Goal: Feedback & Contribution: Submit feedback/report problem

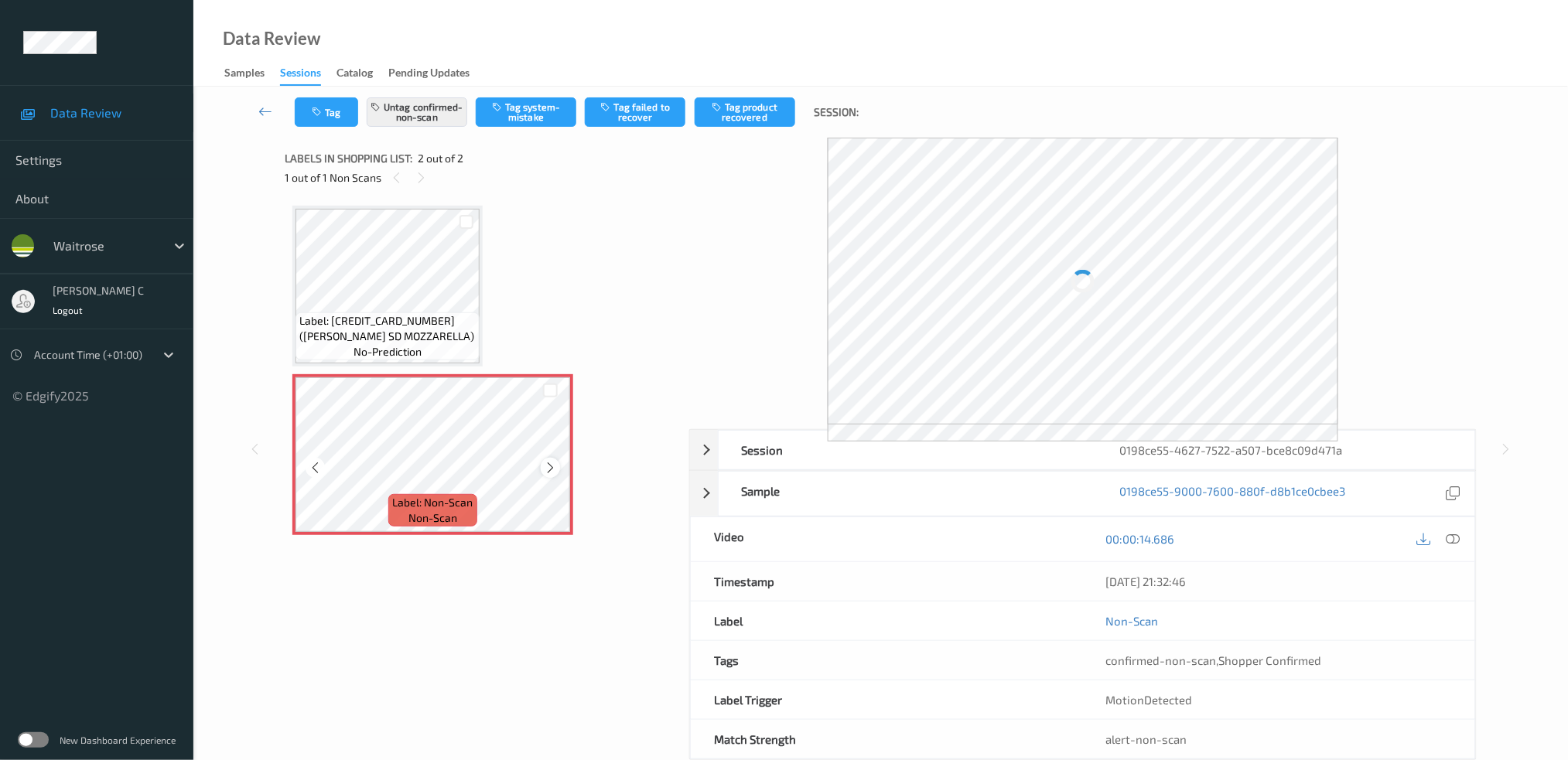
click at [549, 469] on icon at bounding box center [550, 467] width 13 height 14
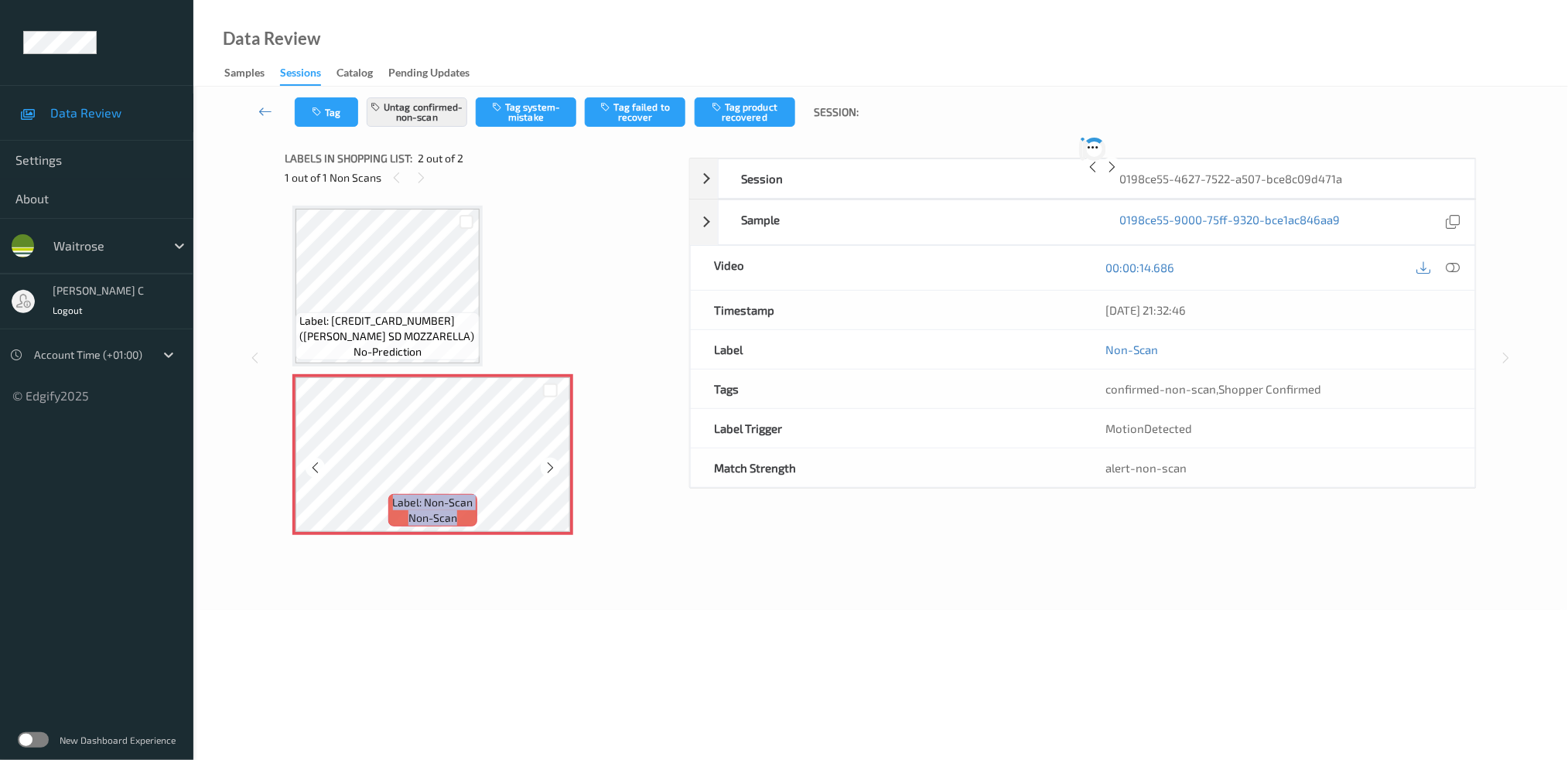
click at [549, 469] on icon at bounding box center [550, 467] width 13 height 14
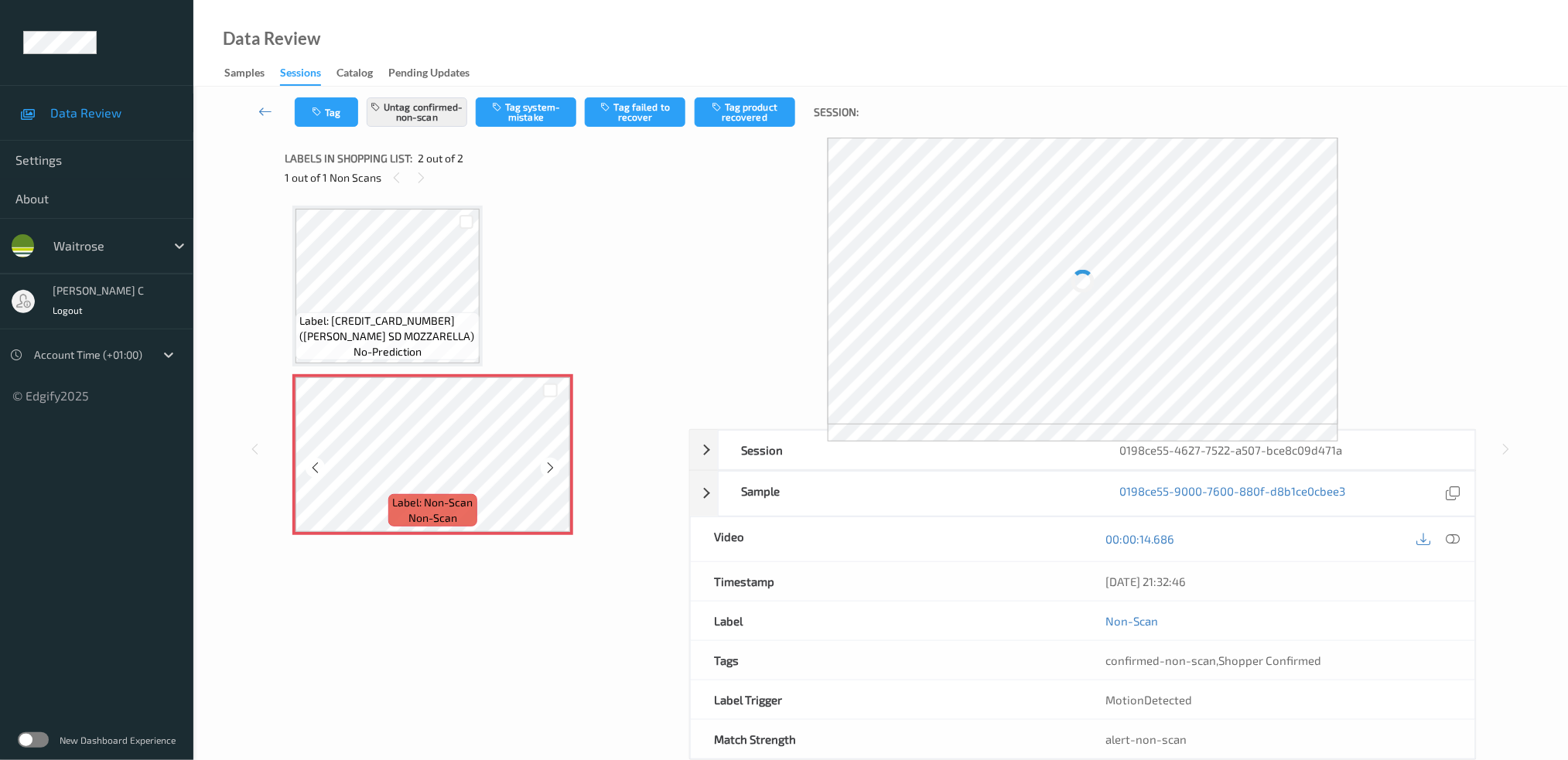
click at [402, 346] on span "no-prediction" at bounding box center [387, 351] width 68 height 15
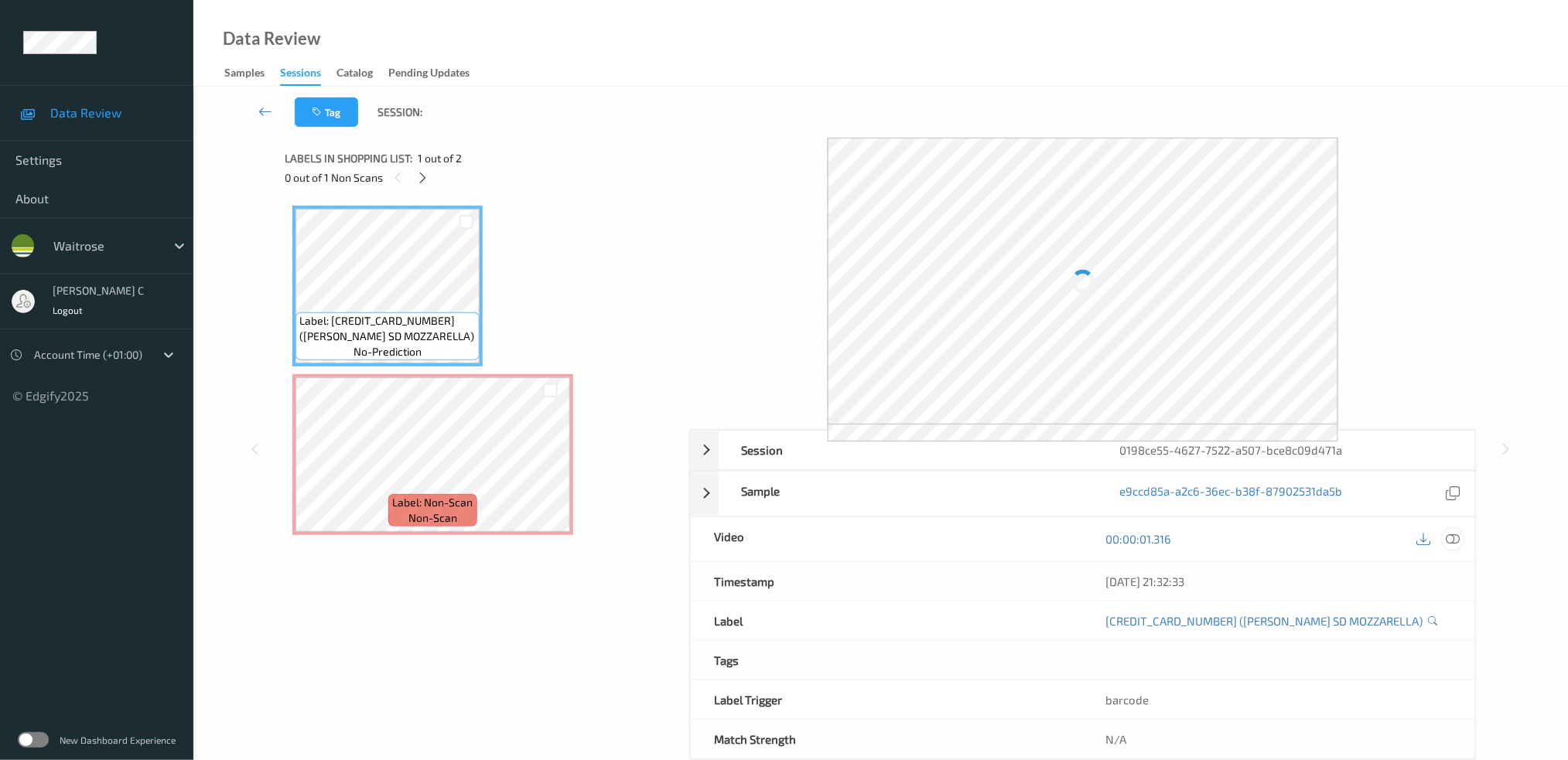
click at [1455, 532] on icon at bounding box center [1453, 539] width 14 height 14
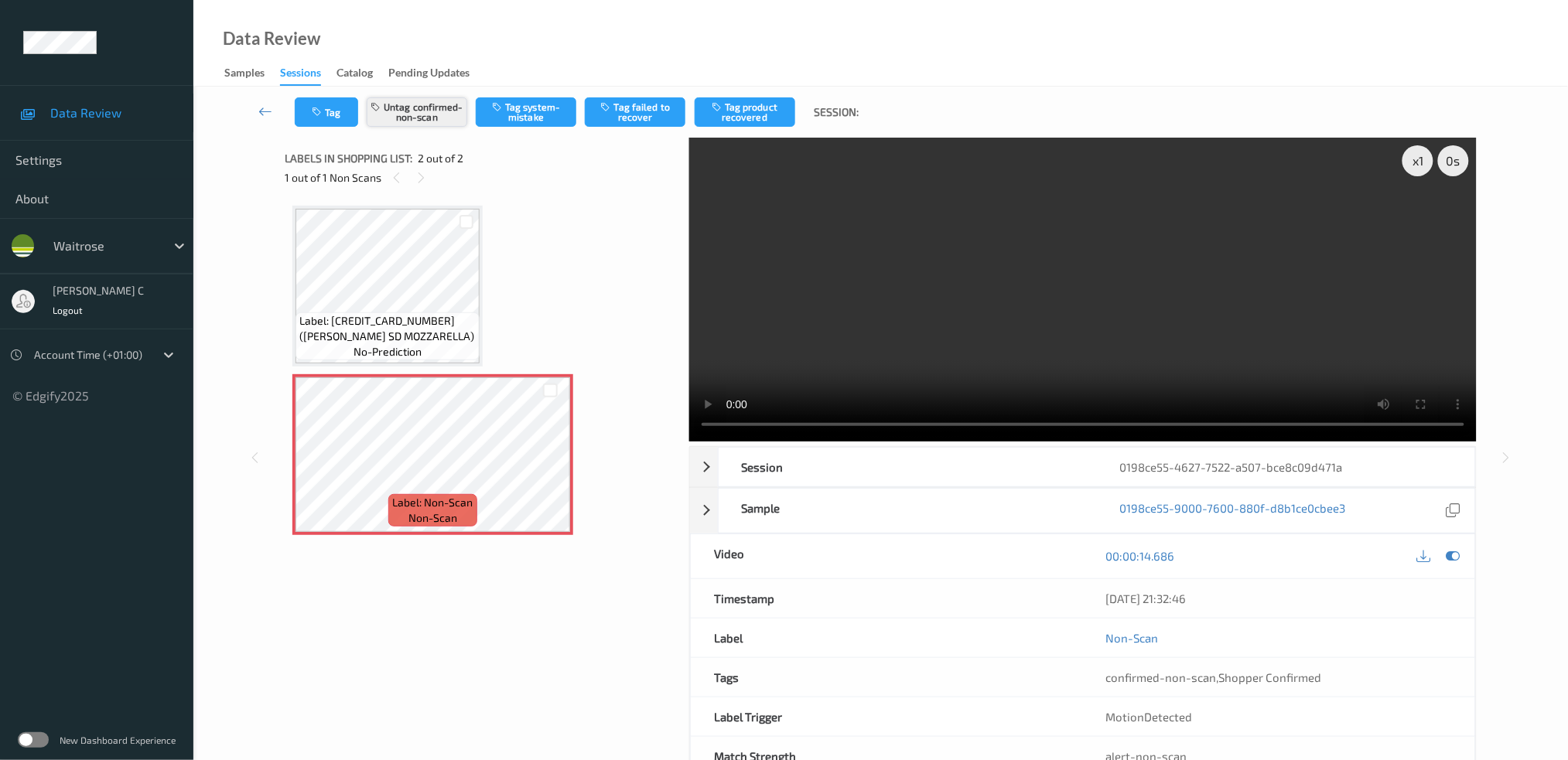
click at [417, 116] on button "Untag confirmed-non-scan" at bounding box center [416, 112] width 101 height 29
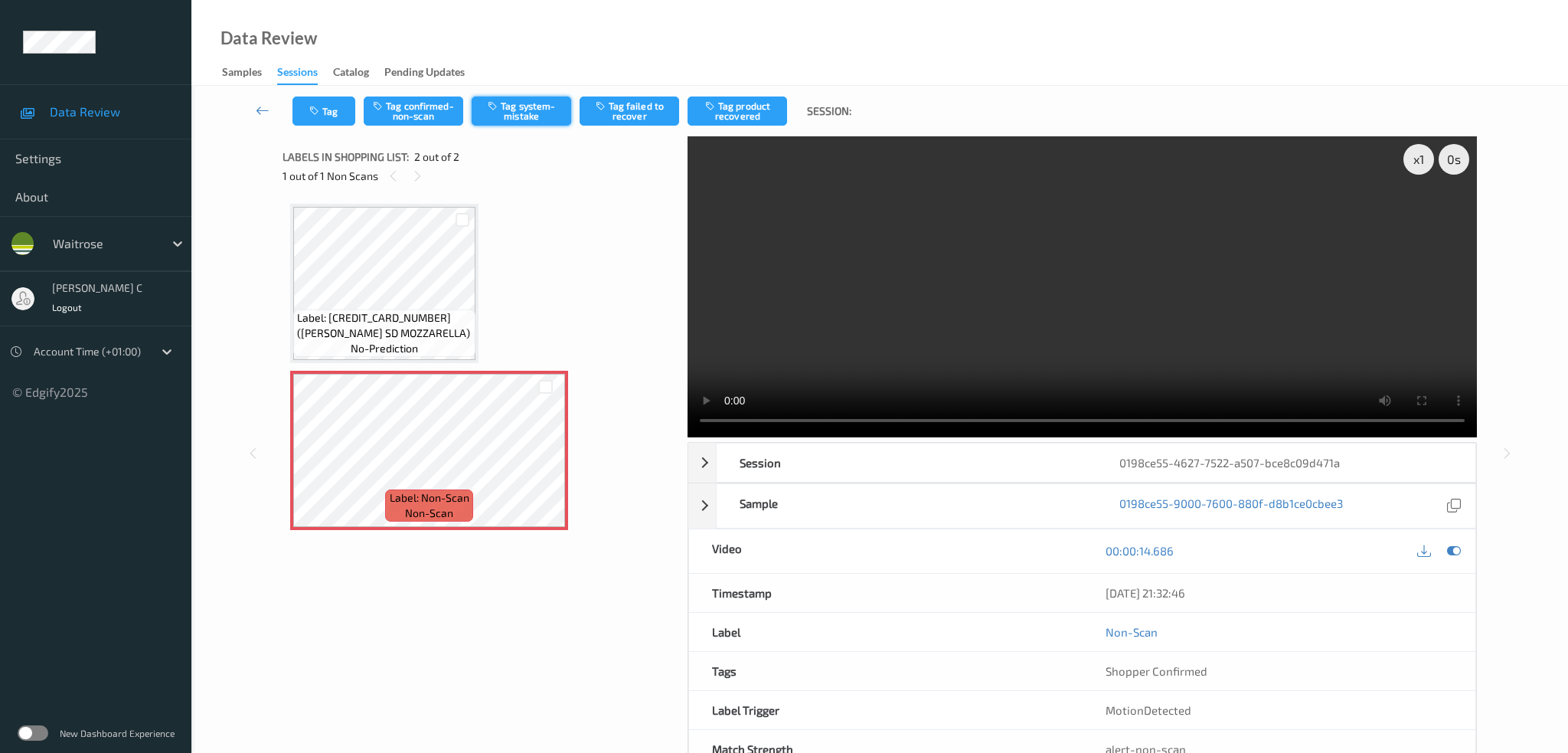
click at [547, 111] on button "Tag system-mistake" at bounding box center [521, 111] width 100 height 29
click at [329, 117] on button "Tag" at bounding box center [324, 111] width 63 height 29
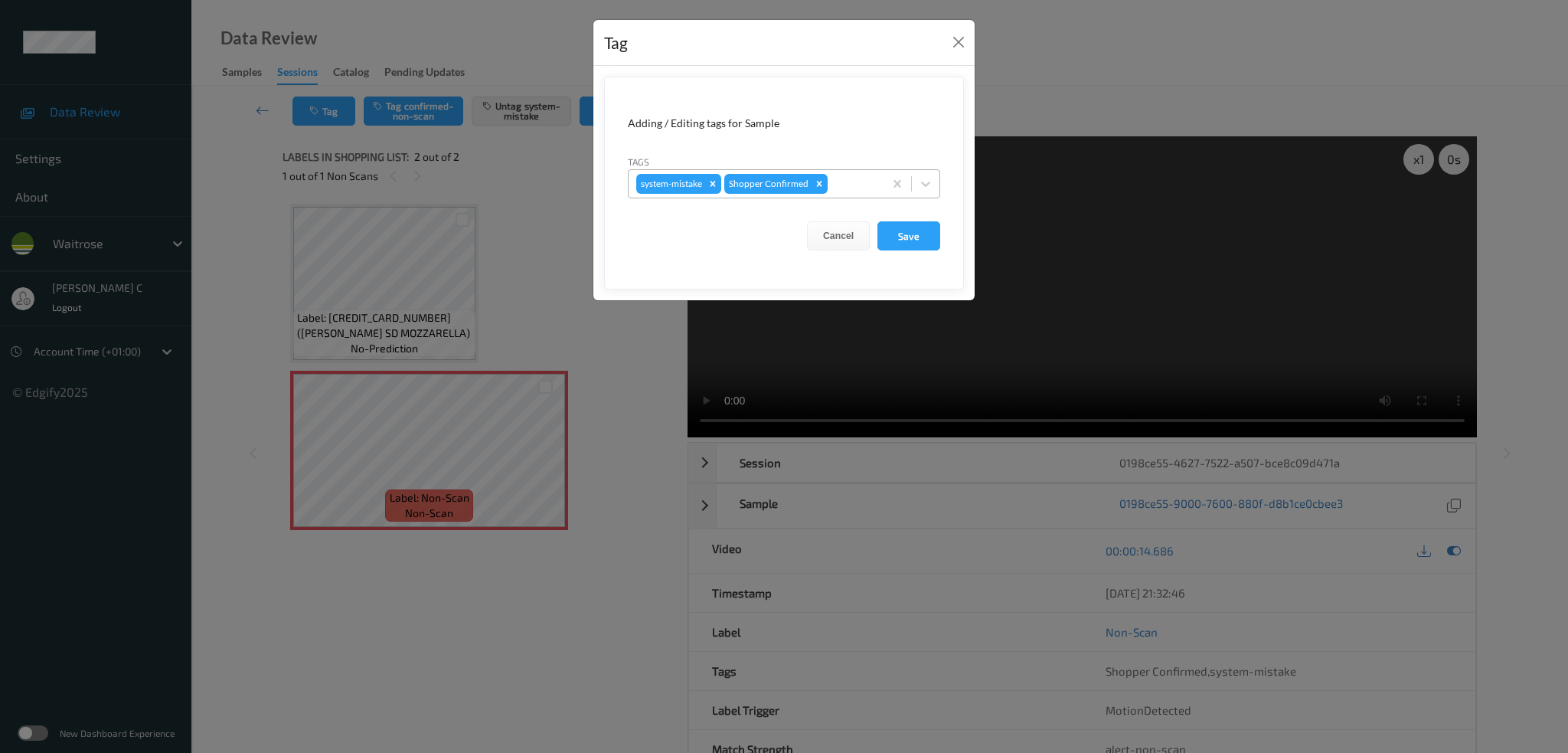
click at [840, 187] on div at bounding box center [853, 183] width 45 height 18
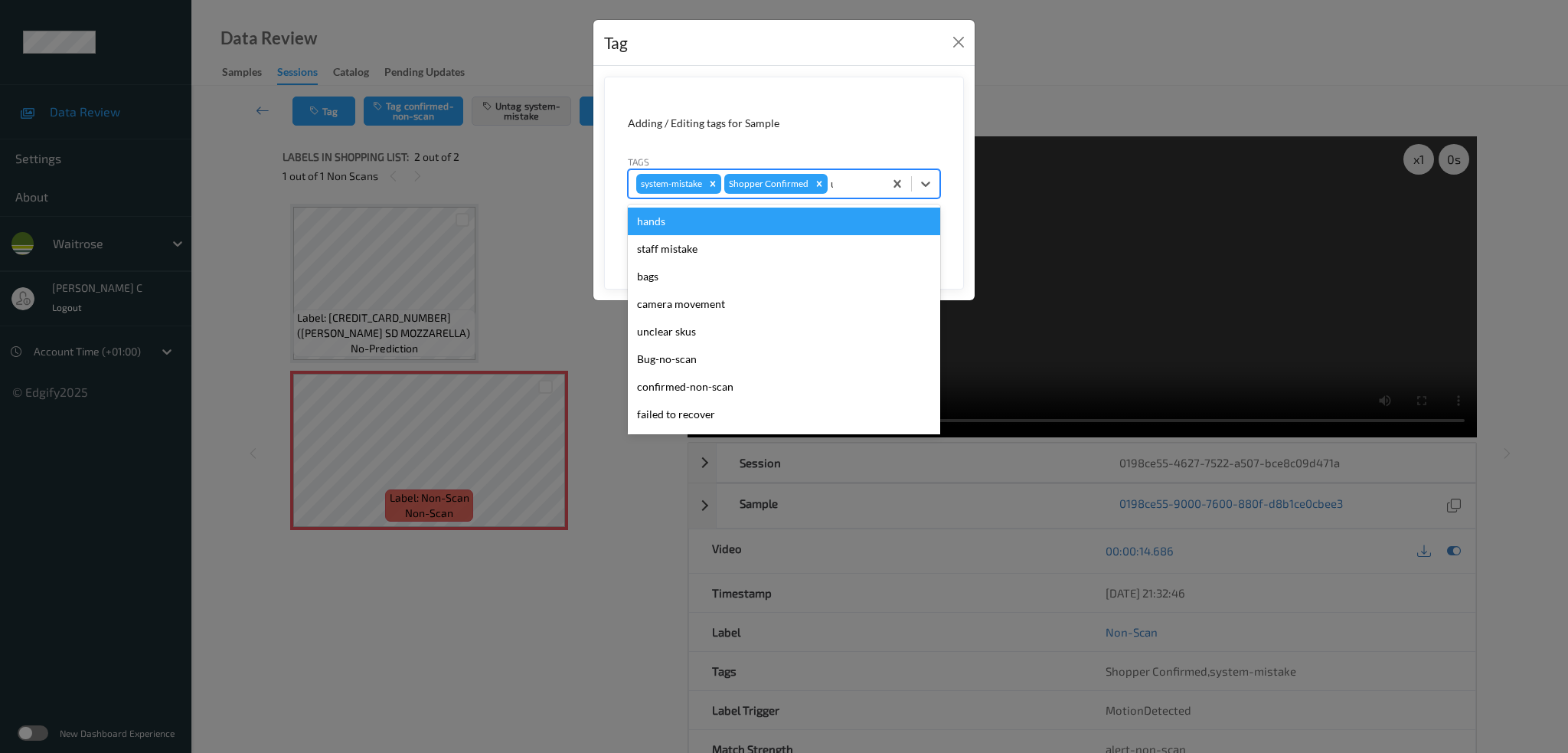
type input "un"
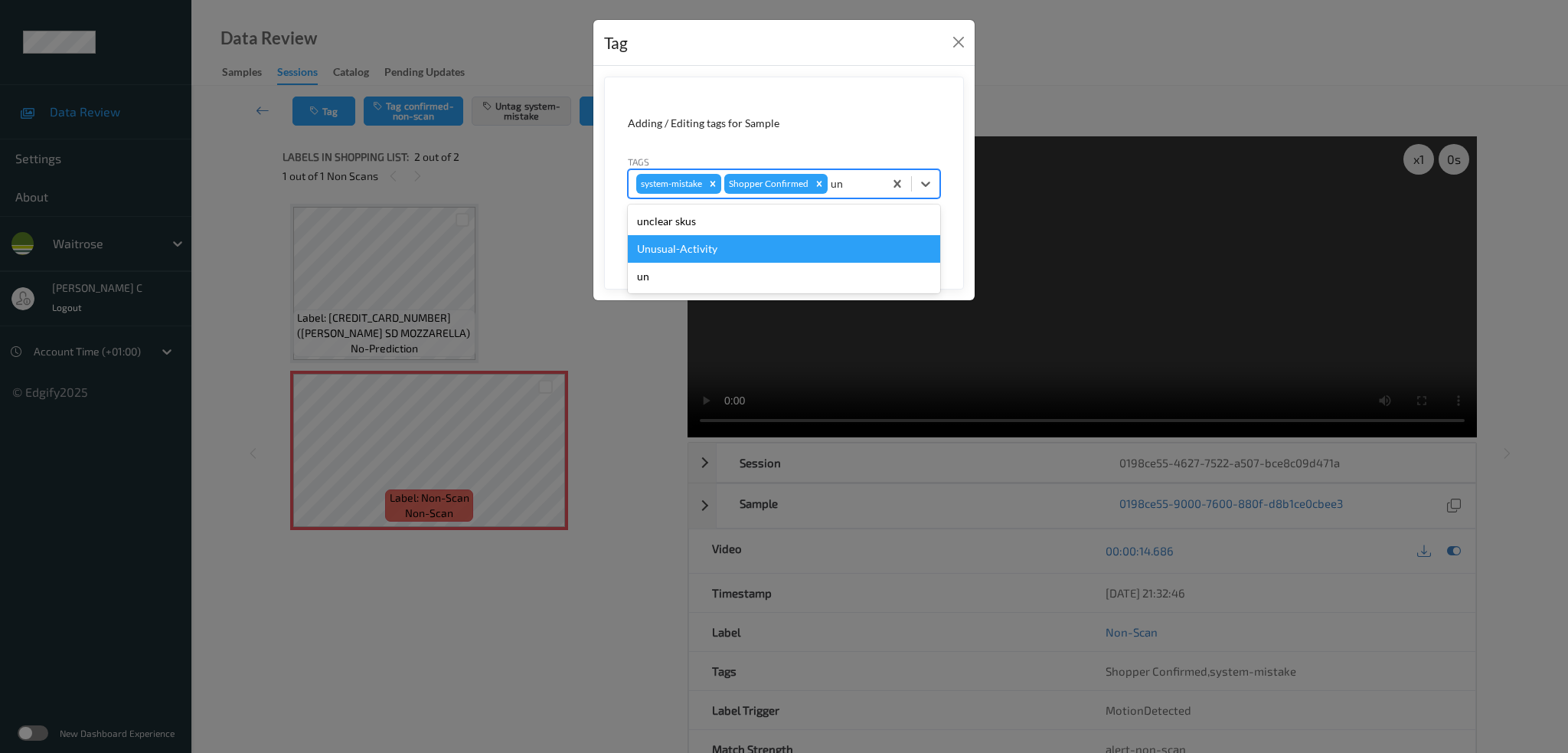
click at [767, 244] on div "Unusual-Activity" at bounding box center [784, 249] width 313 height 28
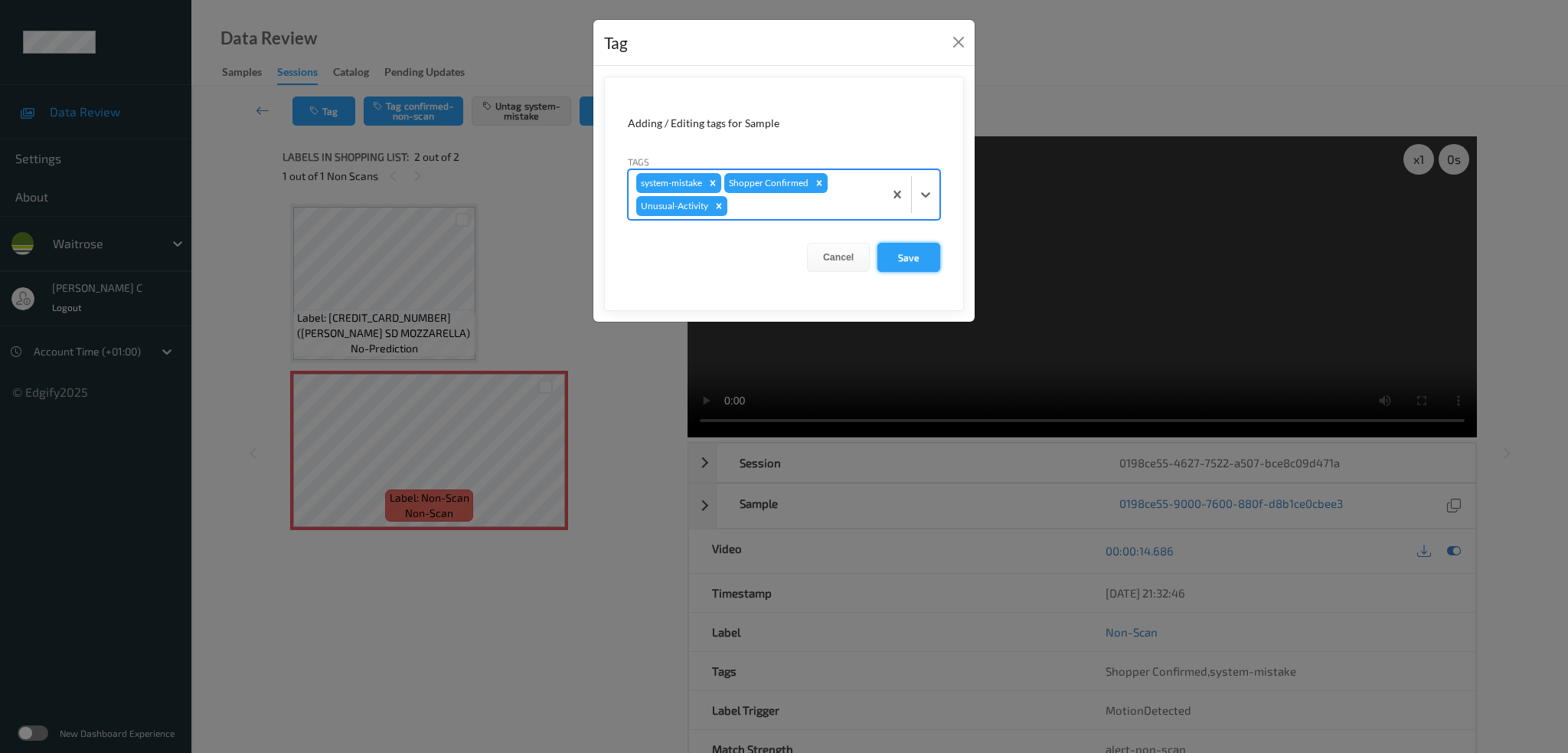
click at [909, 269] on button "Save" at bounding box center [909, 257] width 63 height 29
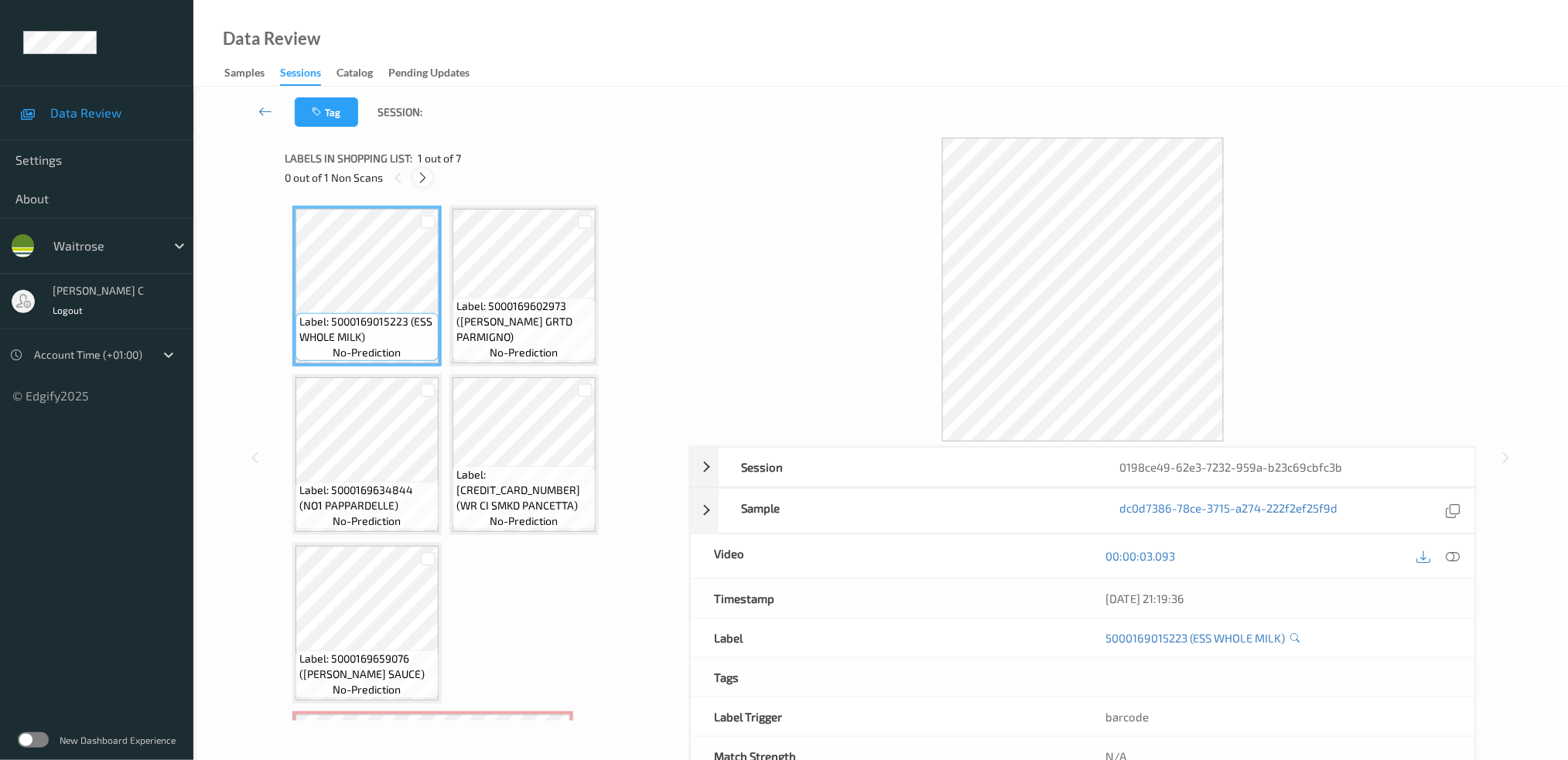
click at [422, 175] on icon at bounding box center [423, 177] width 13 height 14
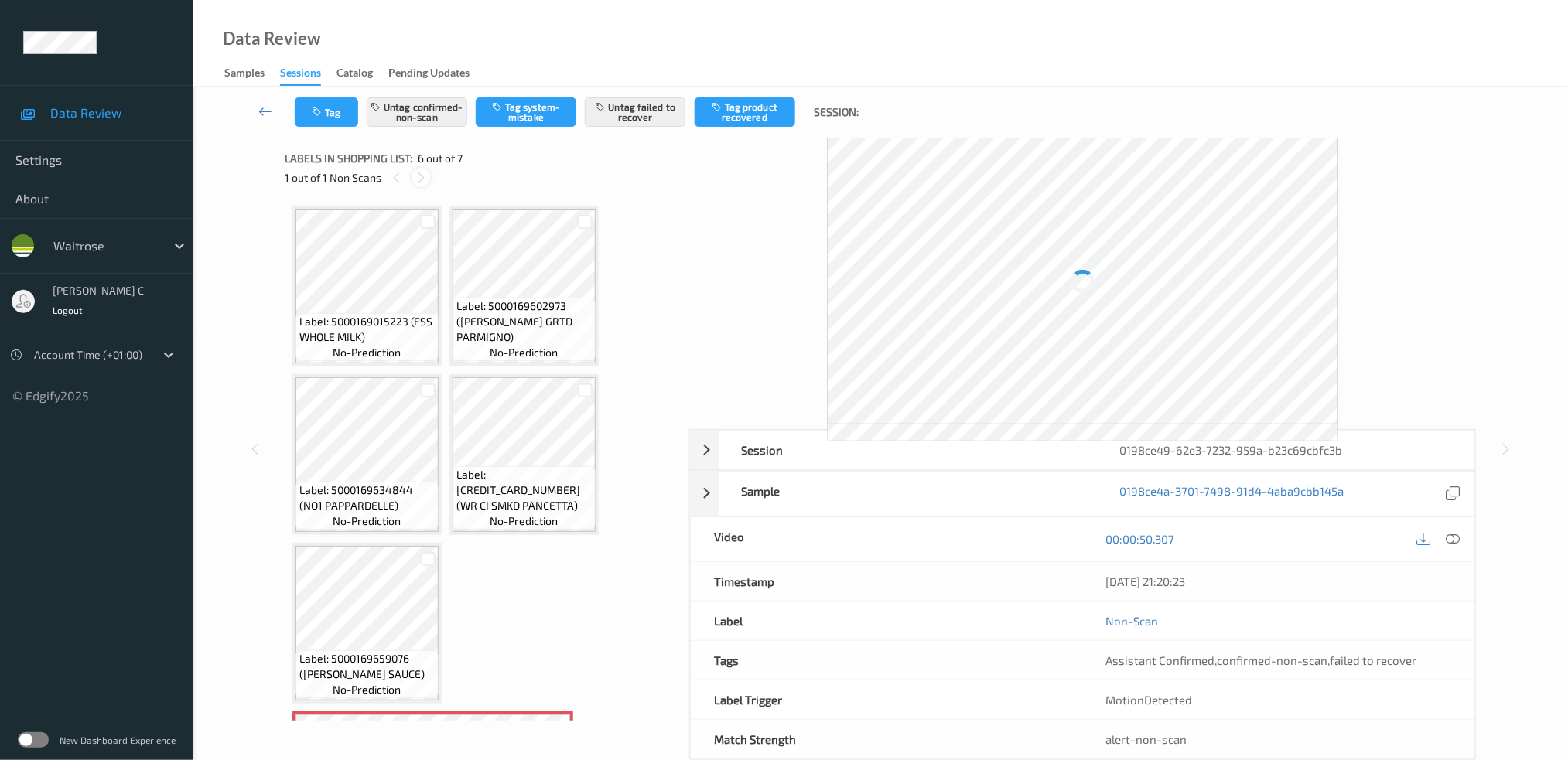
scroll to position [322, 0]
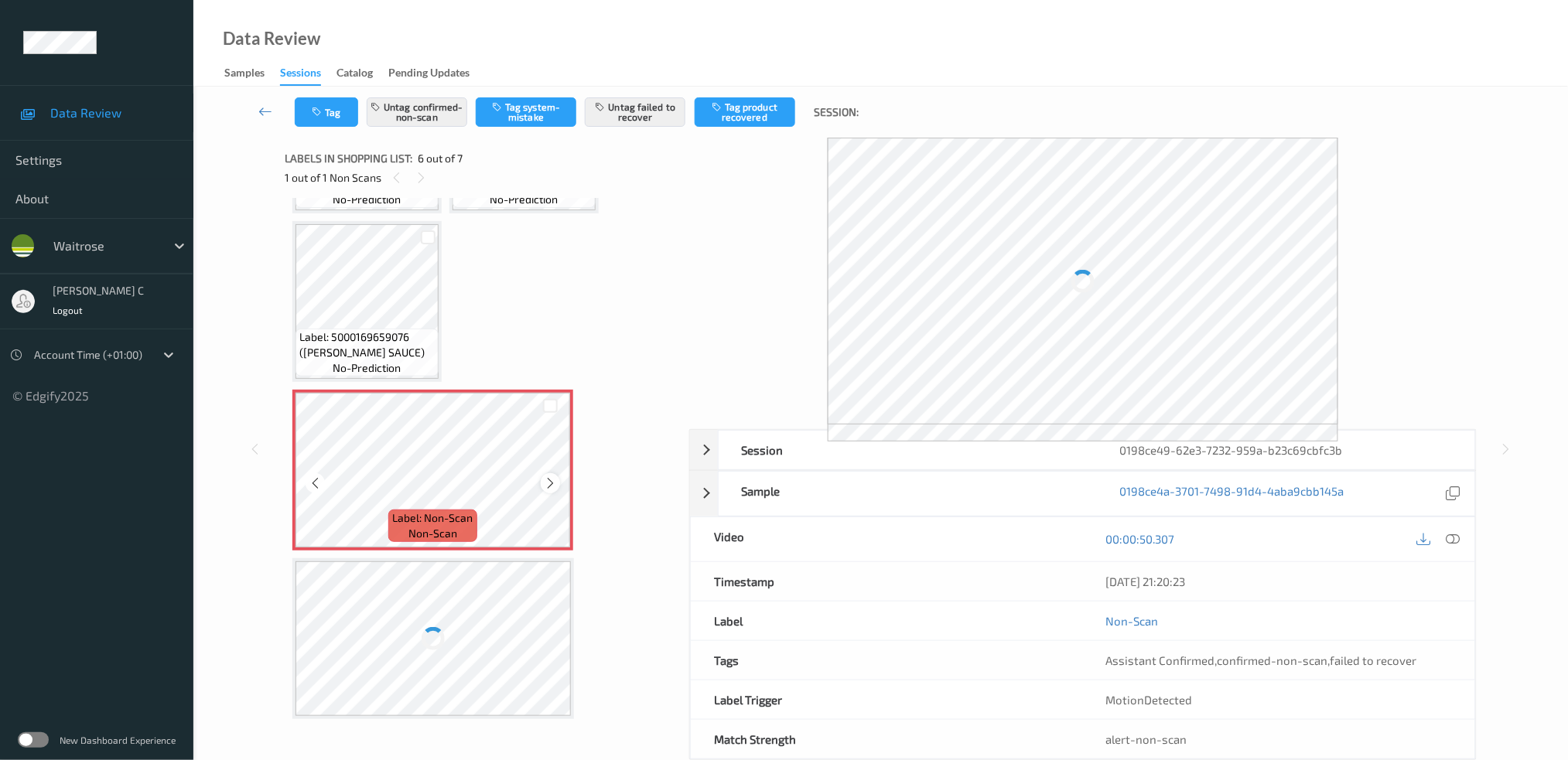
click at [546, 481] on icon at bounding box center [550, 482] width 13 height 14
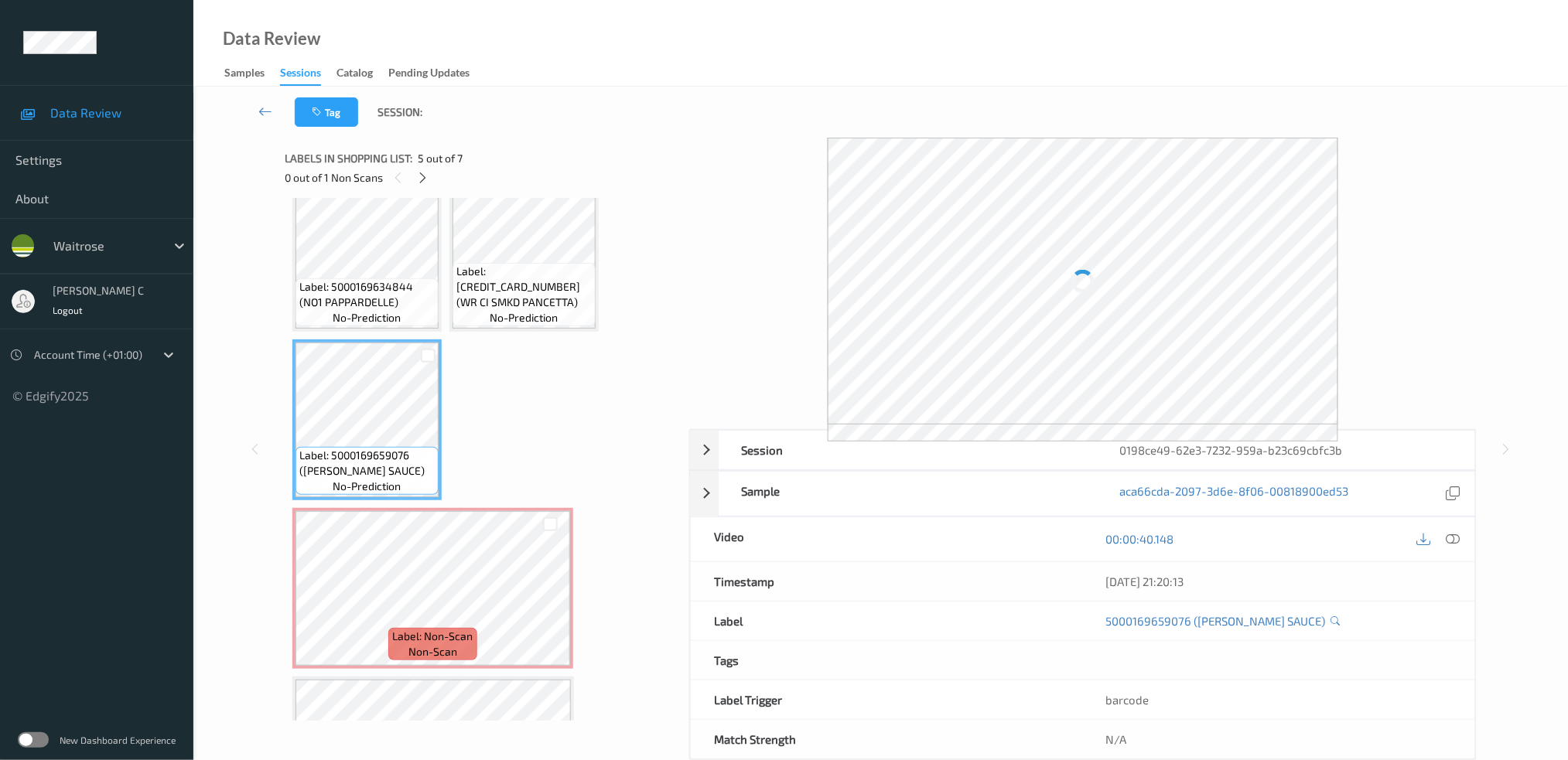
scroll to position [114, 0]
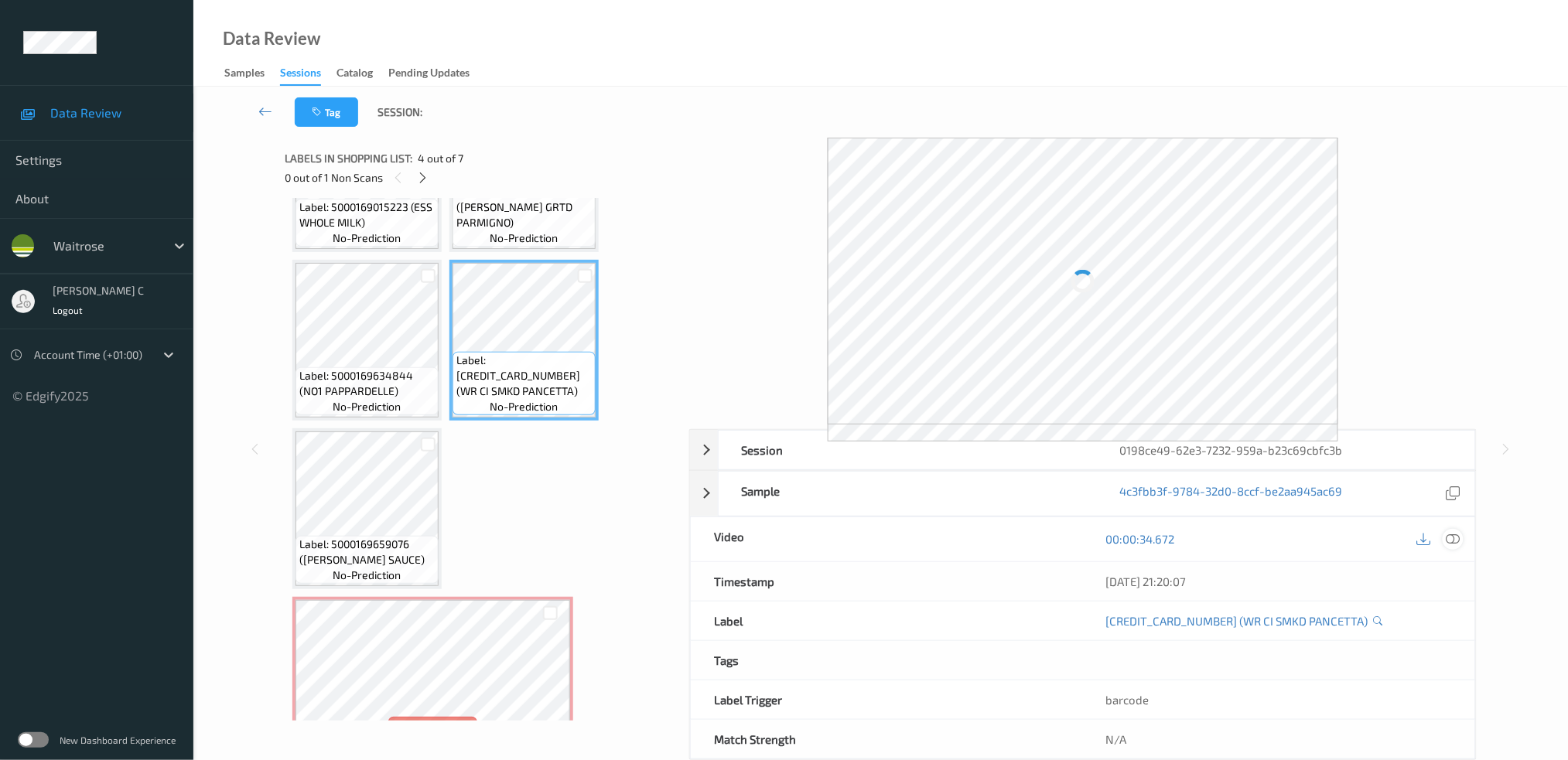
click at [1454, 539] on icon at bounding box center [1453, 539] width 14 height 14
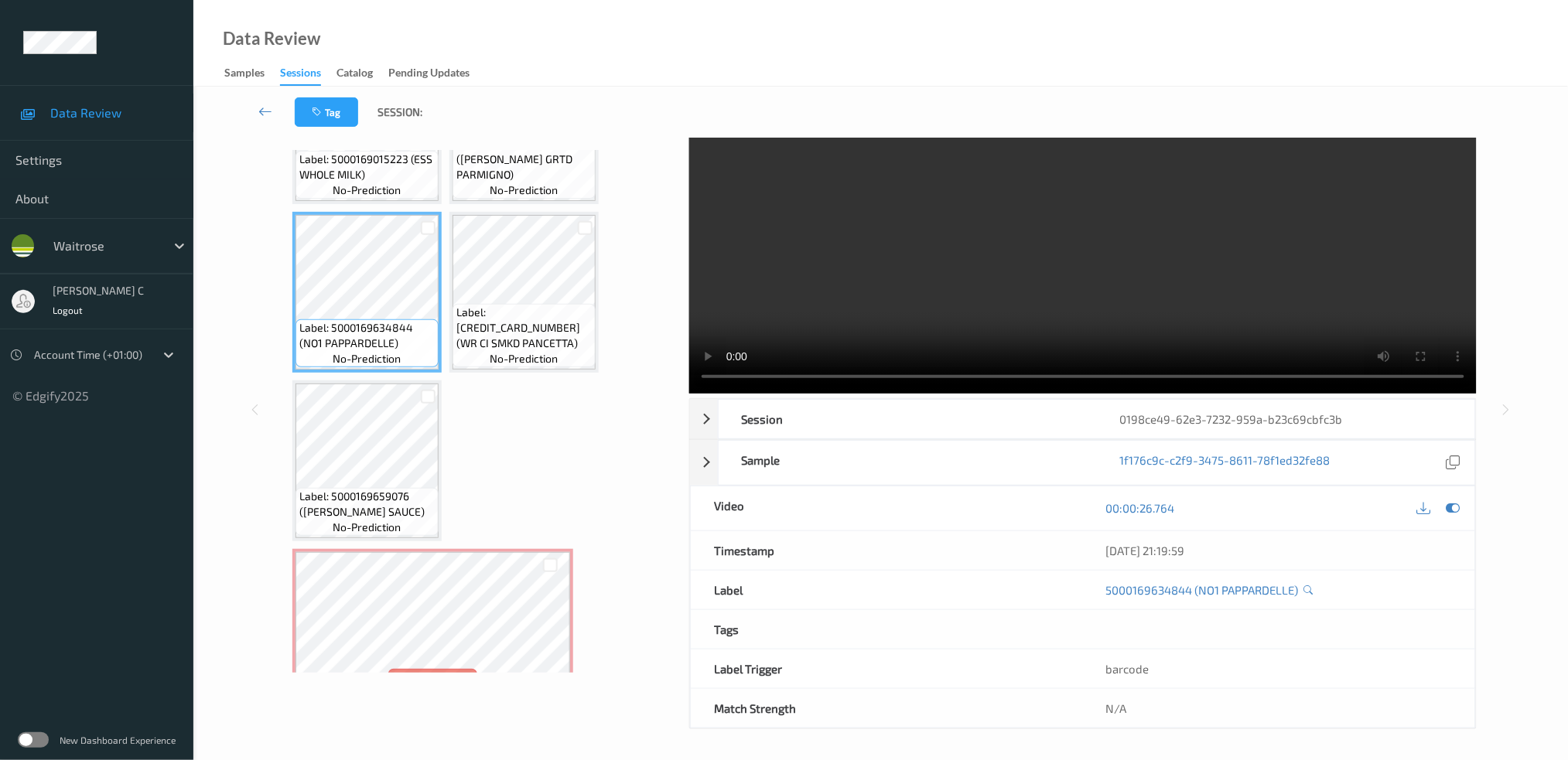
click at [622, 295] on div "Label: 5000169015223 (ESS WHOLE MILK) no-prediction Label: 5000169602973 (WR ES…" at bounding box center [481, 461] width 378 height 835
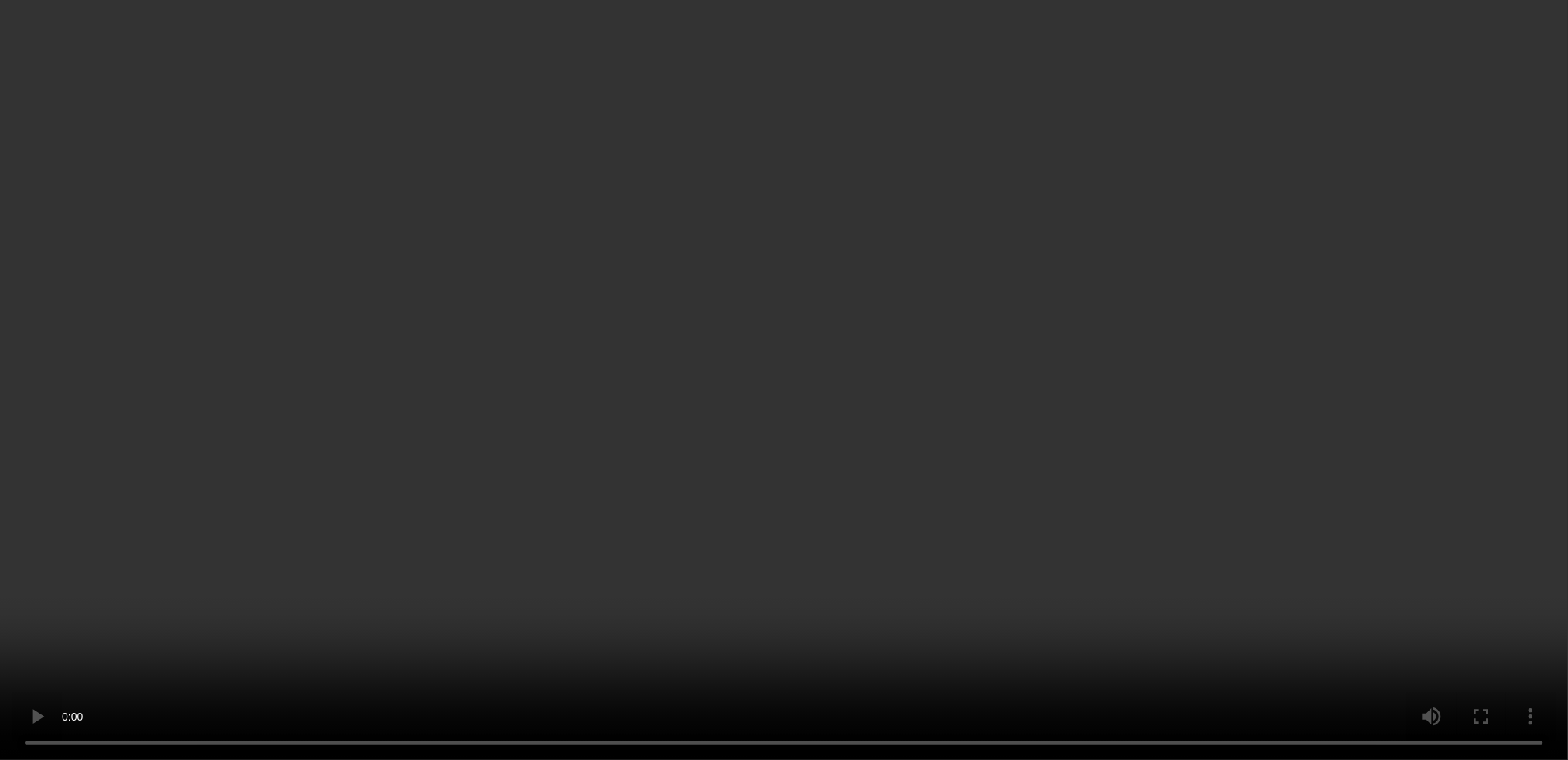
scroll to position [320, 0]
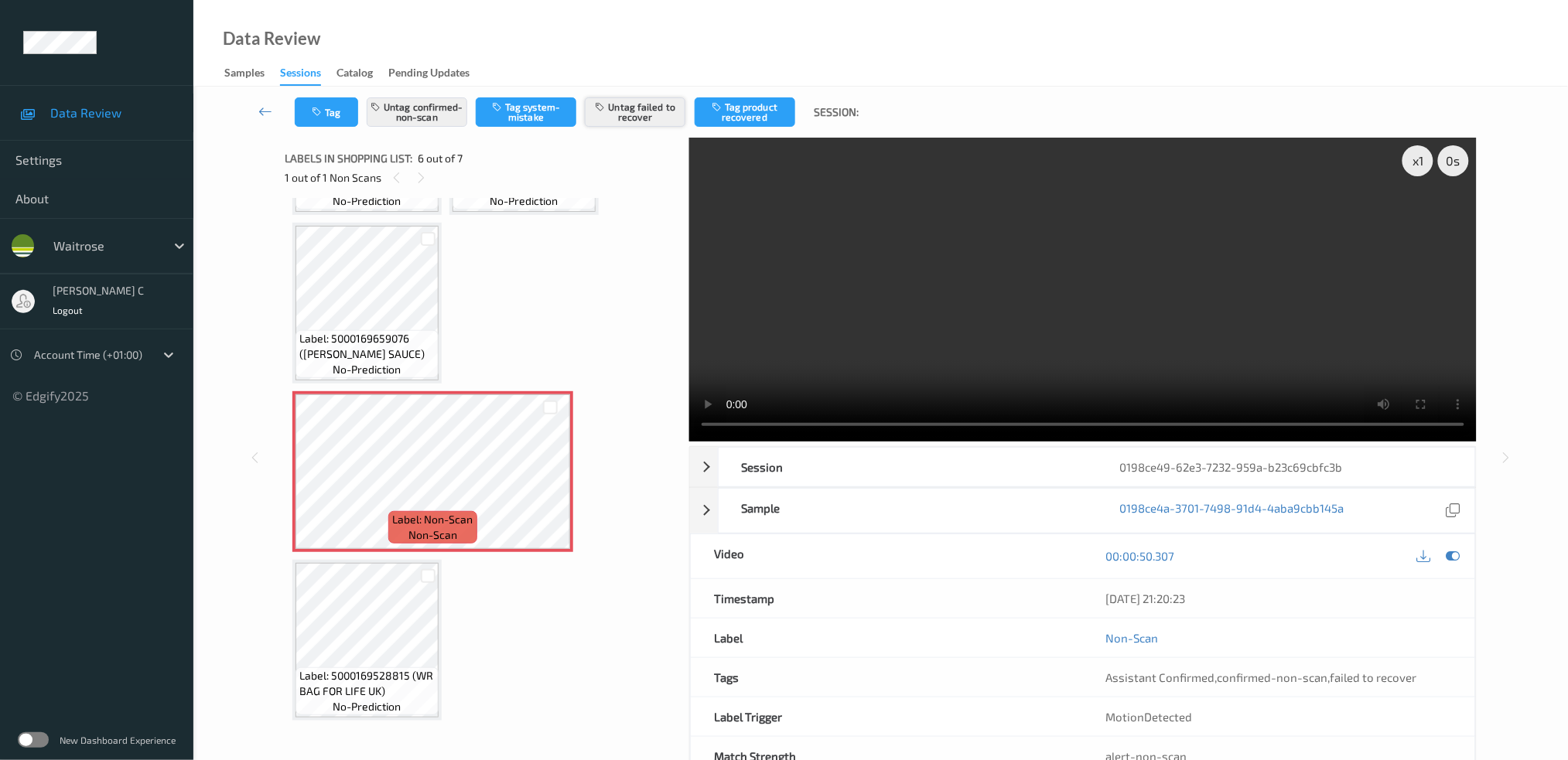
click at [624, 112] on button "Untag failed to recover" at bounding box center [635, 112] width 101 height 29
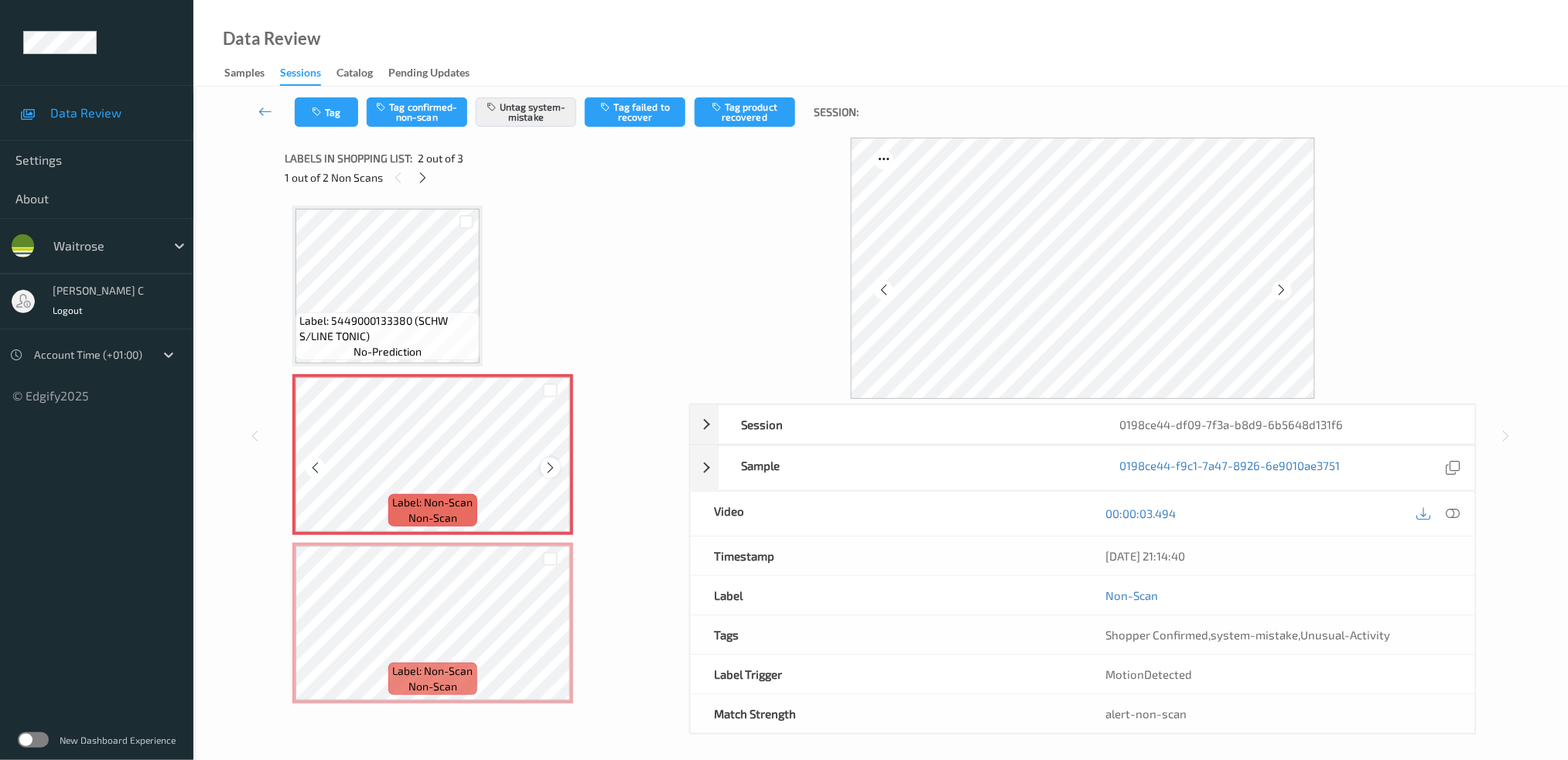
click at [542, 469] on div at bounding box center [550, 467] width 19 height 19
click at [465, 346] on div "Label: 5449000133380 (SCHW S/LINE TONIC) no-prediction" at bounding box center [387, 336] width 184 height 48
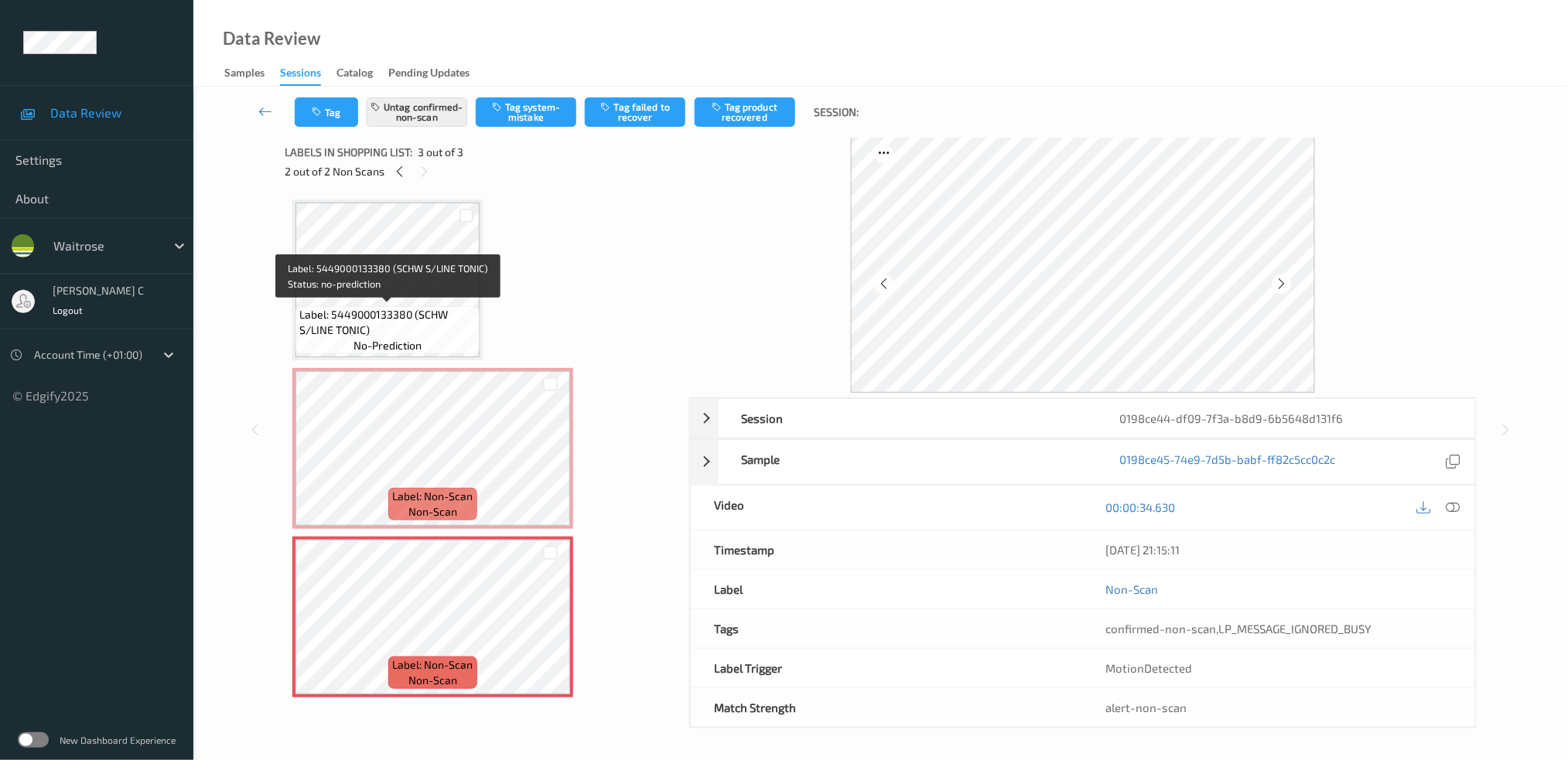
click at [434, 327] on span "Label: 5449000133380 (SCHW S/LINE TONIC)" at bounding box center [387, 323] width 176 height 31
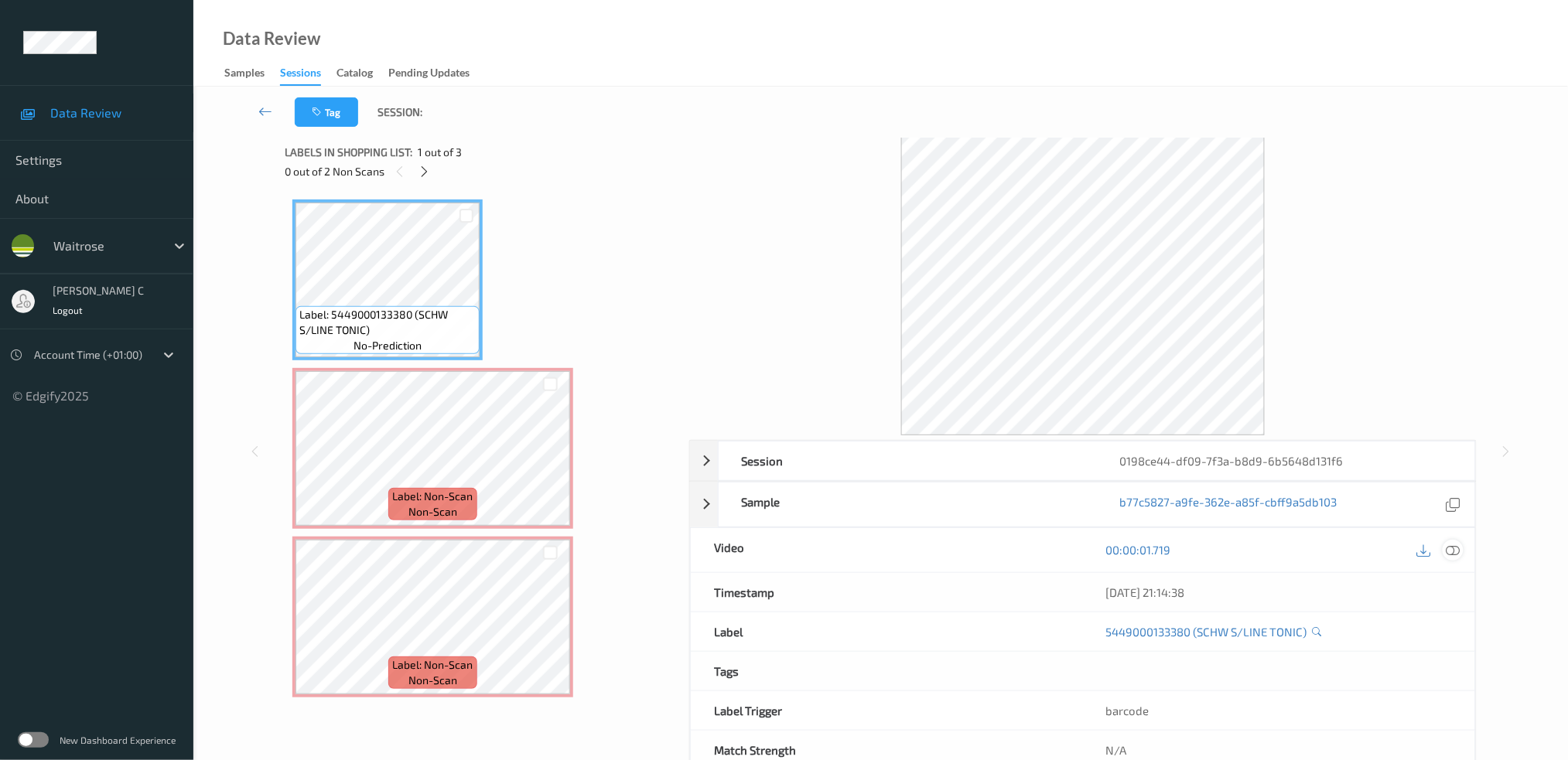
click at [1451, 556] on icon at bounding box center [1453, 550] width 14 height 14
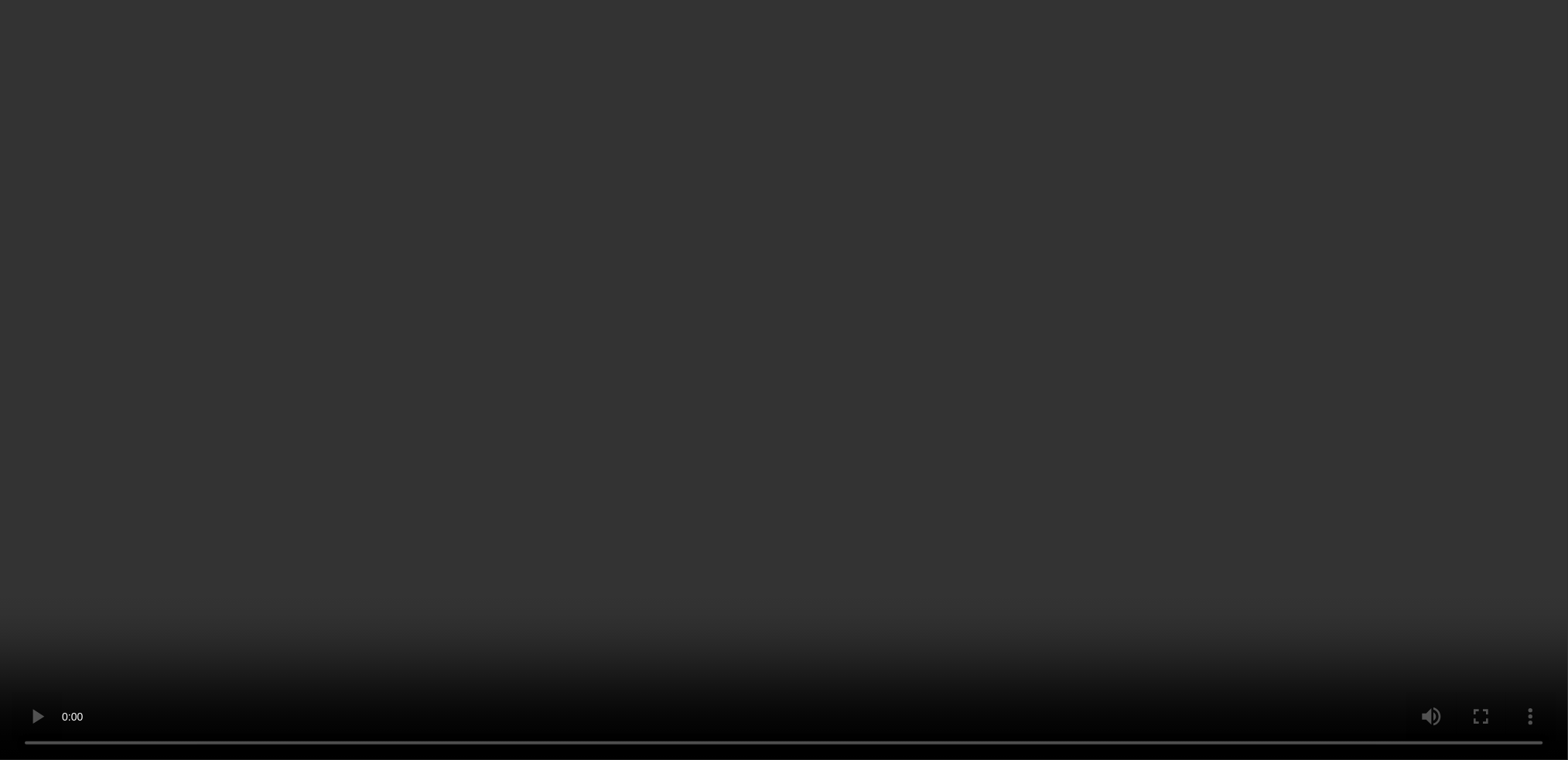
scroll to position [48, 0]
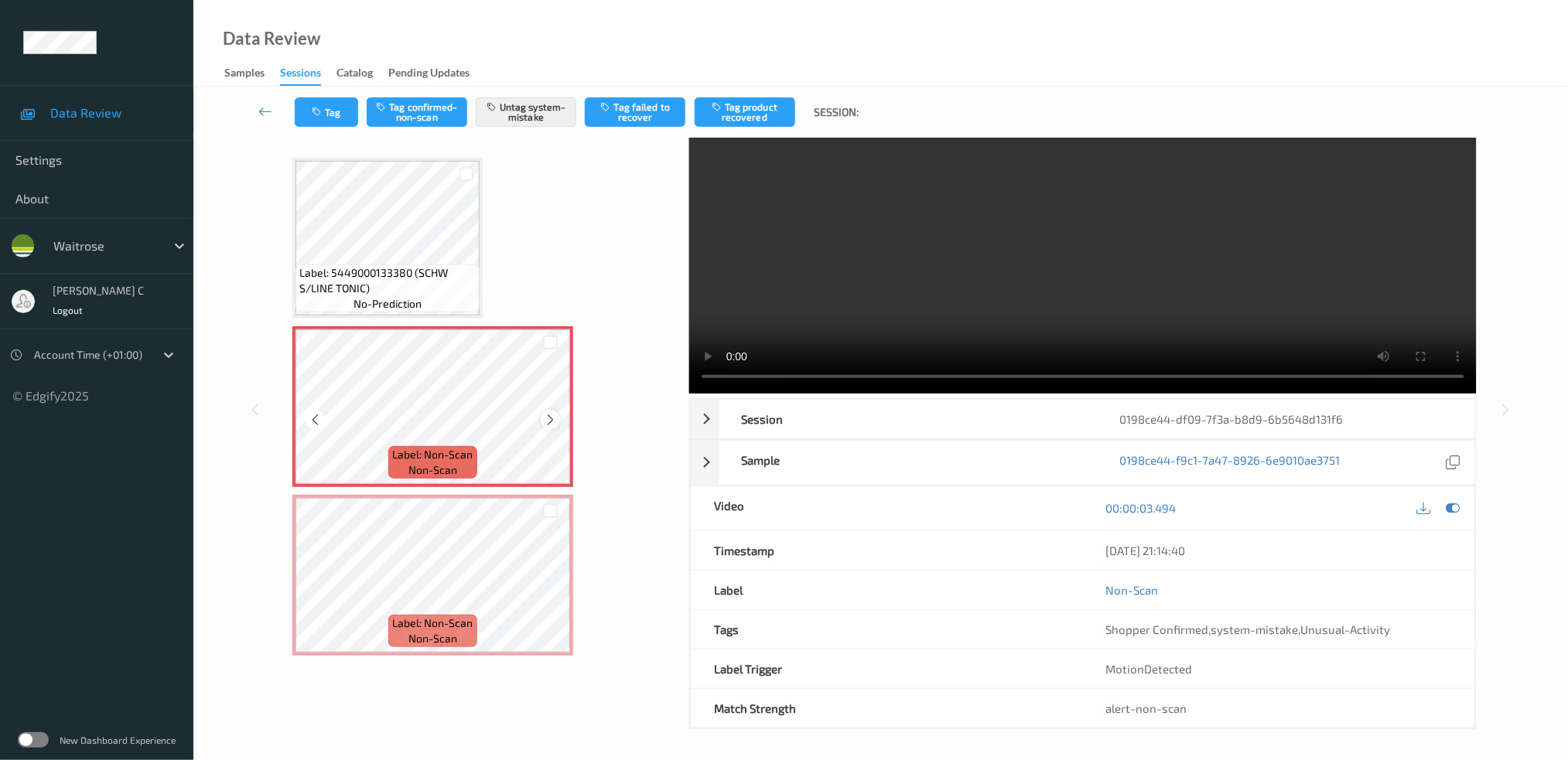
click at [548, 419] on icon at bounding box center [550, 419] width 13 height 14
click at [547, 419] on icon at bounding box center [550, 419] width 13 height 14
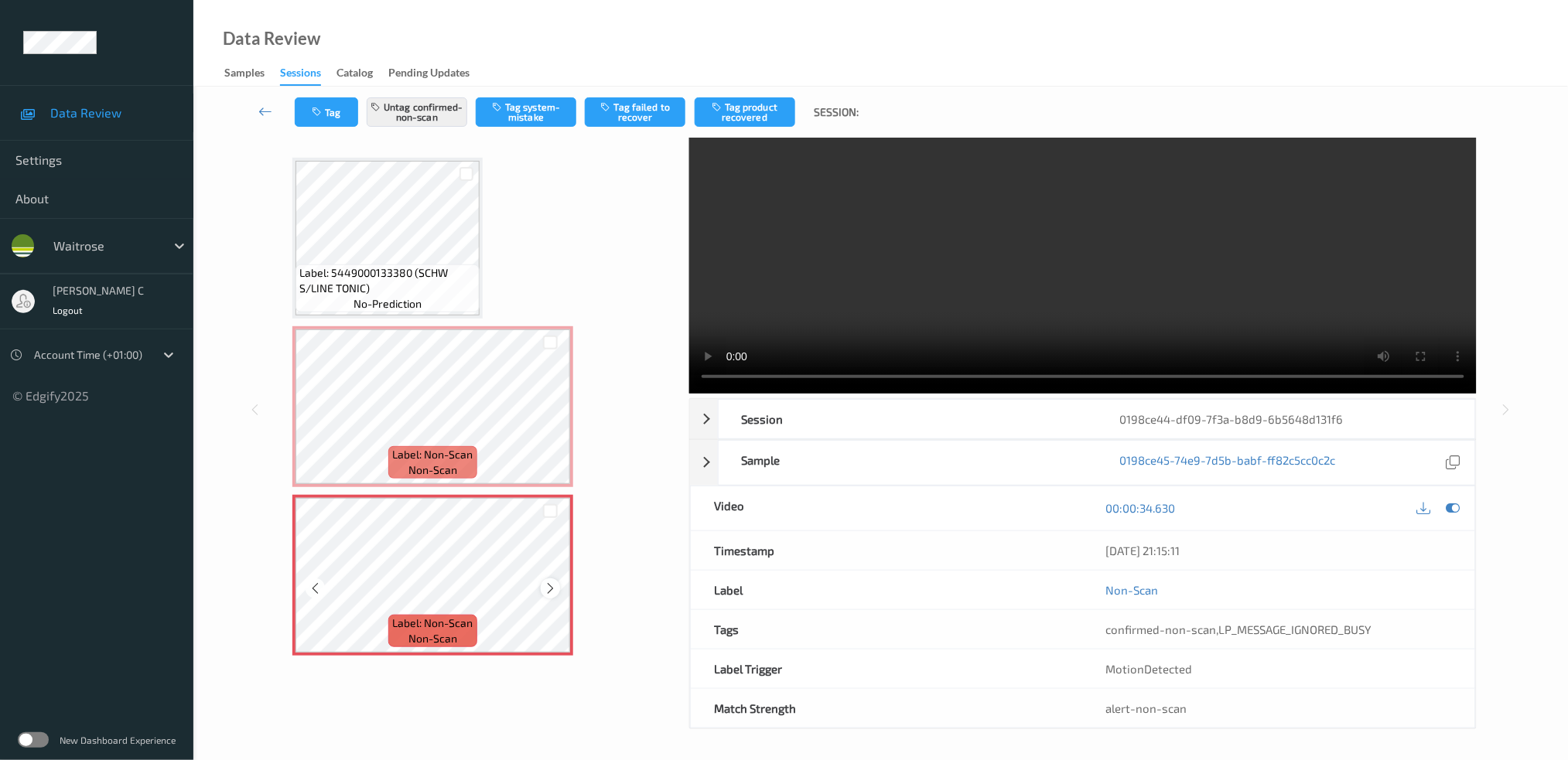
click at [546, 589] on icon at bounding box center [550, 588] width 13 height 14
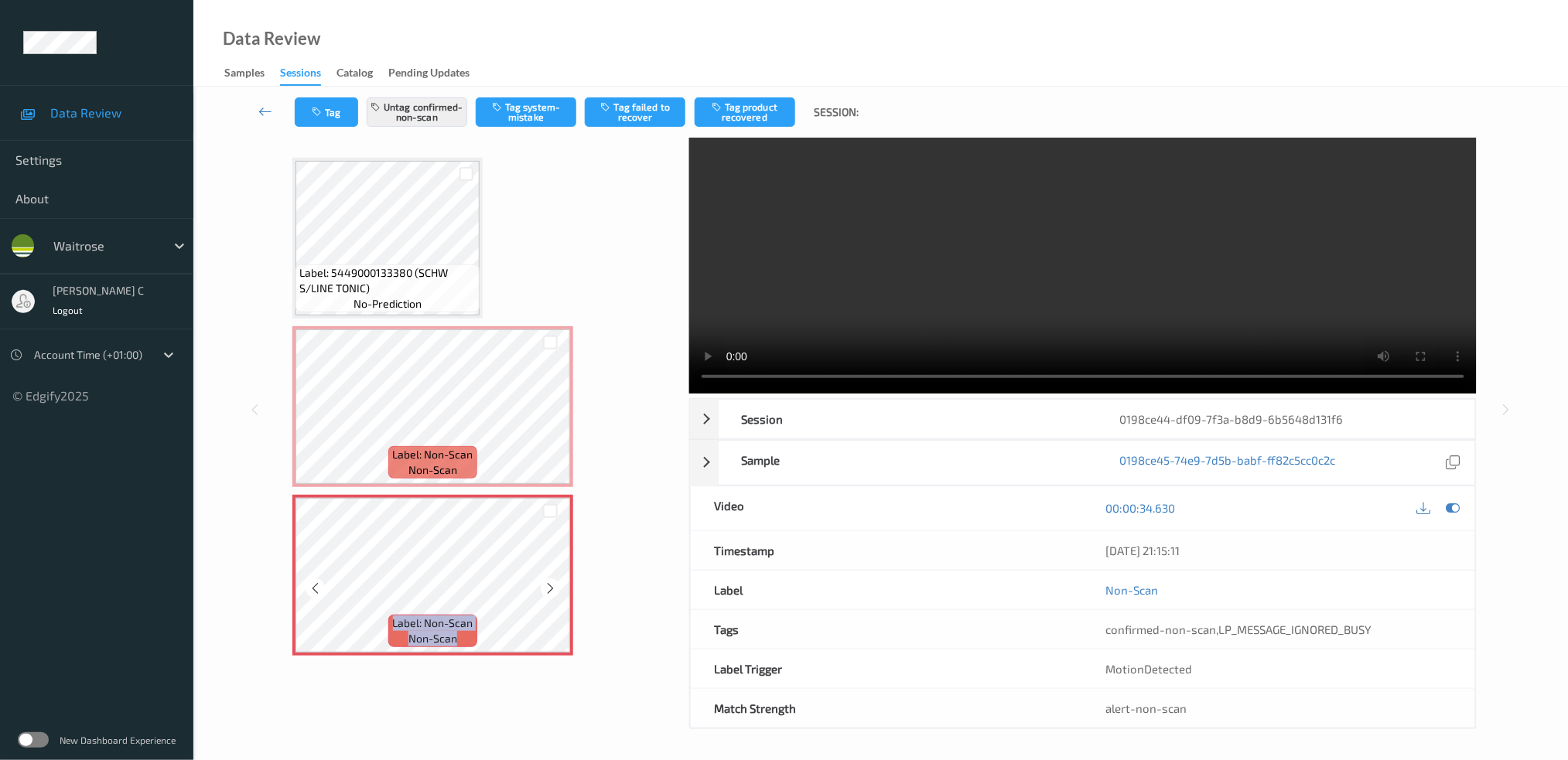
click at [546, 589] on icon at bounding box center [550, 588] width 13 height 14
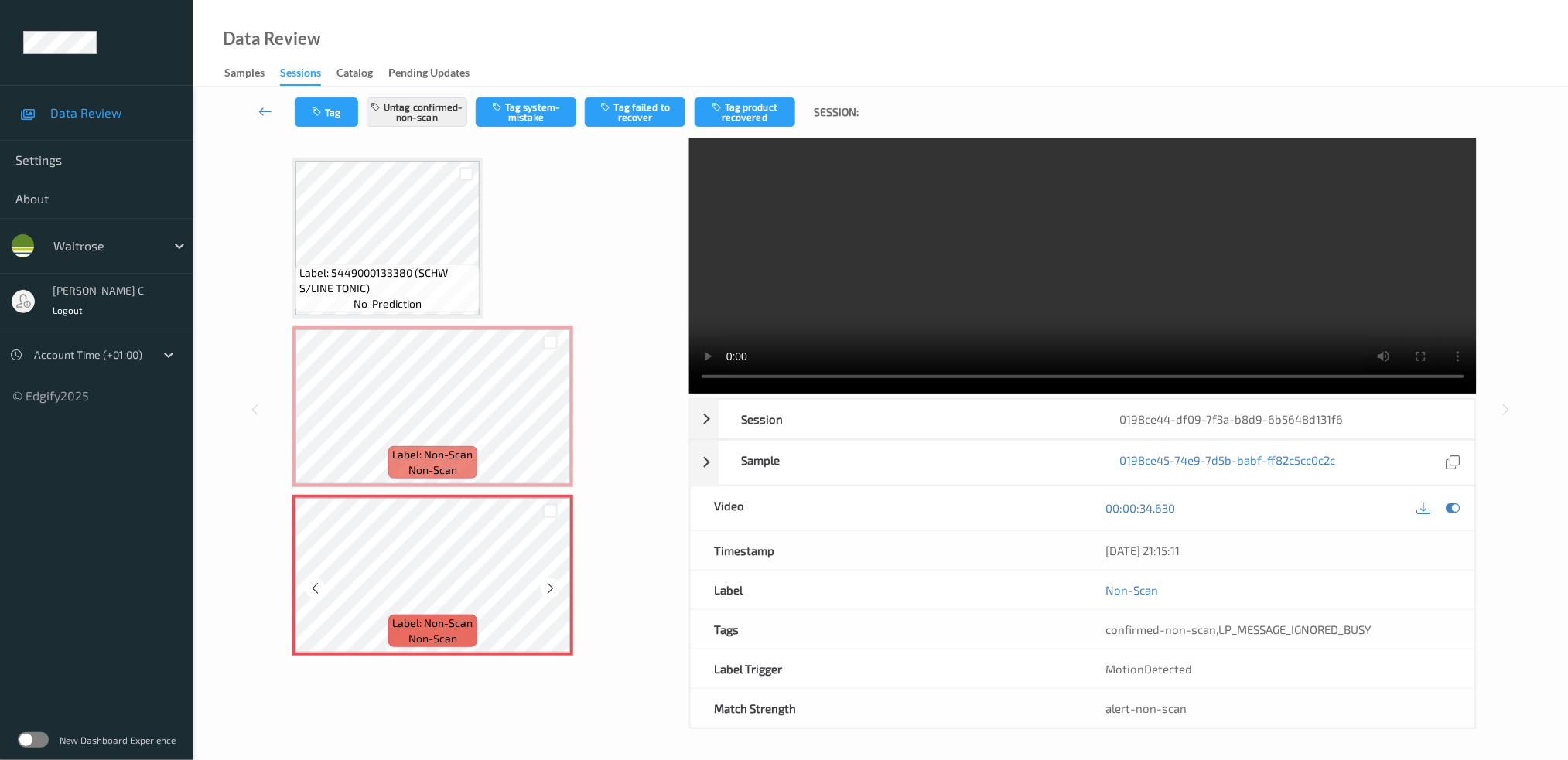
click at [546, 589] on icon at bounding box center [550, 588] width 13 height 14
click at [554, 596] on div "Label: Non-Scan non-scan" at bounding box center [433, 575] width 281 height 161
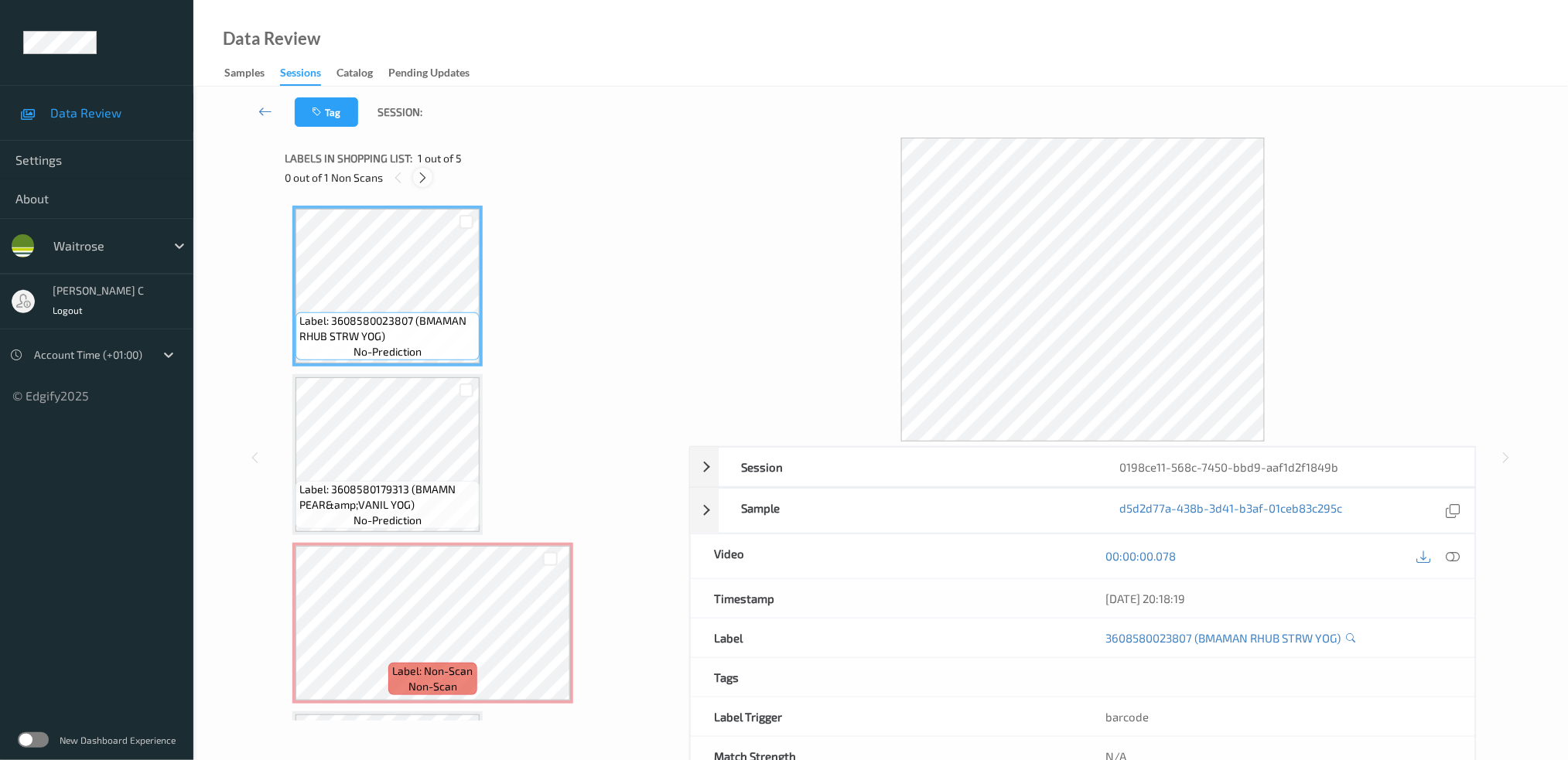
click at [414, 180] on div at bounding box center [422, 177] width 19 height 19
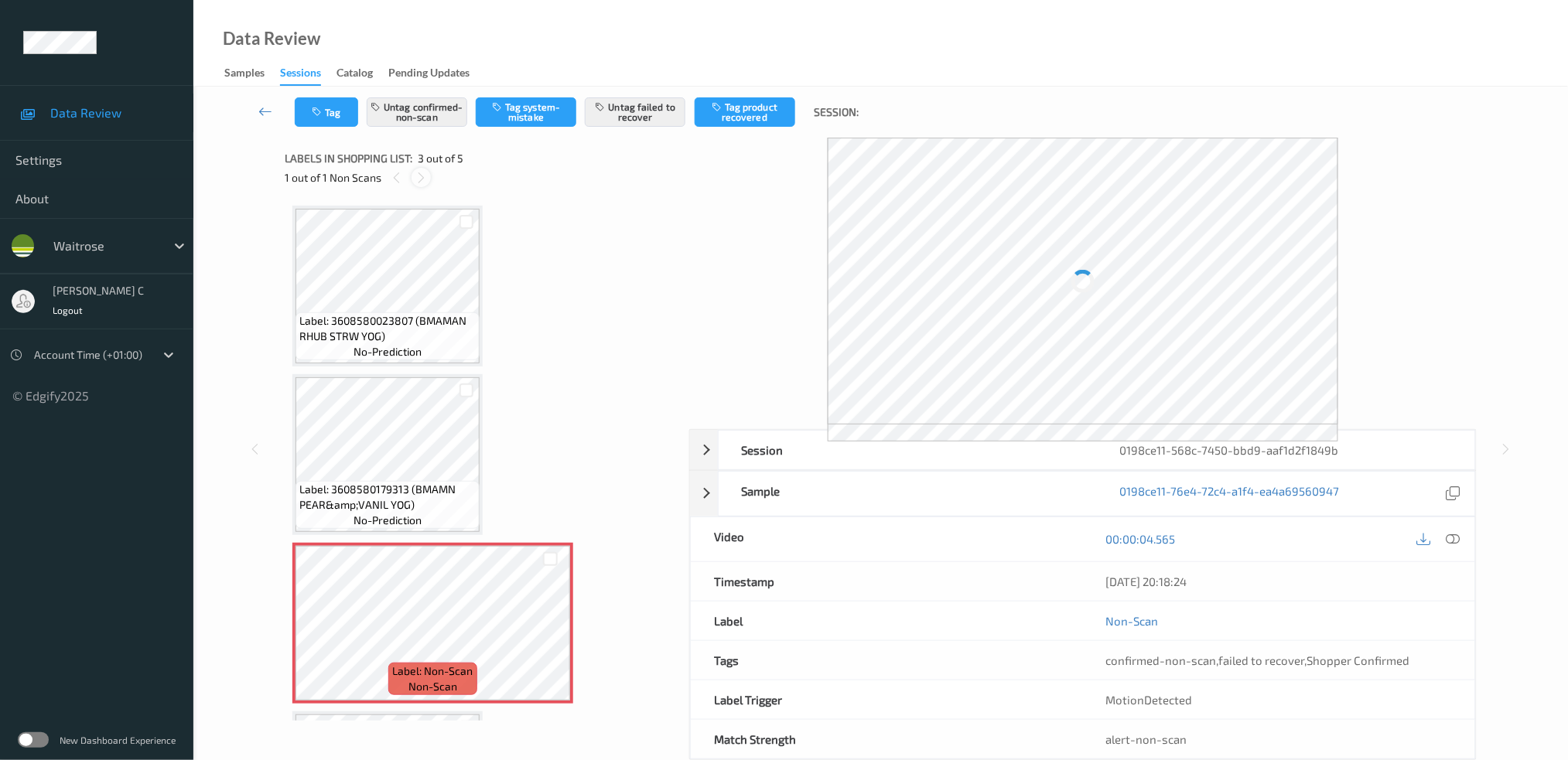
scroll to position [175, 0]
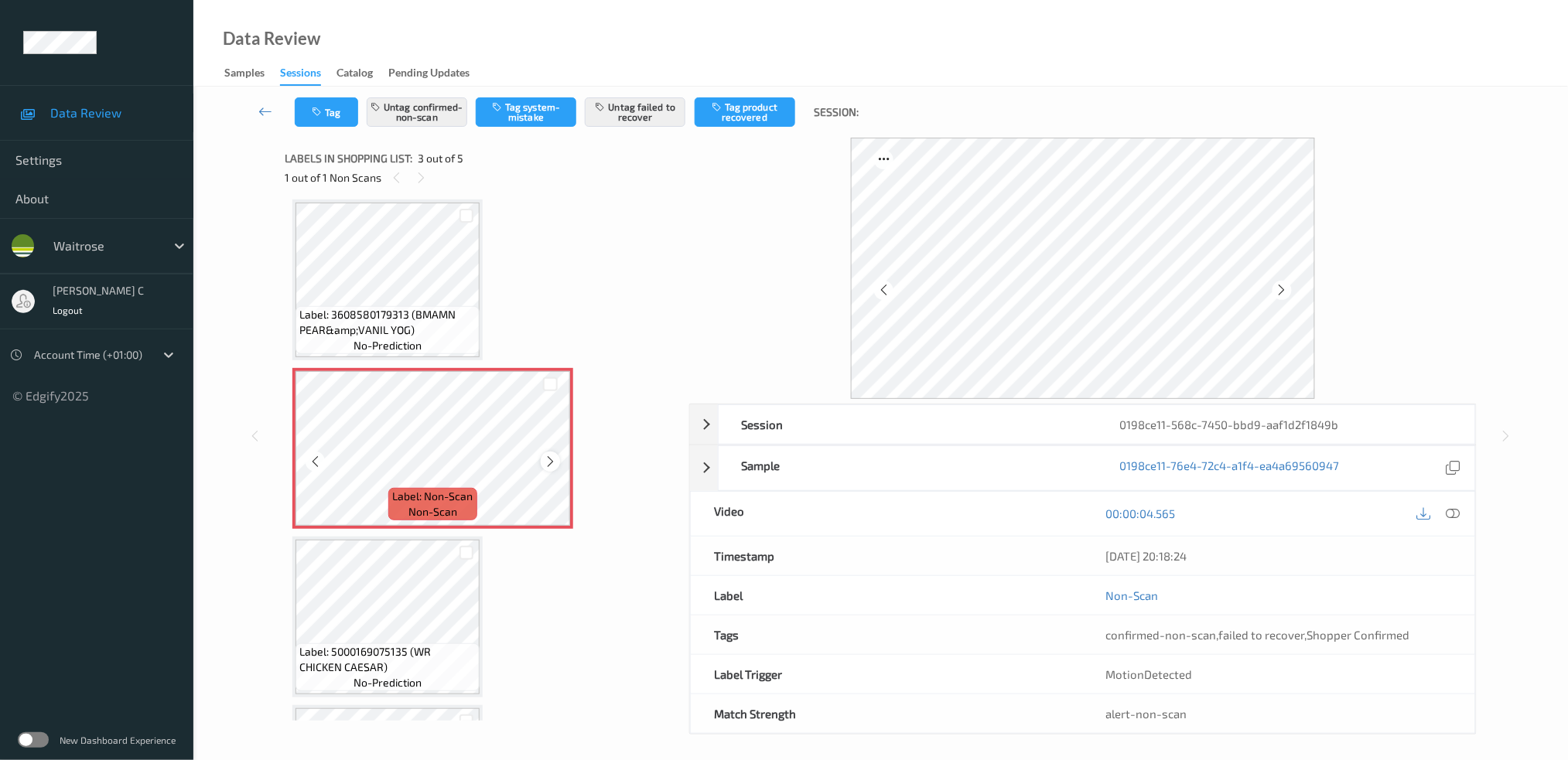
click at [551, 460] on icon at bounding box center [550, 461] width 13 height 14
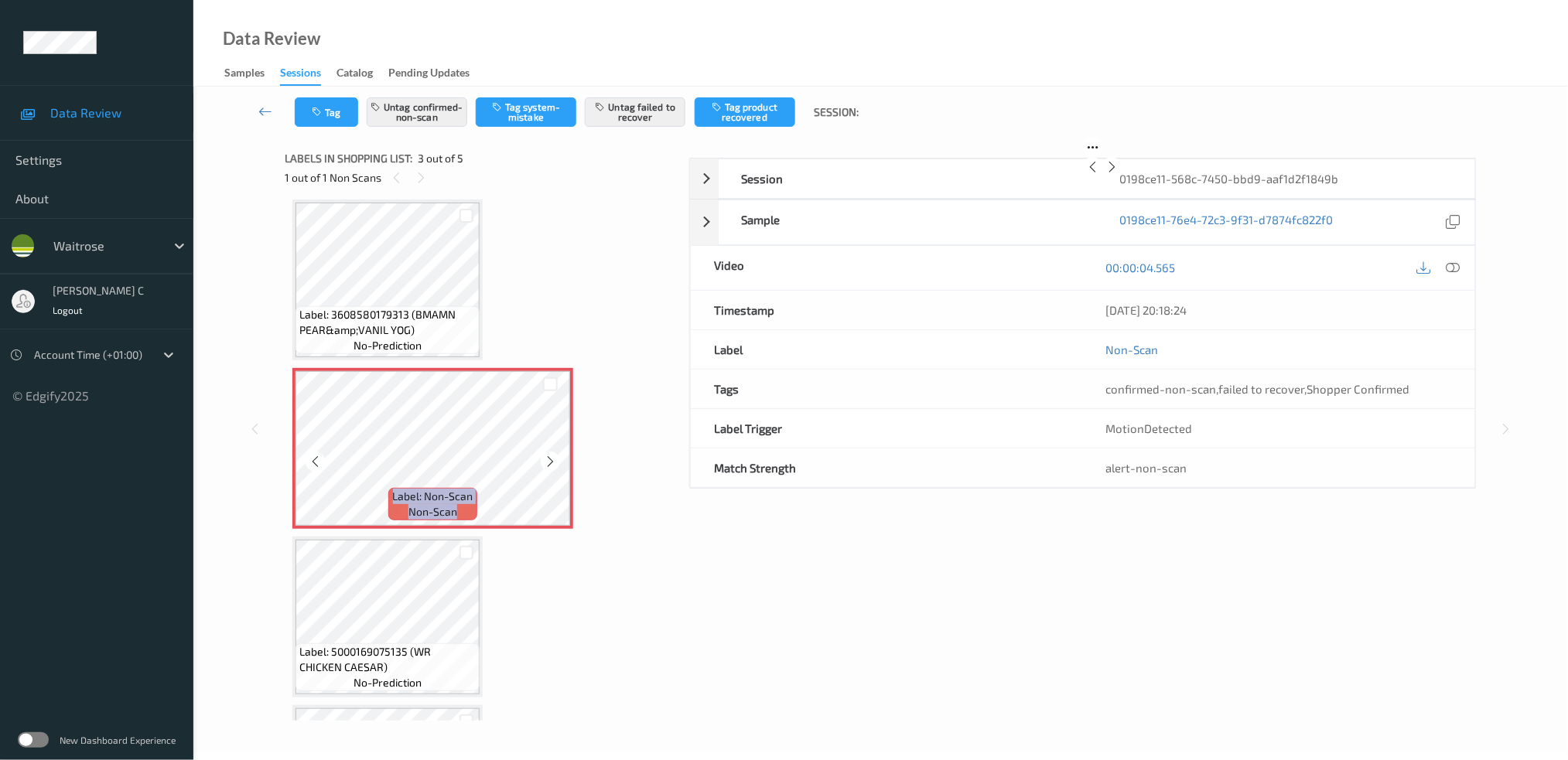
click at [551, 460] on icon at bounding box center [550, 461] width 13 height 14
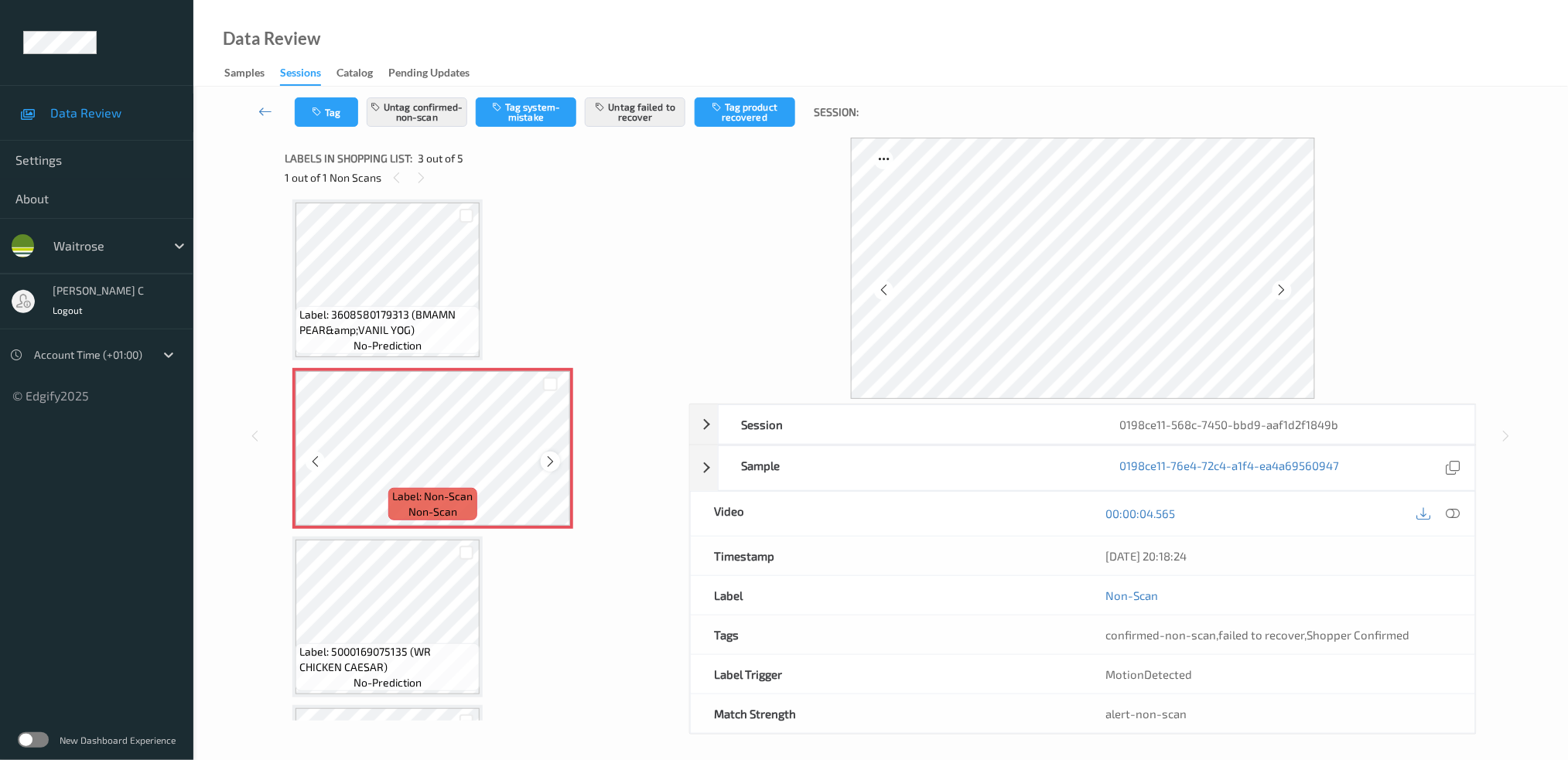
scroll to position [0, 0]
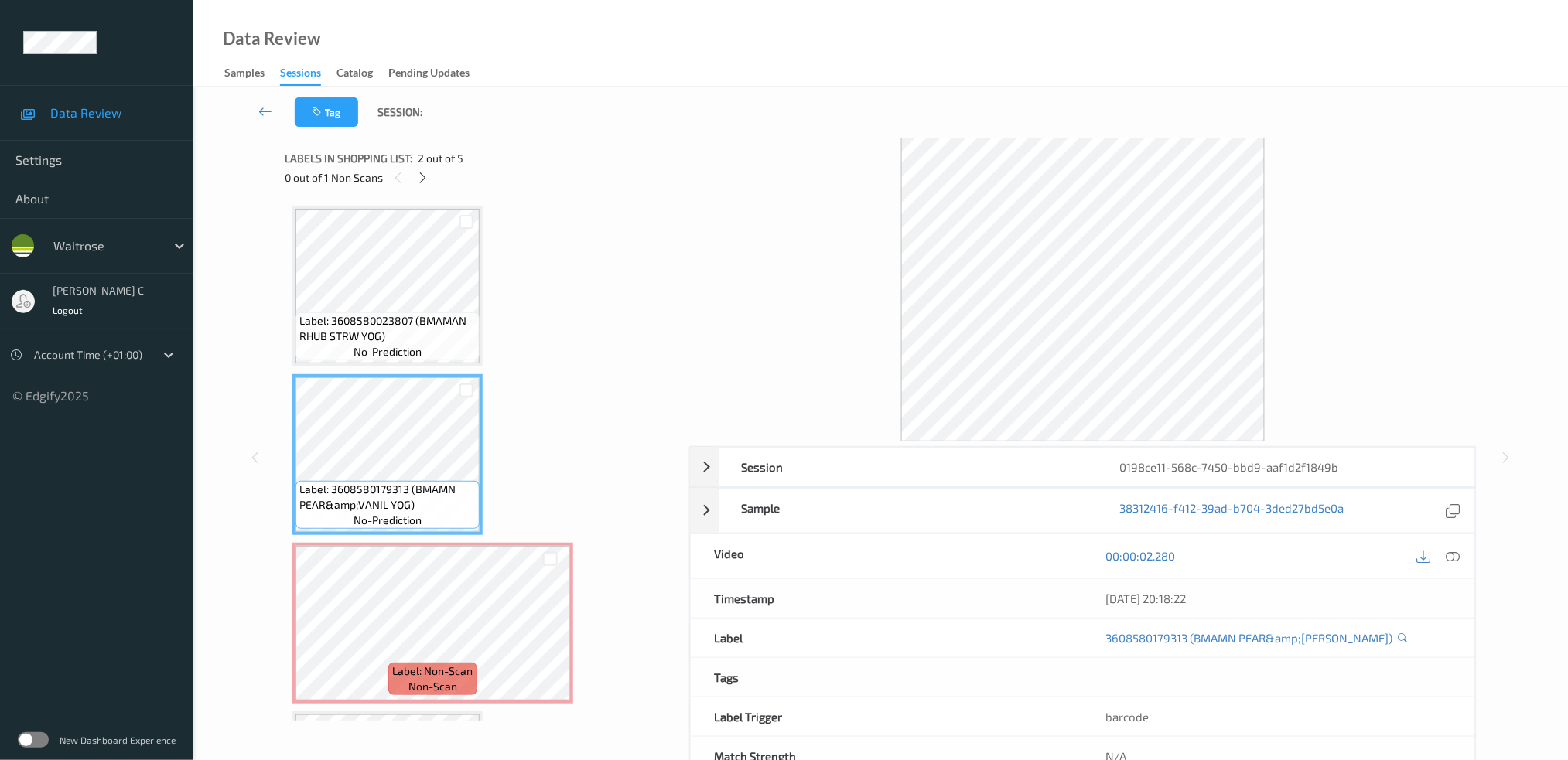
click at [377, 333] on span "Label: 3608580023807 (BMAMAN RHUB STRW YOG)" at bounding box center [387, 328] width 176 height 31
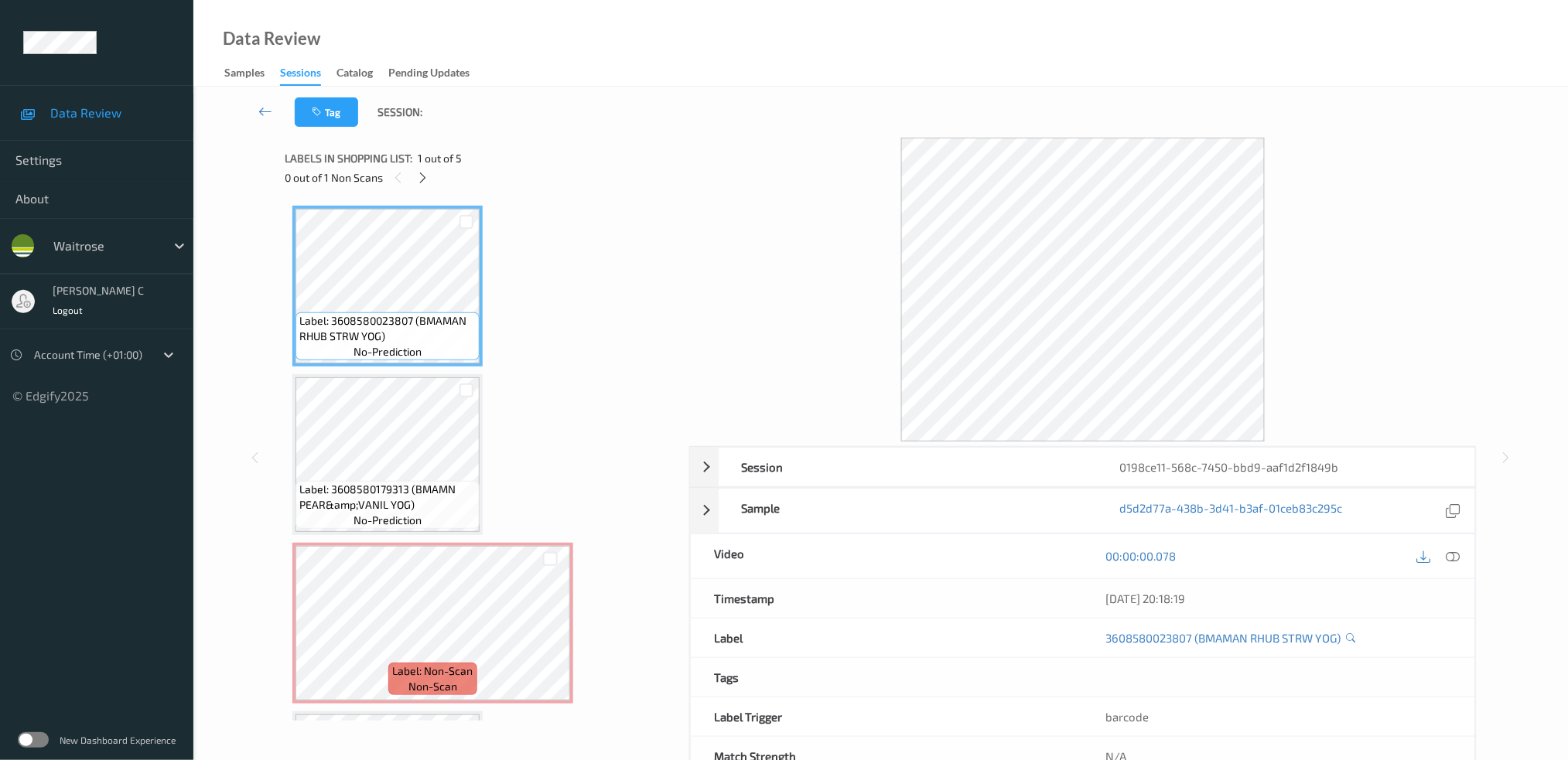
drag, startPoint x: 1451, startPoint y: 555, endPoint x: 1223, endPoint y: 533, distance: 229.1
click at [1452, 555] on icon at bounding box center [1453, 555] width 14 height 14
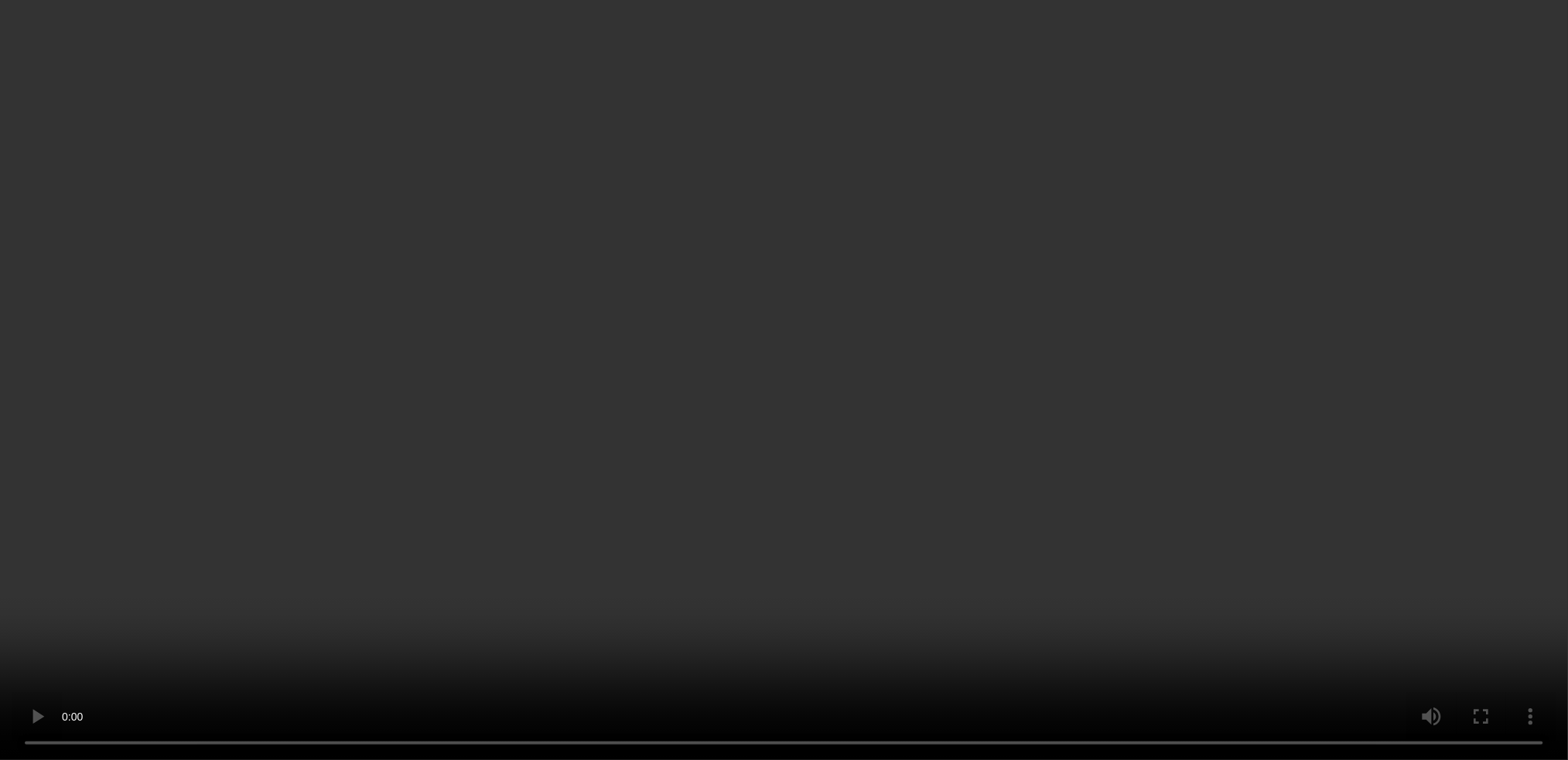
scroll to position [48, 0]
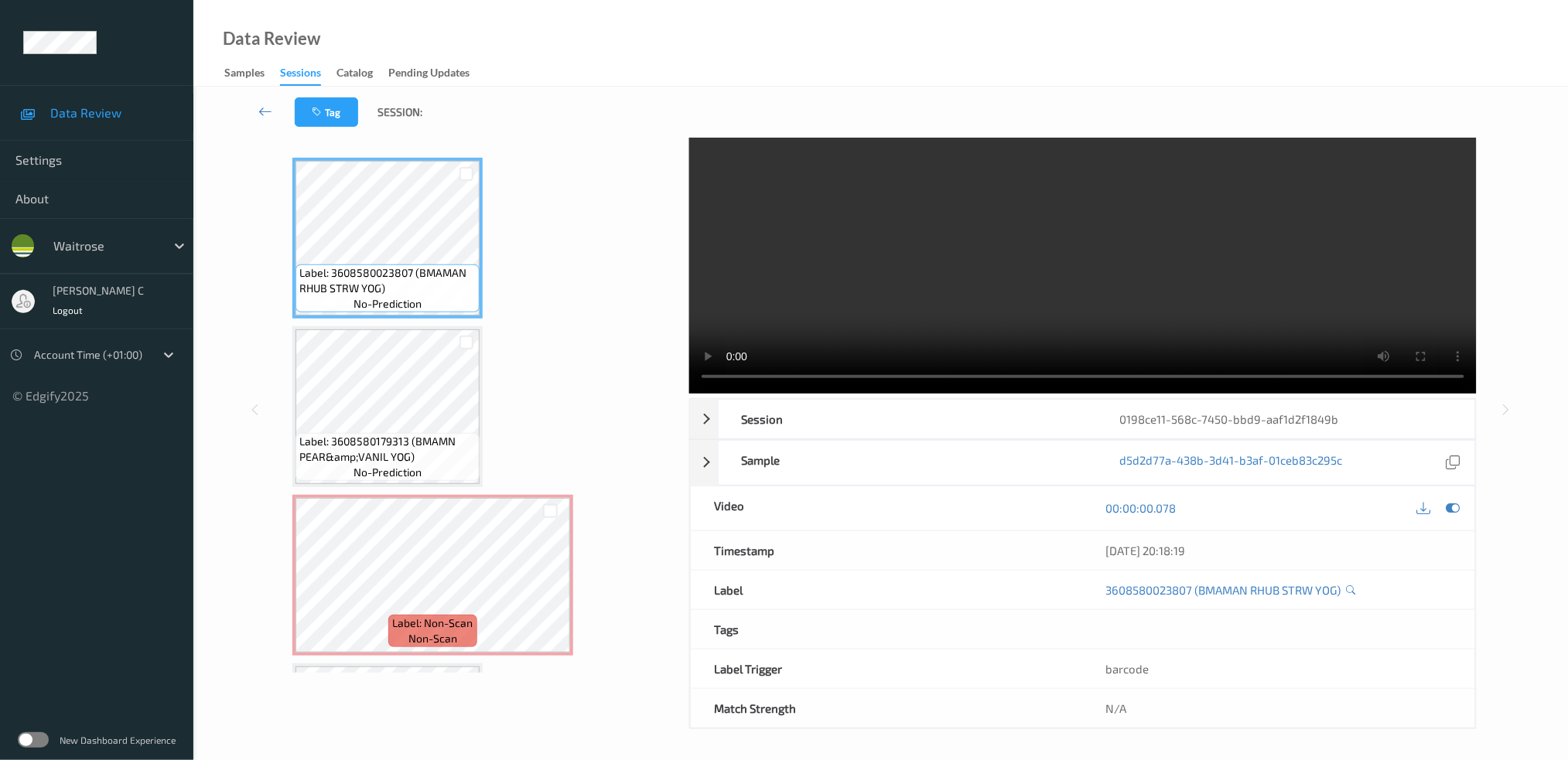
click at [426, 495] on div "Label: Non-Scan non-scan" at bounding box center [433, 575] width 281 height 161
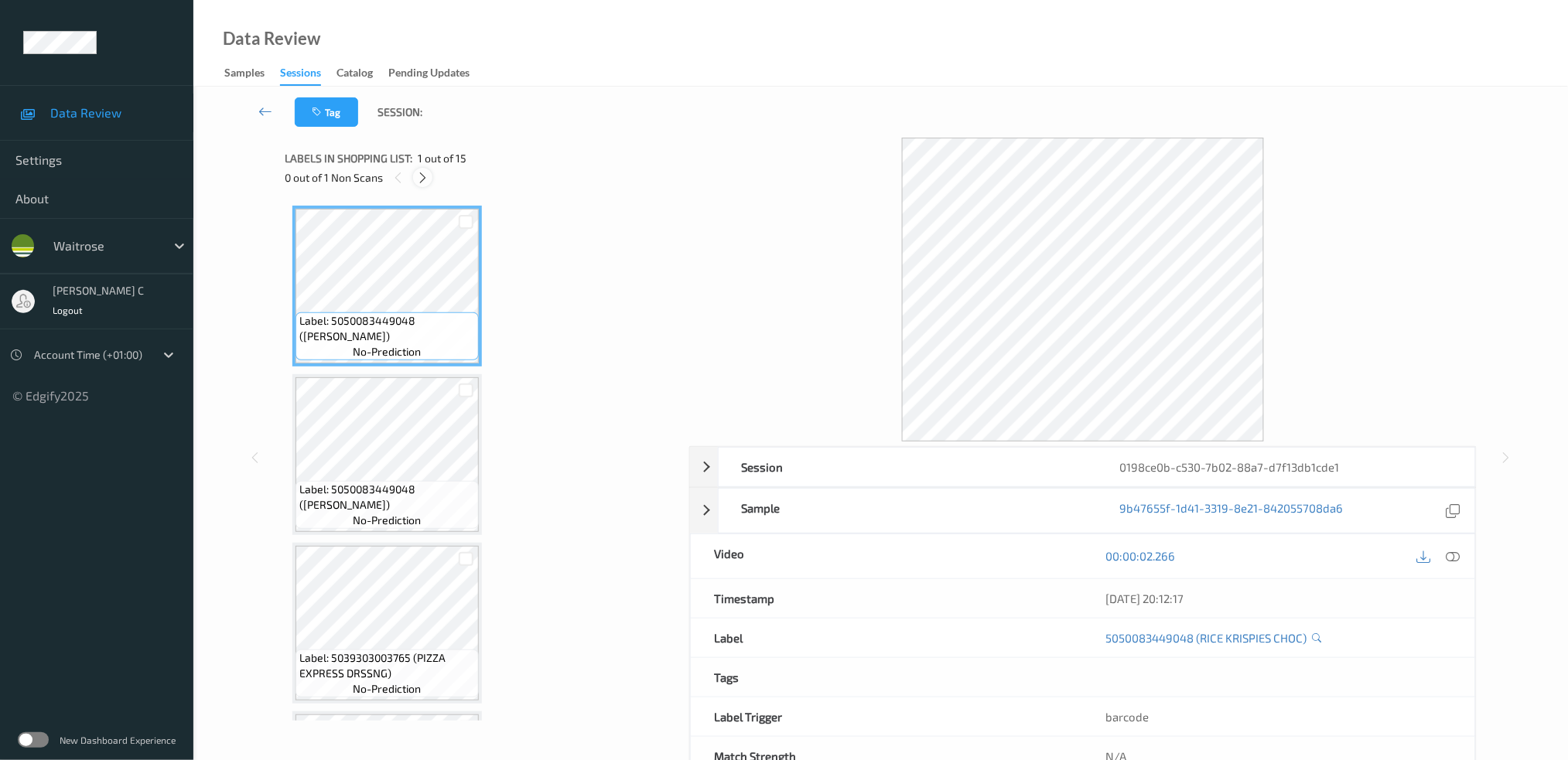
click at [428, 176] on icon at bounding box center [423, 177] width 13 height 14
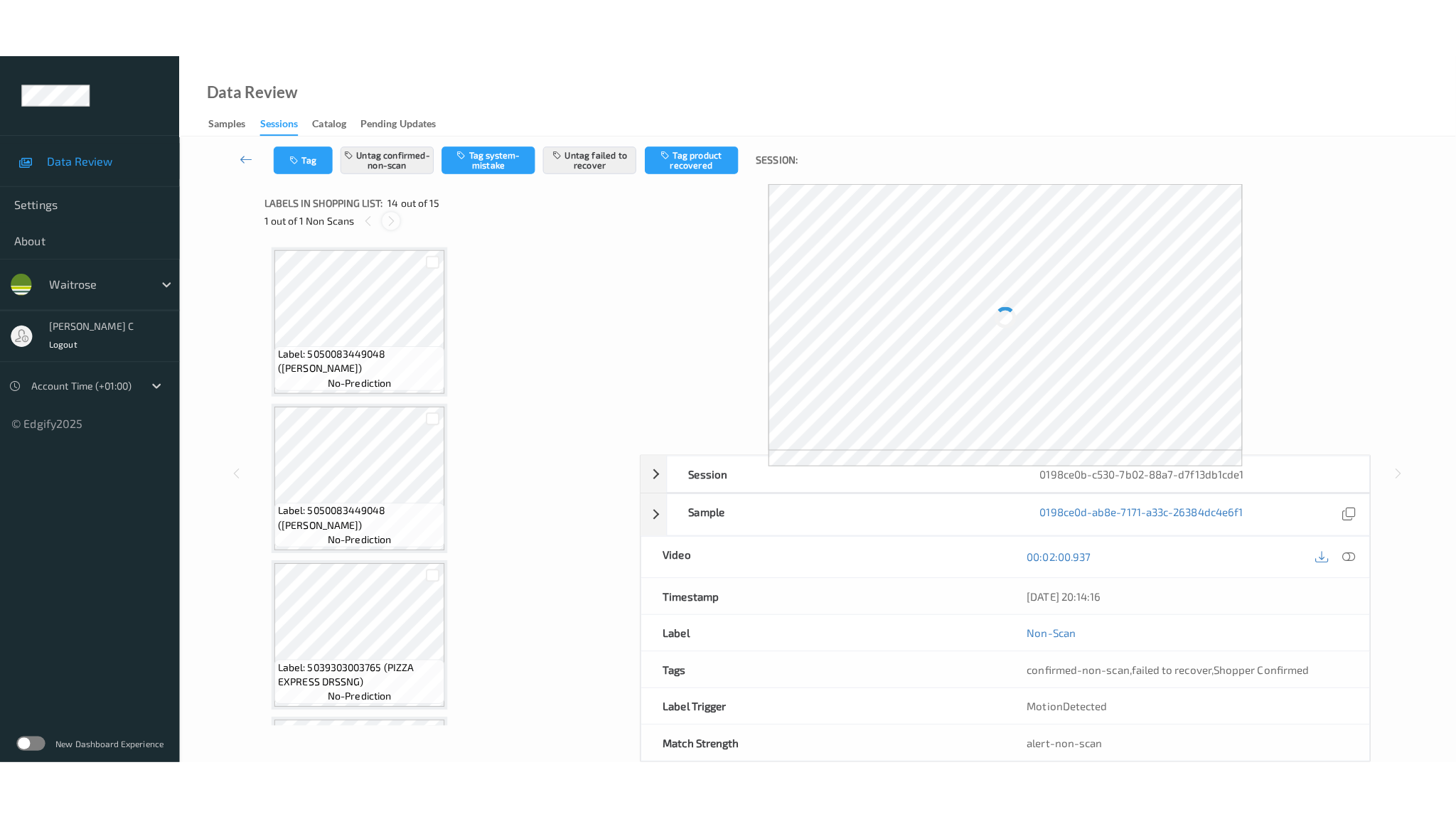
scroll to position [1835, 0]
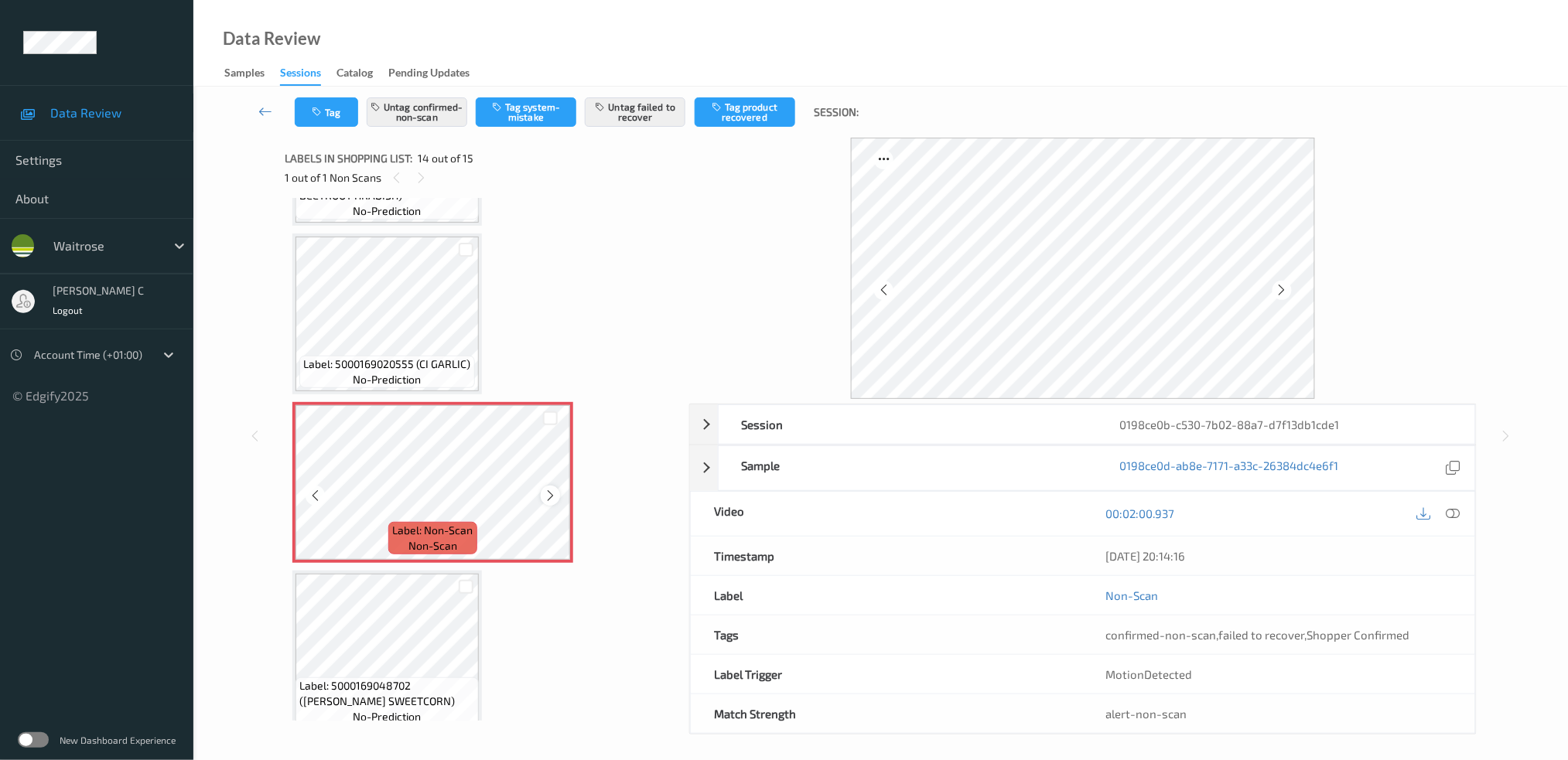
click at [555, 489] on icon at bounding box center [550, 495] width 13 height 14
click at [552, 489] on icon at bounding box center [550, 495] width 13 height 14
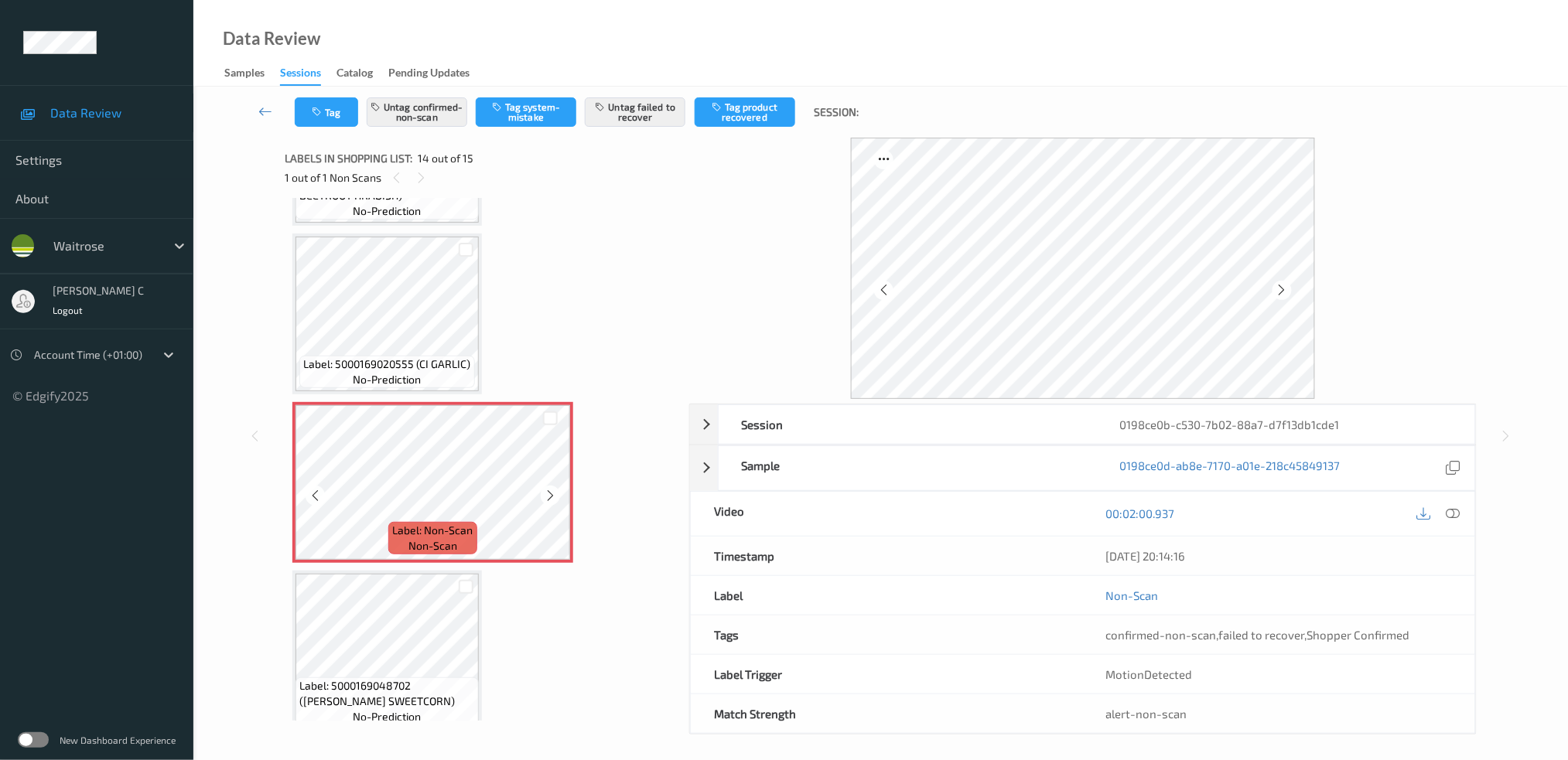
click at [552, 489] on icon at bounding box center [550, 495] width 13 height 14
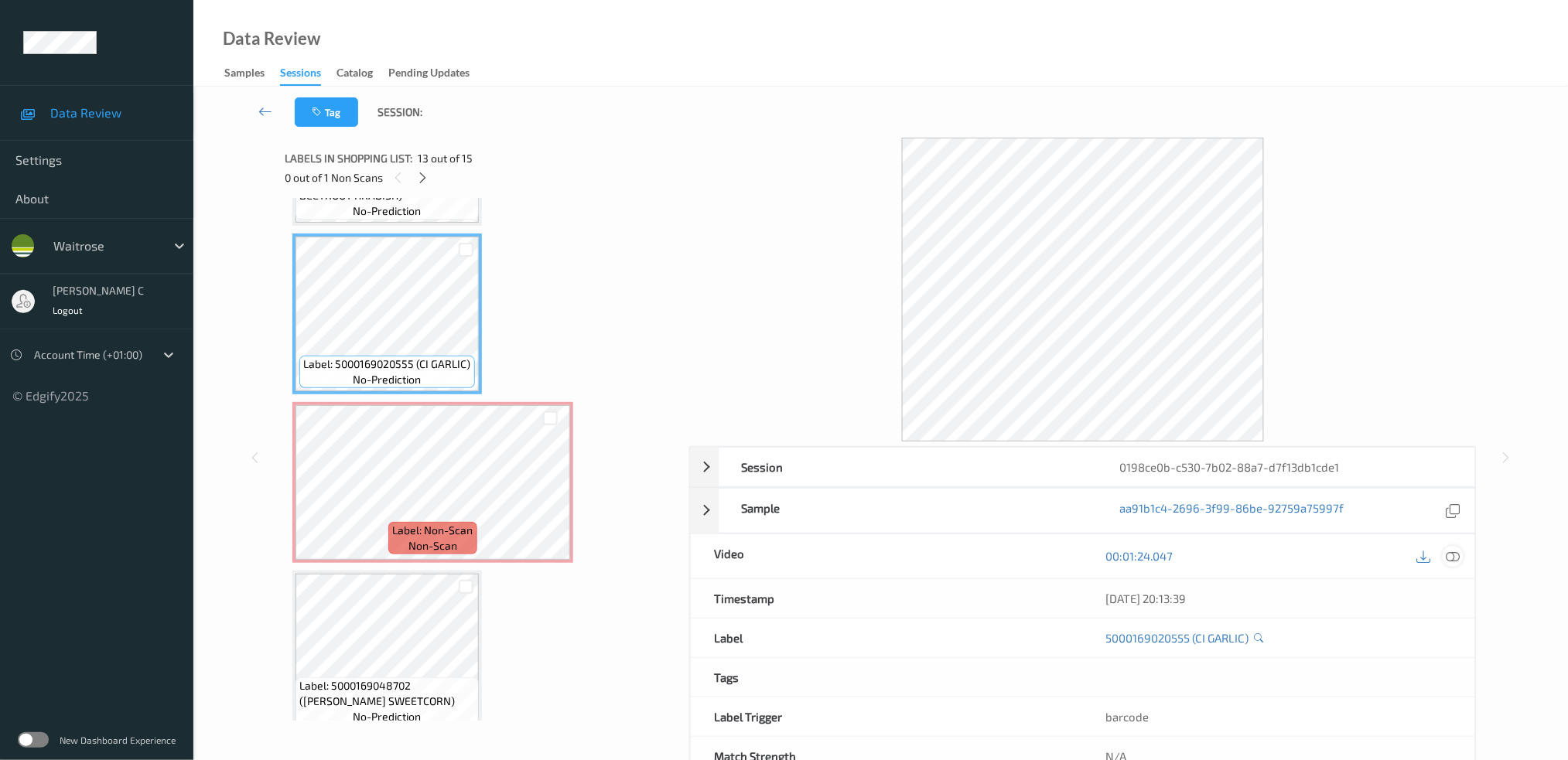
click at [1458, 563] on icon at bounding box center [1453, 555] width 14 height 14
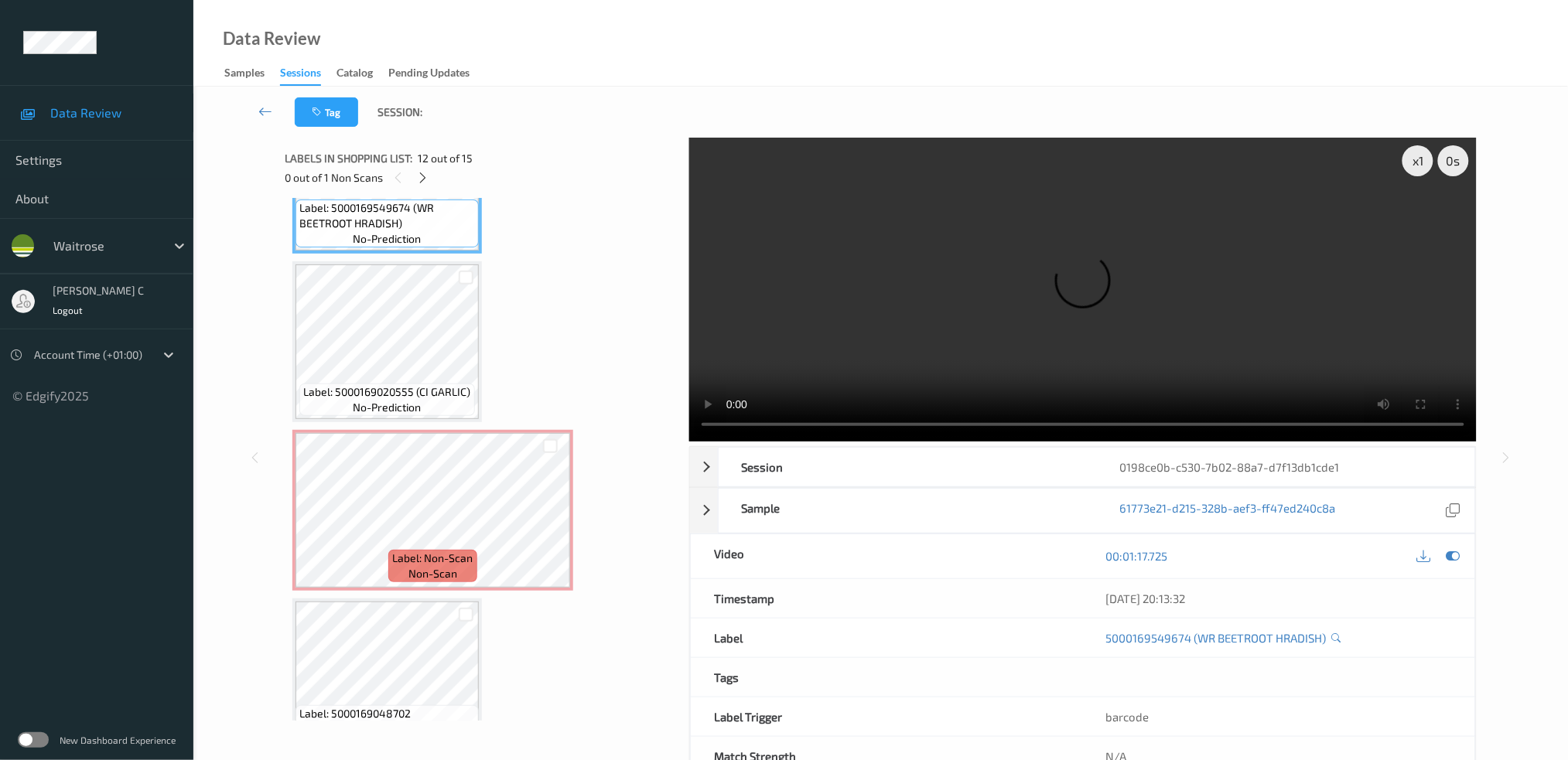
scroll to position [1968, 0]
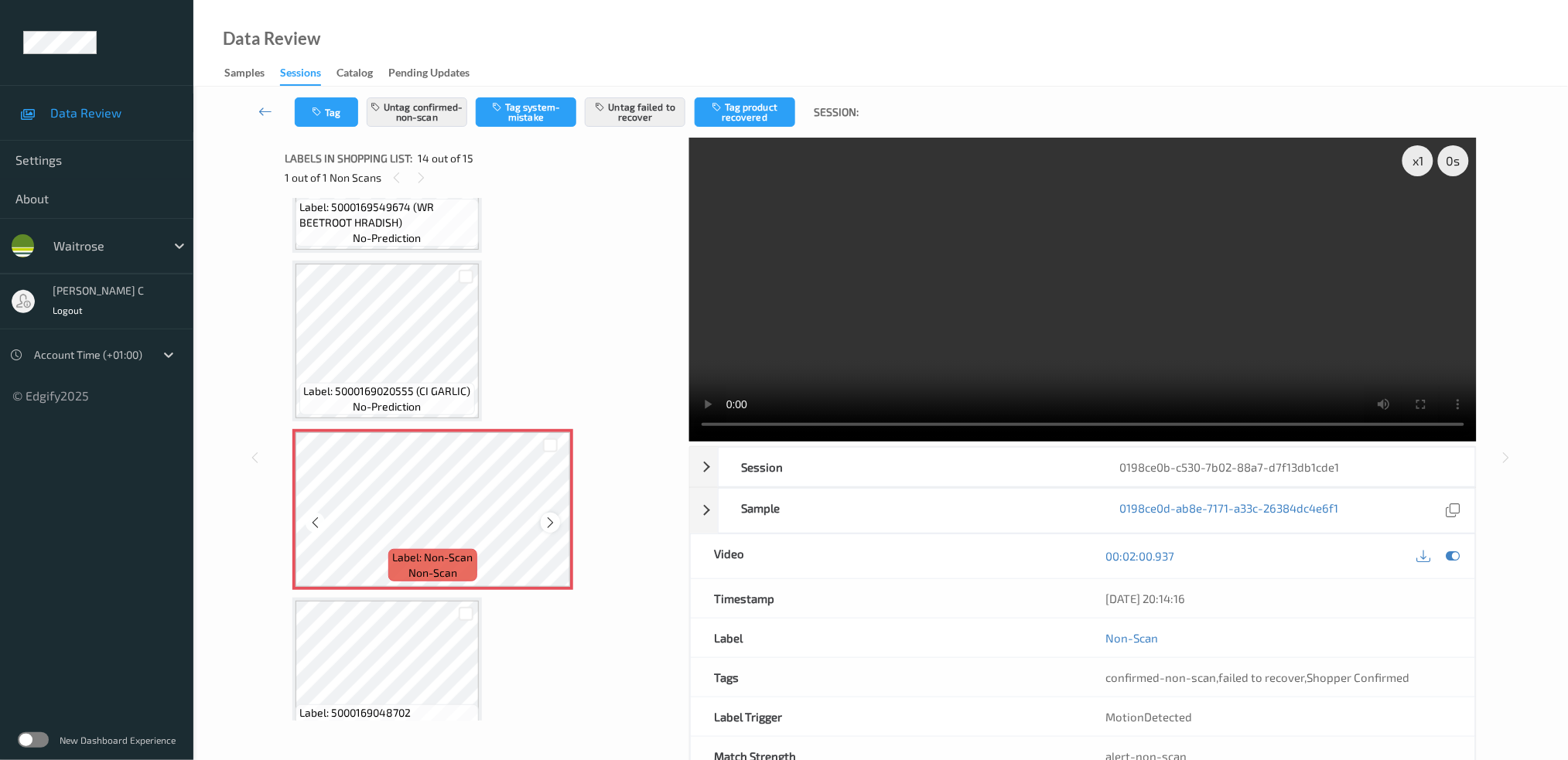
click at [552, 516] on icon at bounding box center [550, 522] width 13 height 14
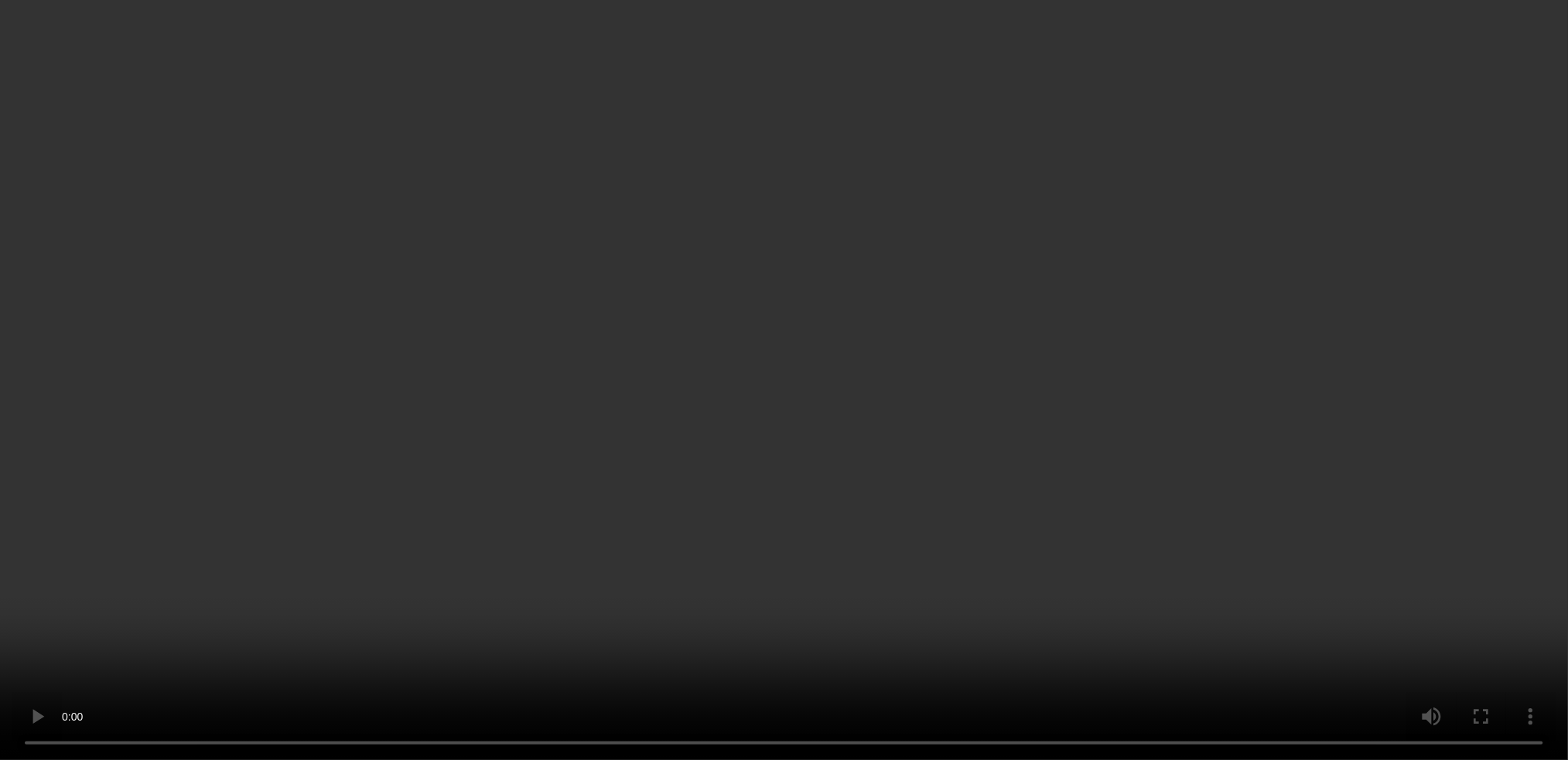
scroll to position [1994, 0]
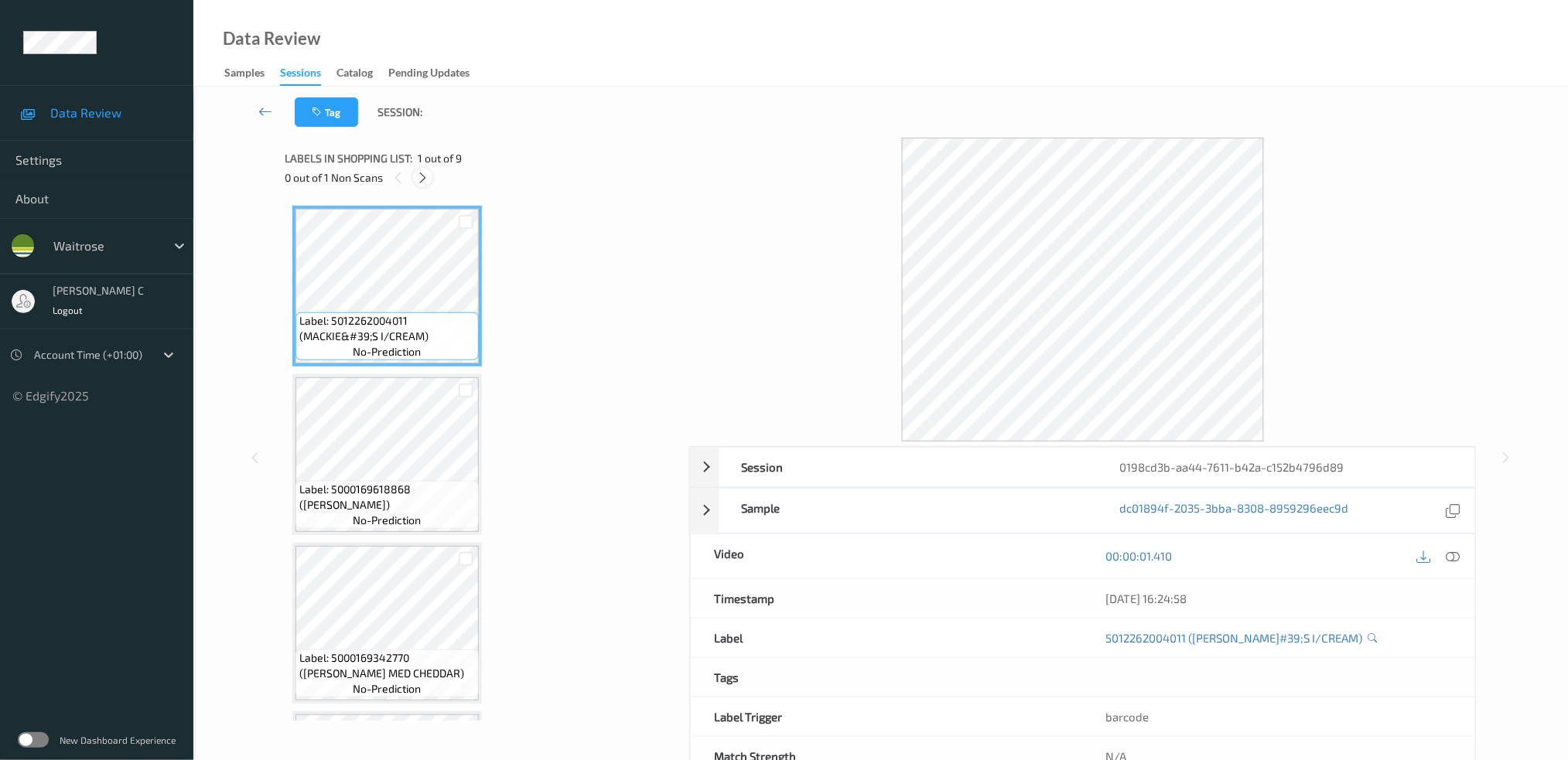
click at [422, 183] on icon at bounding box center [423, 177] width 13 height 14
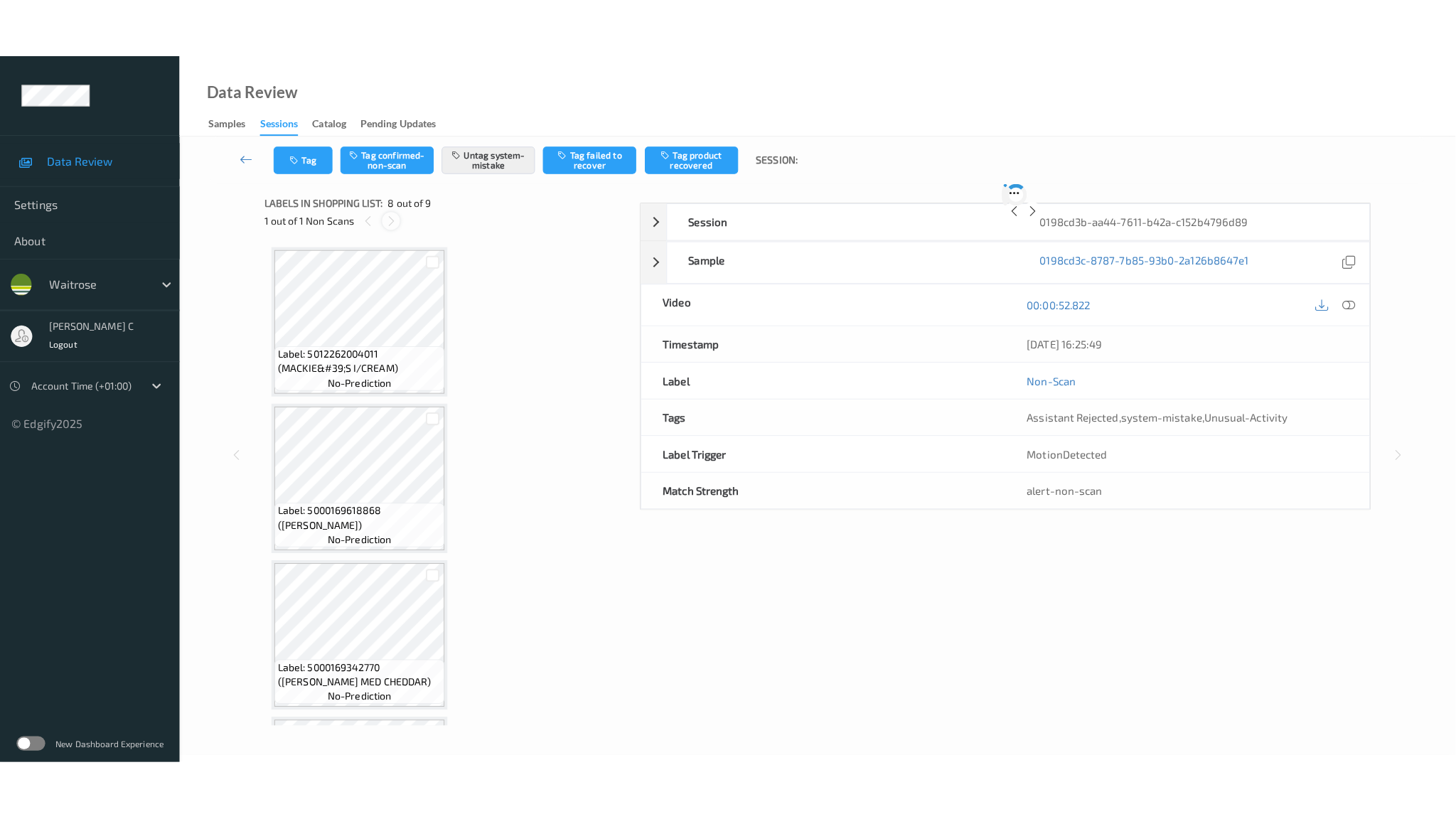
scroll to position [911, 0]
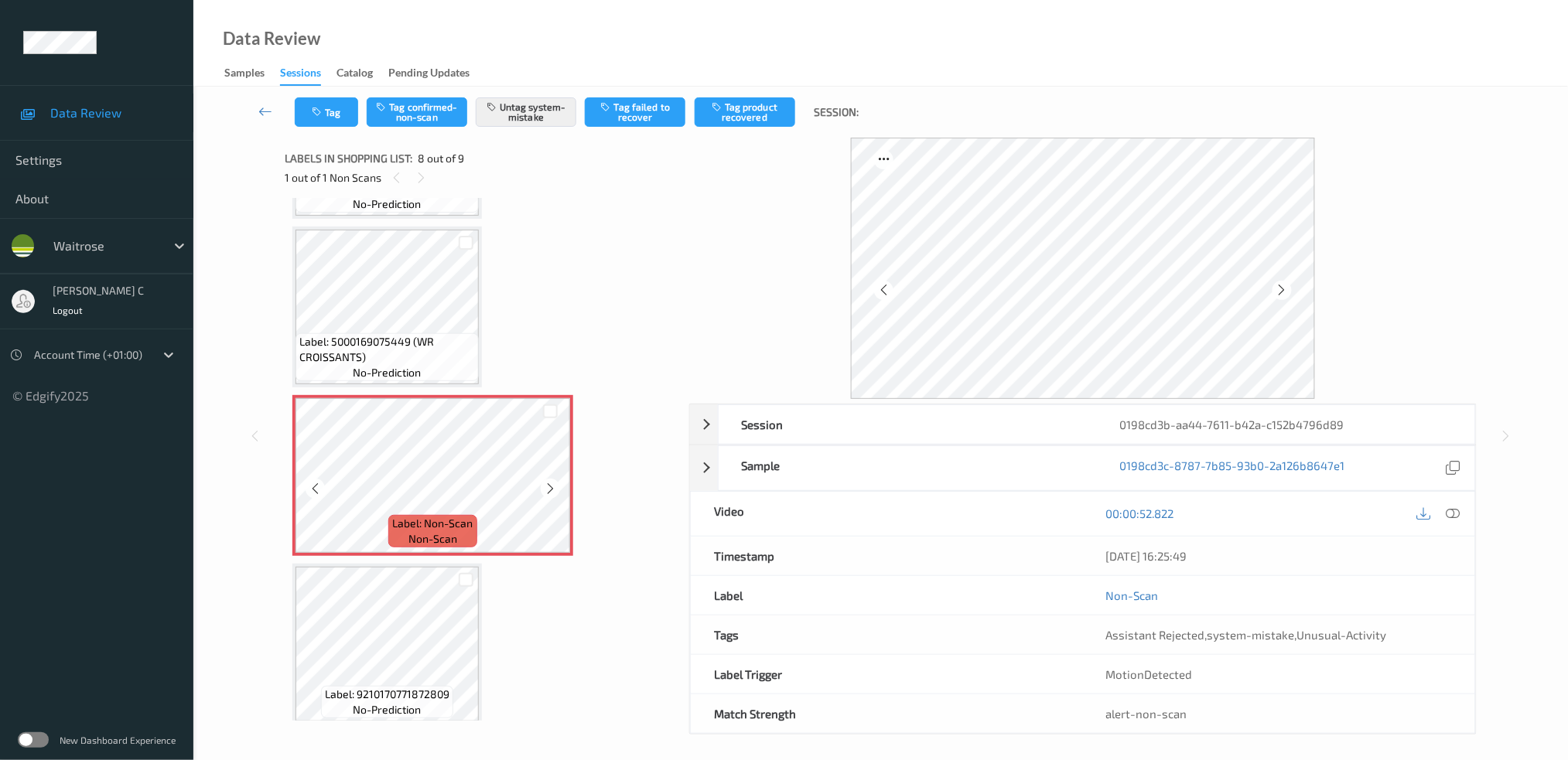
click at [373, 334] on span "Label: 5000169075449 (WR CROISSANTS)" at bounding box center [387, 349] width 176 height 31
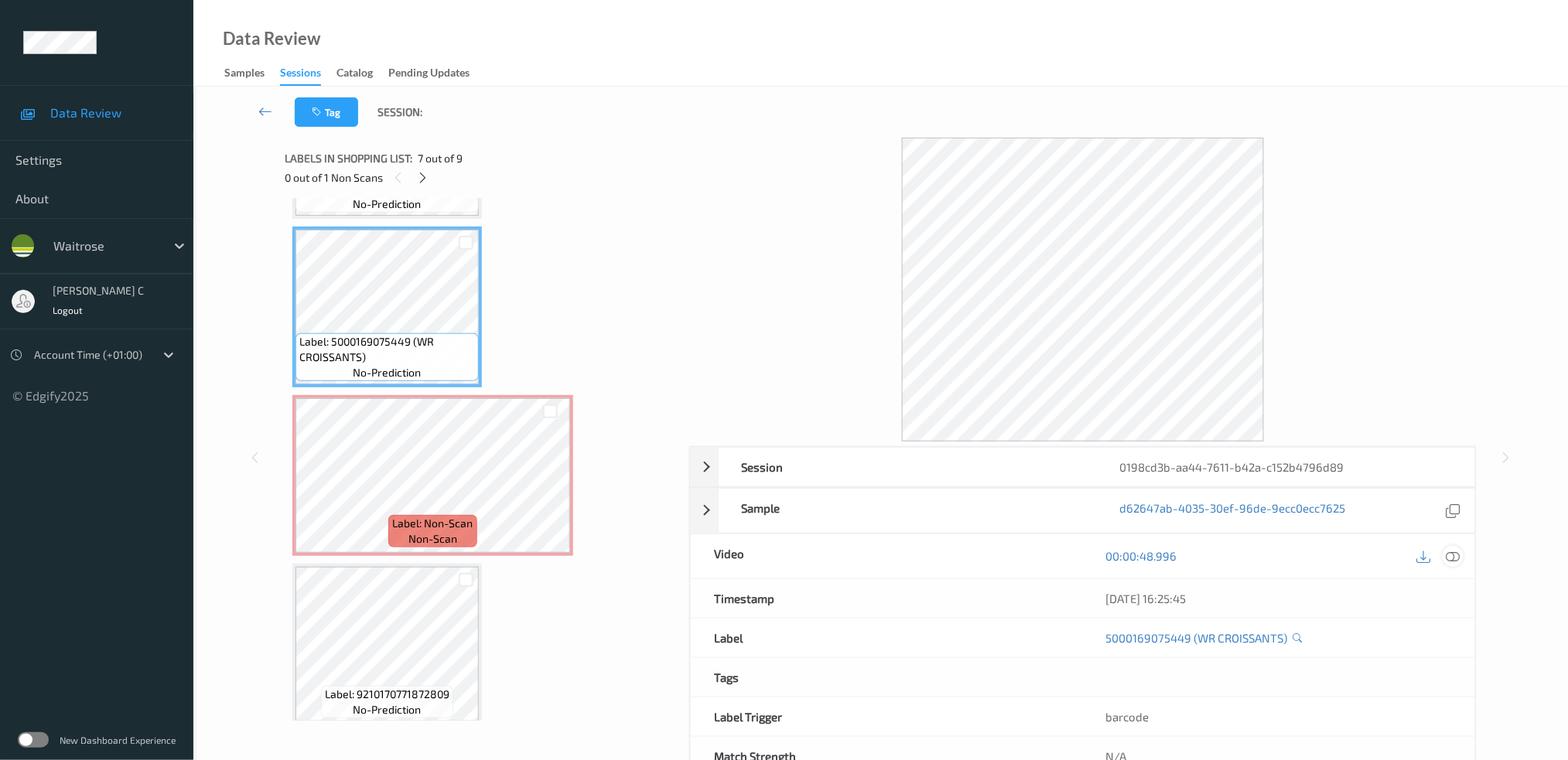
click at [1448, 558] on icon at bounding box center [1453, 555] width 14 height 14
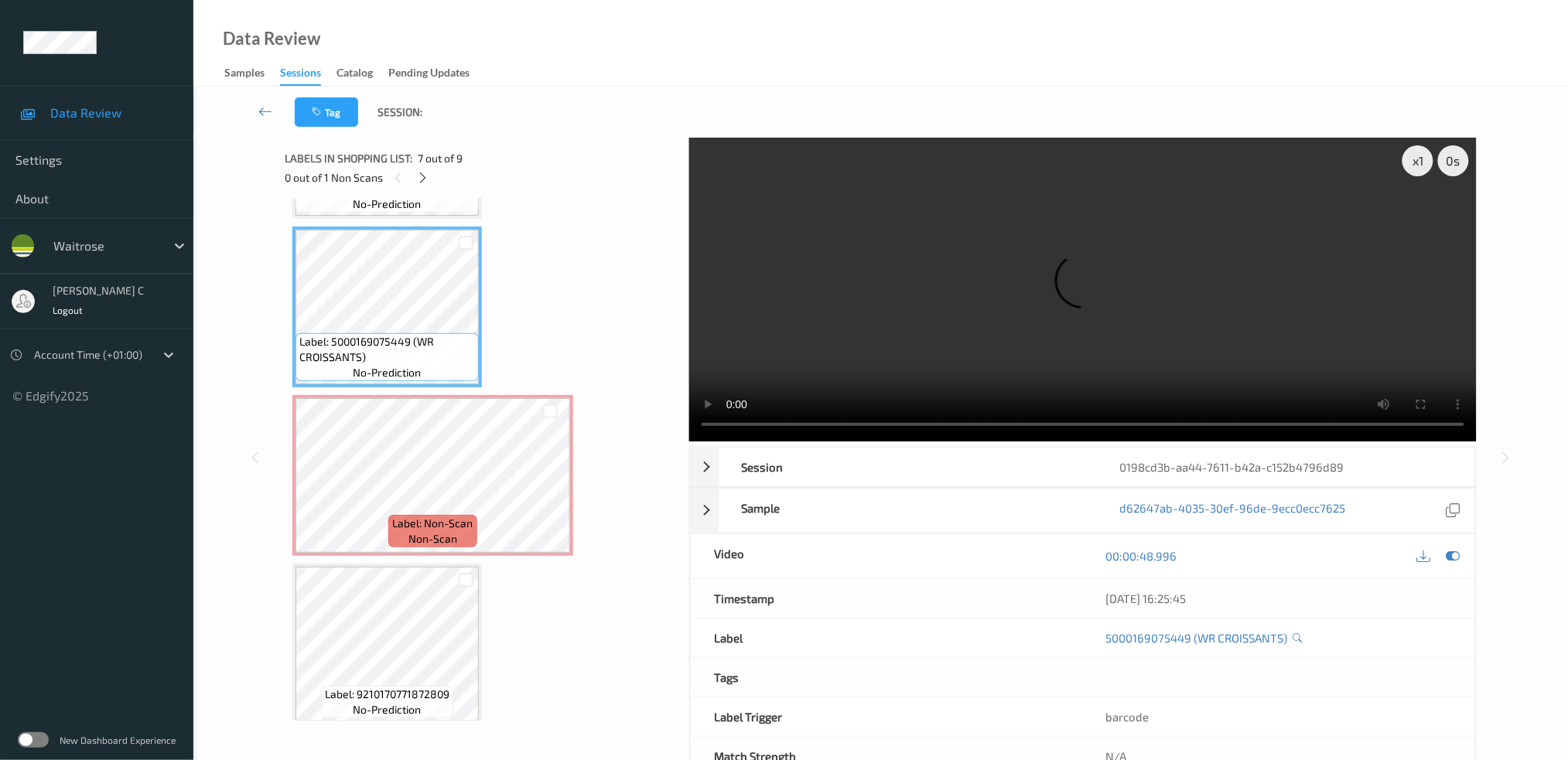
scroll to position [860, 0]
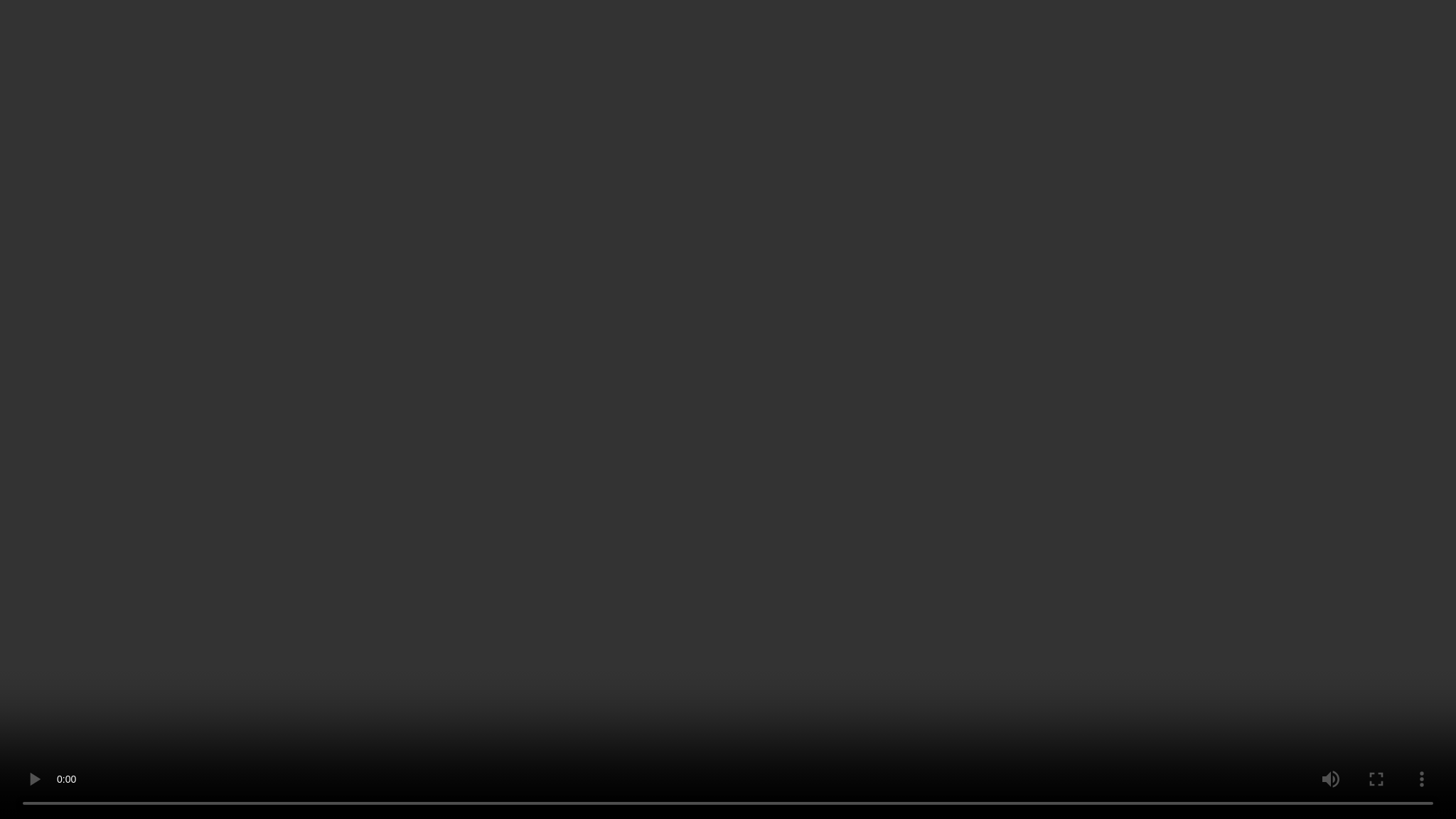
drag, startPoint x: 696, startPoint y: 60, endPoint x: 695, endPoint y: 78, distance: 18.0
click at [696, 60] on video at bounding box center [728, 410] width 1456 height 819
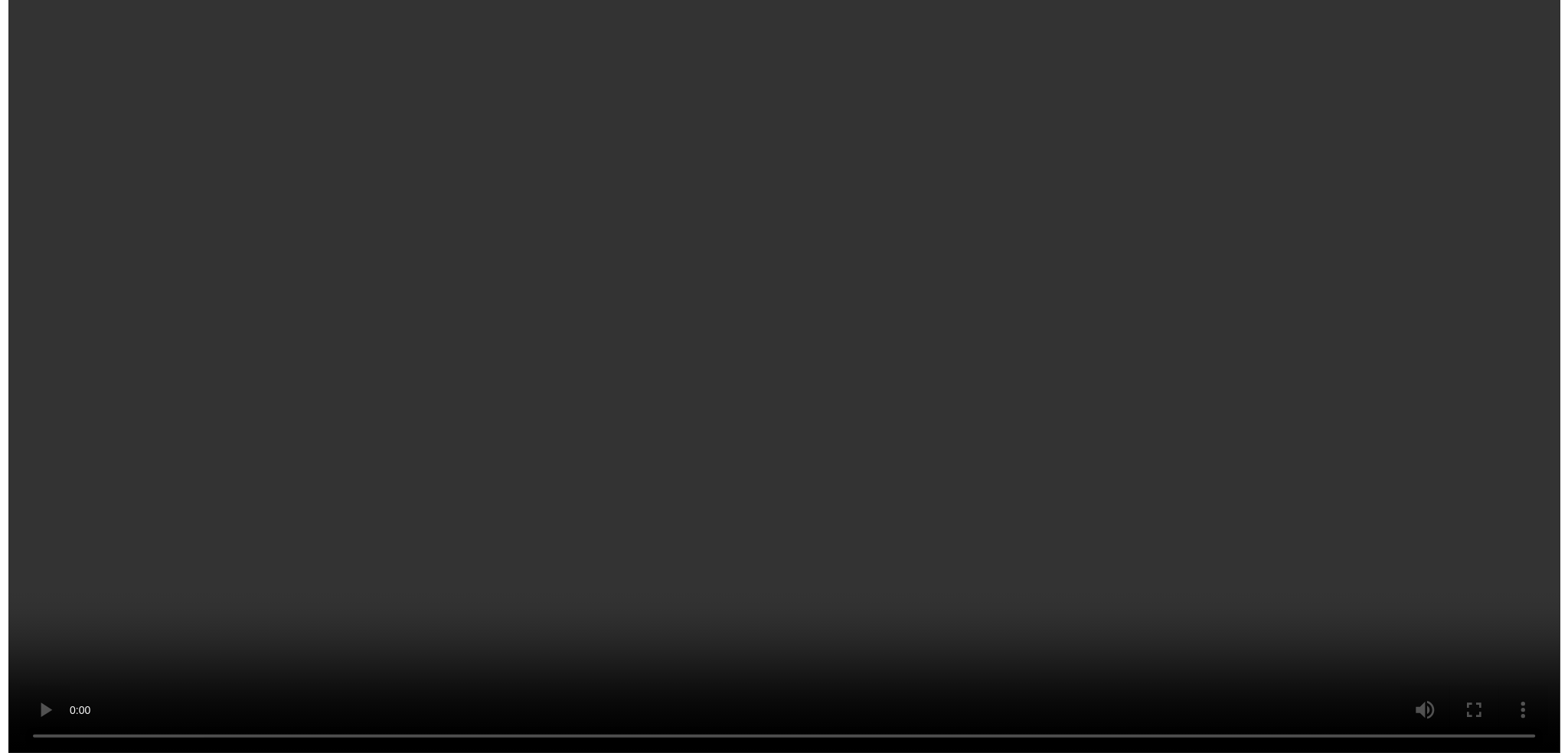
scroll to position [981, 0]
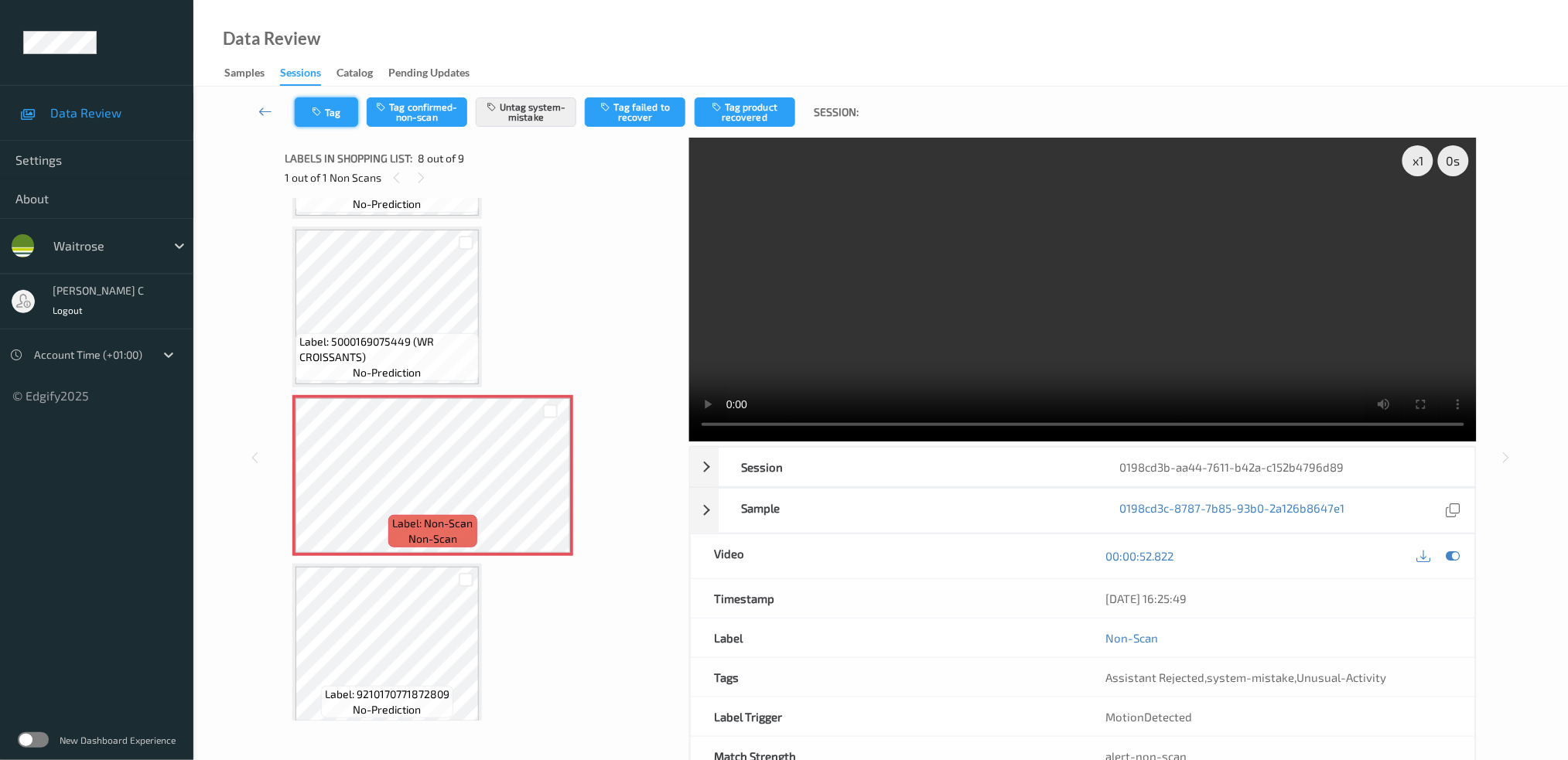
click at [326, 125] on button "Tag" at bounding box center [327, 112] width 64 height 29
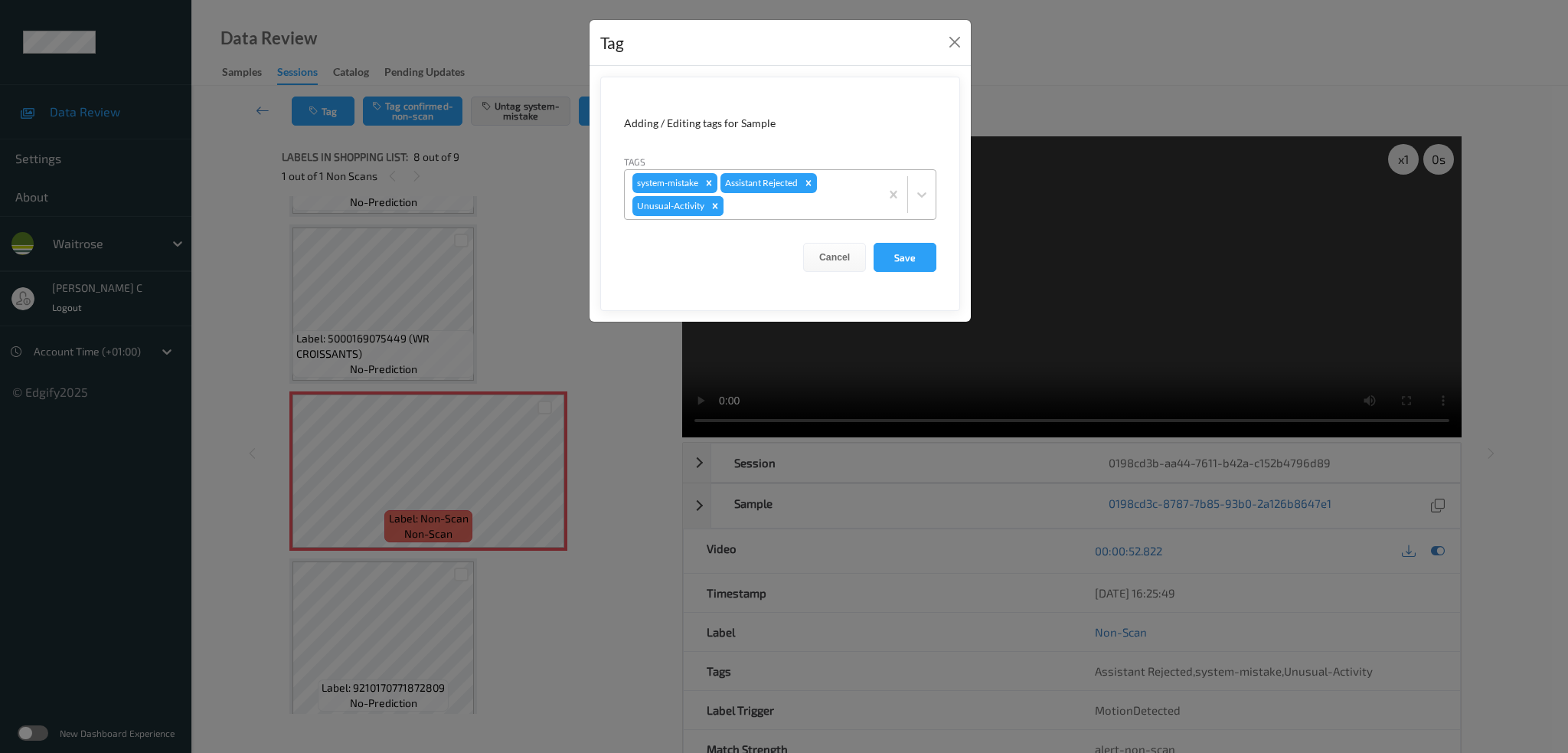
click at [718, 206] on icon "Remove Unusual-Activity" at bounding box center [715, 206] width 11 height 11
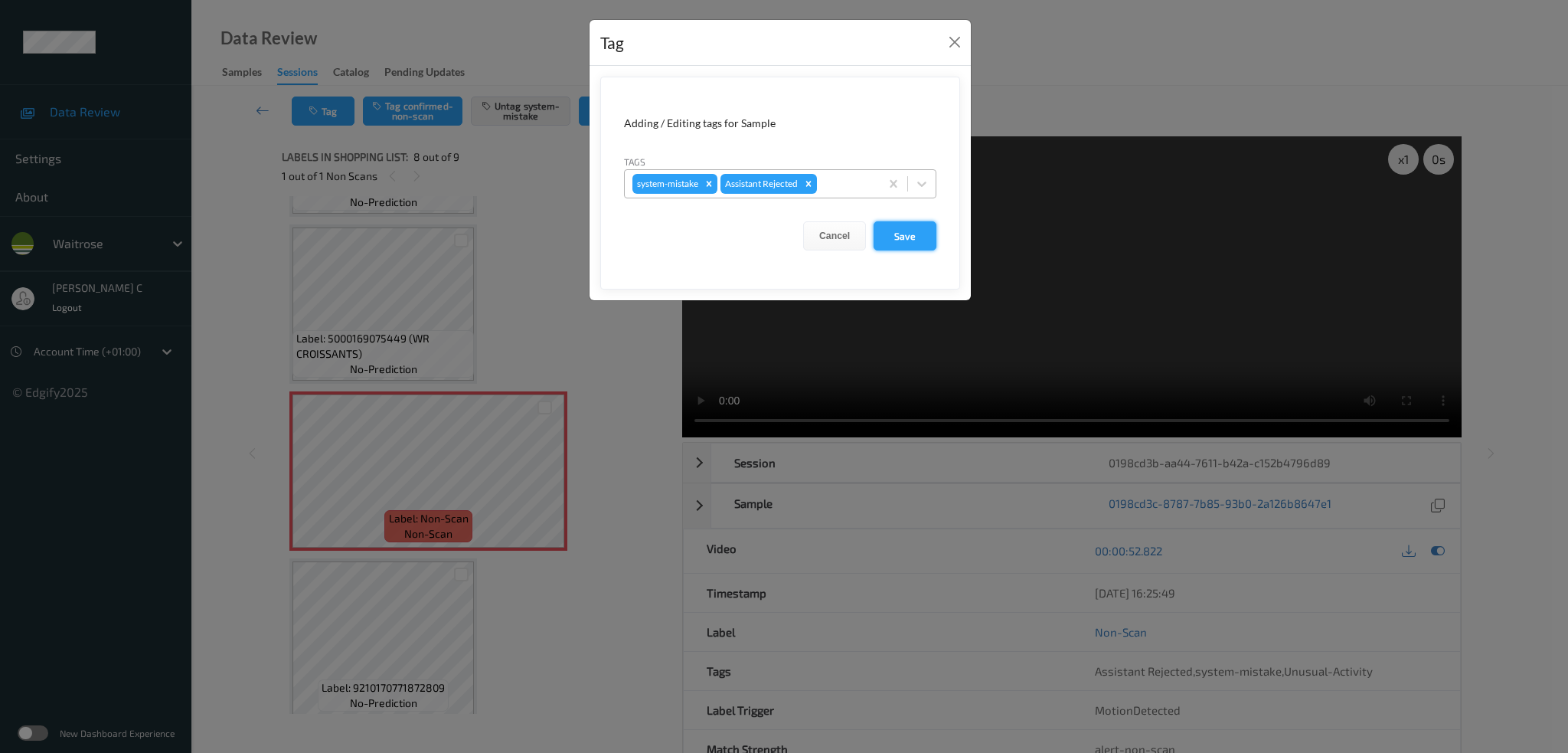
click at [901, 244] on button "Save" at bounding box center [905, 235] width 63 height 29
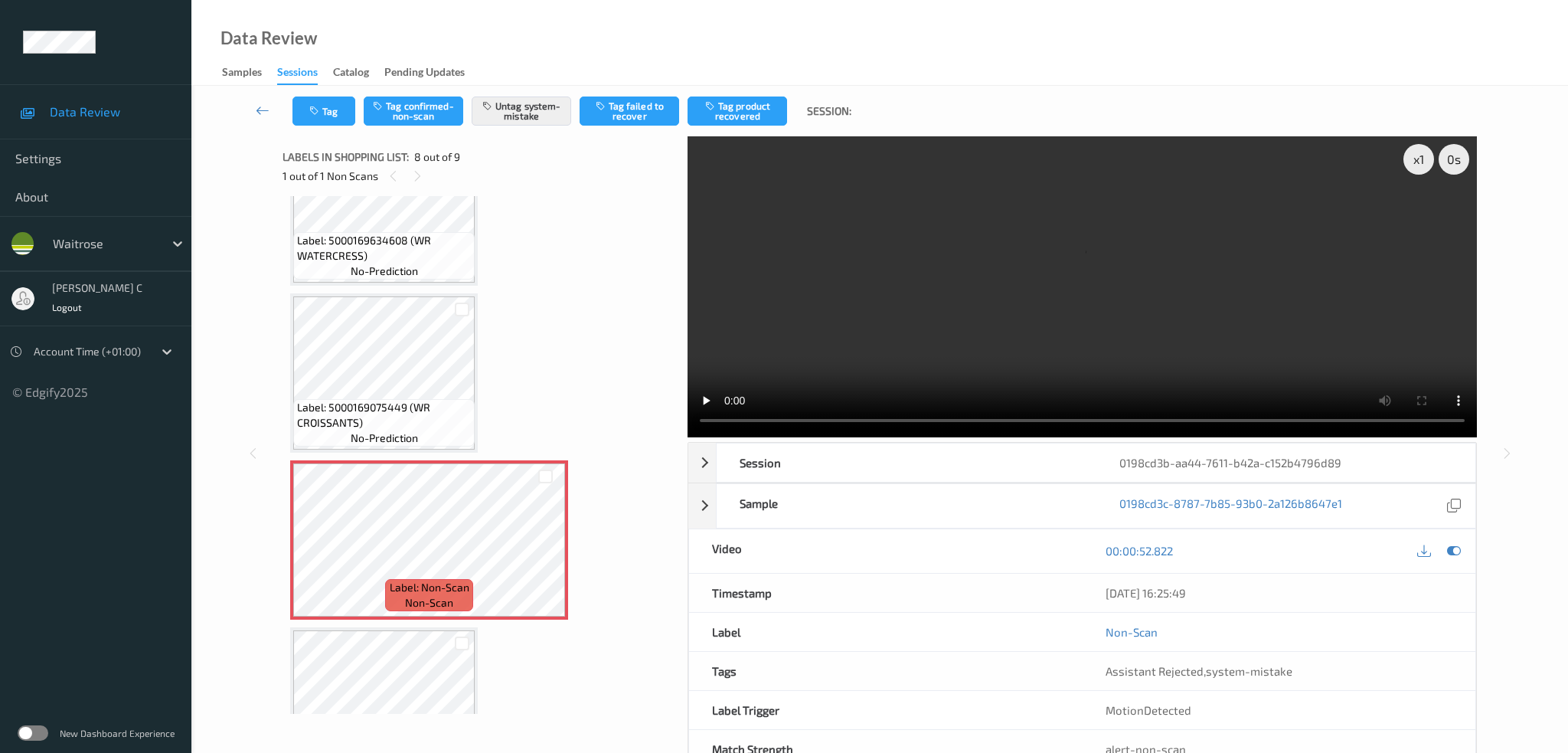
scroll to position [879, 0]
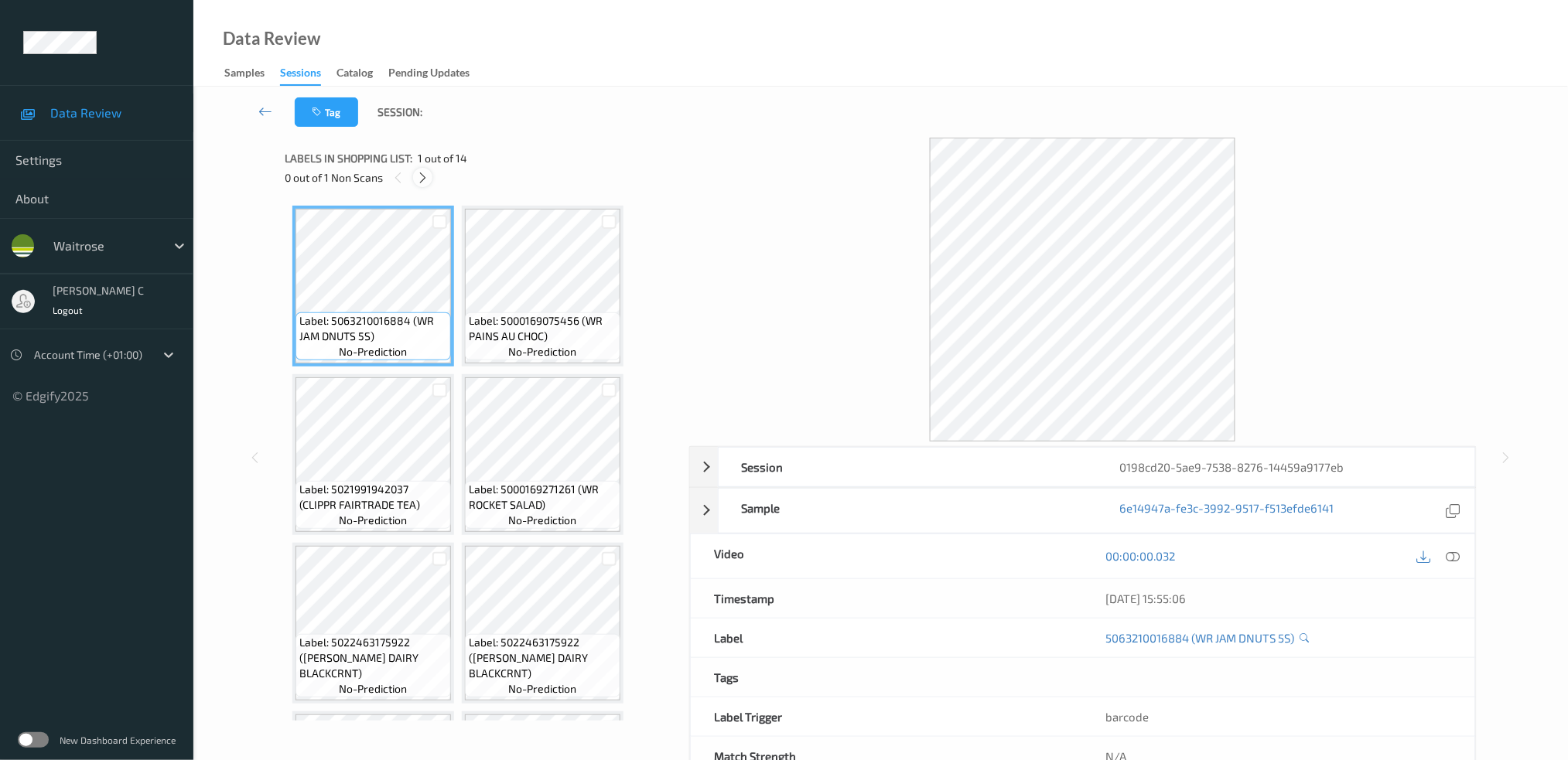
click at [431, 171] on div at bounding box center [422, 177] width 19 height 19
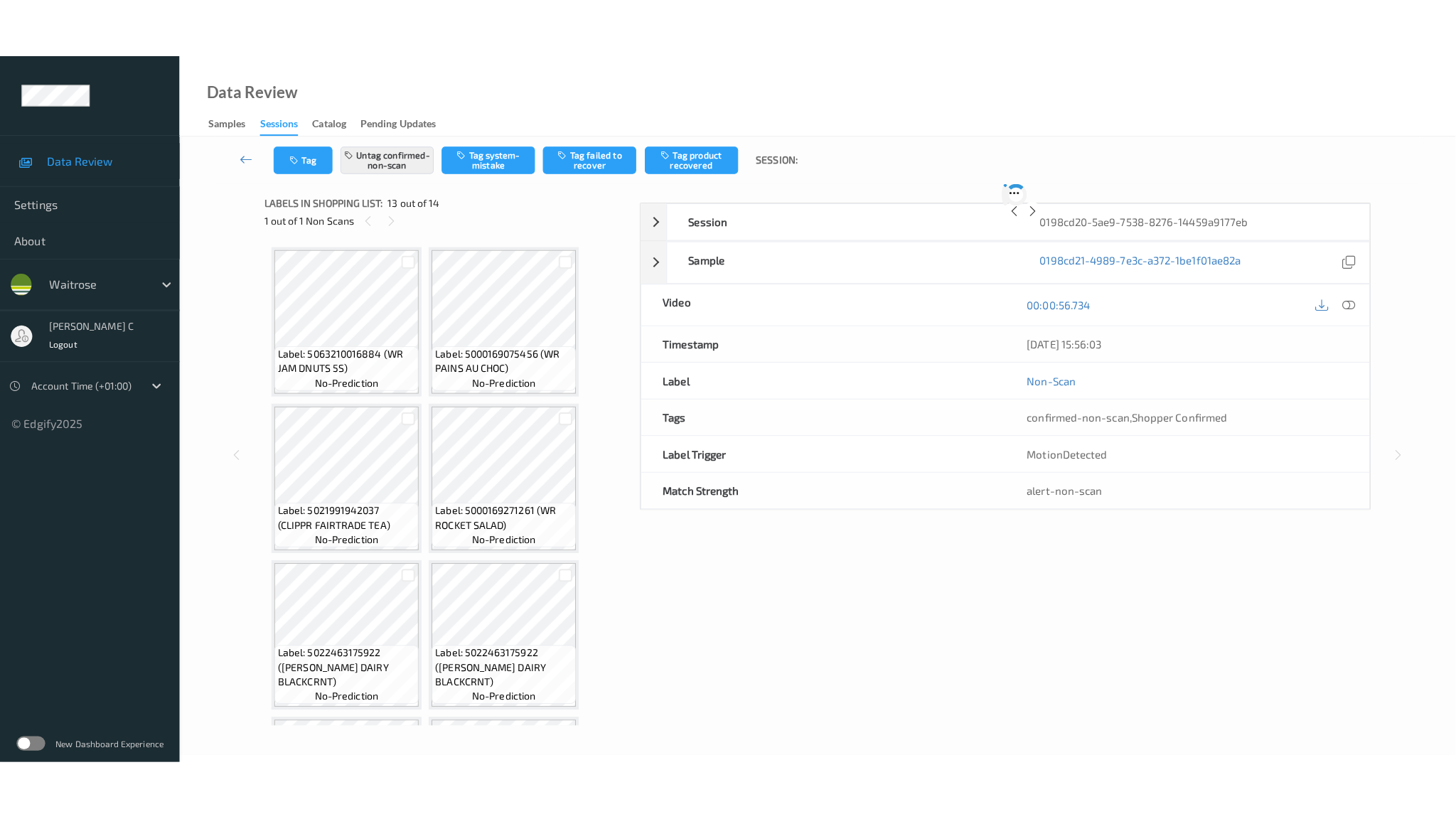
scroll to position [756, 0]
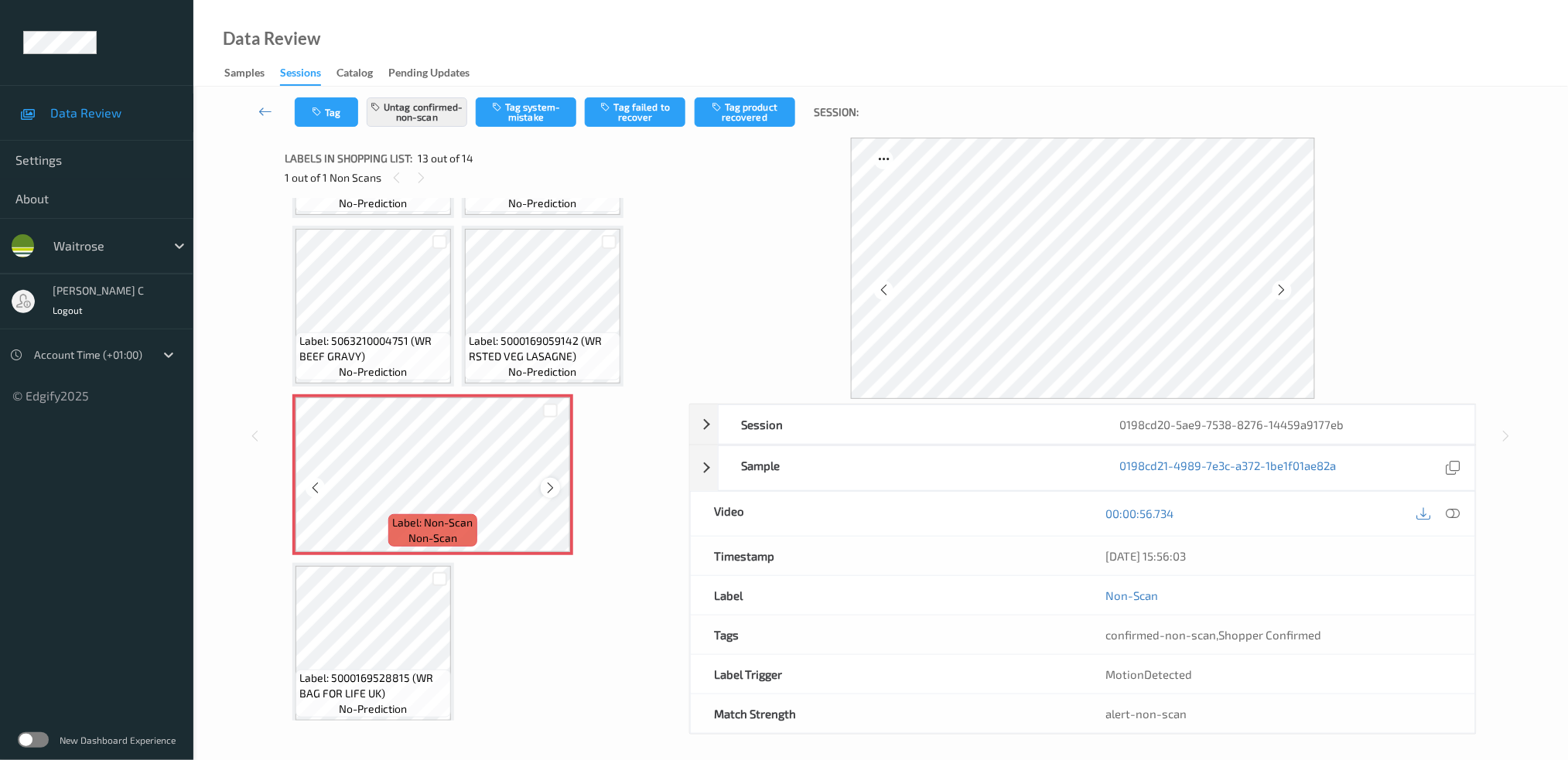
click at [548, 481] on icon at bounding box center [550, 487] width 13 height 14
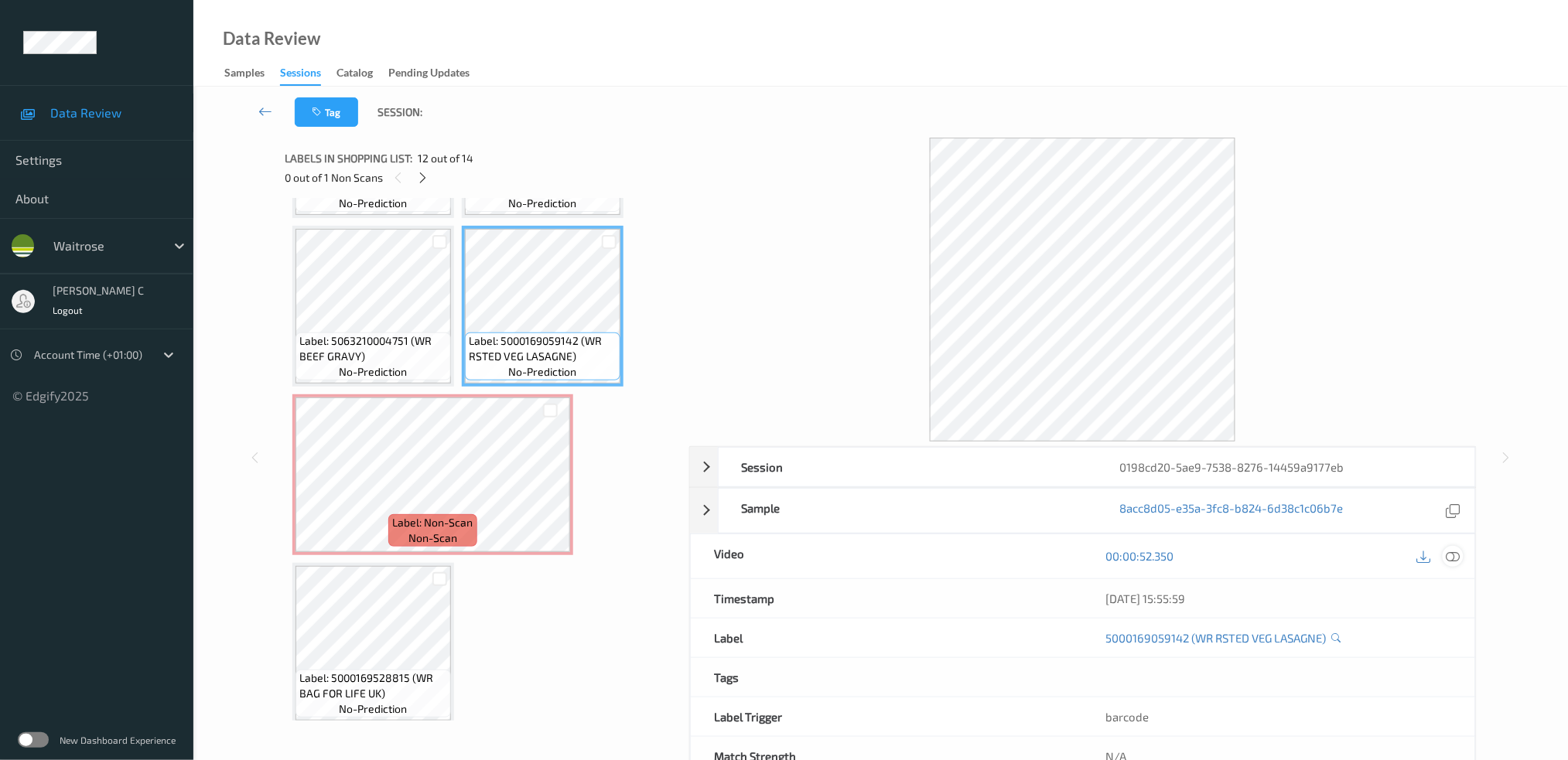
click at [1458, 556] on icon at bounding box center [1453, 555] width 14 height 14
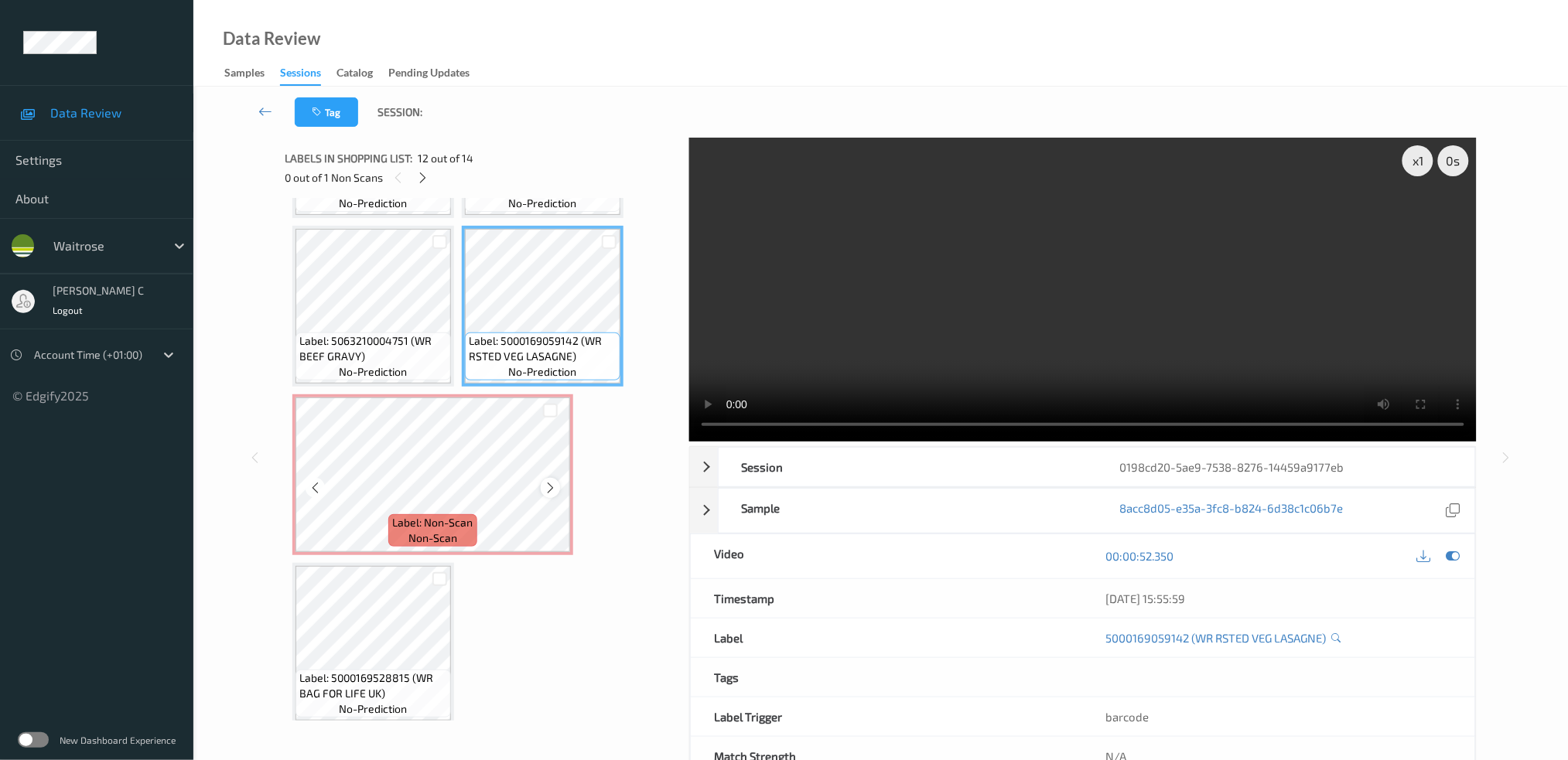
click at [554, 481] on icon at bounding box center [550, 487] width 13 height 14
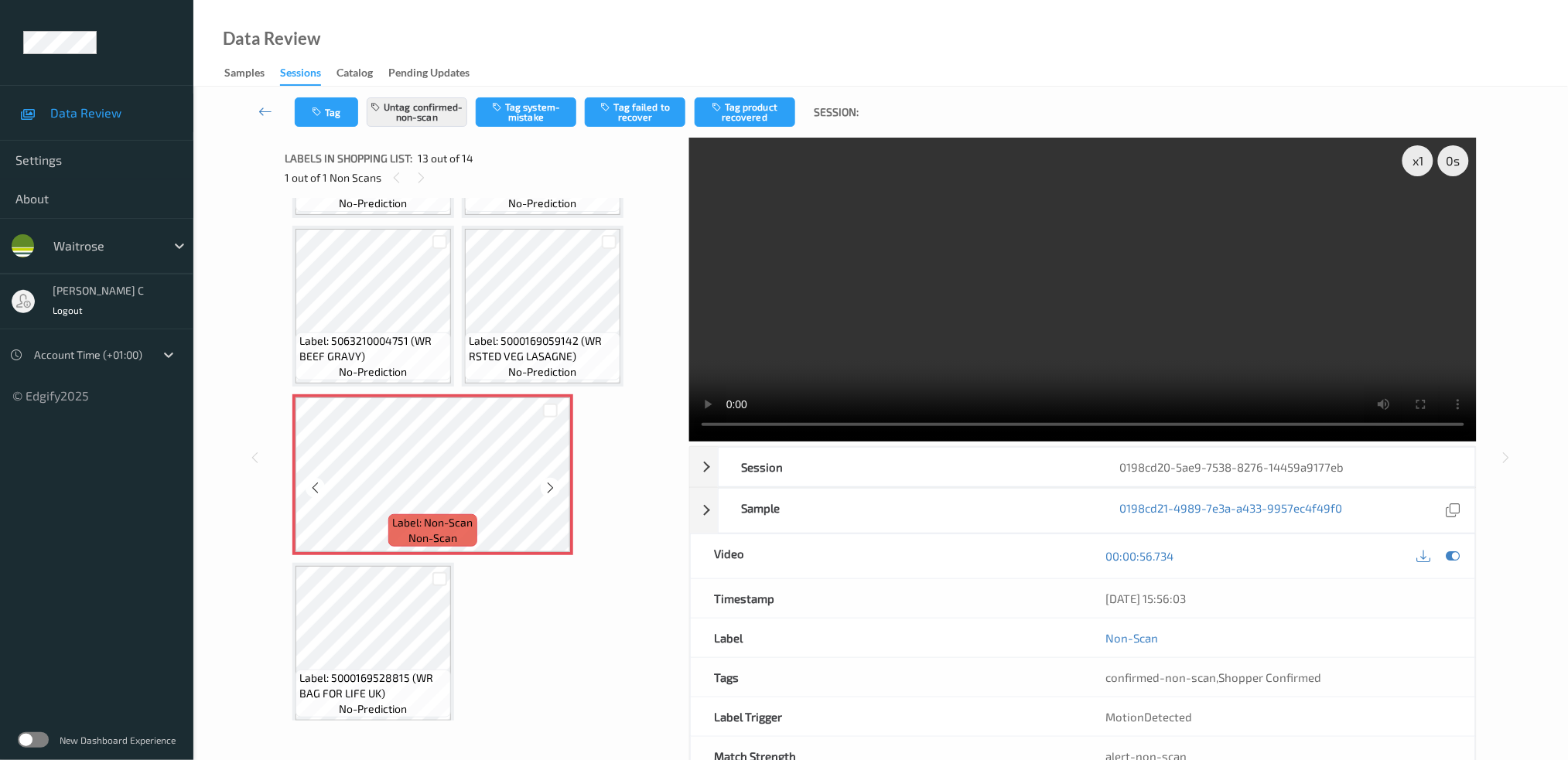
click at [554, 481] on icon at bounding box center [550, 487] width 13 height 14
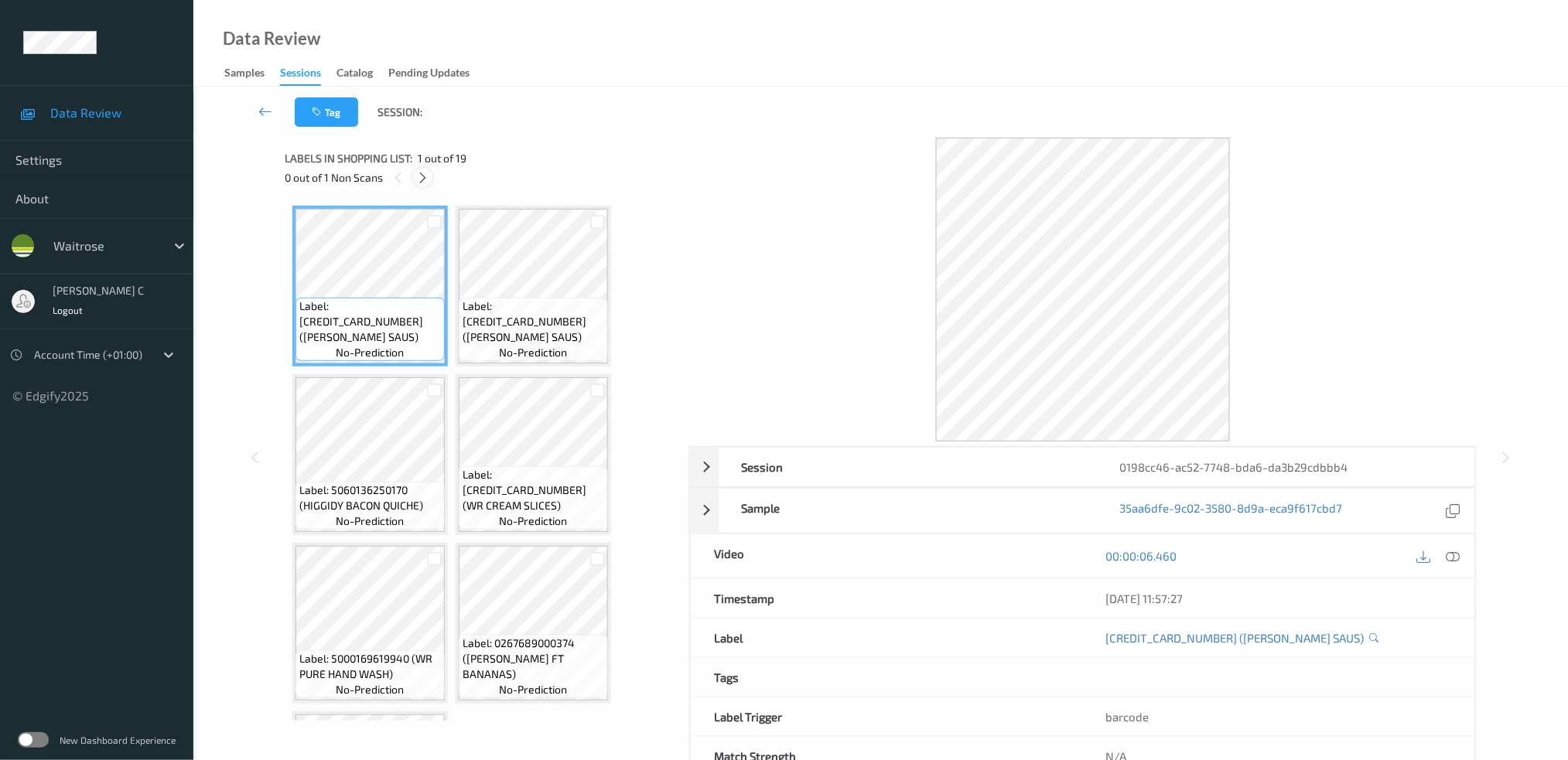
click at [426, 176] on icon at bounding box center [423, 177] width 13 height 14
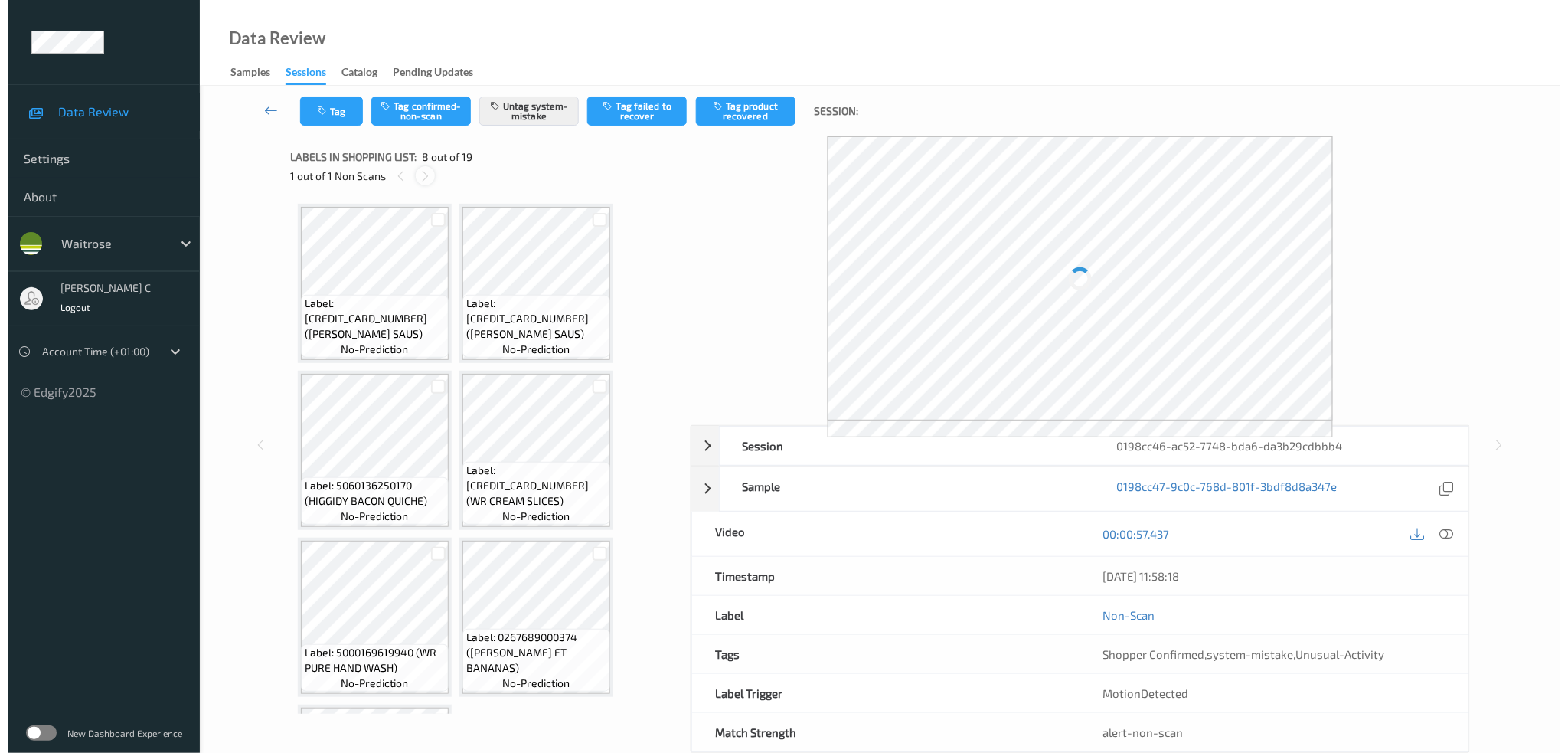
scroll to position [505, 0]
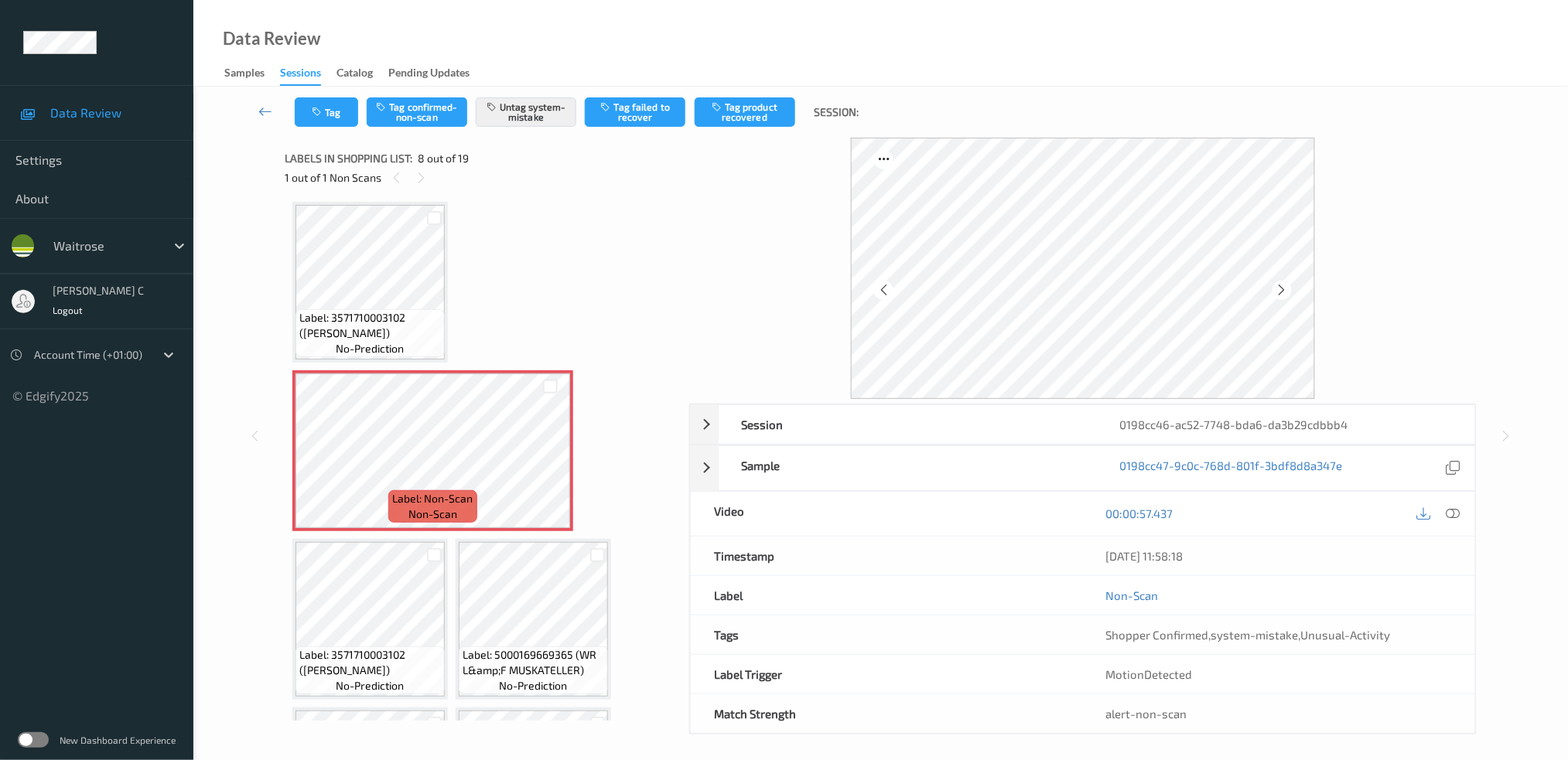
click at [402, 310] on span "Label: 3571710003102 (LAURENT MIQUEL WHITE)" at bounding box center [370, 326] width 142 height 31
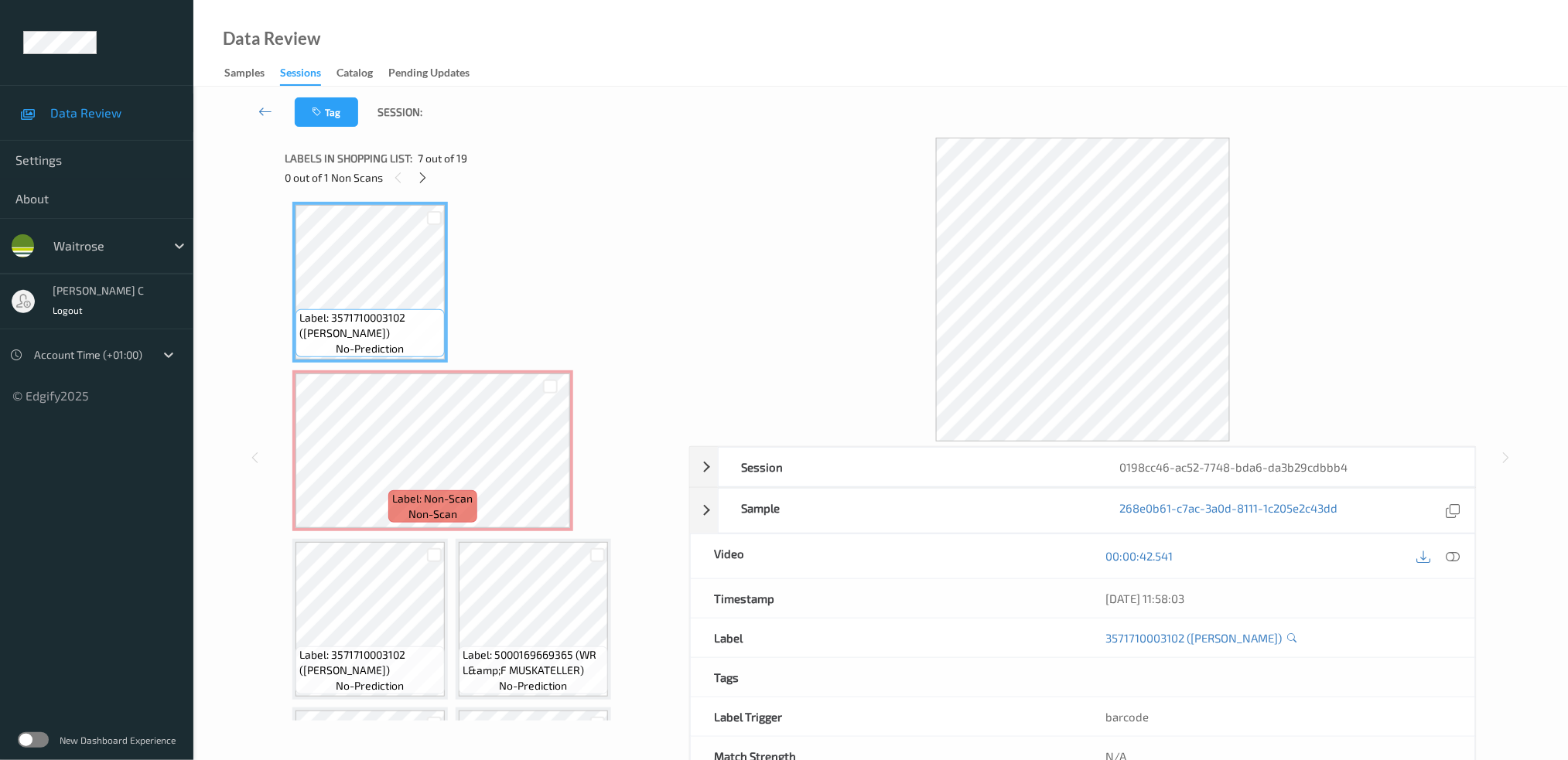
drag, startPoint x: 1466, startPoint y: 548, endPoint x: 1464, endPoint y: 555, distance: 7.3
click at [1465, 549] on div "00:00:42.541" at bounding box center [1279, 556] width 392 height 44
click at [1464, 555] on div at bounding box center [1453, 556] width 21 height 21
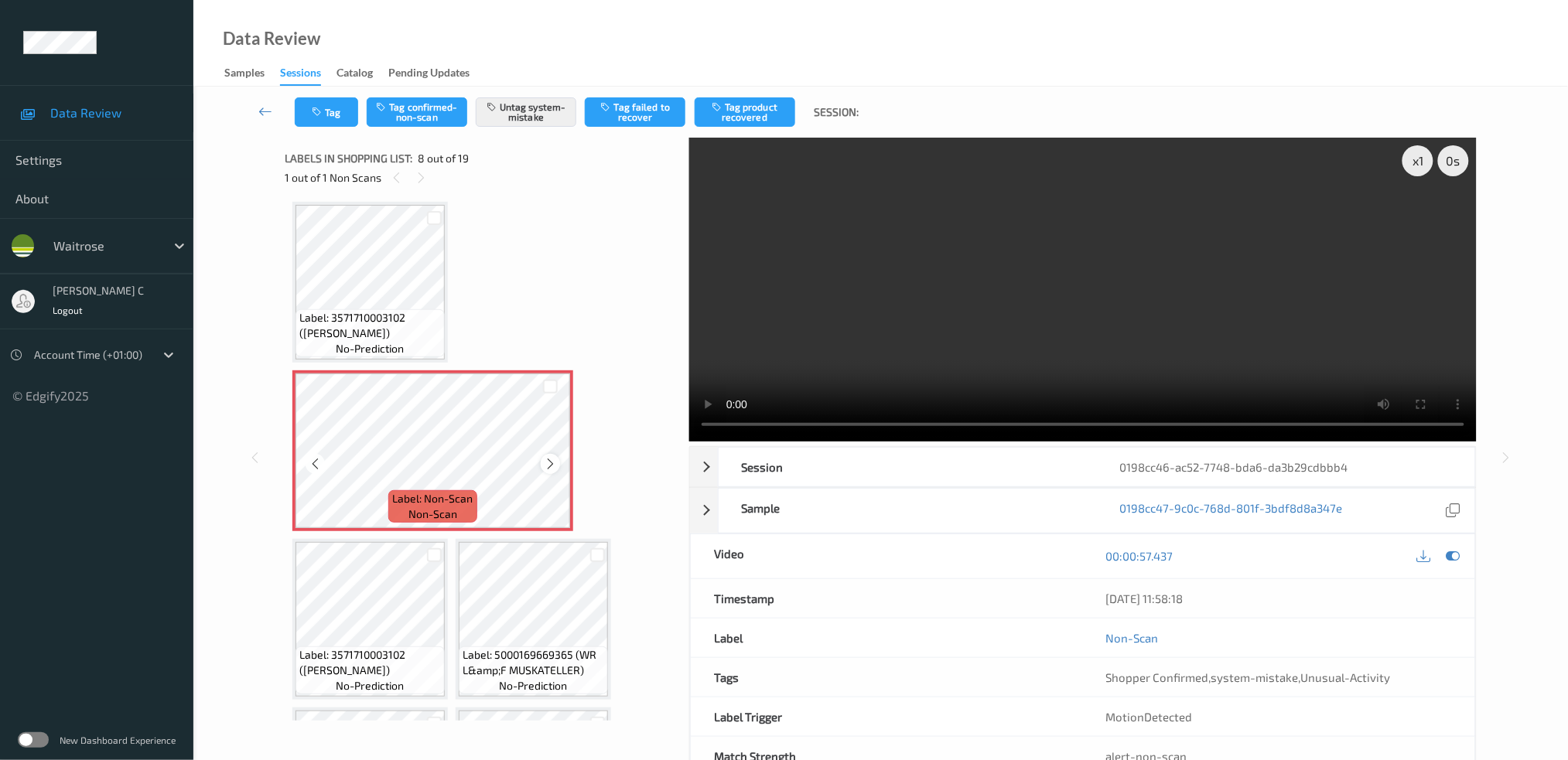
click at [547, 454] on div at bounding box center [550, 463] width 19 height 19
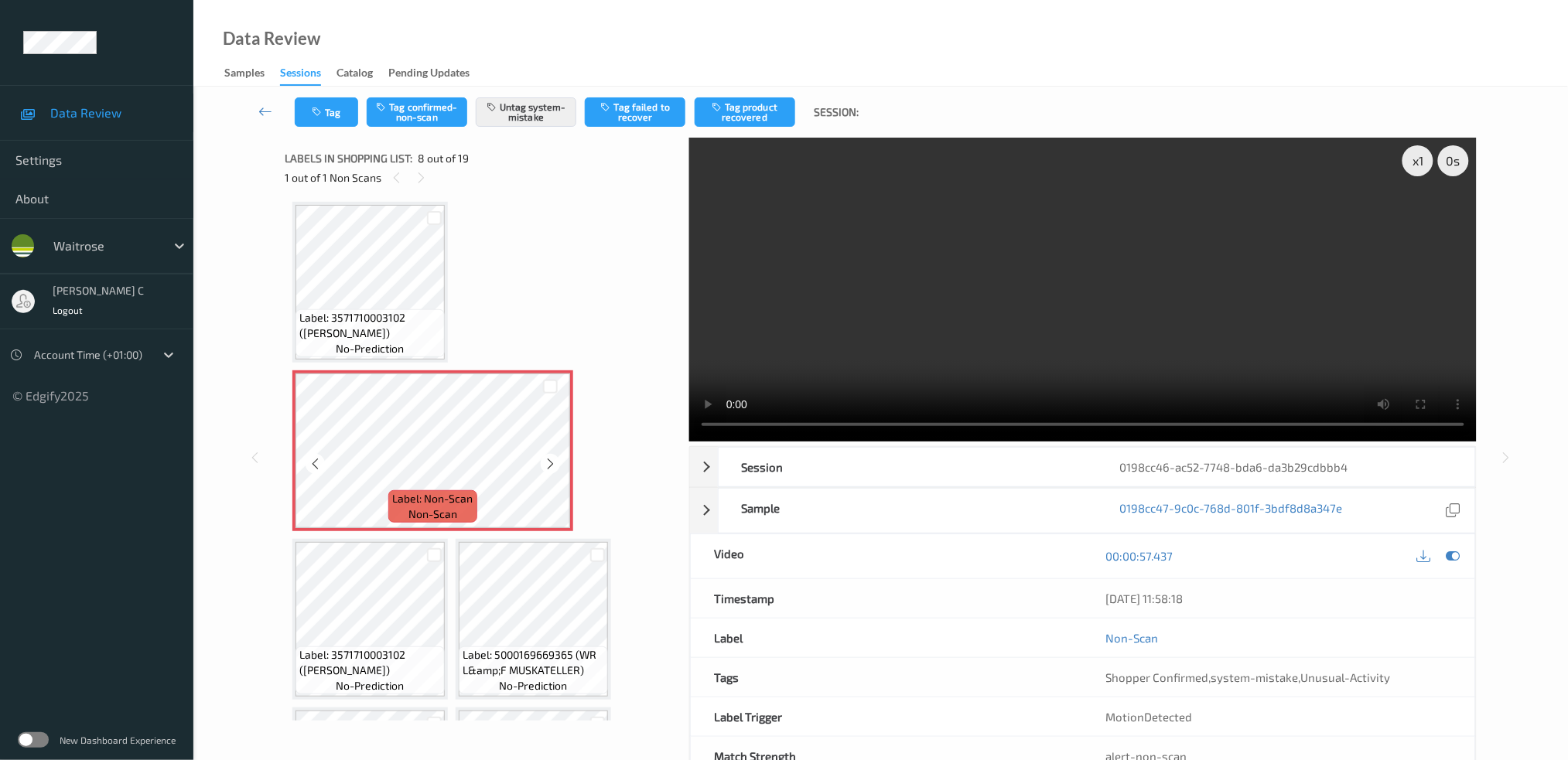
click at [547, 454] on div at bounding box center [550, 463] width 19 height 19
click at [315, 122] on button "Tag" at bounding box center [327, 112] width 64 height 29
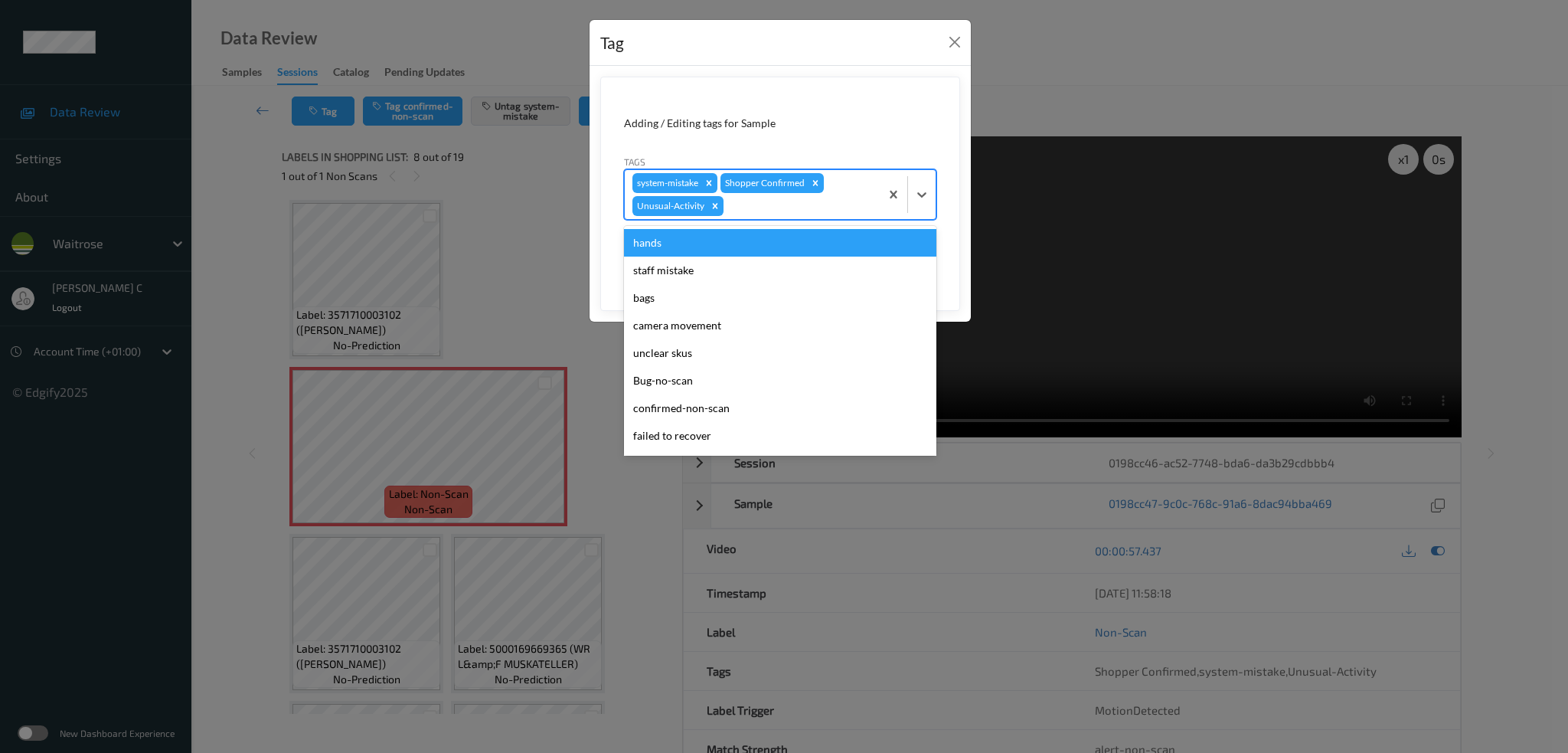
click at [753, 211] on div at bounding box center [799, 206] width 145 height 18
type input "b"
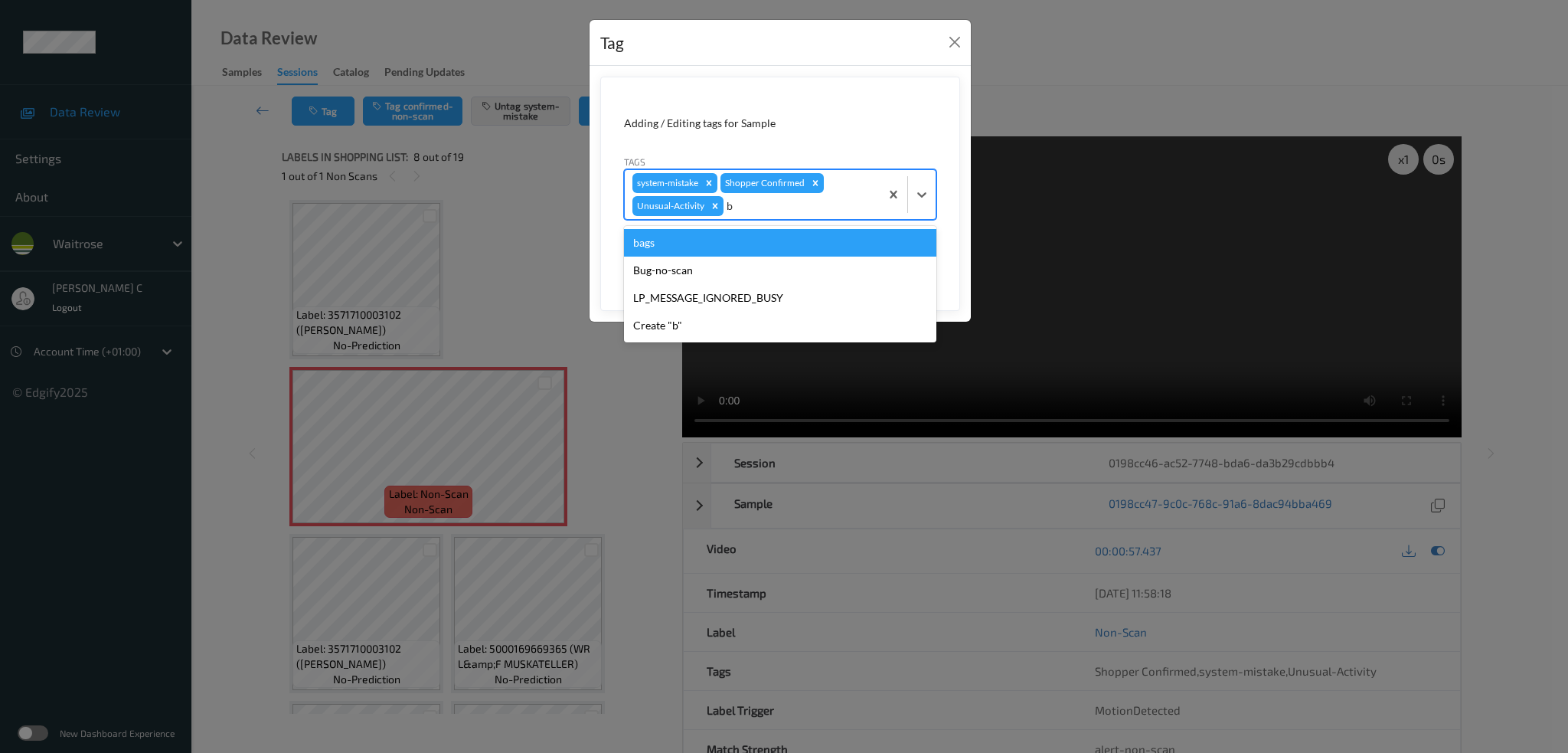
click at [675, 248] on div "bags" at bounding box center [780, 243] width 313 height 28
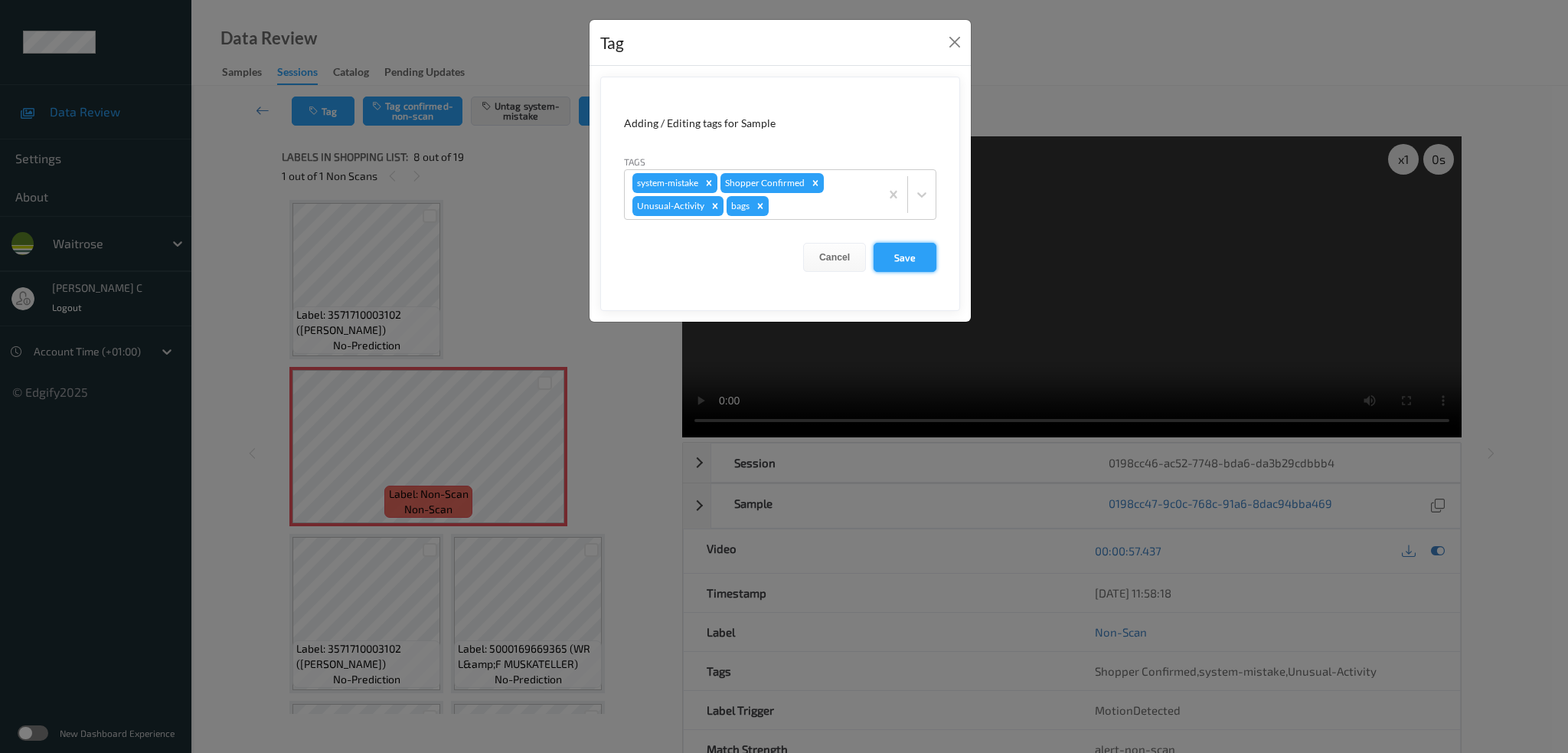
click at [910, 264] on button "Save" at bounding box center [905, 257] width 63 height 29
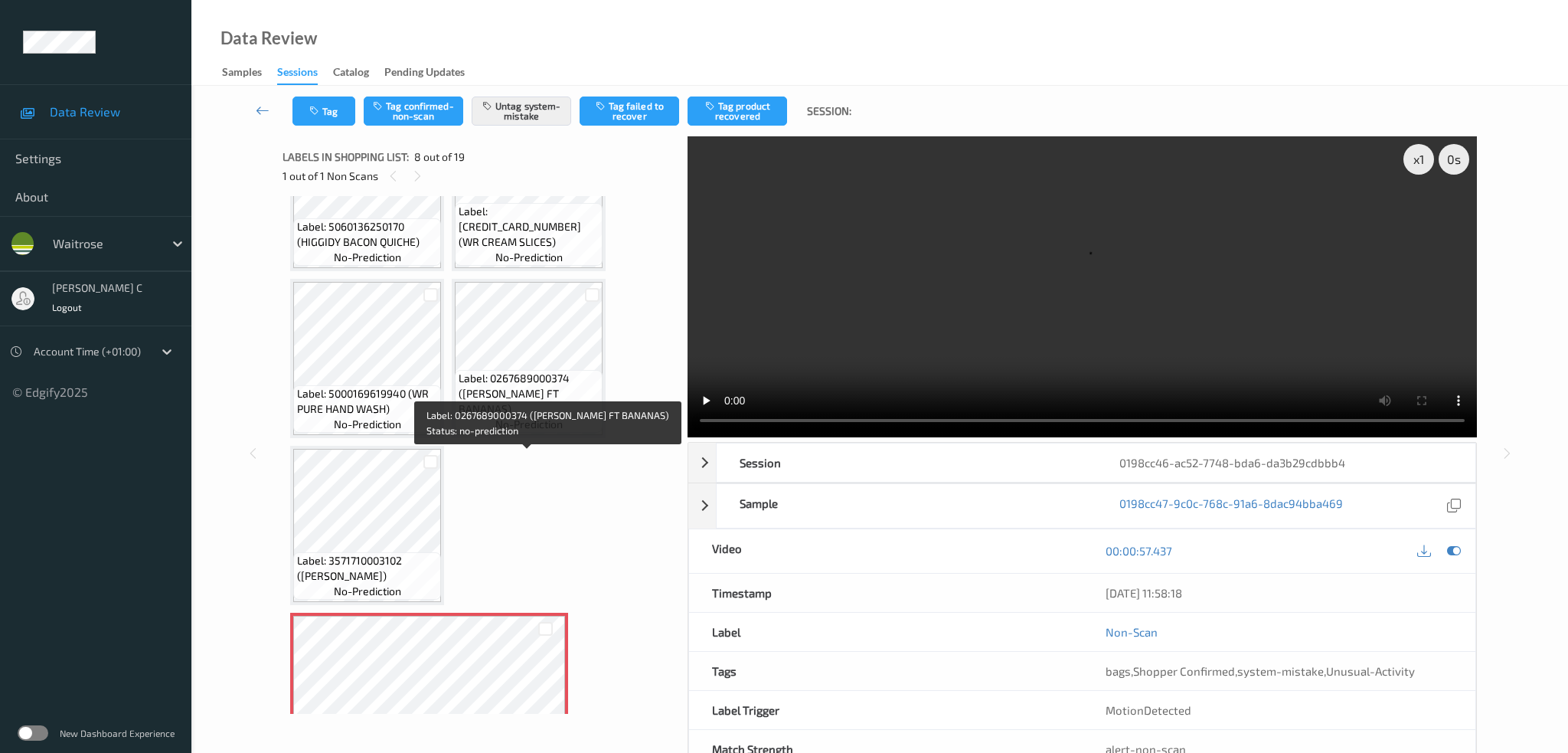
scroll to position [393, 0]
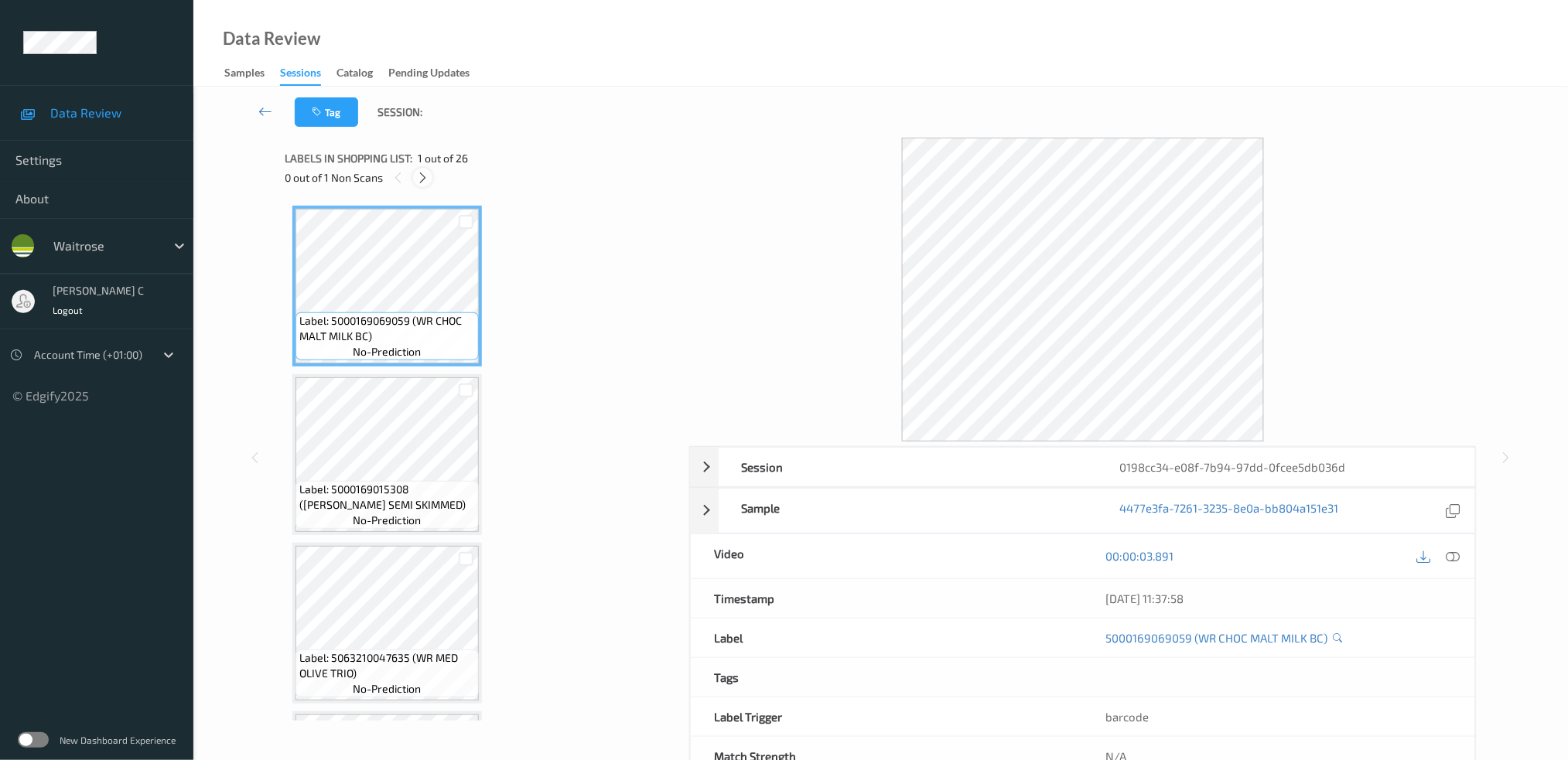
click at [424, 179] on icon at bounding box center [423, 177] width 13 height 14
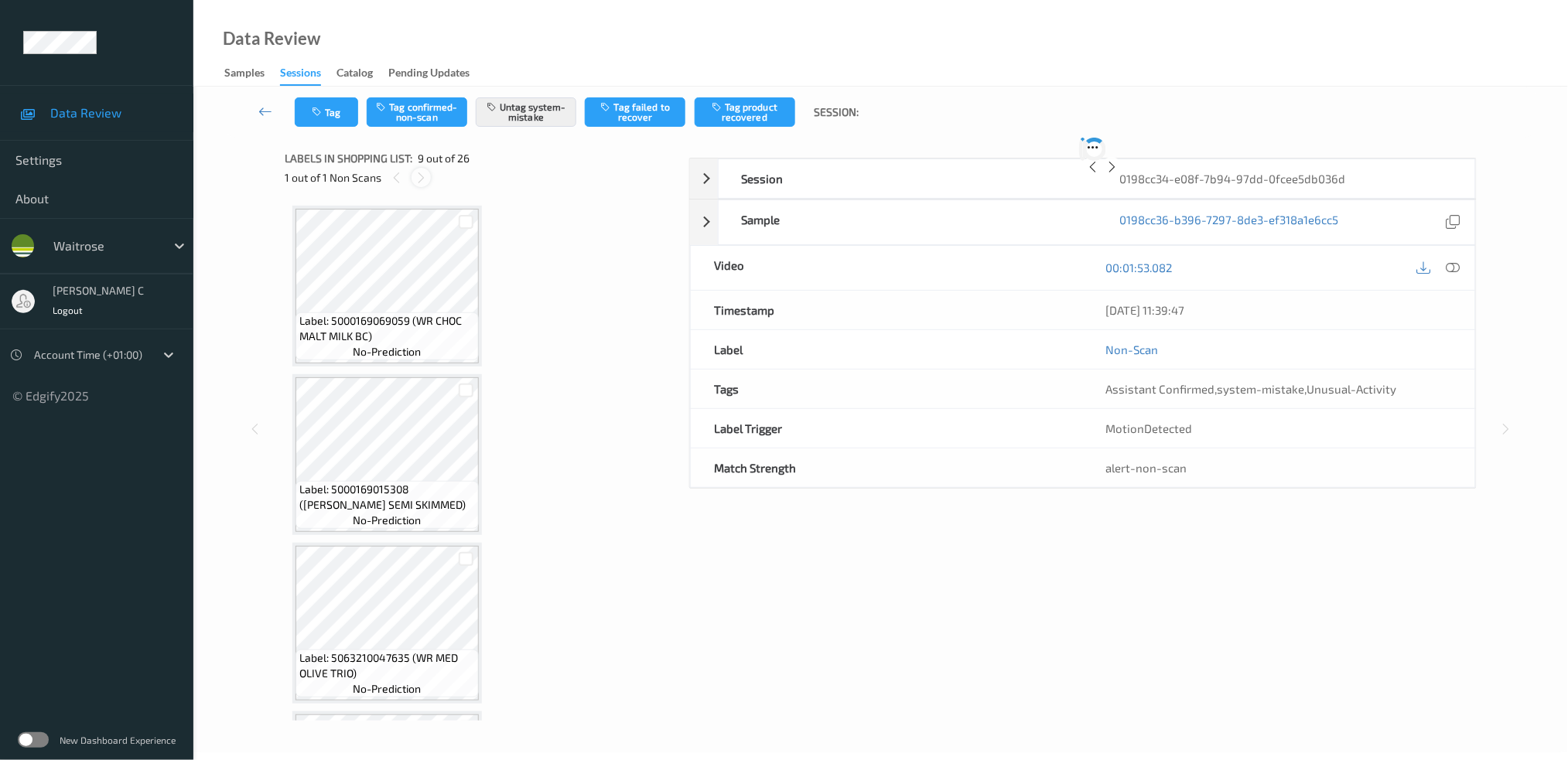
scroll to position [1179, 0]
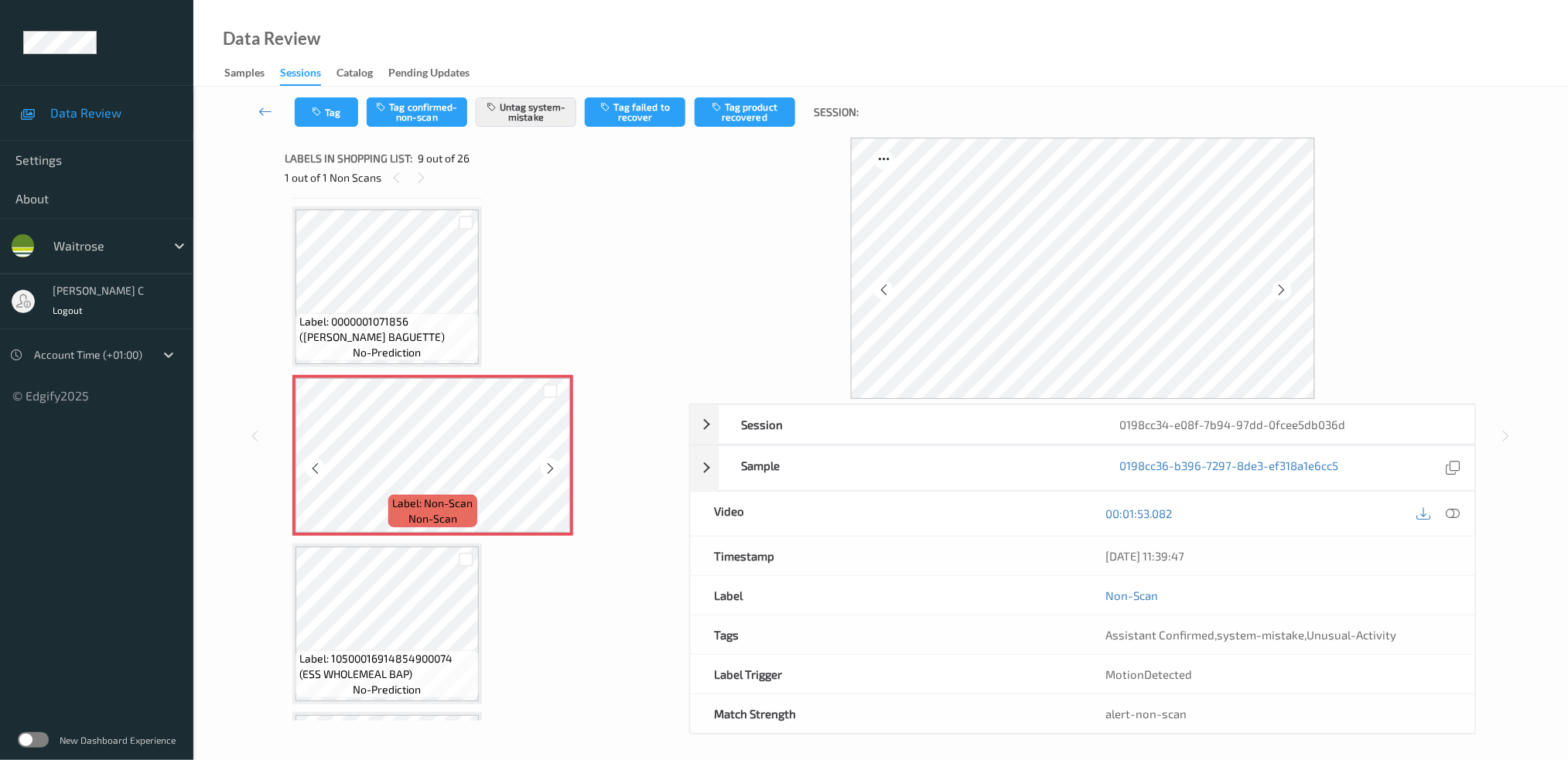
click at [366, 320] on span "Label: 0000001071856 ([PERSON_NAME] BAGUETTE)" at bounding box center [387, 329] width 176 height 31
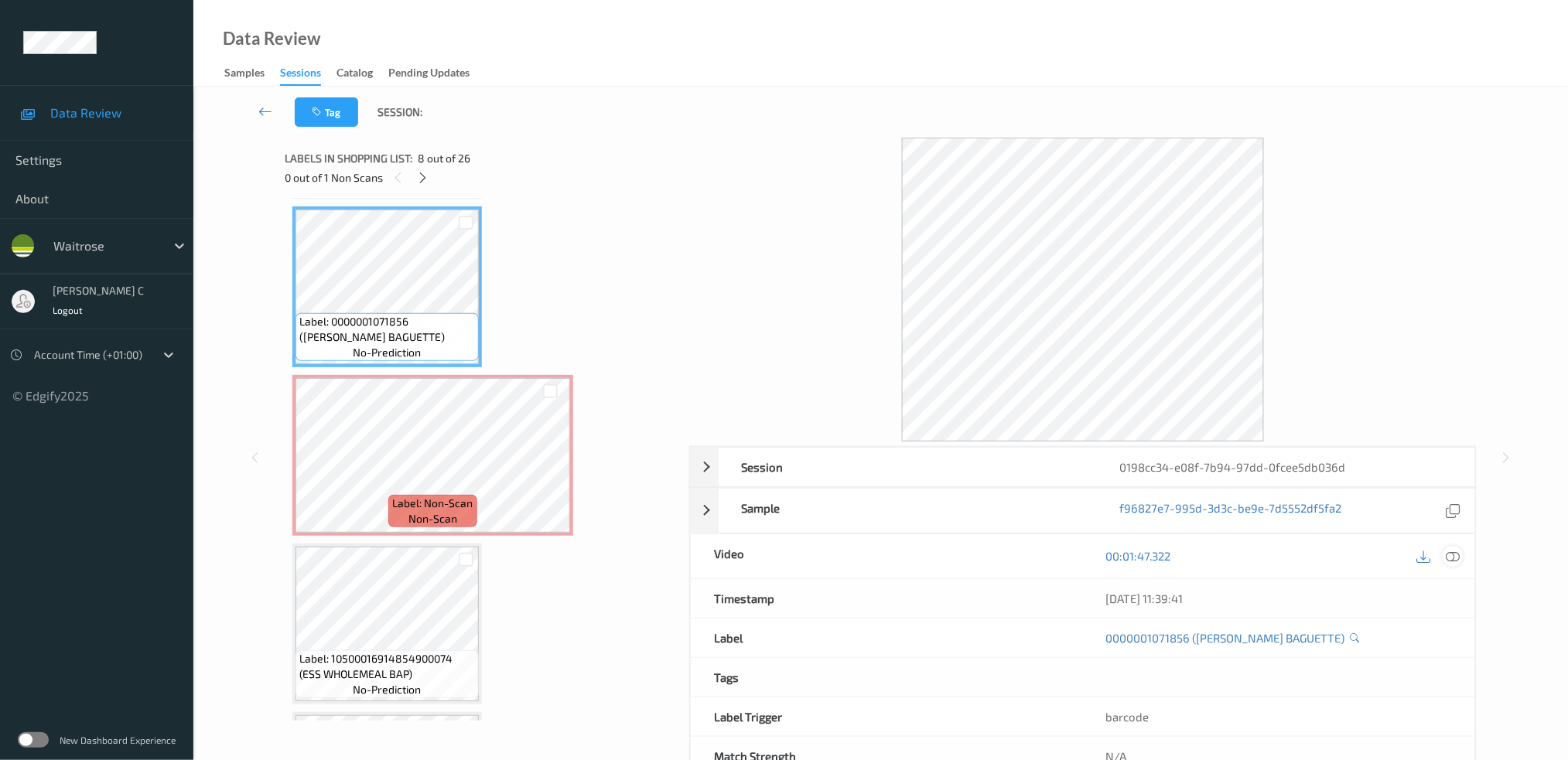
click at [1458, 558] on icon at bounding box center [1453, 555] width 14 height 14
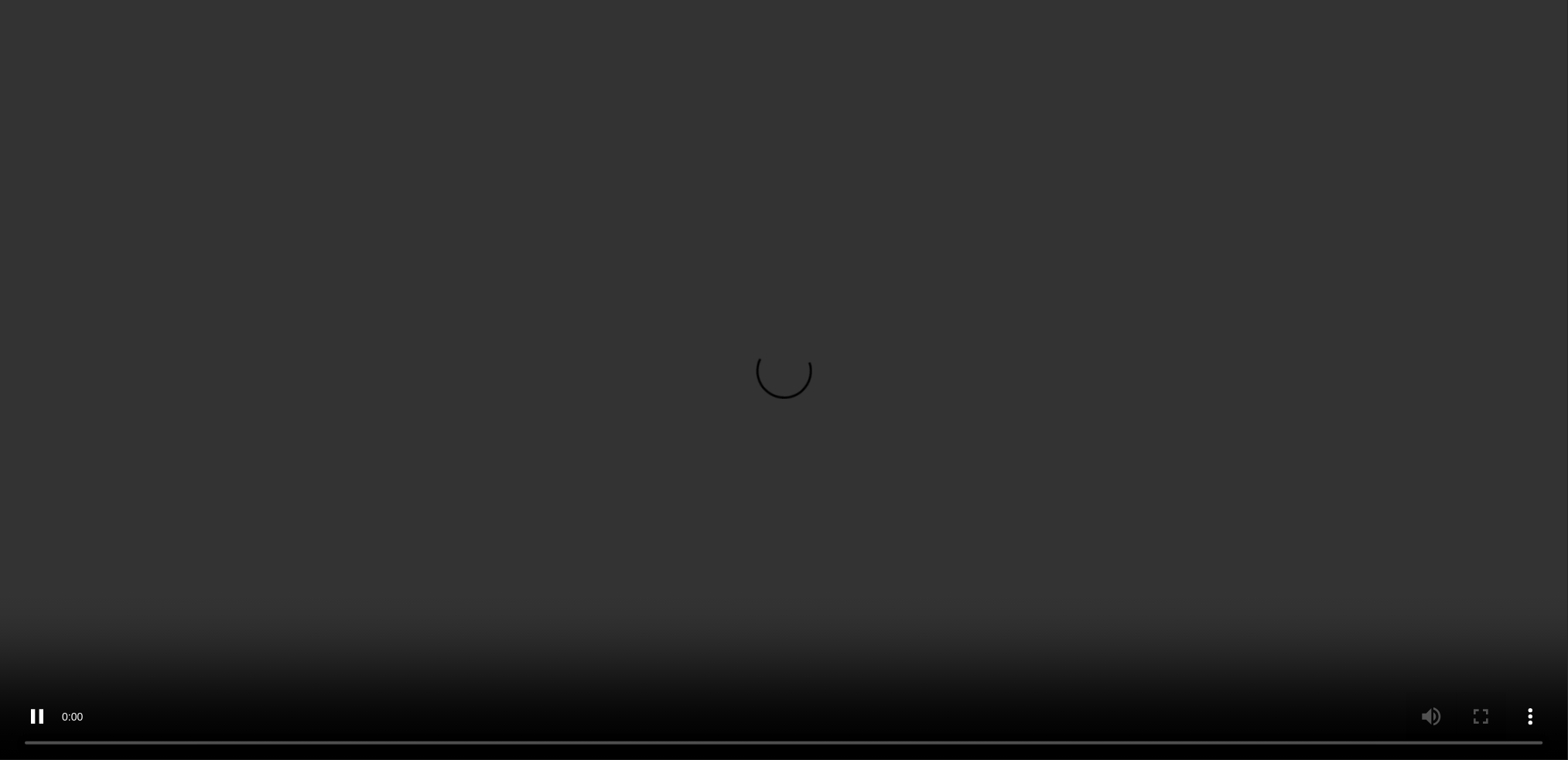
scroll to position [1282, 0]
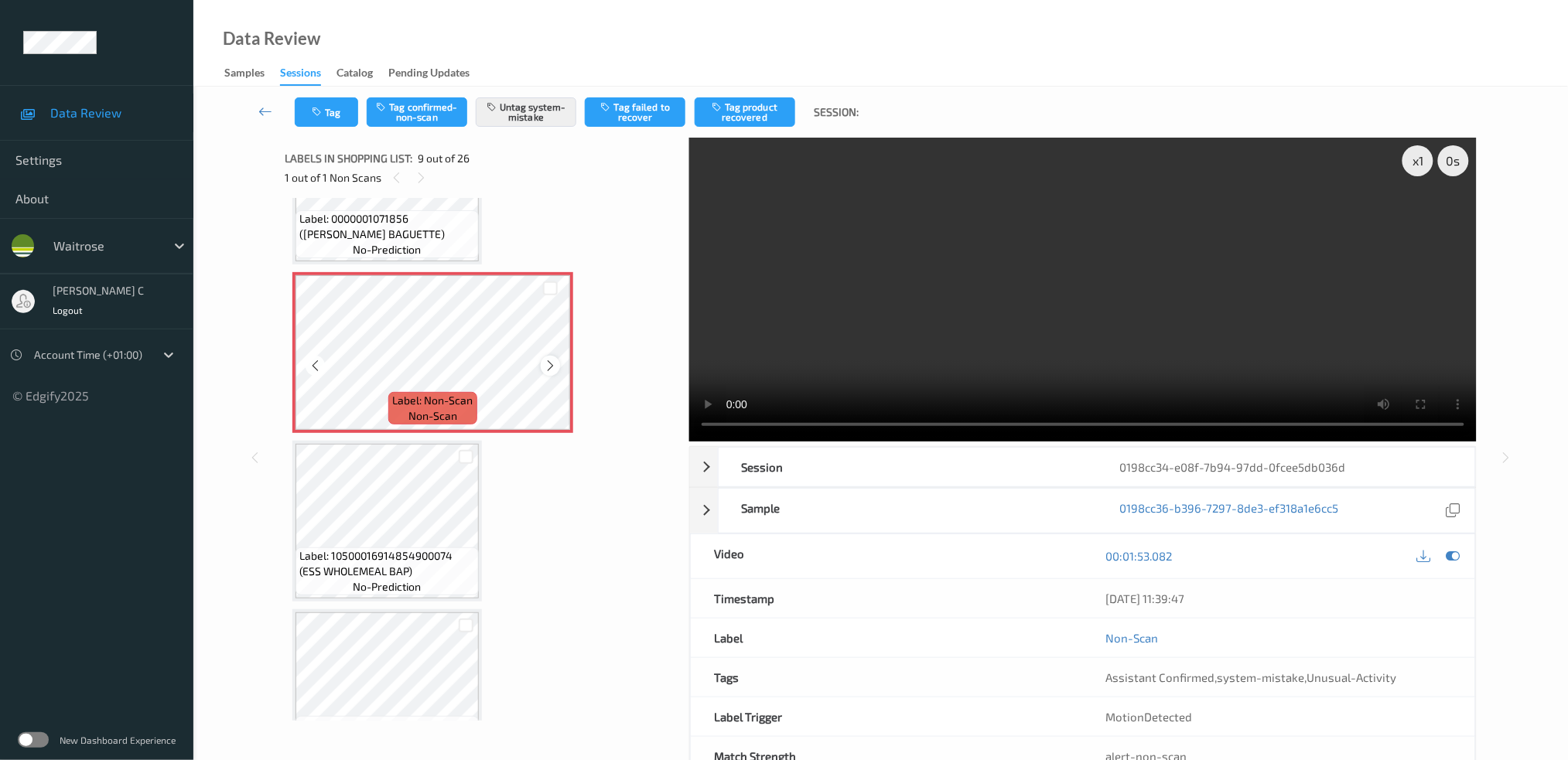
click at [549, 359] on icon at bounding box center [550, 365] width 13 height 14
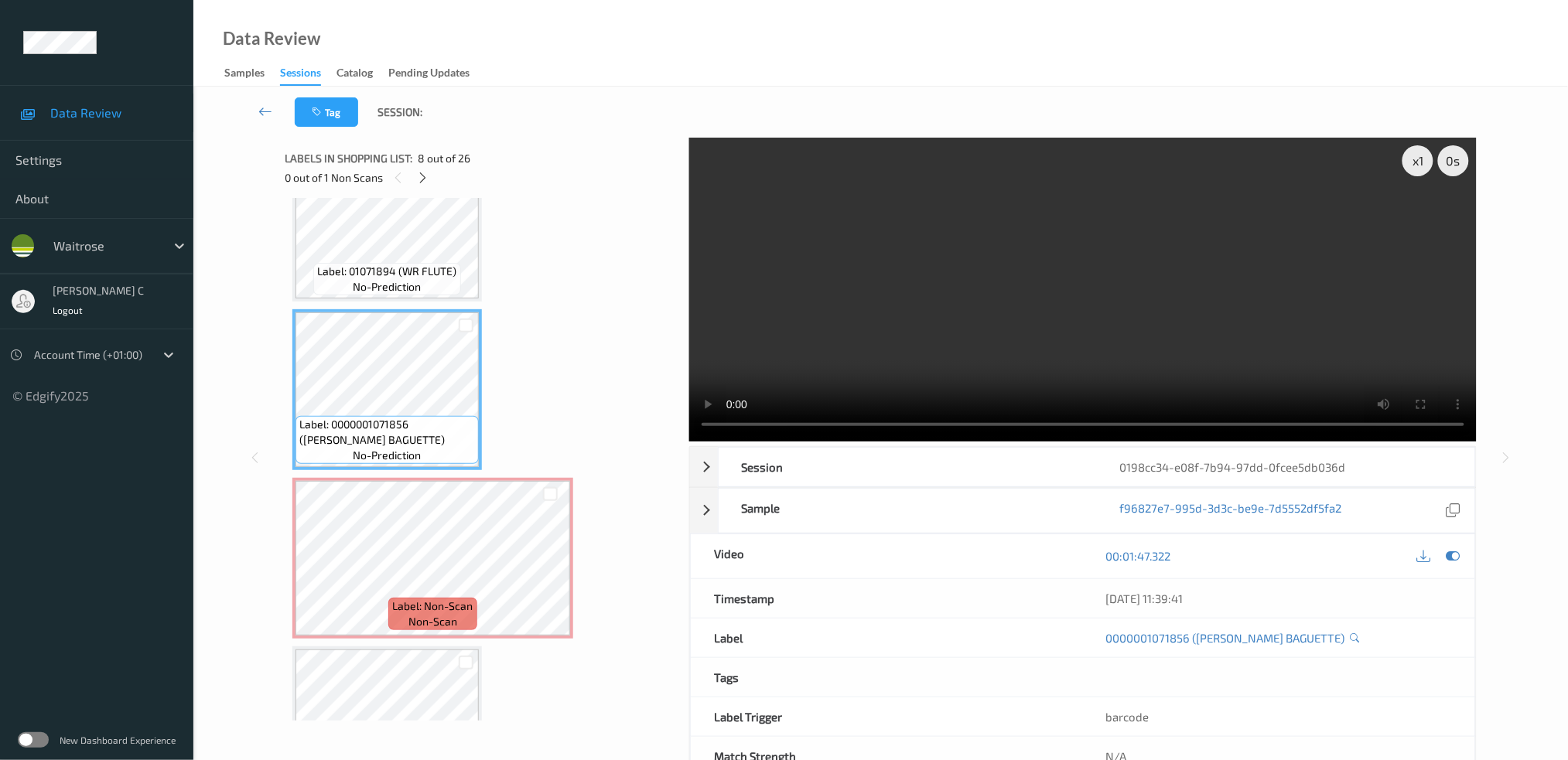
scroll to position [973, 0]
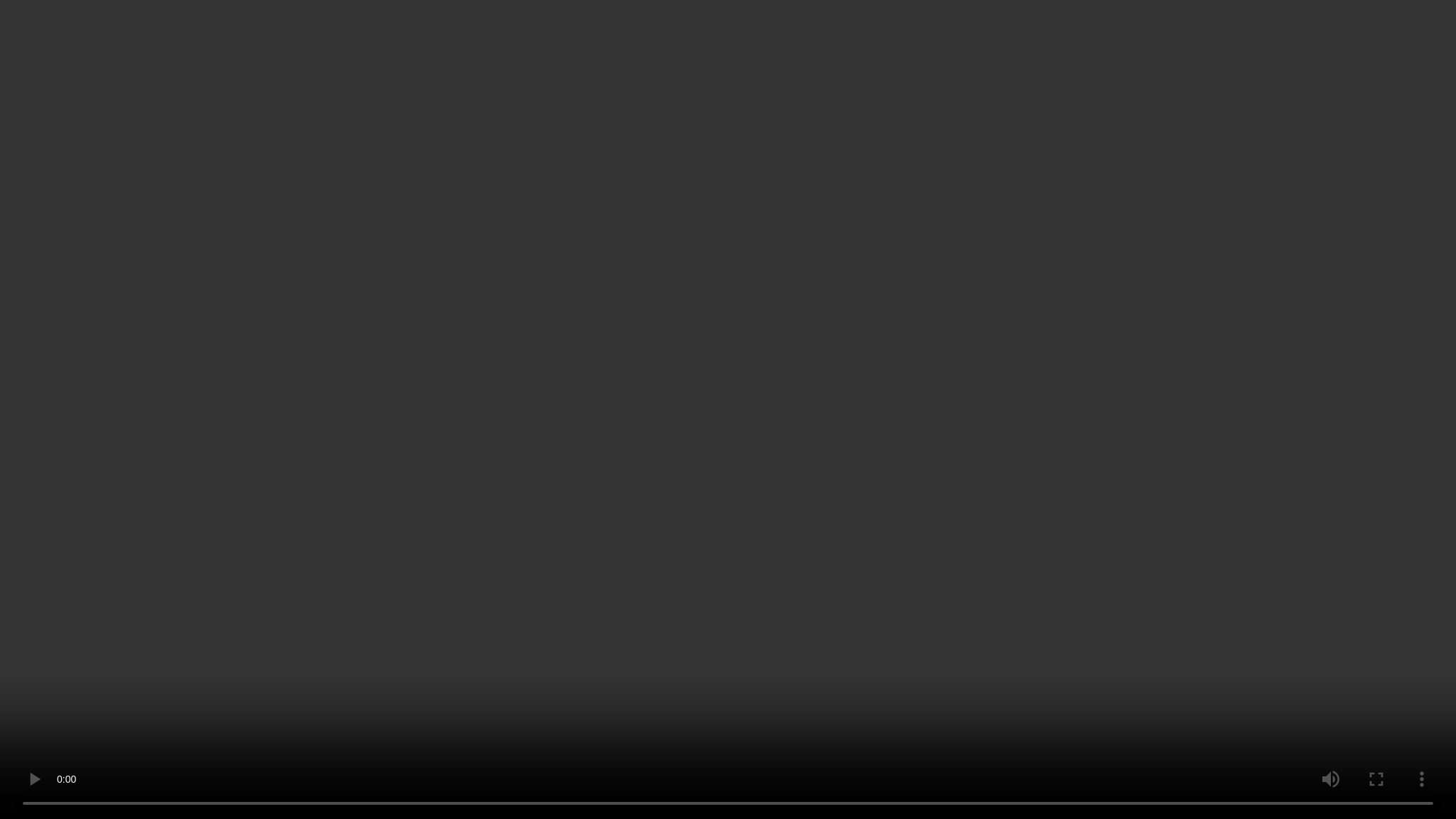
click at [39, 698] on video at bounding box center [728, 410] width 1456 height 819
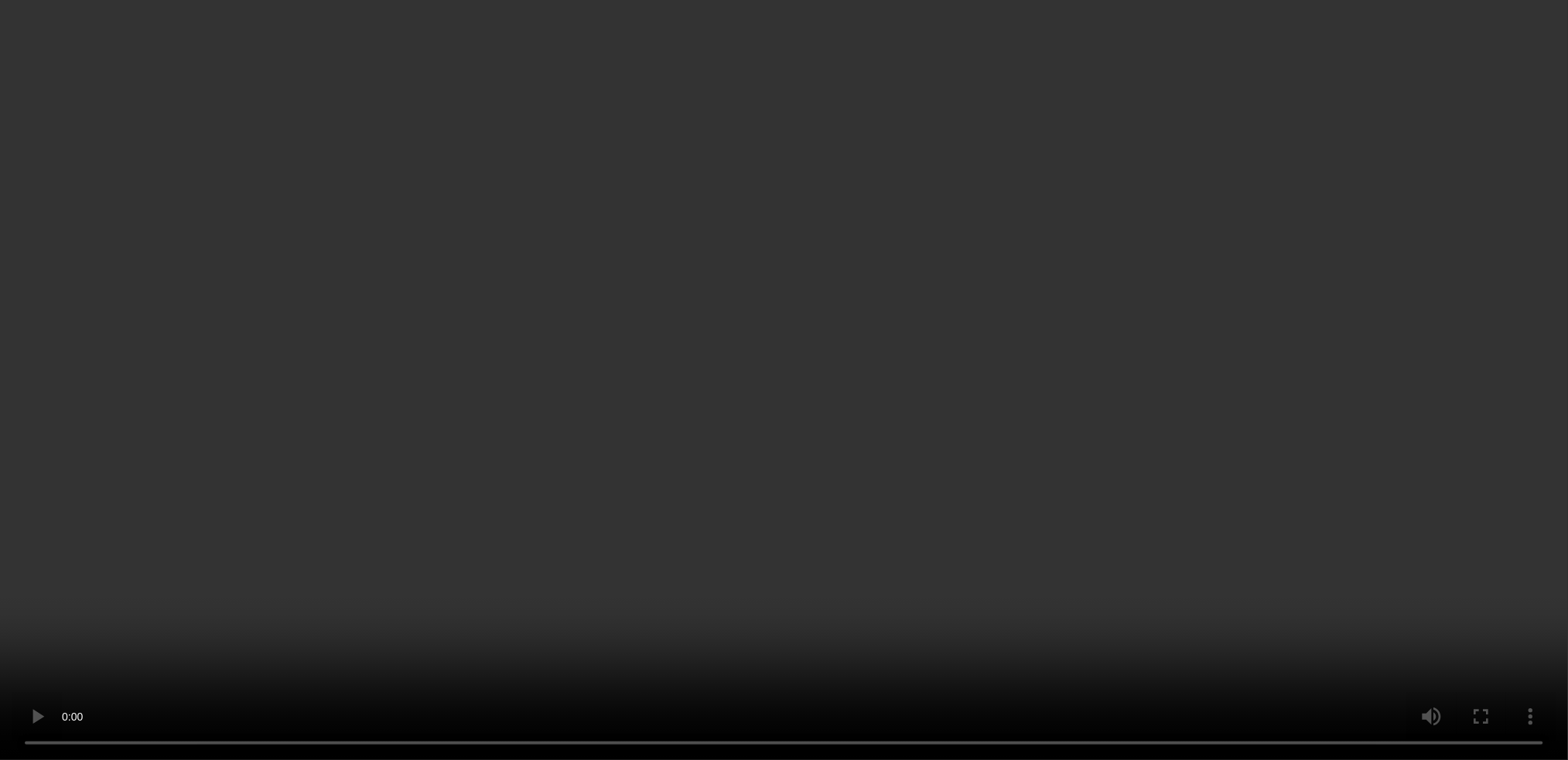
scroll to position [1077, 0]
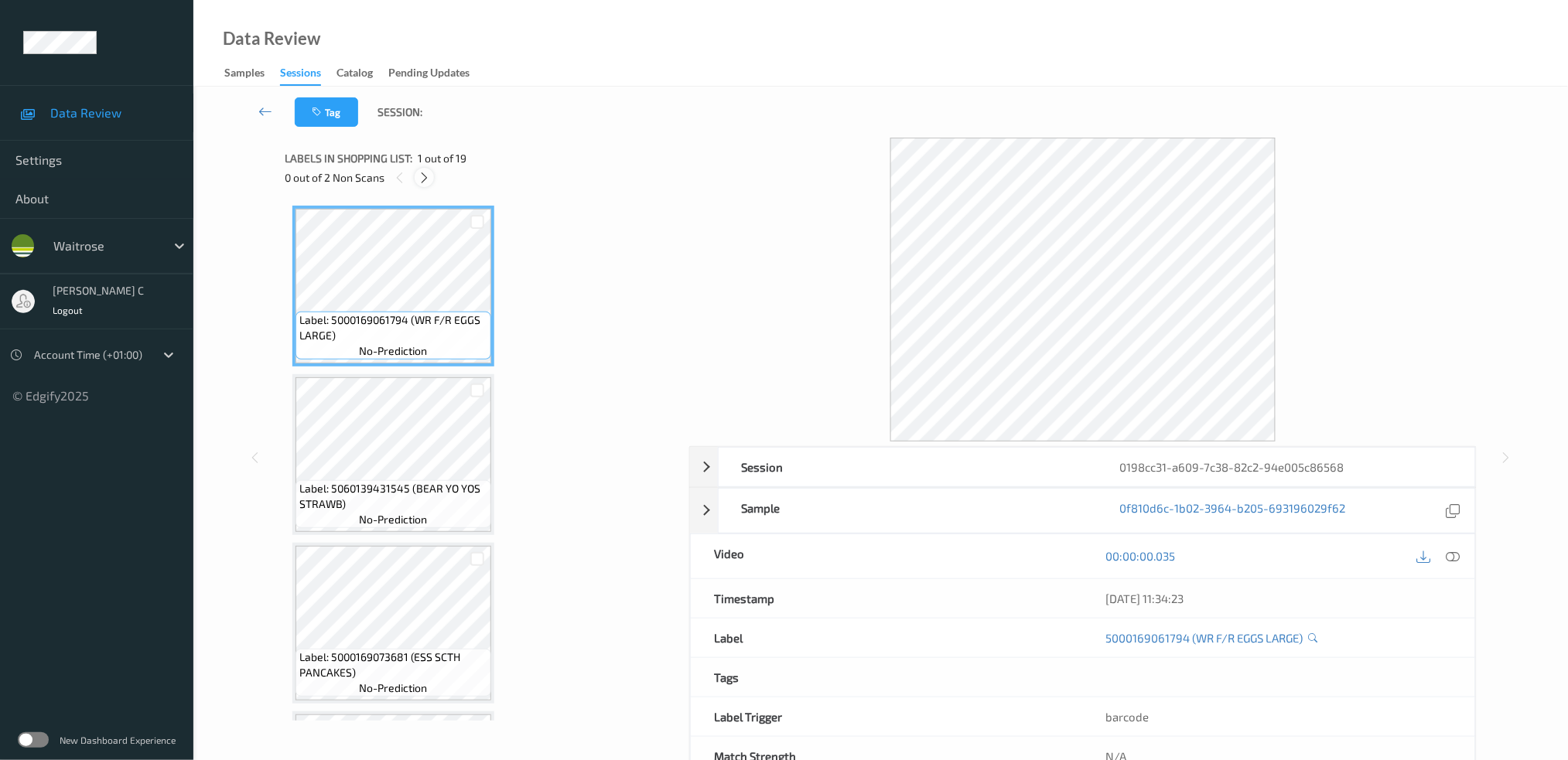
click at [427, 179] on icon at bounding box center [424, 177] width 13 height 14
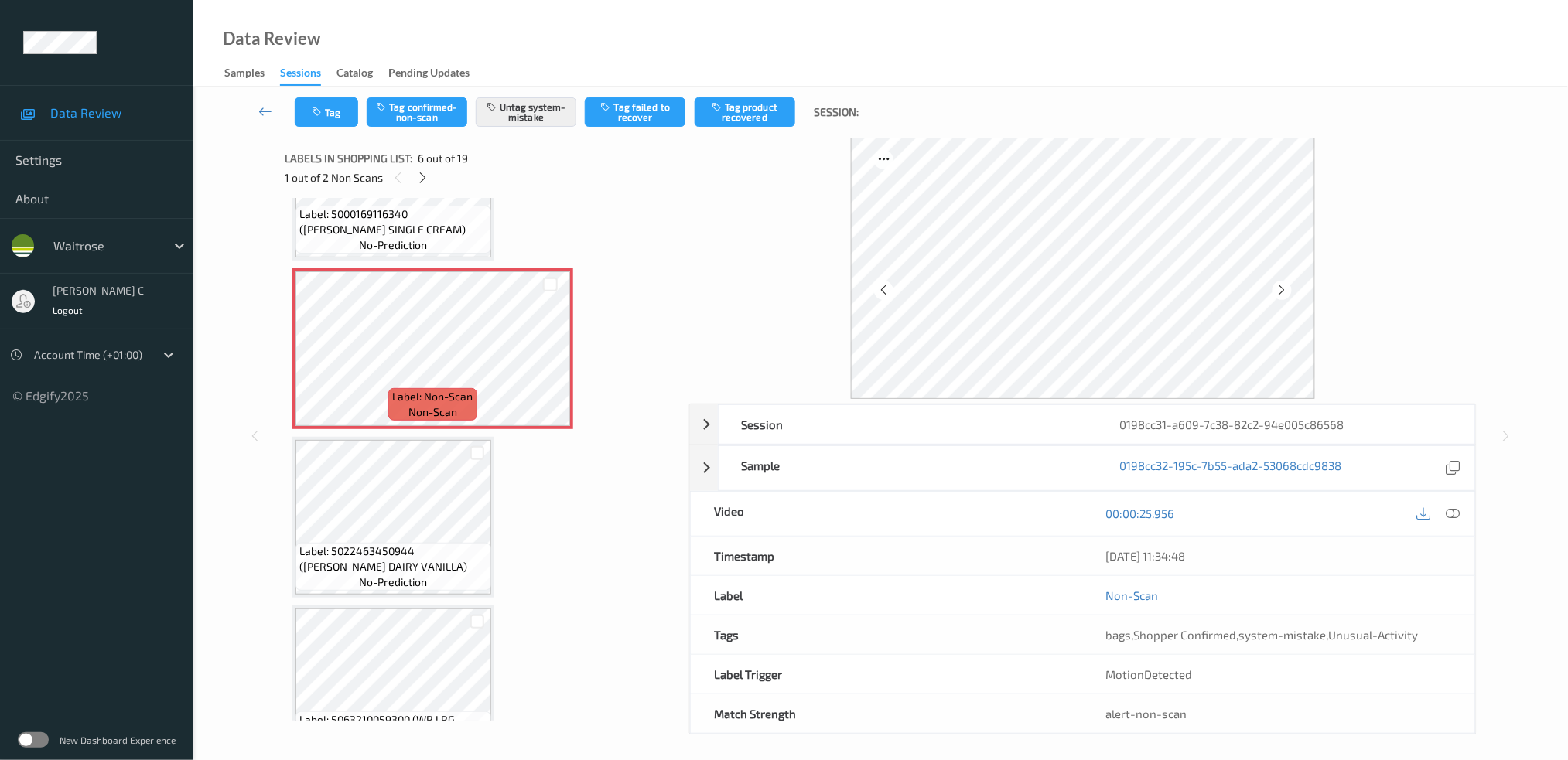
scroll to position [677, 0]
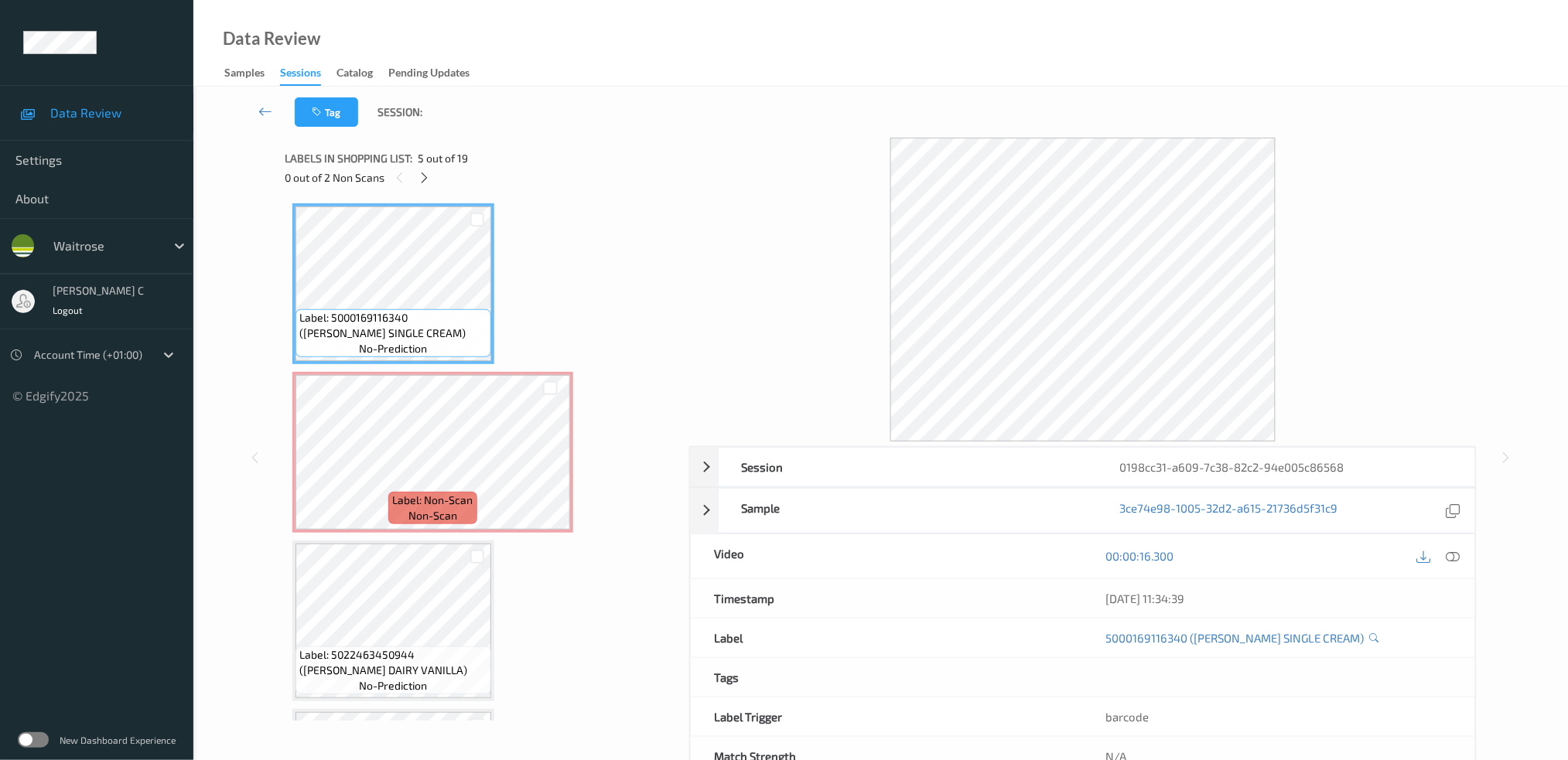
drag, startPoint x: 1458, startPoint y: 546, endPoint x: 1455, endPoint y: 573, distance: 27.2
click at [1458, 546] on div at bounding box center [1438, 556] width 50 height 21
click at [1453, 556] on icon at bounding box center [1453, 555] width 14 height 14
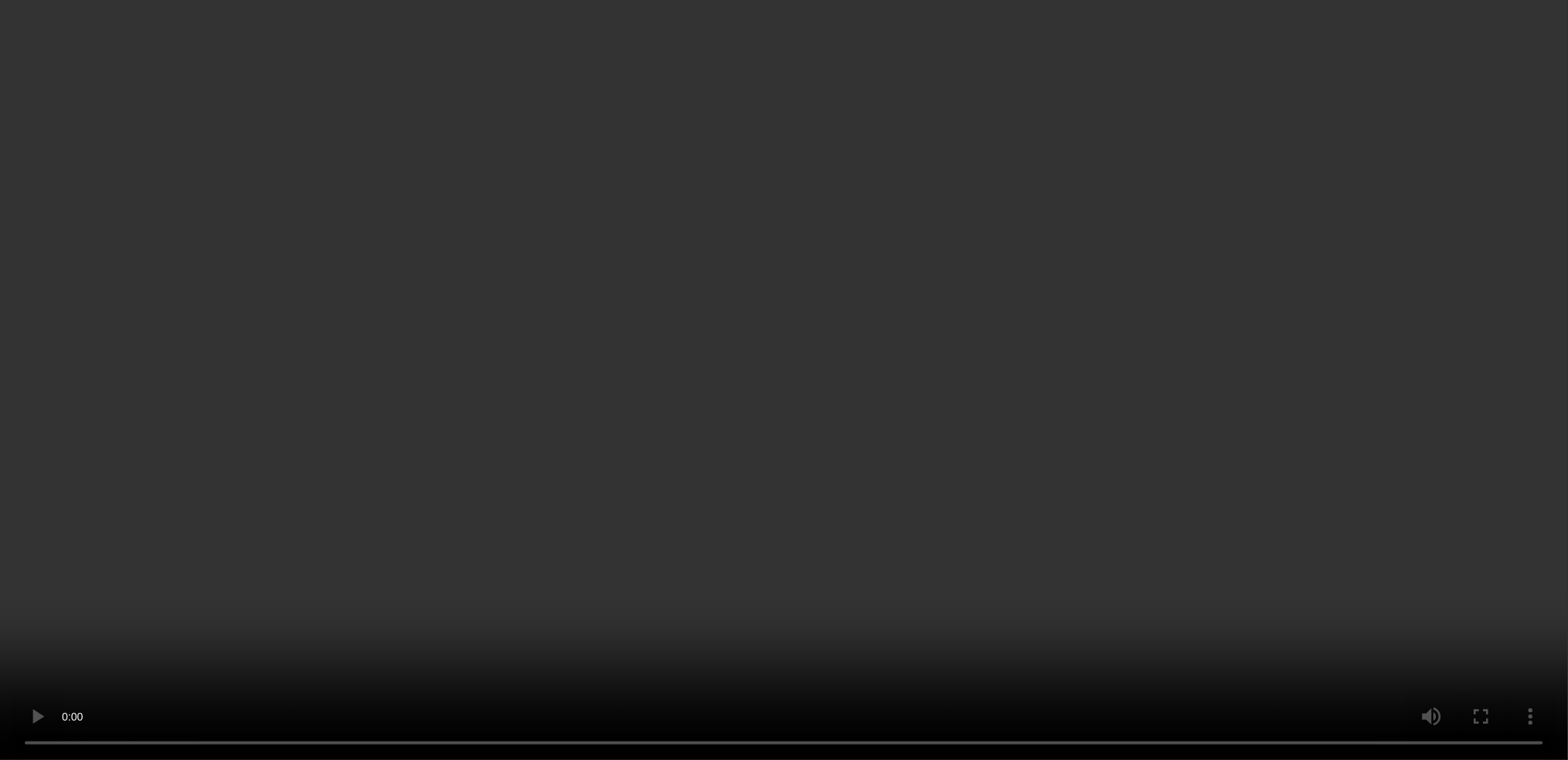
scroll to position [883, 0]
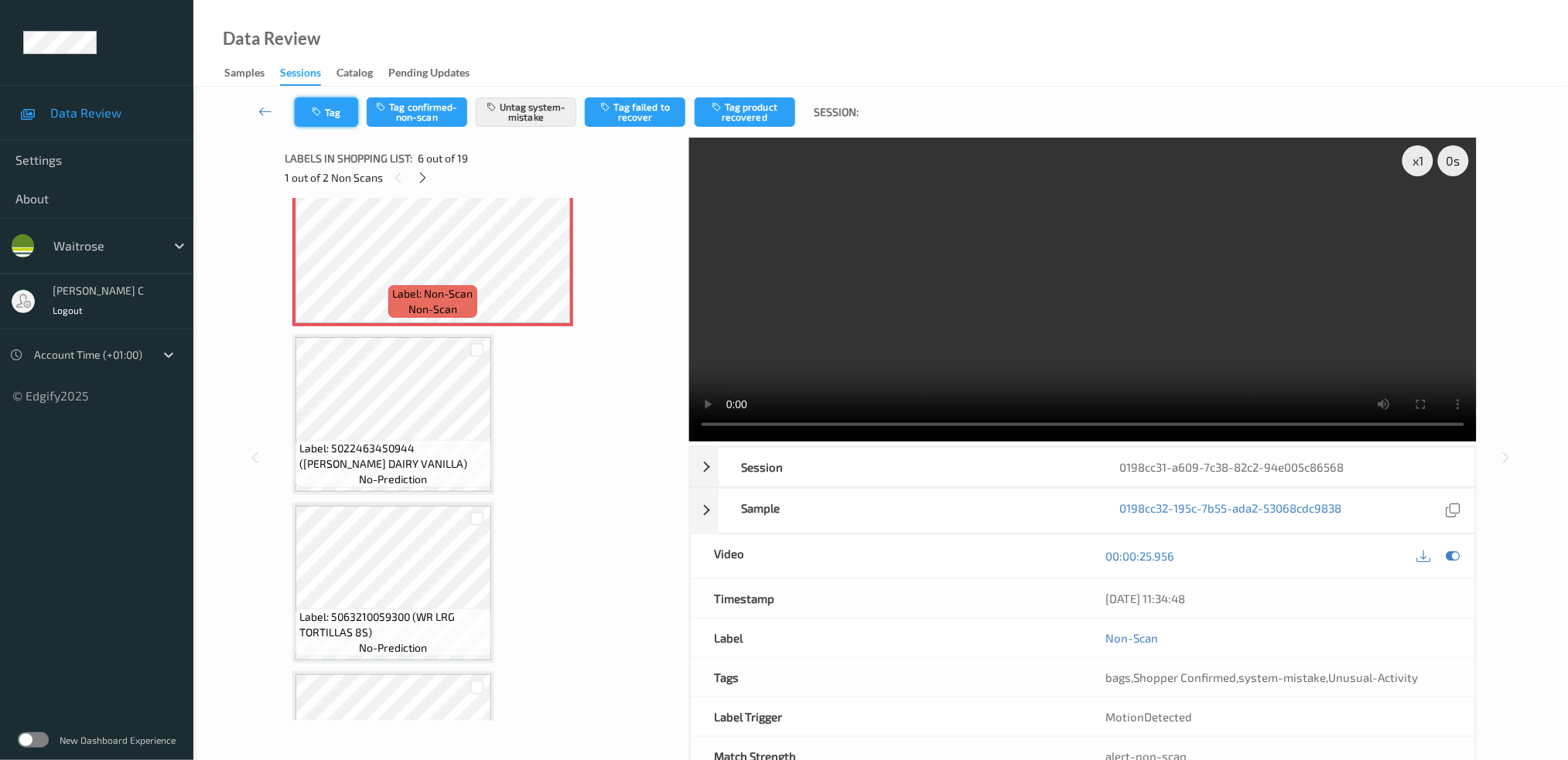
click at [328, 122] on button "Tag" at bounding box center [327, 112] width 64 height 29
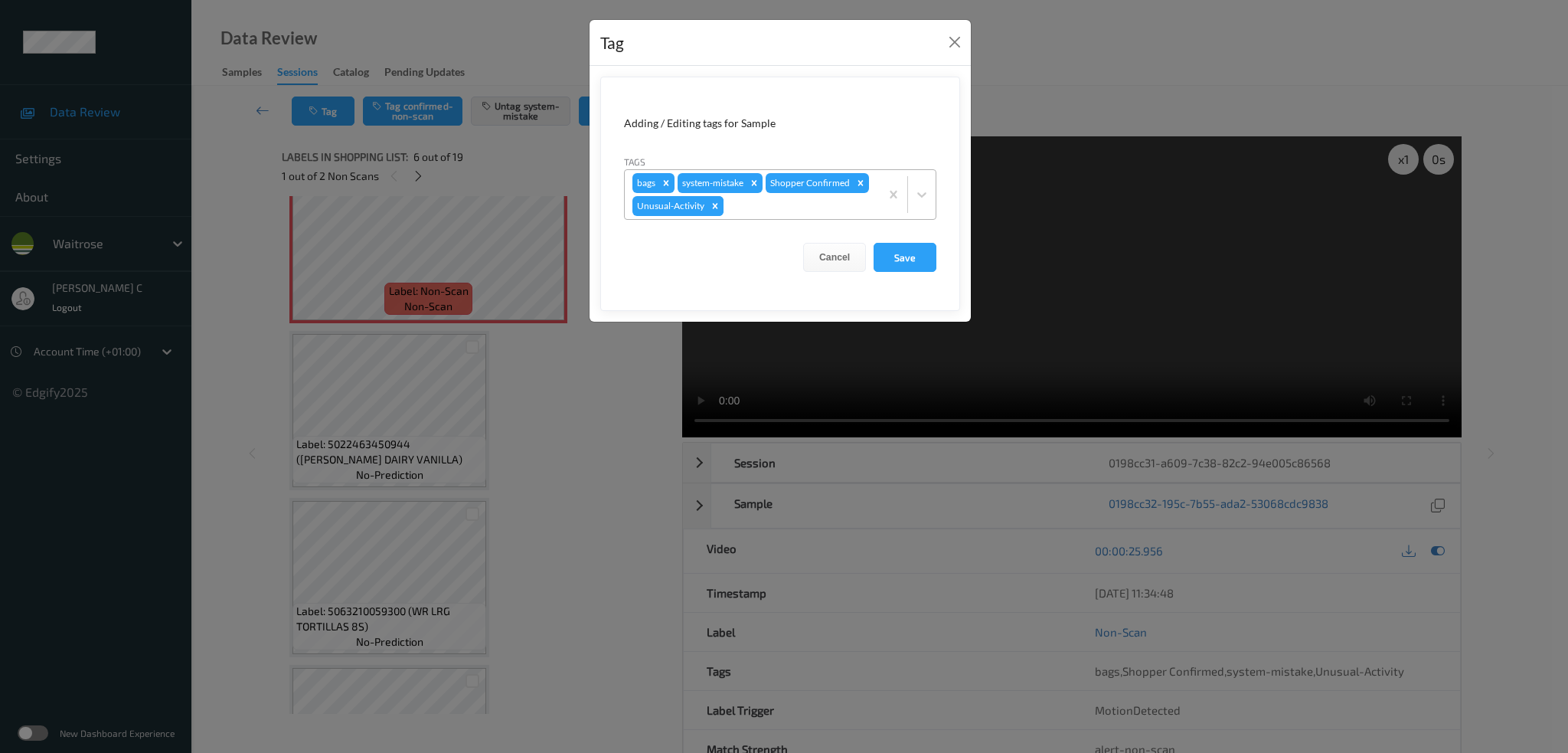
click at [718, 208] on icon "Remove Unusual-Activity" at bounding box center [715, 206] width 11 height 11
click at [902, 254] on button "Save" at bounding box center [905, 256] width 63 height 29
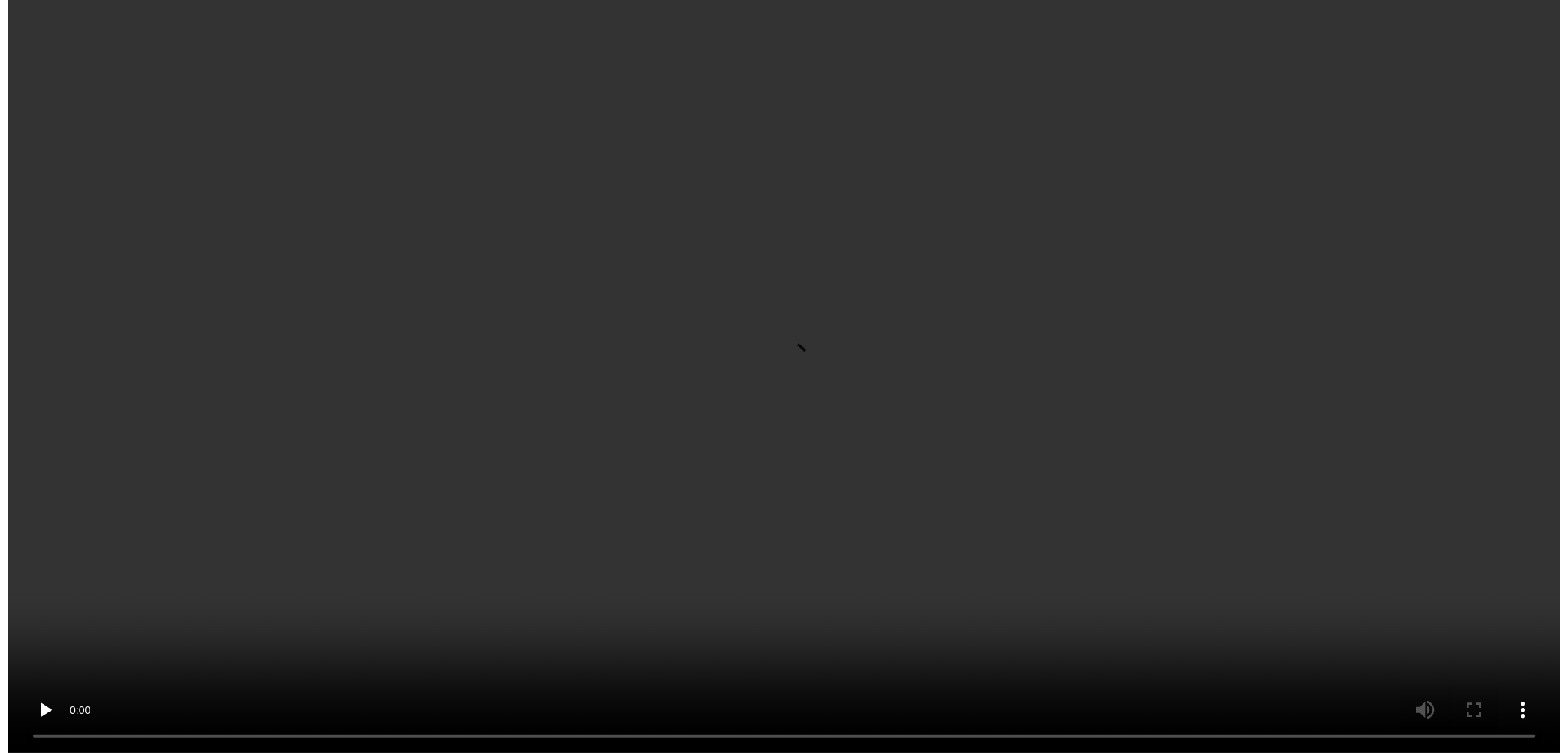
scroll to position [1590, 0]
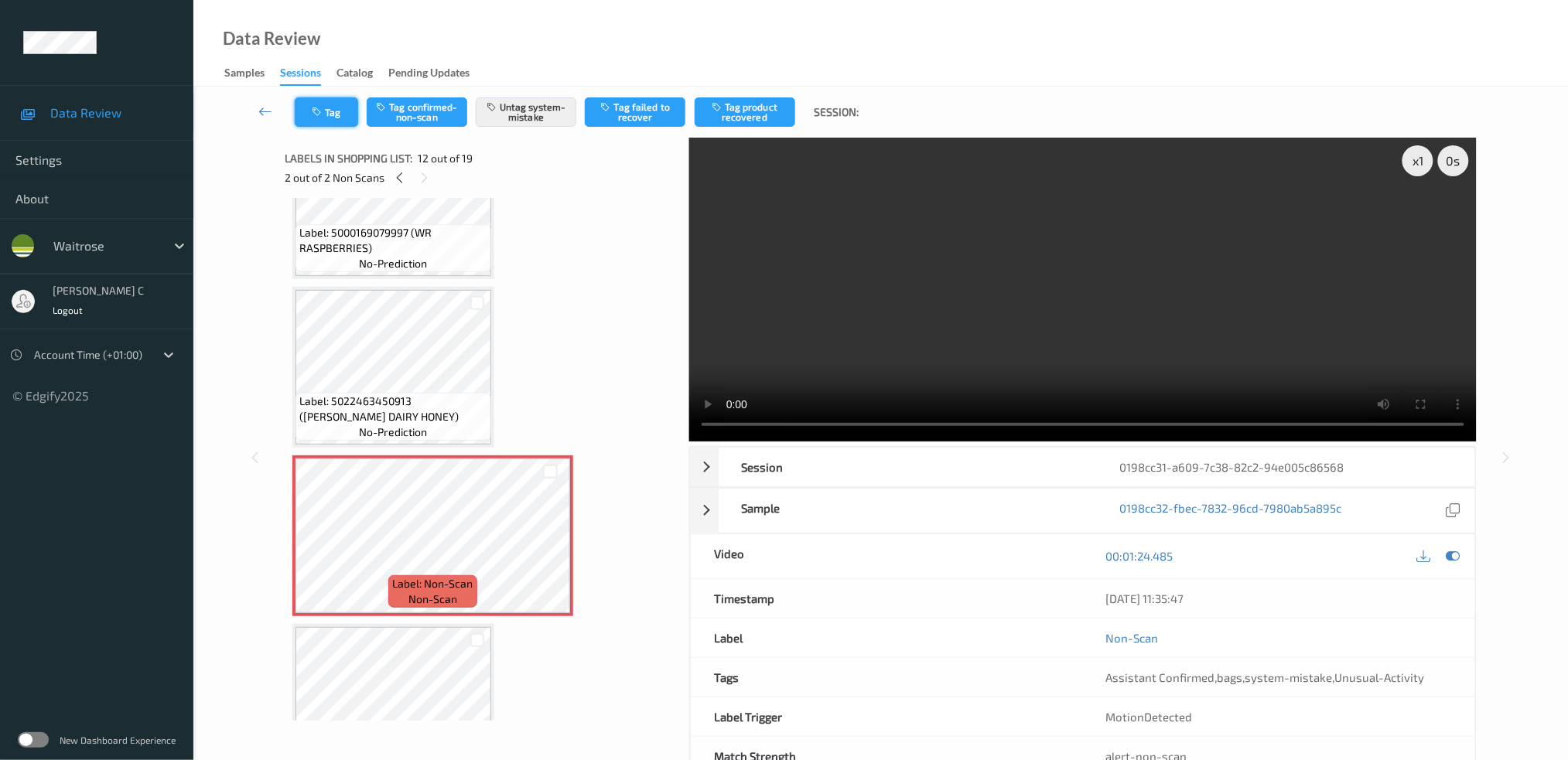
click at [344, 123] on button "Tag" at bounding box center [327, 112] width 64 height 29
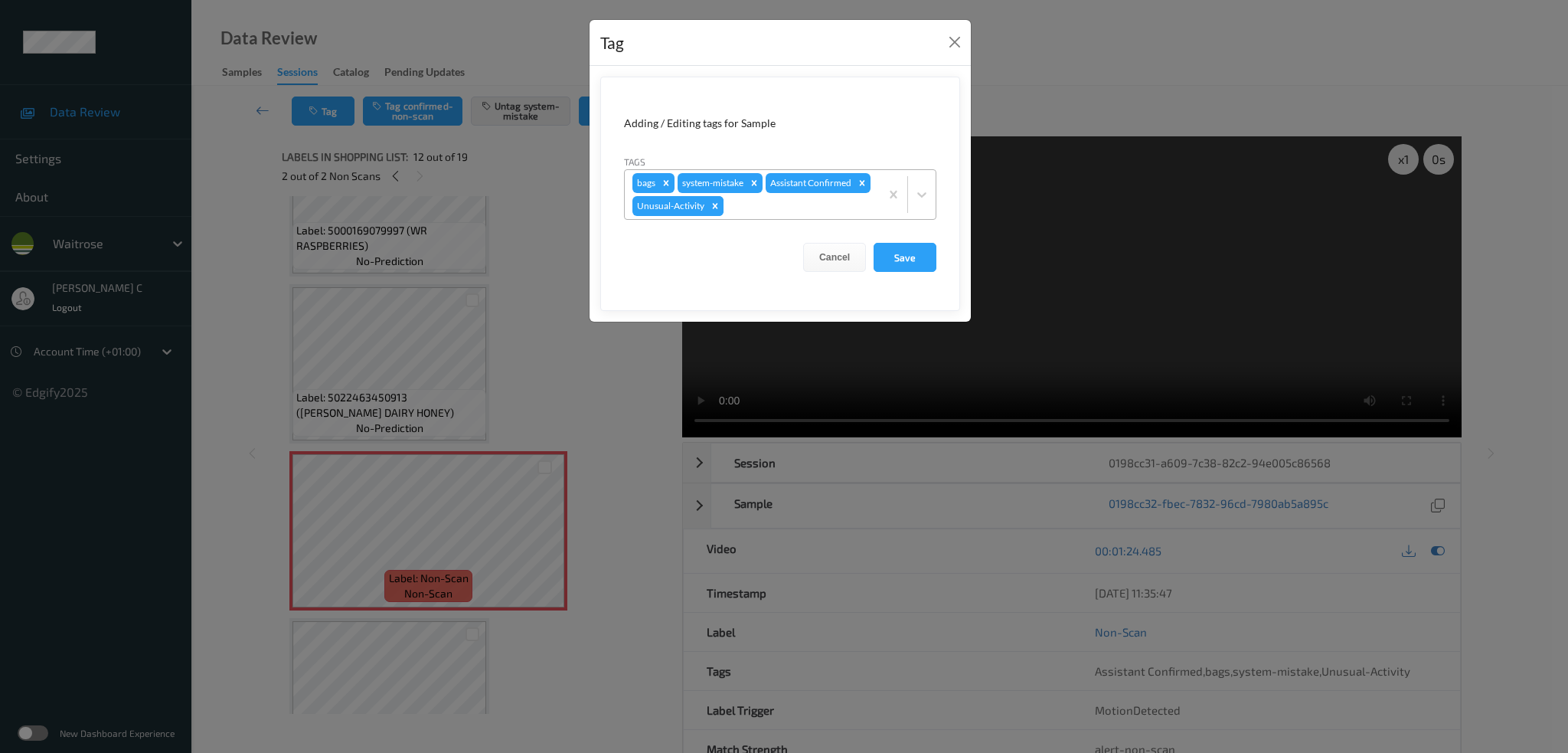
click at [714, 206] on icon "Remove Unusual-Activity" at bounding box center [716, 206] width 5 height 5
click at [888, 255] on button "Save" at bounding box center [905, 256] width 63 height 29
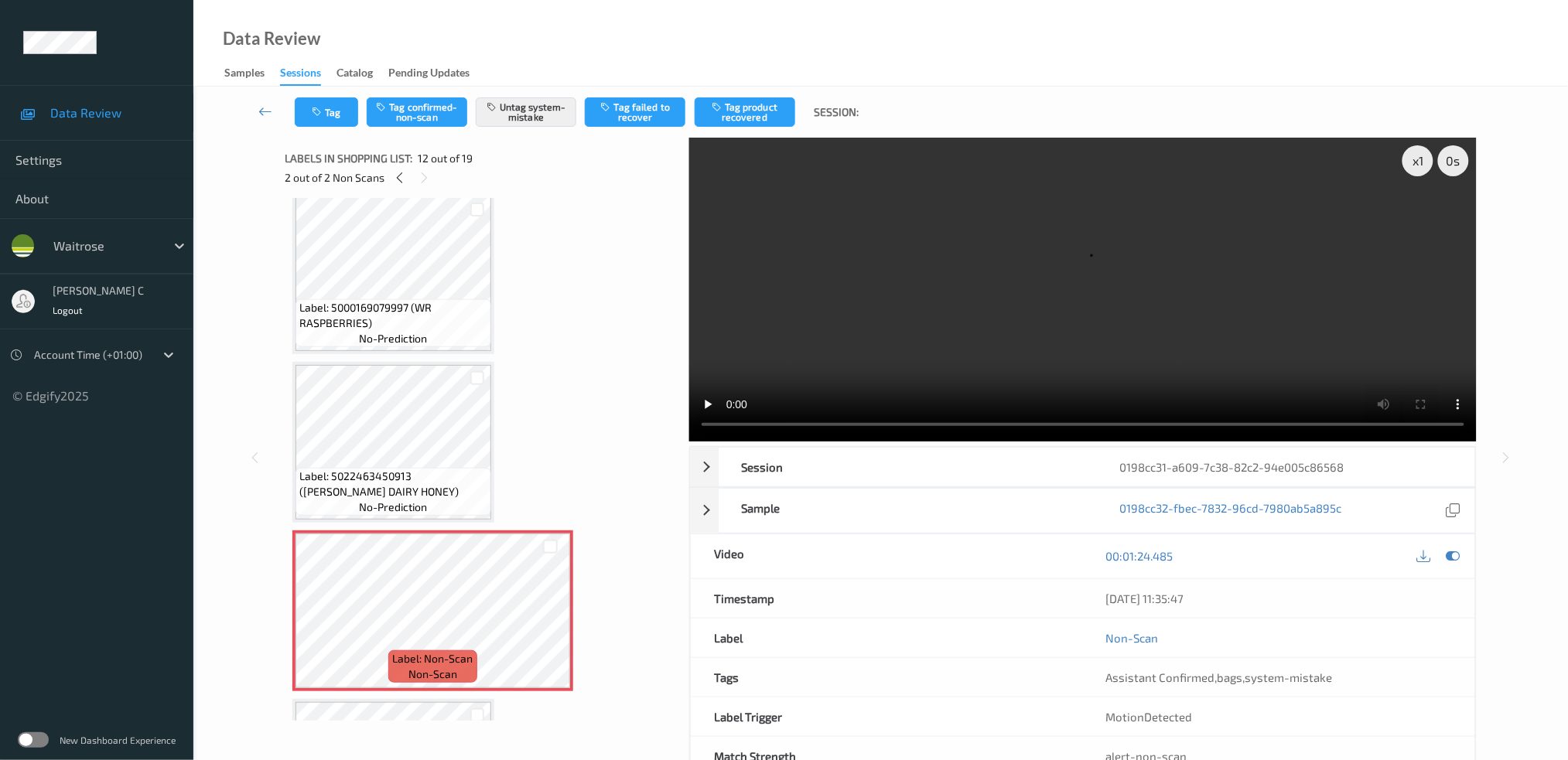
scroll to position [1529, 0]
click at [409, 470] on span "Label: 5022463450913 (TIMS DAIRY HONEY)" at bounding box center [393, 485] width 188 height 31
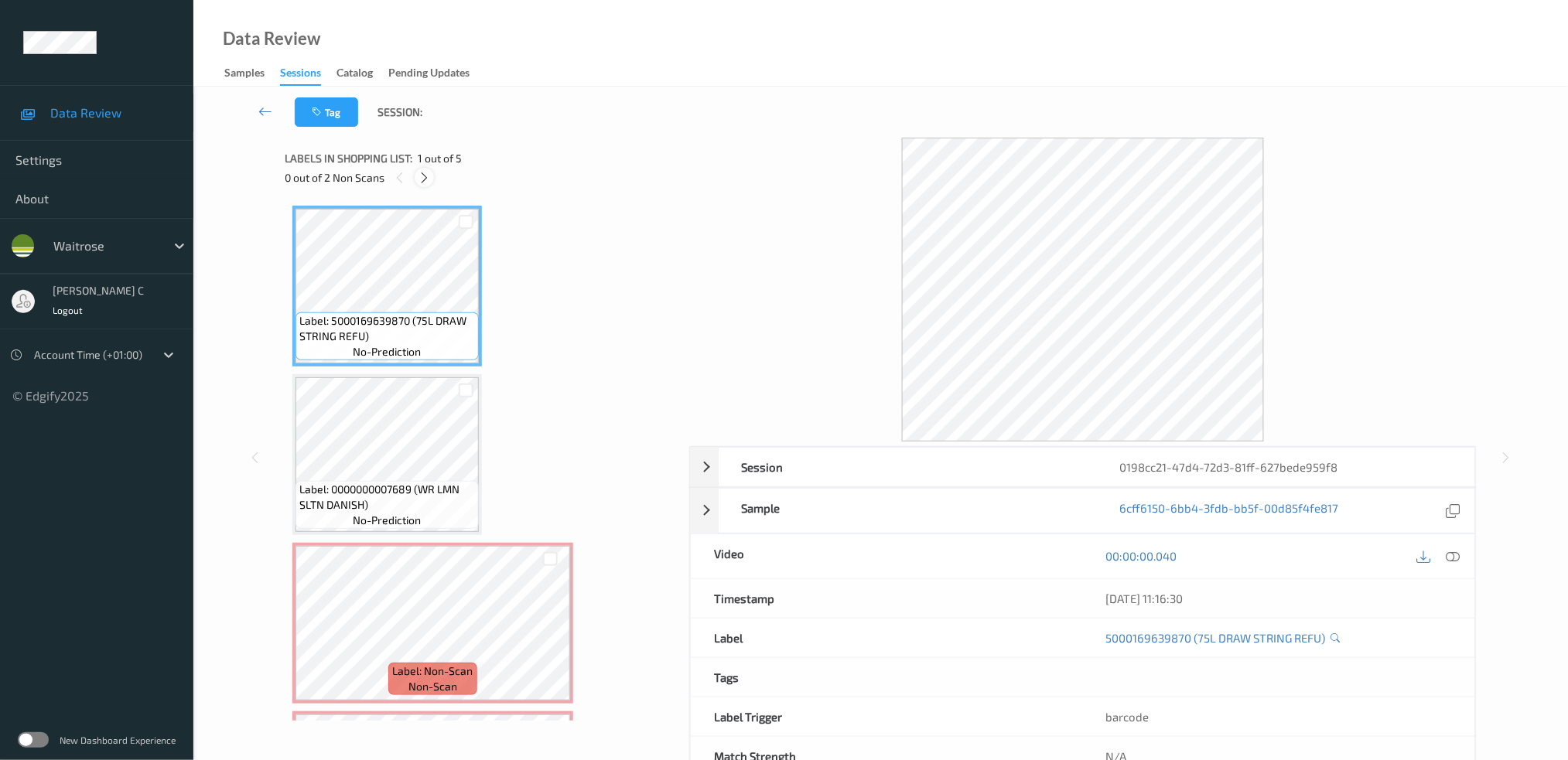
click at [423, 173] on icon at bounding box center [424, 177] width 13 height 14
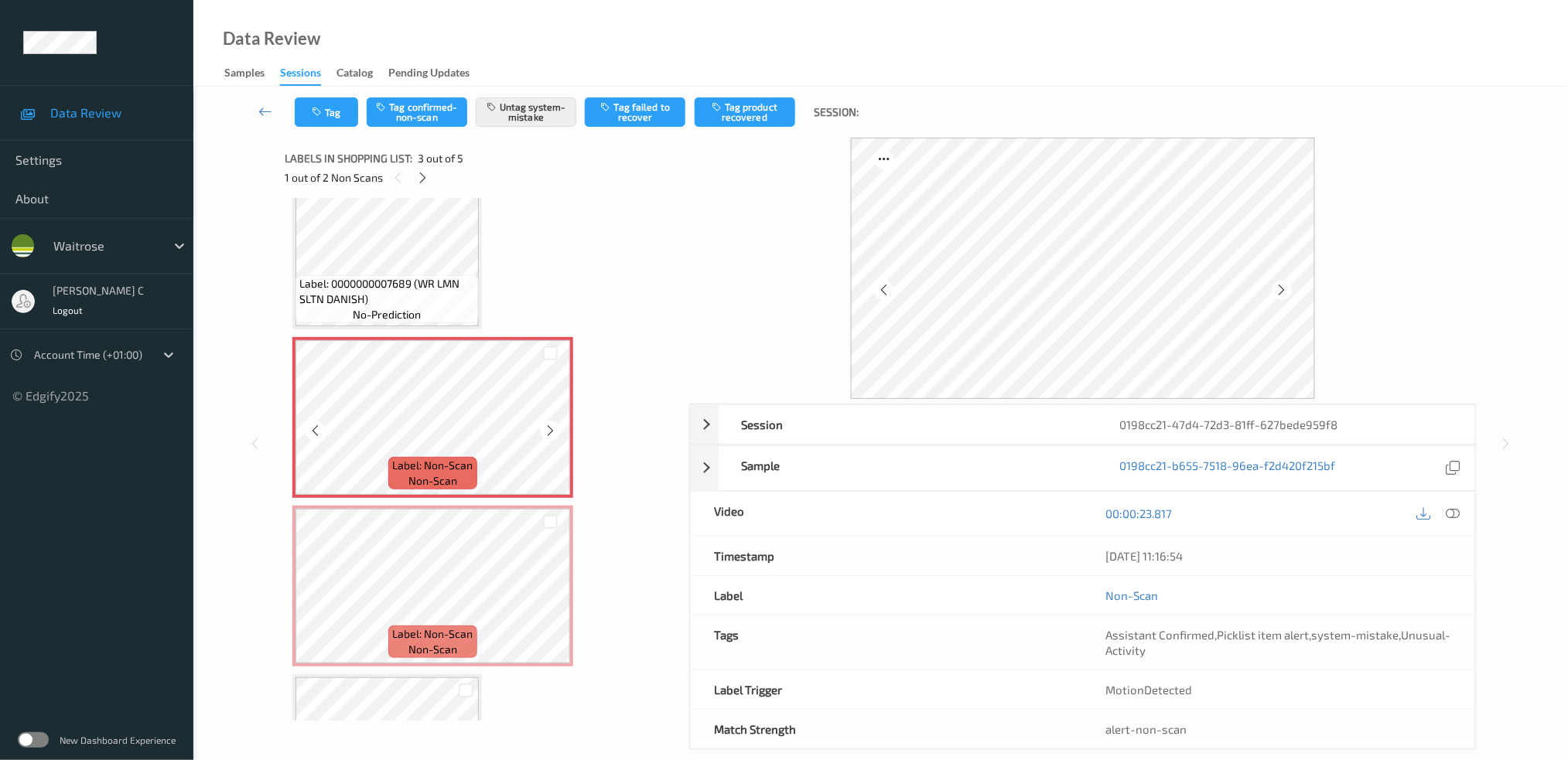
scroll to position [309, 0]
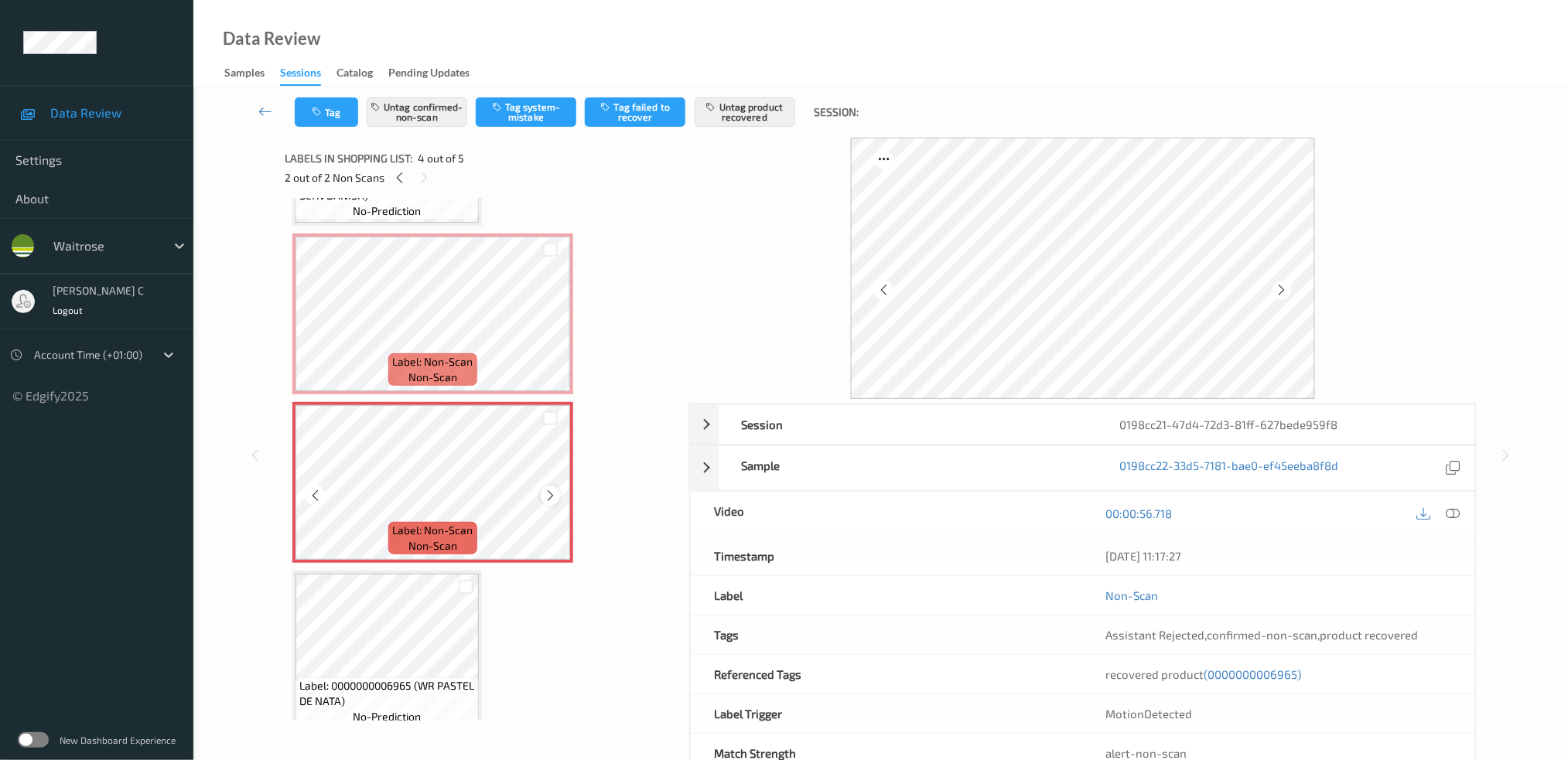
click at [548, 499] on div at bounding box center [550, 495] width 19 height 19
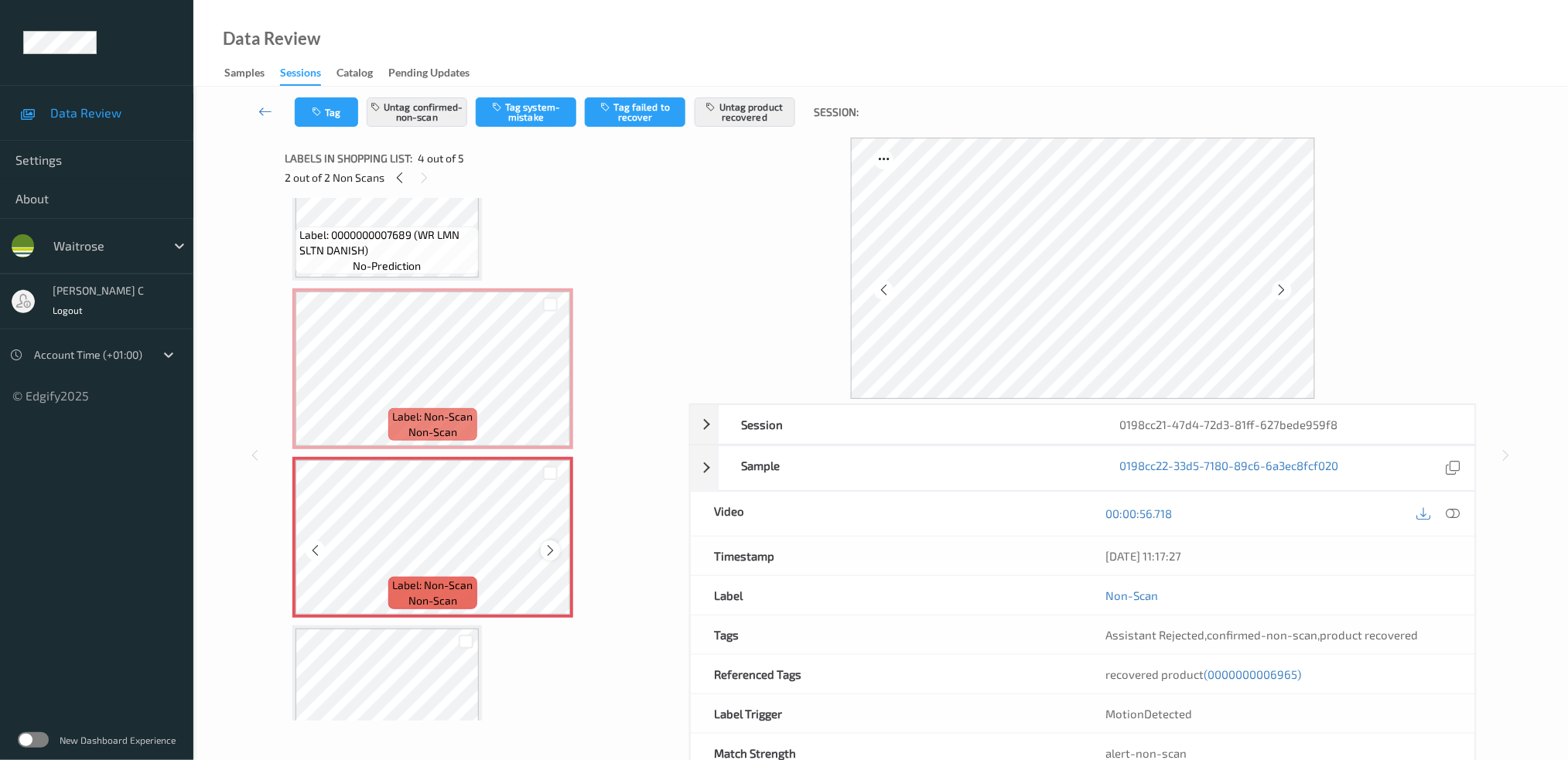
scroll to position [206, 0]
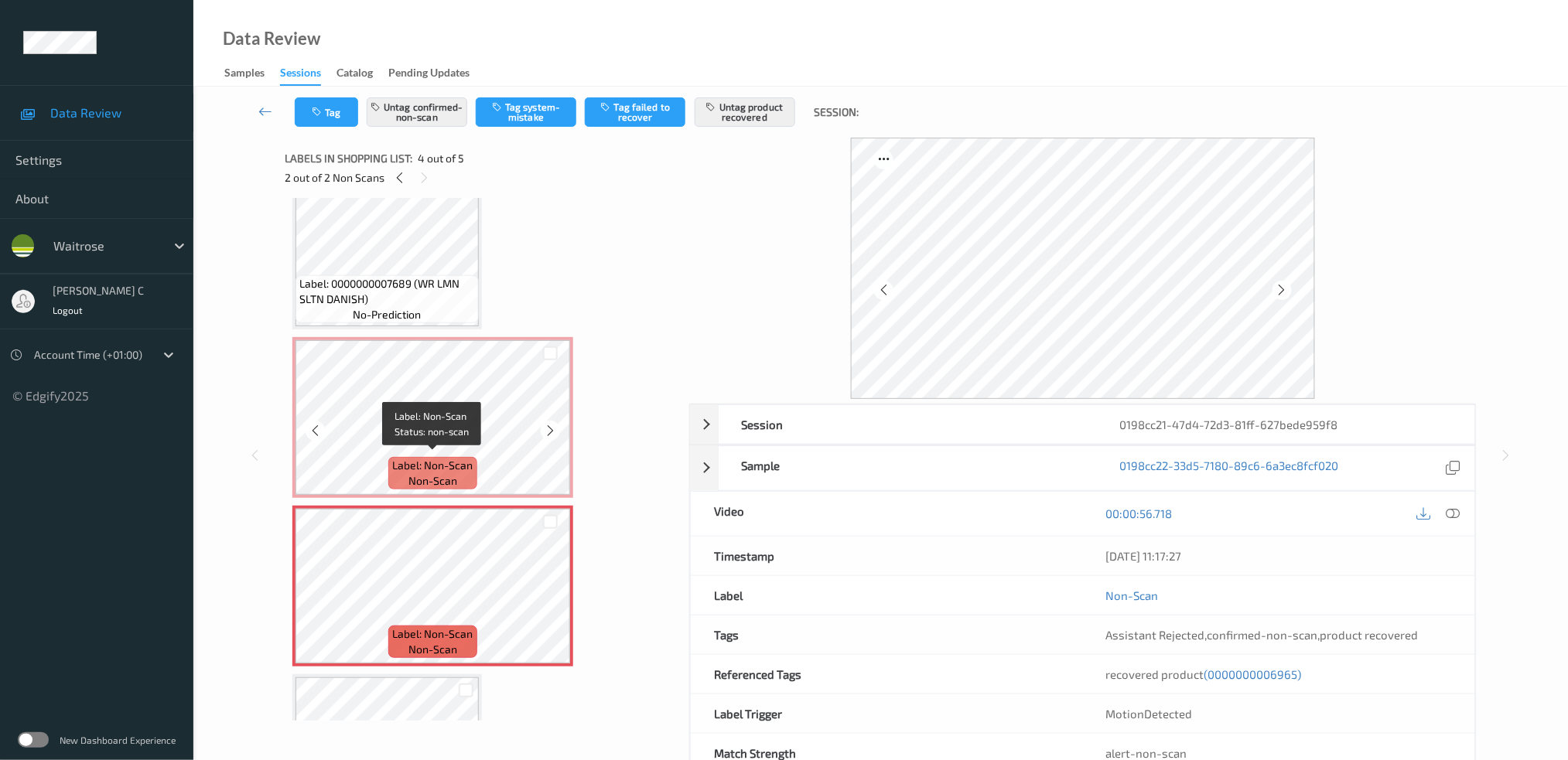
click at [413, 473] on span "non-scan" at bounding box center [433, 481] width 49 height 15
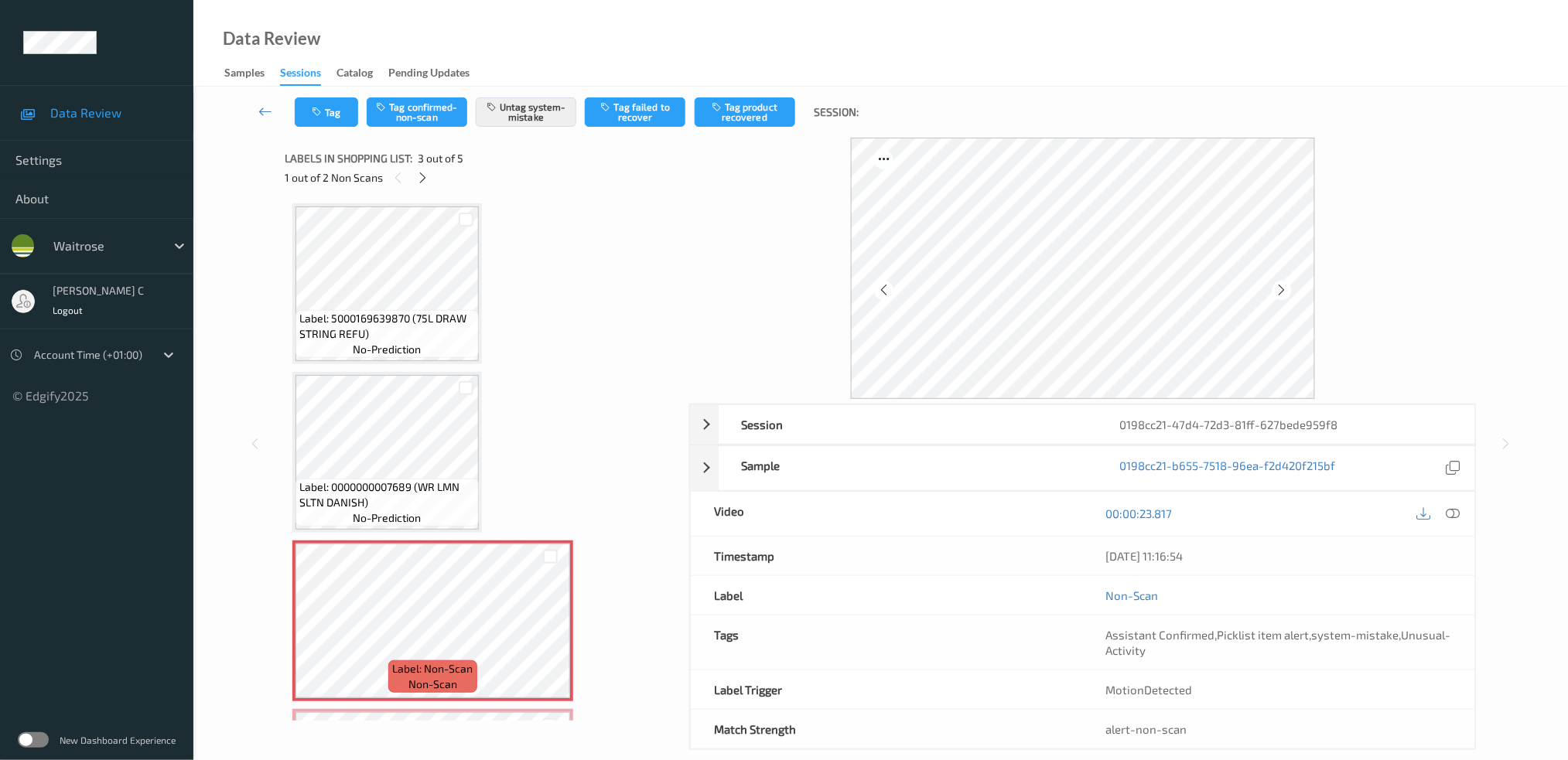
scroll to position [0, 0]
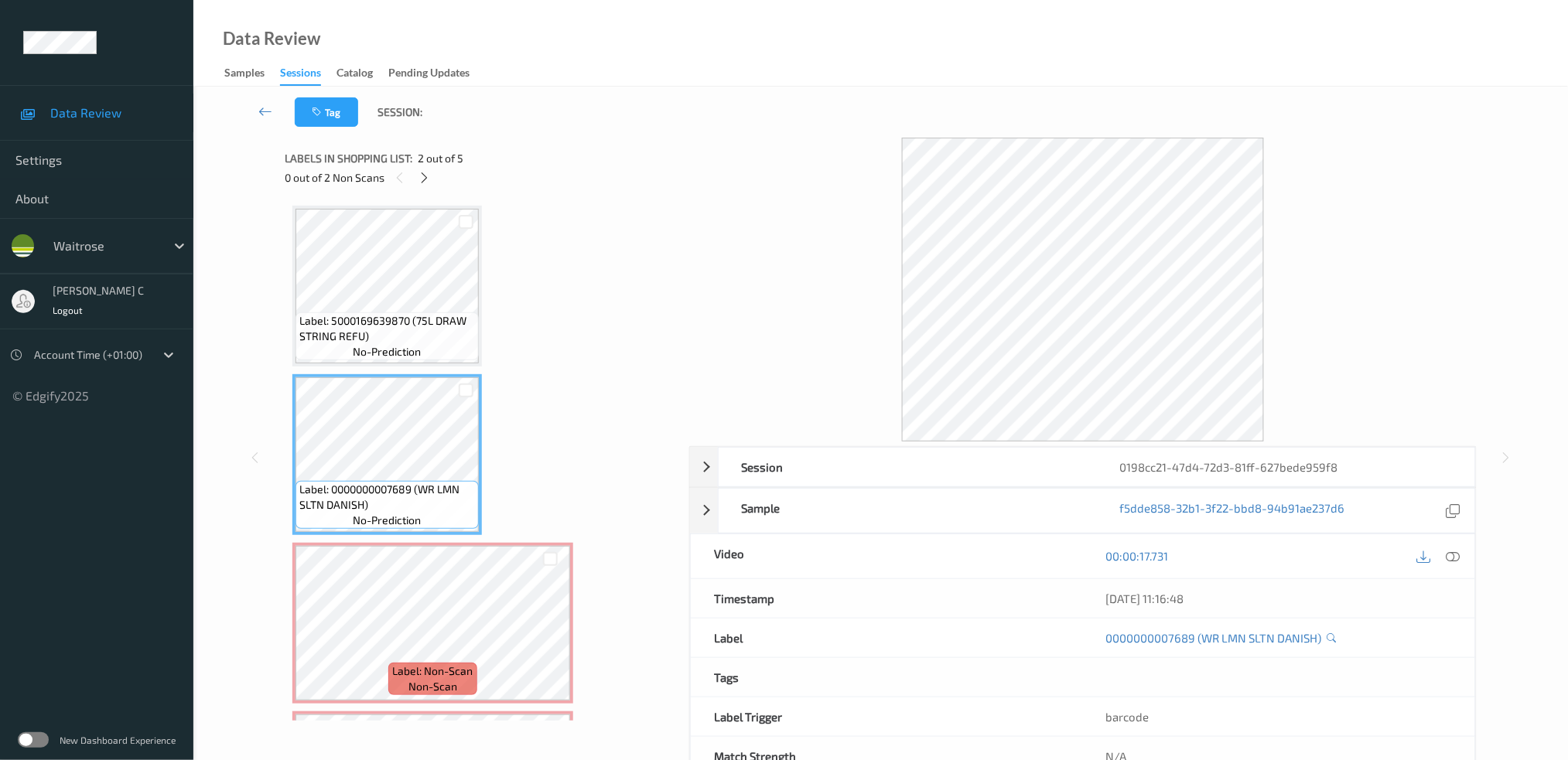
click at [370, 371] on div "Label: 5000169639870 (75L DRAW STRING REFU) no-prediction Label: 0000000007689 …" at bounding box center [481, 623] width 378 height 835
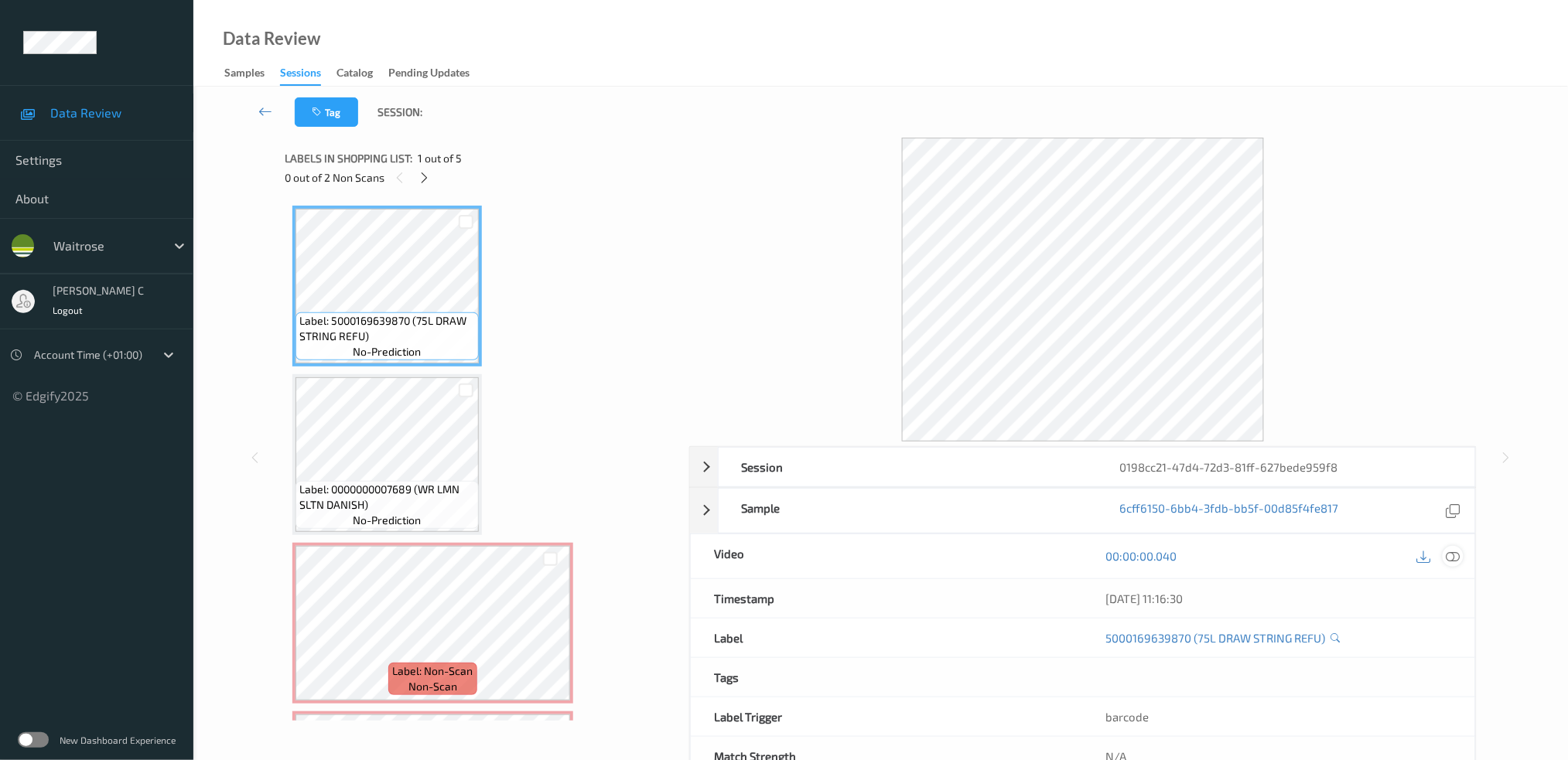
click at [1458, 551] on icon at bounding box center [1453, 555] width 14 height 14
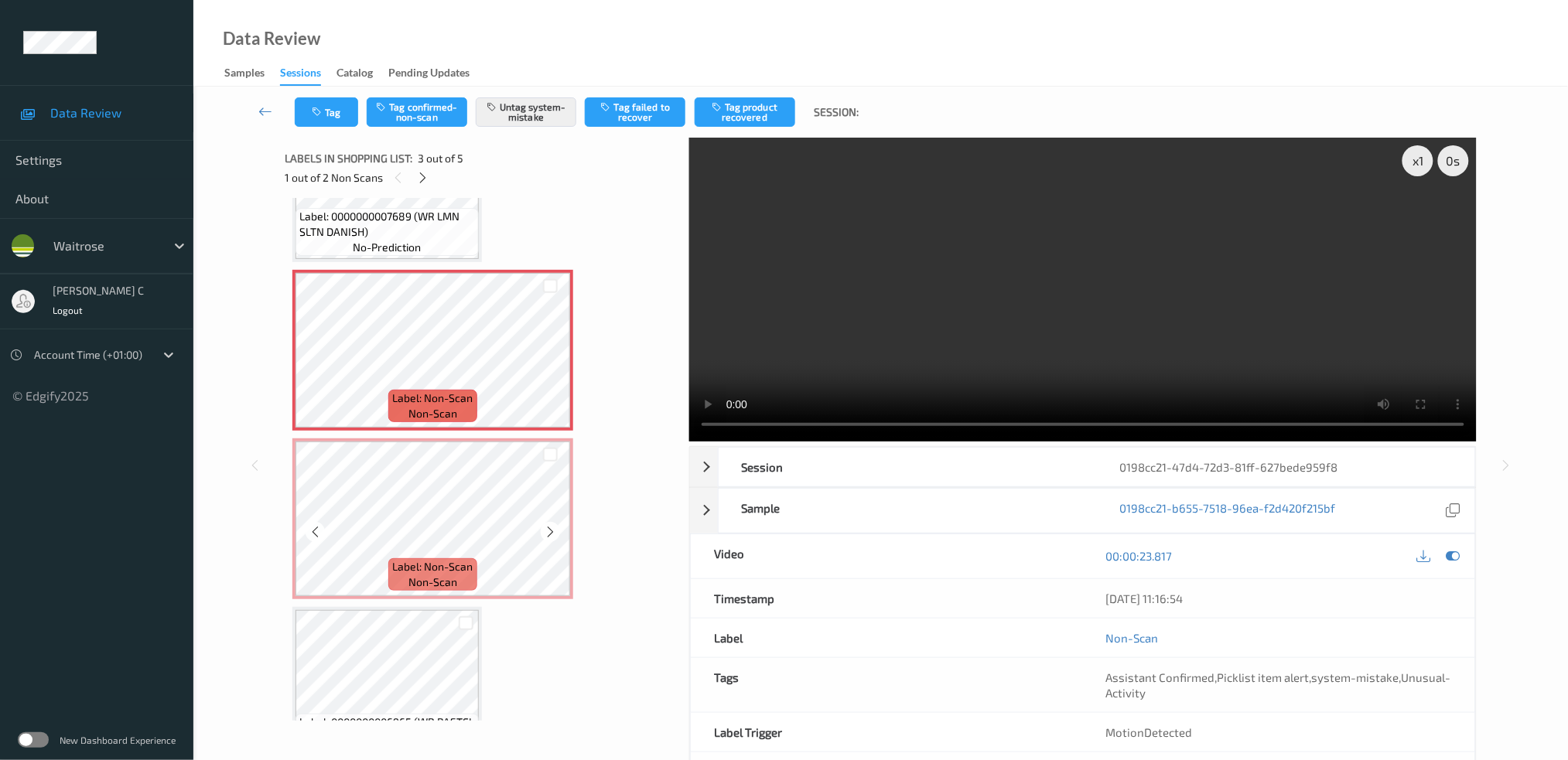
scroll to position [309, 0]
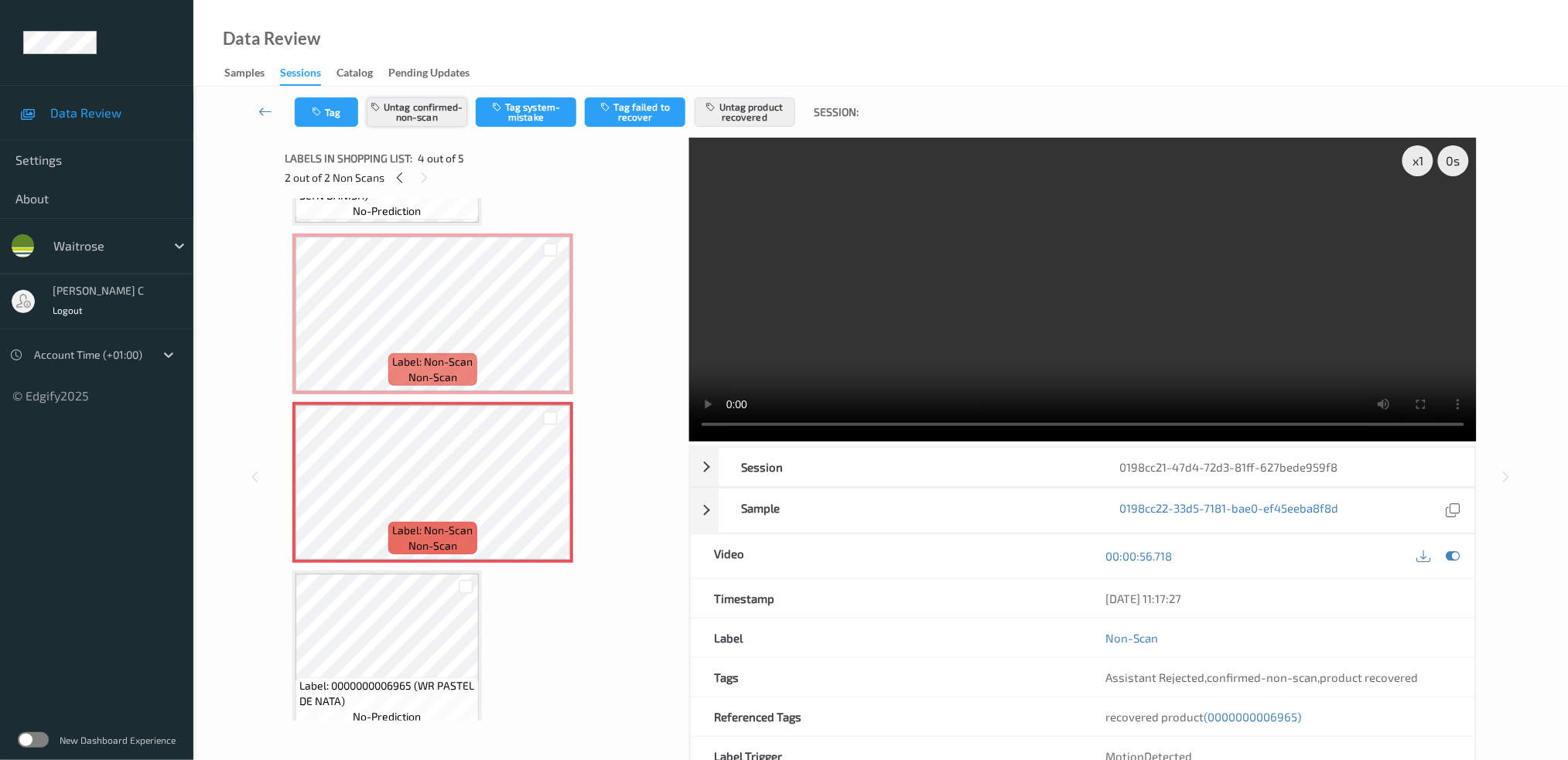
click at [446, 102] on button "Untag confirmed-non-scan" at bounding box center [416, 112] width 101 height 29
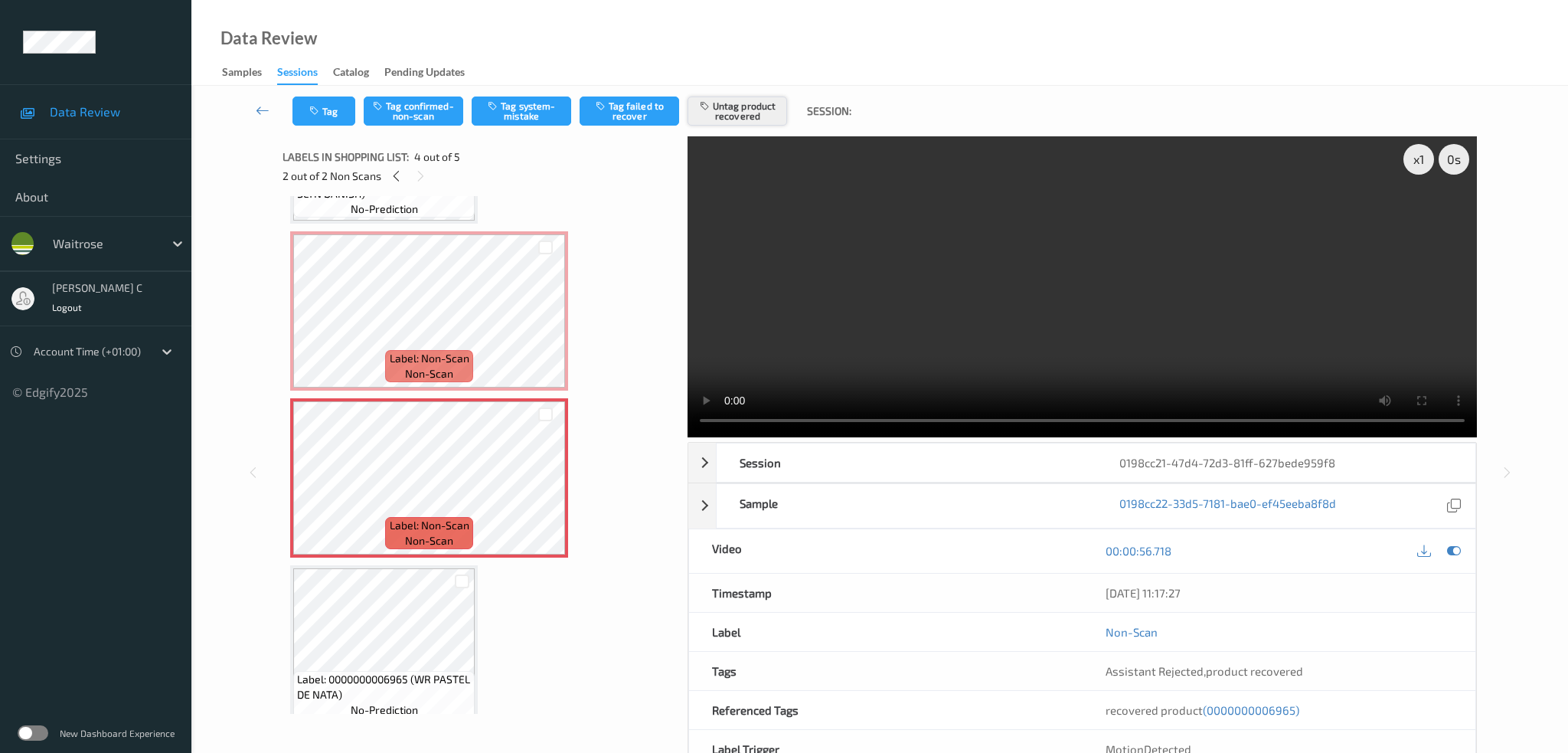
click at [728, 115] on button "Untag product recovered" at bounding box center [737, 111] width 100 height 29
click at [538, 110] on button "Tag system-mistake" at bounding box center [521, 111] width 100 height 29
click at [303, 121] on button "Tag" at bounding box center [324, 111] width 63 height 29
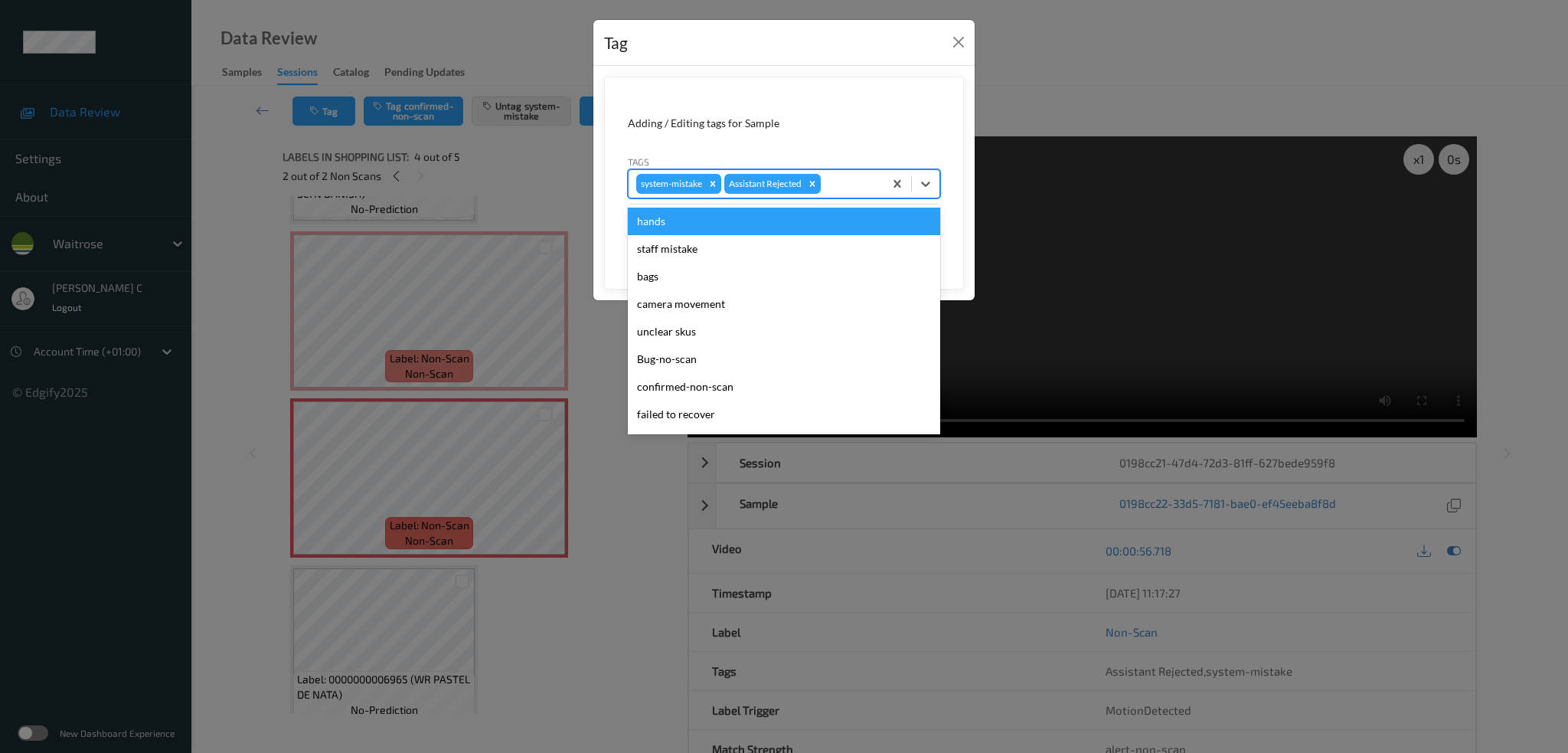
click at [870, 190] on div at bounding box center [850, 183] width 52 height 18
type input "un"
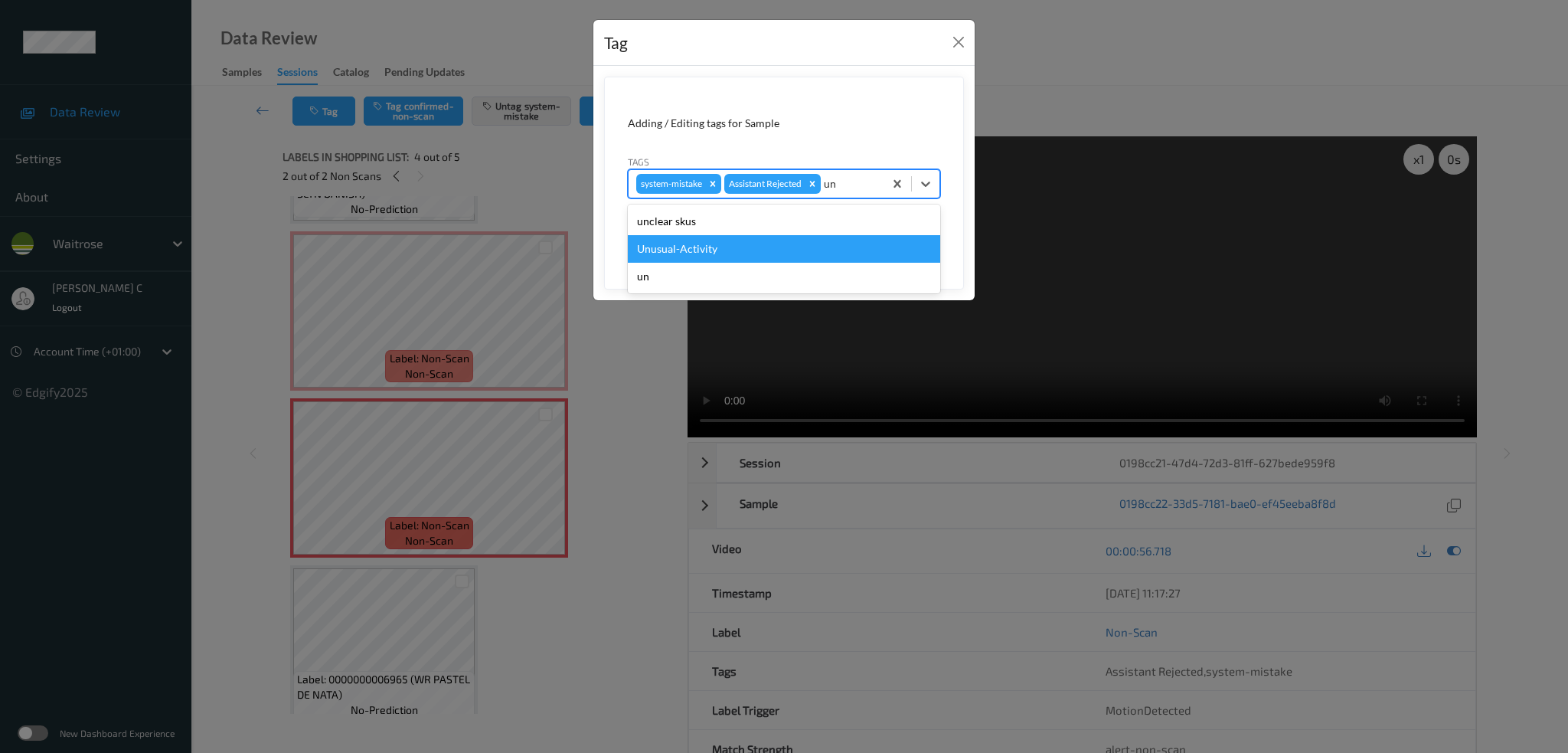
click at [743, 255] on div "Unusual-Activity" at bounding box center [784, 249] width 313 height 28
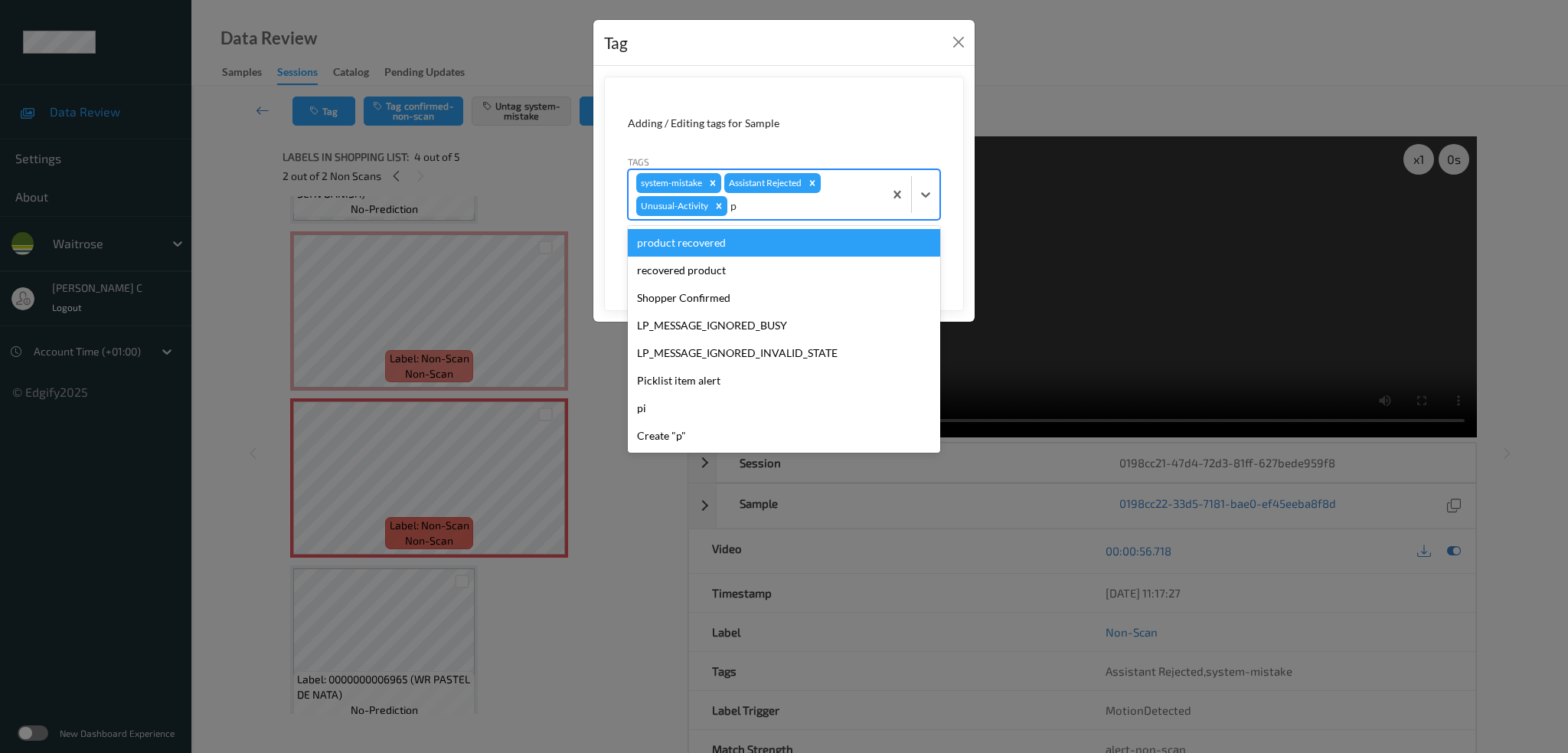
type input "pi"
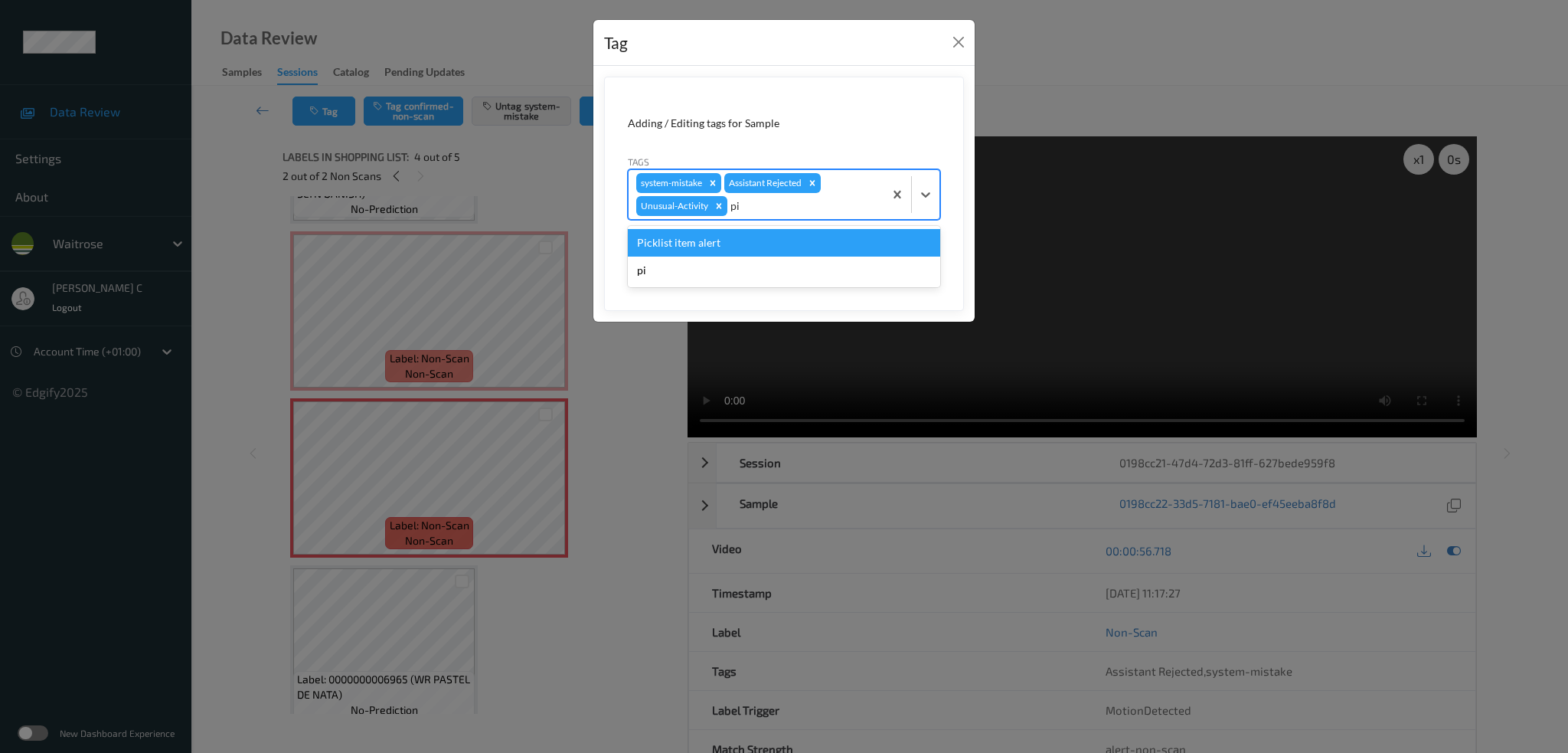
click at [793, 240] on div "Picklist item alert" at bounding box center [784, 243] width 313 height 28
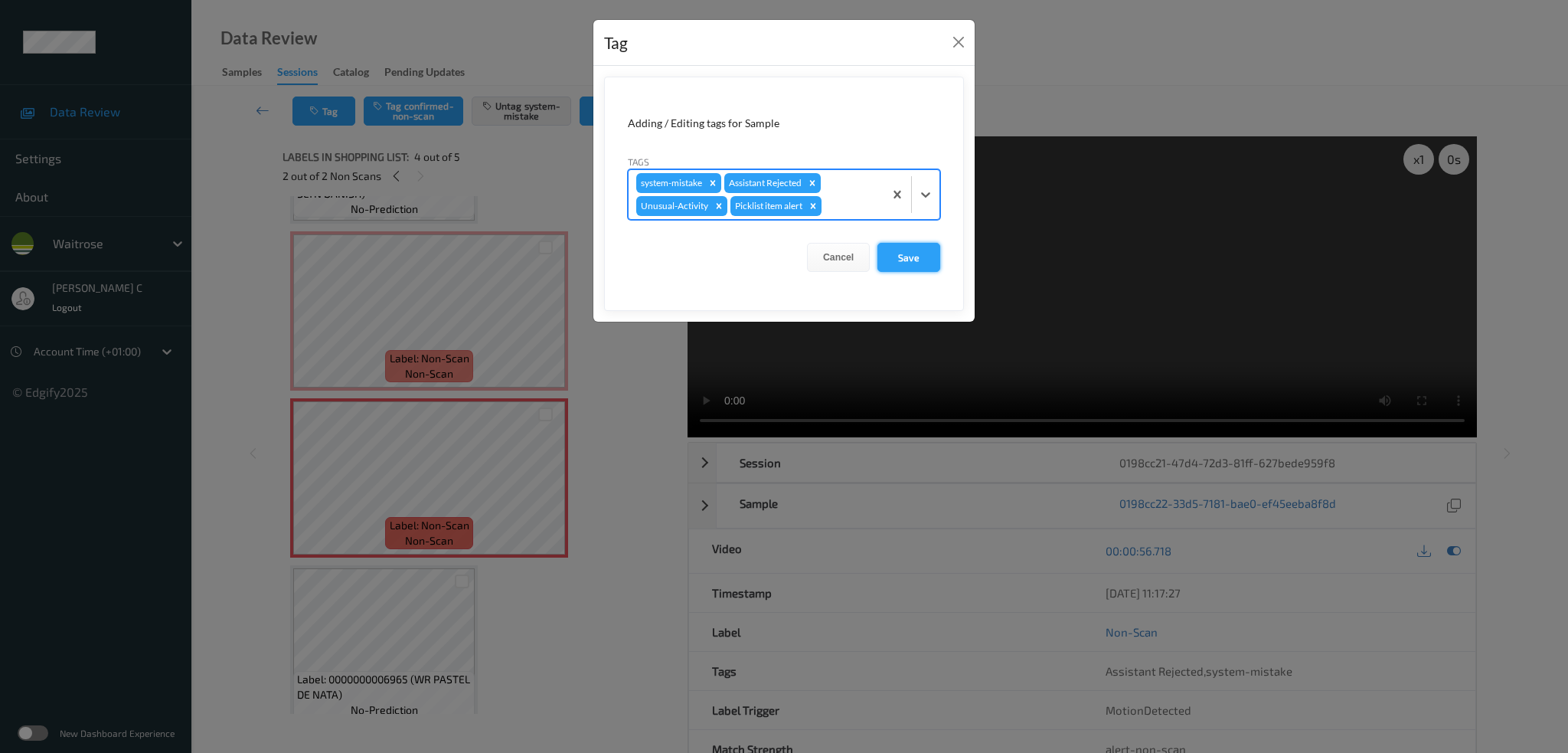
click at [929, 258] on button "Save" at bounding box center [909, 257] width 63 height 29
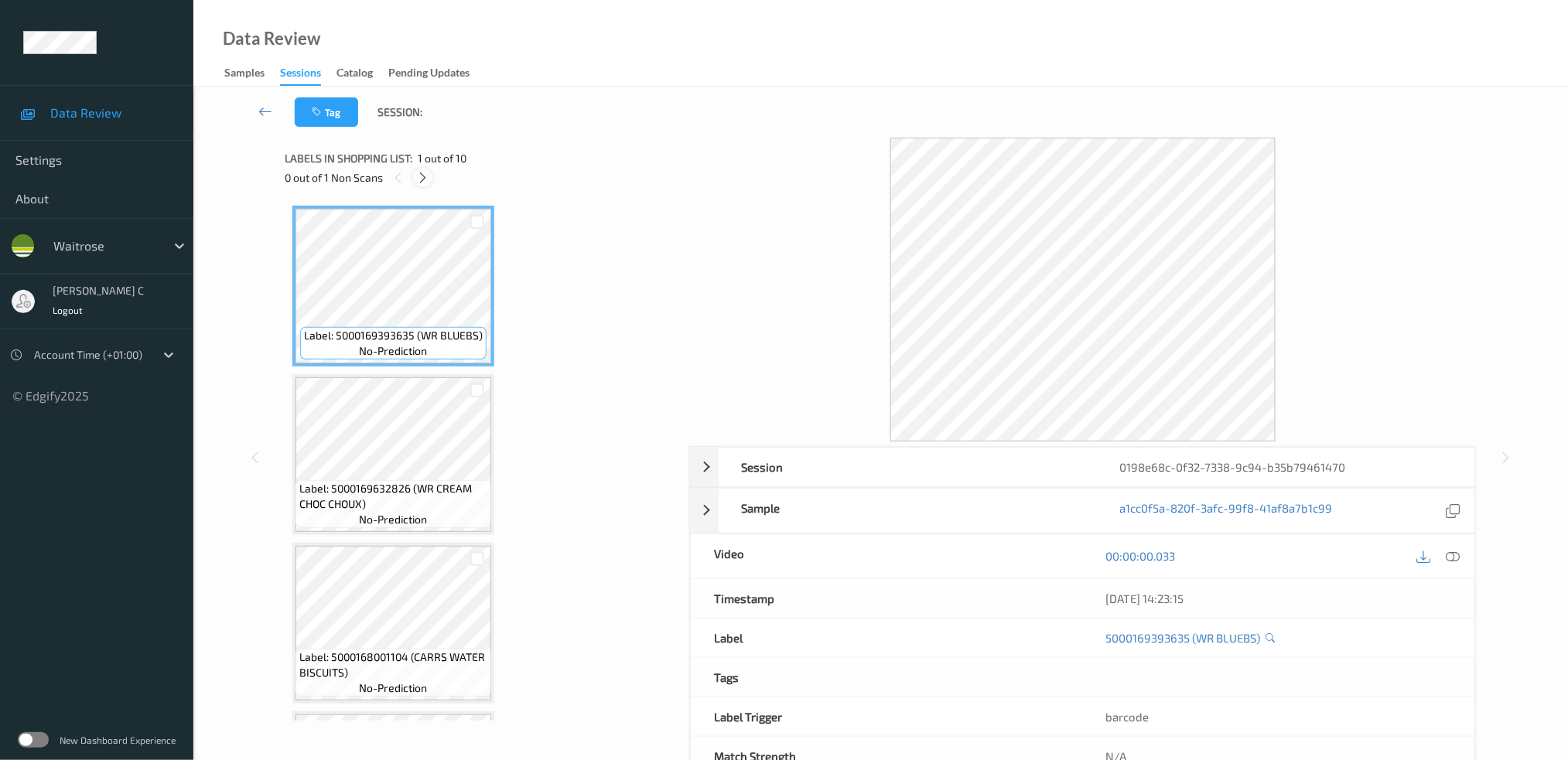
click at [427, 172] on icon at bounding box center [423, 177] width 13 height 14
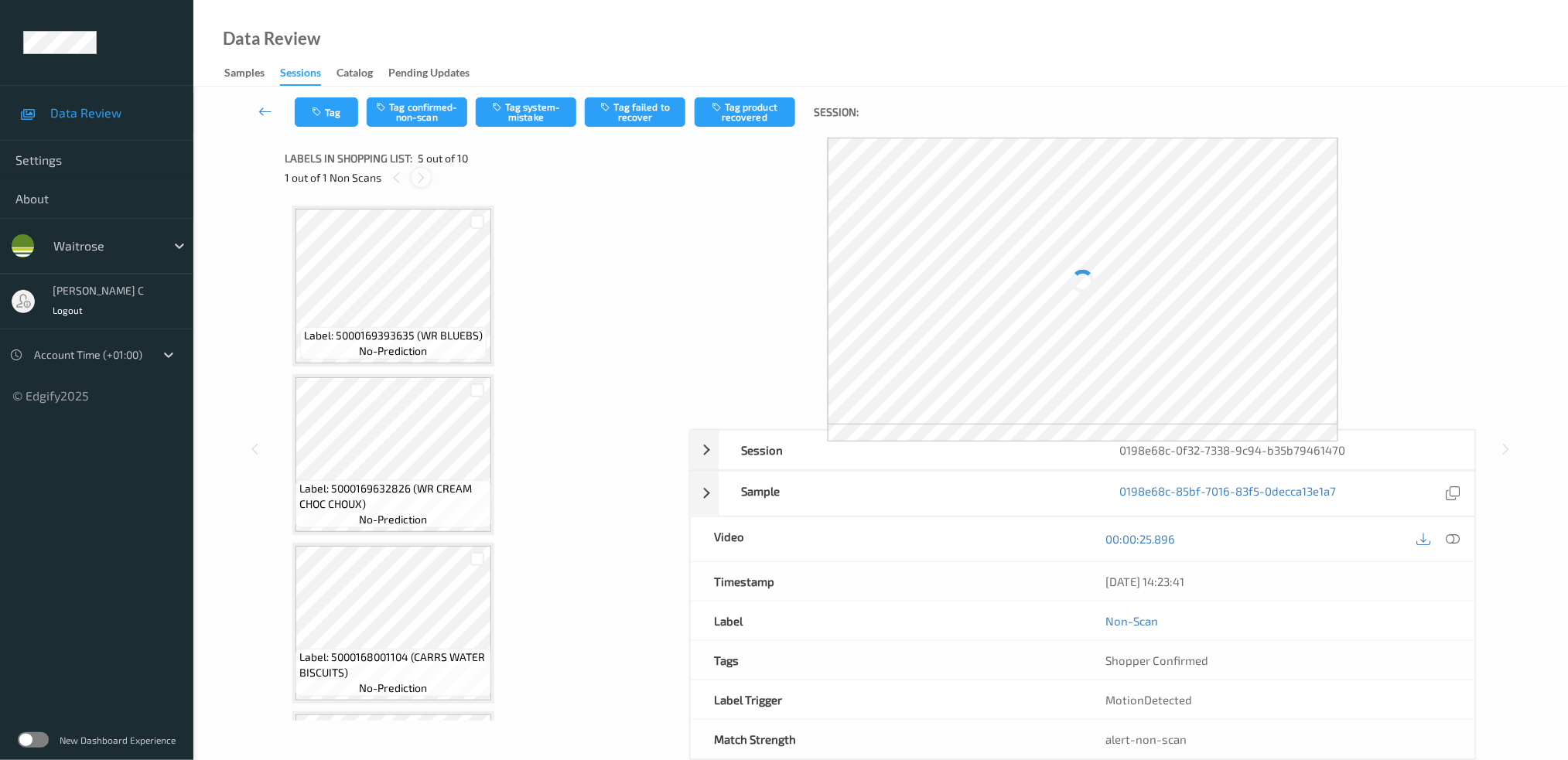
scroll to position [510, 0]
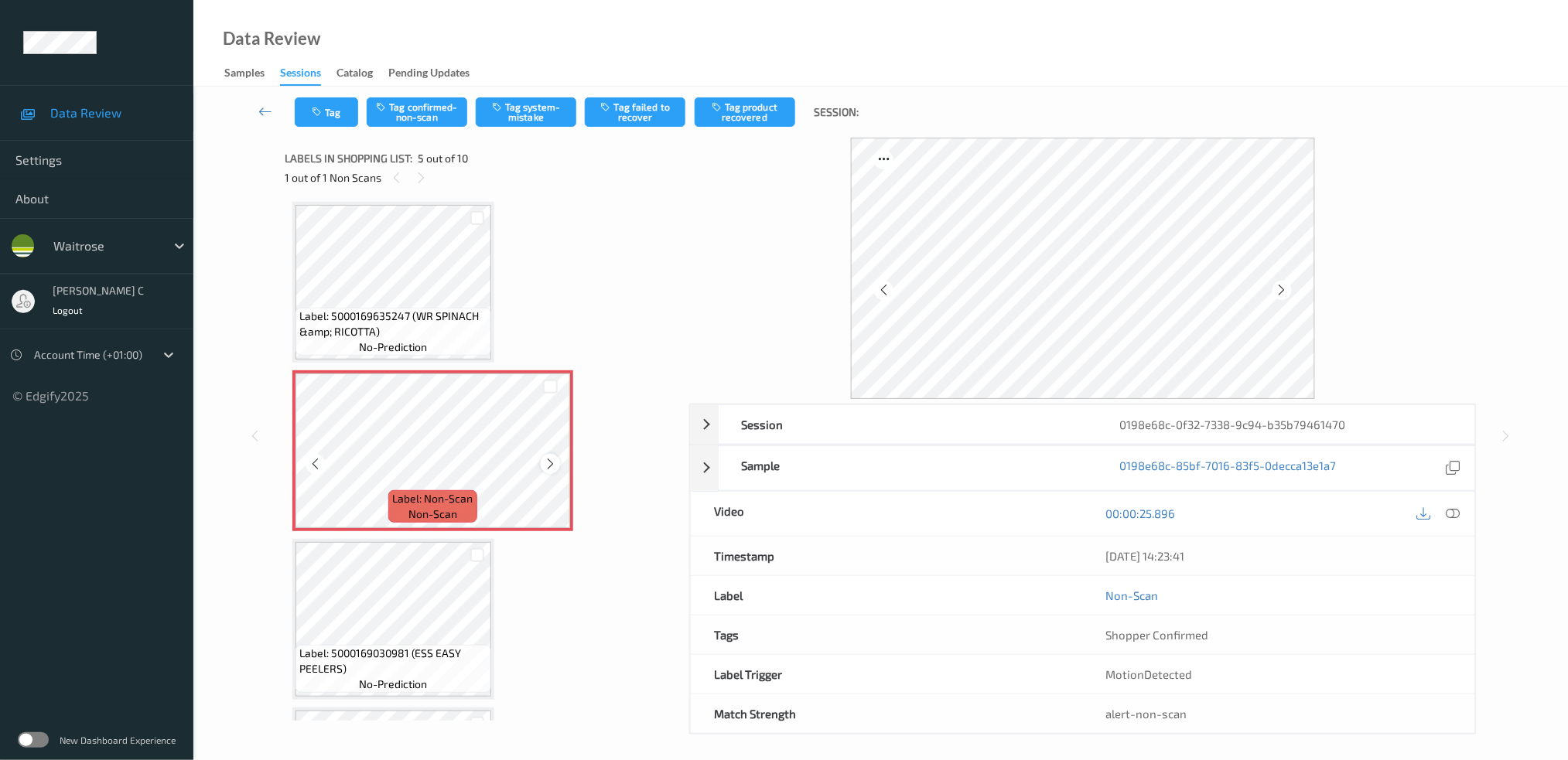
click at [554, 457] on icon at bounding box center [550, 463] width 13 height 14
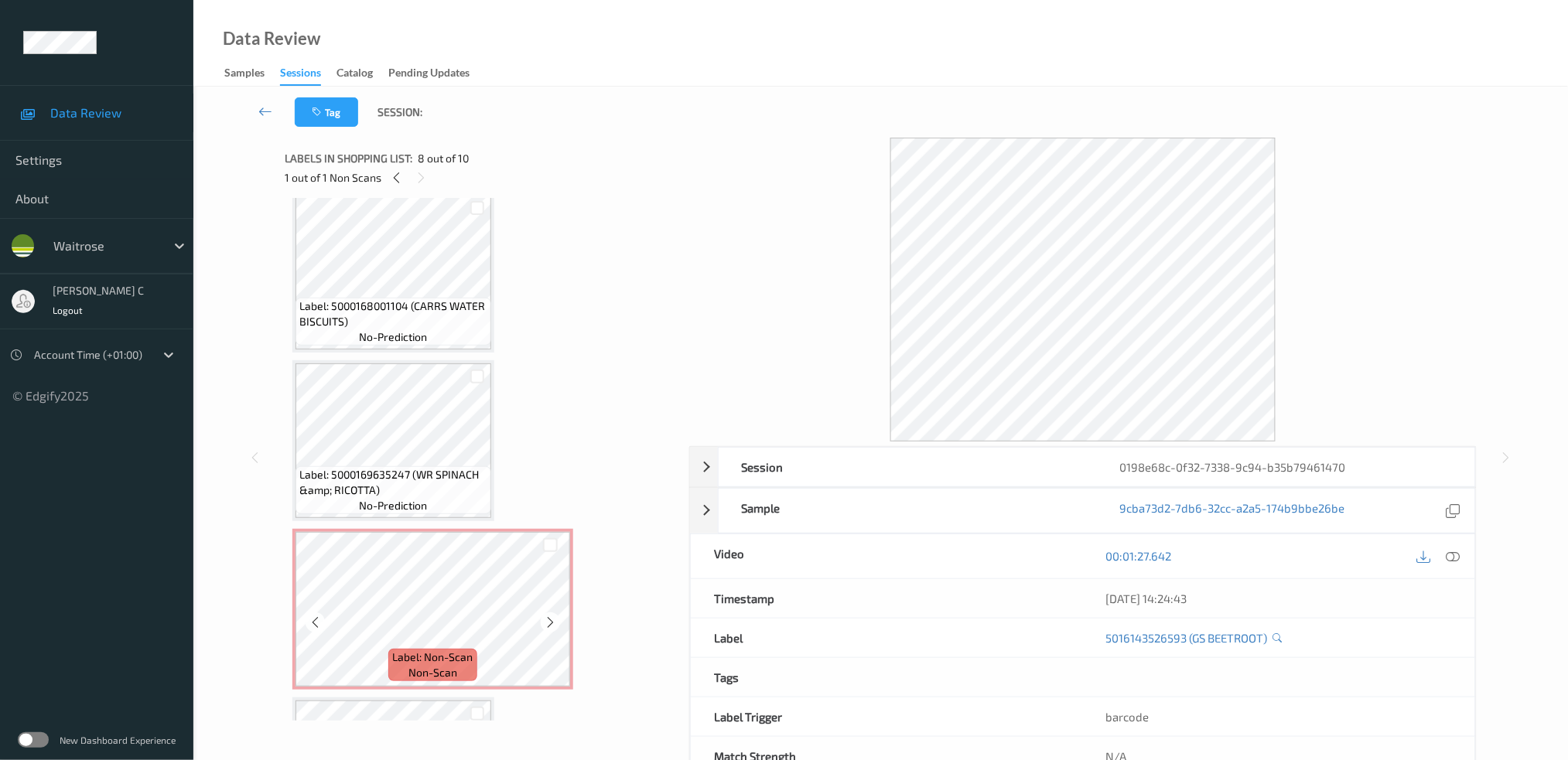
scroll to position [303, 0]
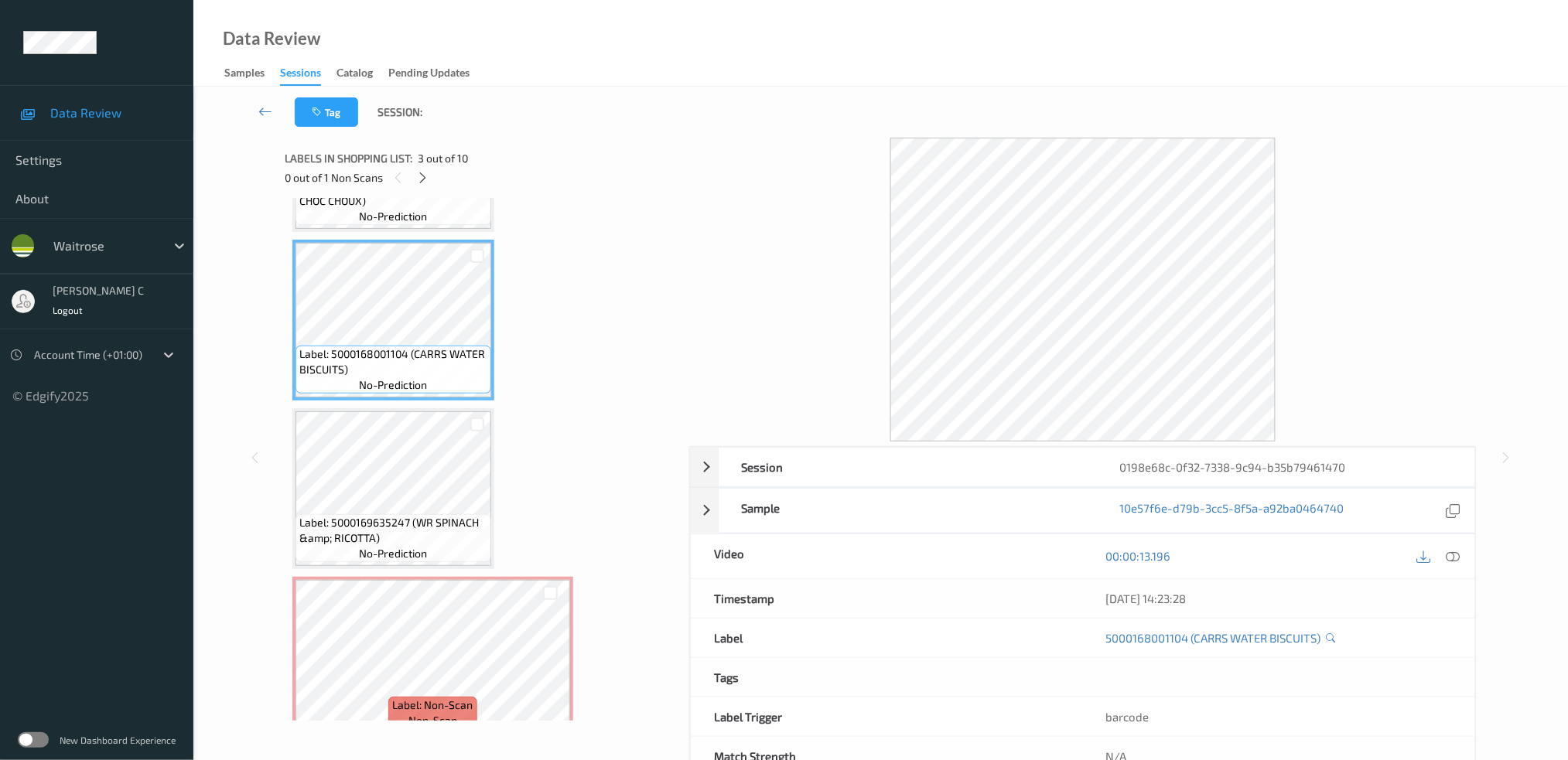
click at [1453, 556] on icon at bounding box center [1453, 555] width 14 height 14
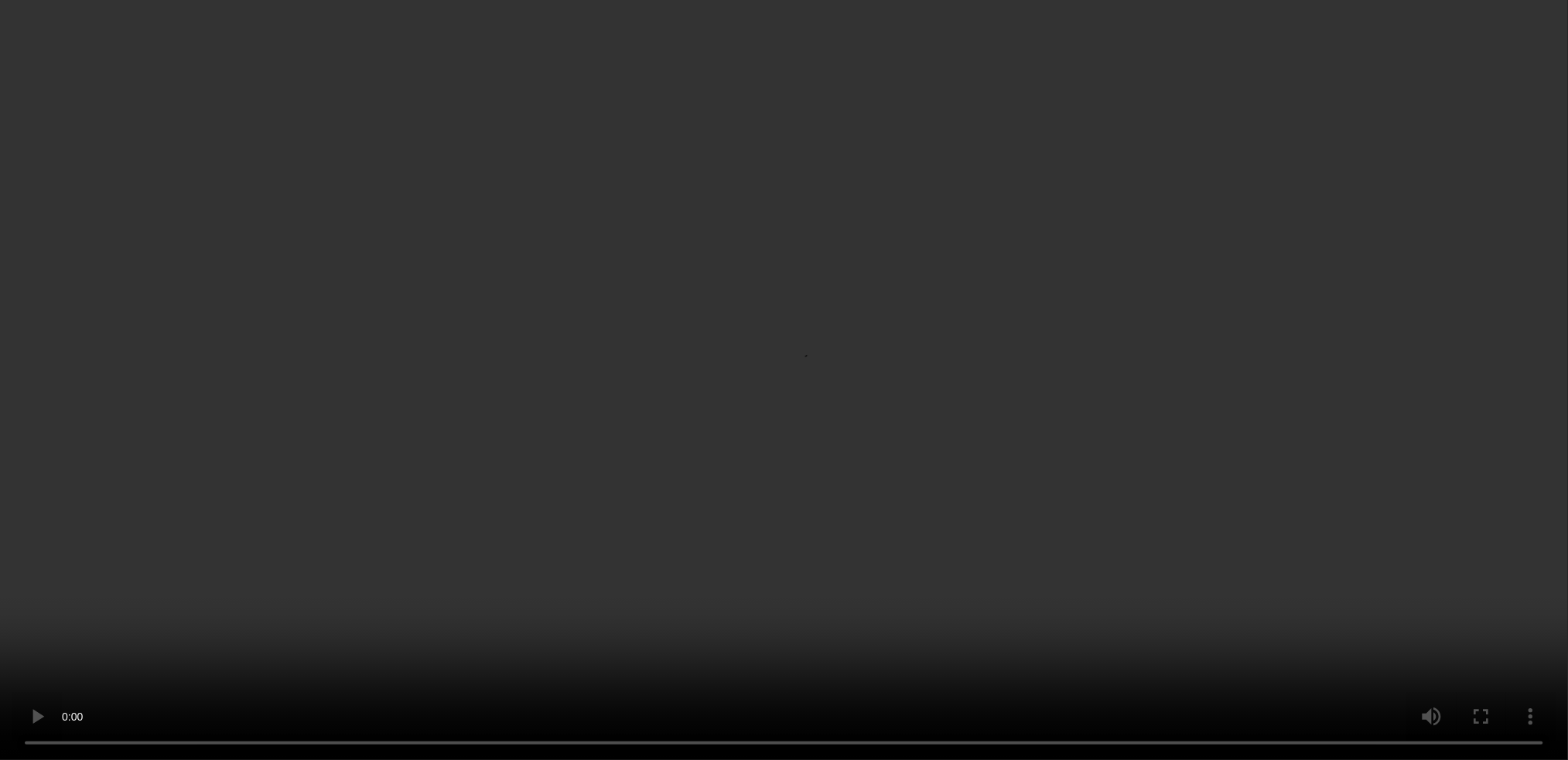
scroll to position [510, 0]
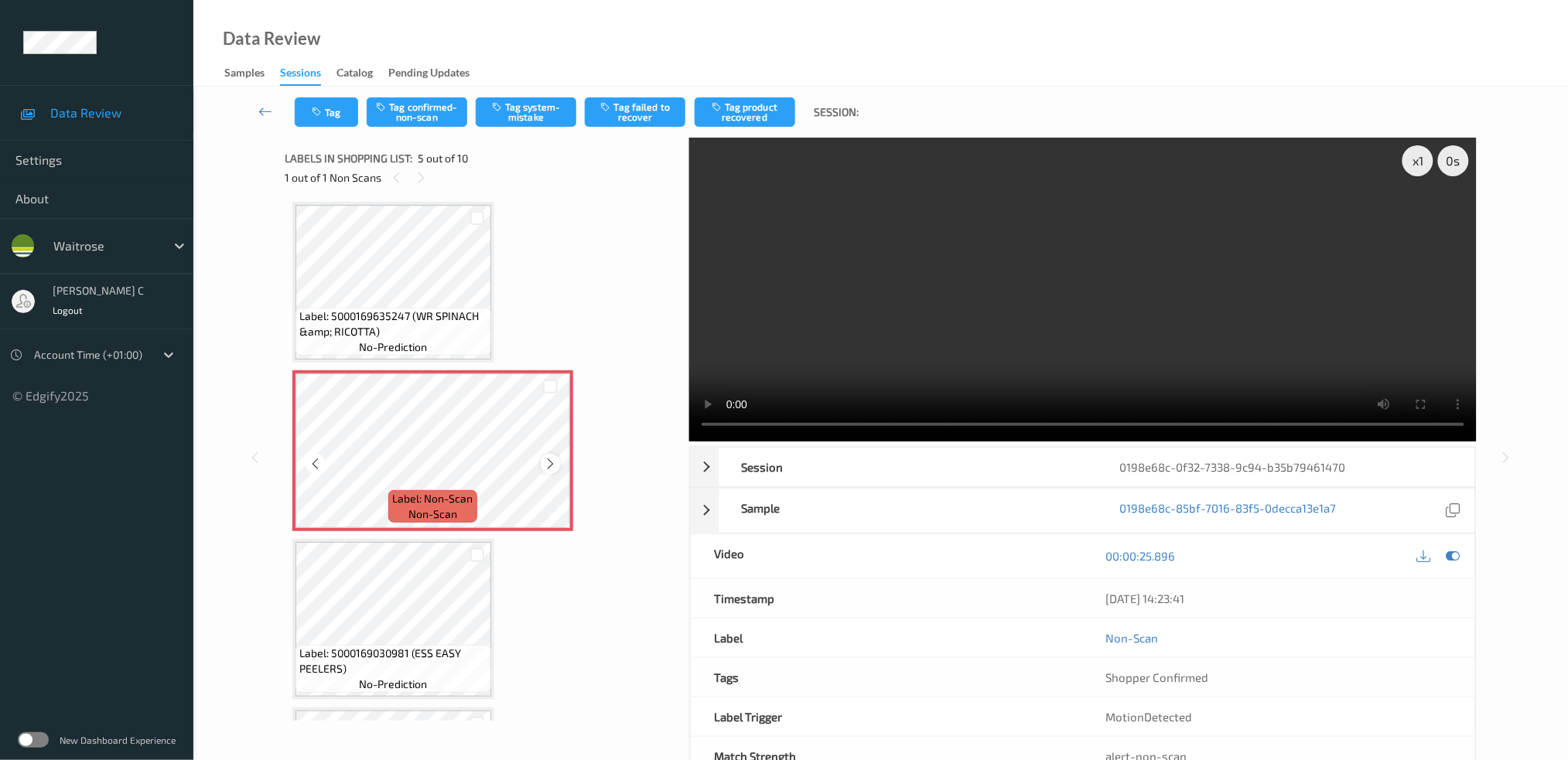
click at [554, 460] on icon at bounding box center [550, 463] width 13 height 14
click at [557, 112] on button "Tag system-mistake" at bounding box center [525, 112] width 101 height 29
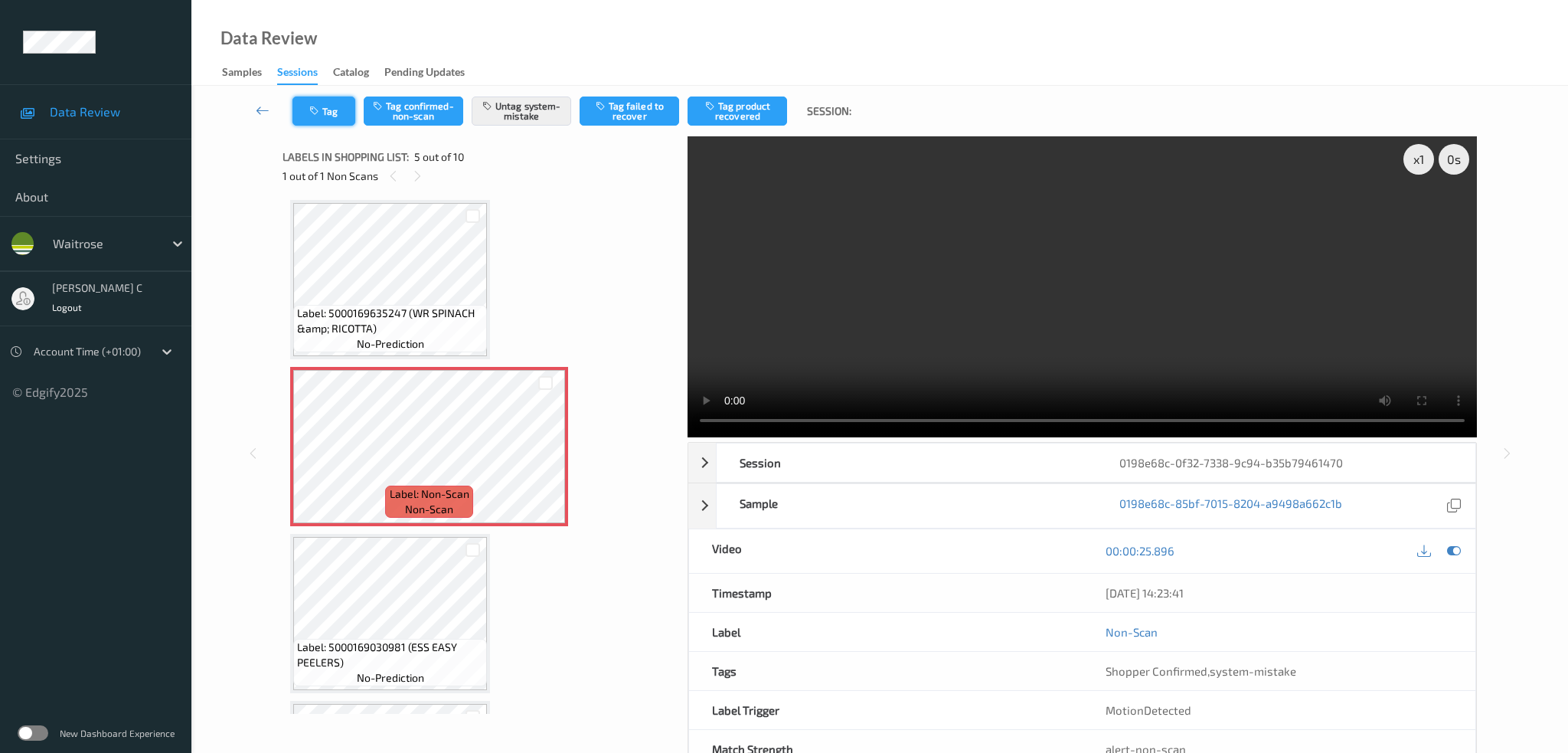
click at [329, 122] on button "Tag" at bounding box center [324, 111] width 63 height 29
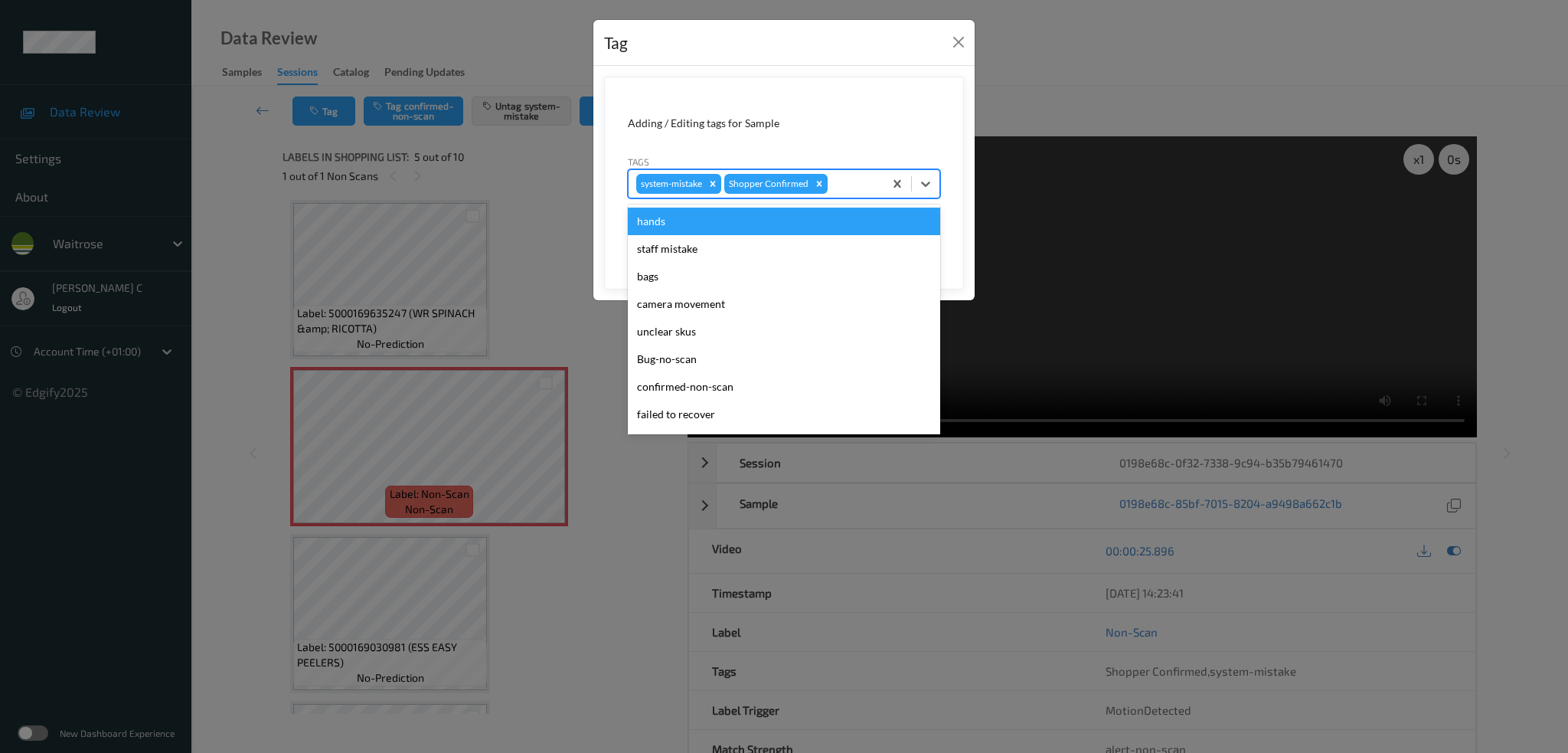
click at [846, 188] on div at bounding box center [853, 183] width 45 height 18
type input "un"
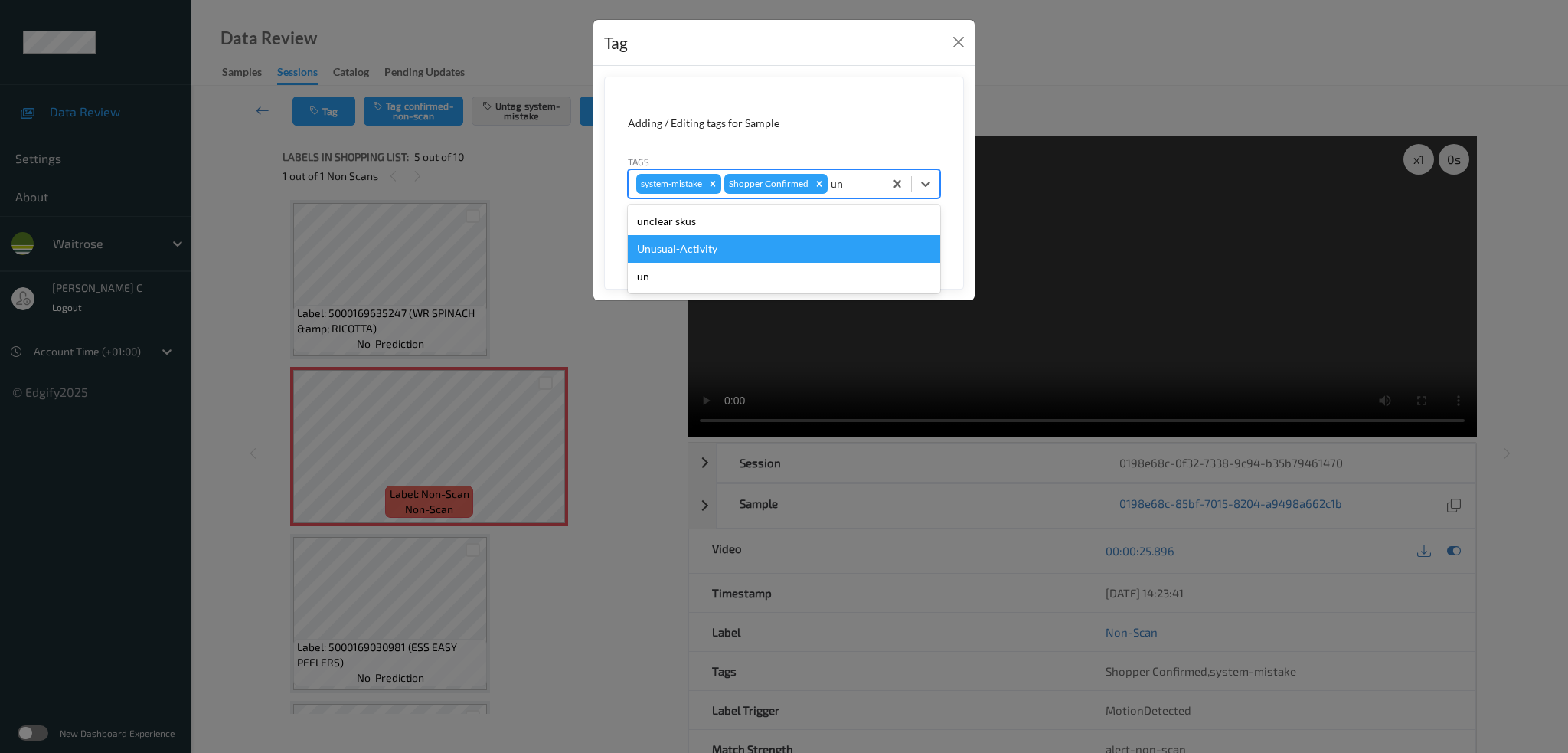
click at [780, 252] on div "Unusual-Activity" at bounding box center [784, 249] width 313 height 28
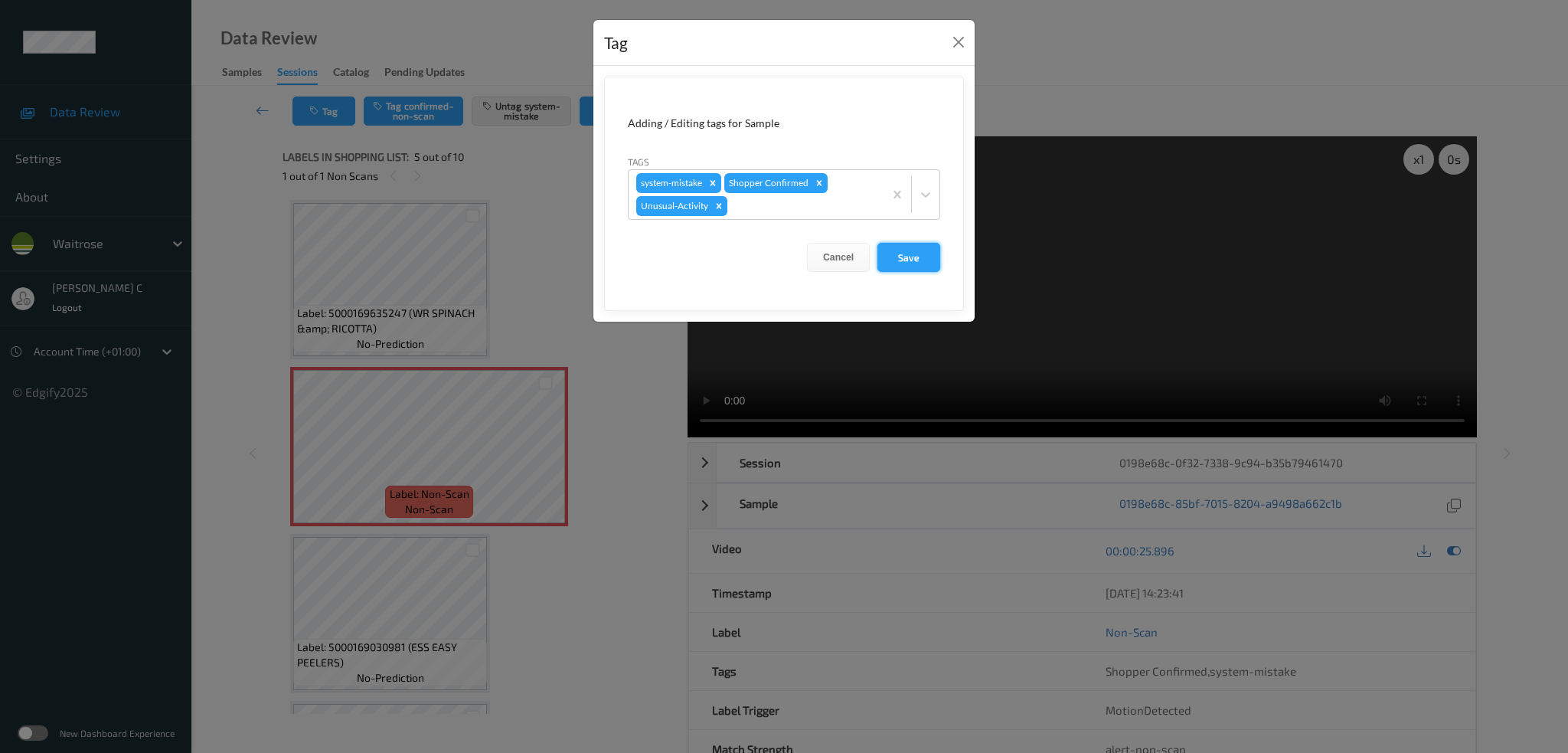
click at [900, 270] on button "Save" at bounding box center [909, 257] width 63 height 29
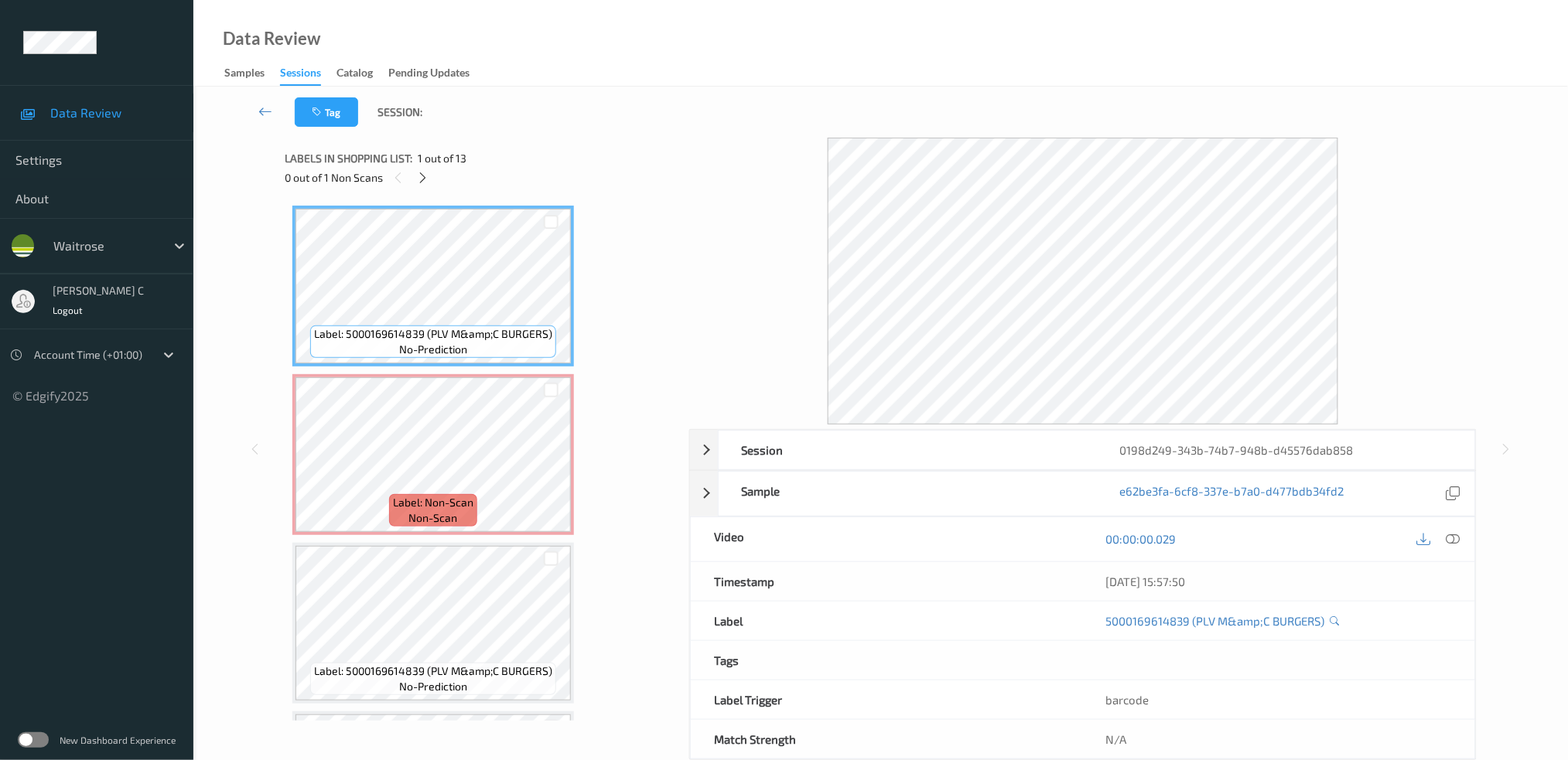
click at [412, 166] on div "Labels in shopping list: 1 out of 13" at bounding box center [482, 158] width 394 height 19
click at [426, 179] on icon at bounding box center [423, 177] width 13 height 14
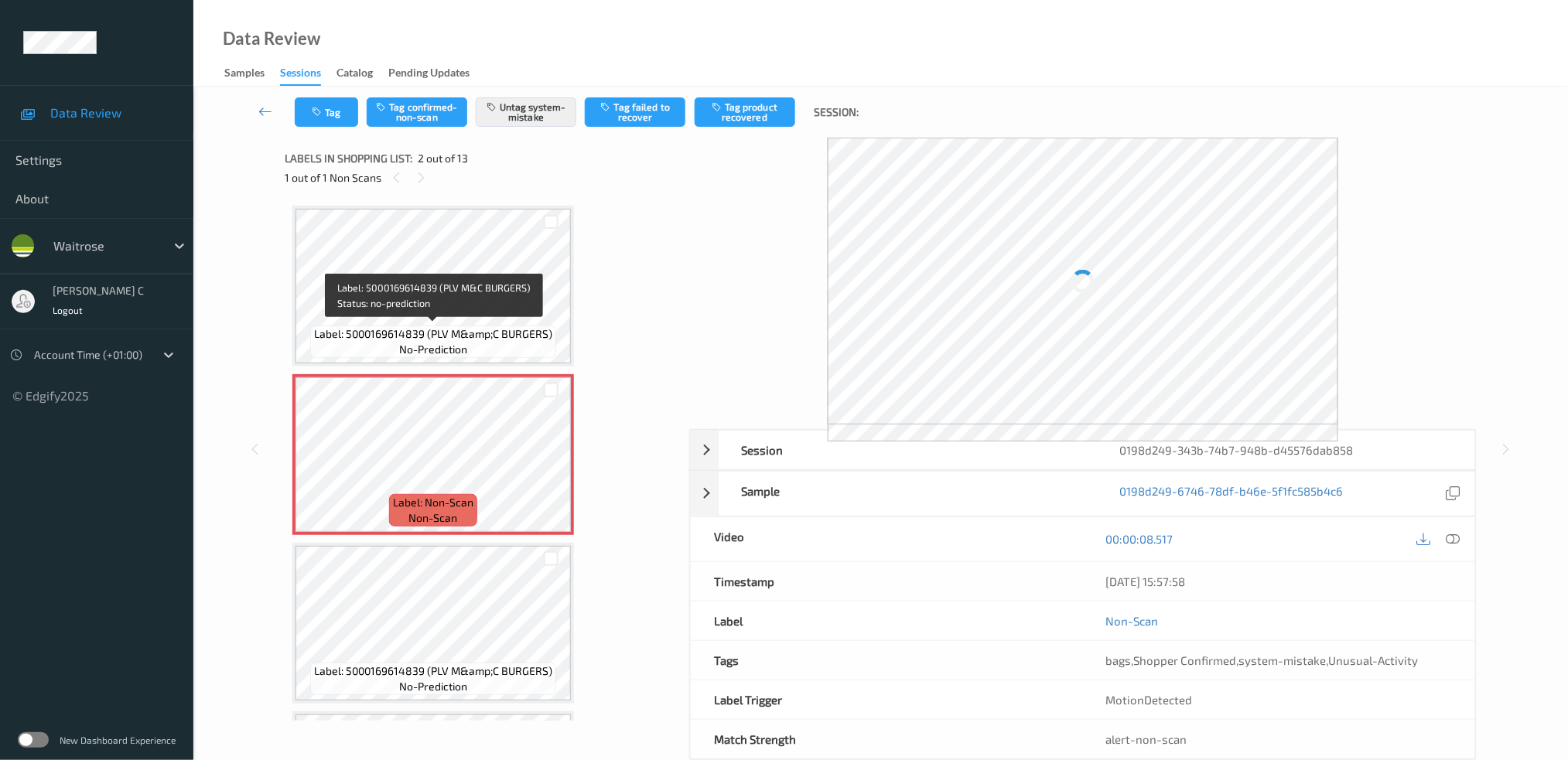
click at [469, 327] on span "Label: 5000169614839 (PLV M&amp;C BURGERS)" at bounding box center [433, 334] width 239 height 15
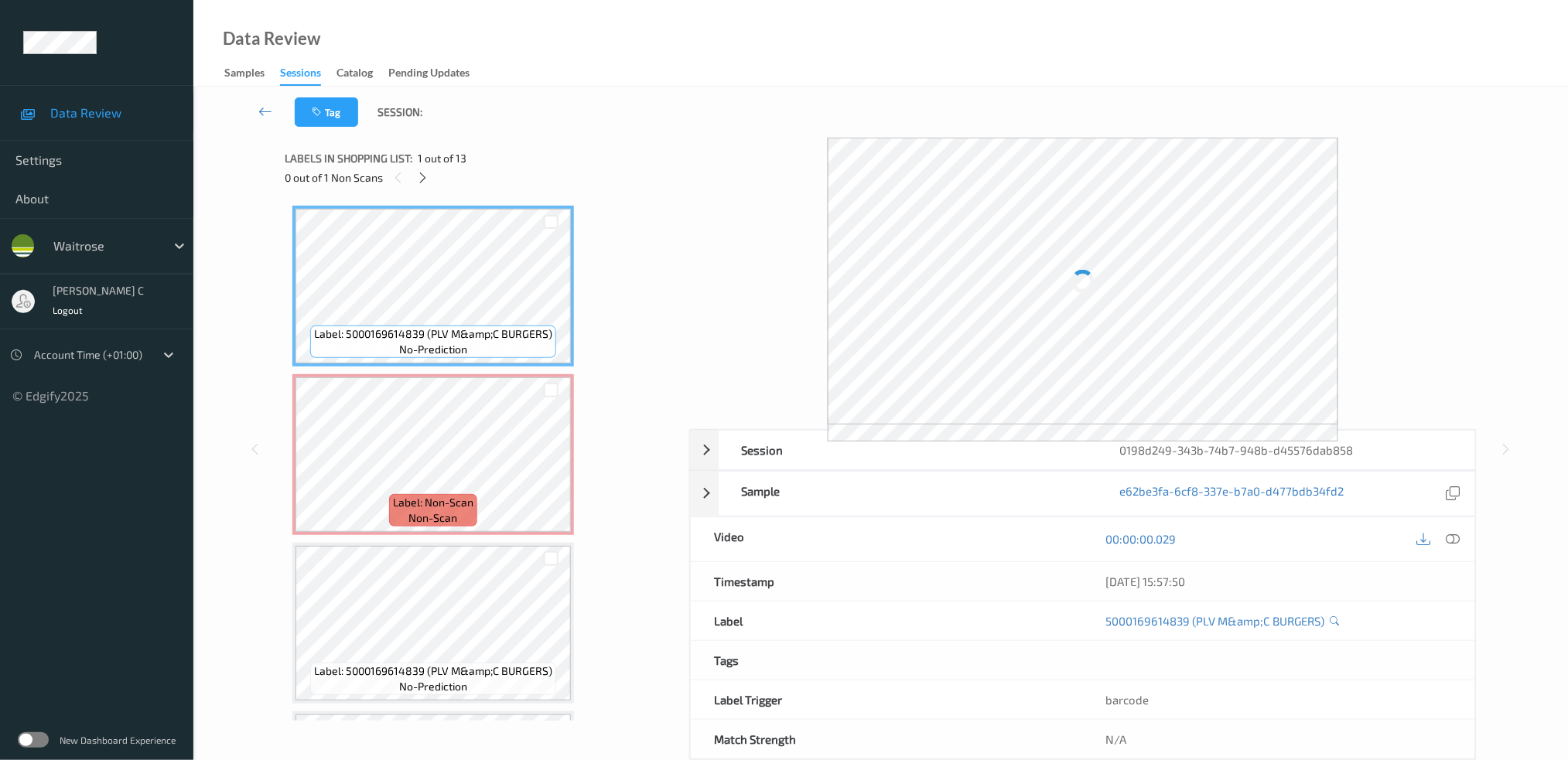
click at [1457, 543] on icon at bounding box center [1453, 539] width 14 height 14
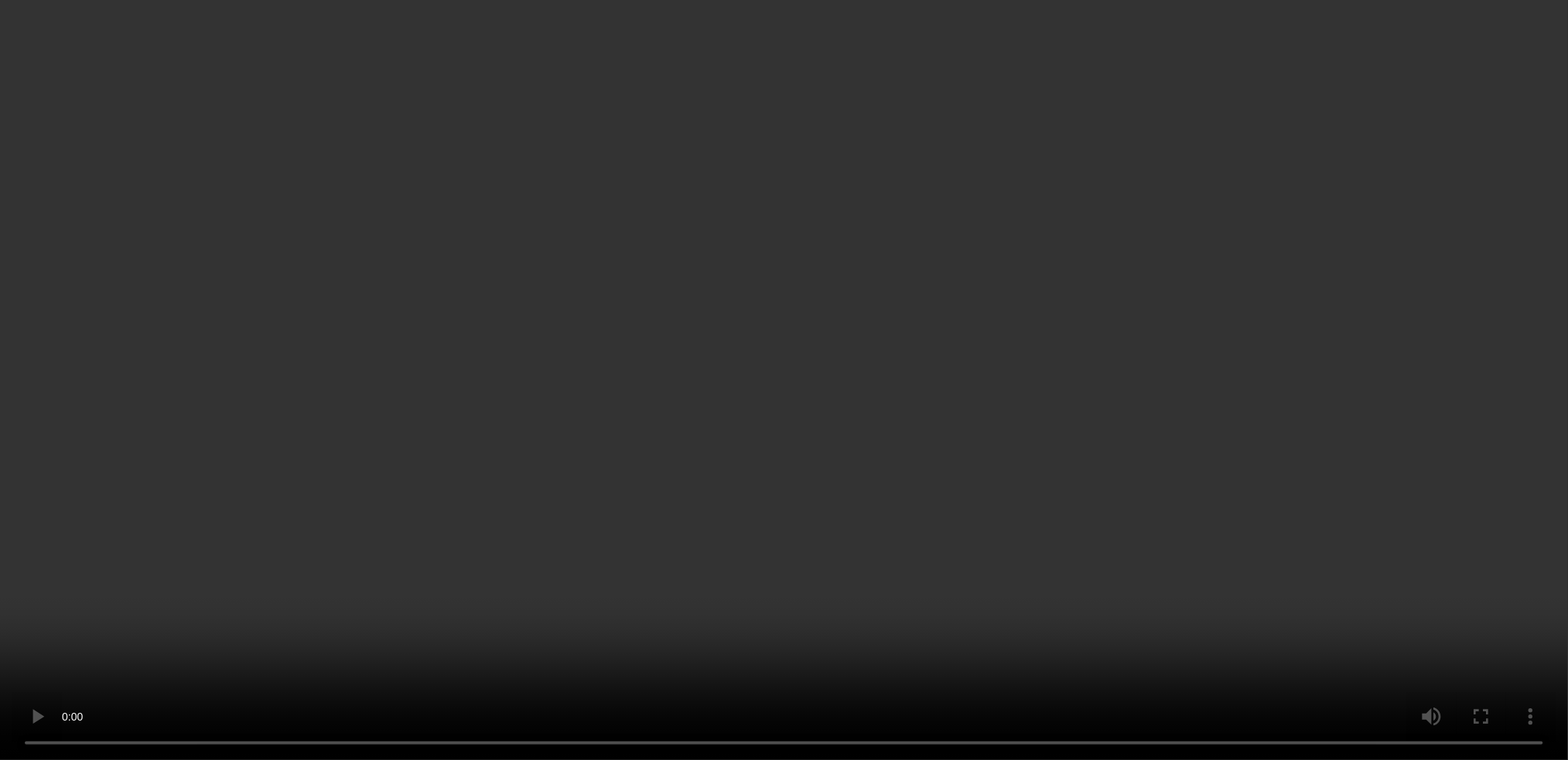
scroll to position [102, 0]
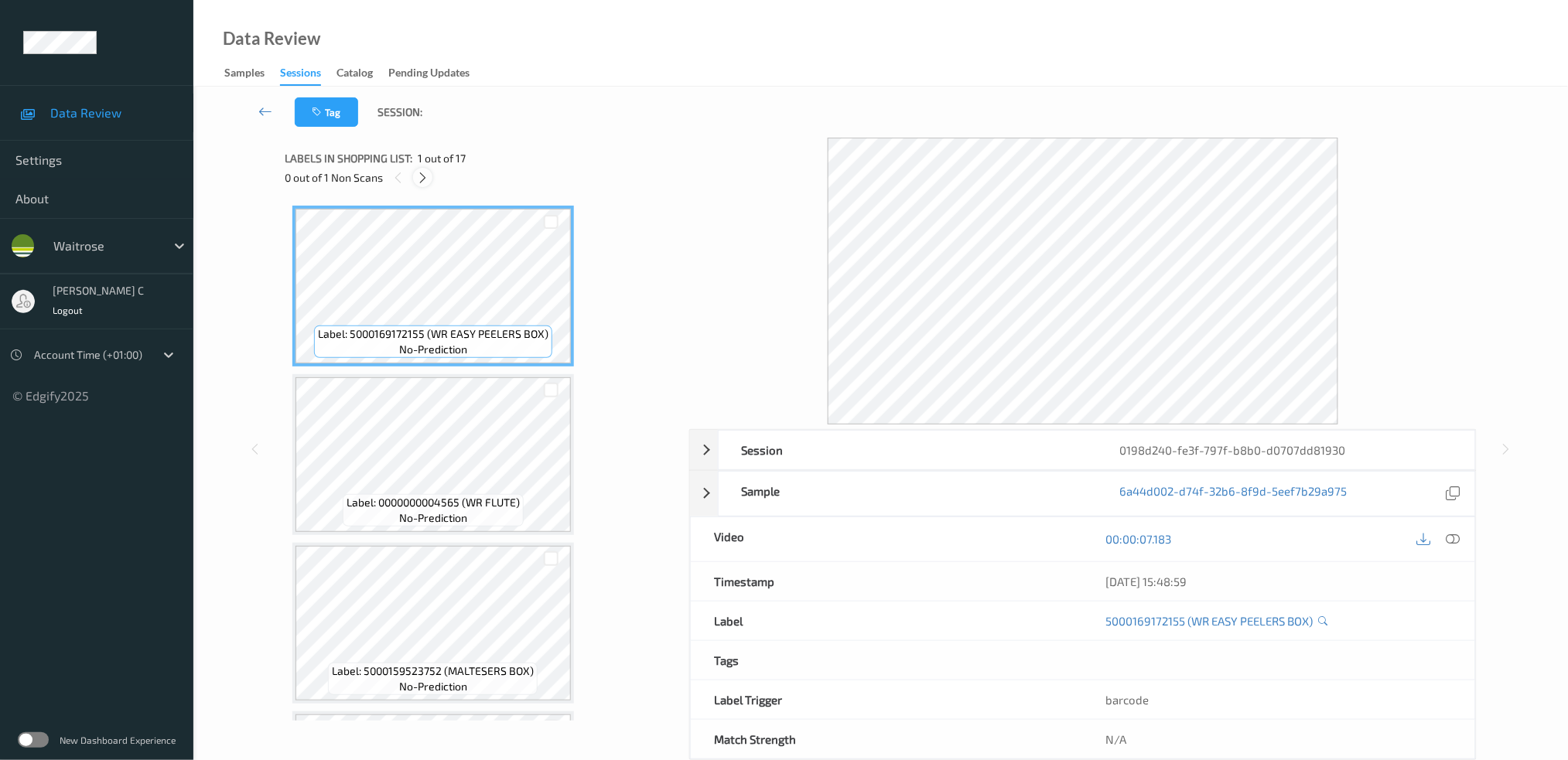
click at [428, 181] on icon at bounding box center [423, 177] width 13 height 14
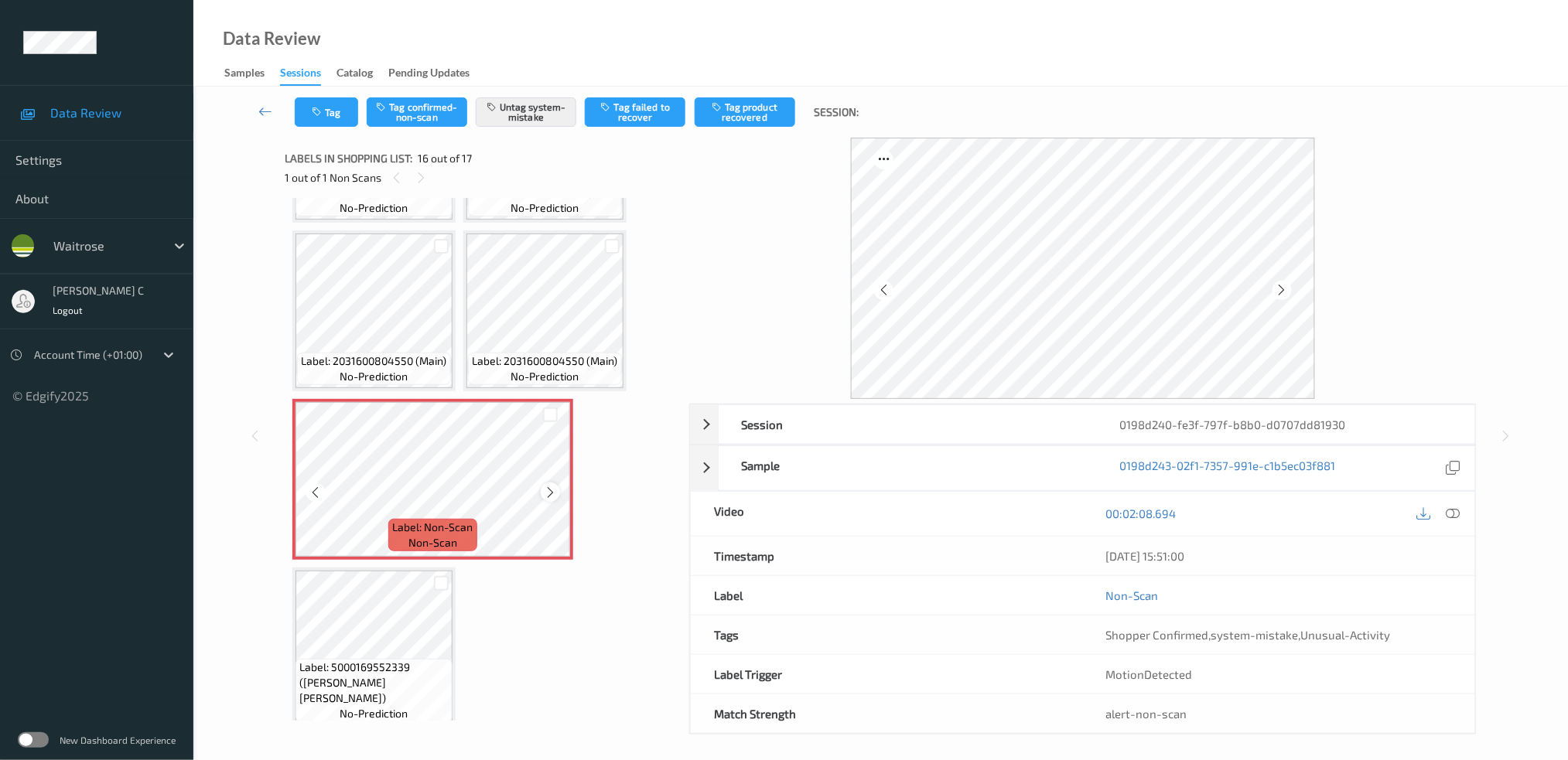
click at [547, 486] on icon at bounding box center [550, 492] width 13 height 14
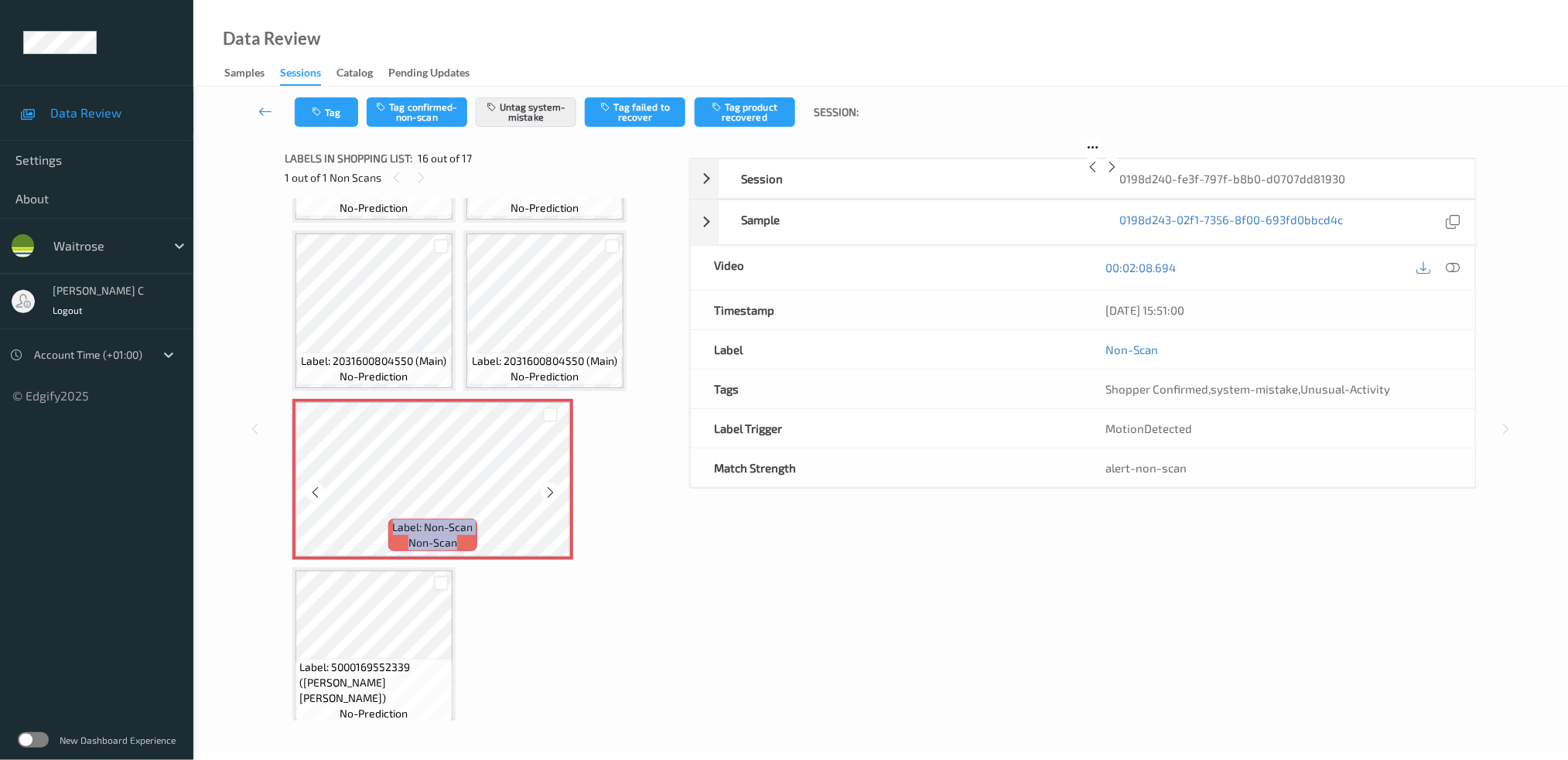
click at [547, 486] on icon at bounding box center [550, 492] width 13 height 14
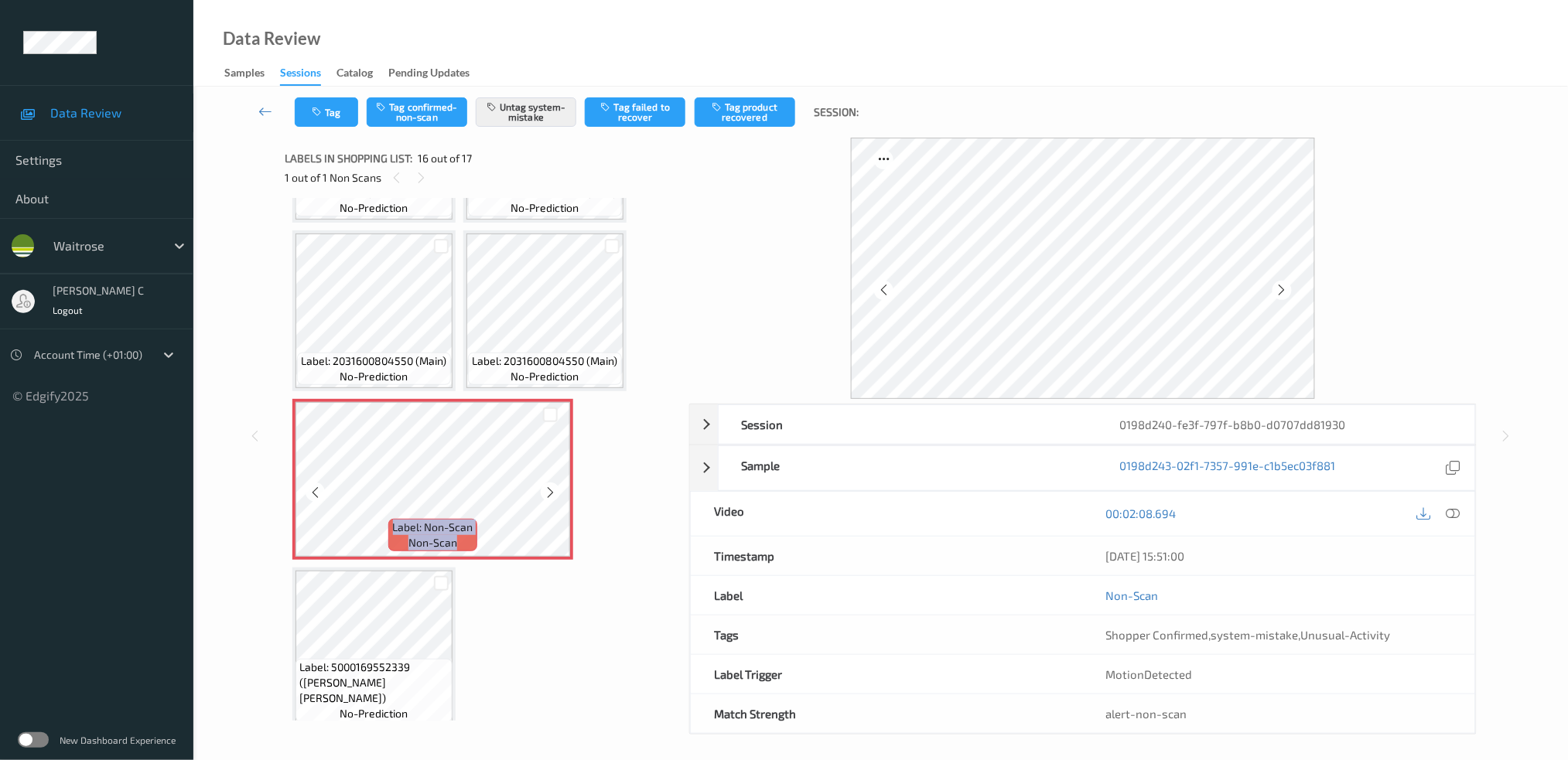
click at [547, 486] on icon at bounding box center [550, 492] width 13 height 14
click at [549, 486] on icon at bounding box center [550, 492] width 13 height 14
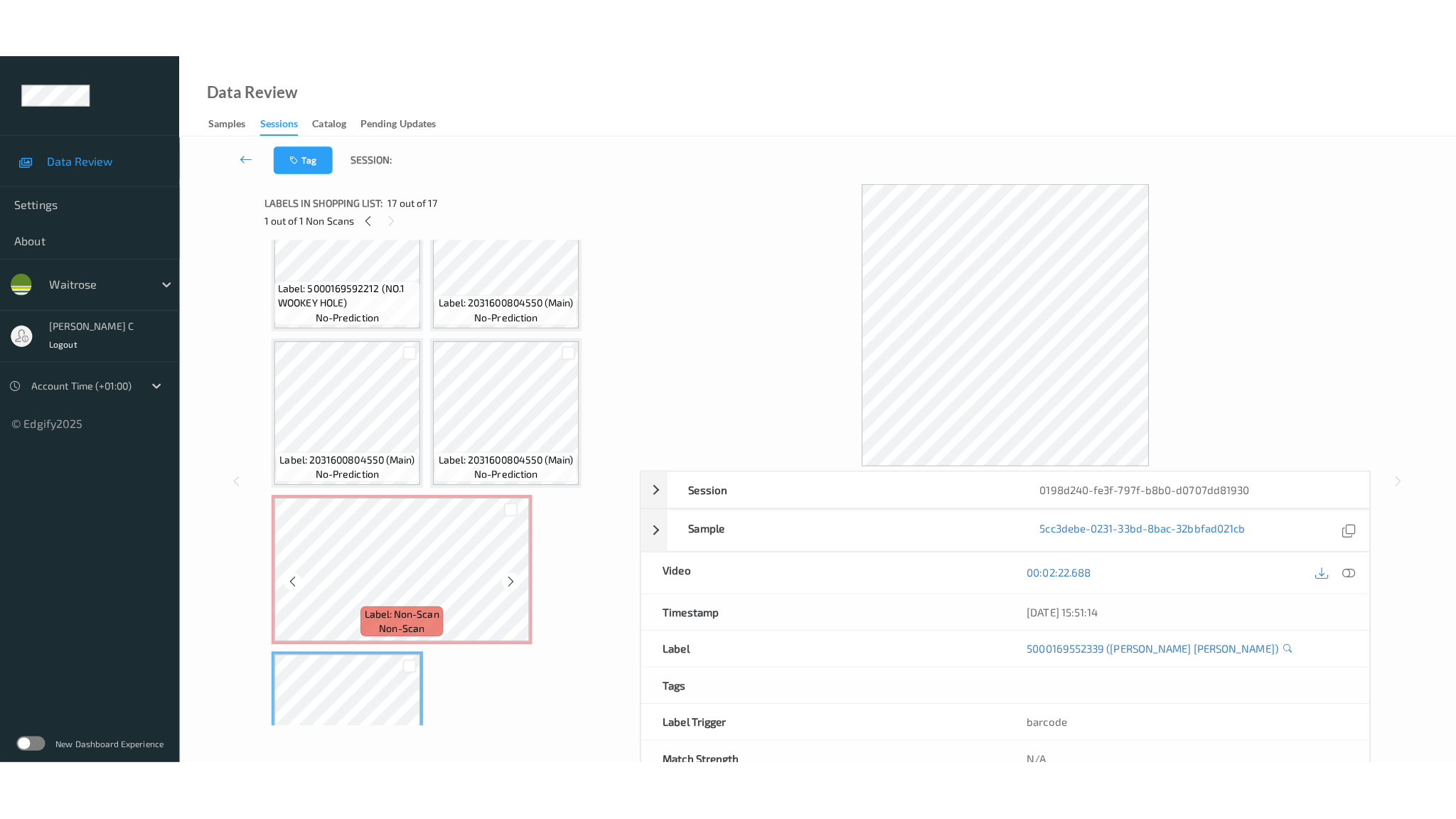
scroll to position [1278, 0]
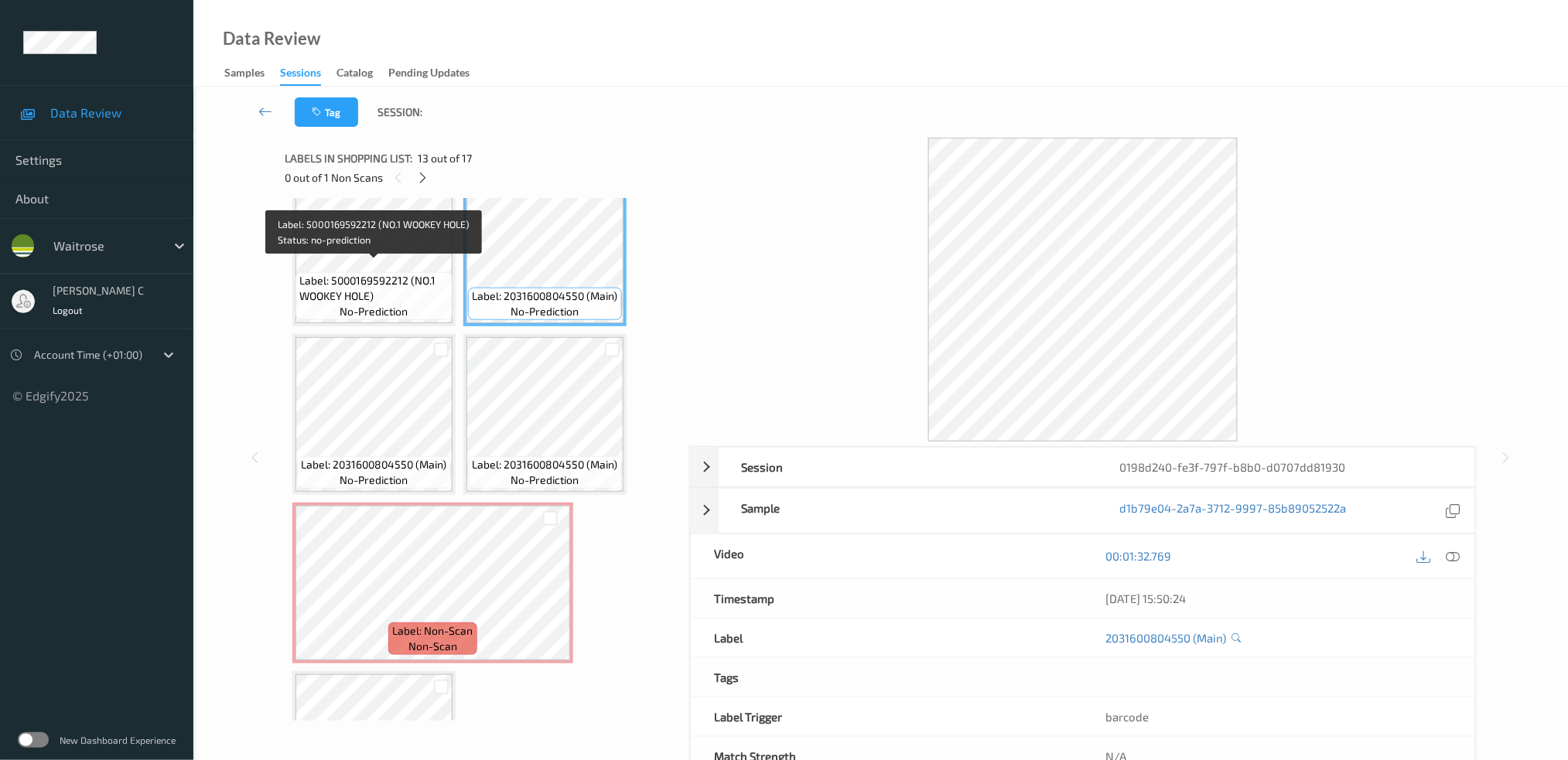
click at [426, 272] on div "Label: 5000169592212 (NO.1 WOOKEY HOLE) no-prediction" at bounding box center [374, 296] width 157 height 48
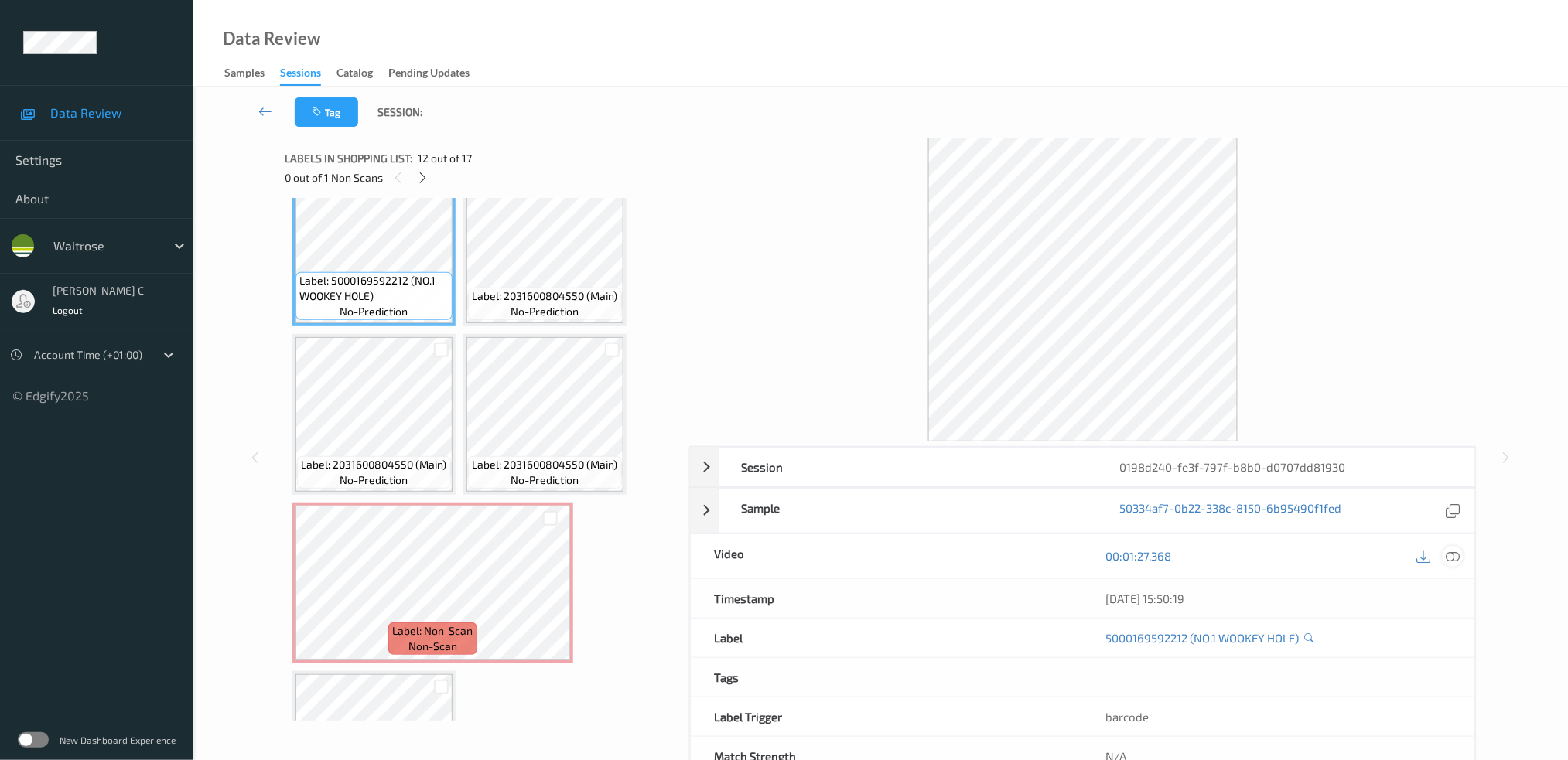
click at [1448, 557] on icon at bounding box center [1453, 555] width 14 height 14
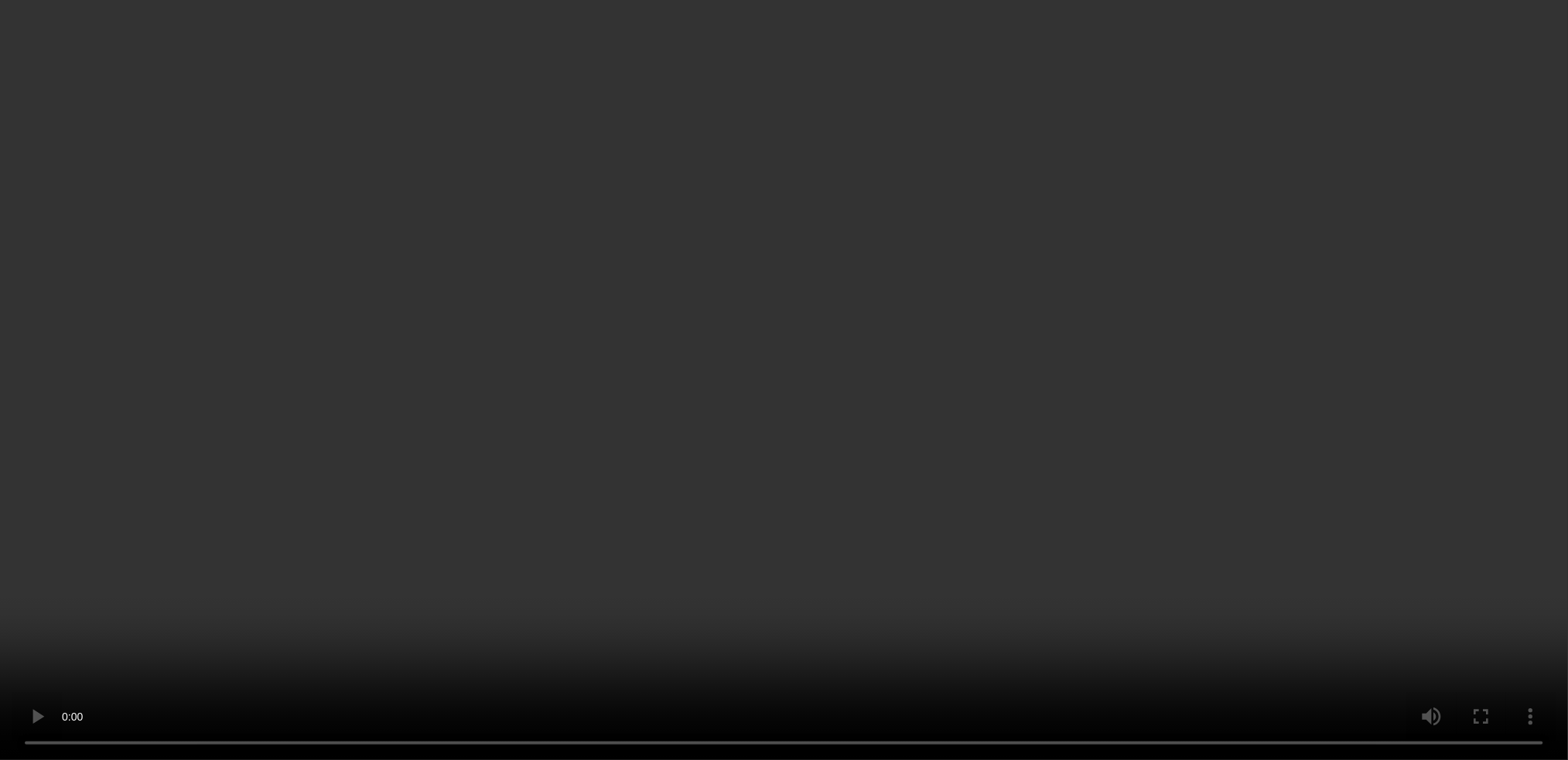
scroll to position [1492, 0]
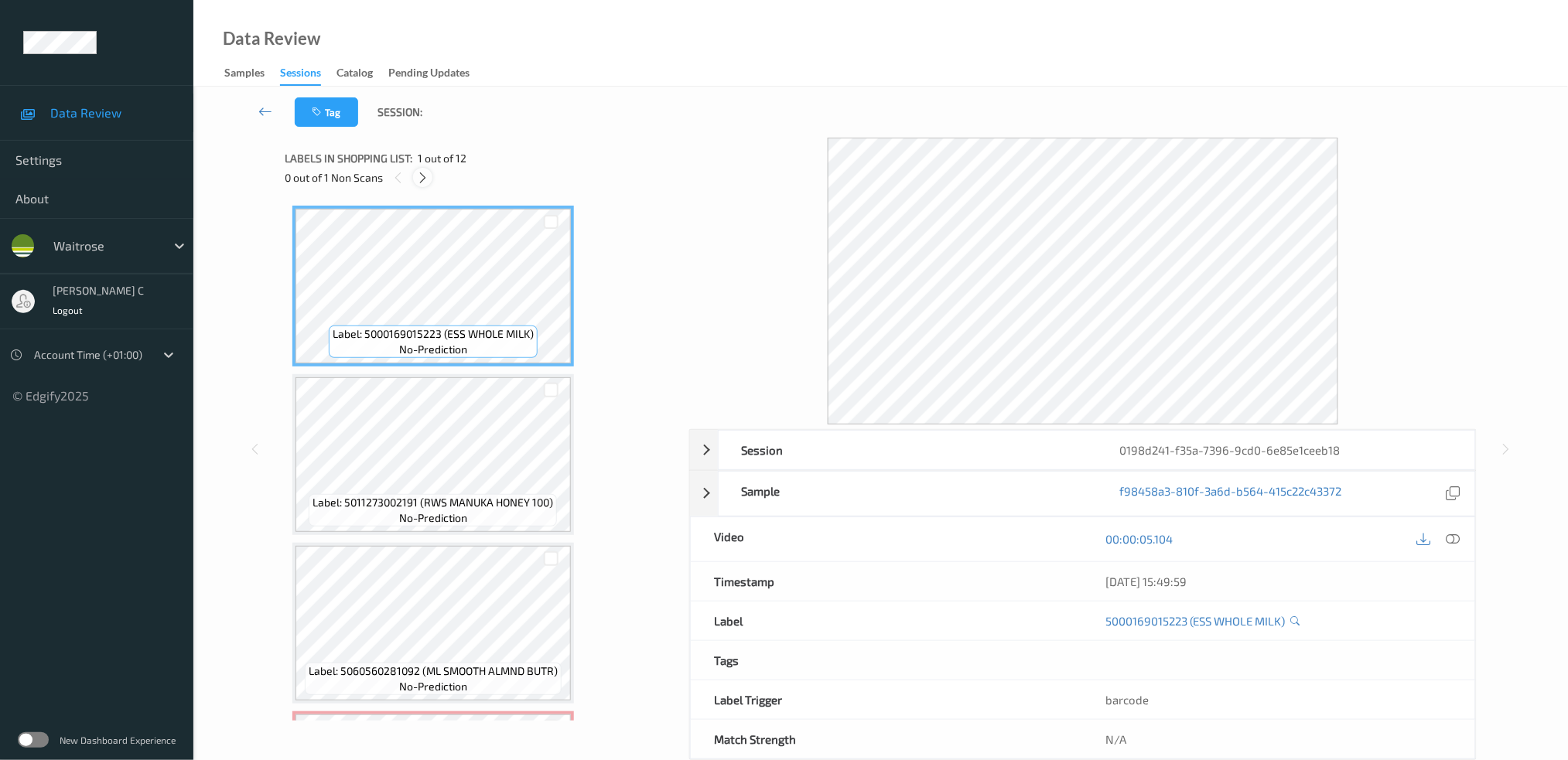
click at [426, 176] on icon at bounding box center [423, 177] width 13 height 14
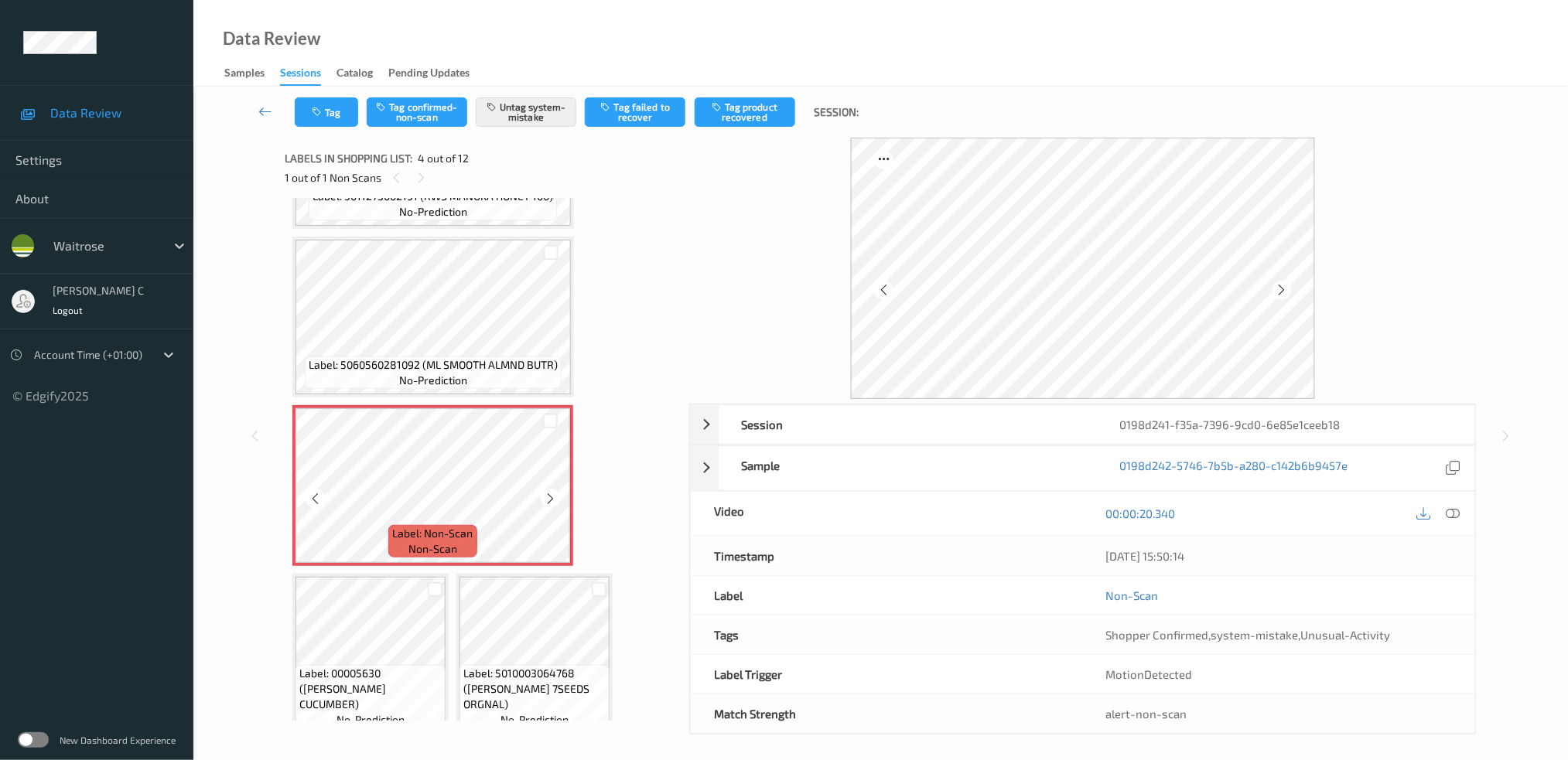
scroll to position [342, 0]
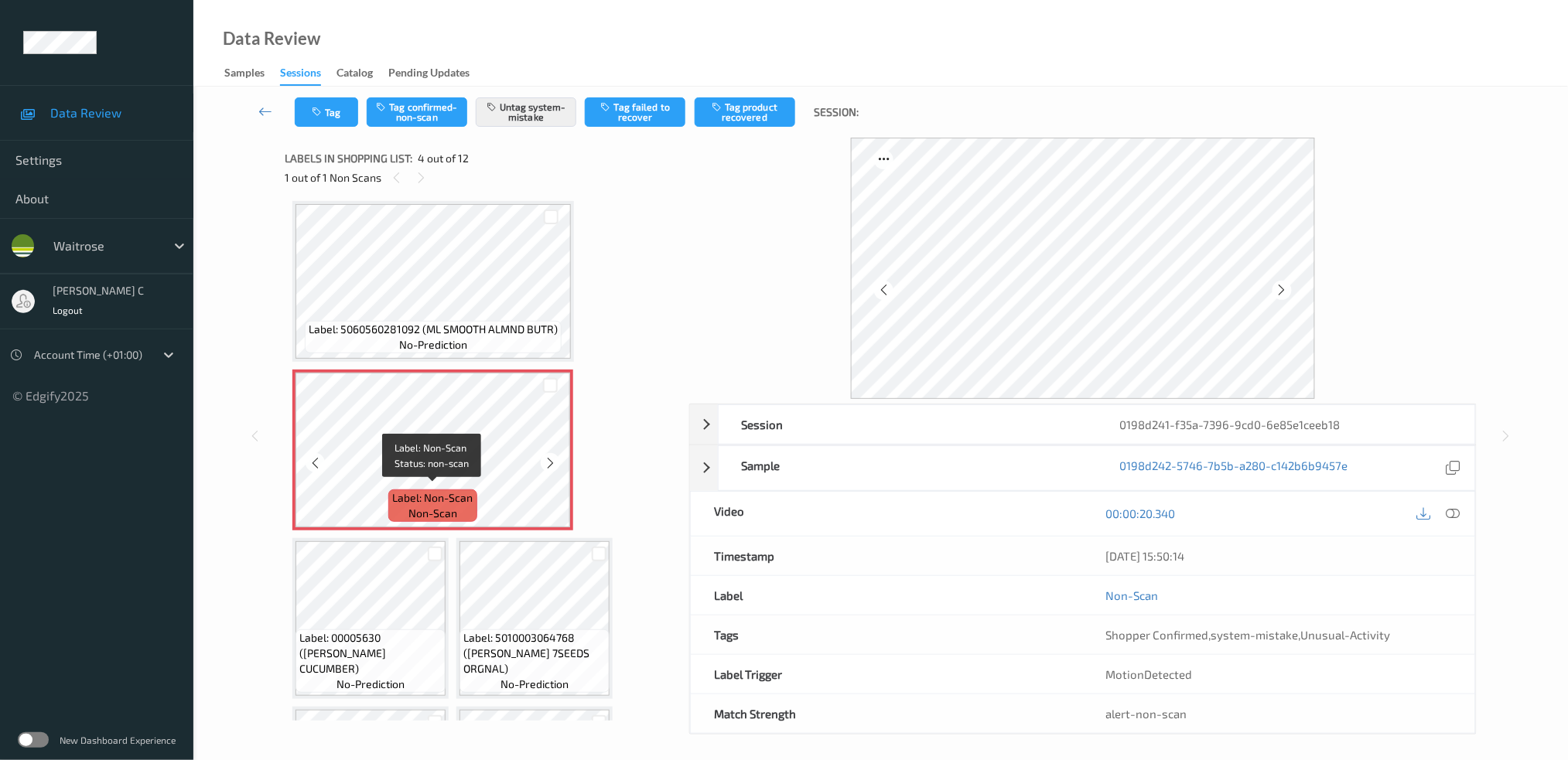
click at [474, 492] on div "Label: Non-Scan non-scan" at bounding box center [432, 506] width 88 height 33
click at [547, 464] on div at bounding box center [550, 463] width 19 height 19
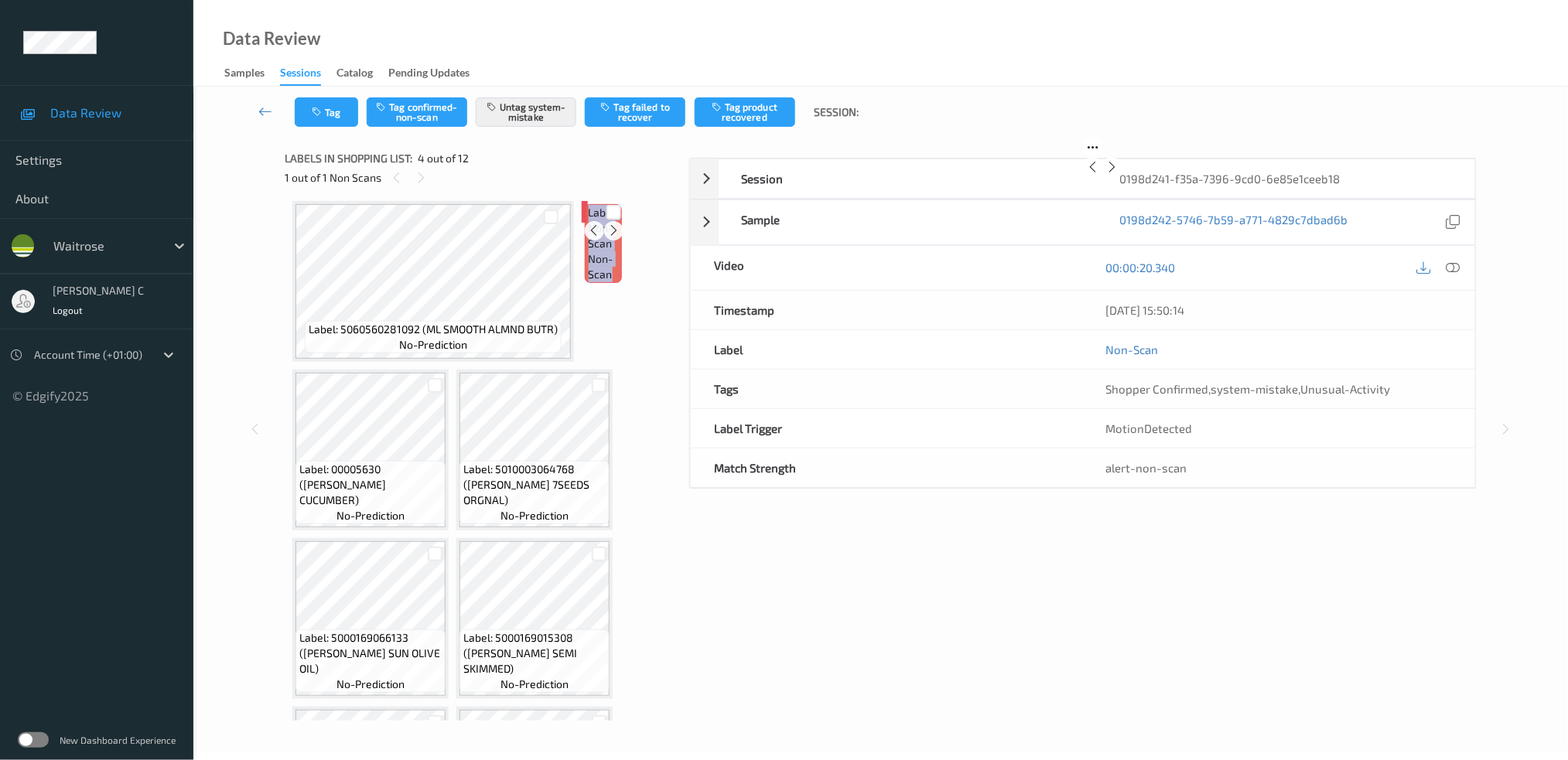
click at [604, 240] on div at bounding box center [613, 230] width 19 height 19
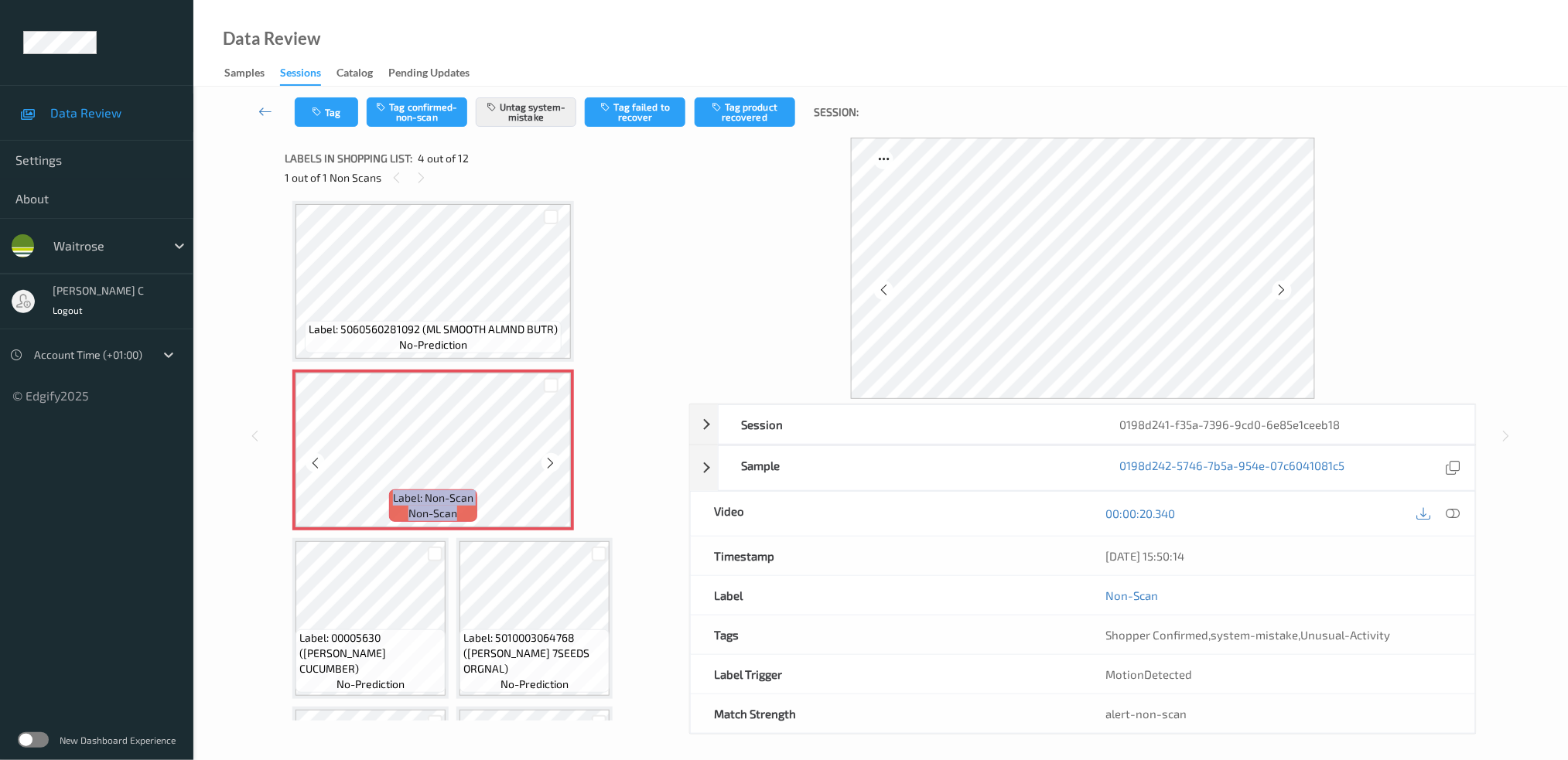
click at [548, 464] on div at bounding box center [551, 463] width 19 height 19
click at [548, 464] on div at bounding box center [550, 463] width 19 height 19
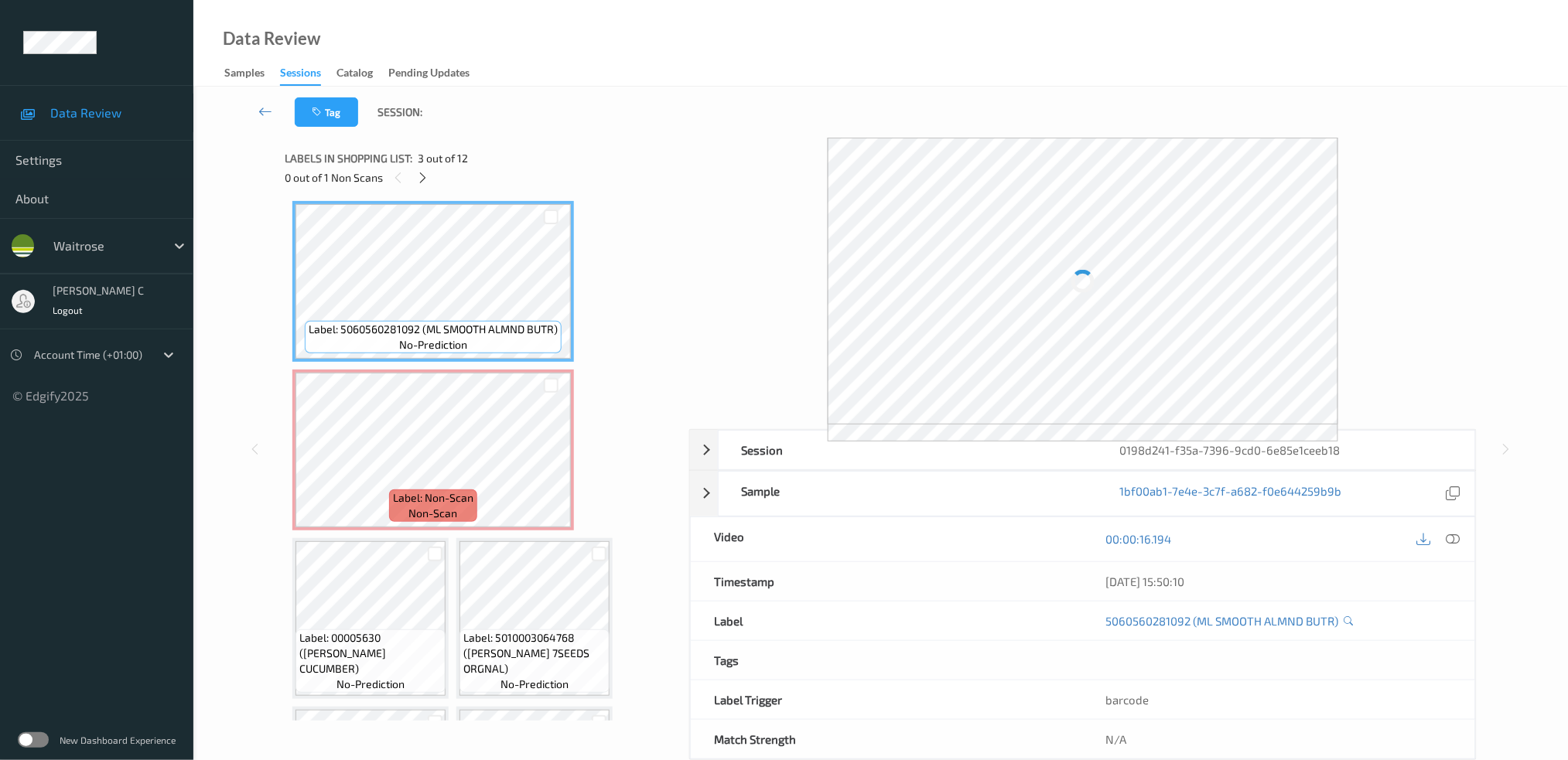
click at [453, 587] on div "Label: 5000169015223 (ESS WHOLE MILK) no-prediction Label: 5011273002191 (RWS M…" at bounding box center [481, 534] width 378 height 1341
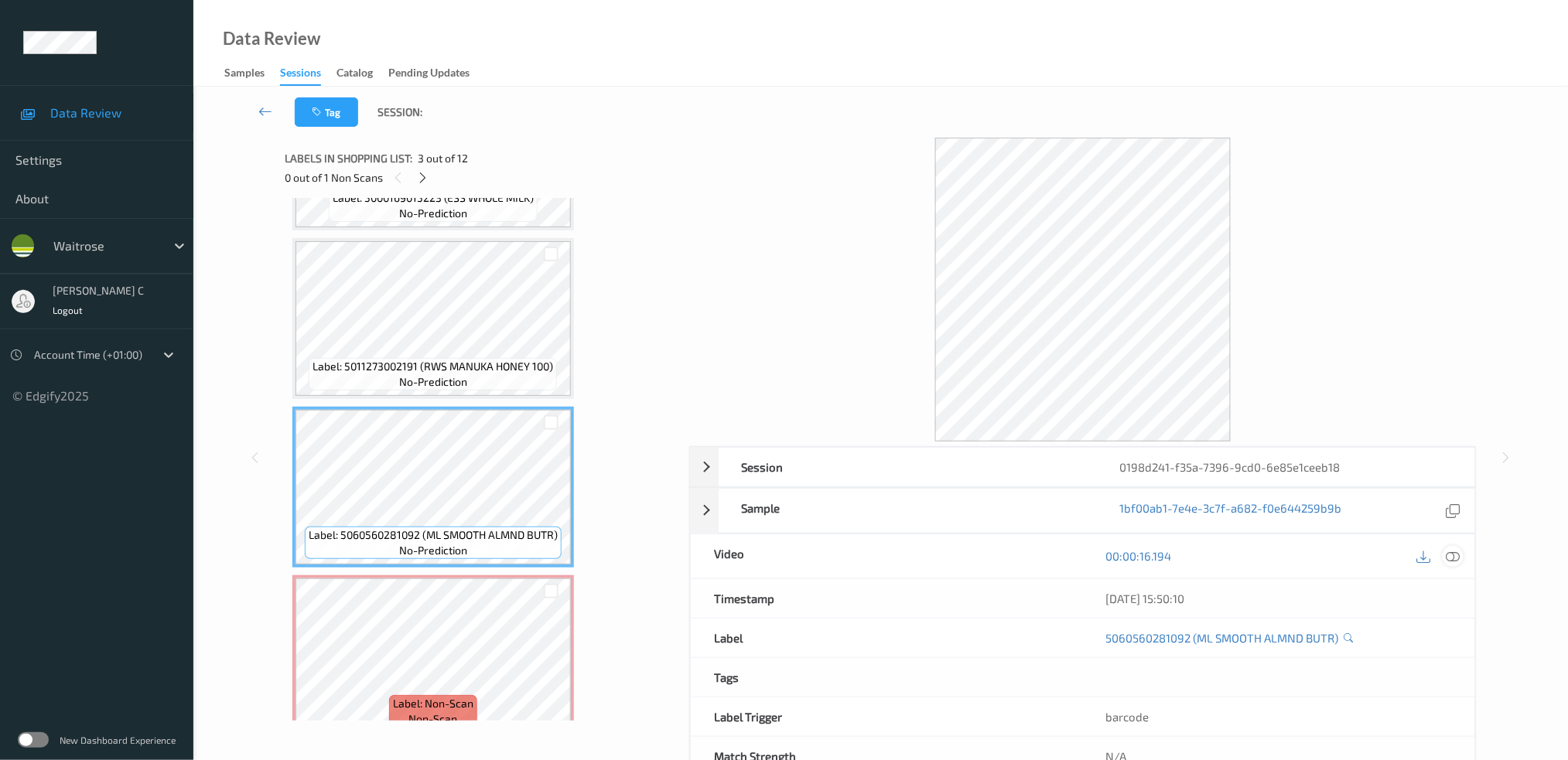
click at [1460, 562] on icon at bounding box center [1453, 555] width 14 height 14
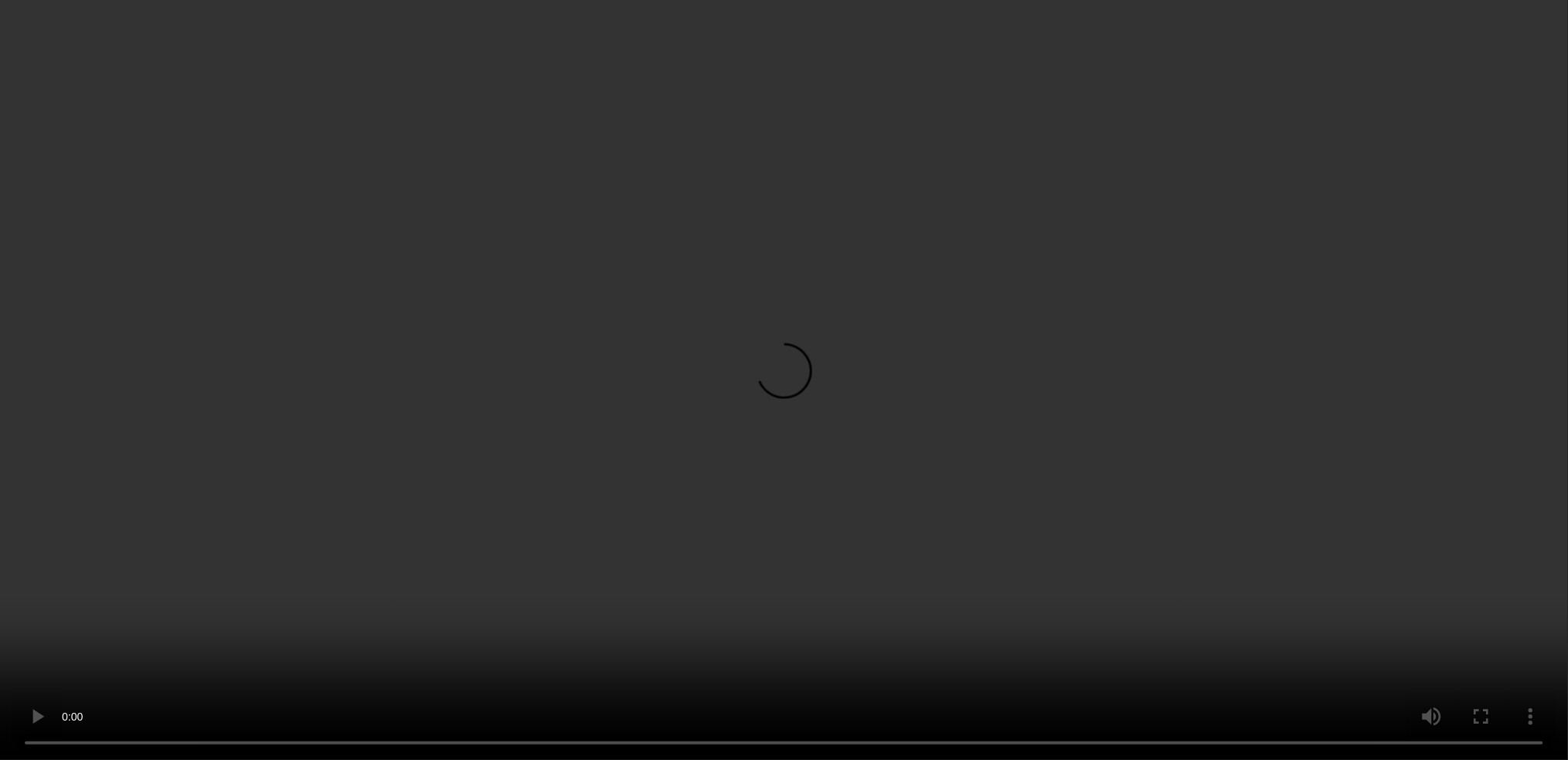
scroll to position [48, 0]
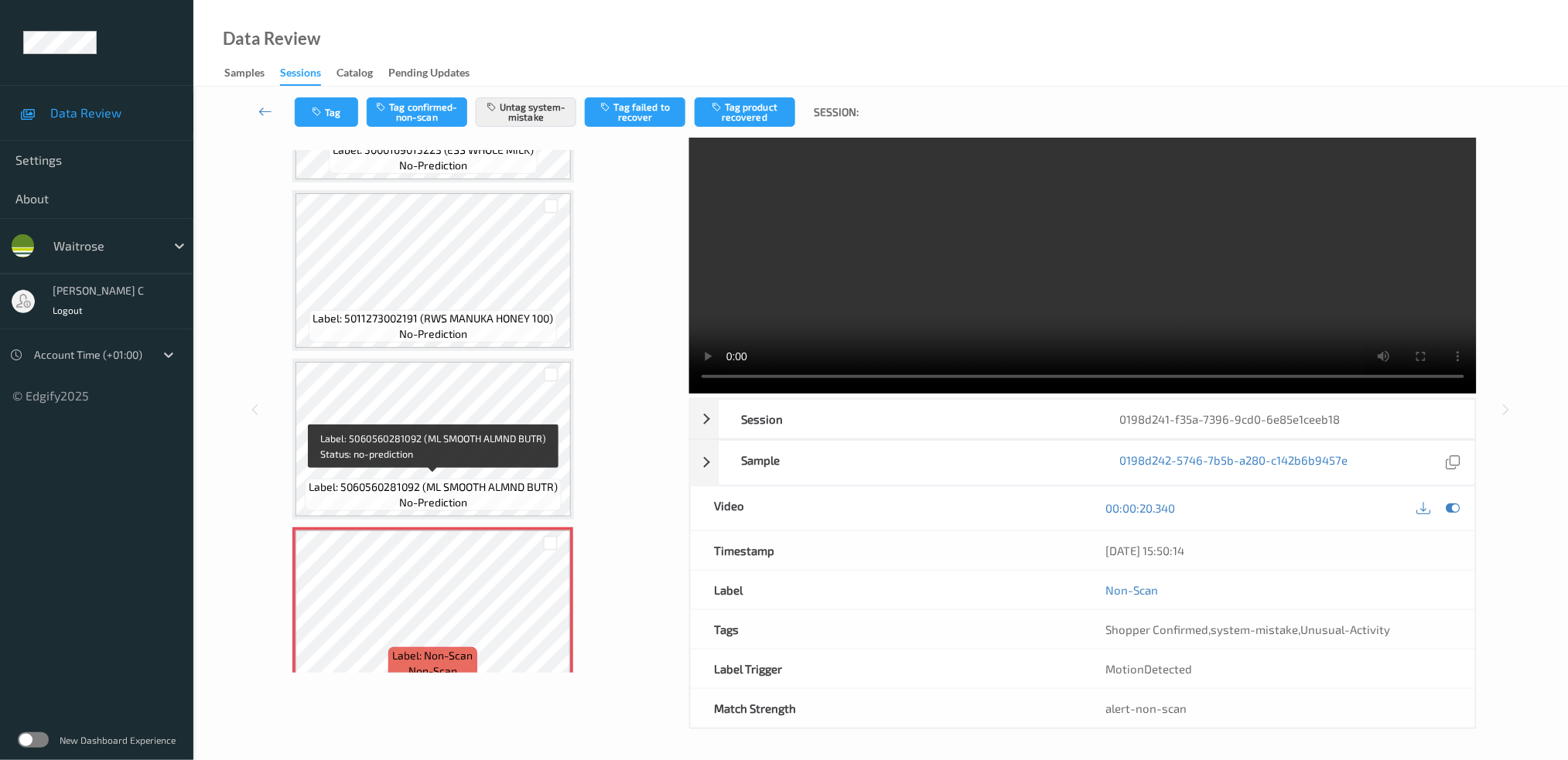
click at [377, 480] on span "Label: 5060560281092 (ML SMOOTH ALMND BUTR)" at bounding box center [433, 487] width 250 height 15
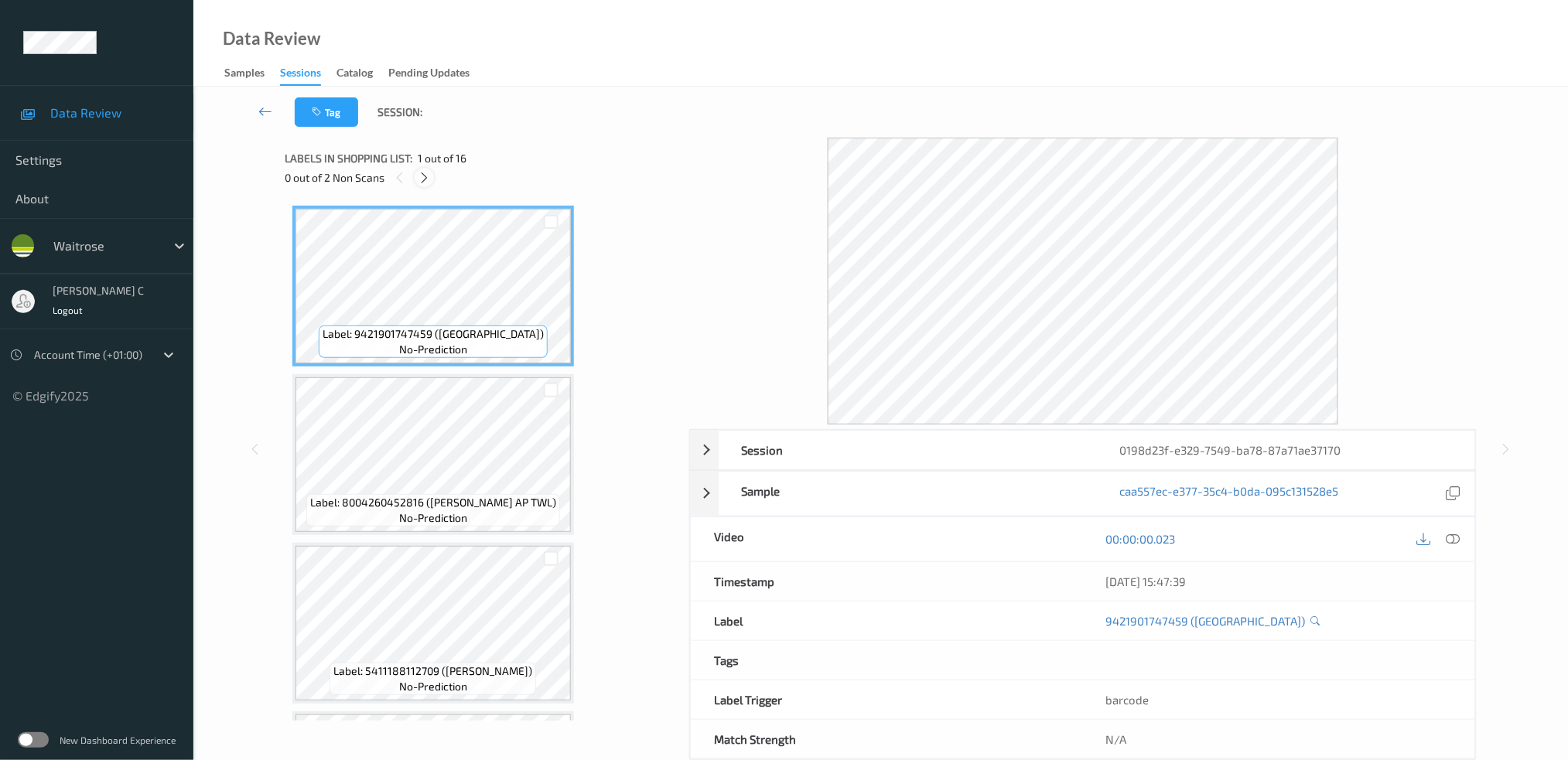
click at [423, 178] on icon at bounding box center [424, 177] width 13 height 14
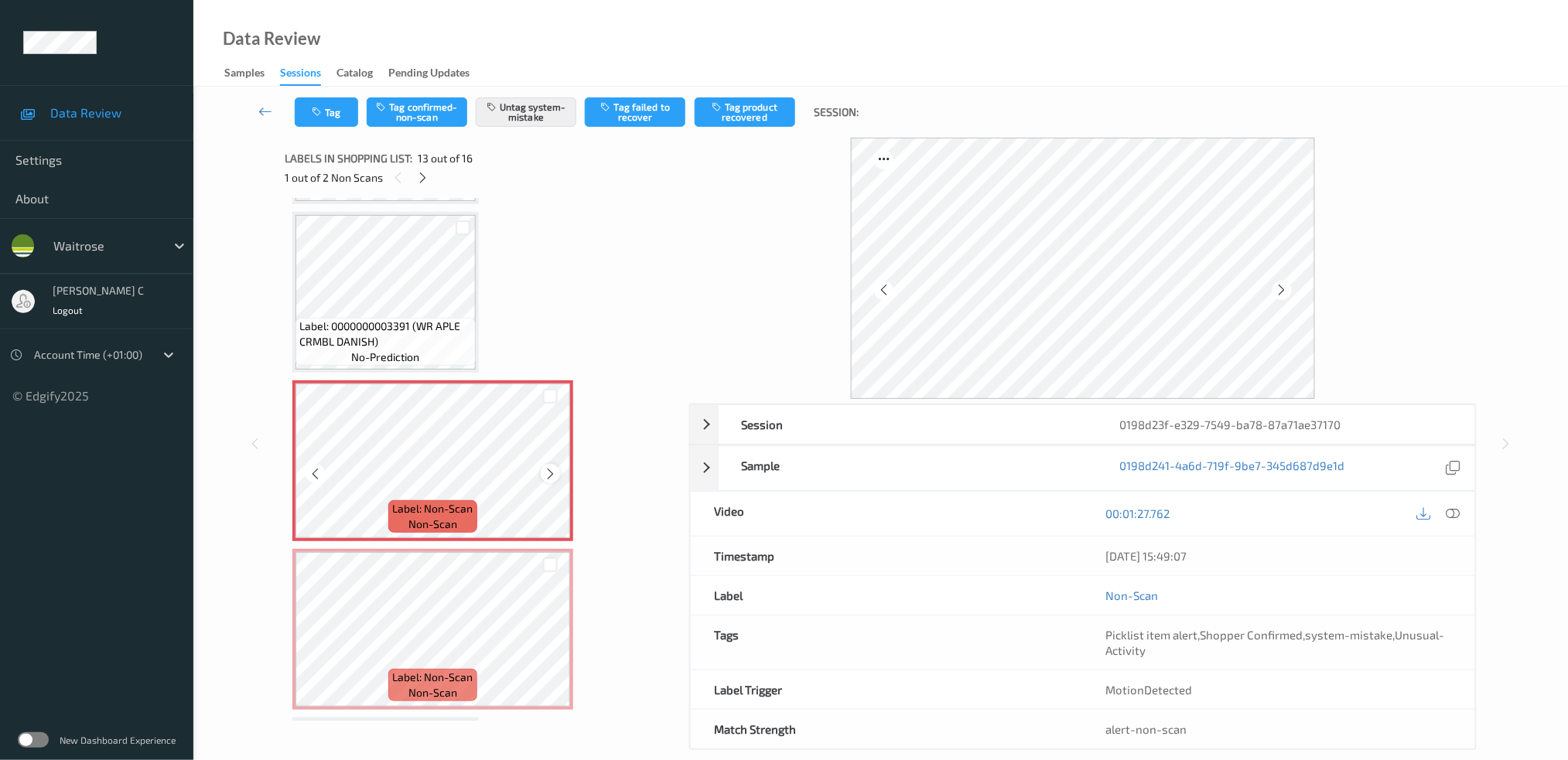
click at [550, 467] on icon at bounding box center [550, 473] width 13 height 14
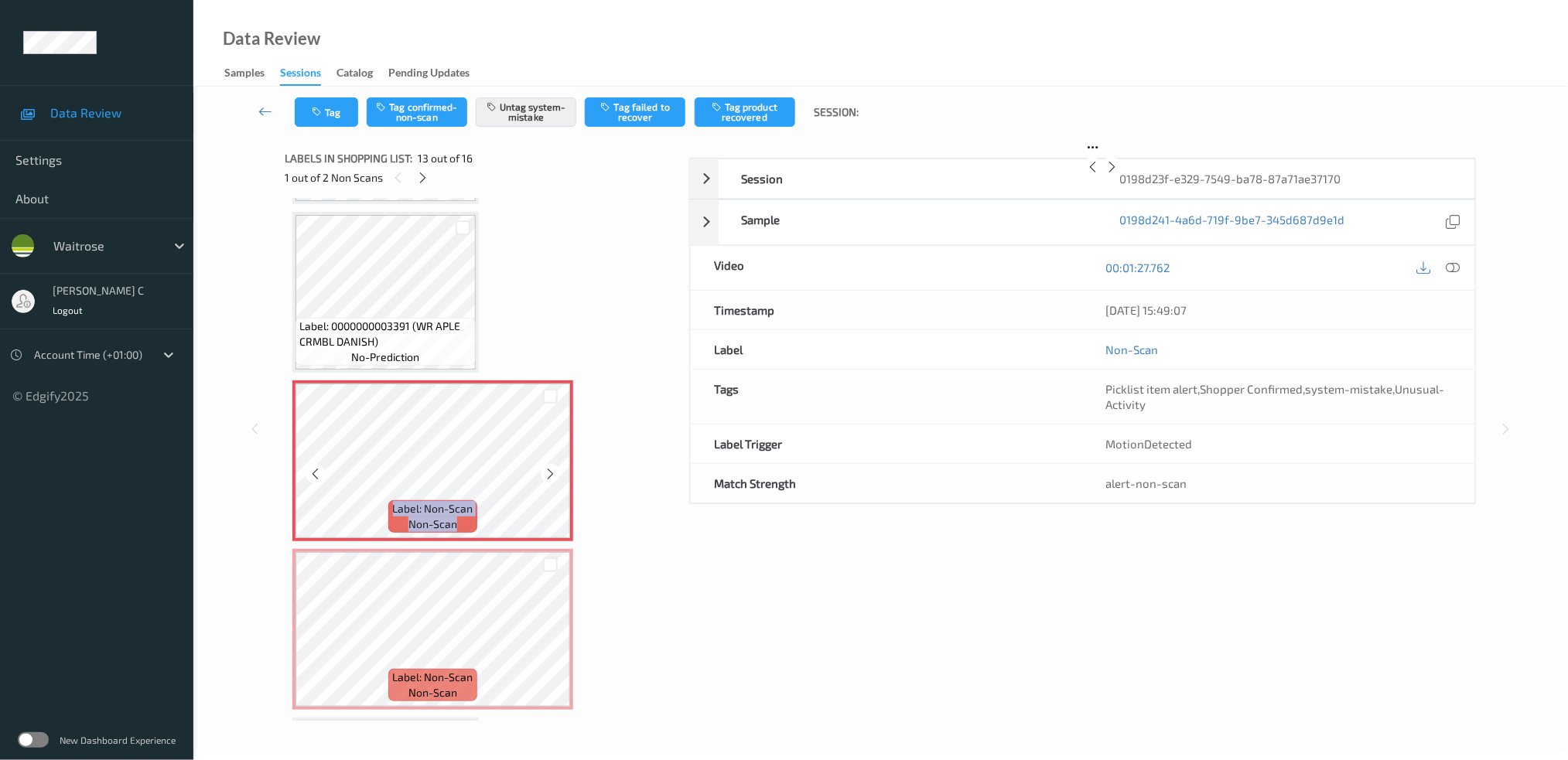
click at [550, 467] on icon at bounding box center [550, 473] width 13 height 14
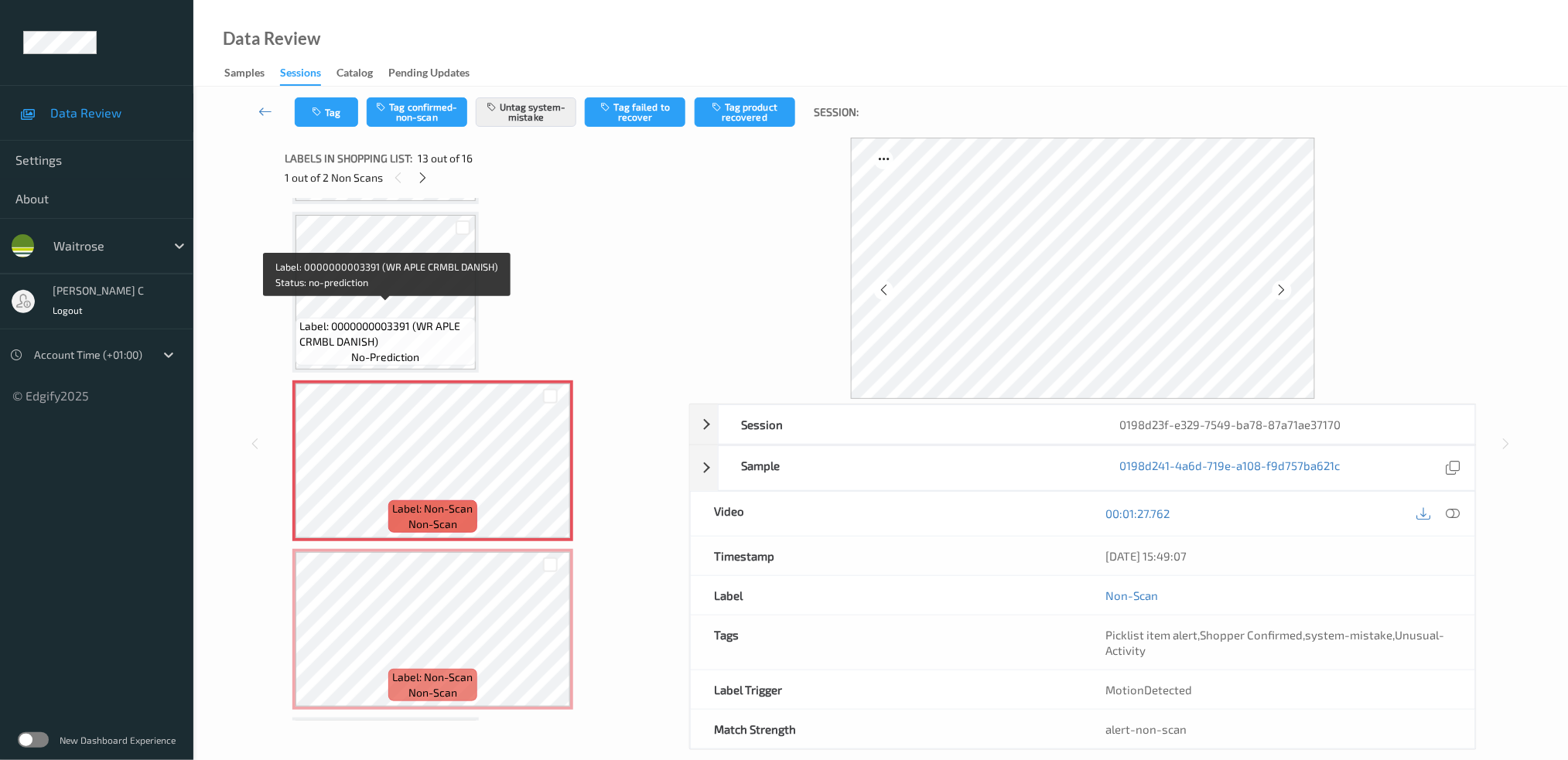
click at [395, 318] on span "Label: 0000000003391 (WR APLE CRMBL DANISH)" at bounding box center [386, 334] width 172 height 31
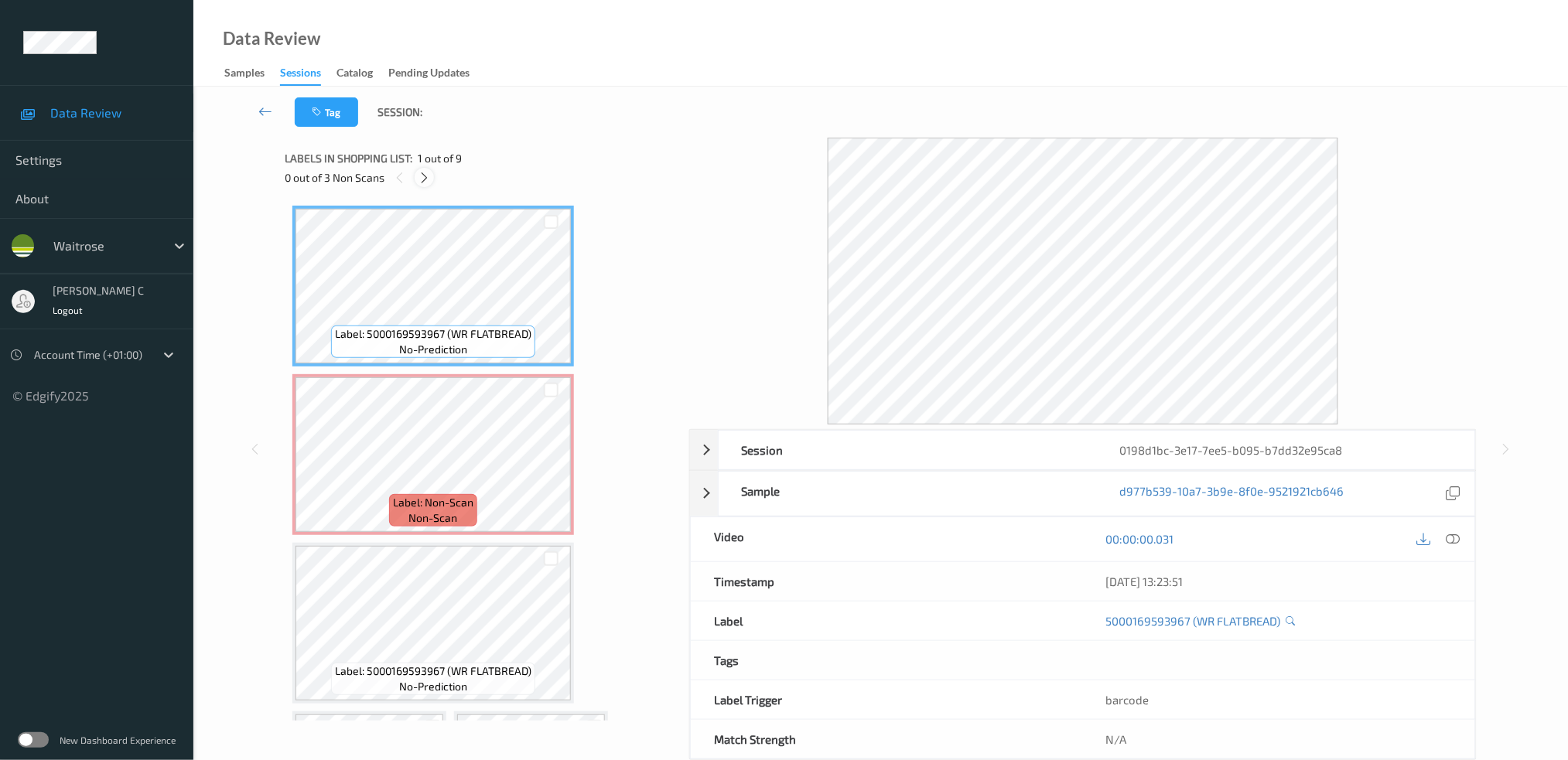
click at [422, 186] on div at bounding box center [424, 177] width 19 height 19
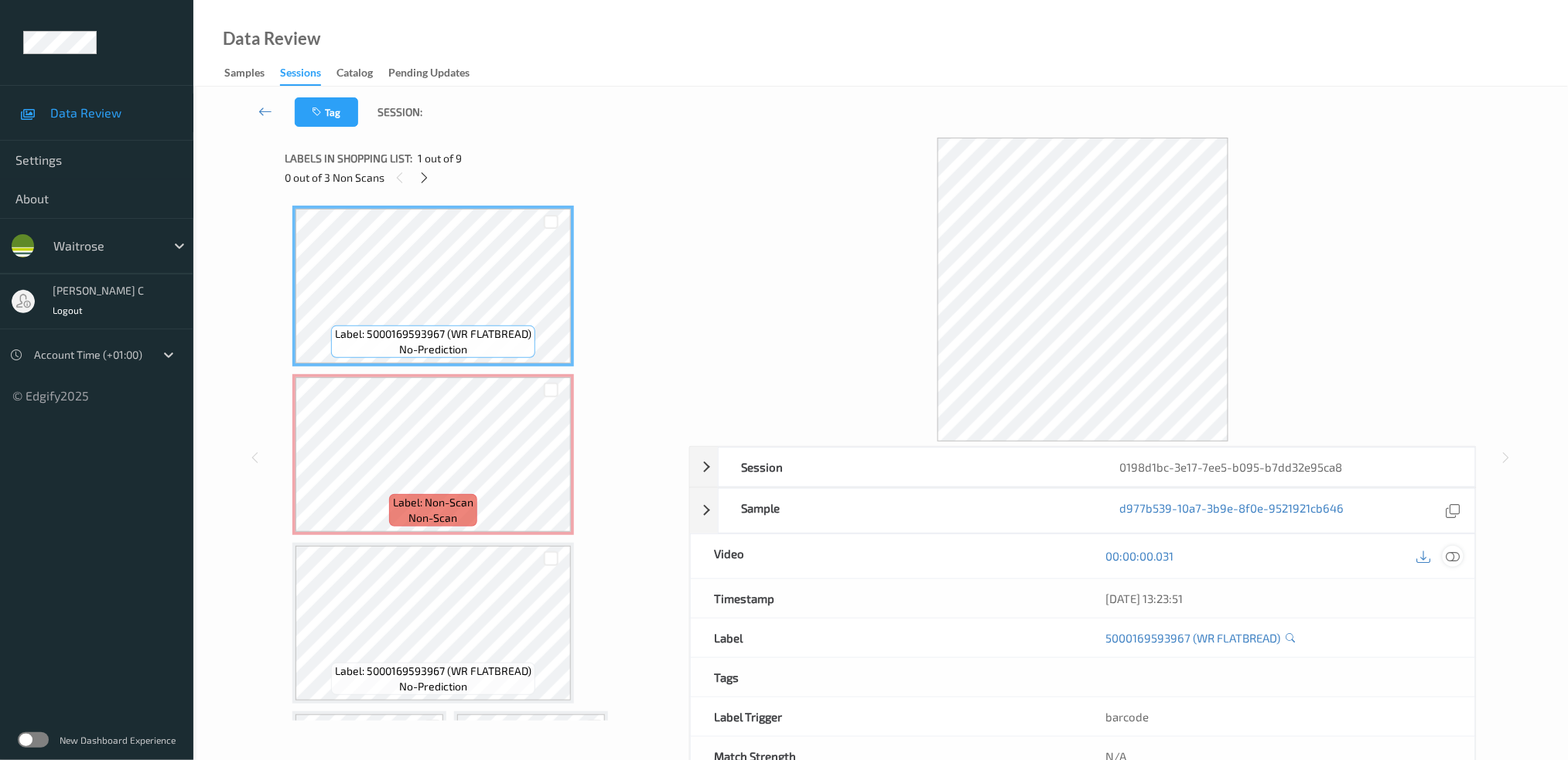
click at [1453, 550] on icon at bounding box center [1453, 555] width 14 height 14
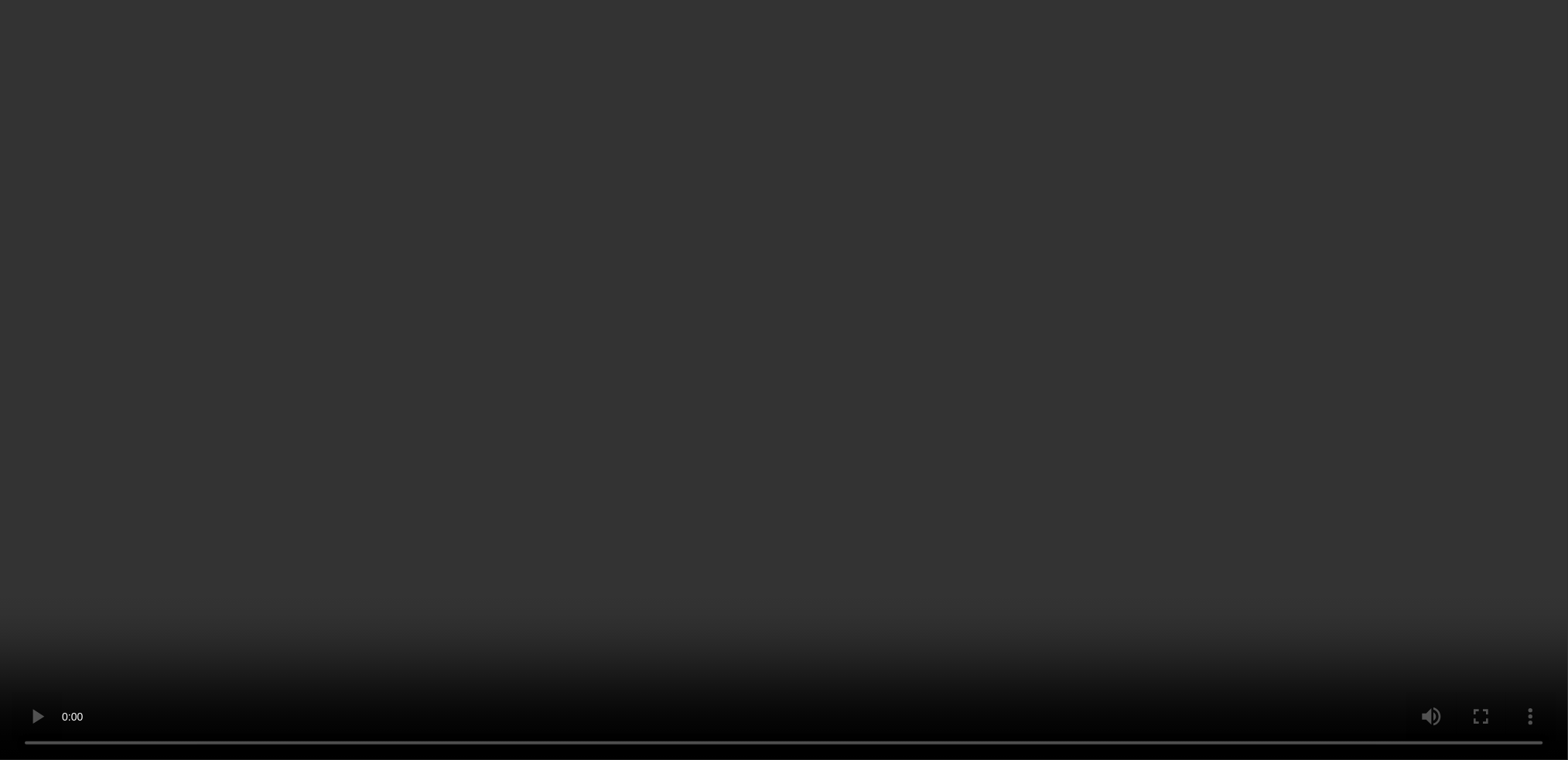
scroll to position [656, 0]
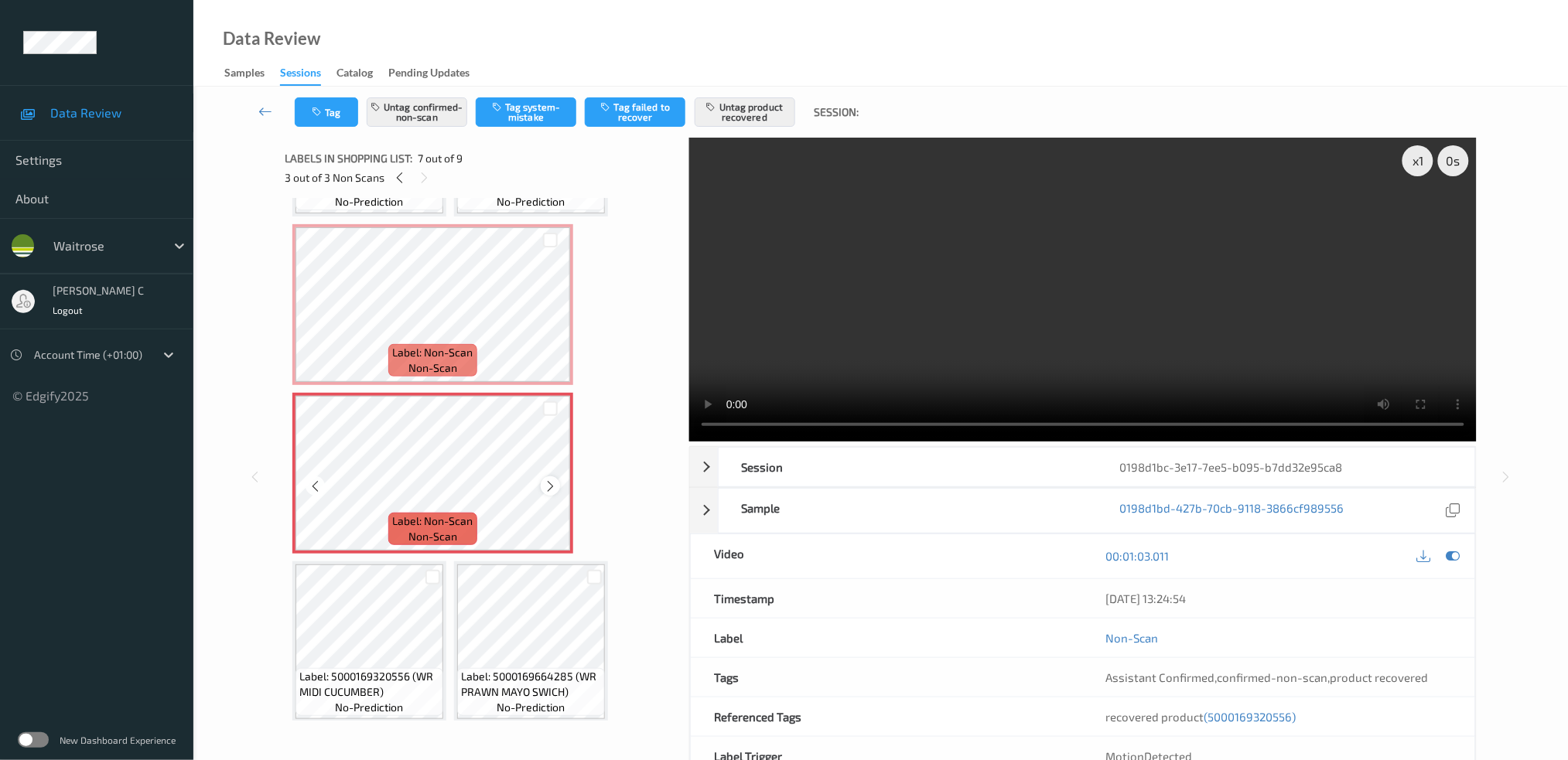
click at [546, 481] on icon at bounding box center [550, 486] width 13 height 14
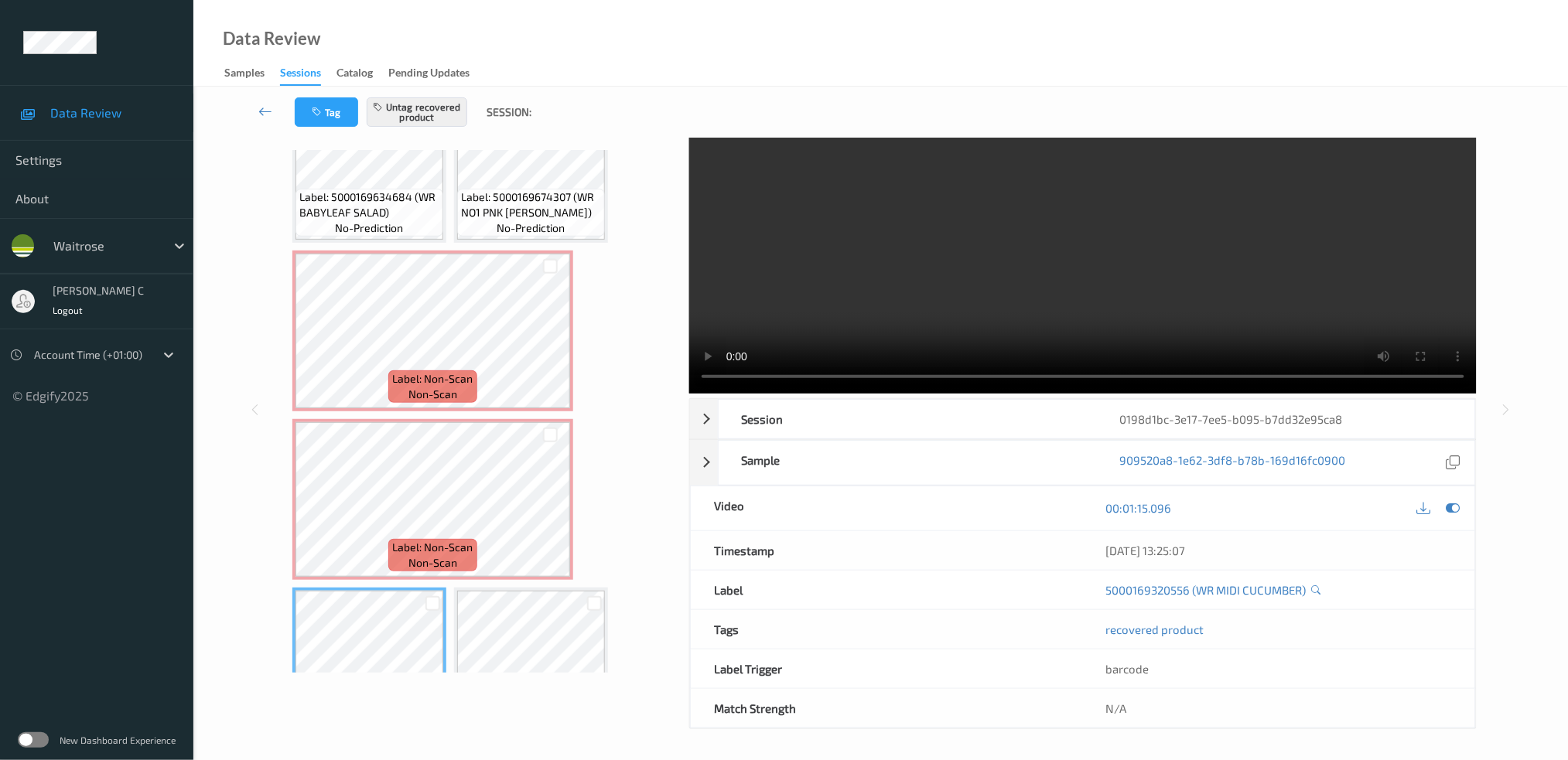
scroll to position [552, 0]
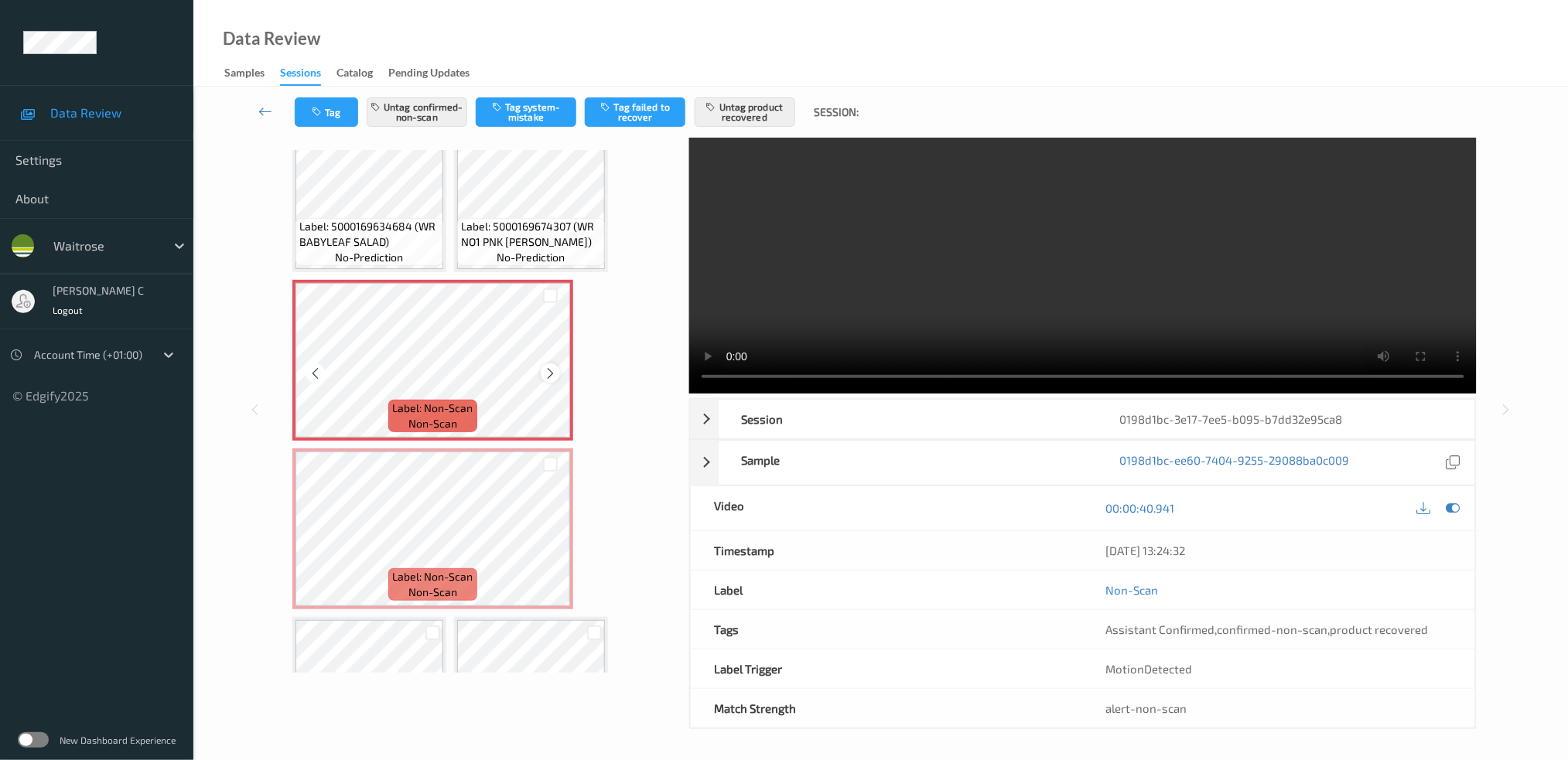
click at [557, 364] on div at bounding box center [550, 373] width 19 height 19
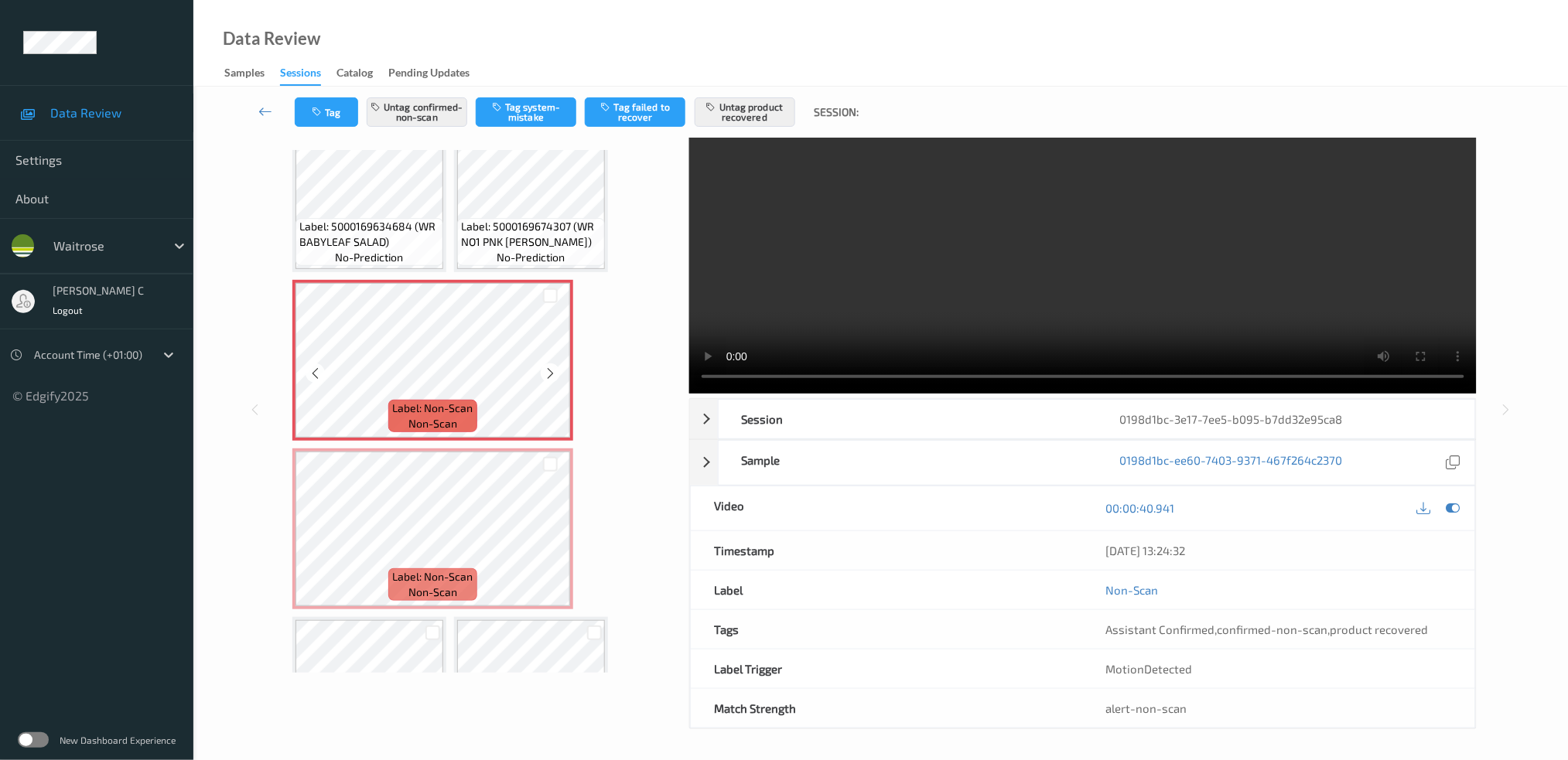
click at [557, 364] on div at bounding box center [550, 373] width 19 height 19
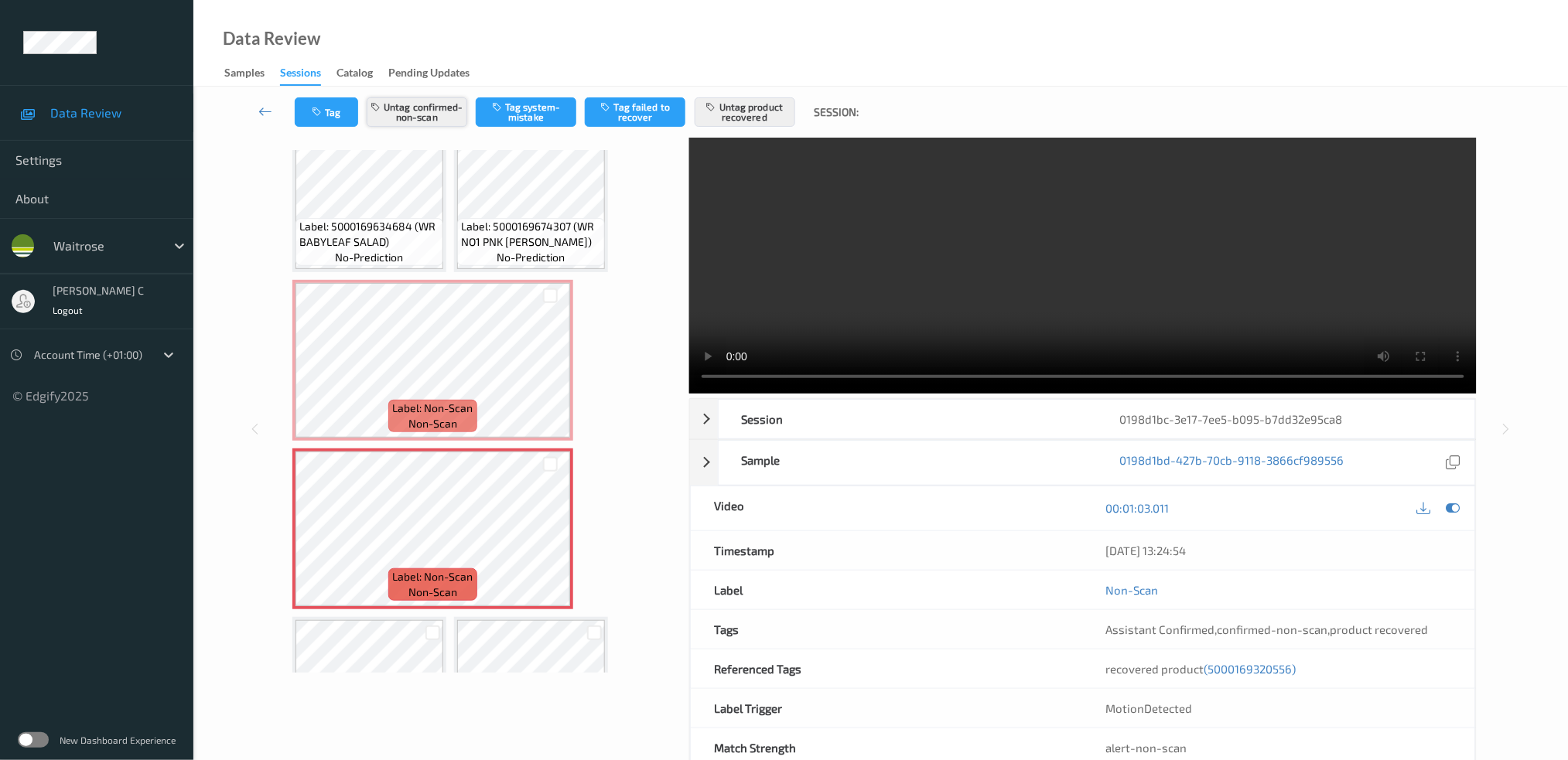
click at [428, 112] on button "Untag confirmed-non-scan" at bounding box center [416, 112] width 101 height 29
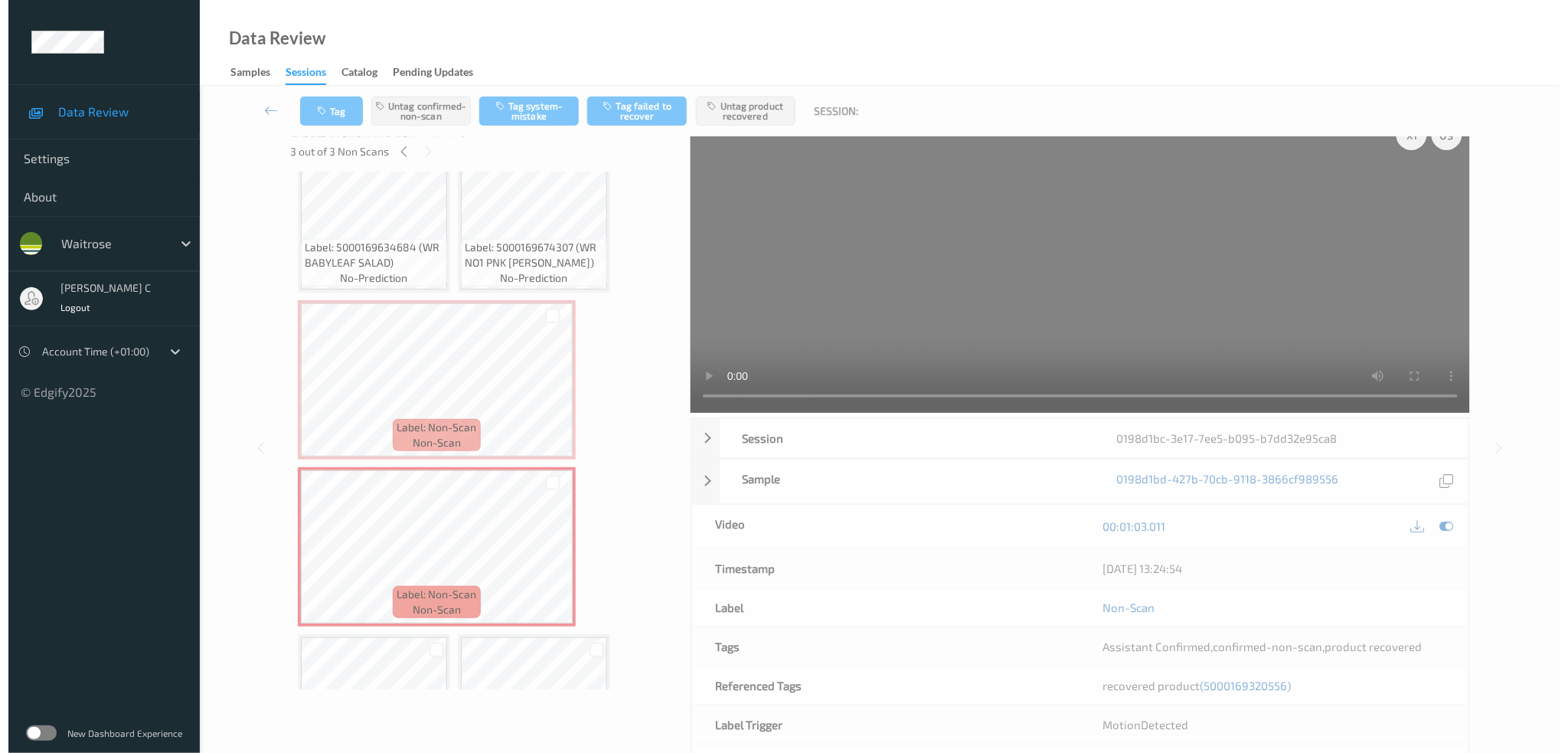
scroll to position [0, 0]
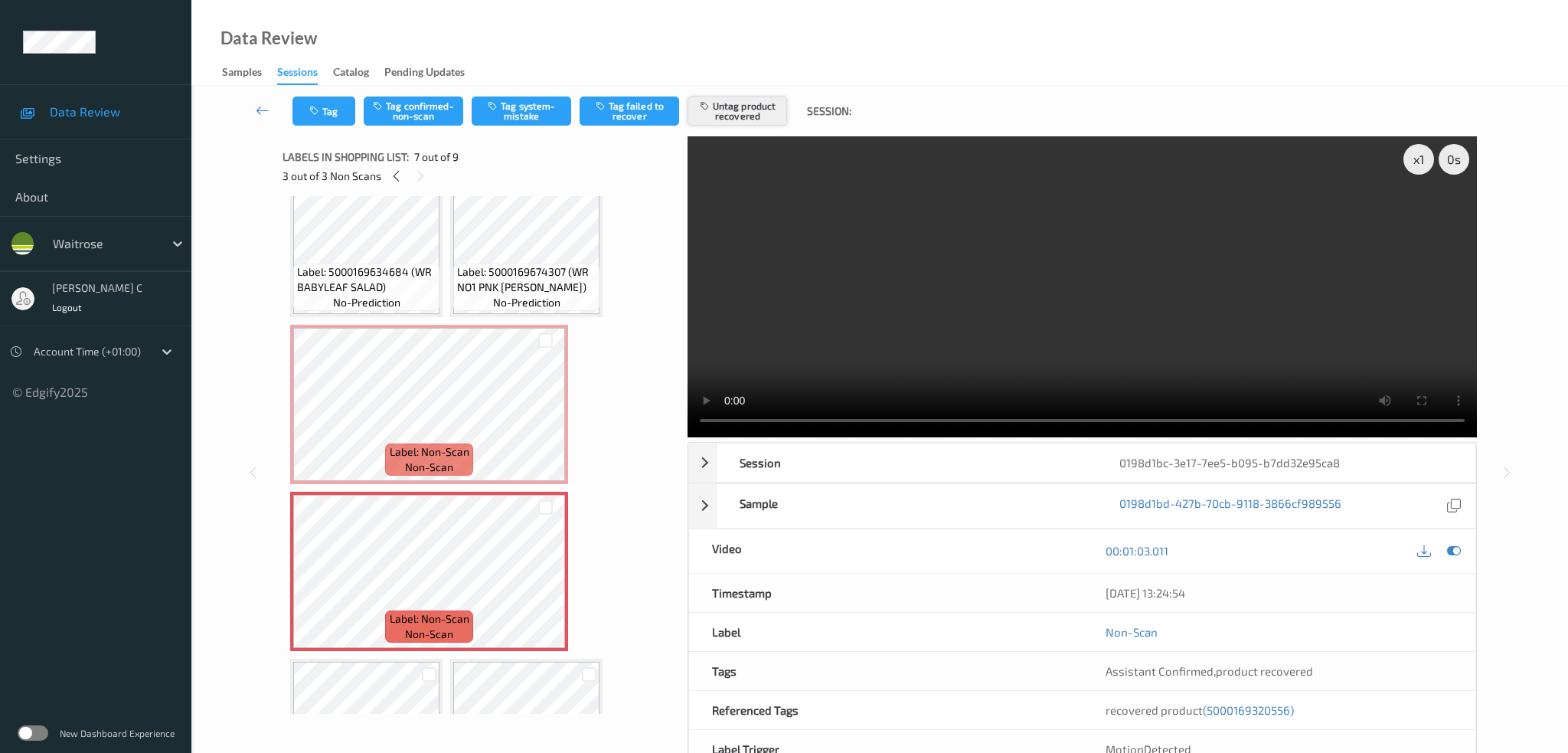
click at [746, 101] on button "Untag product recovered" at bounding box center [737, 111] width 100 height 29
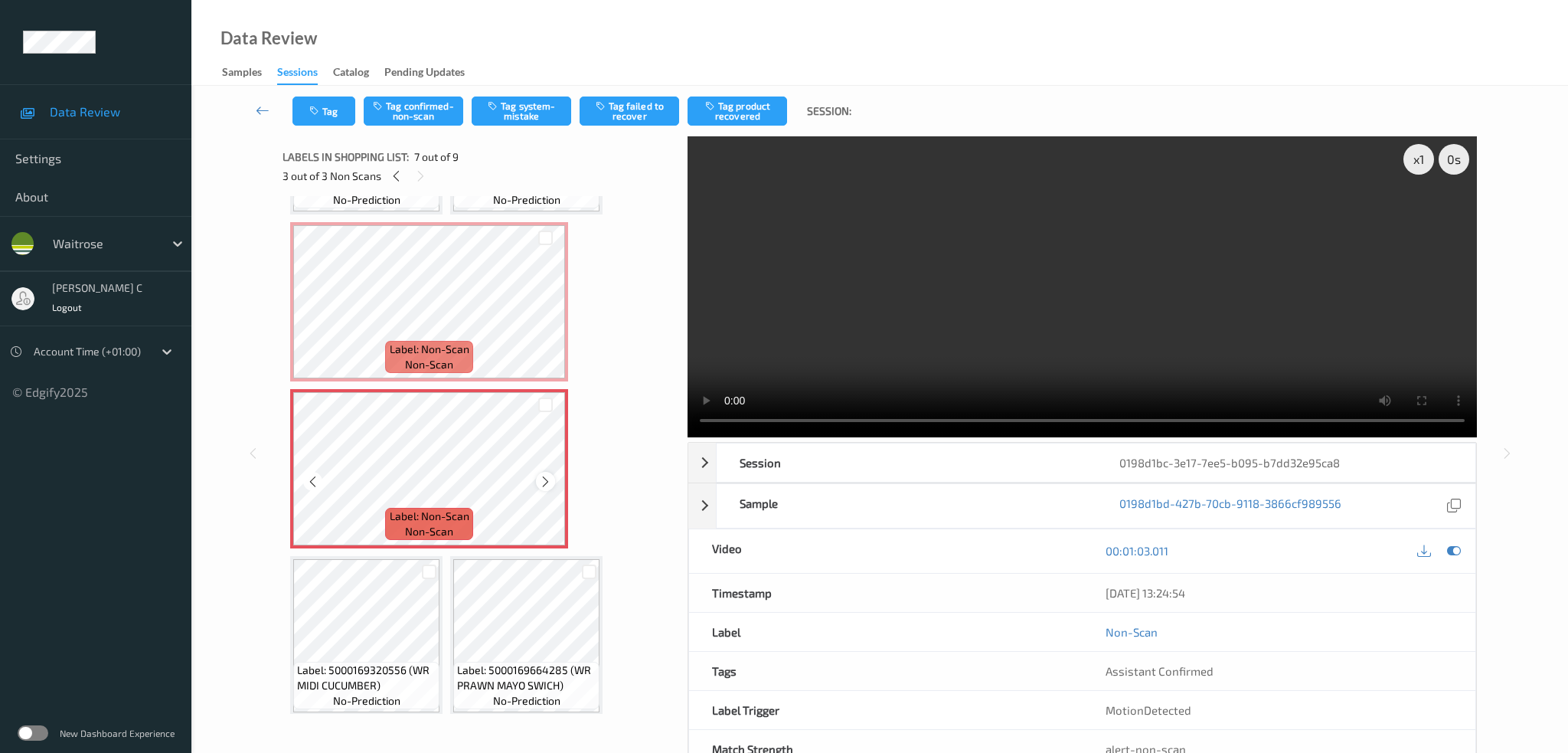
click at [539, 472] on div at bounding box center [545, 481] width 19 height 19
click at [543, 475] on icon at bounding box center [545, 482] width 13 height 13
click at [510, 121] on button "Tag system-mistake" at bounding box center [521, 111] width 100 height 29
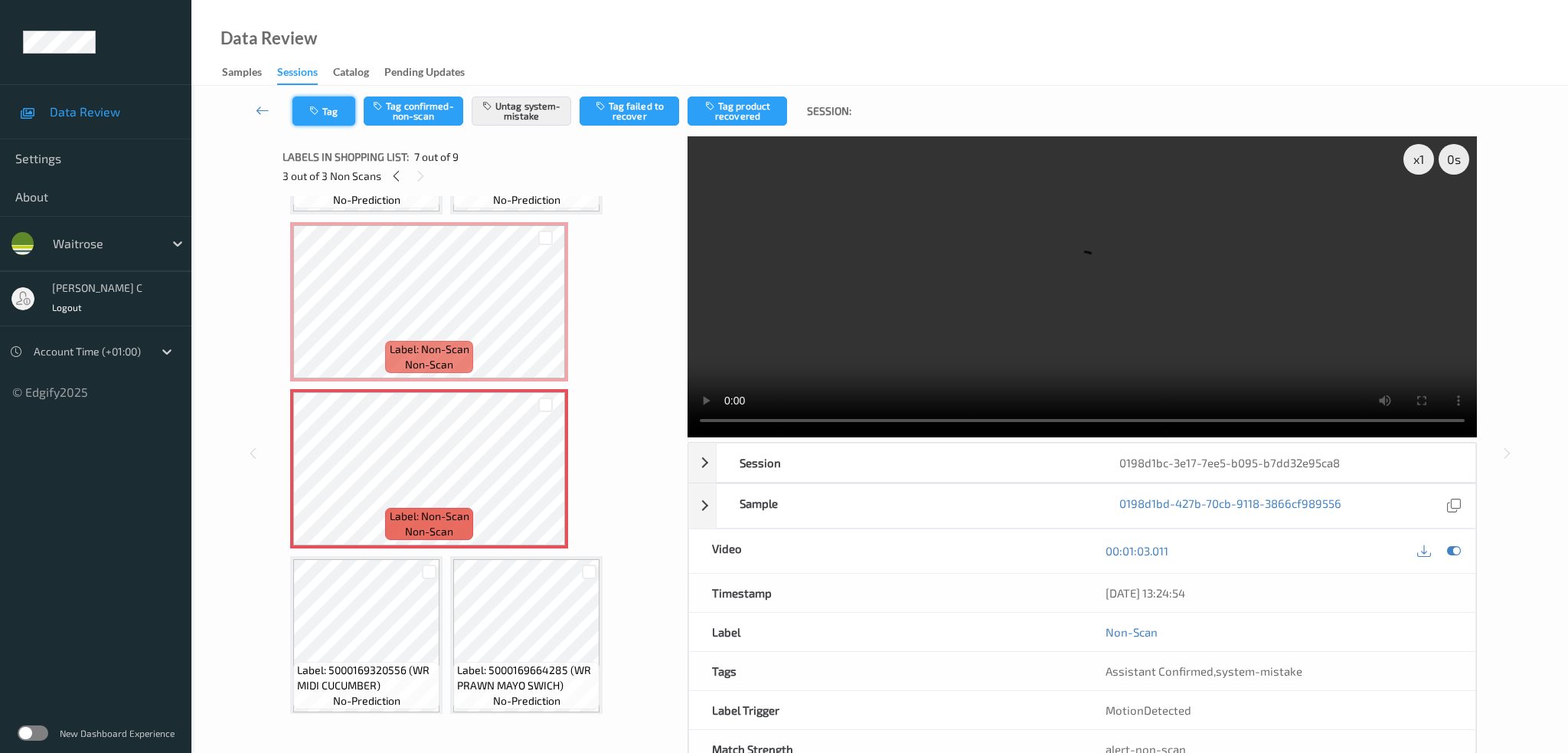
click at [310, 116] on button "Tag" at bounding box center [324, 111] width 63 height 29
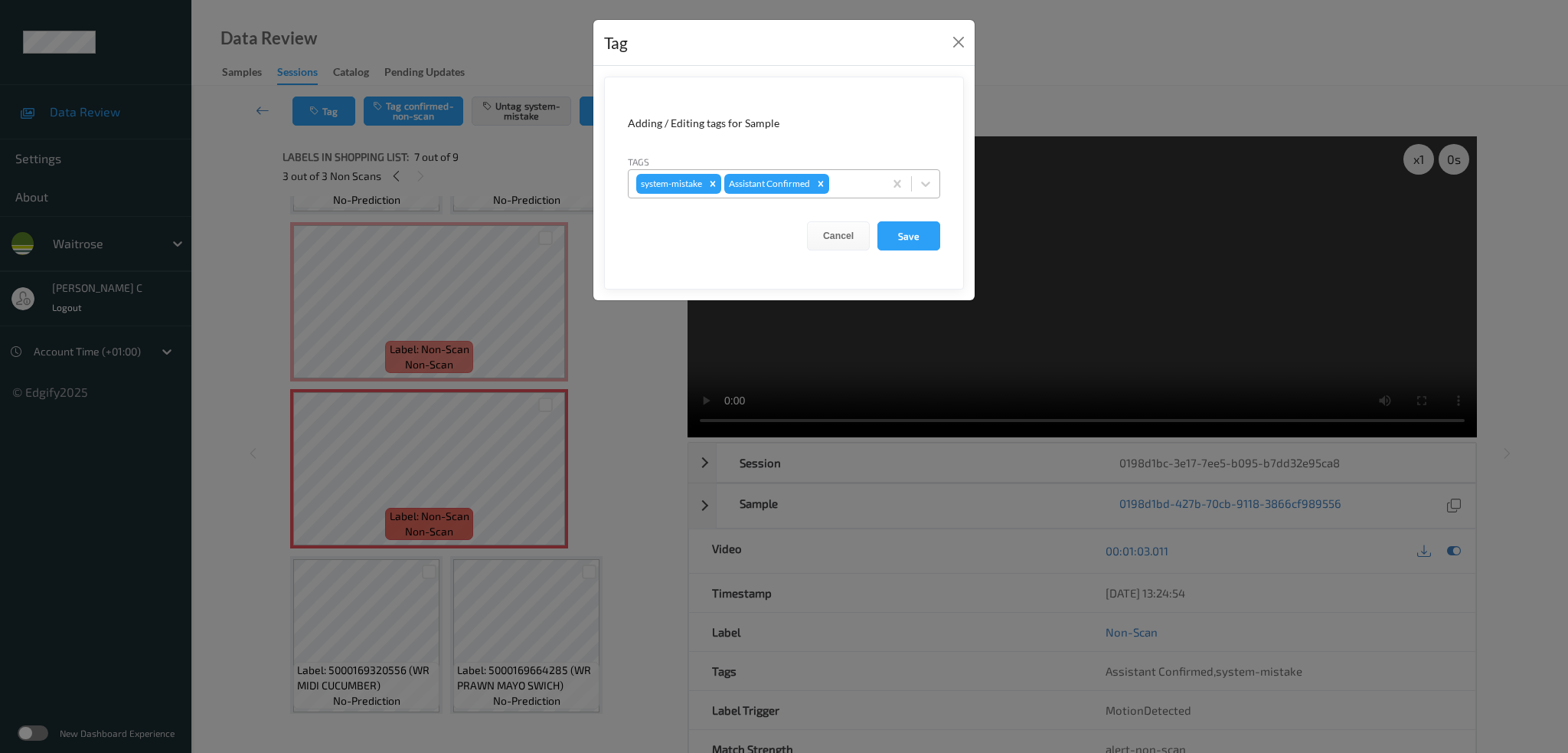
click at [842, 184] on div at bounding box center [854, 183] width 44 height 18
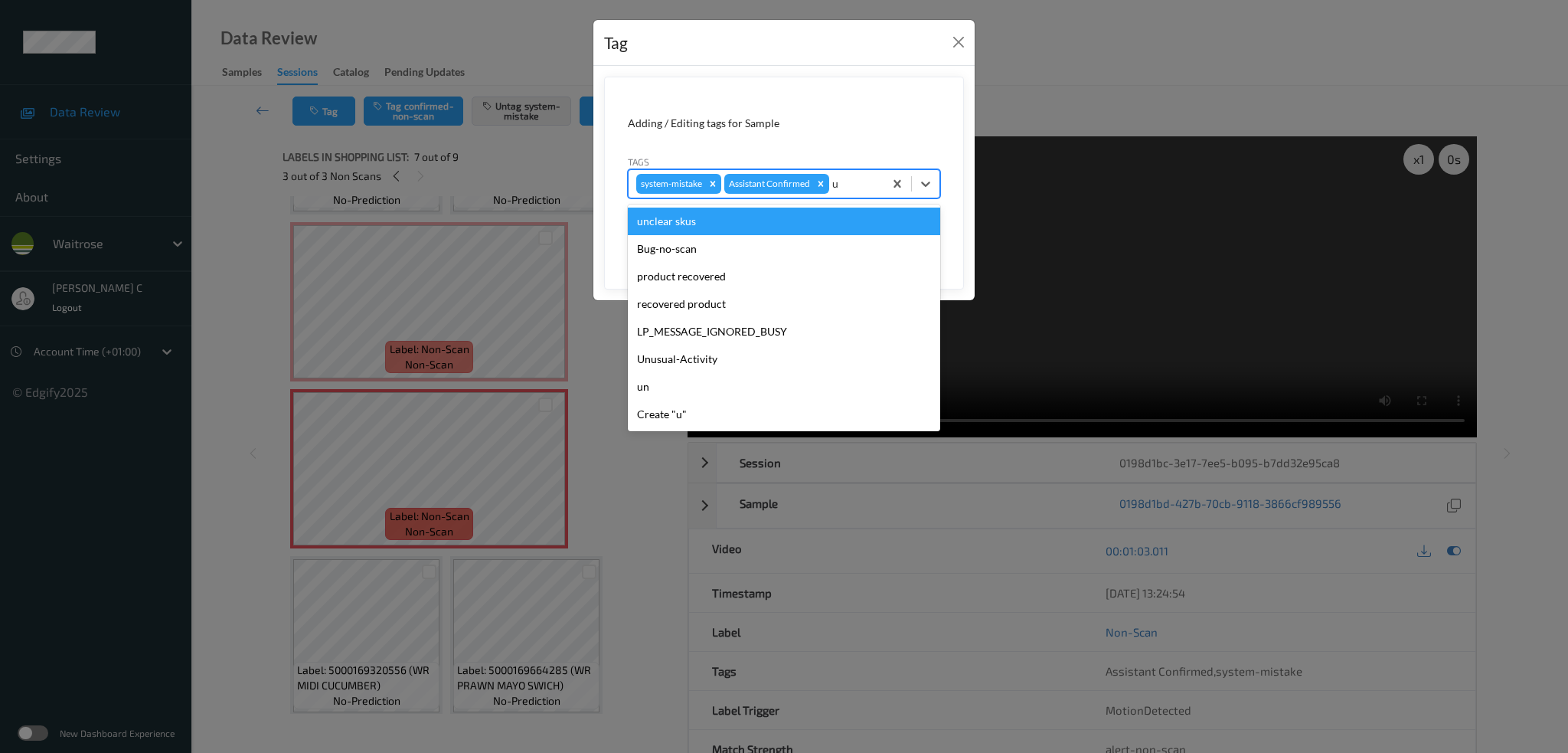
type input "un"
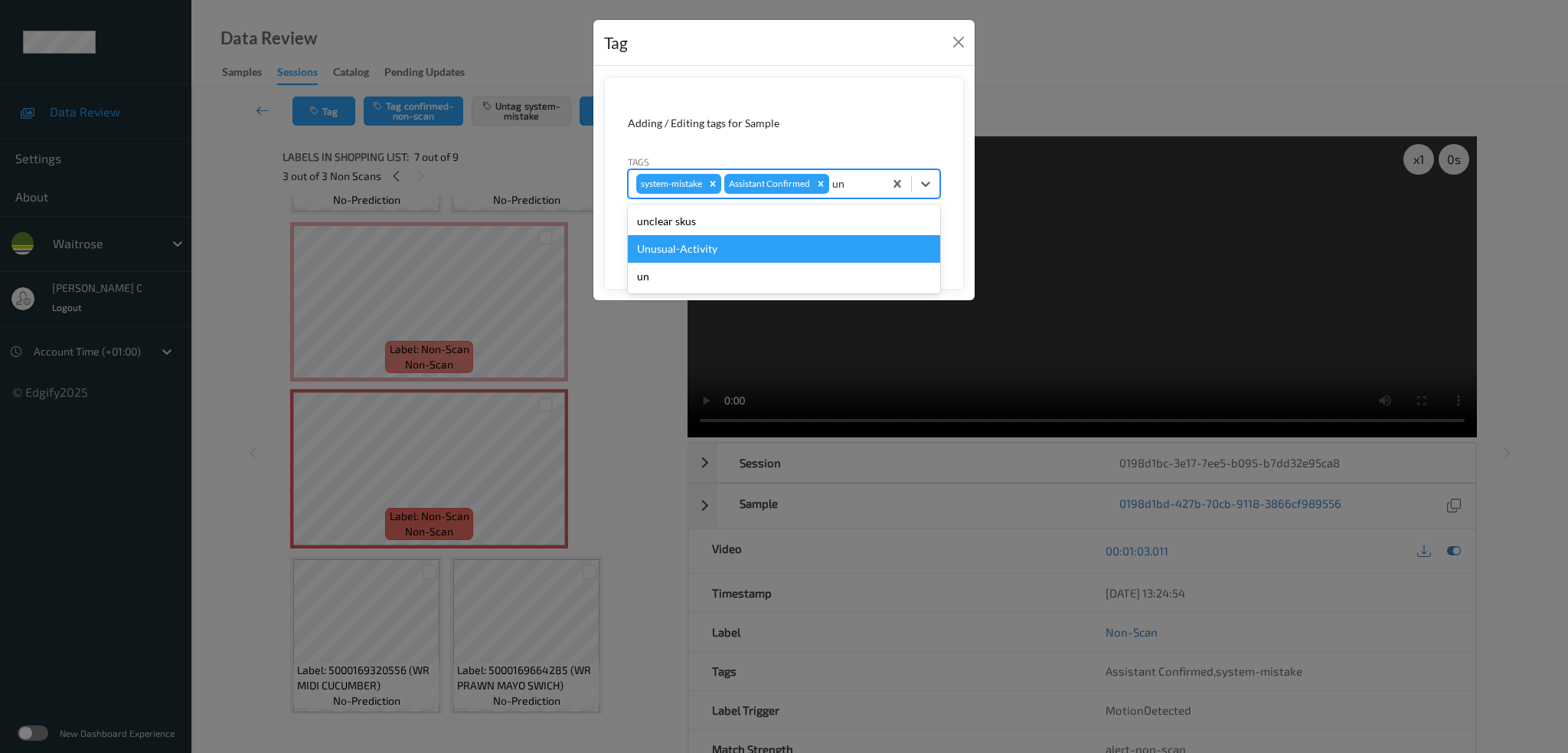
click at [724, 251] on div "Unusual-Activity" at bounding box center [784, 249] width 313 height 28
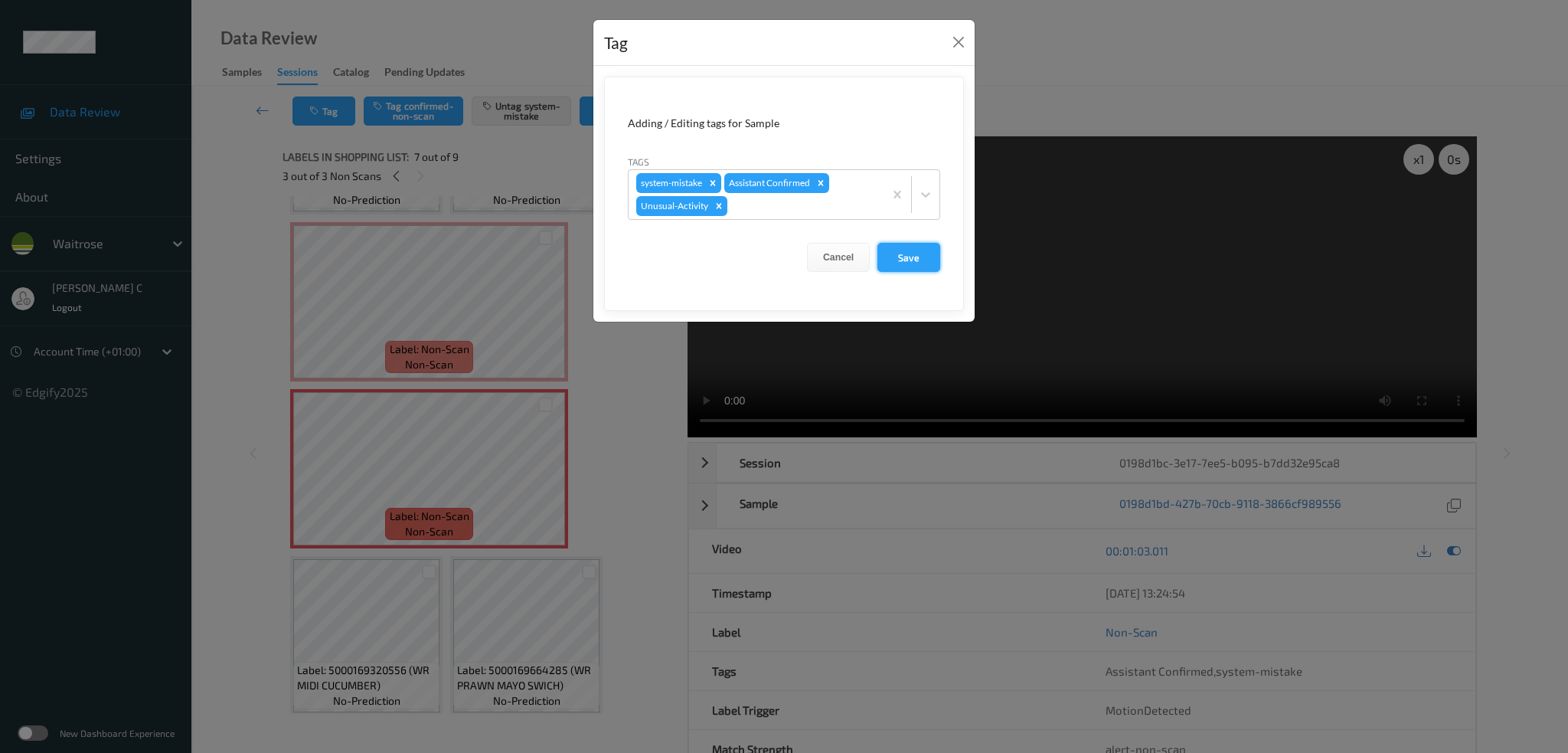
click at [937, 258] on button "Save" at bounding box center [909, 257] width 63 height 29
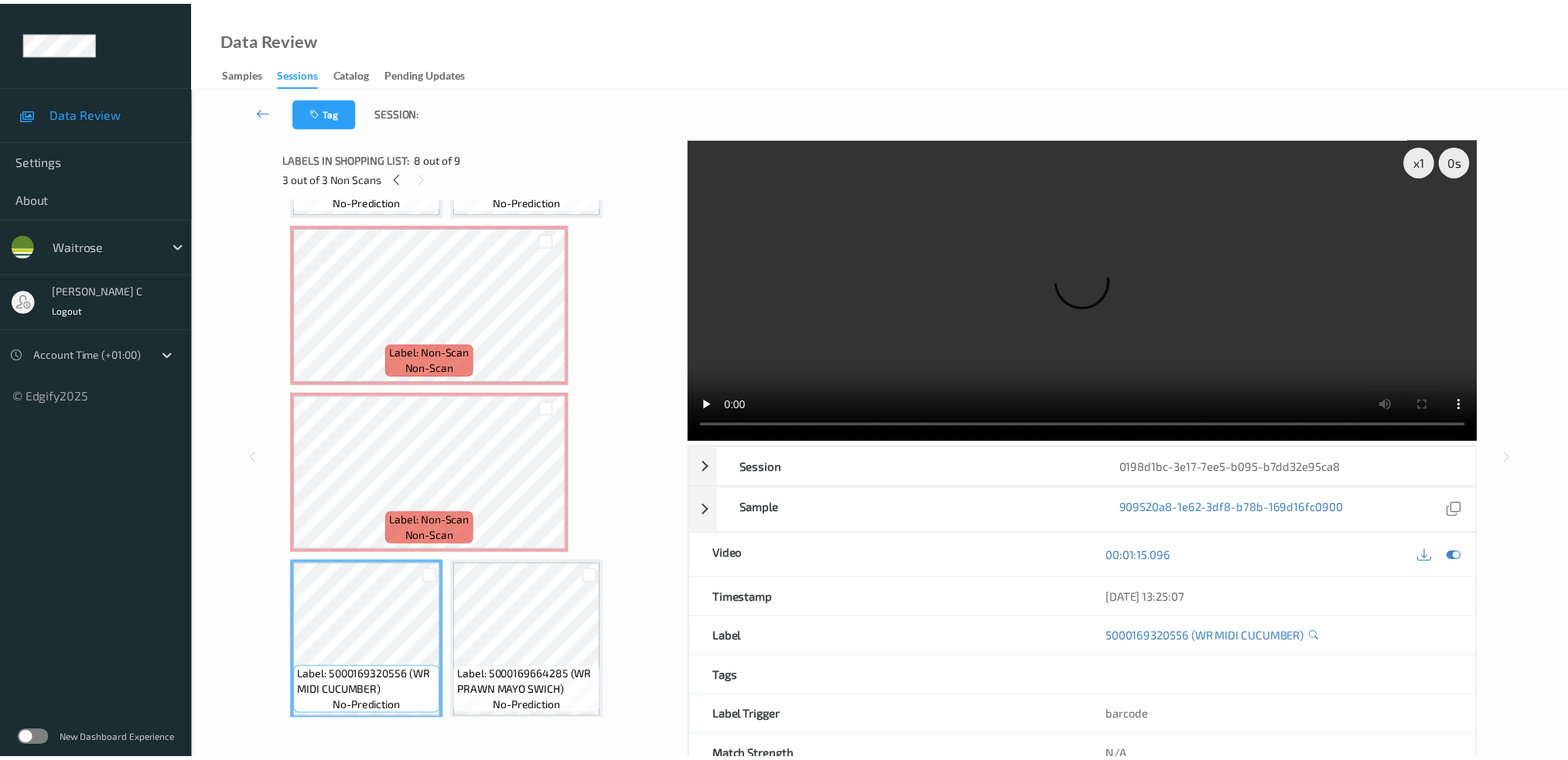
scroll to position [552, 0]
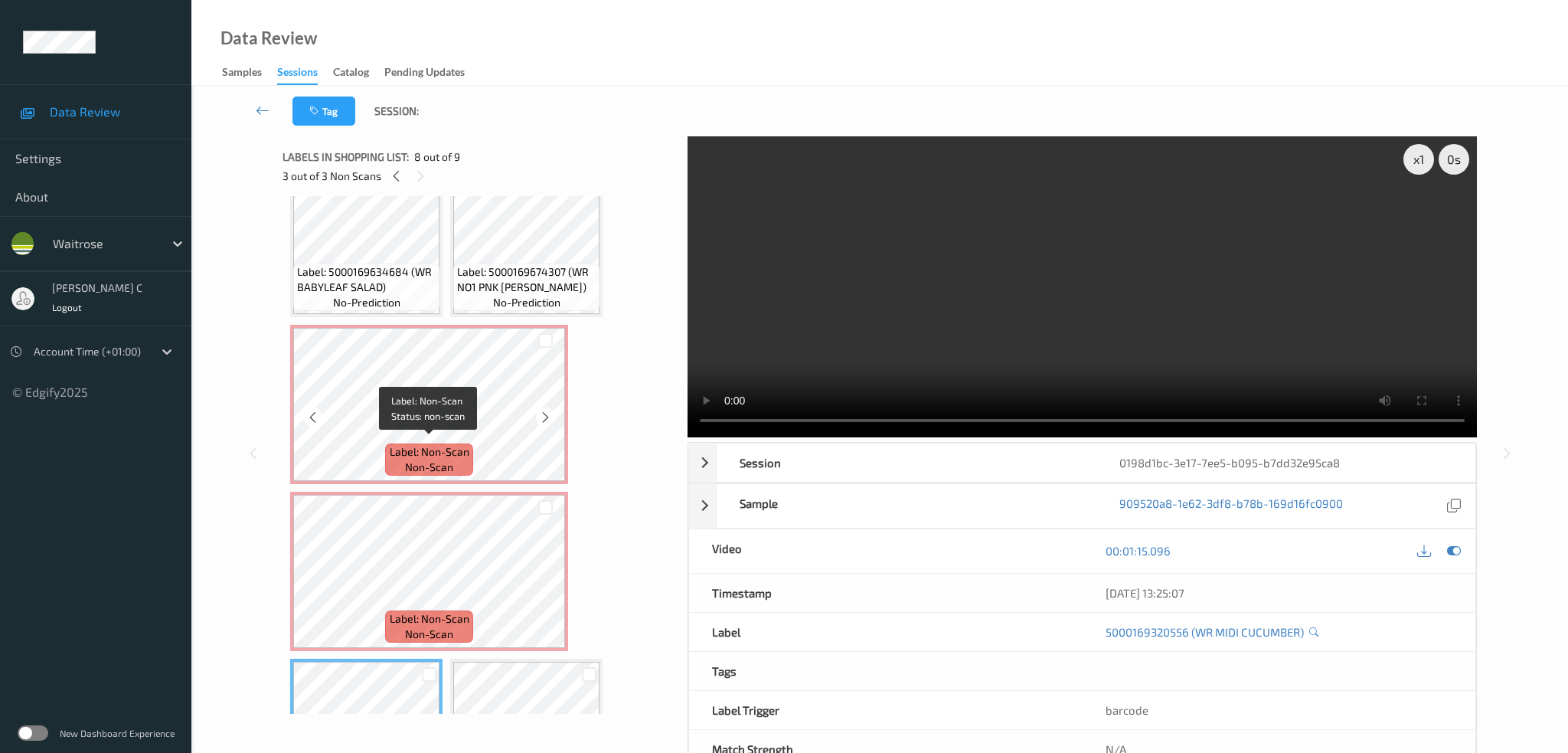
click at [422, 445] on span "Label: Non-Scan" at bounding box center [429, 452] width 80 height 15
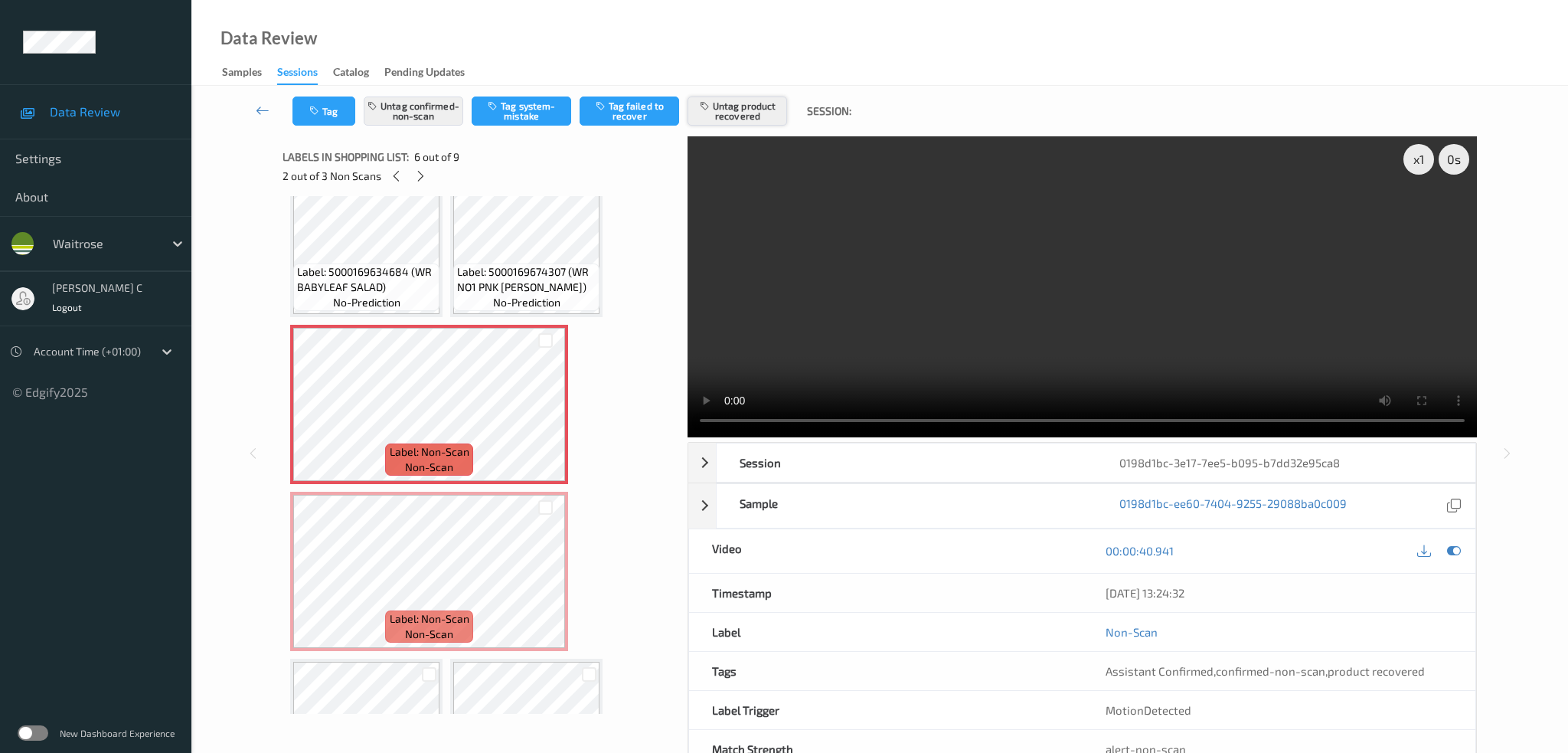
click at [720, 117] on button "Untag product recovered" at bounding box center [737, 111] width 100 height 29
click at [720, 117] on button "Tag product recovered" at bounding box center [737, 111] width 100 height 29
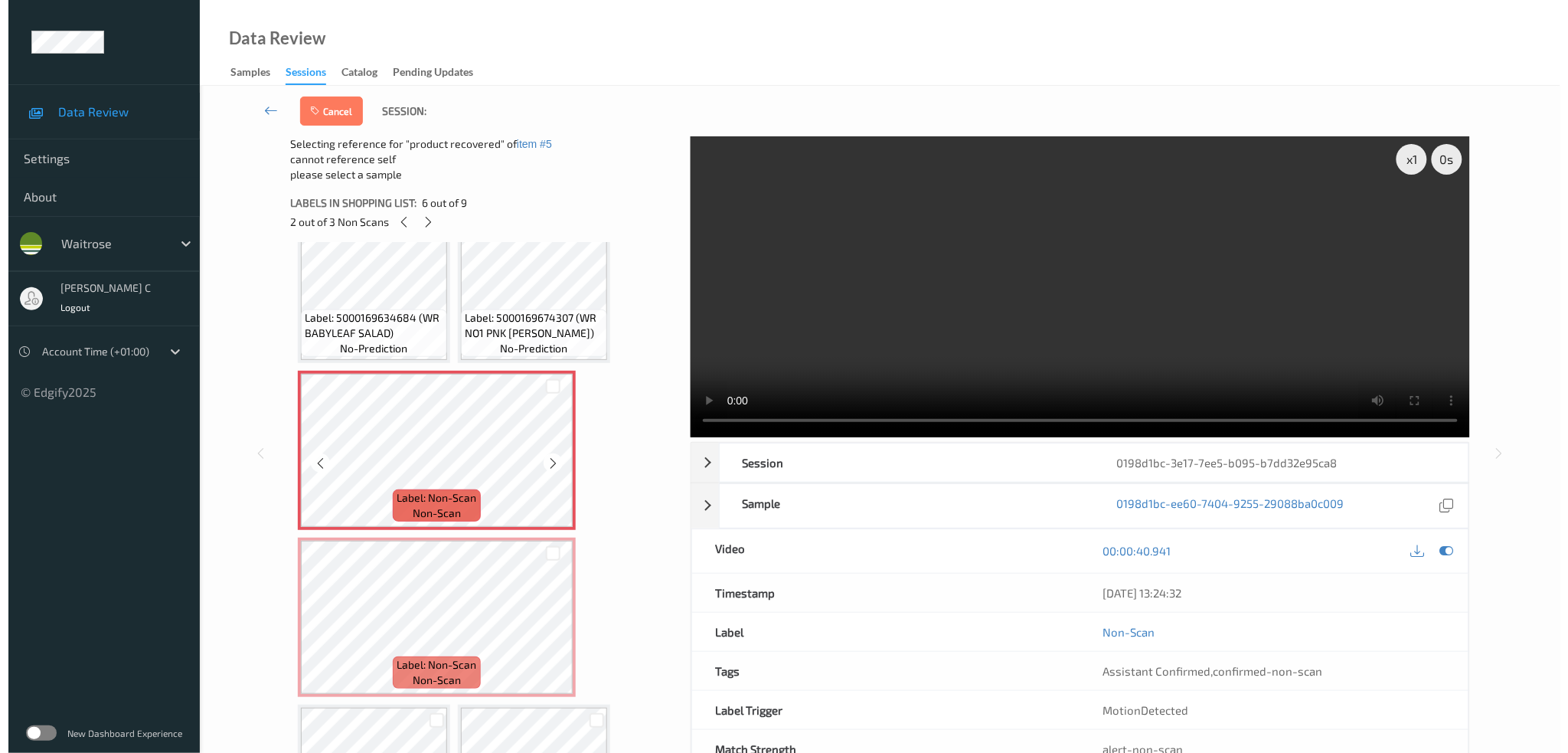
scroll to position [650, 0]
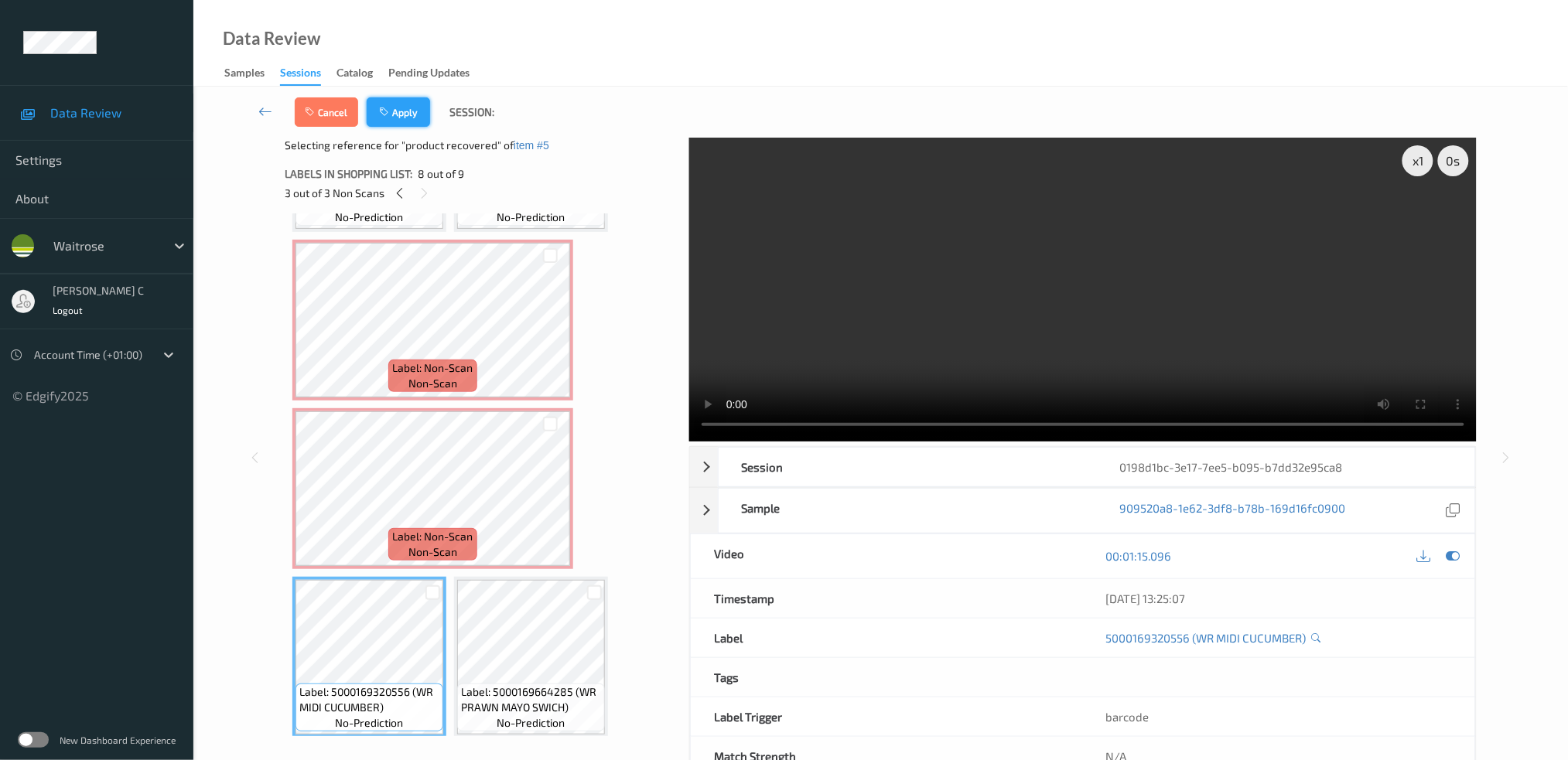
click at [397, 112] on button "Apply" at bounding box center [398, 112] width 64 height 29
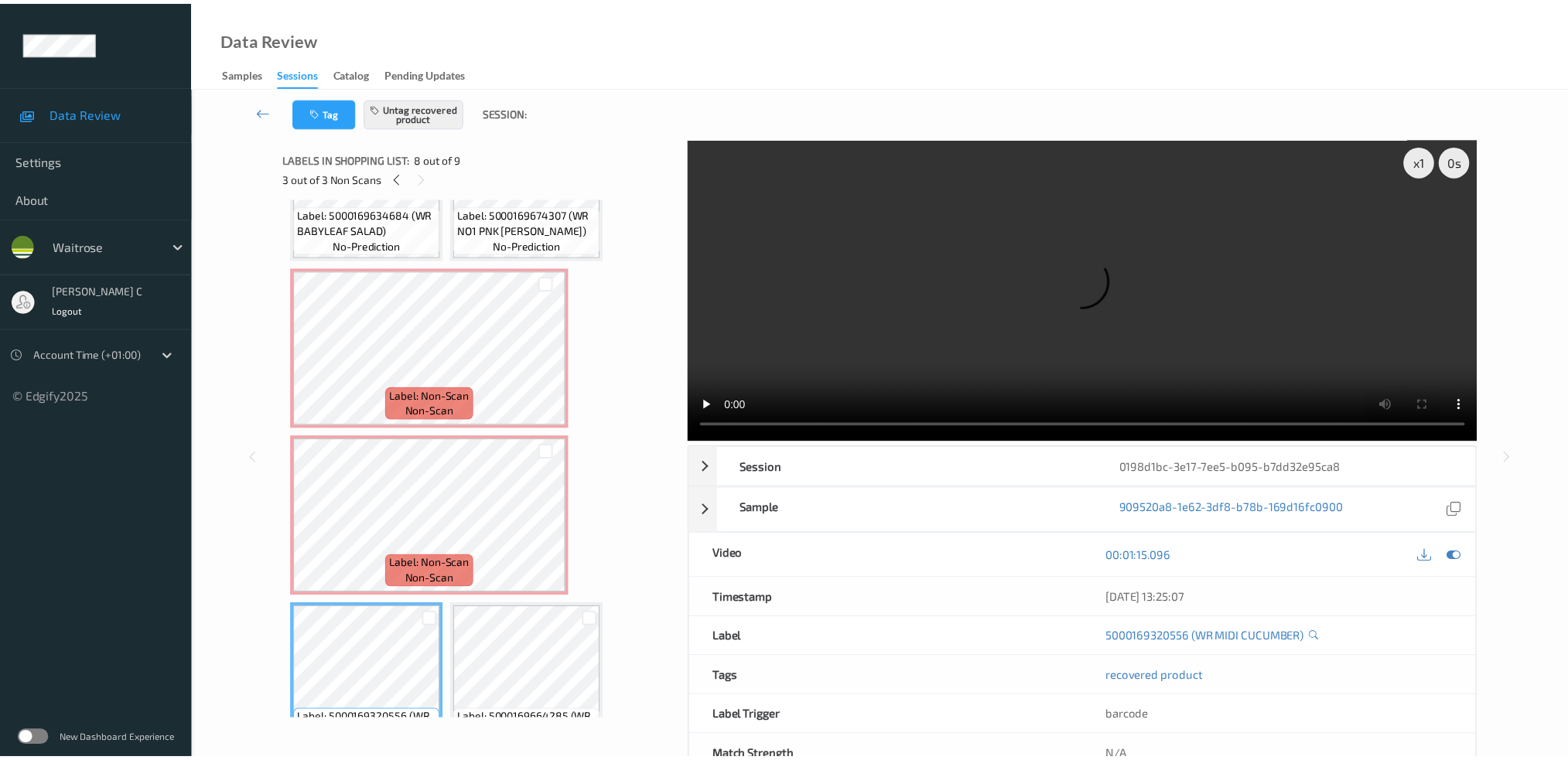
scroll to position [510, 0]
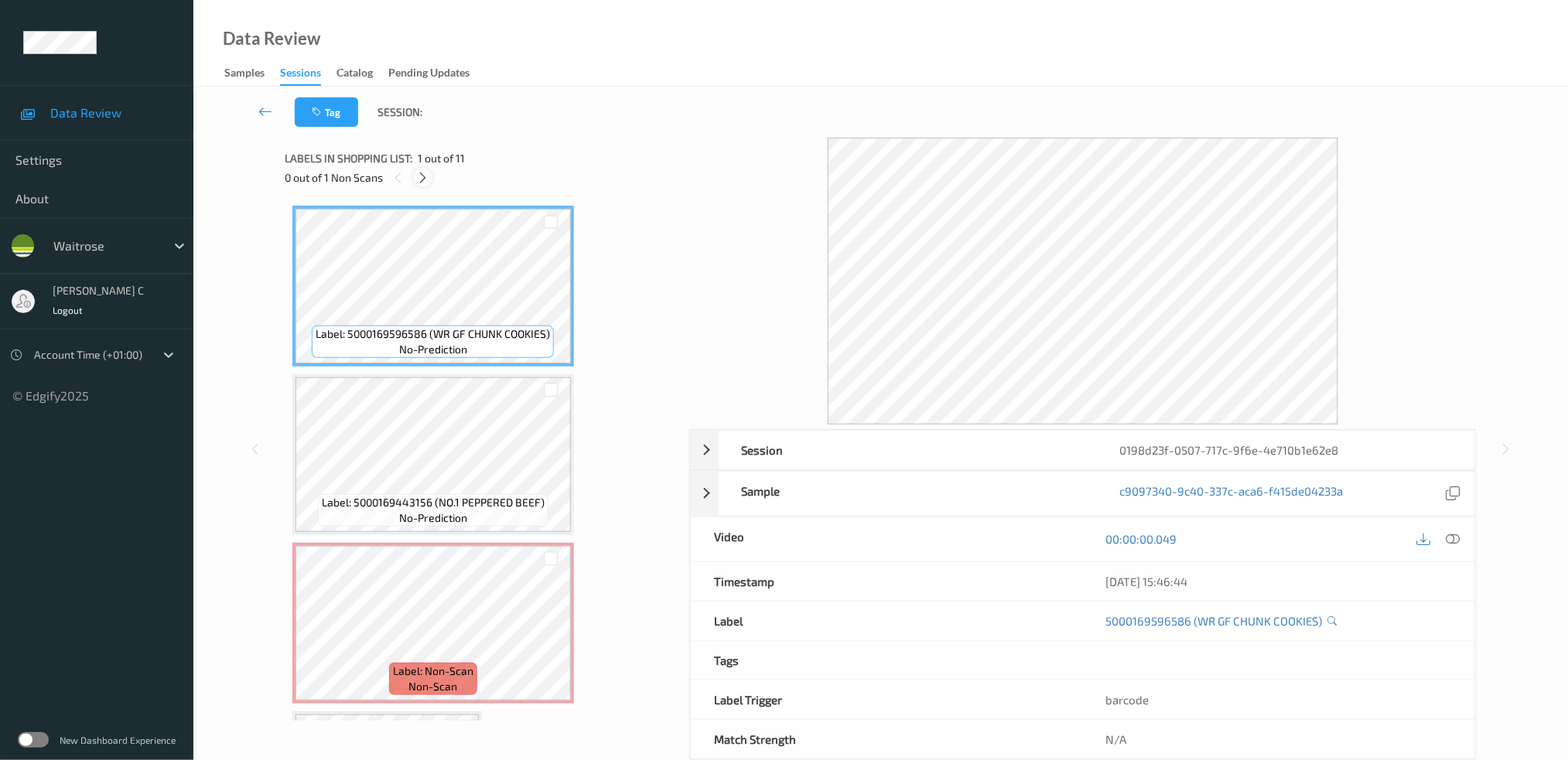
click at [427, 175] on icon at bounding box center [423, 177] width 13 height 14
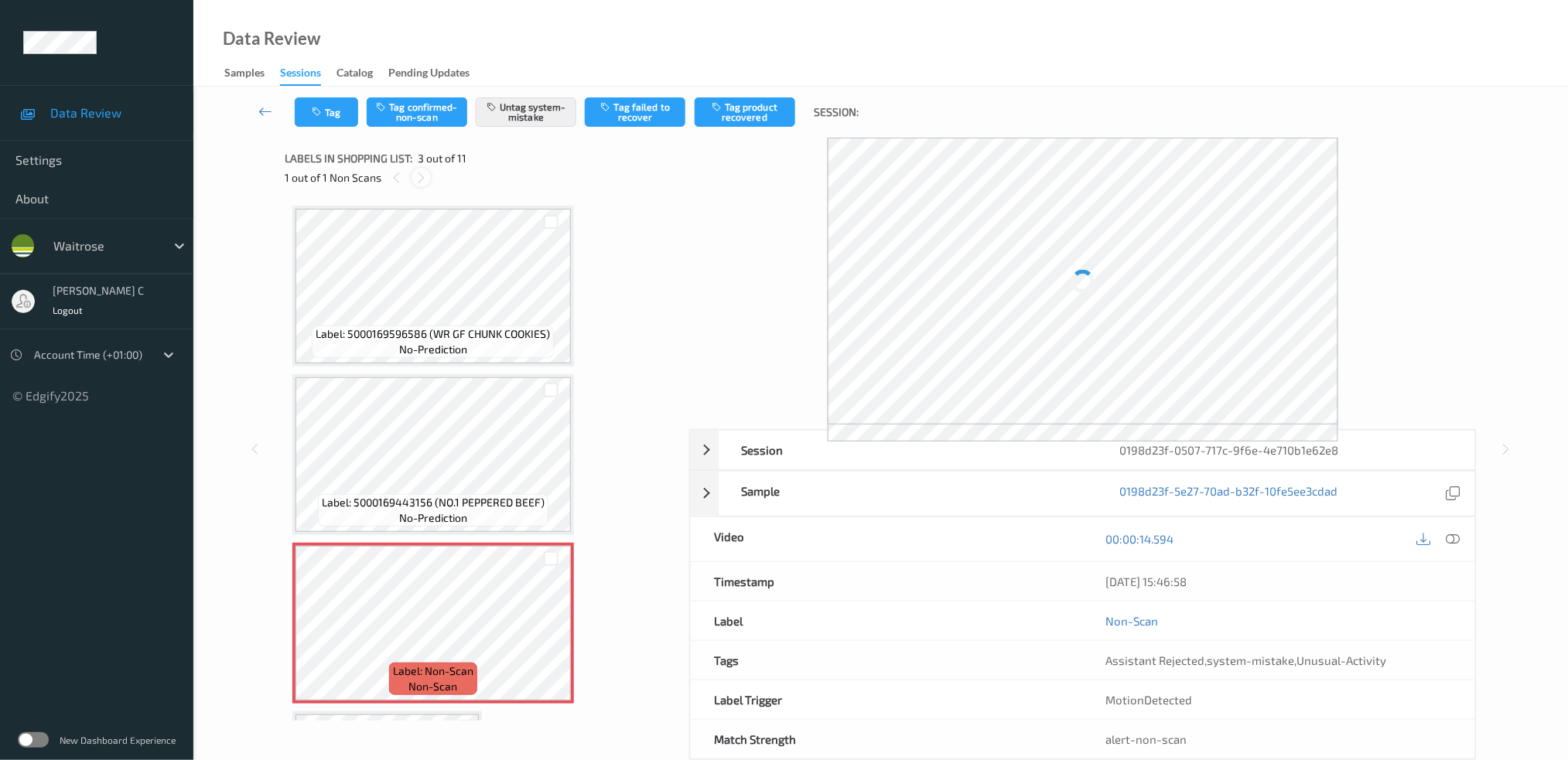
scroll to position [175, 0]
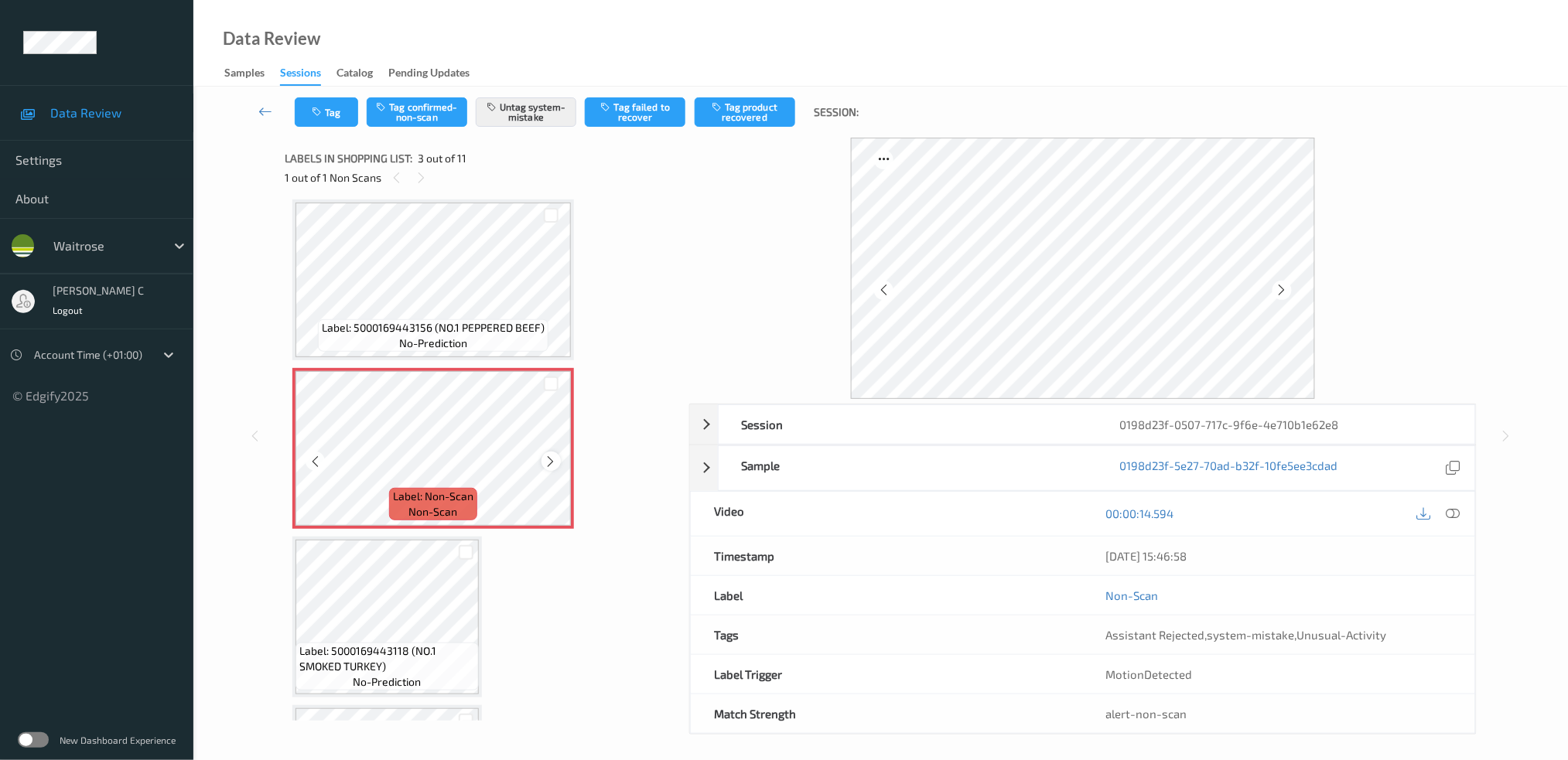
click at [549, 458] on icon at bounding box center [551, 461] width 13 height 14
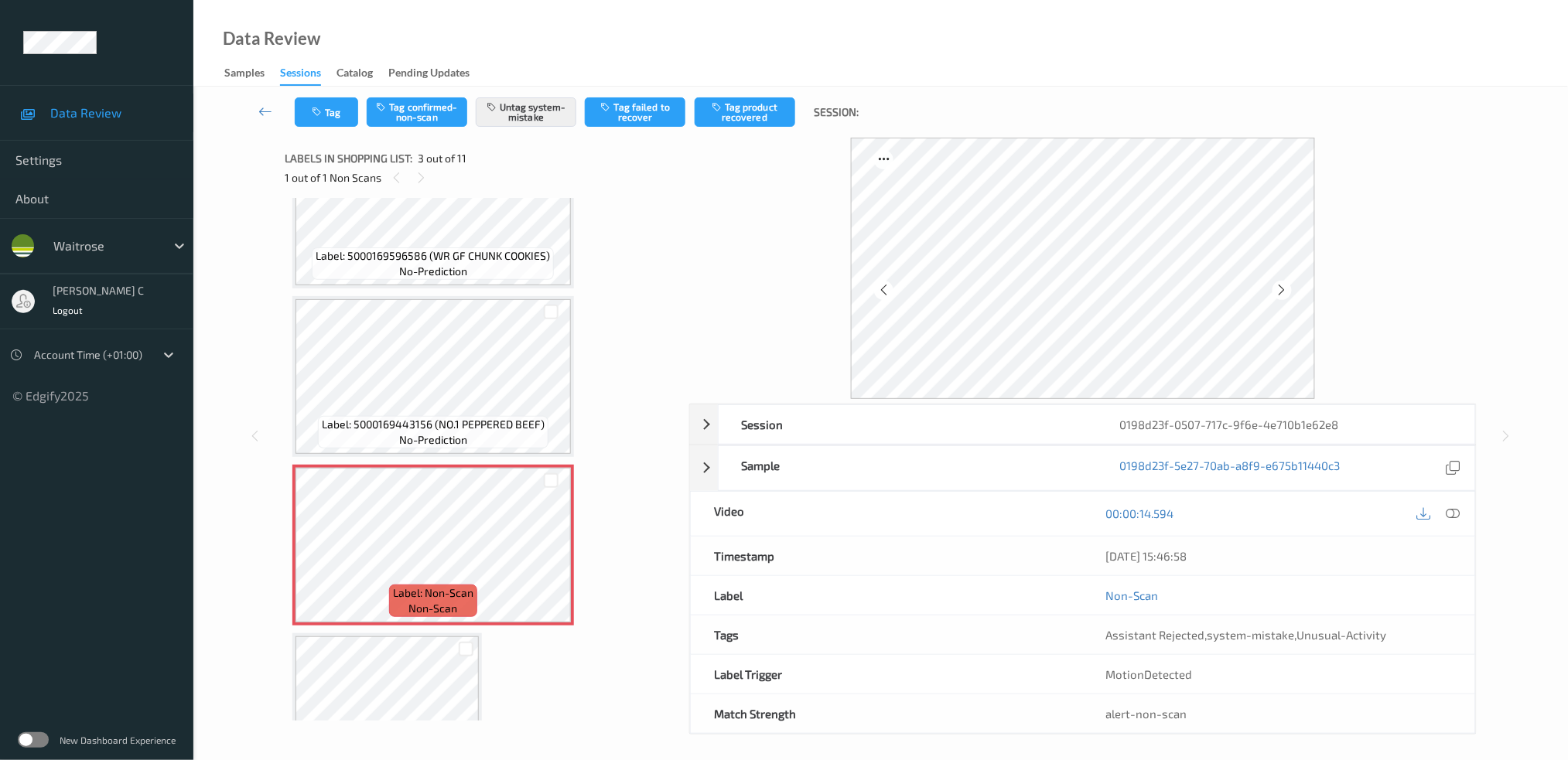
scroll to position [0, 0]
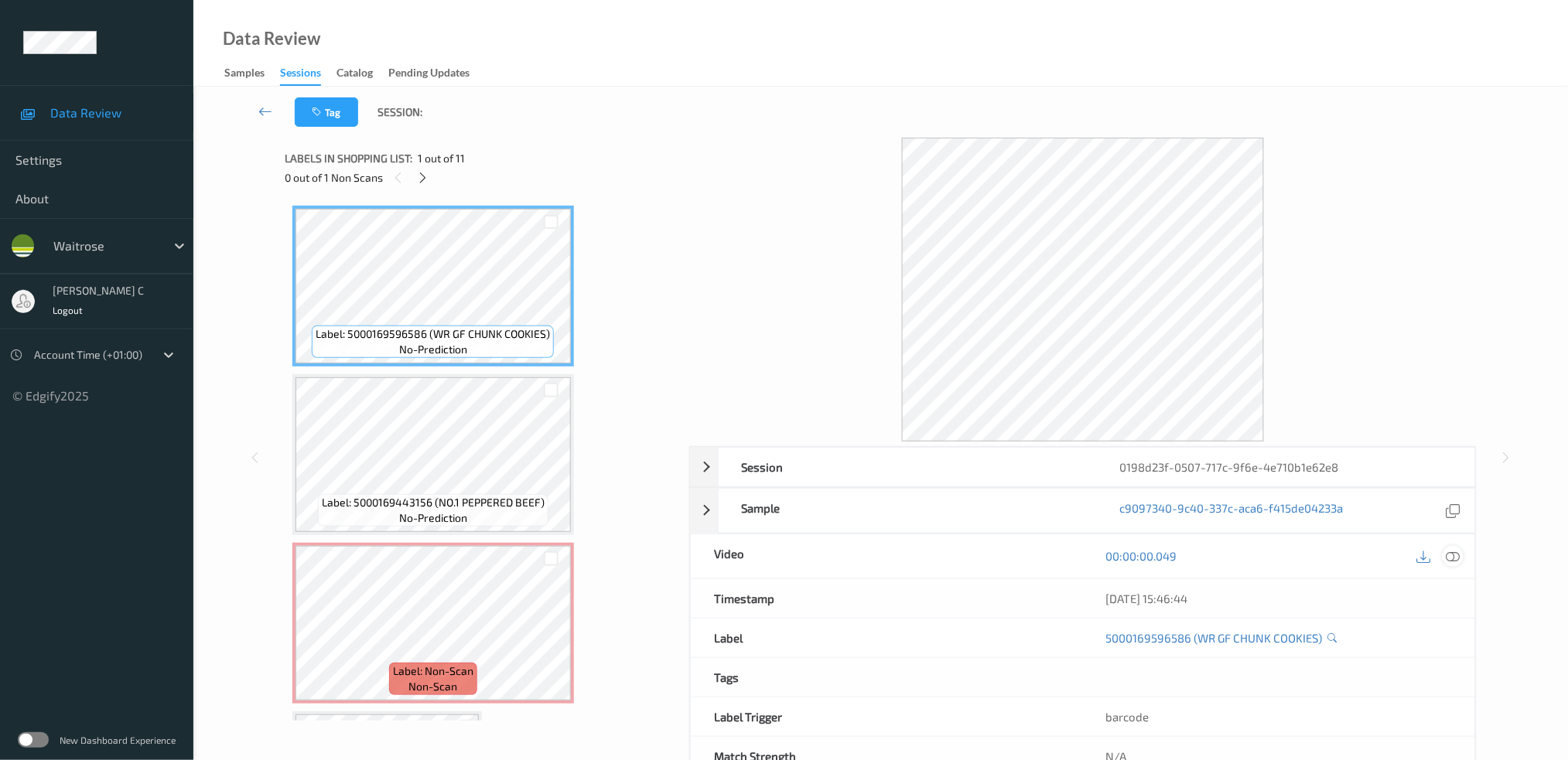
click at [1456, 551] on icon at bounding box center [1453, 555] width 14 height 14
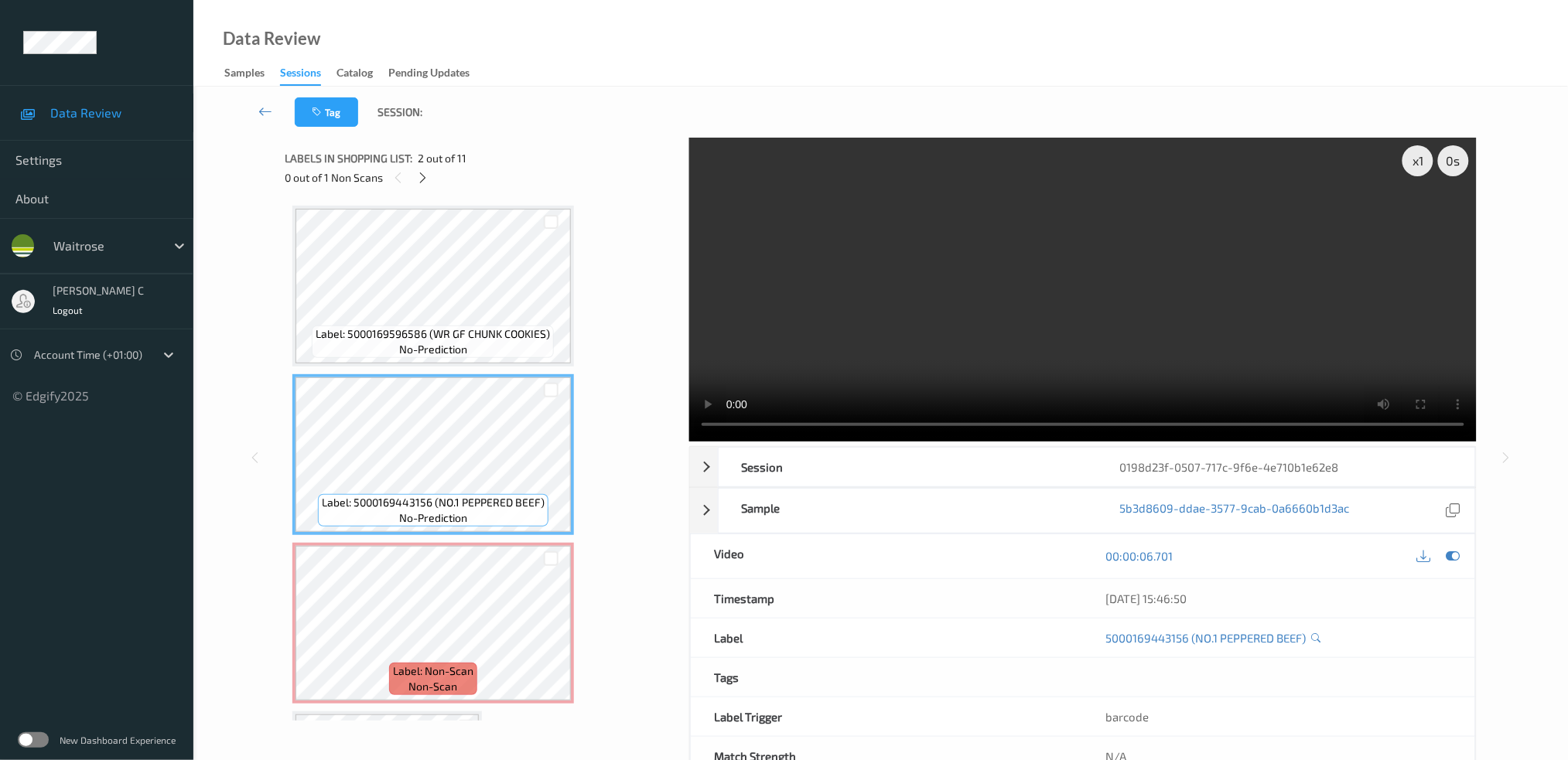
scroll to position [102, 0]
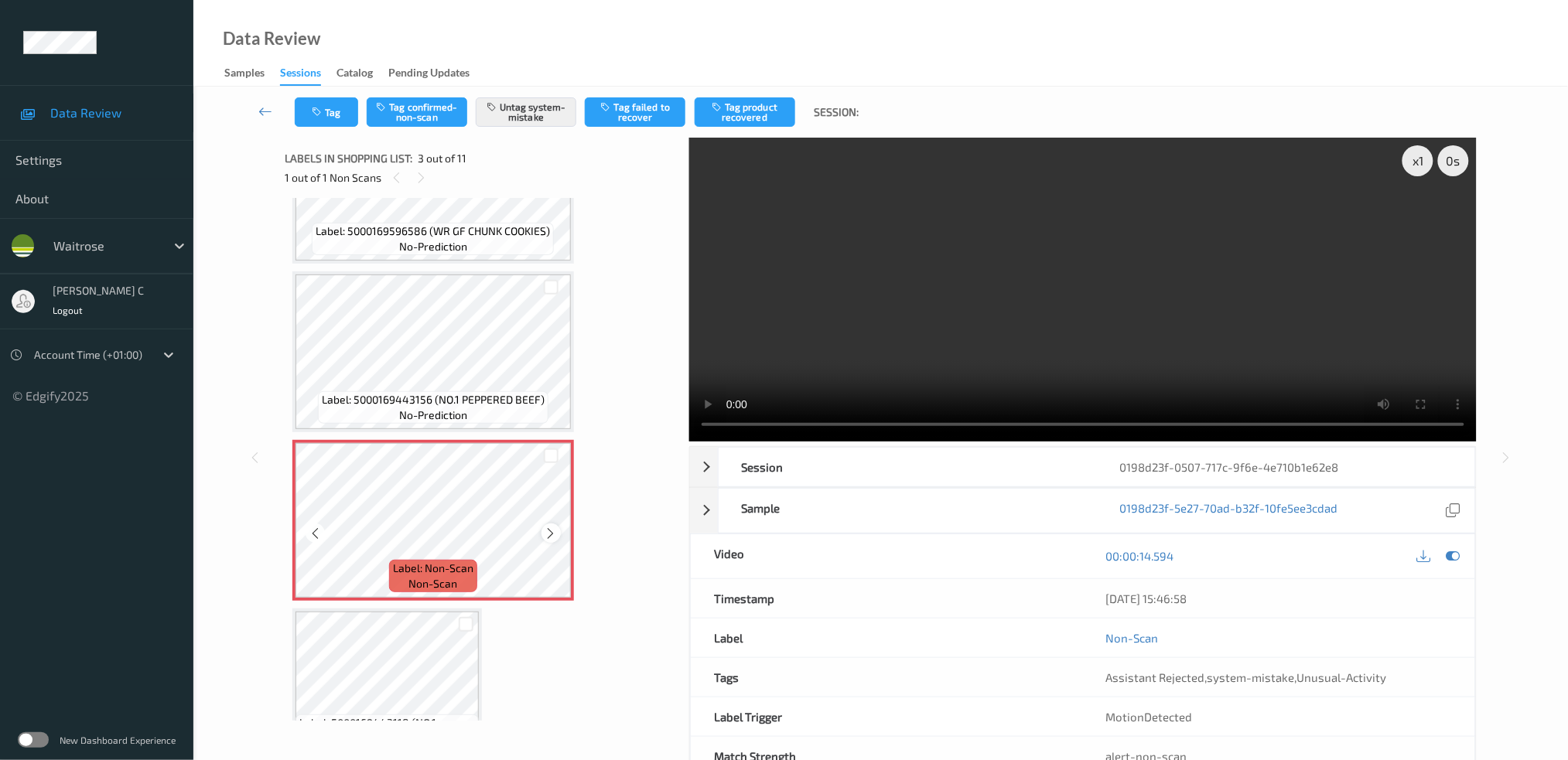
click at [551, 528] on icon at bounding box center [551, 533] width 13 height 14
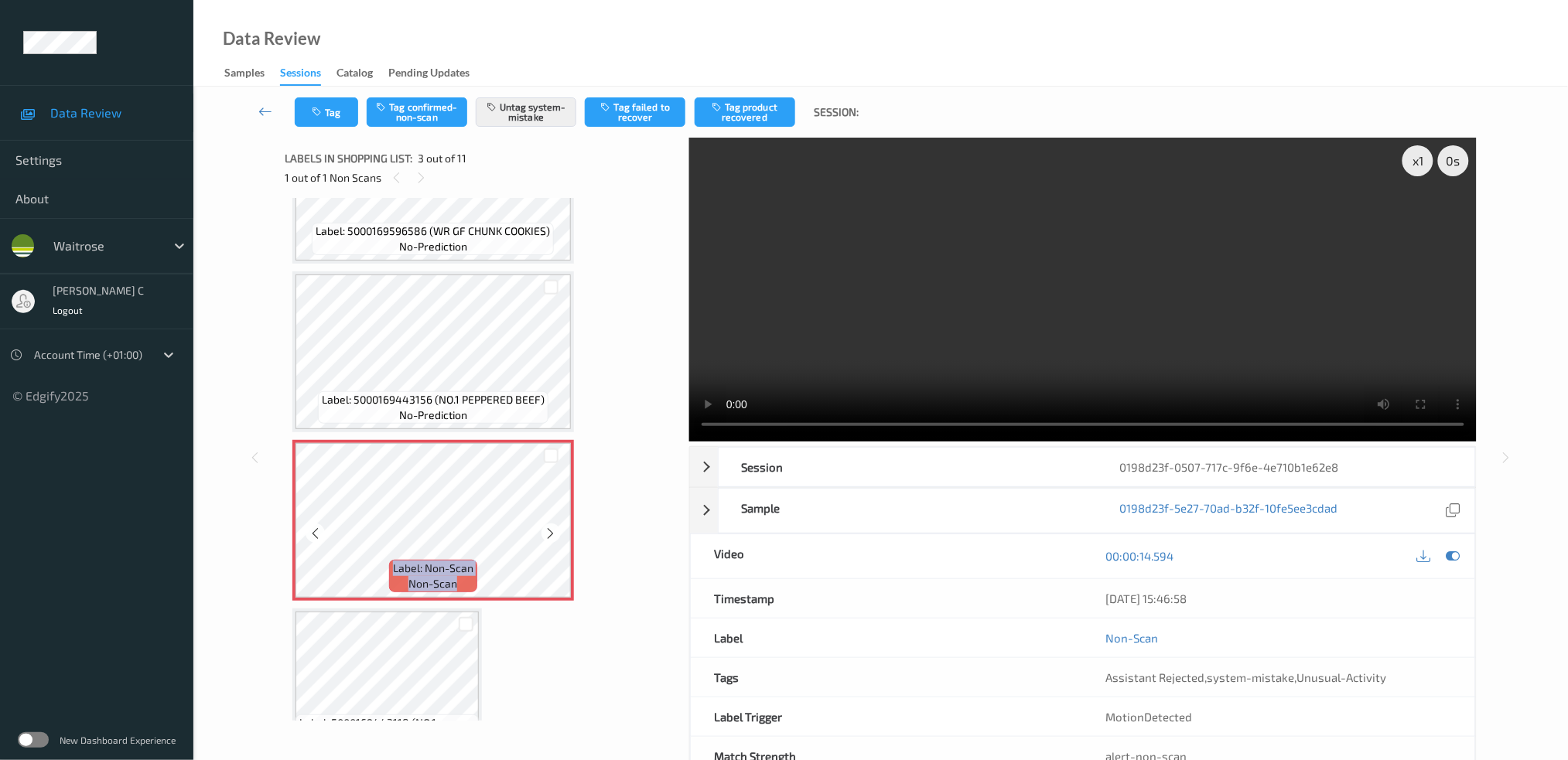
click at [551, 528] on icon at bounding box center [551, 533] width 13 height 14
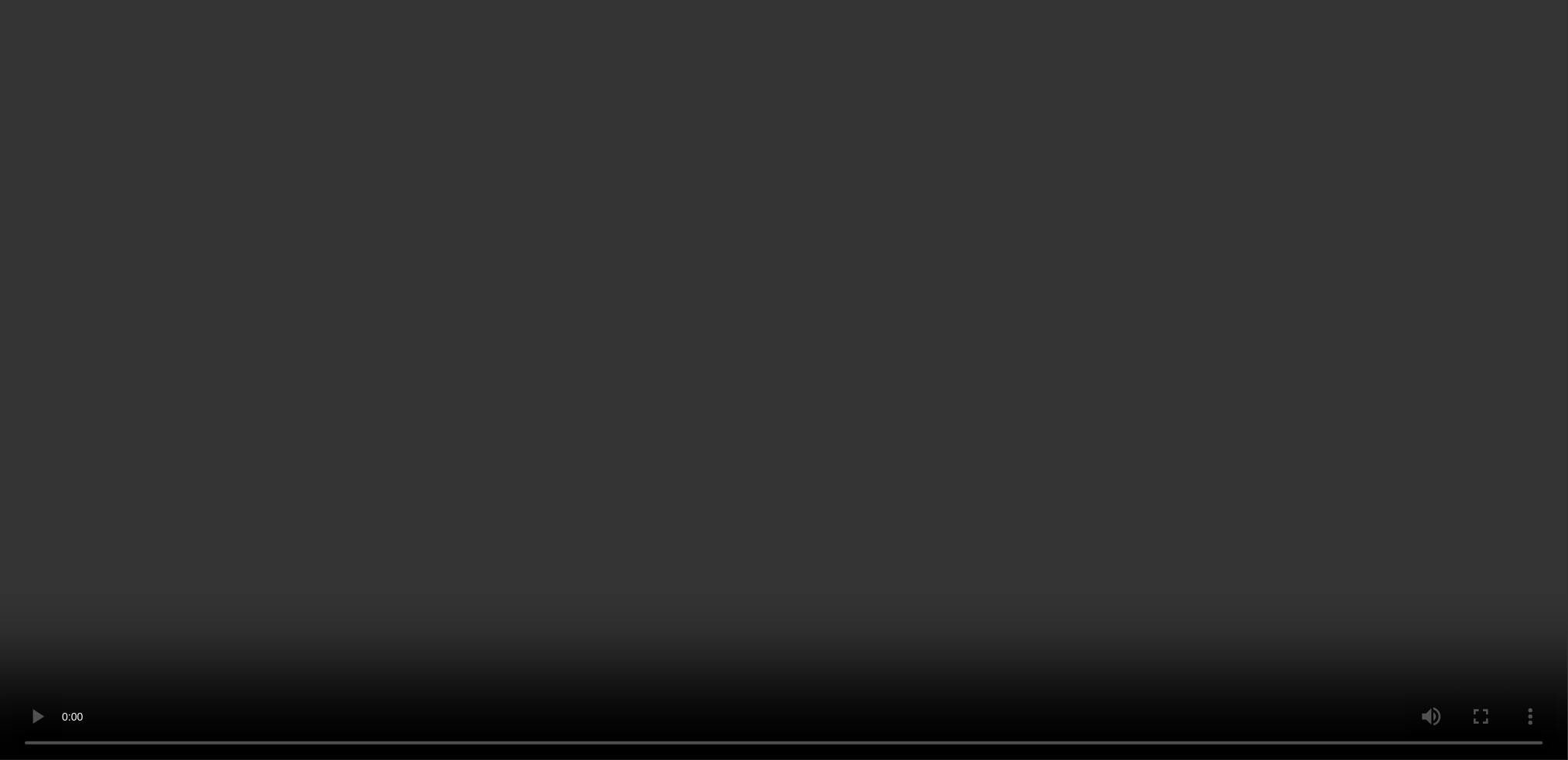
scroll to position [309, 0]
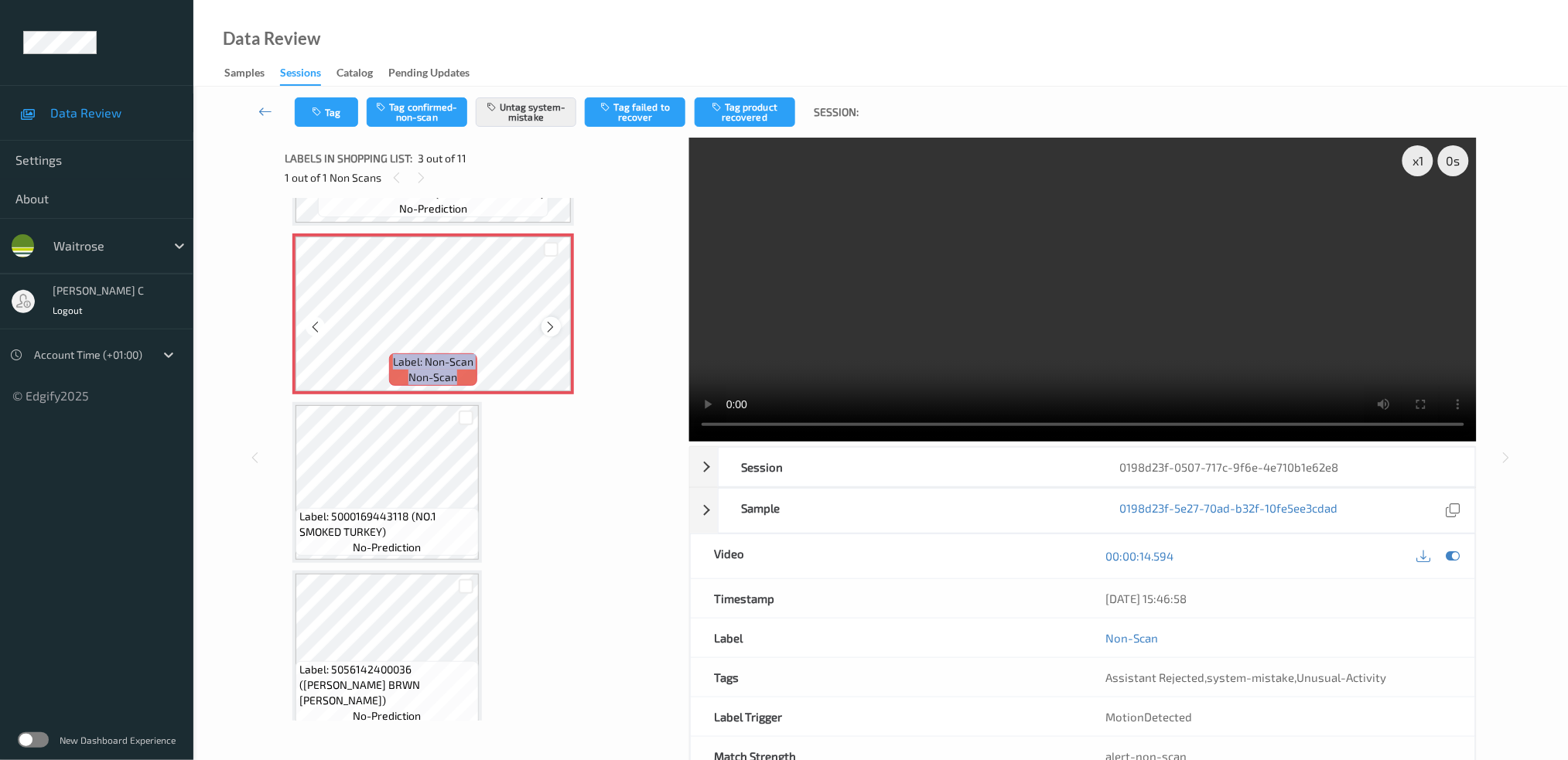
click at [553, 321] on icon at bounding box center [551, 326] width 13 height 14
click at [549, 323] on icon at bounding box center [551, 326] width 13 height 14
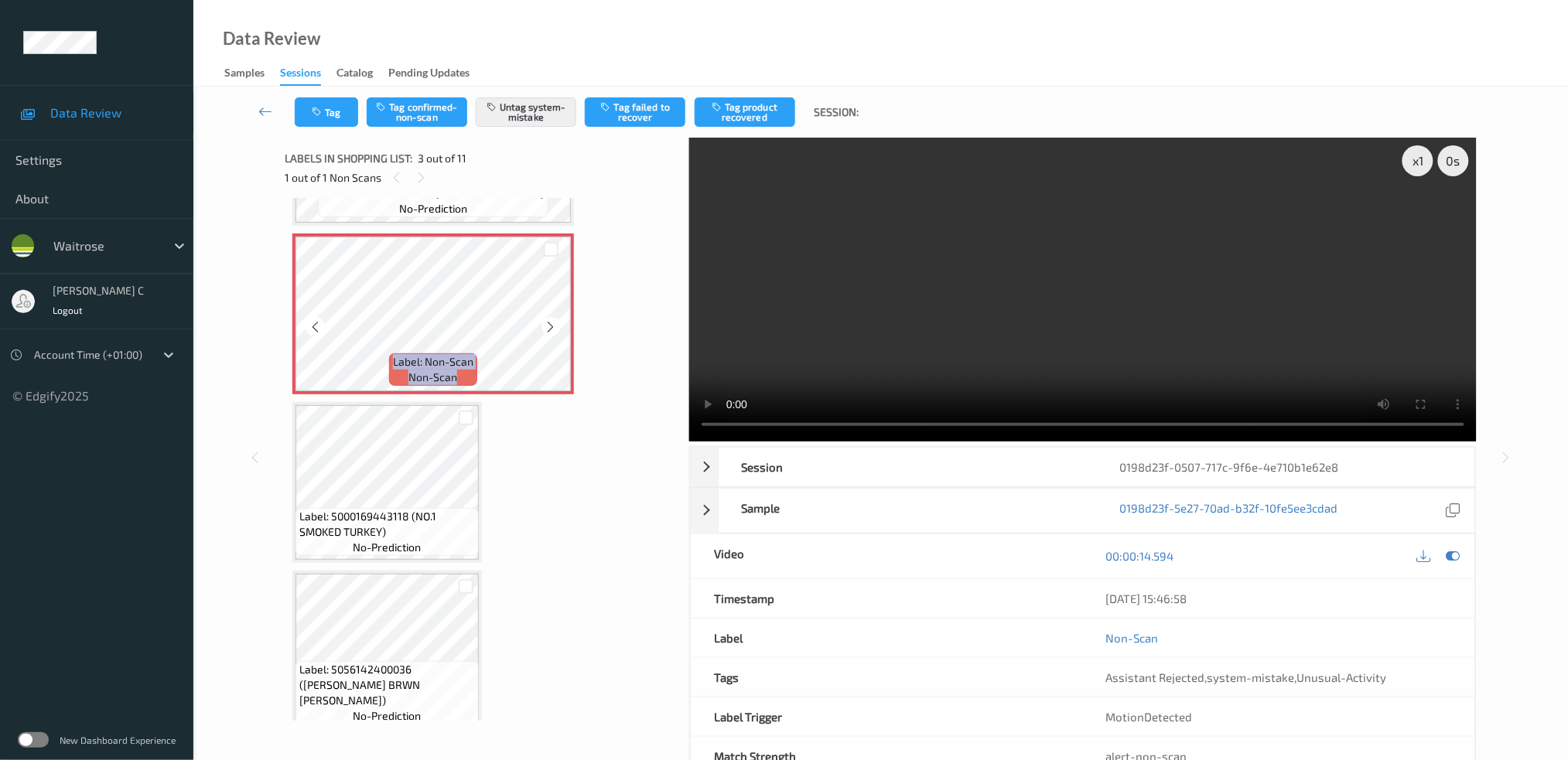
click at [549, 323] on icon at bounding box center [551, 326] width 13 height 14
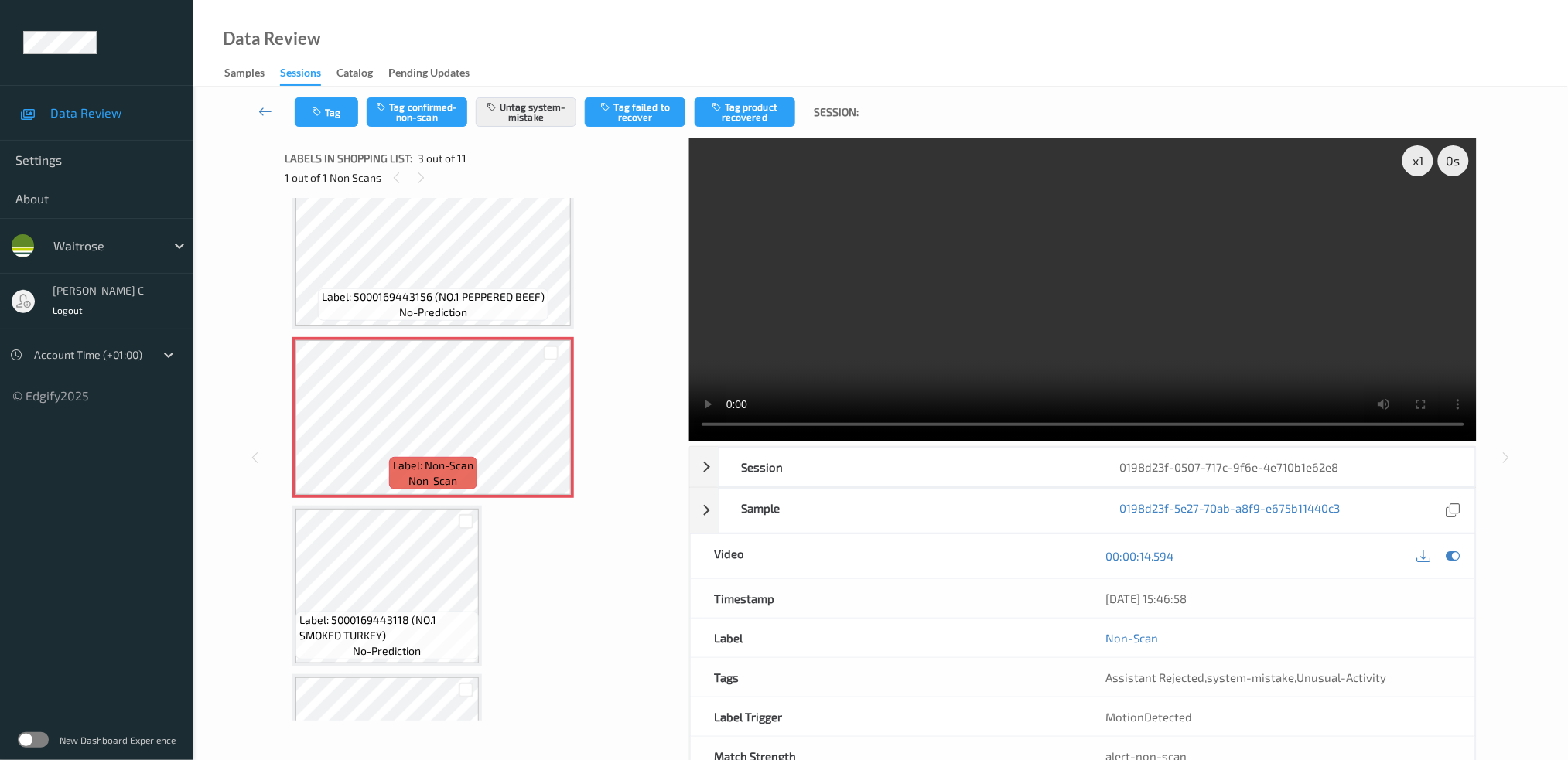
click at [442, 622] on span "Label: 5000169443118 (NO.1 SMOKED TURKEY)" at bounding box center [387, 628] width 176 height 31
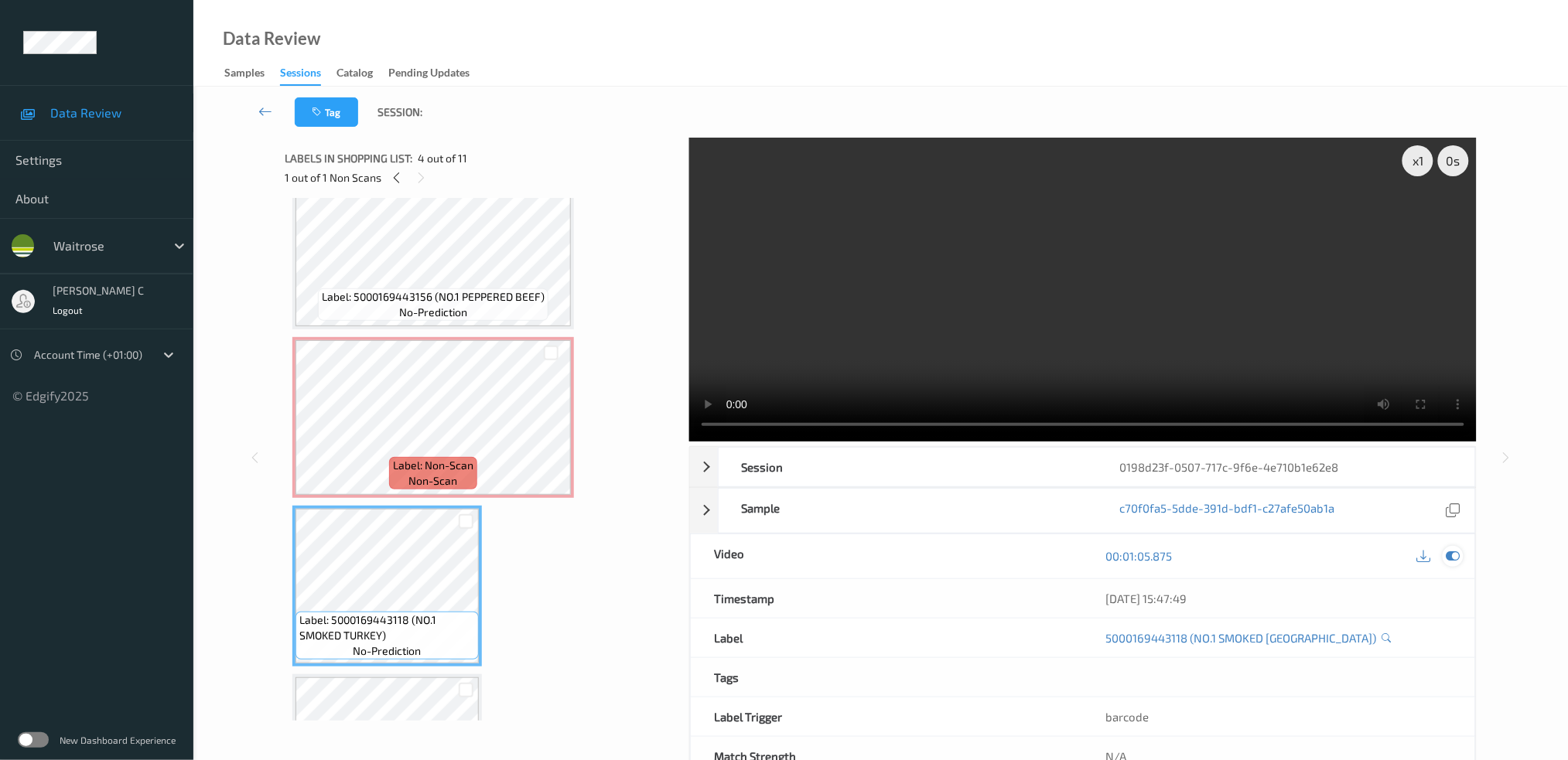
click at [1453, 551] on icon at bounding box center [1453, 555] width 14 height 14
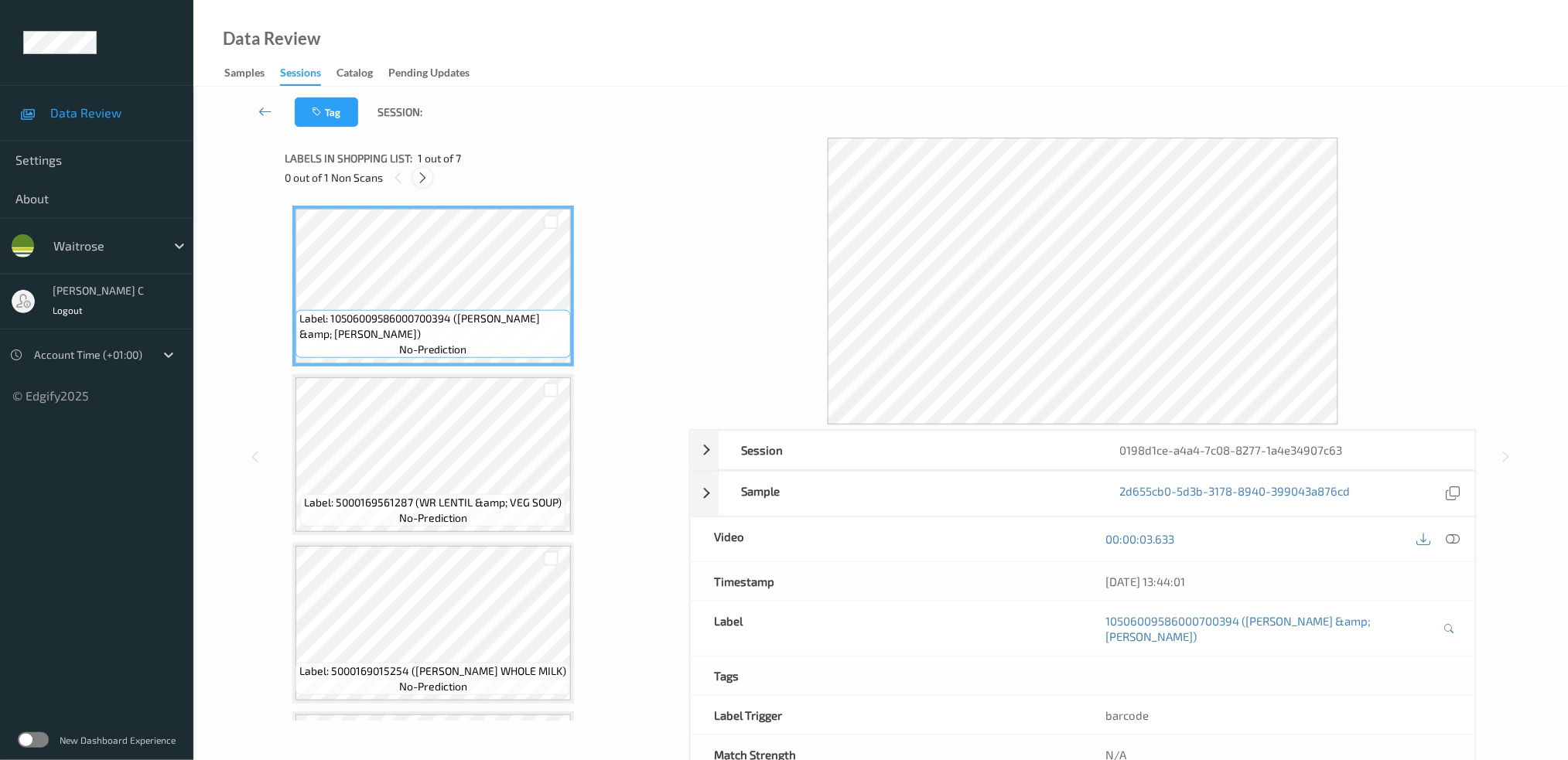
click at [427, 177] on icon at bounding box center [423, 177] width 13 height 14
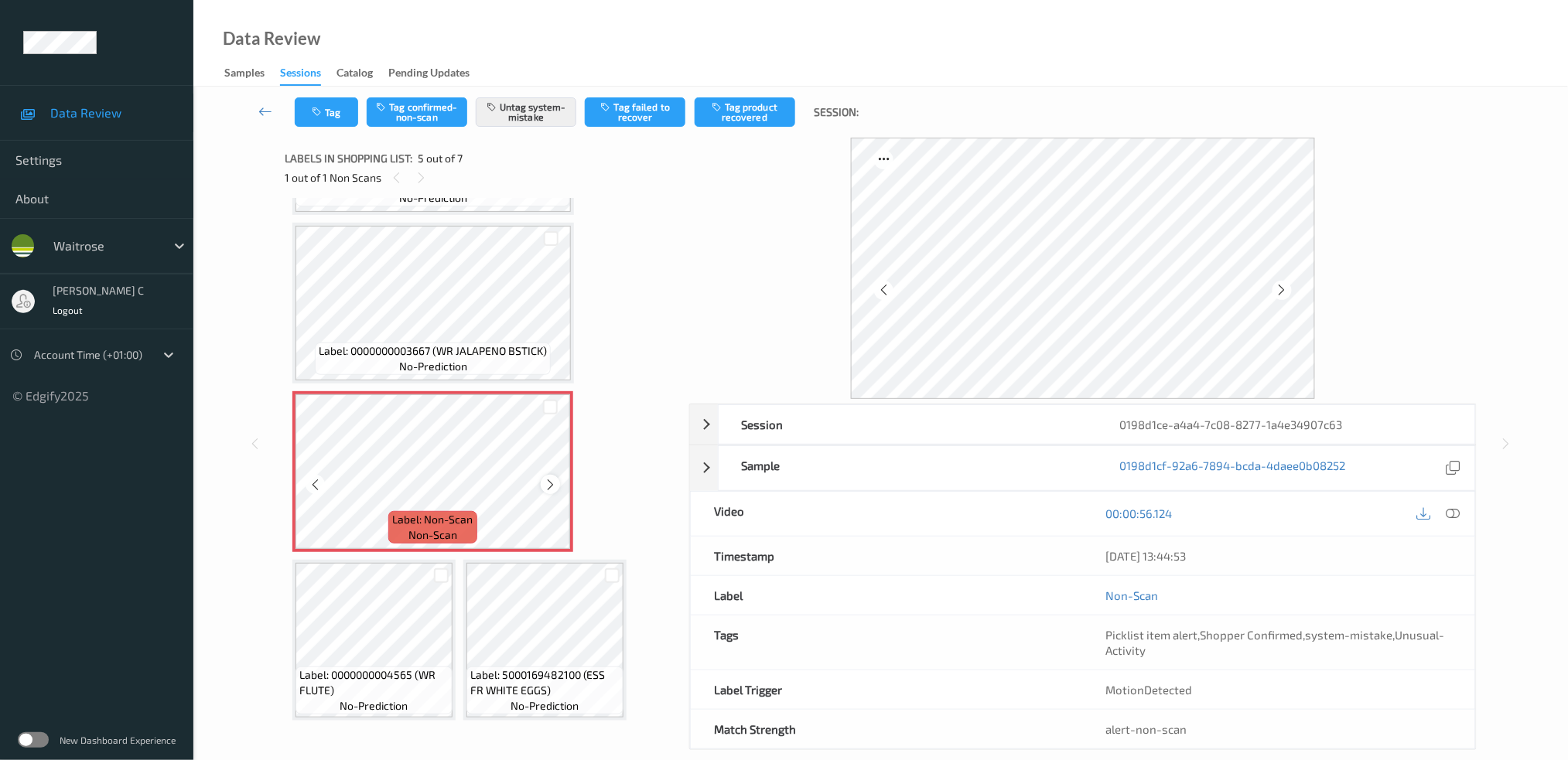
click at [551, 478] on icon at bounding box center [550, 484] width 13 height 14
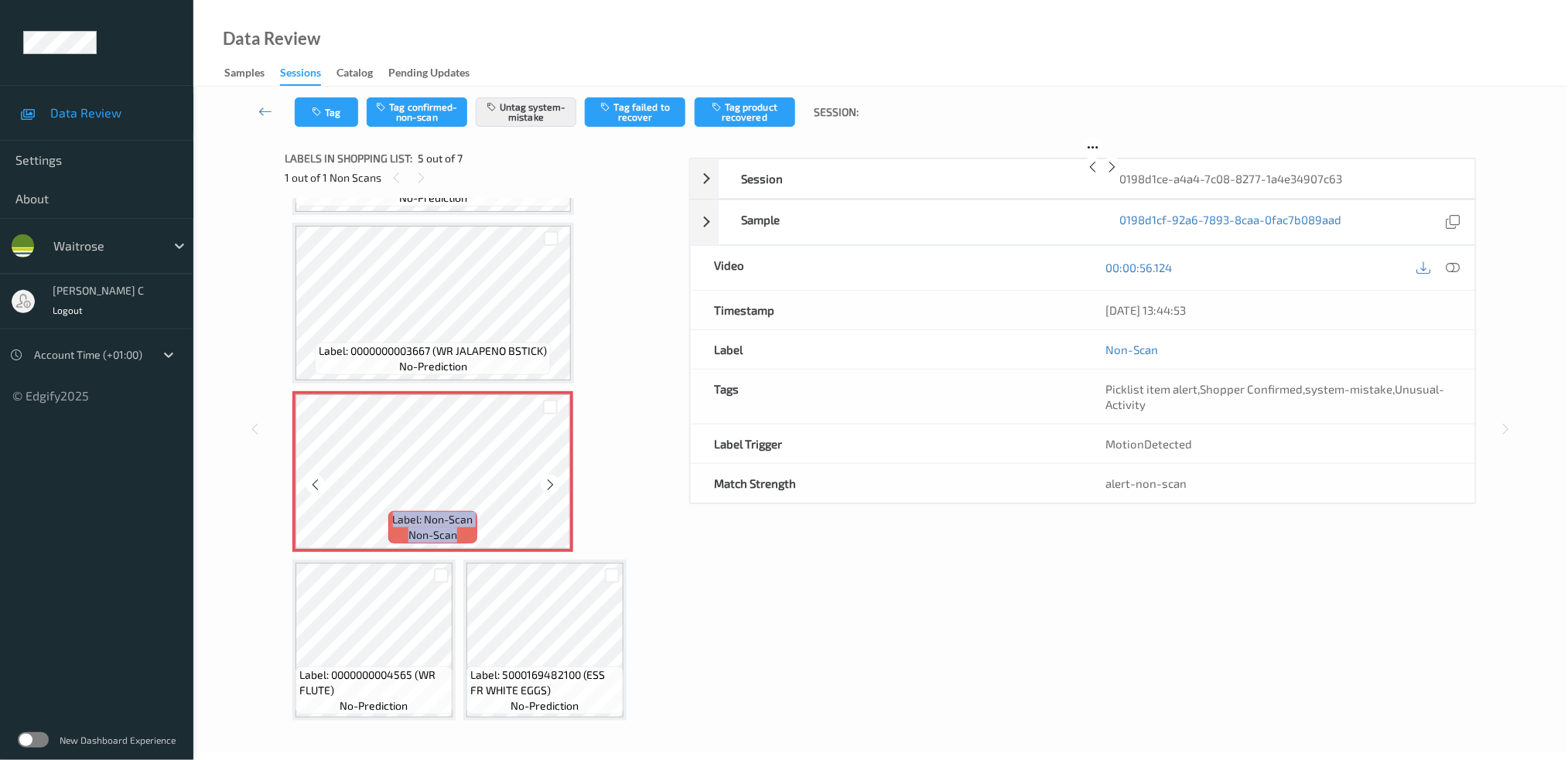
click at [551, 478] on icon at bounding box center [550, 484] width 13 height 14
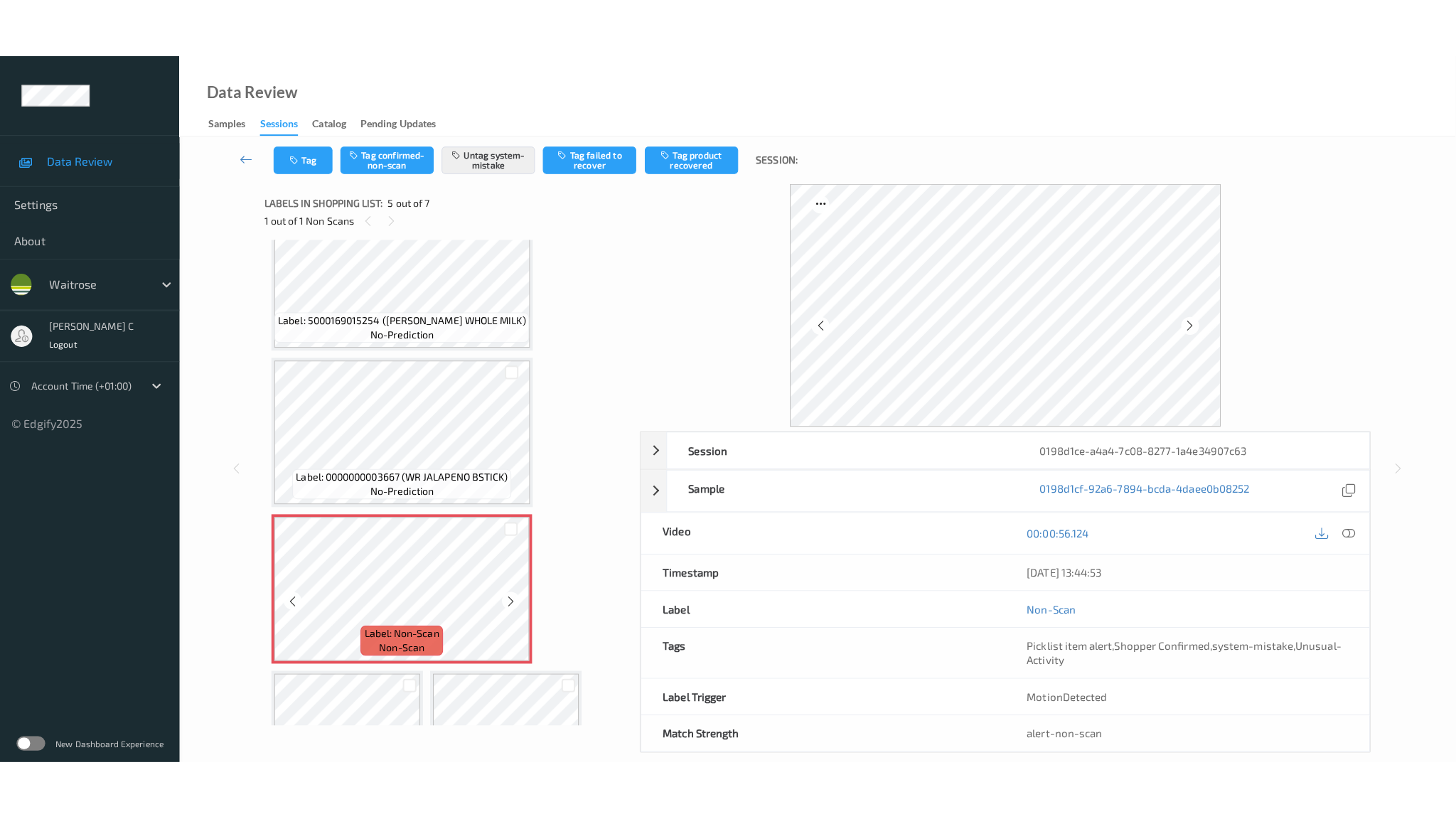
scroll to position [355, 0]
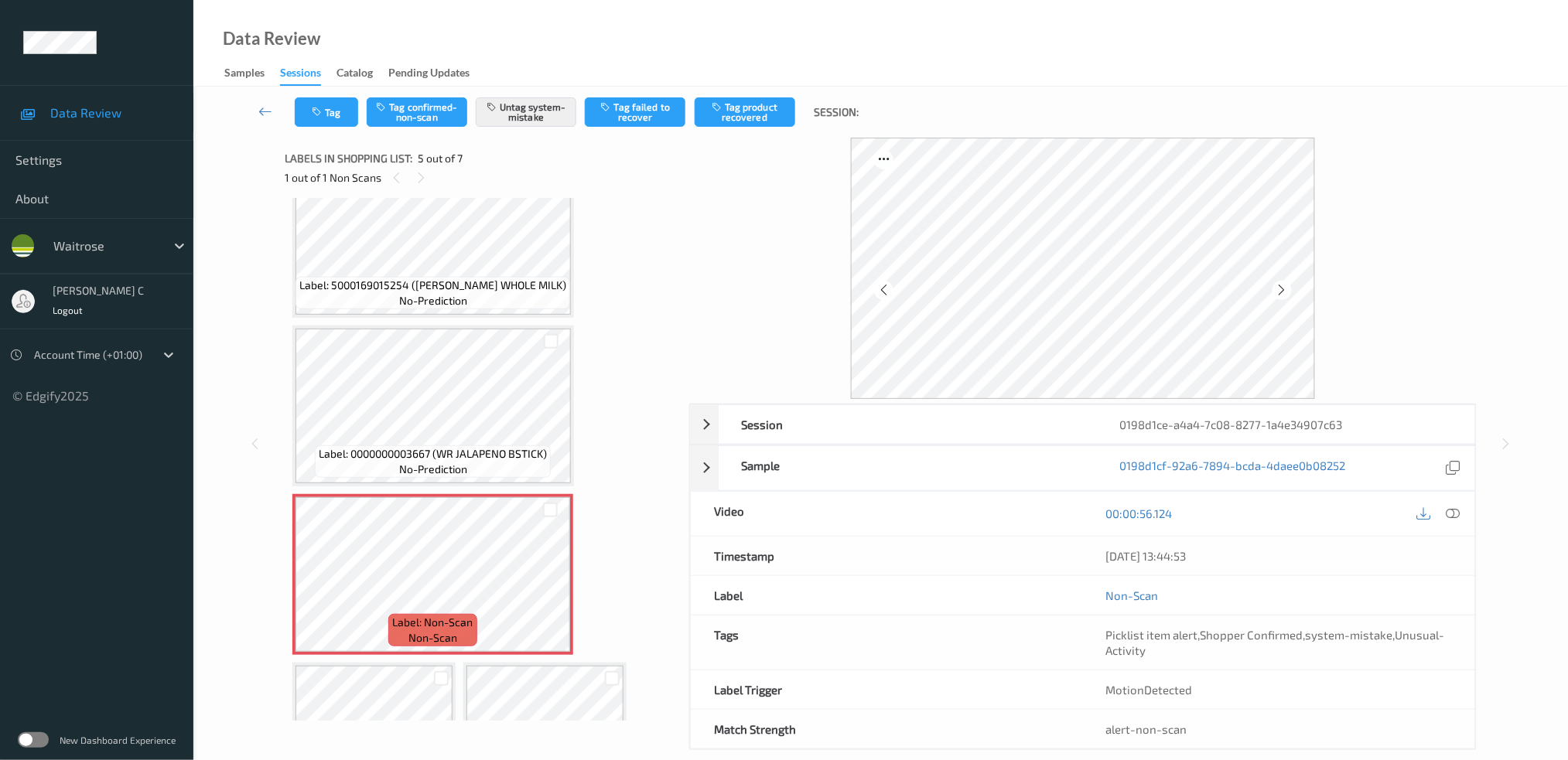
click at [388, 287] on span "Label: 5000169015254 (WR ESS WHOLE MILK)" at bounding box center [433, 285] width 267 height 15
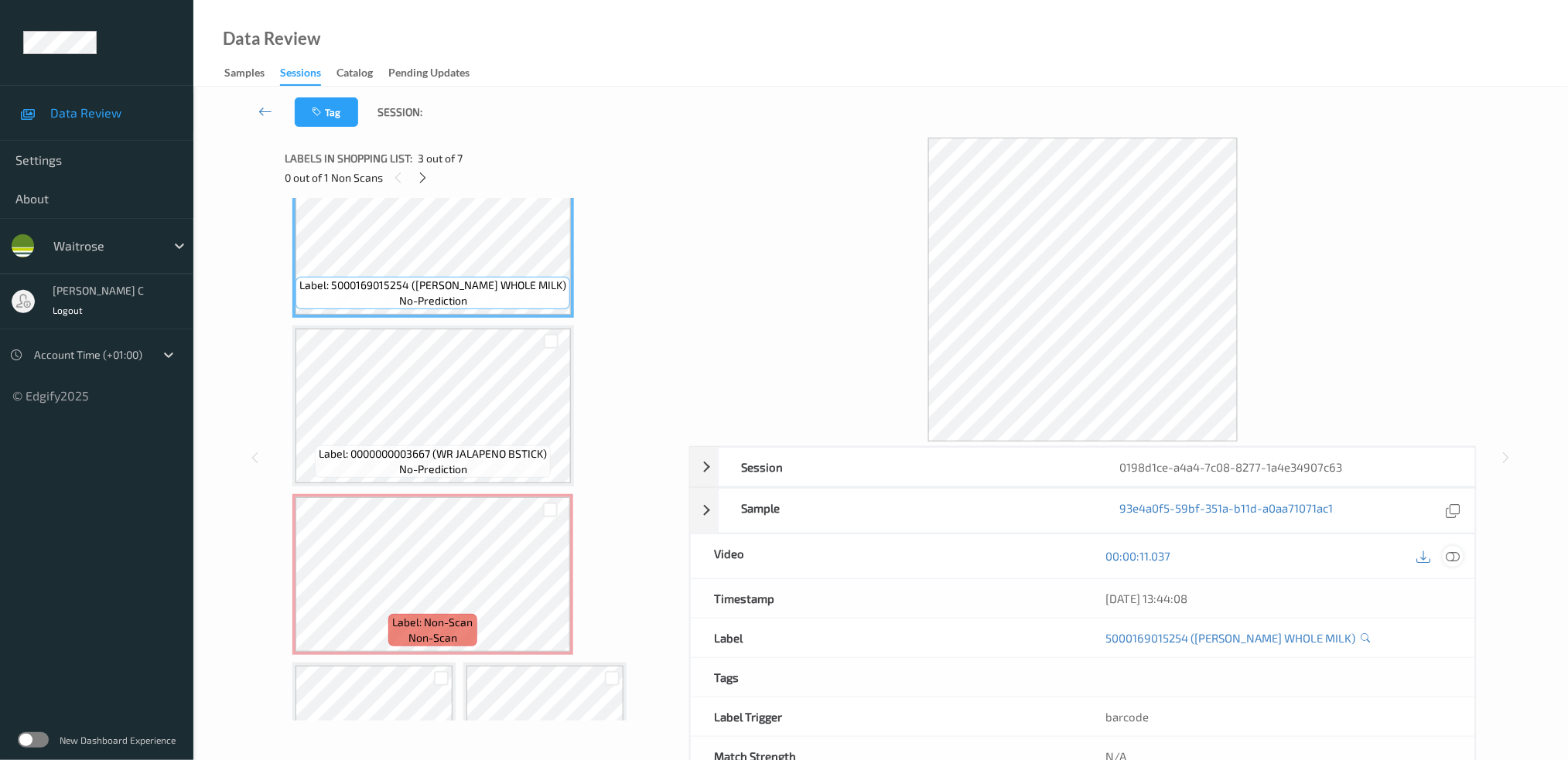
click at [1455, 554] on icon at bounding box center [1453, 555] width 14 height 14
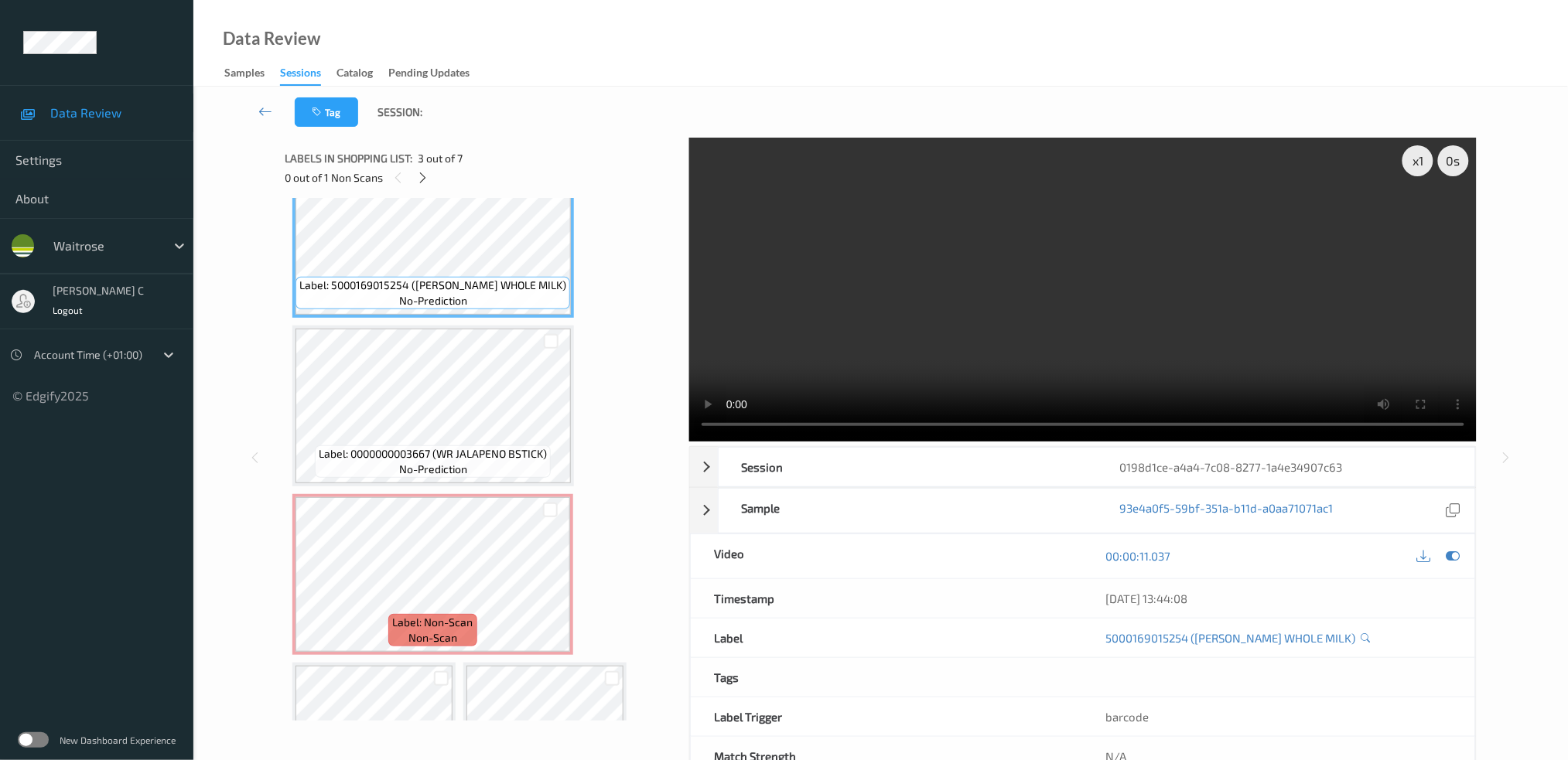
scroll to position [359, 0]
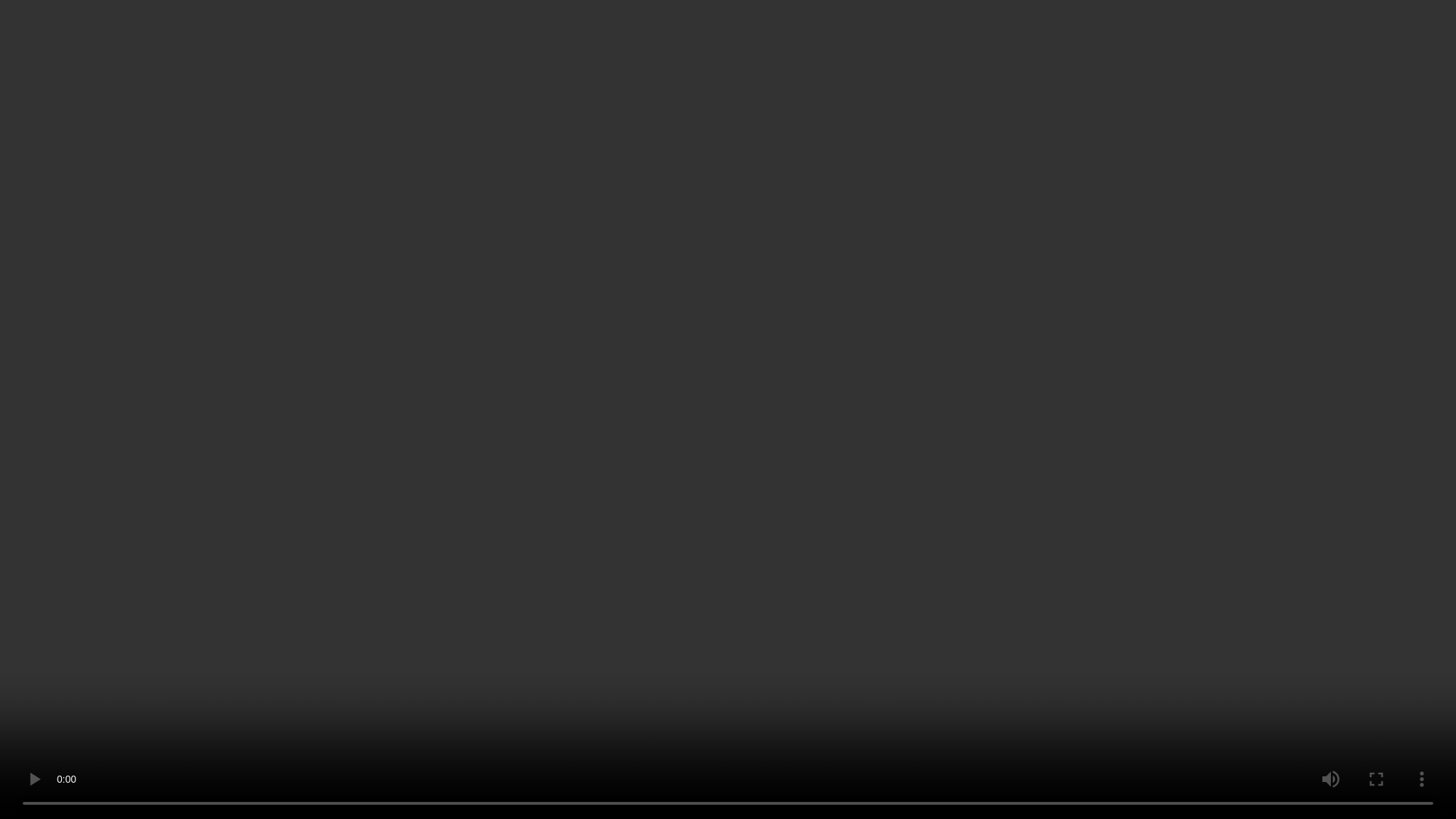
click at [52, 698] on video at bounding box center [728, 410] width 1456 height 819
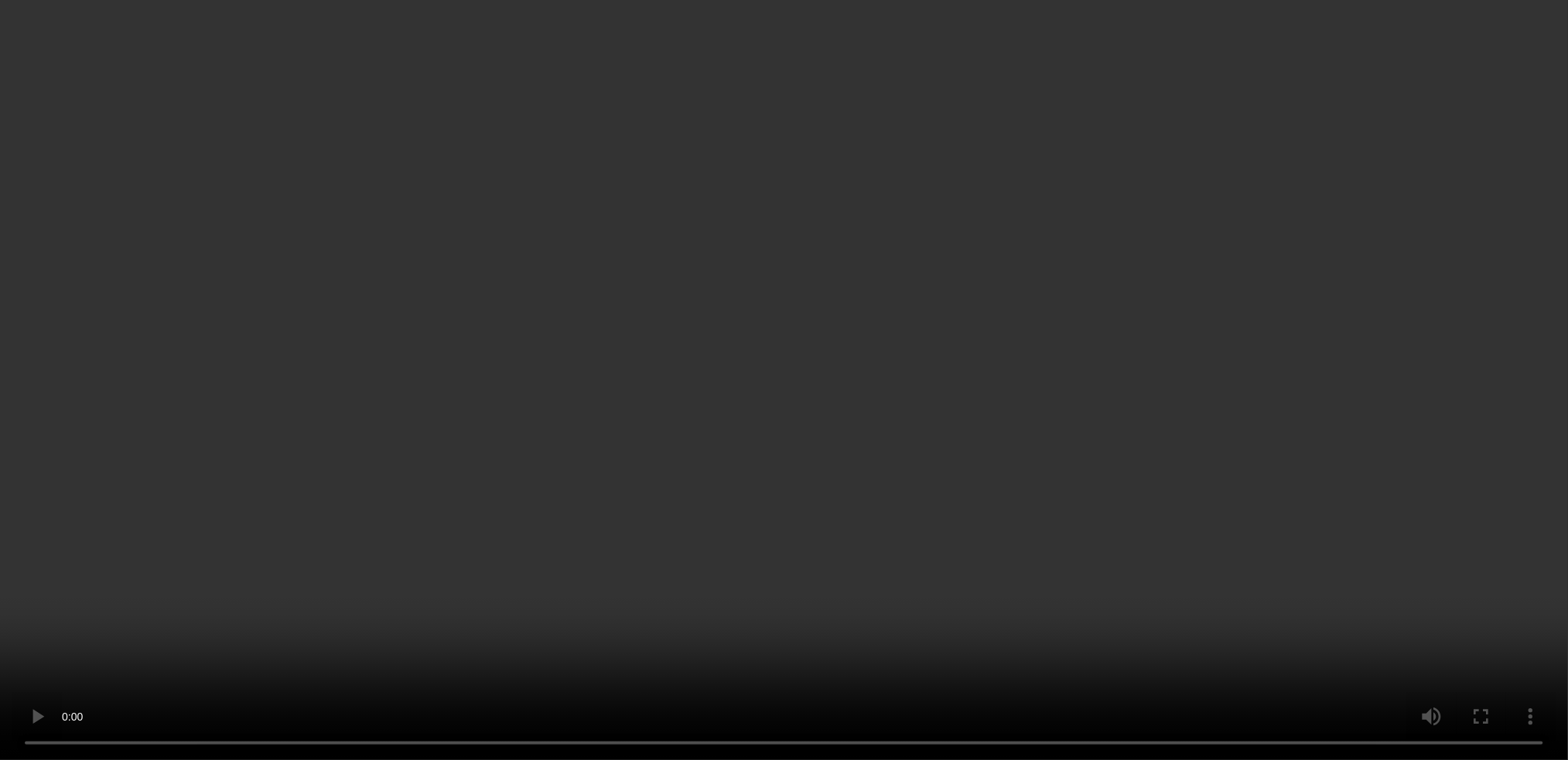
scroll to position [488, 0]
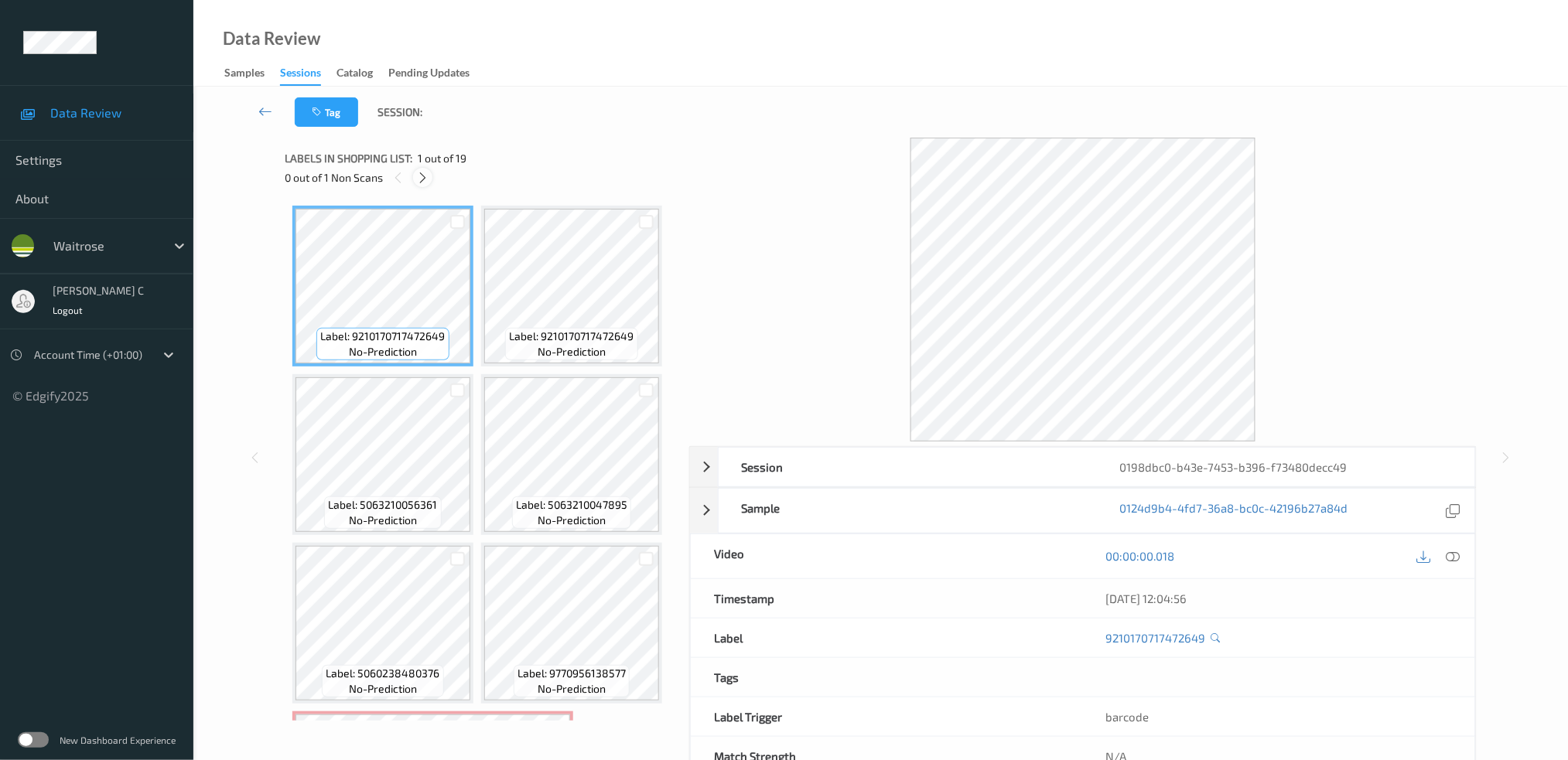
click at [424, 186] on div at bounding box center [422, 177] width 19 height 19
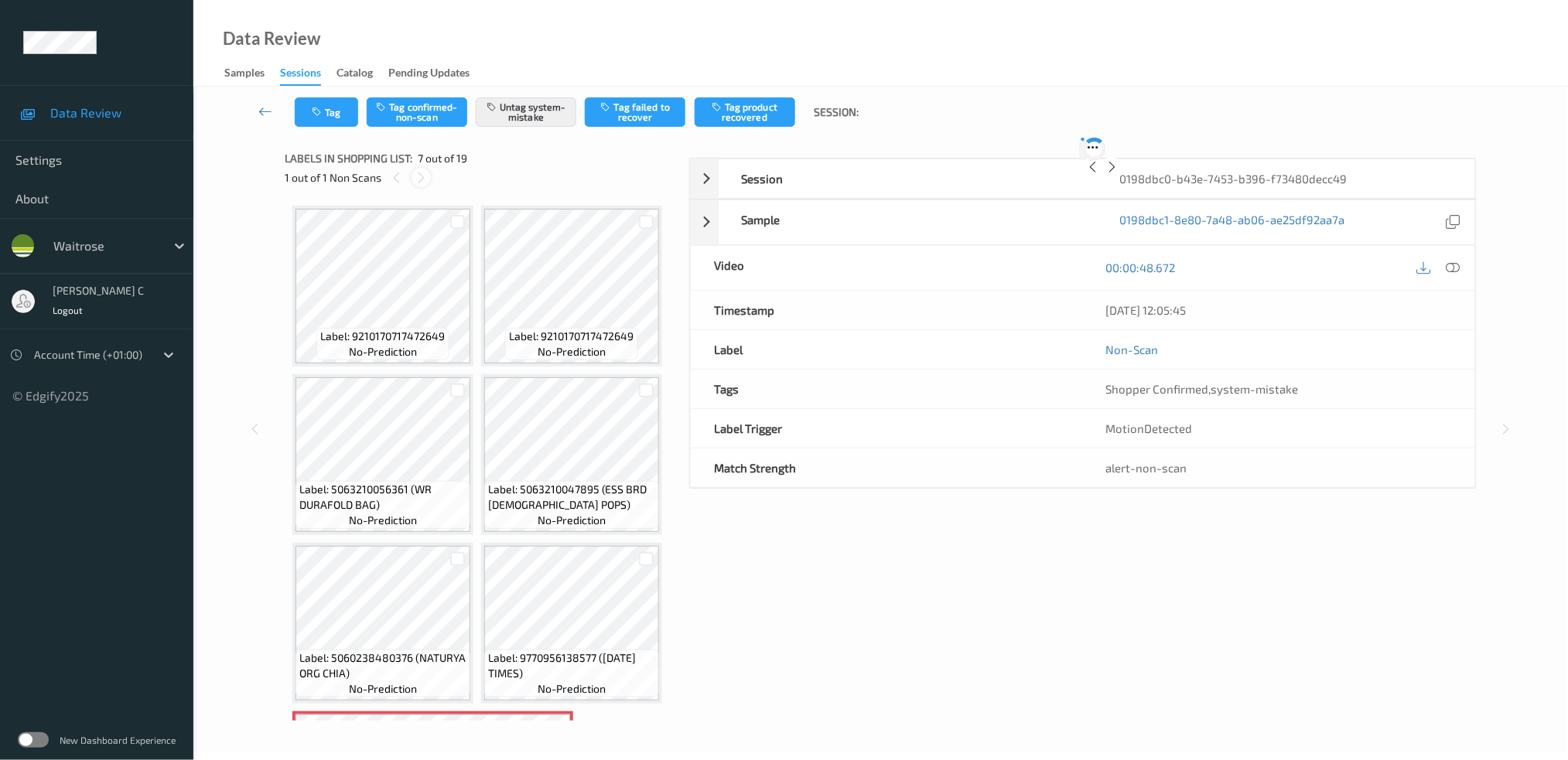
scroll to position [342, 0]
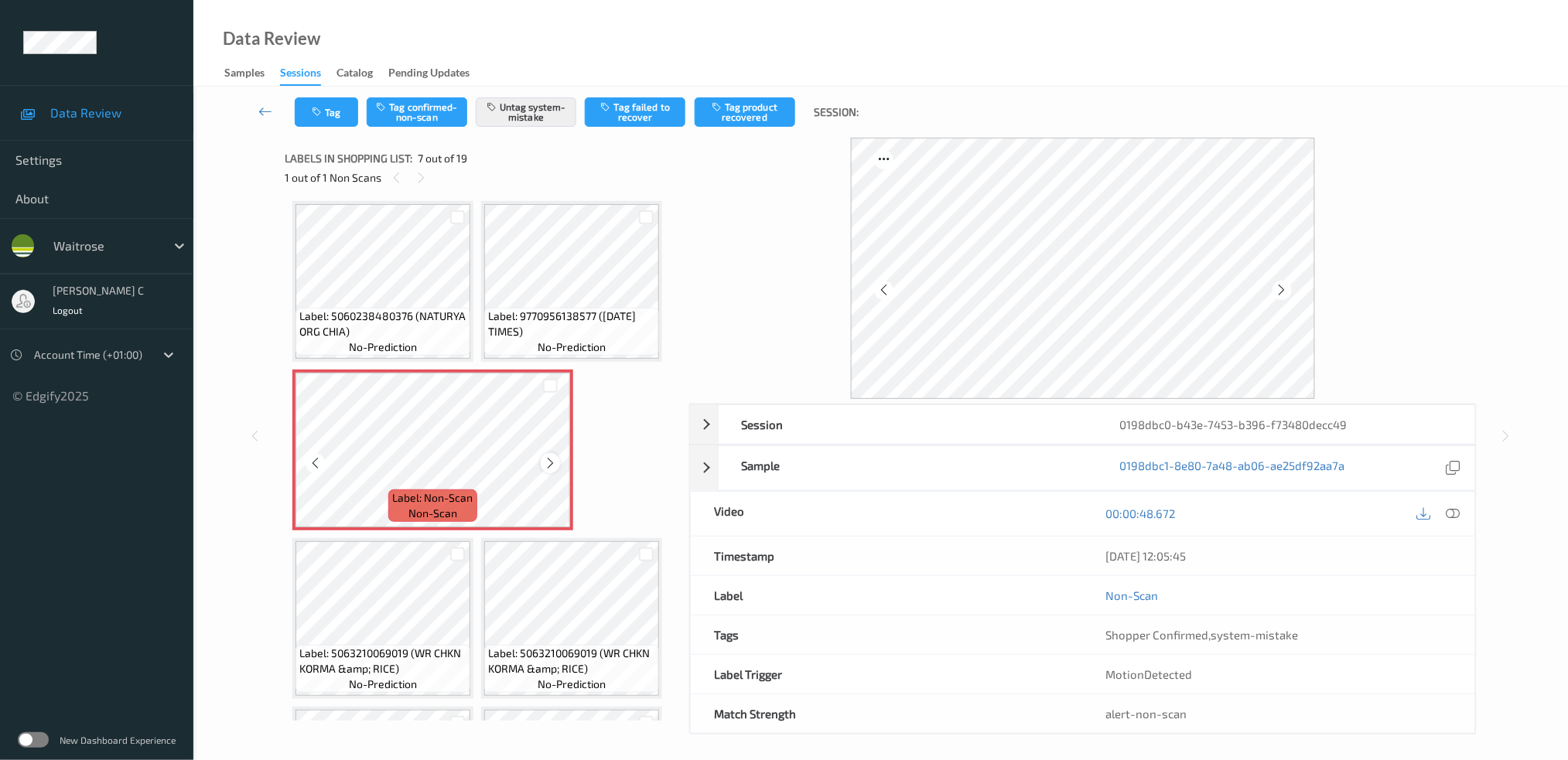
click at [548, 461] on icon at bounding box center [550, 463] width 13 height 14
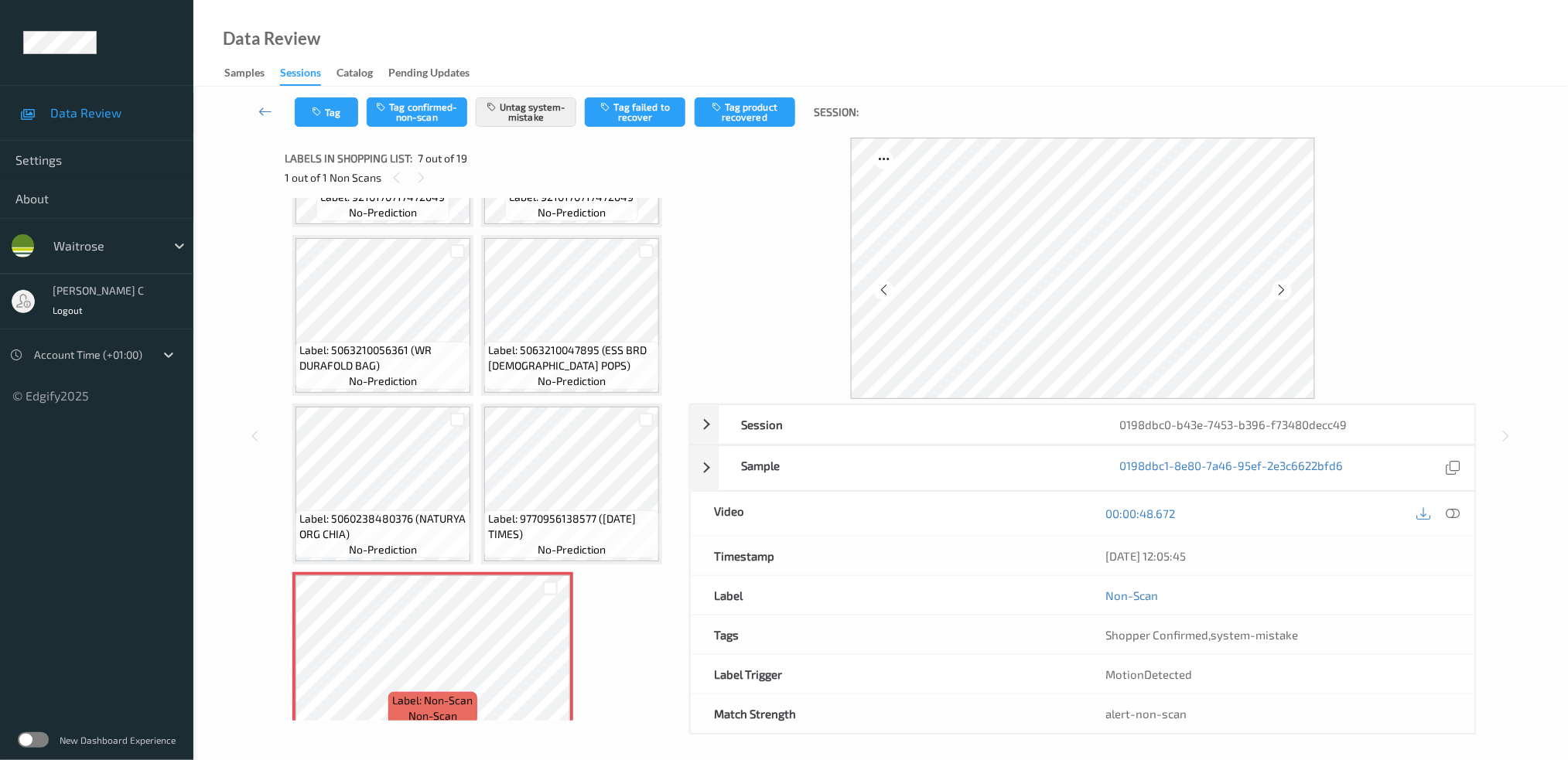
scroll to position [136, 0]
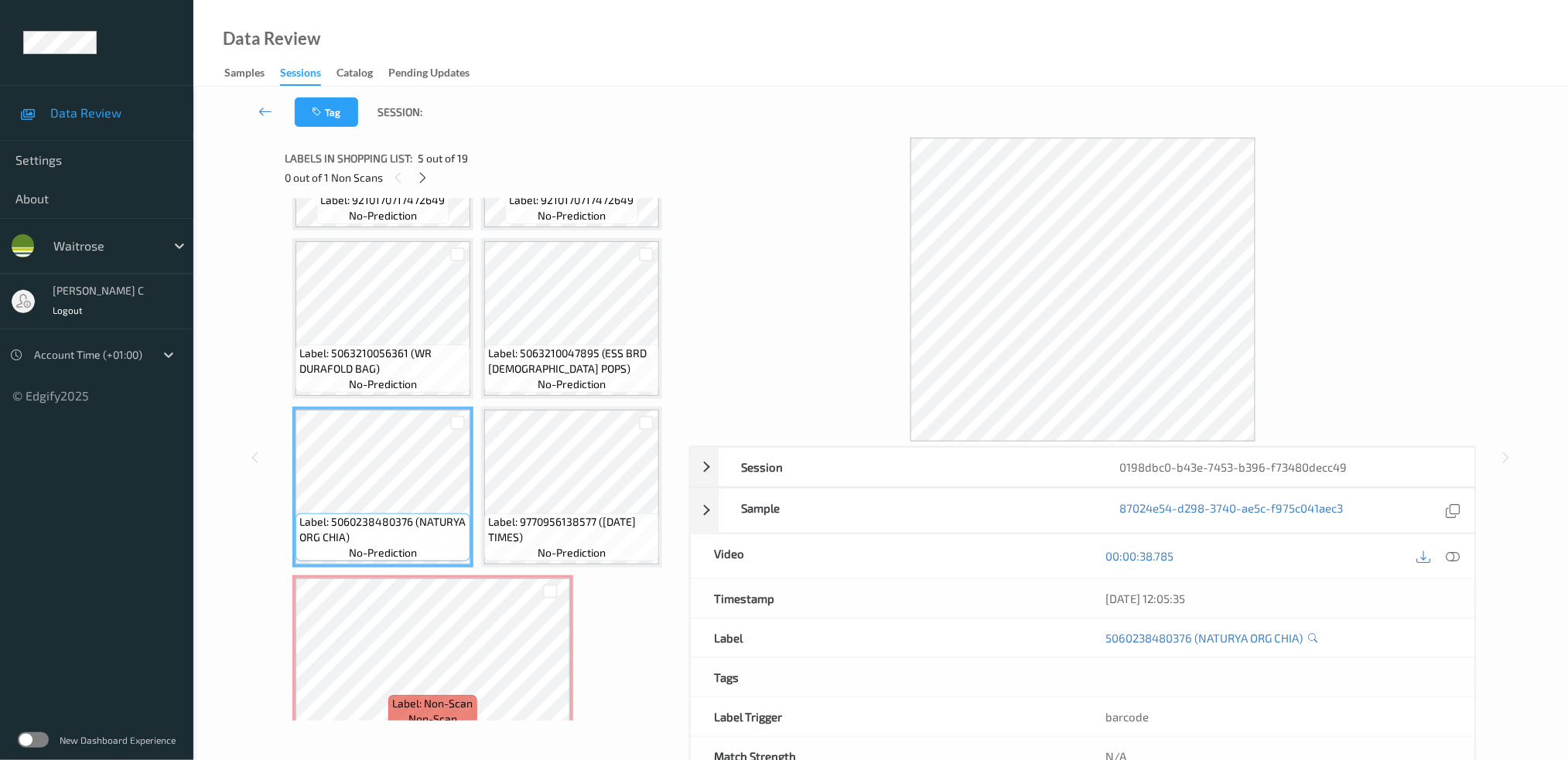
click at [1455, 559] on icon at bounding box center [1453, 555] width 14 height 14
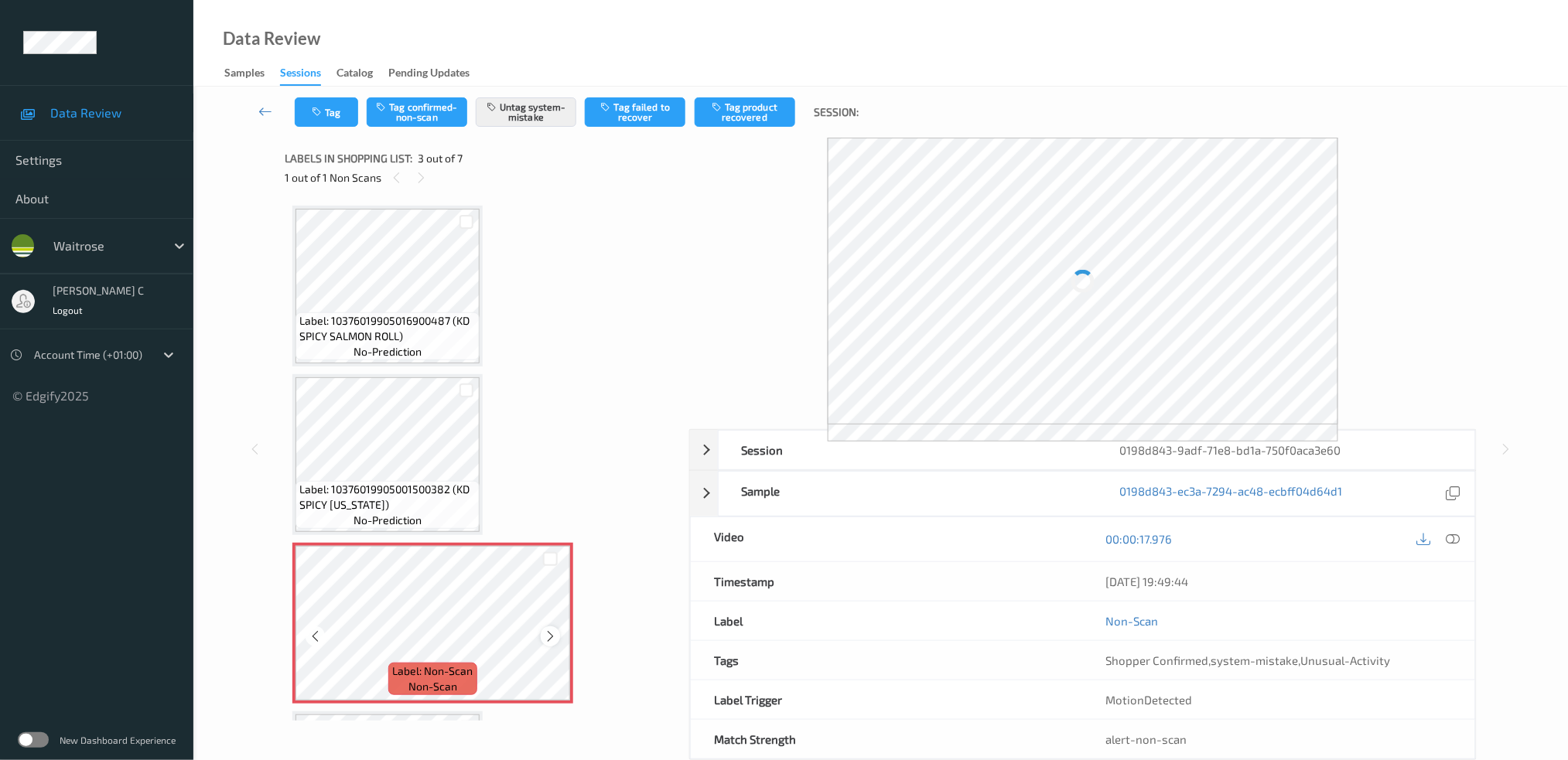
click at [553, 629] on icon at bounding box center [550, 636] width 13 height 14
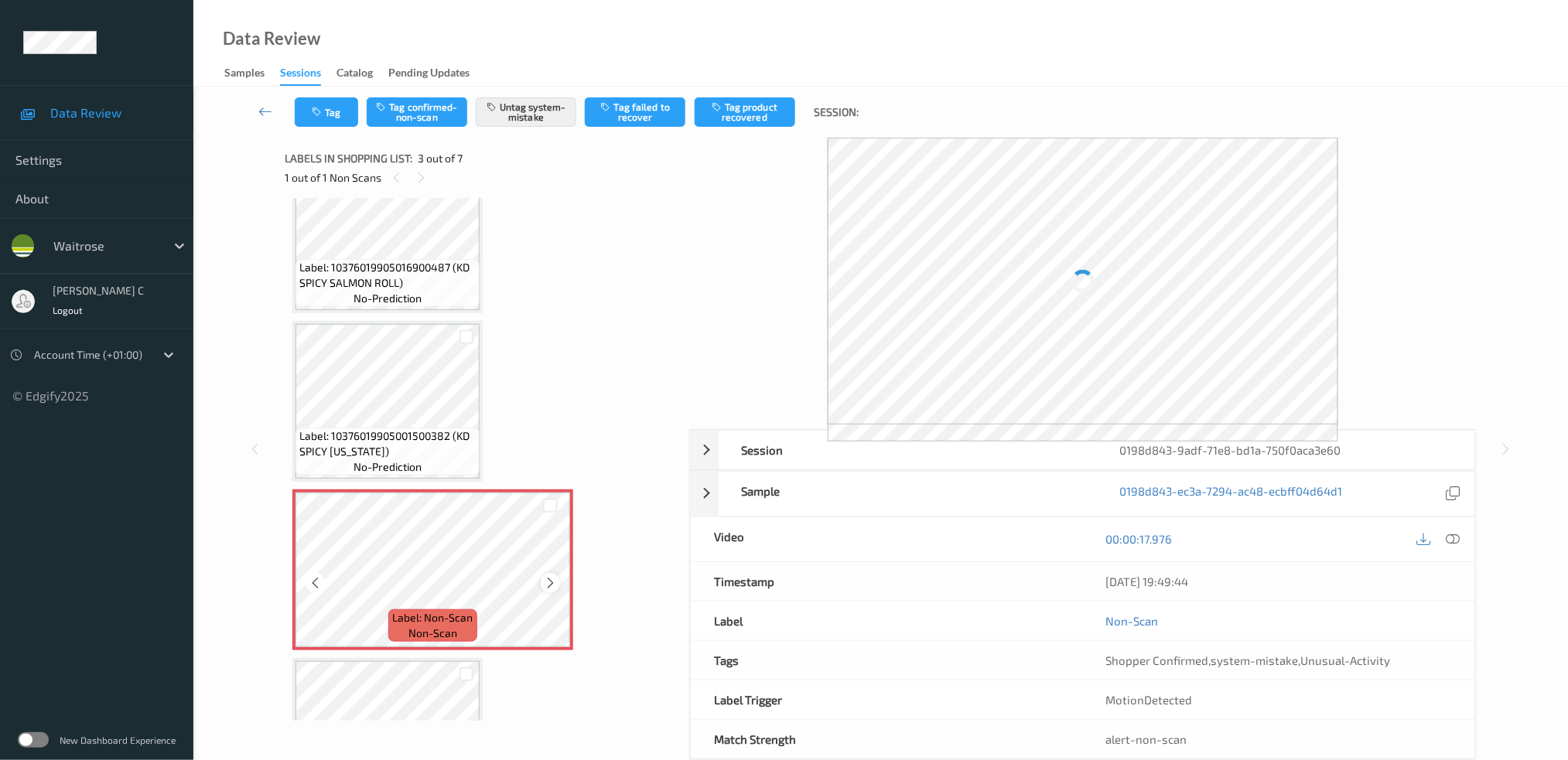
scroll to position [102, 0]
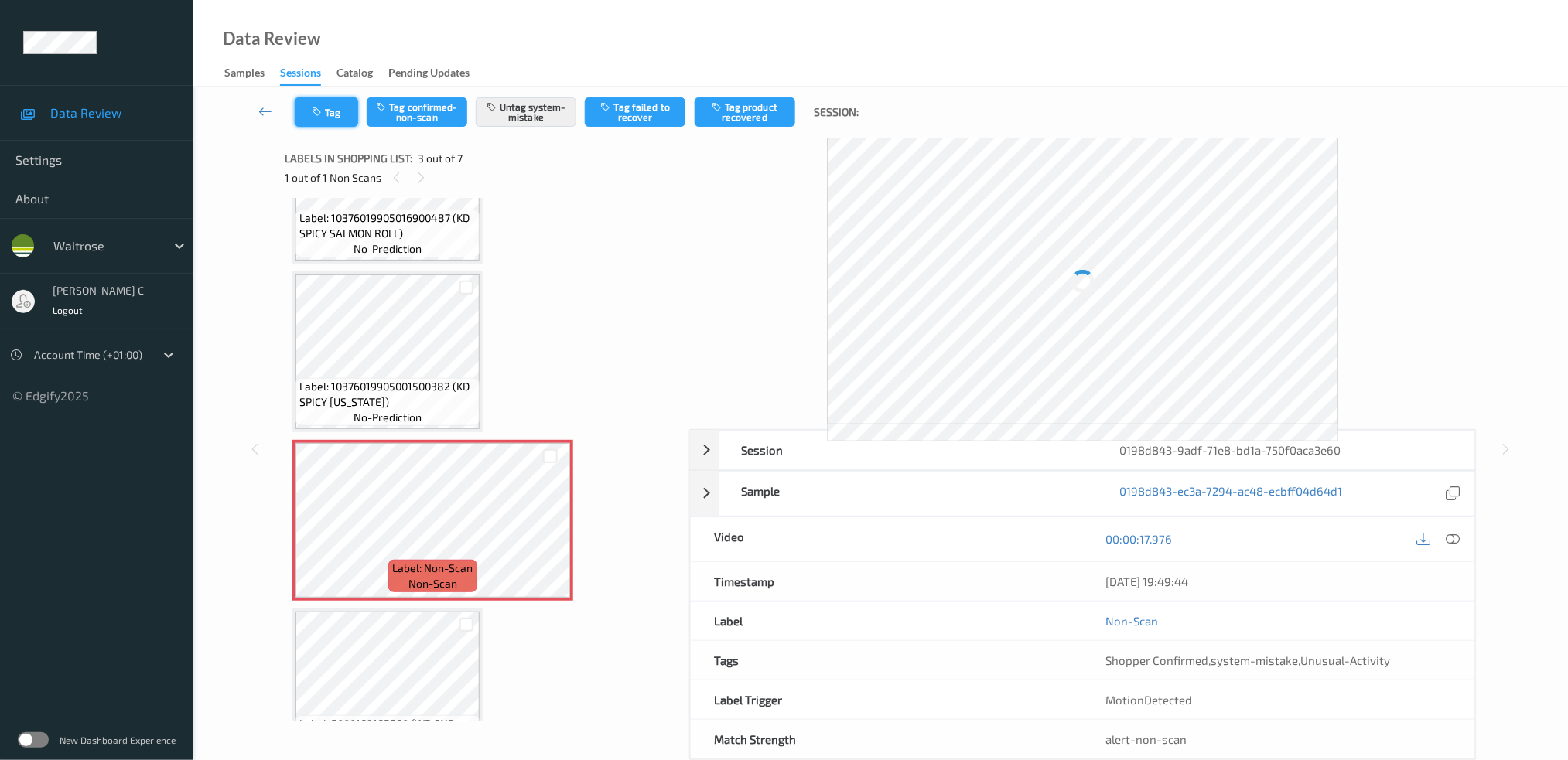
click at [337, 115] on button "Tag" at bounding box center [327, 112] width 64 height 29
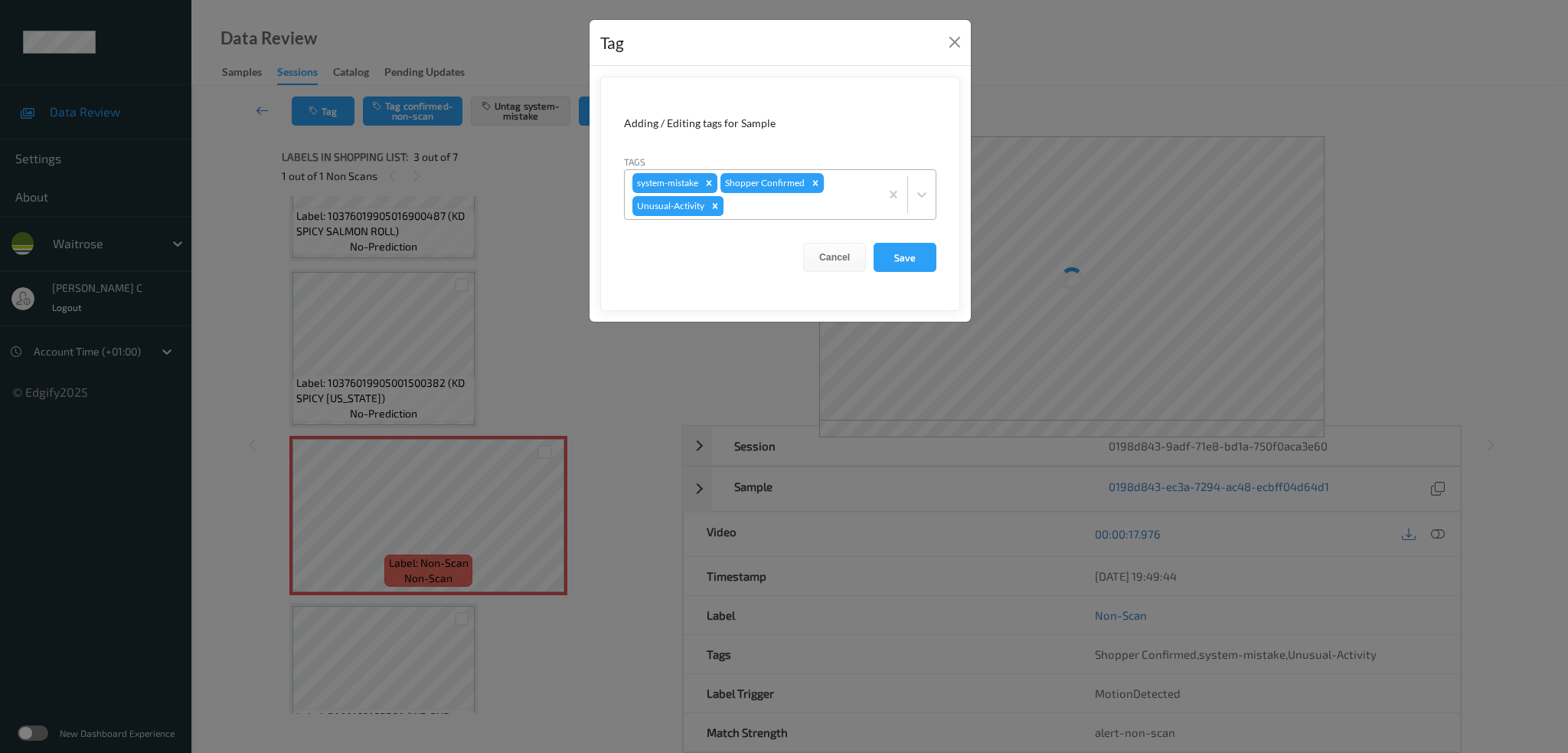
click at [714, 206] on icon "Remove Unusual-Activity" at bounding box center [716, 206] width 5 height 5
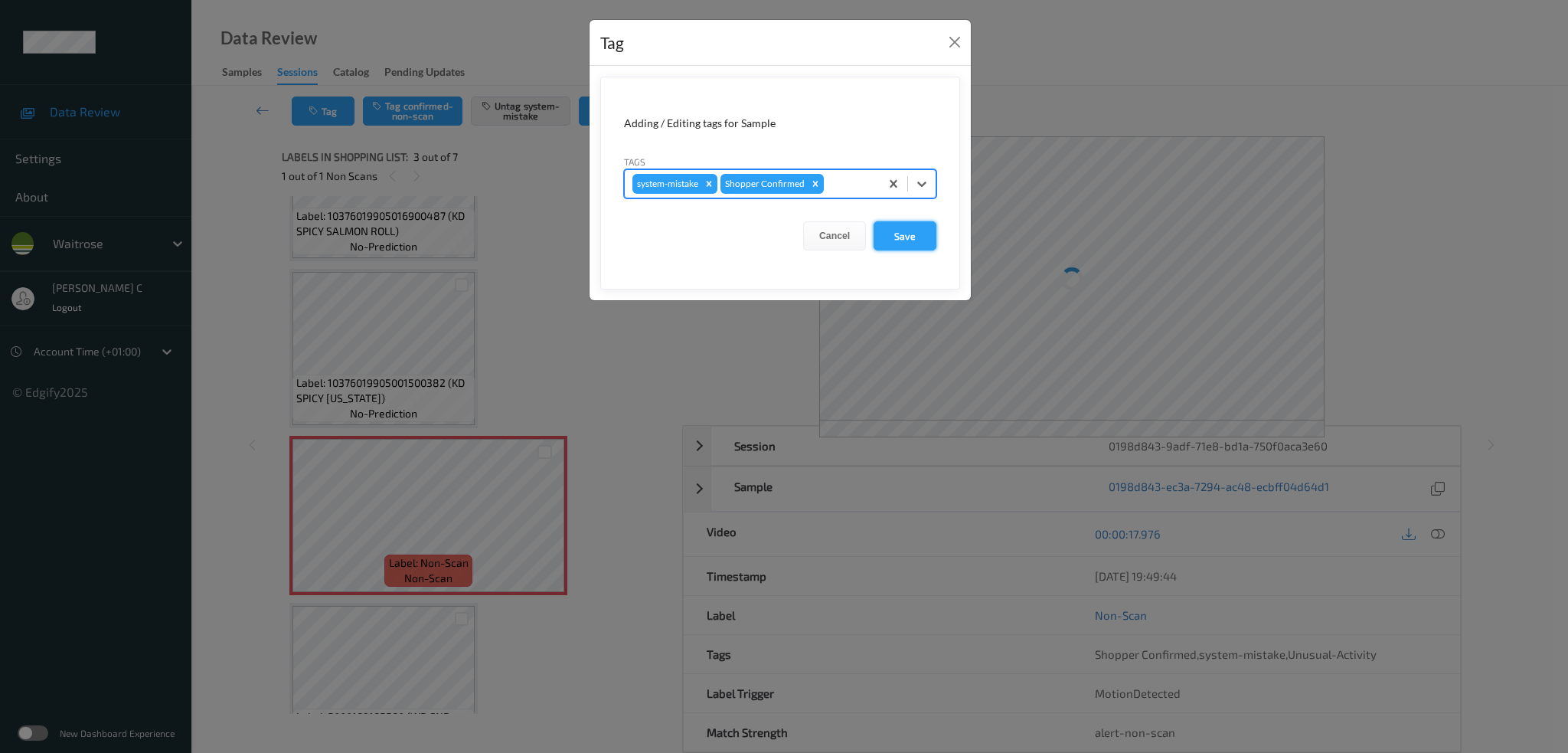
click at [897, 237] on button "Save" at bounding box center [905, 235] width 63 height 29
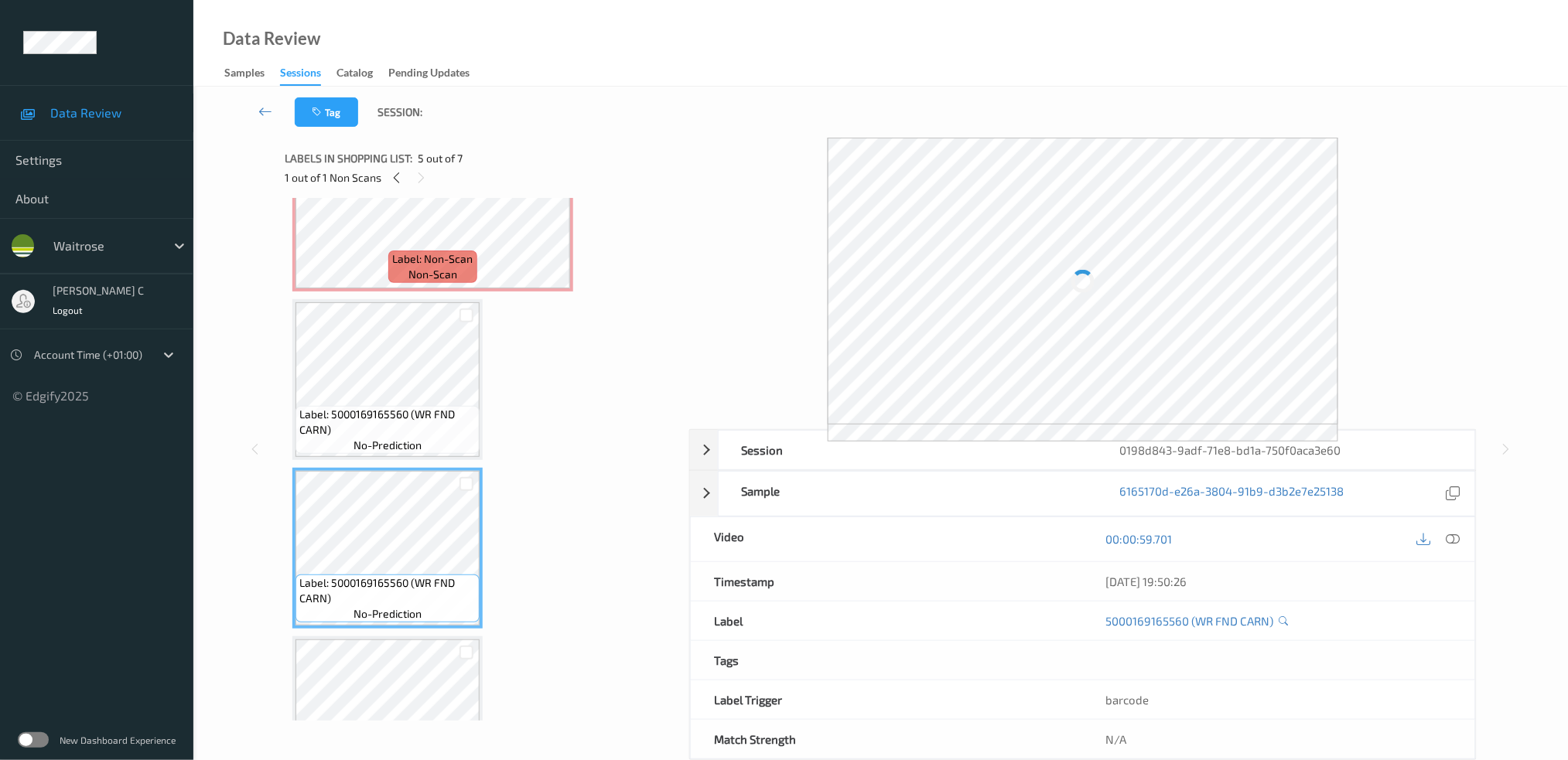
scroll to position [0, 0]
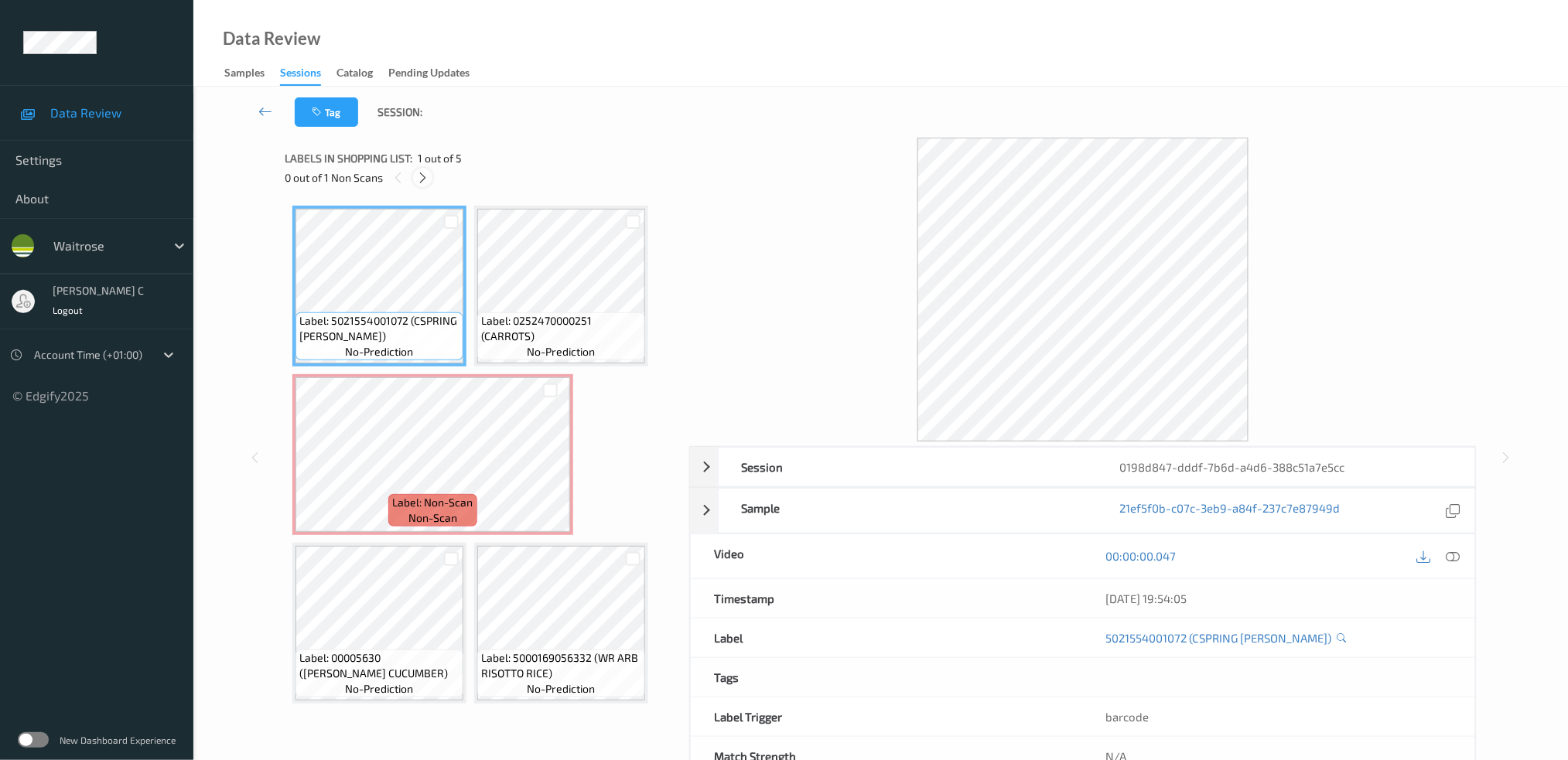
click at [418, 176] on icon at bounding box center [423, 177] width 13 height 14
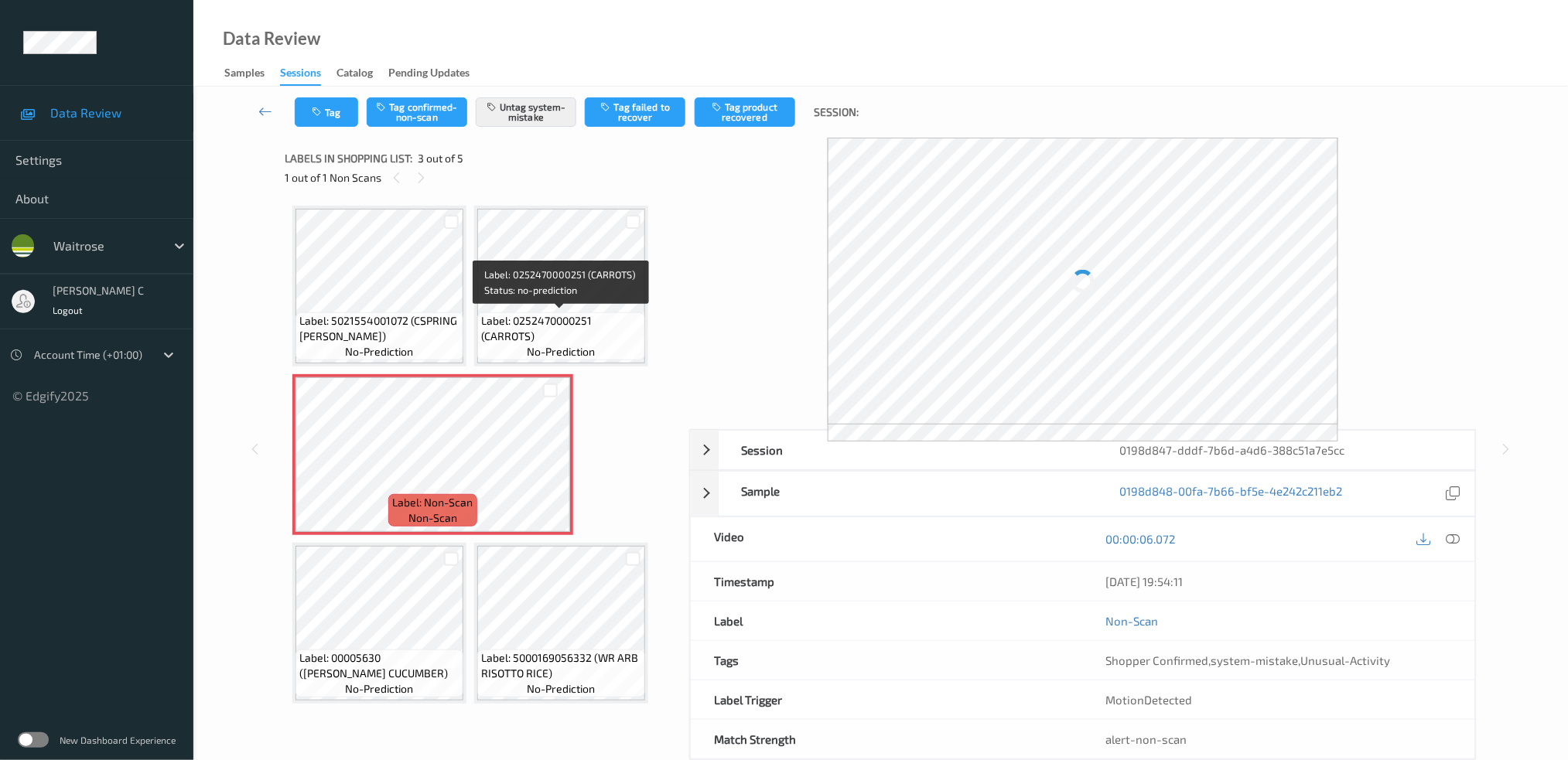
click at [523, 318] on span "Label: 0252470000251 (CARROTS)" at bounding box center [561, 328] width 161 height 31
click at [573, 323] on span "Label: 0252470000251 (CARROTS)" at bounding box center [561, 328] width 161 height 31
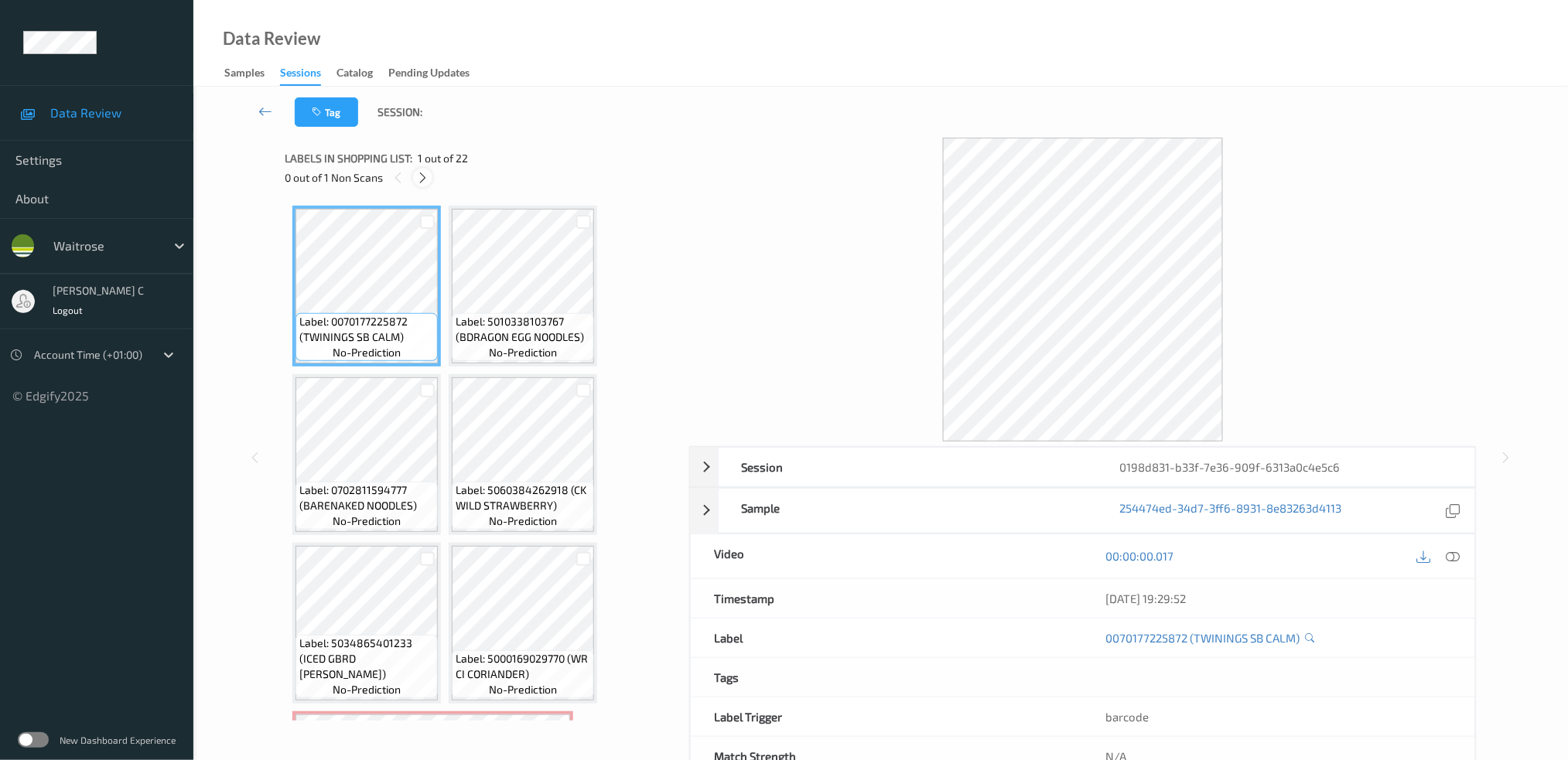
click at [431, 172] on div at bounding box center [422, 177] width 19 height 19
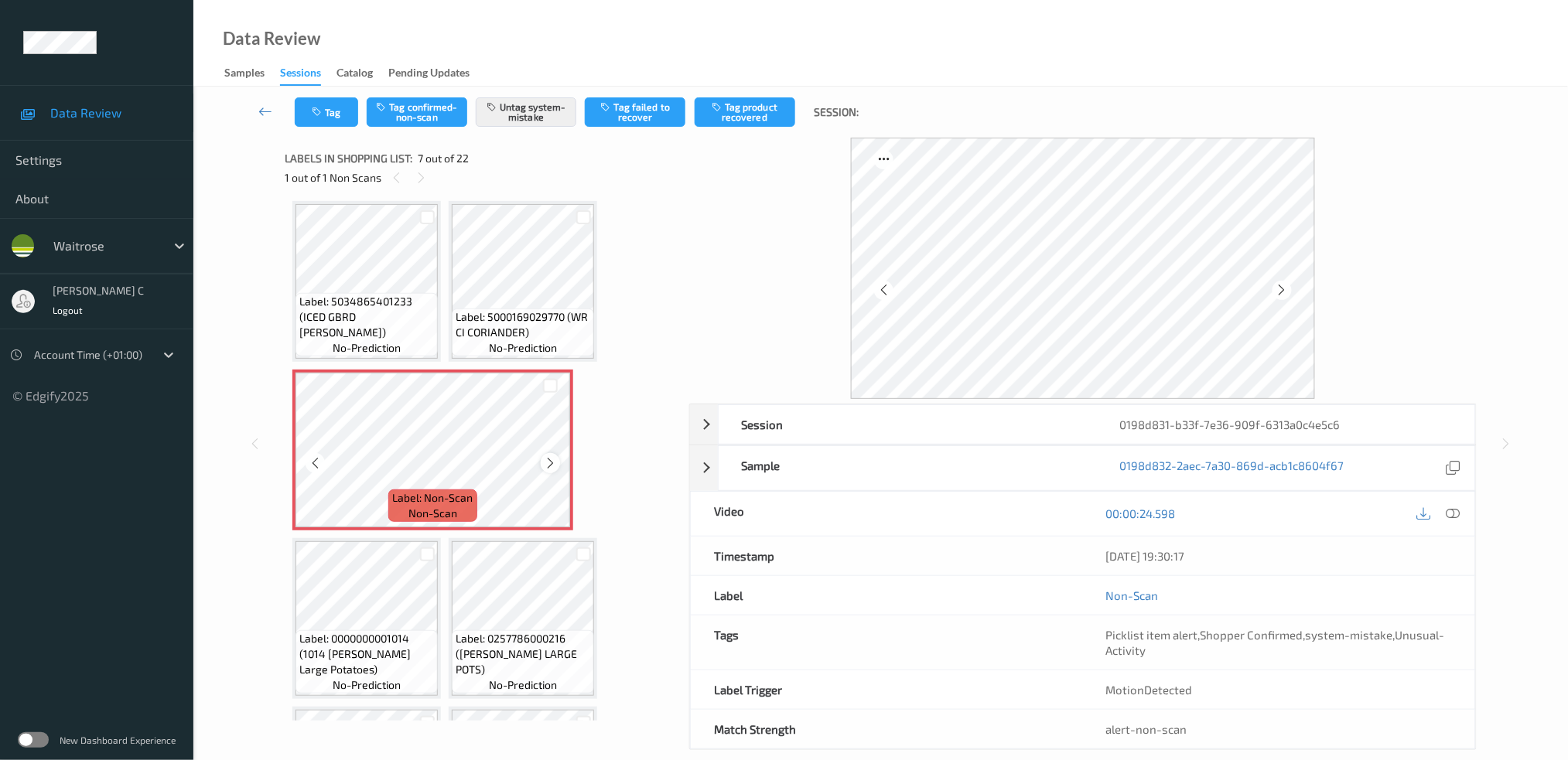
click at [552, 456] on icon at bounding box center [550, 463] width 13 height 14
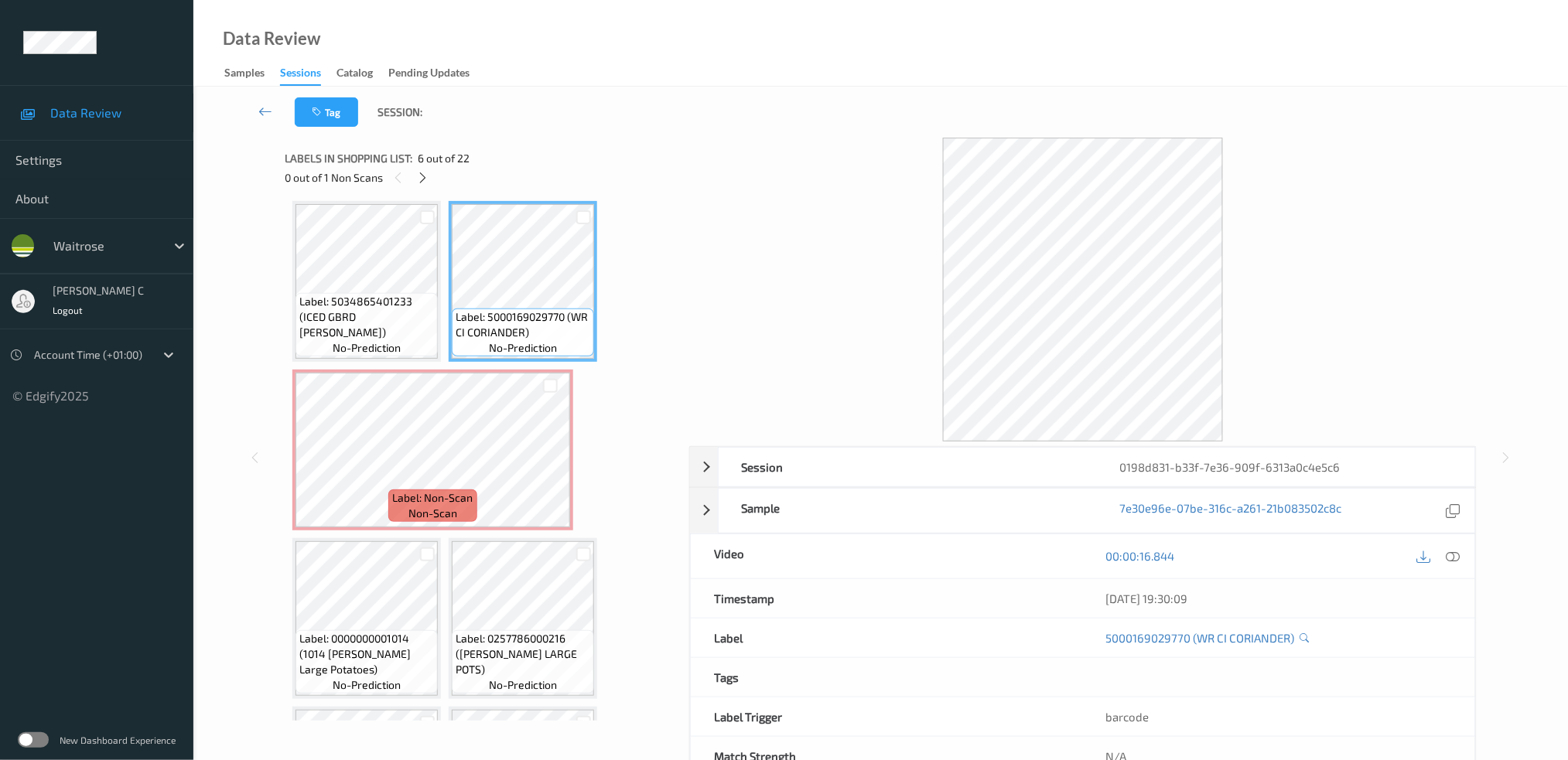
click at [1451, 552] on icon at bounding box center [1453, 555] width 14 height 14
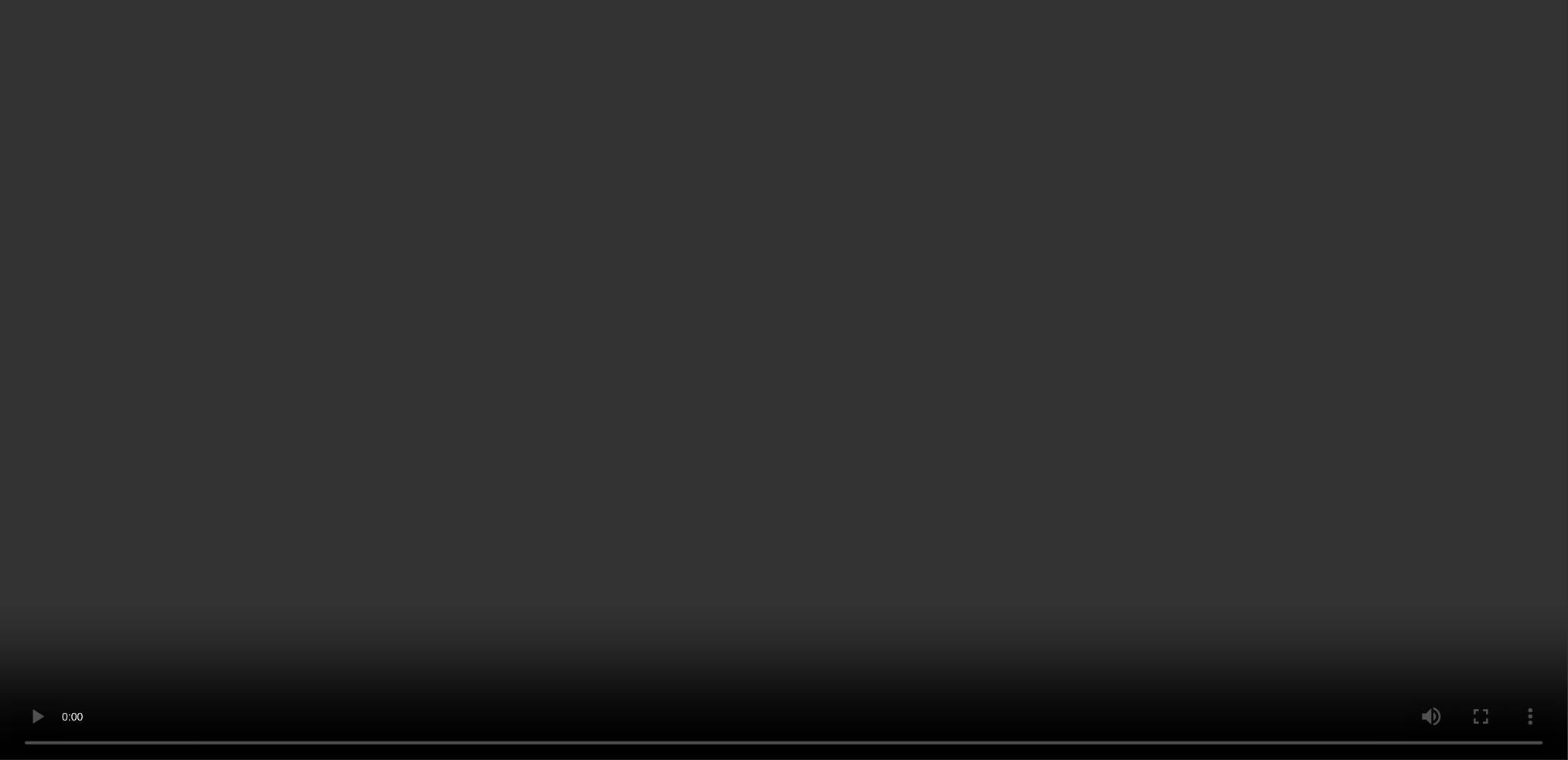
scroll to position [549, 0]
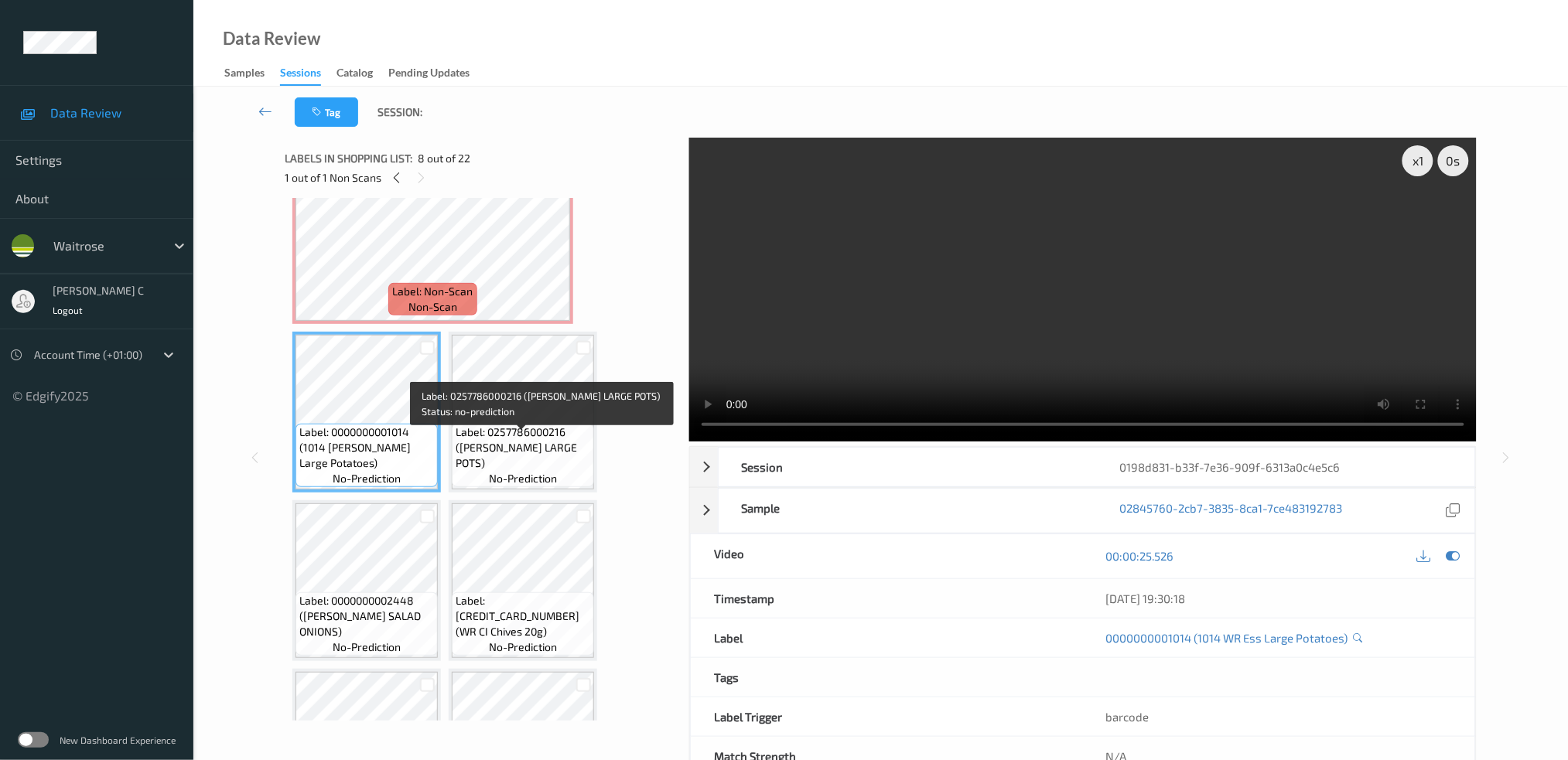
click at [522, 434] on span "Label: 0257786000216 ([PERSON_NAME] LARGE POTS)" at bounding box center [523, 447] width 134 height 46
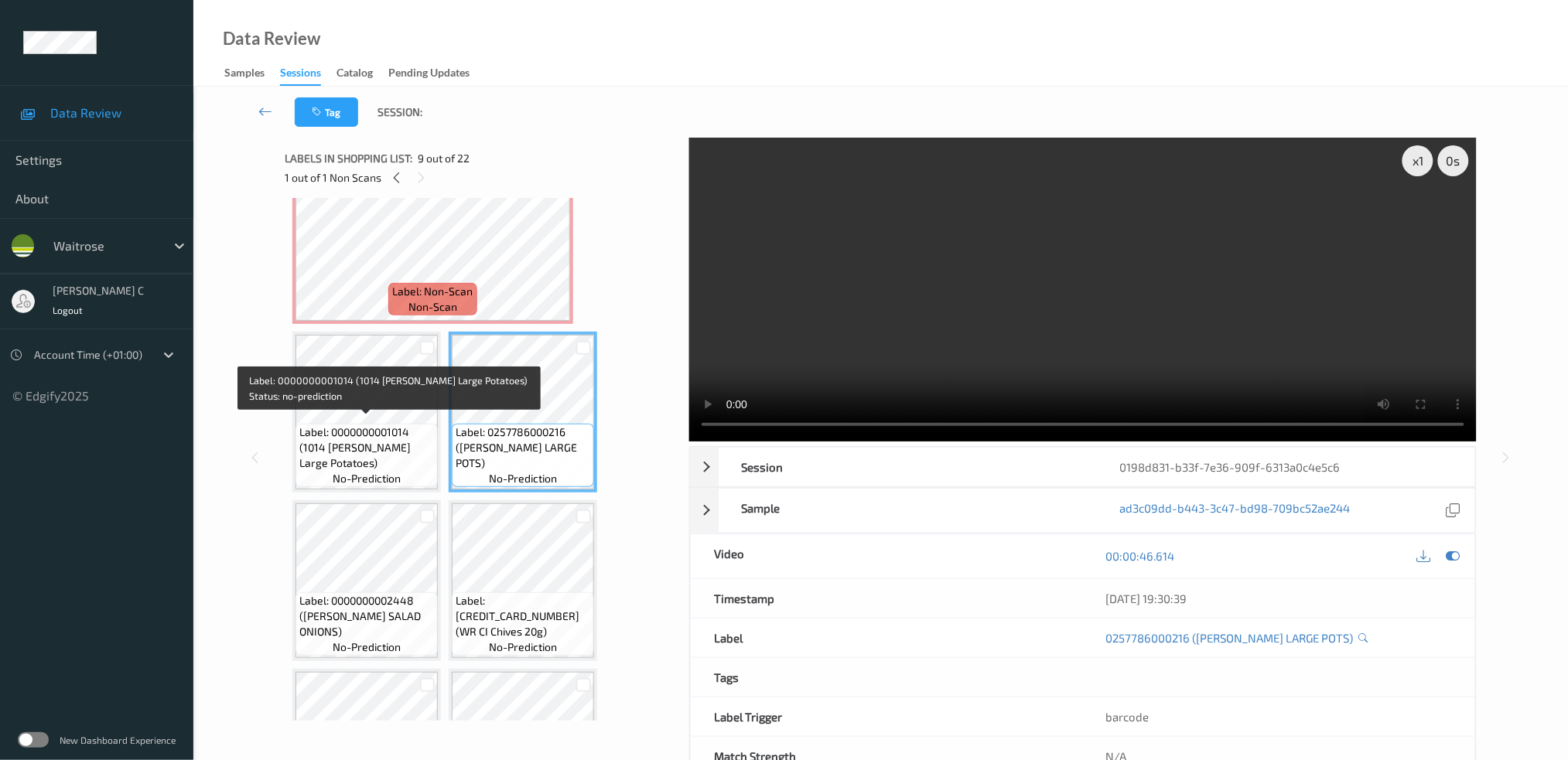
click at [342, 424] on span "Label: 0000000001014 (1014 [PERSON_NAME] Large Potatoes)" at bounding box center [367, 447] width 134 height 46
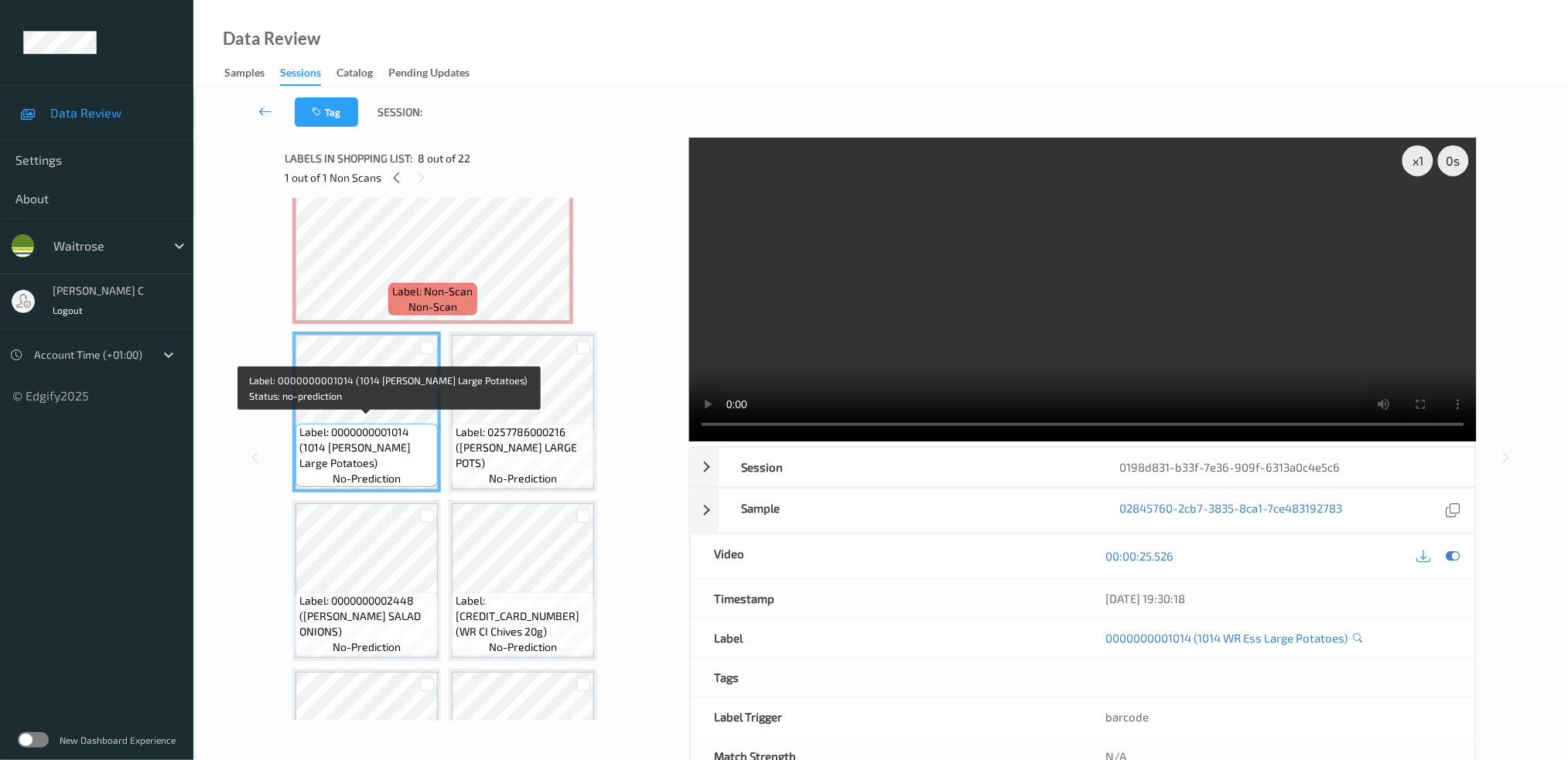
scroll to position [445, 0]
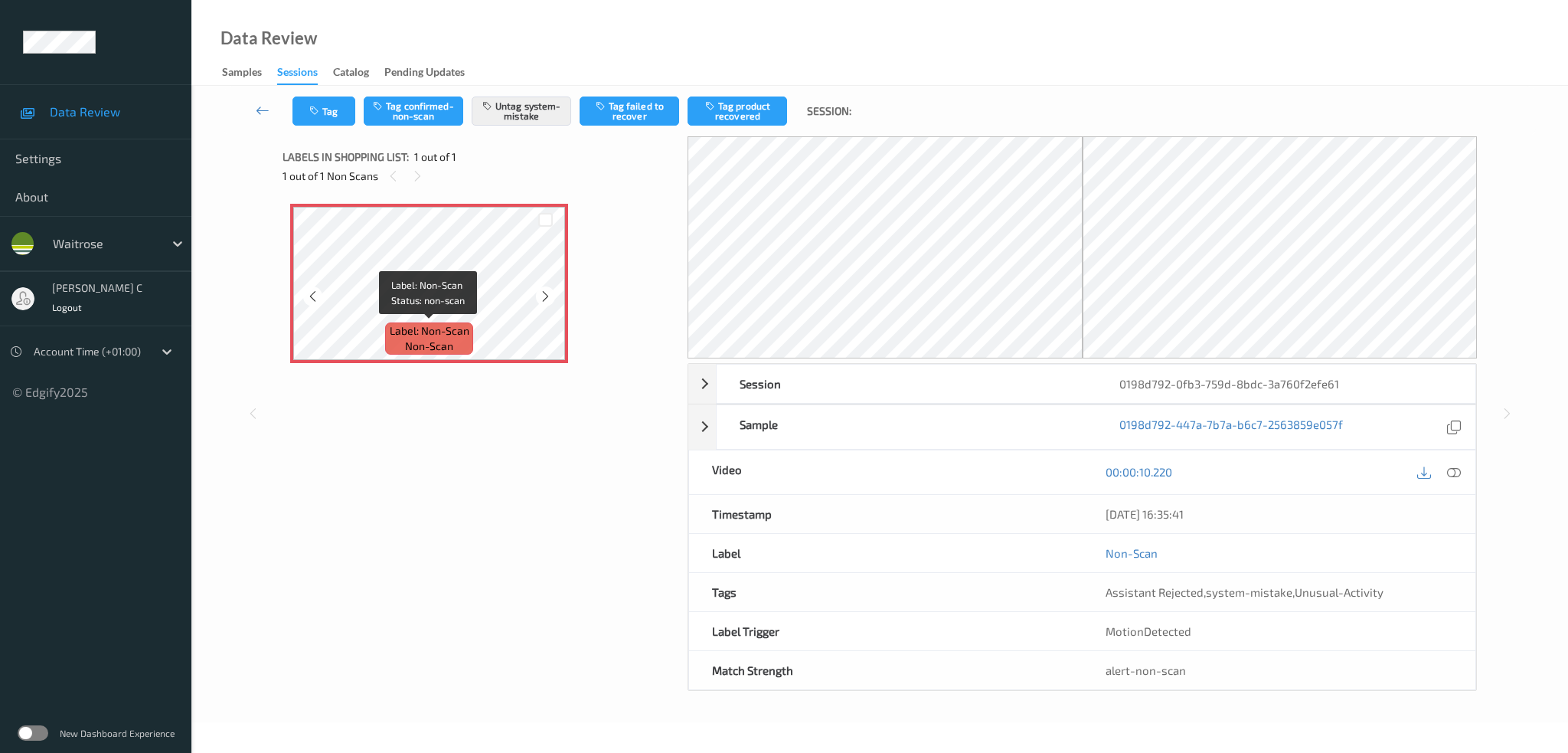
click at [460, 325] on span "Label: Non-Scan" at bounding box center [429, 331] width 80 height 15
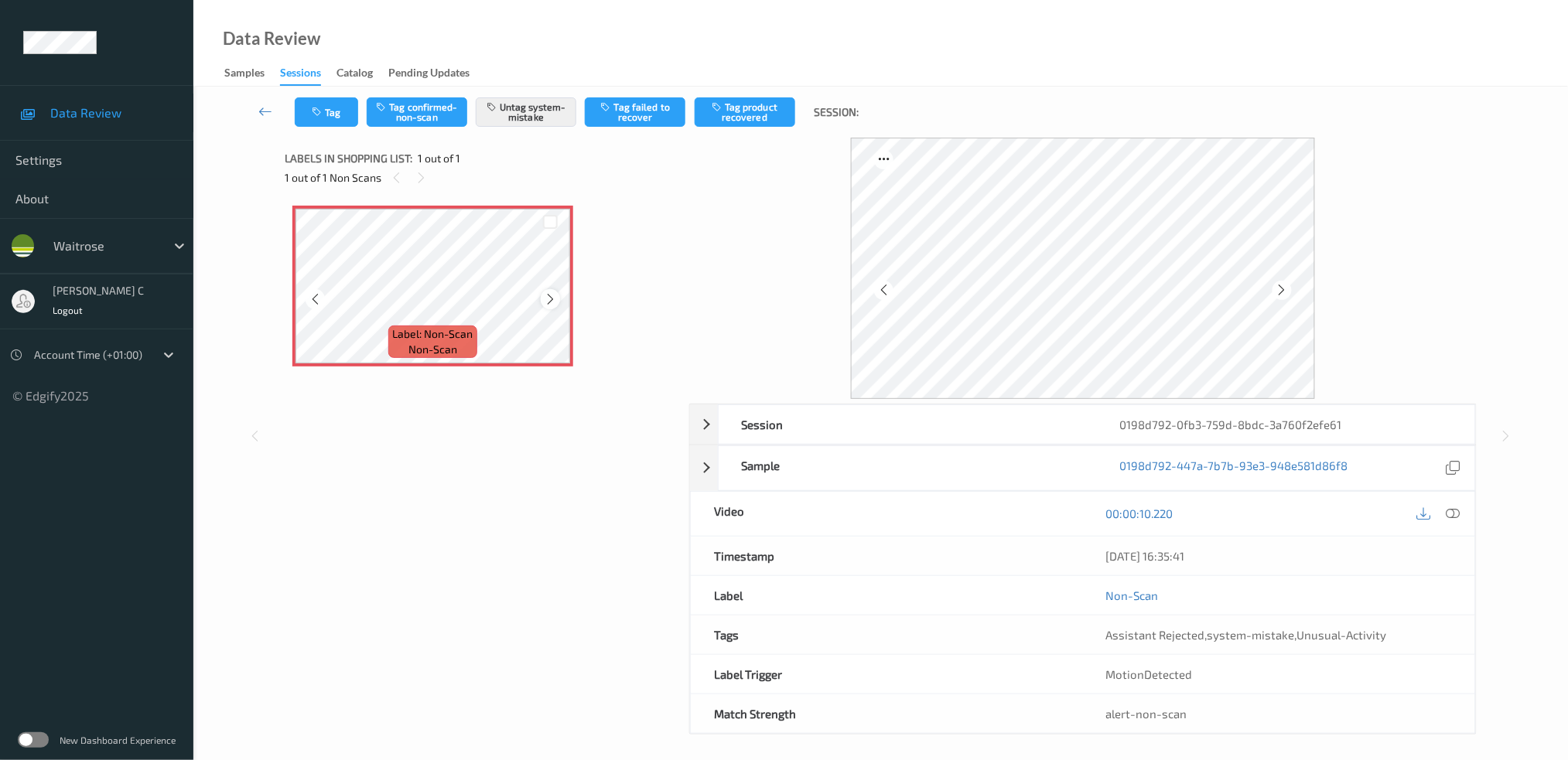
click at [546, 296] on icon at bounding box center [550, 298] width 13 height 14
click at [547, 296] on icon at bounding box center [550, 298] width 13 height 14
click at [1454, 507] on icon at bounding box center [1453, 513] width 14 height 14
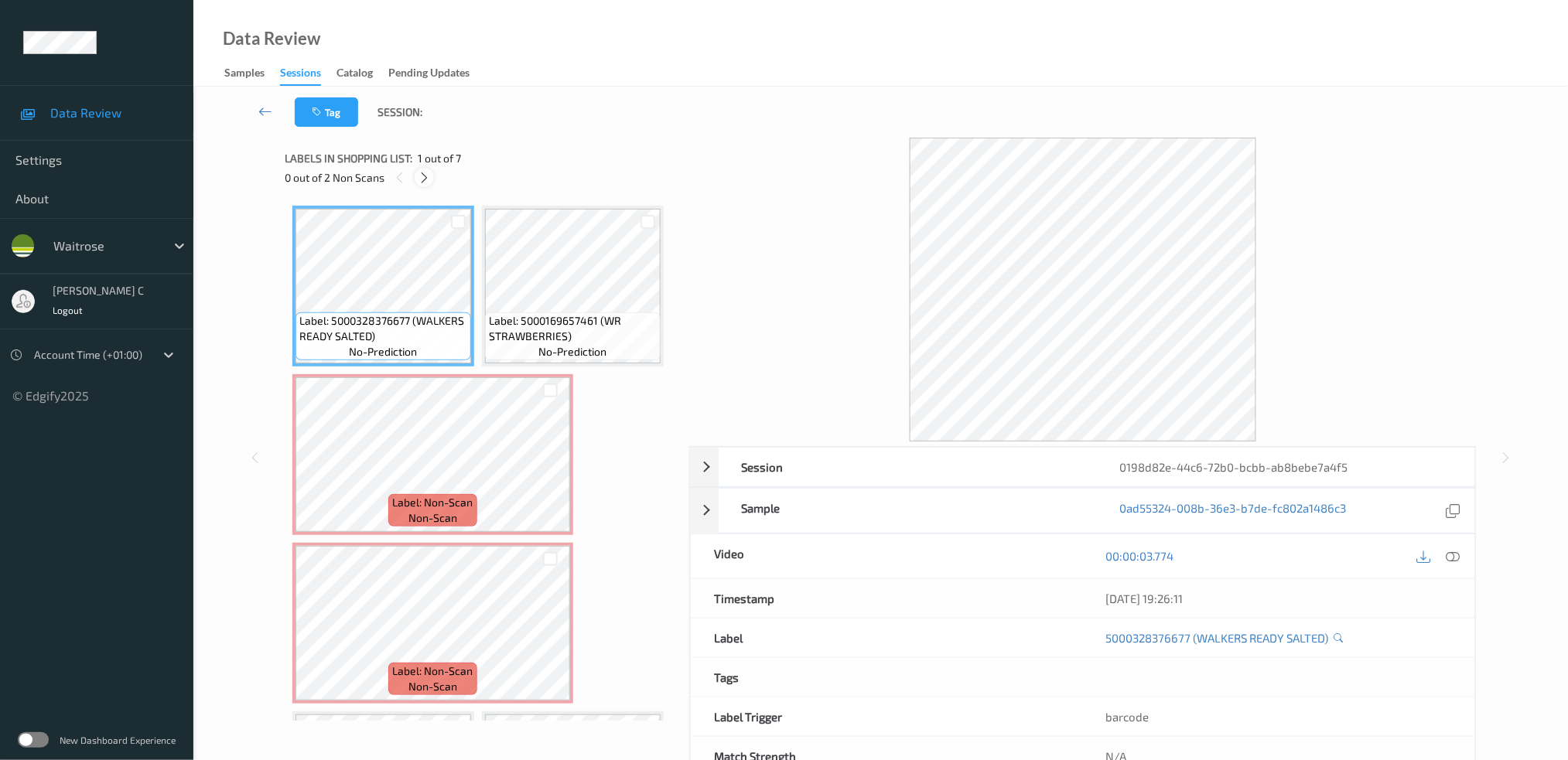
click at [434, 178] on div at bounding box center [424, 177] width 19 height 19
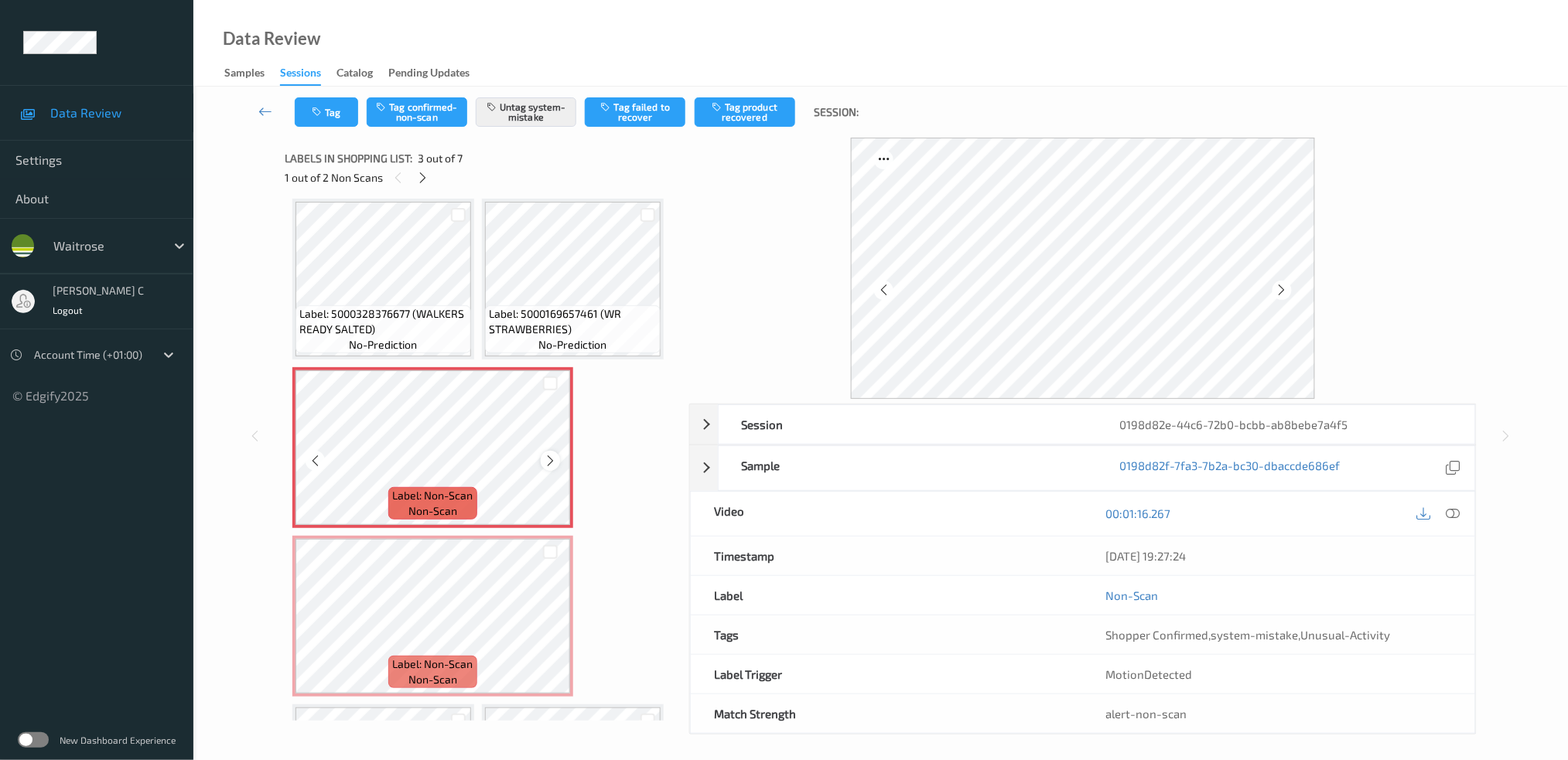
click at [549, 459] on icon at bounding box center [550, 461] width 13 height 14
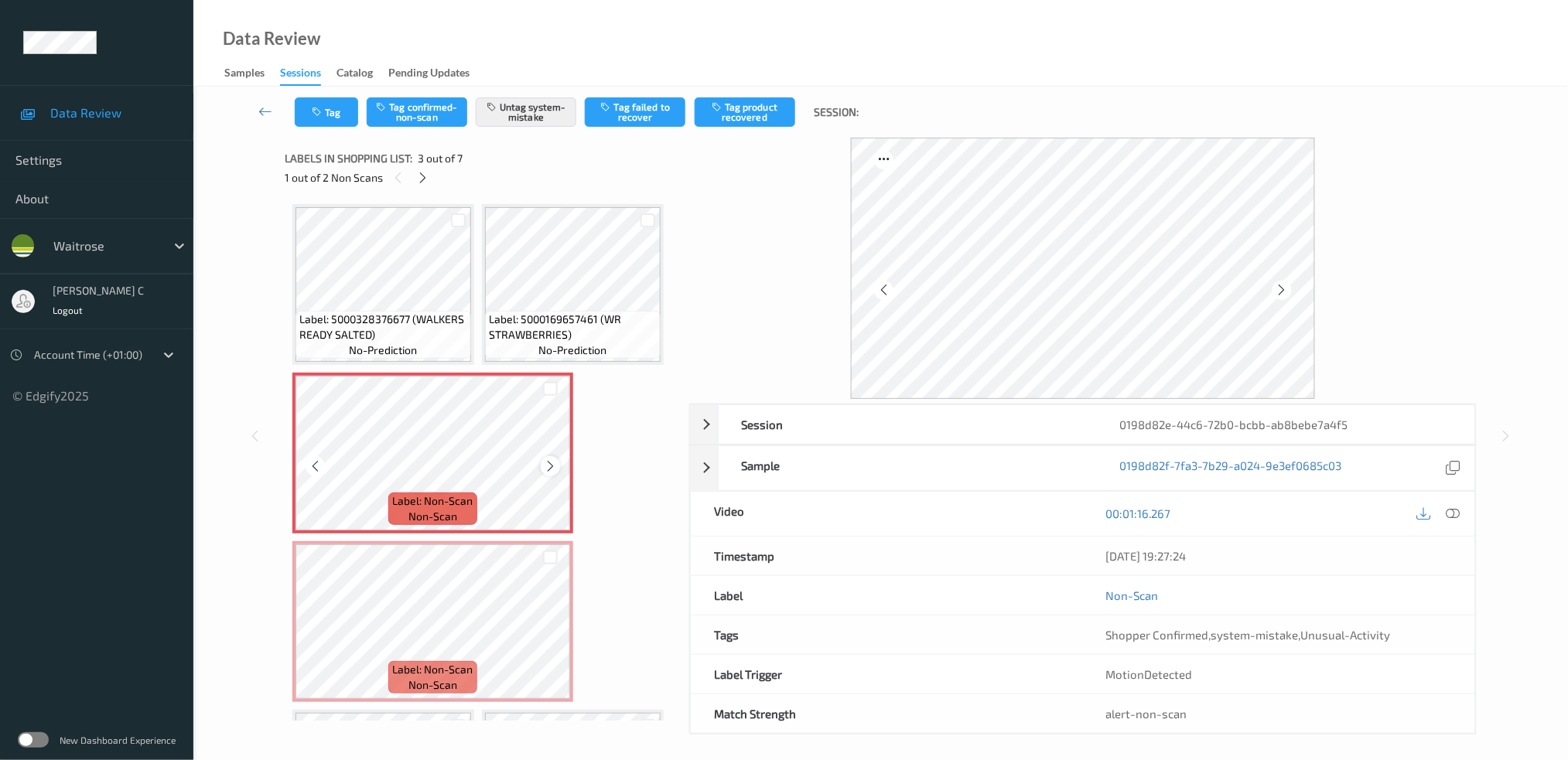
scroll to position [0, 0]
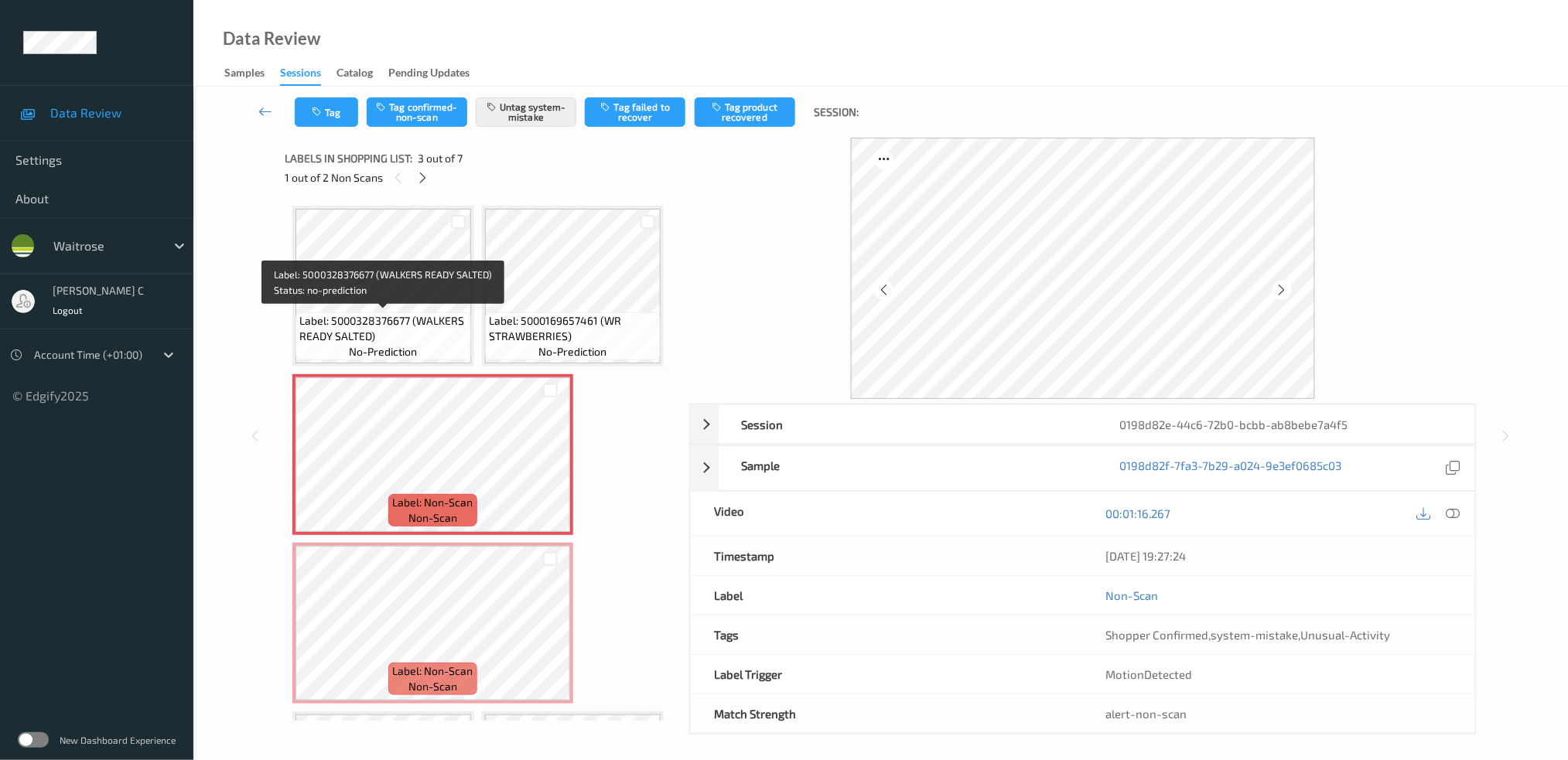
click at [464, 329] on span "Label: 5000328376677 (WALKERS READY SALTED)" at bounding box center [383, 328] width 168 height 31
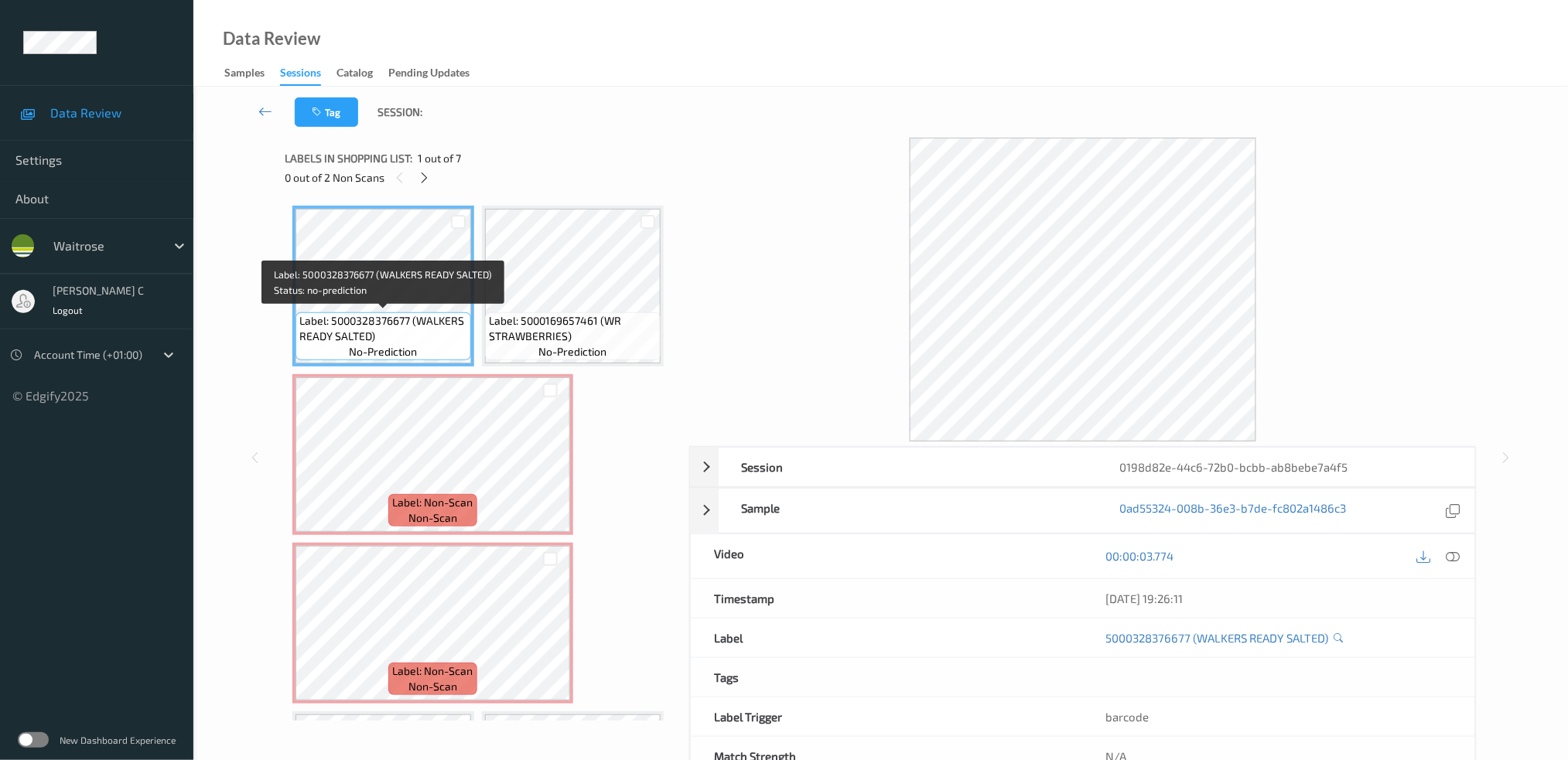
click at [591, 326] on span "Label: 5000169657461 (WR STRAWBERRIES)" at bounding box center [573, 328] width 168 height 31
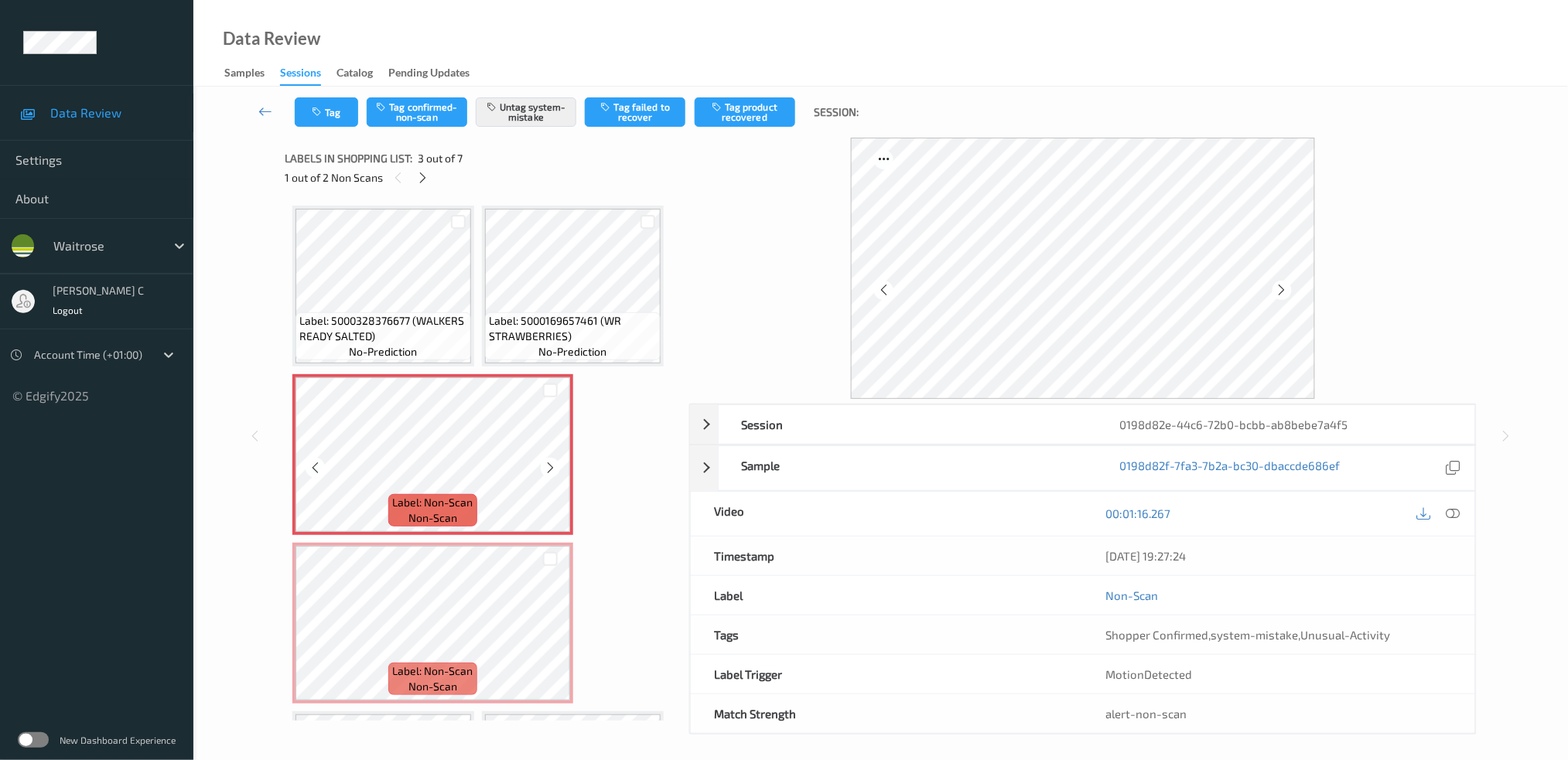
scroll to position [102, 0]
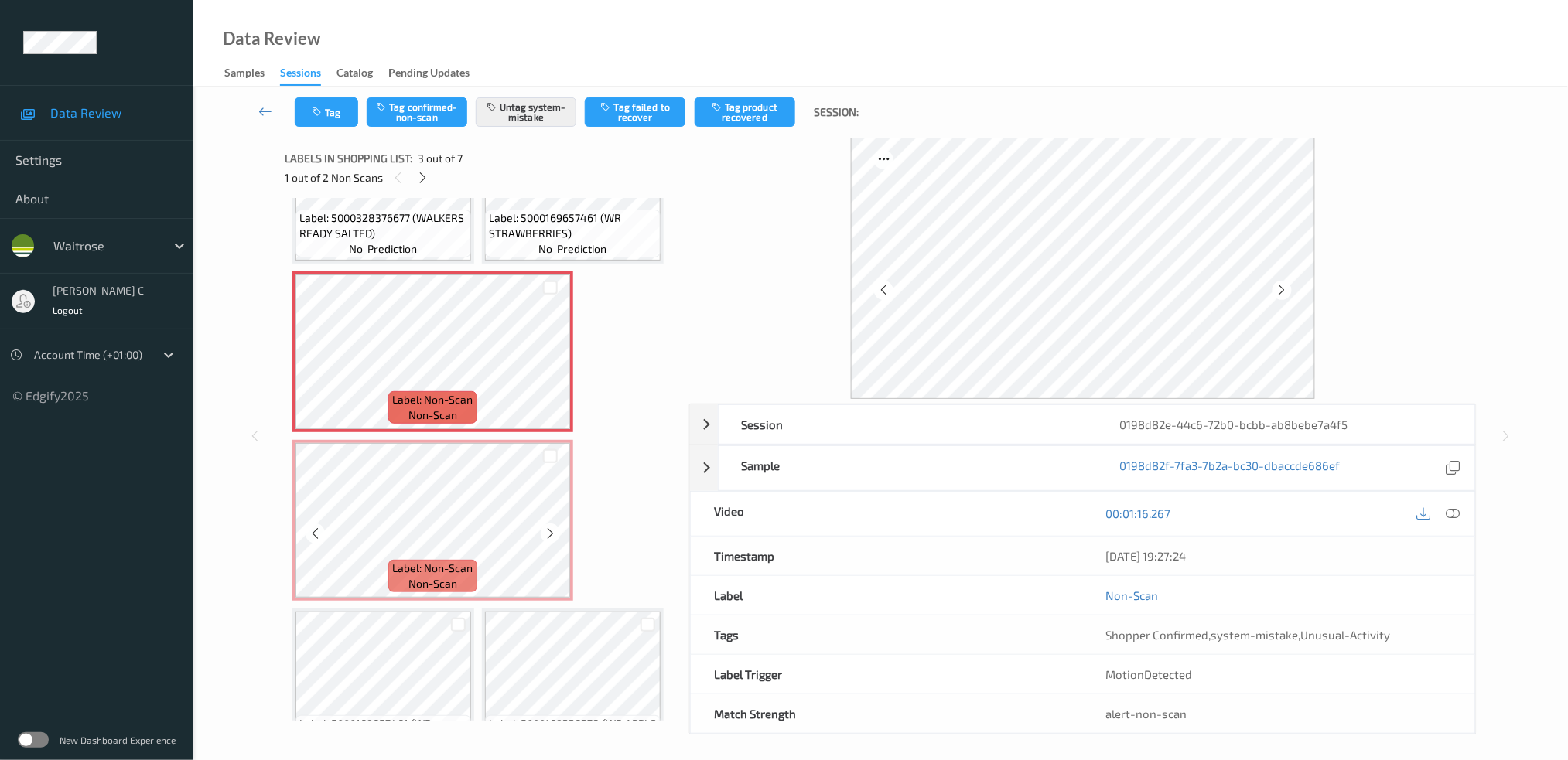
click at [438, 563] on span "Label: Non-Scan" at bounding box center [433, 568] width 81 height 15
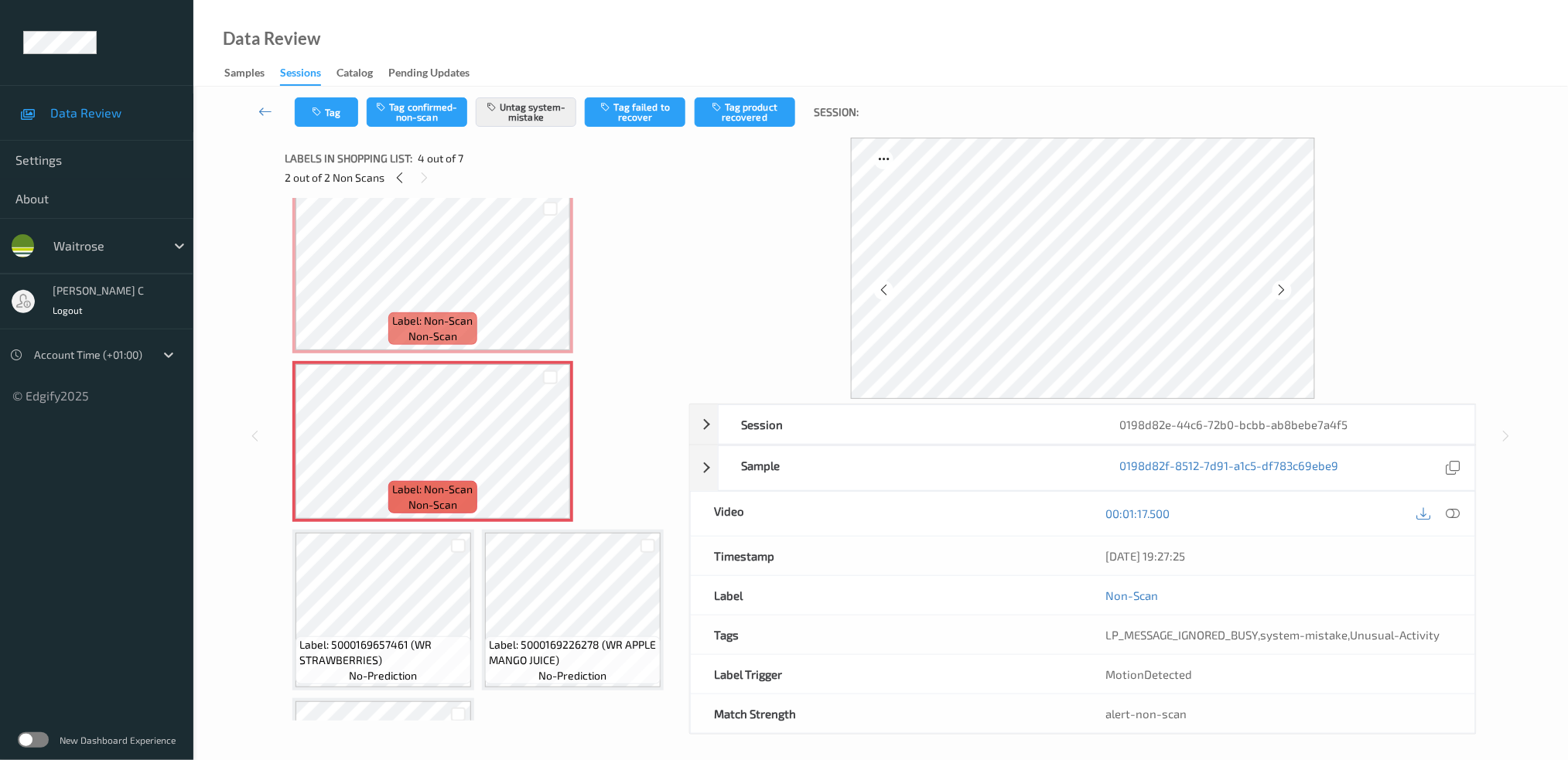
scroll to position [309, 0]
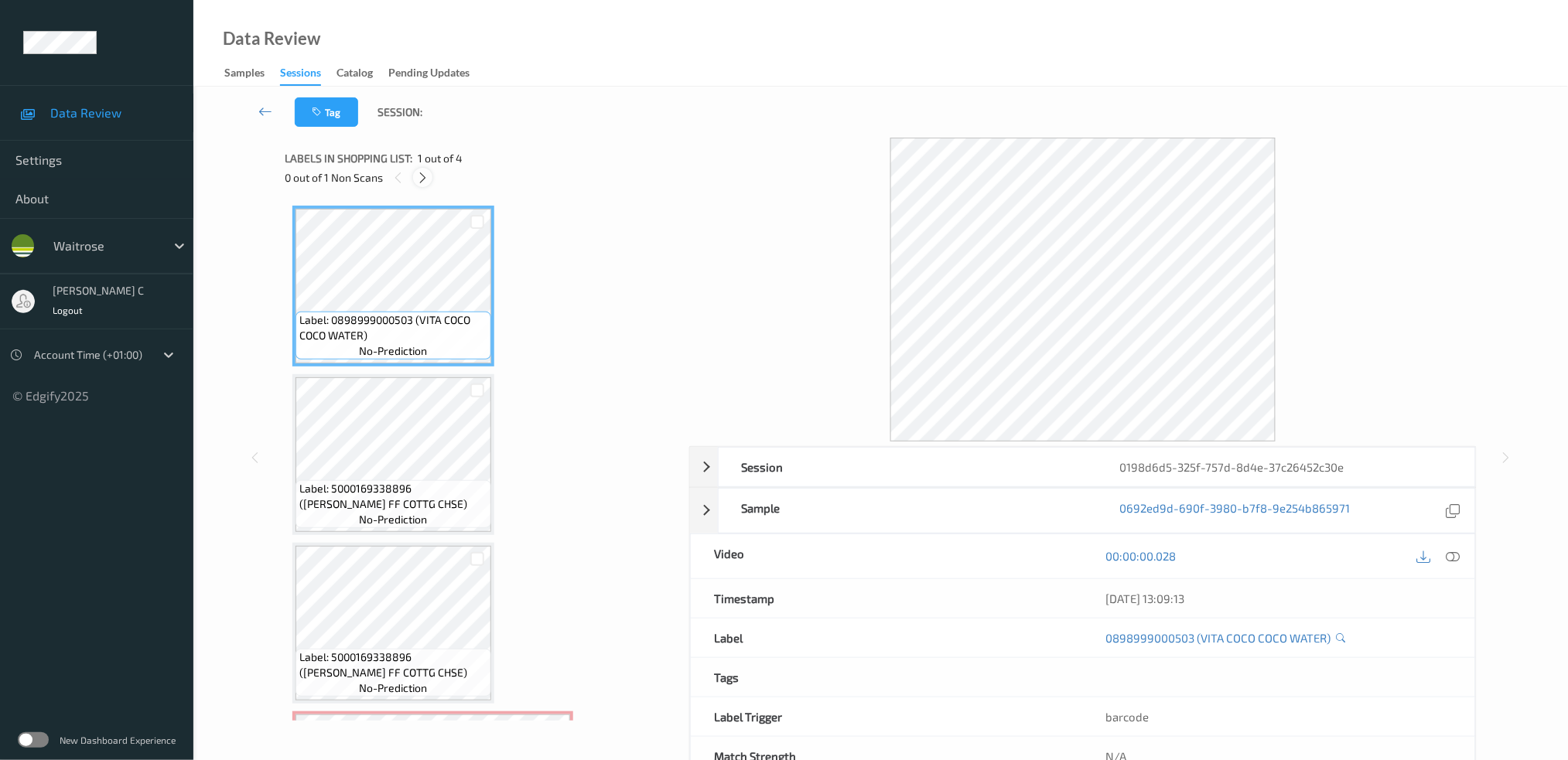
click at [423, 180] on icon at bounding box center [423, 177] width 13 height 14
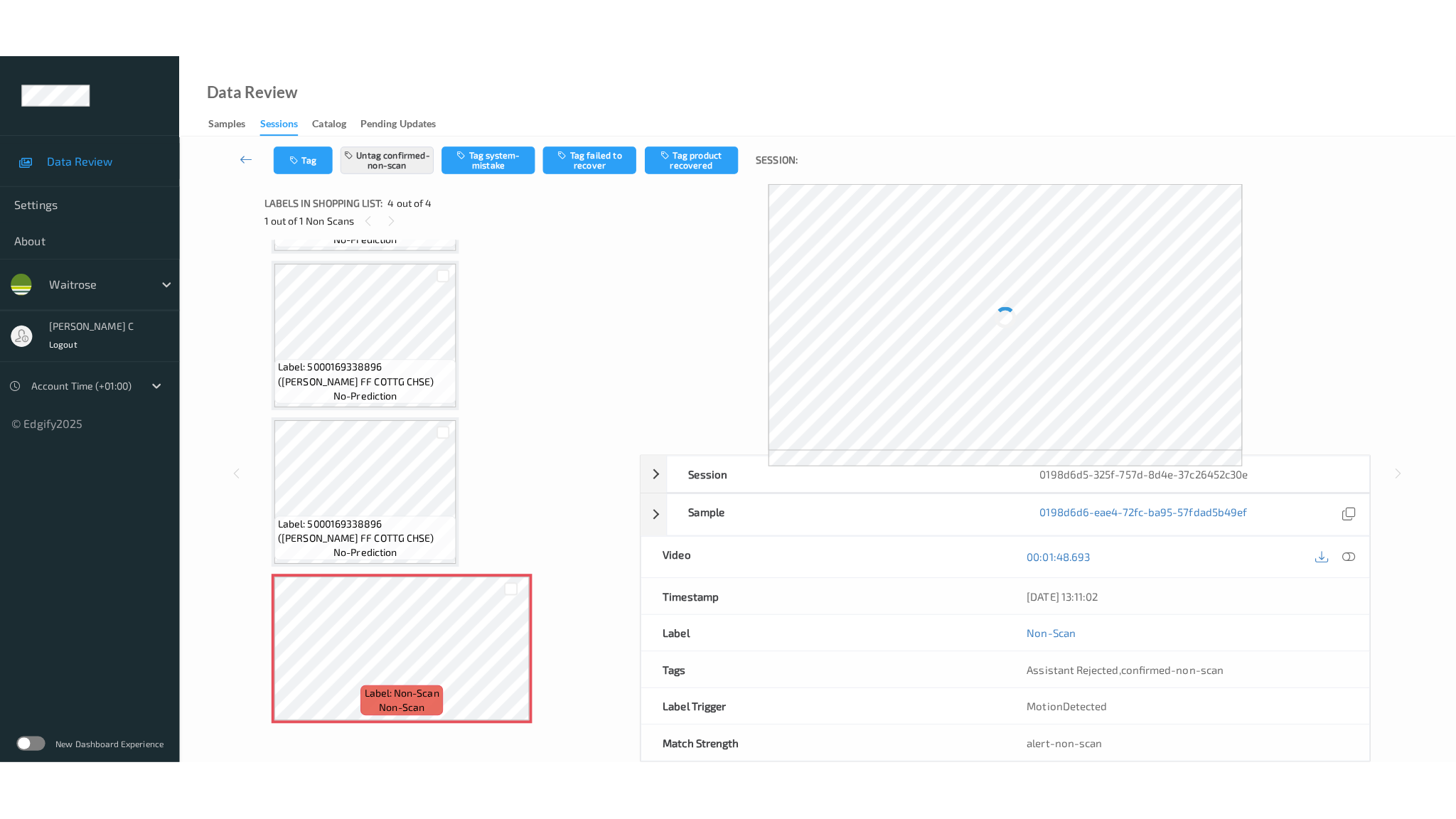
scroll to position [141, 0]
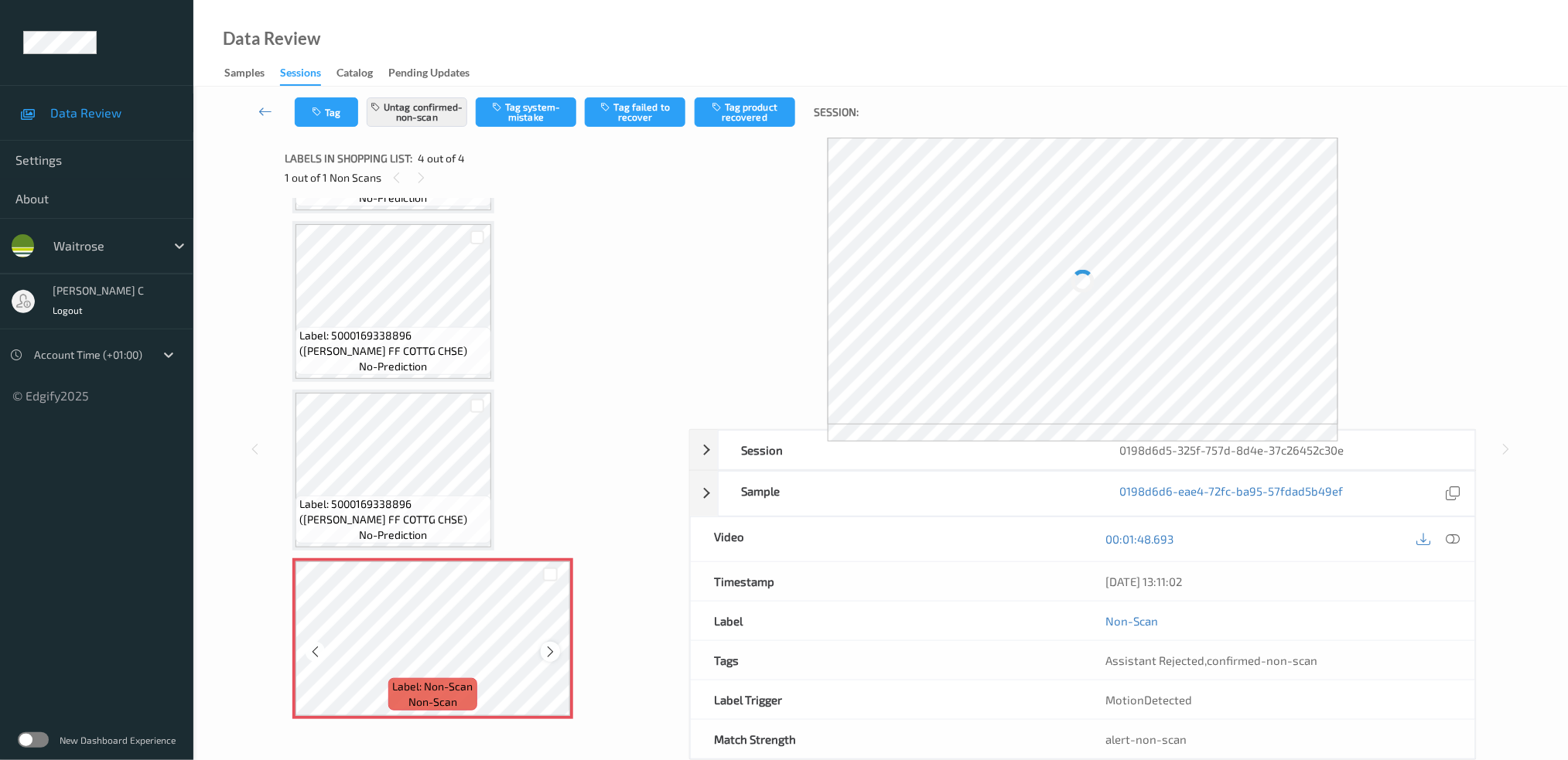
click at [549, 648] on icon at bounding box center [550, 651] width 13 height 14
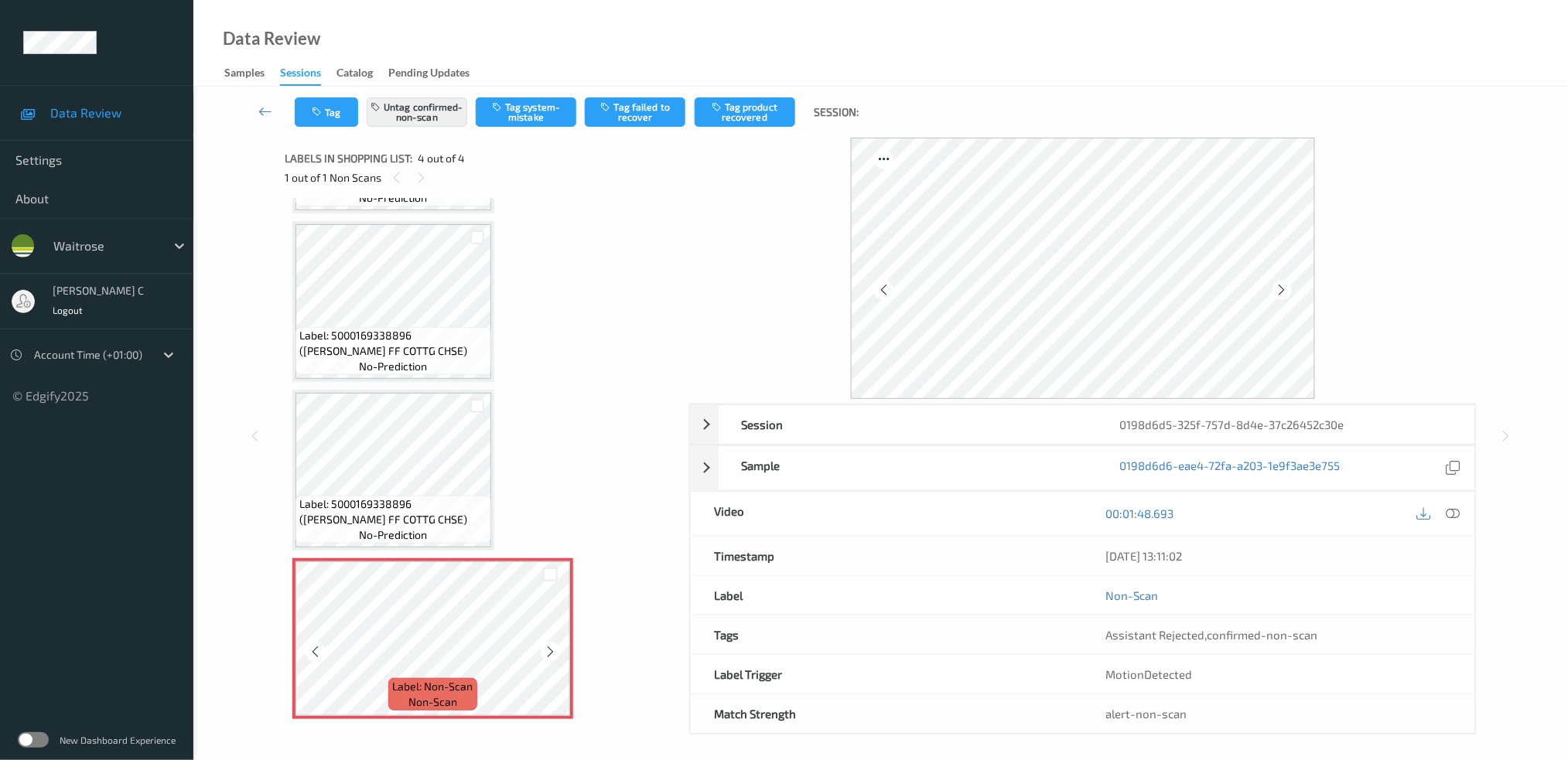
click at [549, 648] on icon at bounding box center [550, 651] width 13 height 14
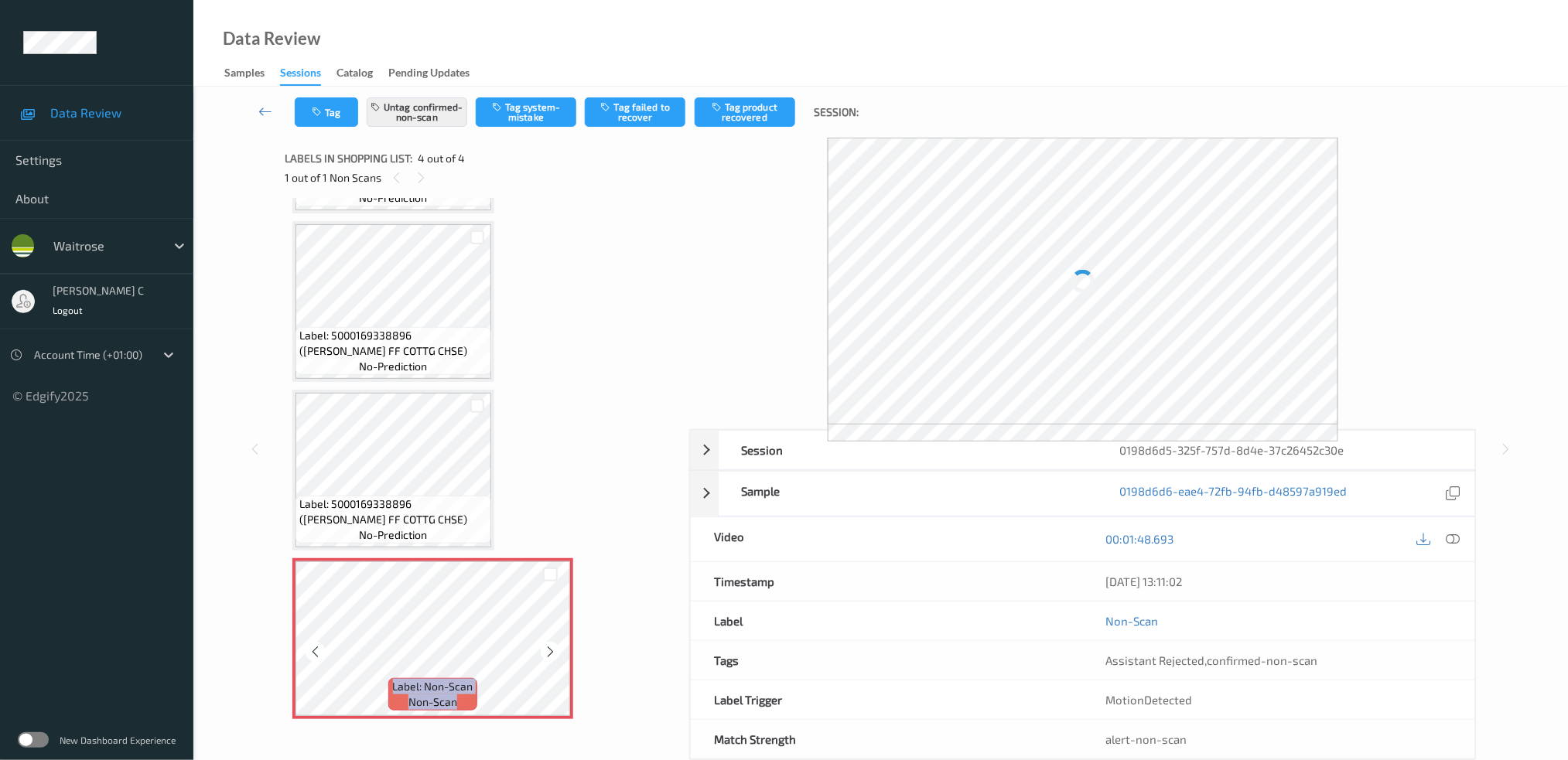
click at [549, 648] on icon at bounding box center [550, 651] width 13 height 14
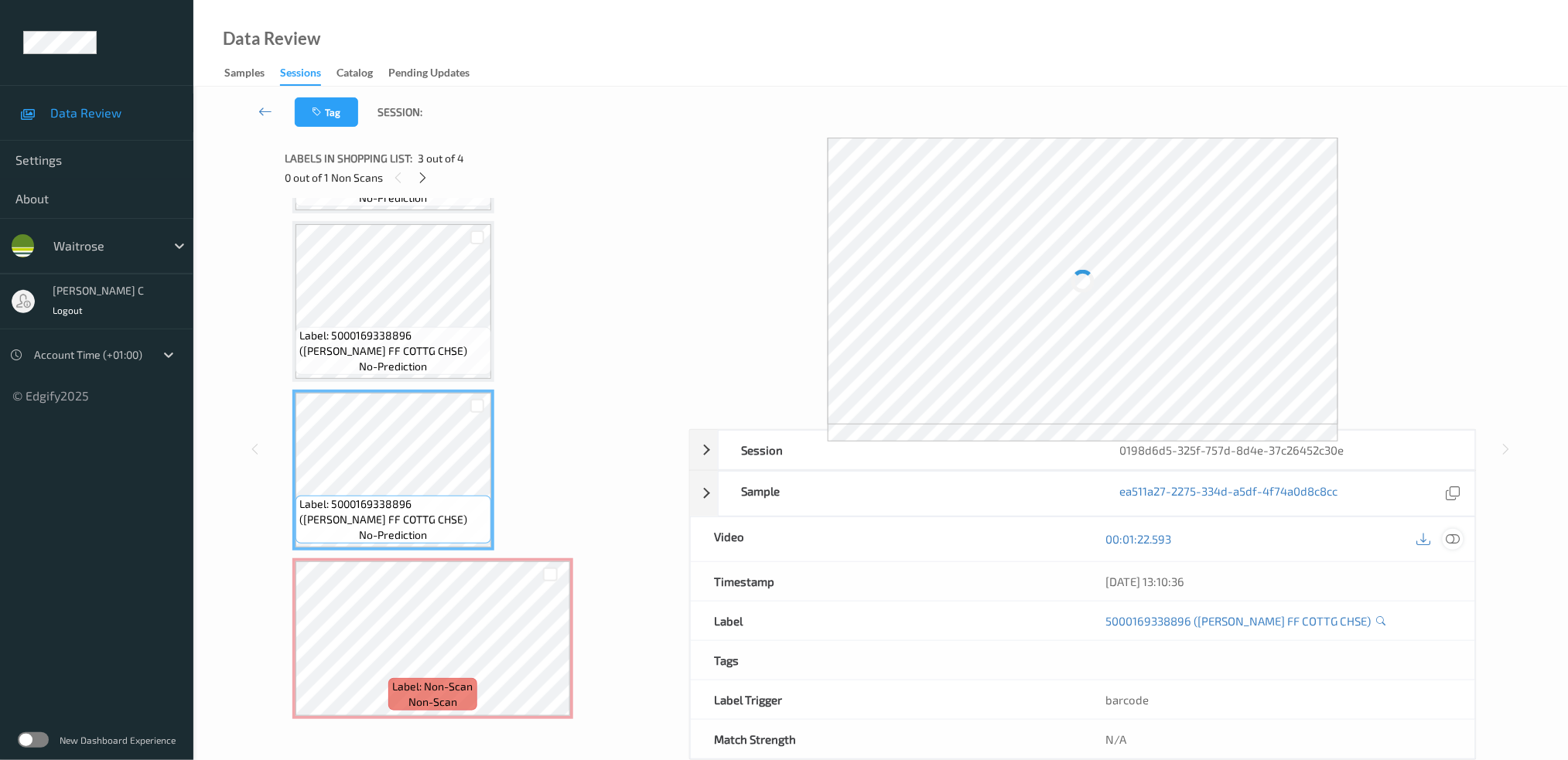
click at [1448, 536] on icon at bounding box center [1453, 539] width 14 height 14
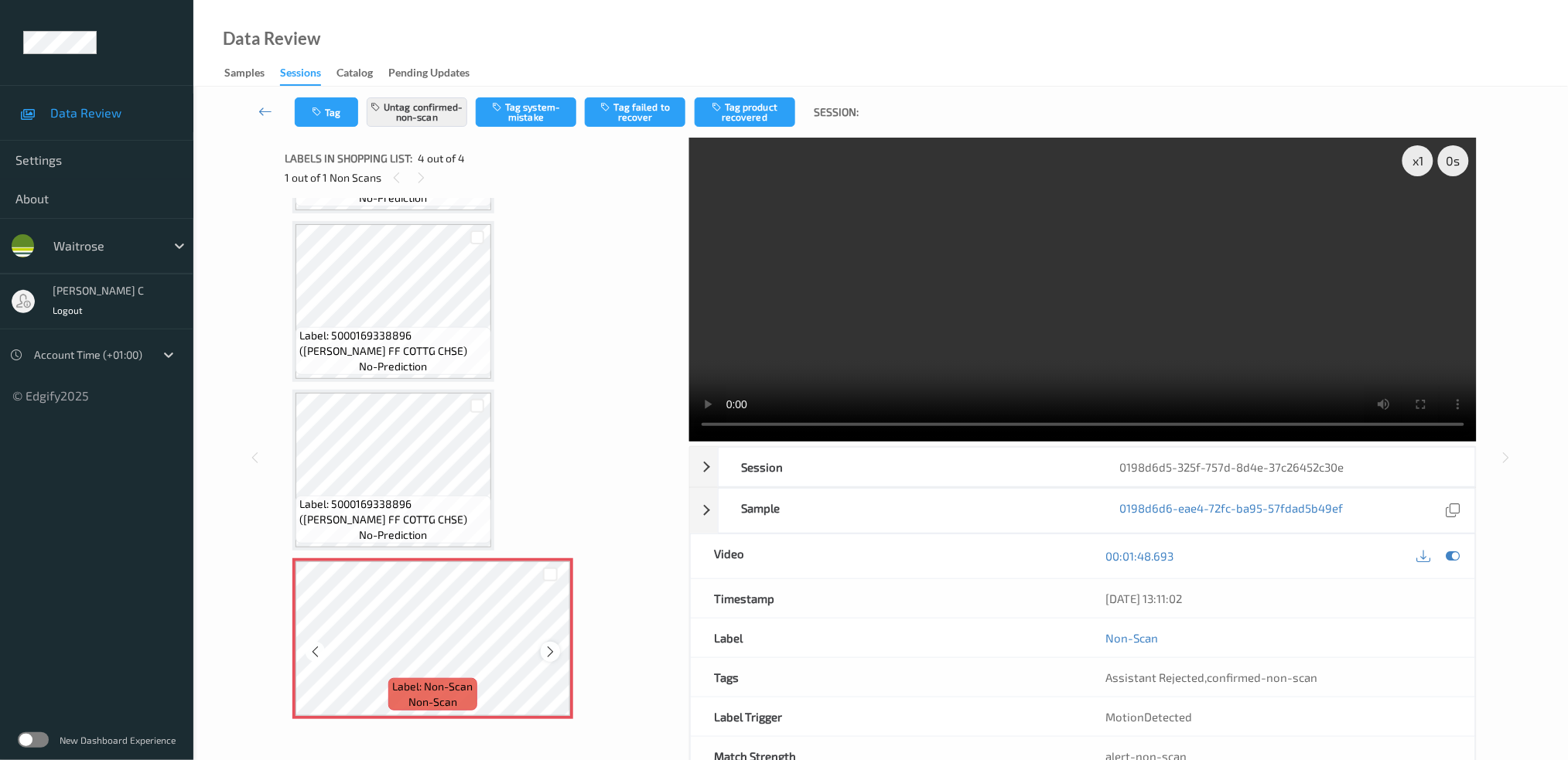
click at [555, 648] on icon at bounding box center [550, 651] width 13 height 14
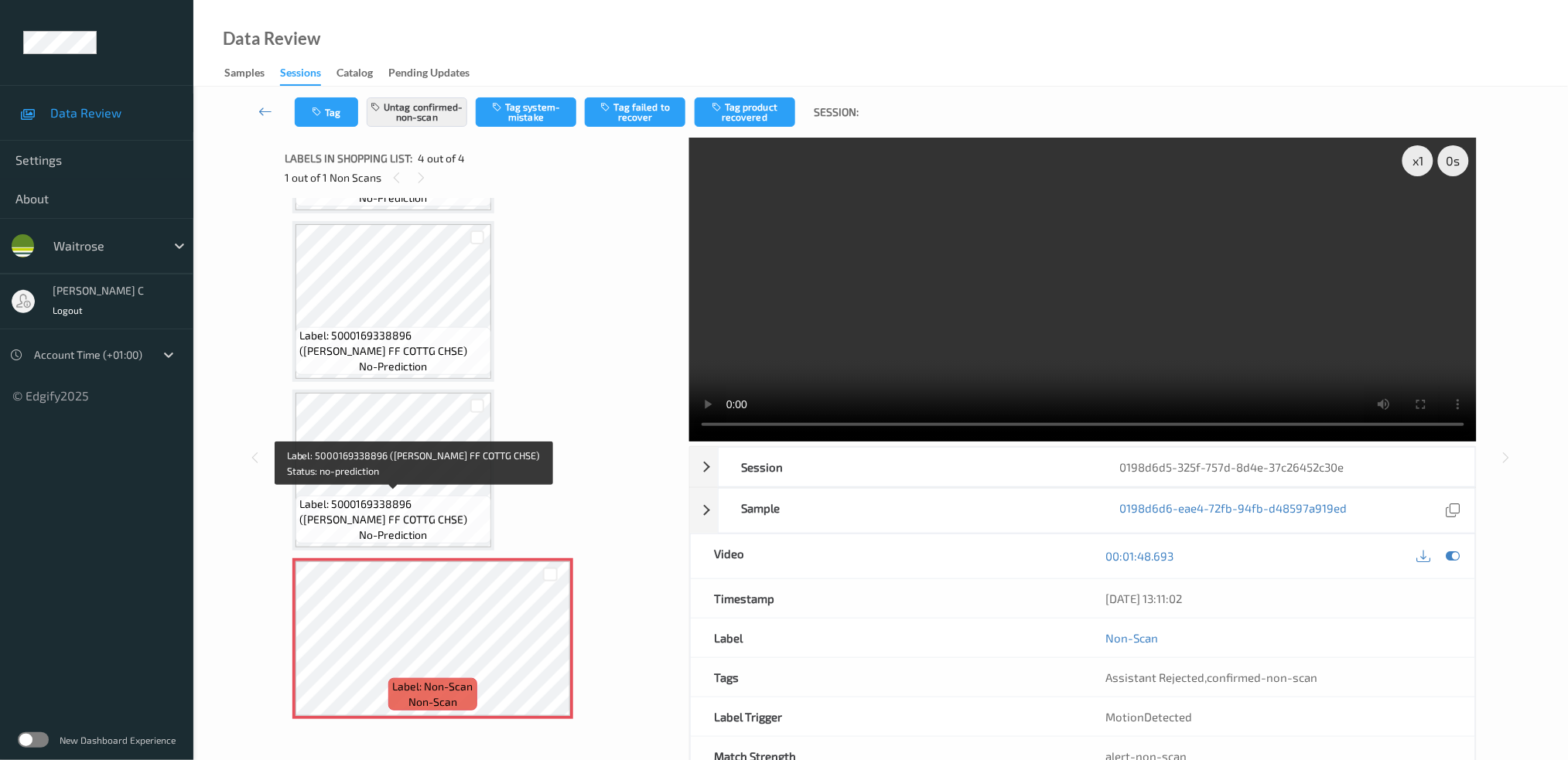
click at [407, 502] on span "Label: 5000169338896 (WR ESS FF COTTG CHSE)" at bounding box center [393, 512] width 188 height 31
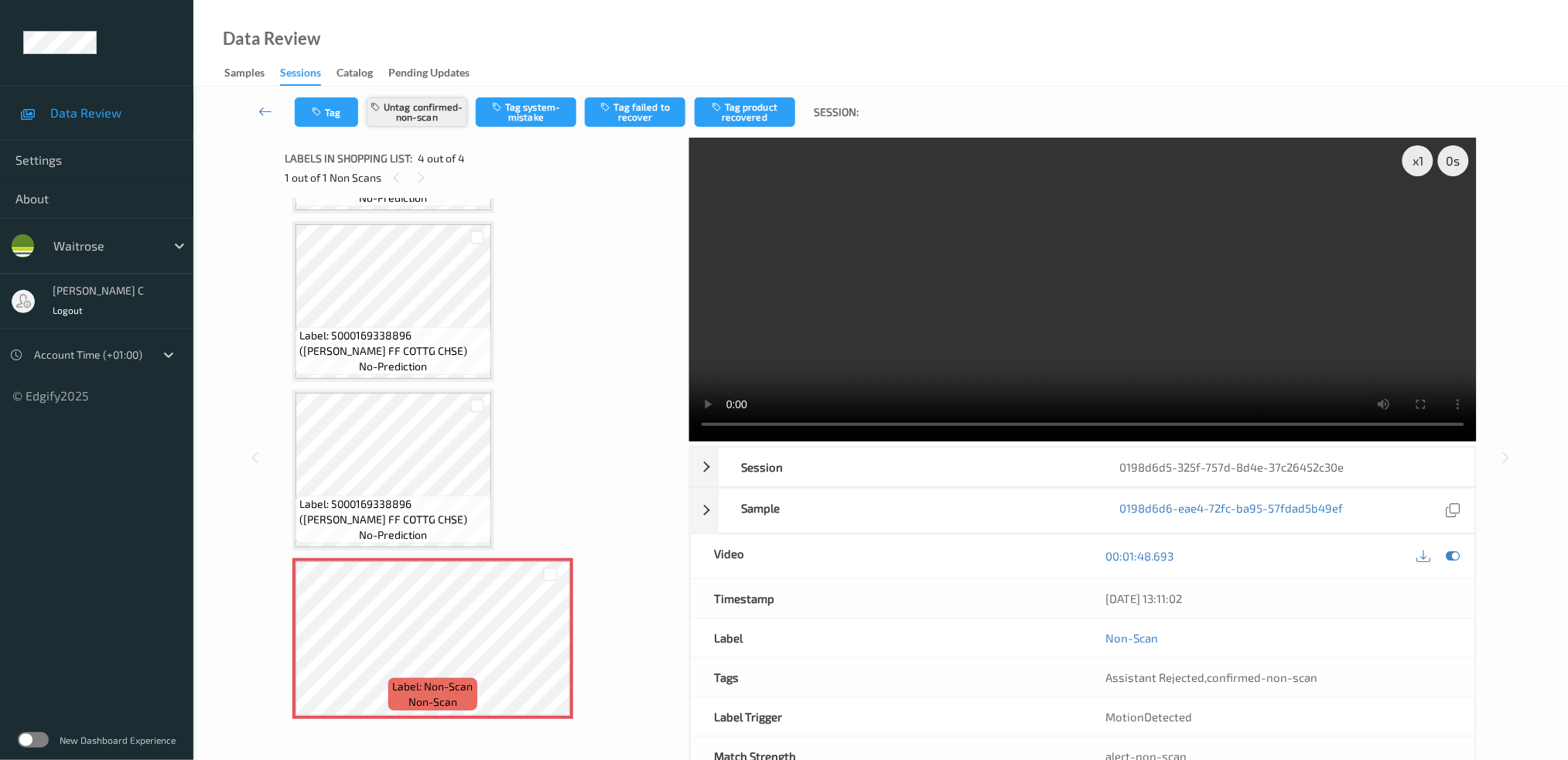
click at [438, 124] on button "Untag confirmed-non-scan" at bounding box center [416, 112] width 101 height 29
click at [437, 122] on button "Untag confirmed-non-scan" at bounding box center [416, 112] width 101 height 29
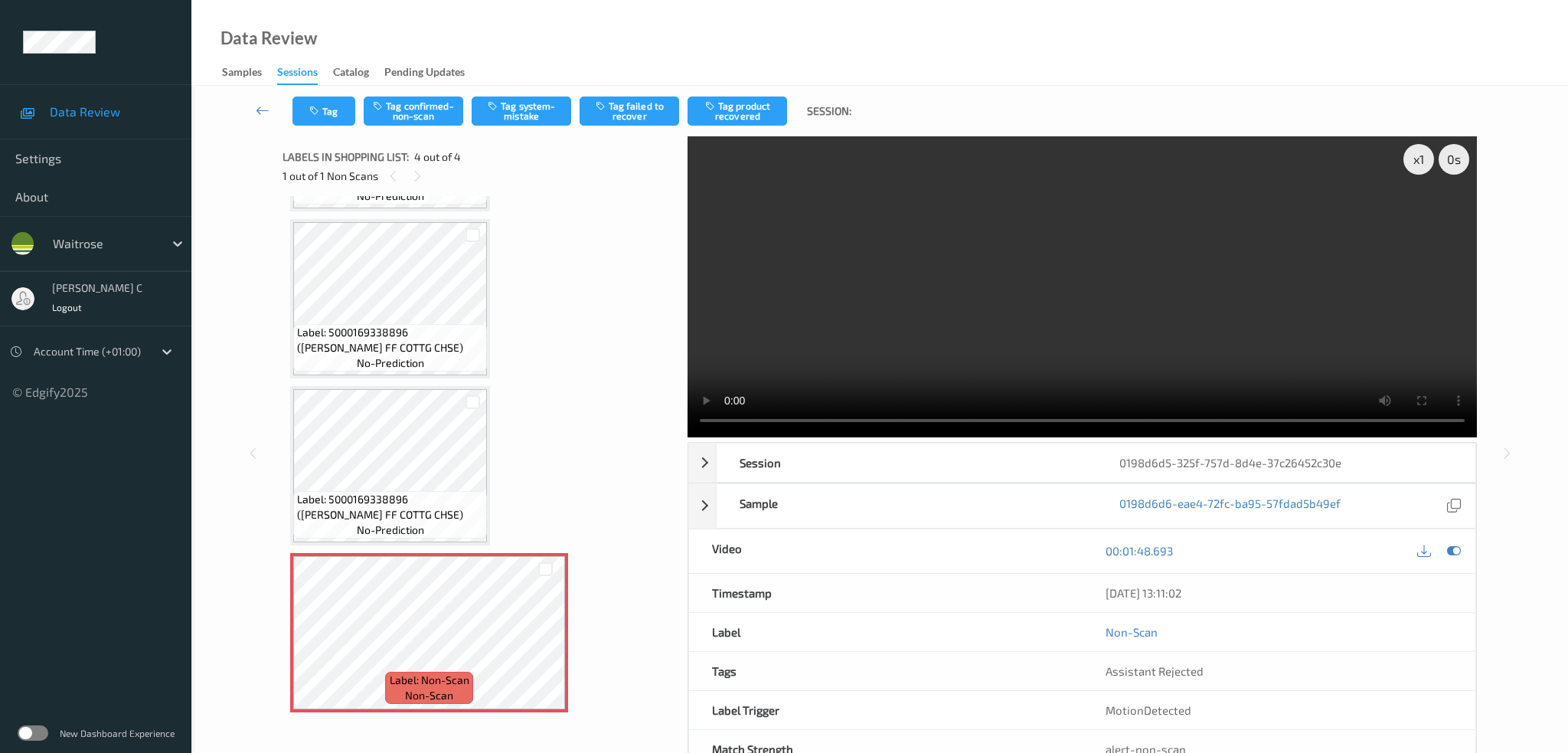
click at [553, 108] on button "Tag system-mistake" at bounding box center [521, 111] width 100 height 29
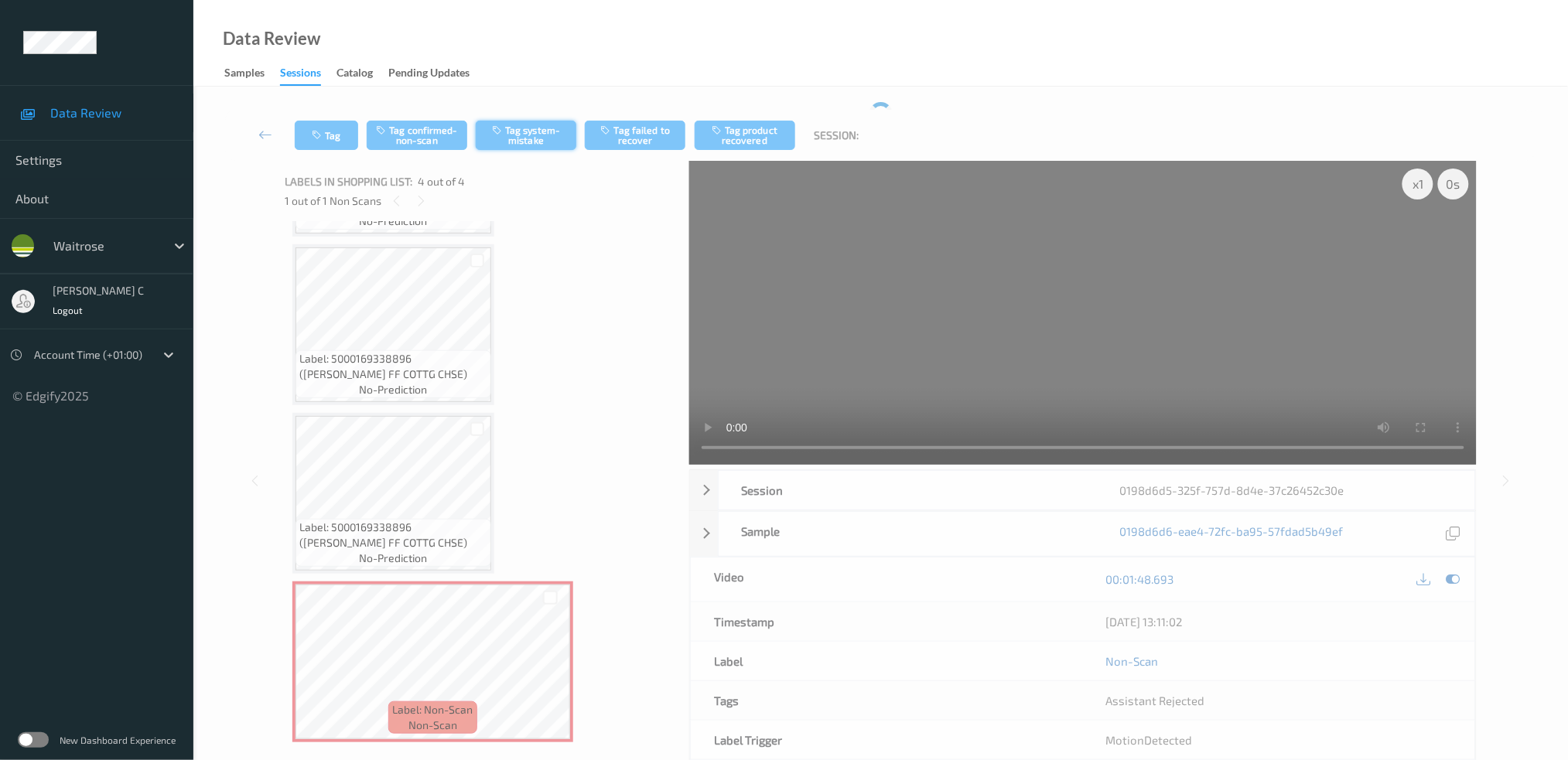
click at [539, 137] on button "Tag system-mistake" at bounding box center [525, 135] width 101 height 29
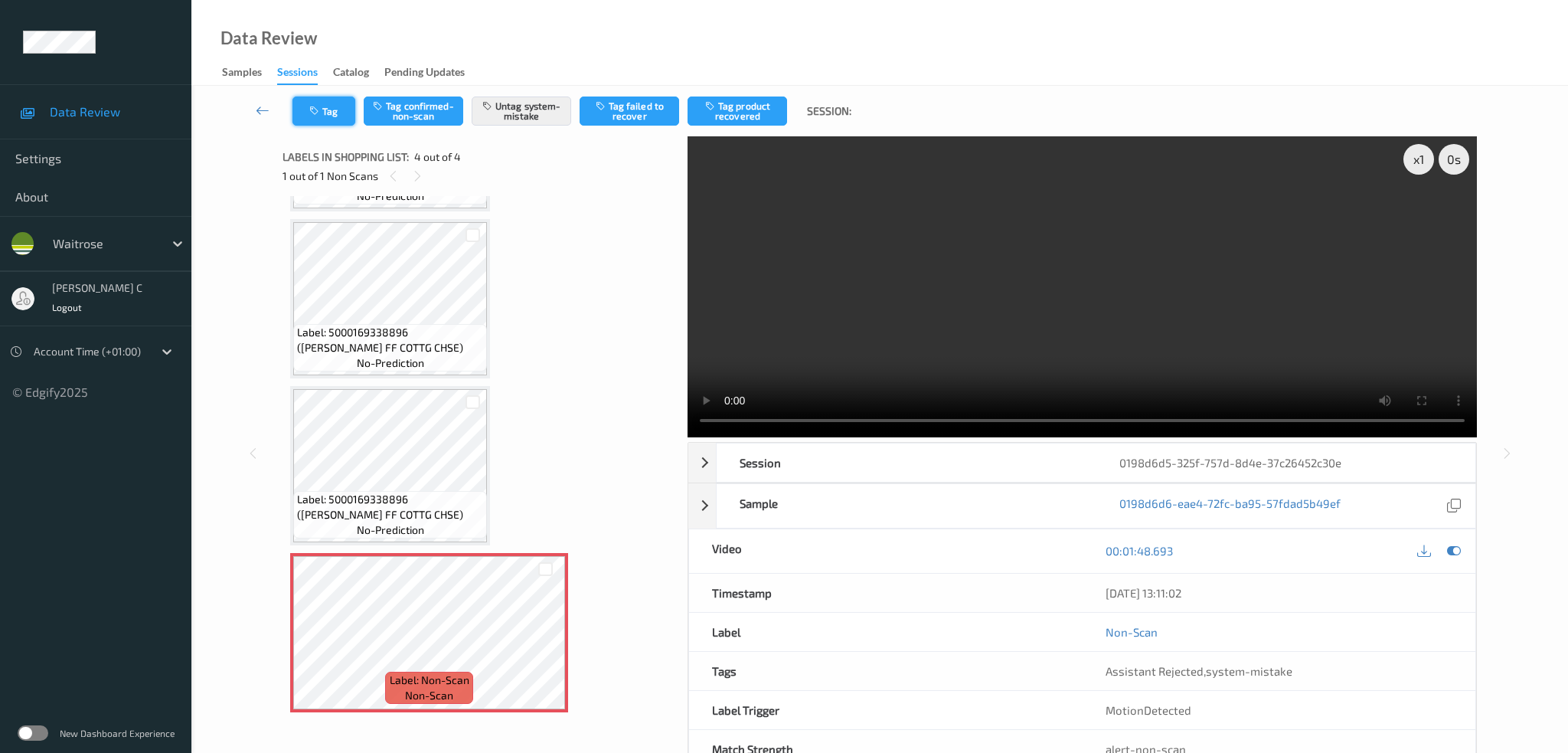
click at [328, 102] on button "Tag" at bounding box center [324, 111] width 63 height 29
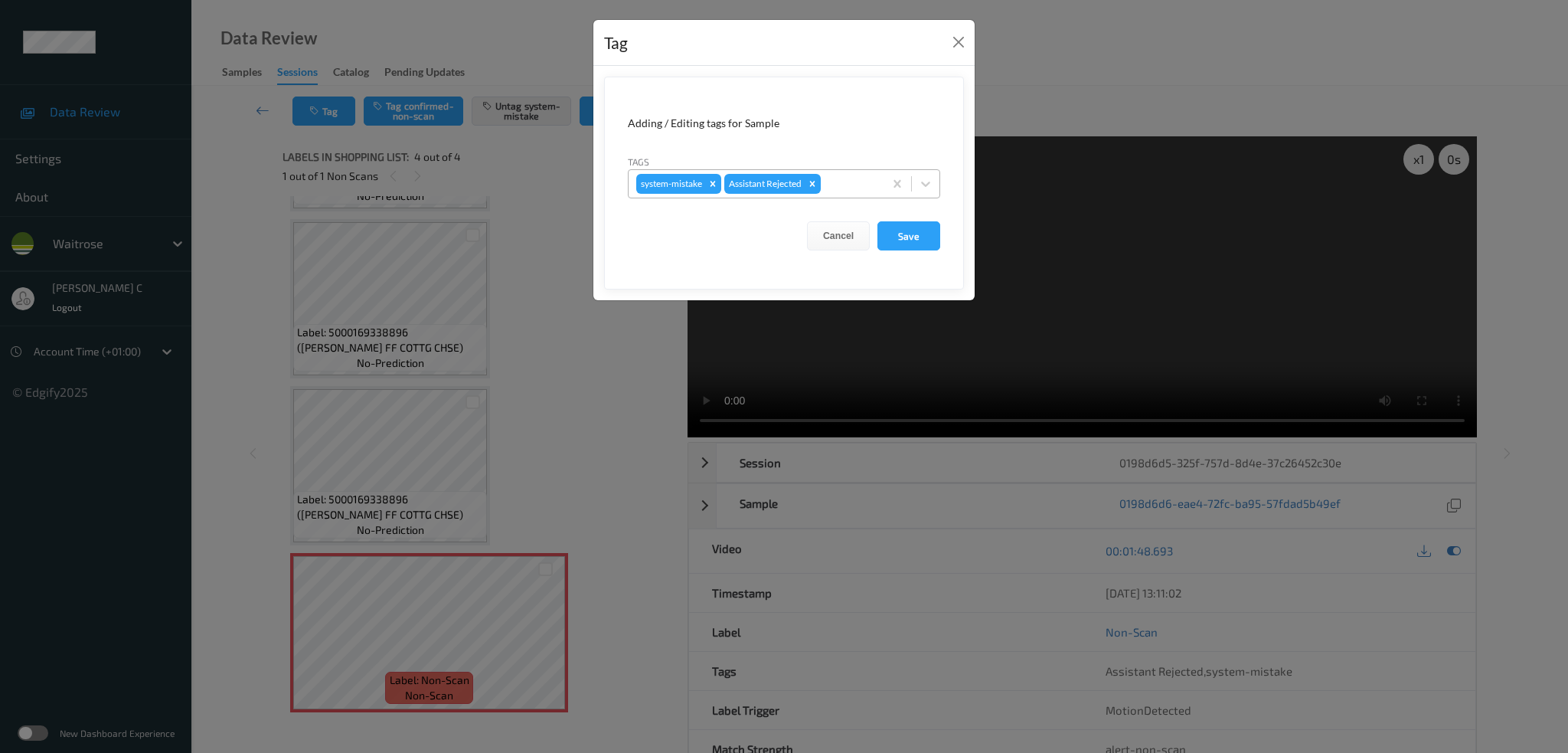
click at [841, 190] on div at bounding box center [850, 183] width 52 height 18
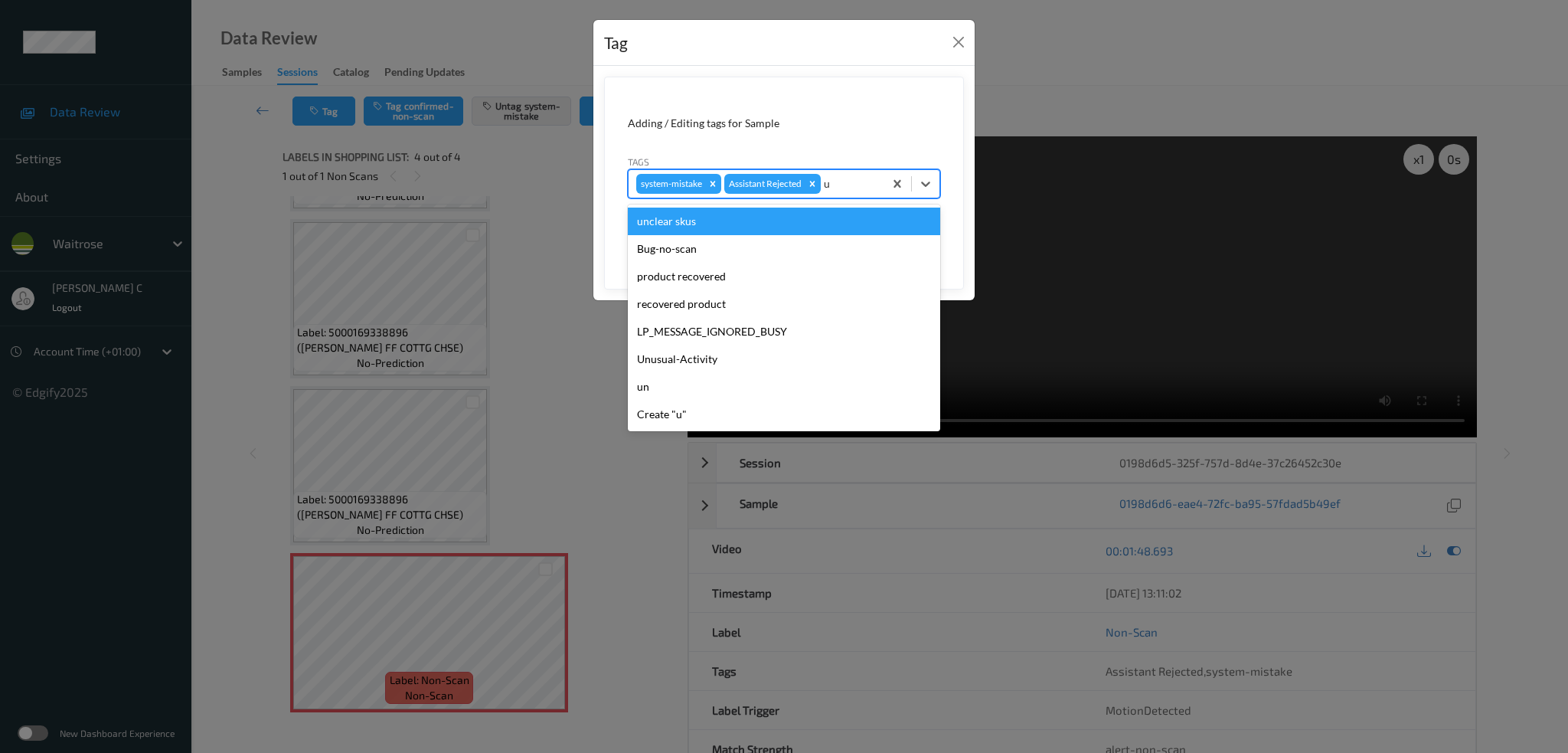
type input "un"
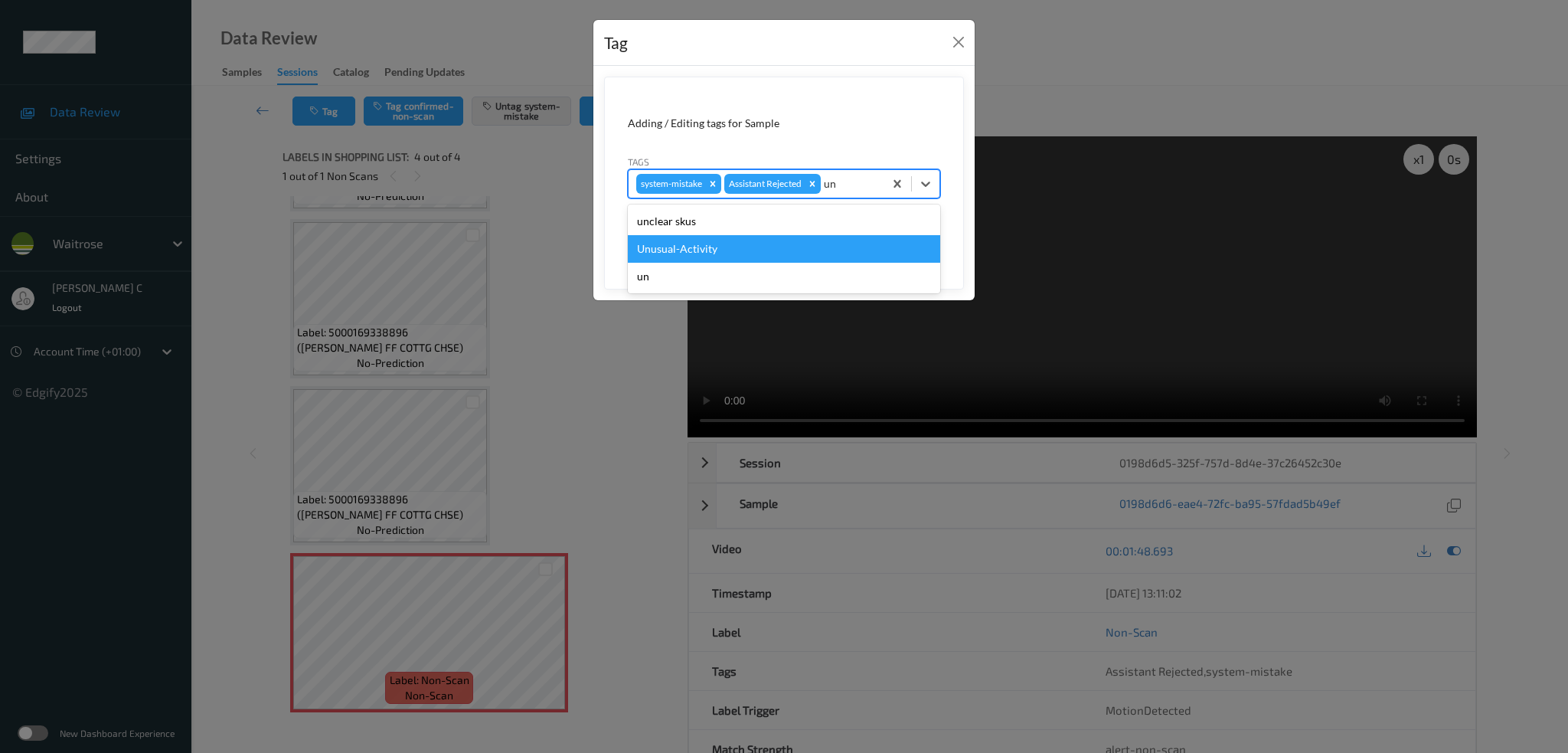
click at [741, 256] on div "Unusual-Activity" at bounding box center [784, 249] width 313 height 28
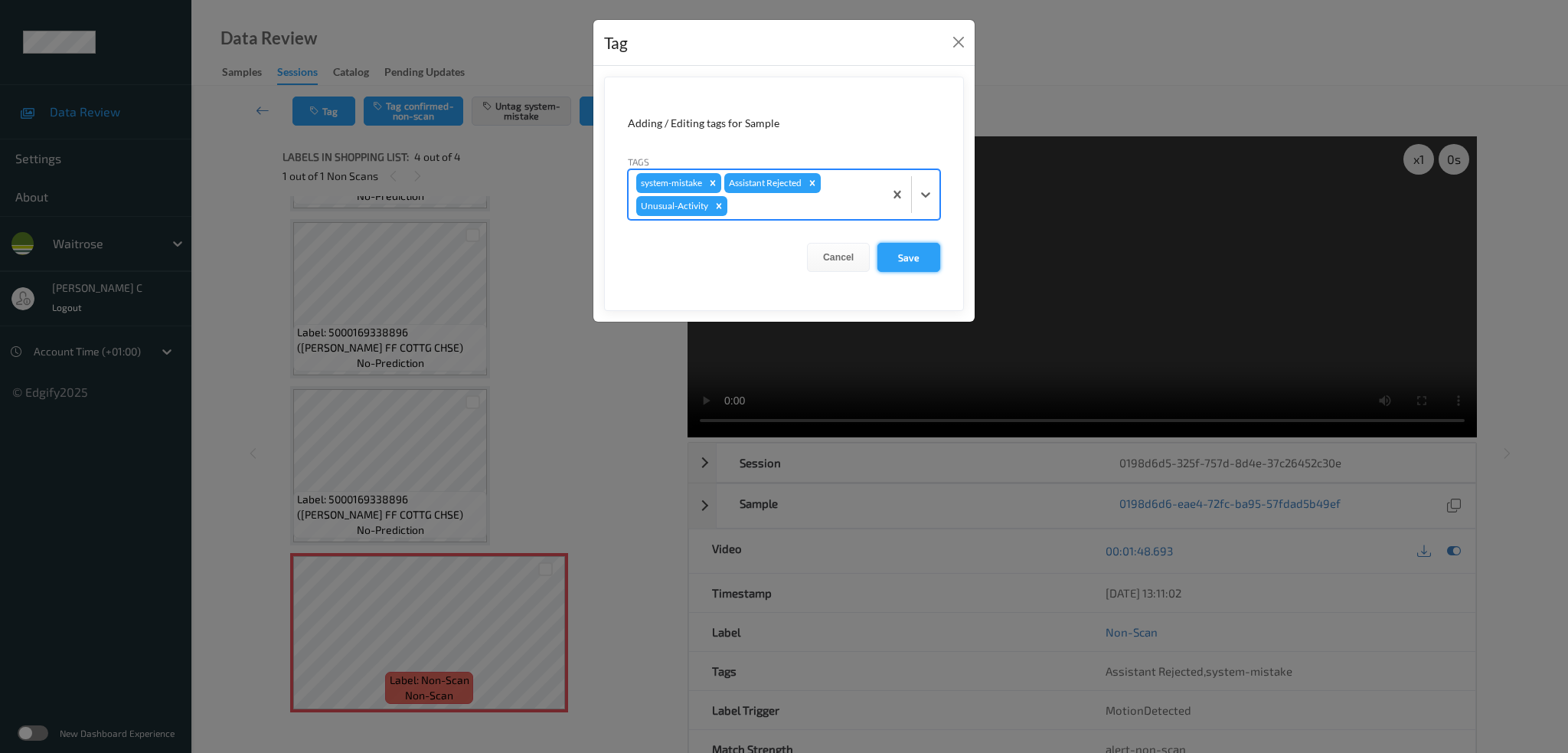
click at [910, 263] on button "Save" at bounding box center [909, 257] width 63 height 29
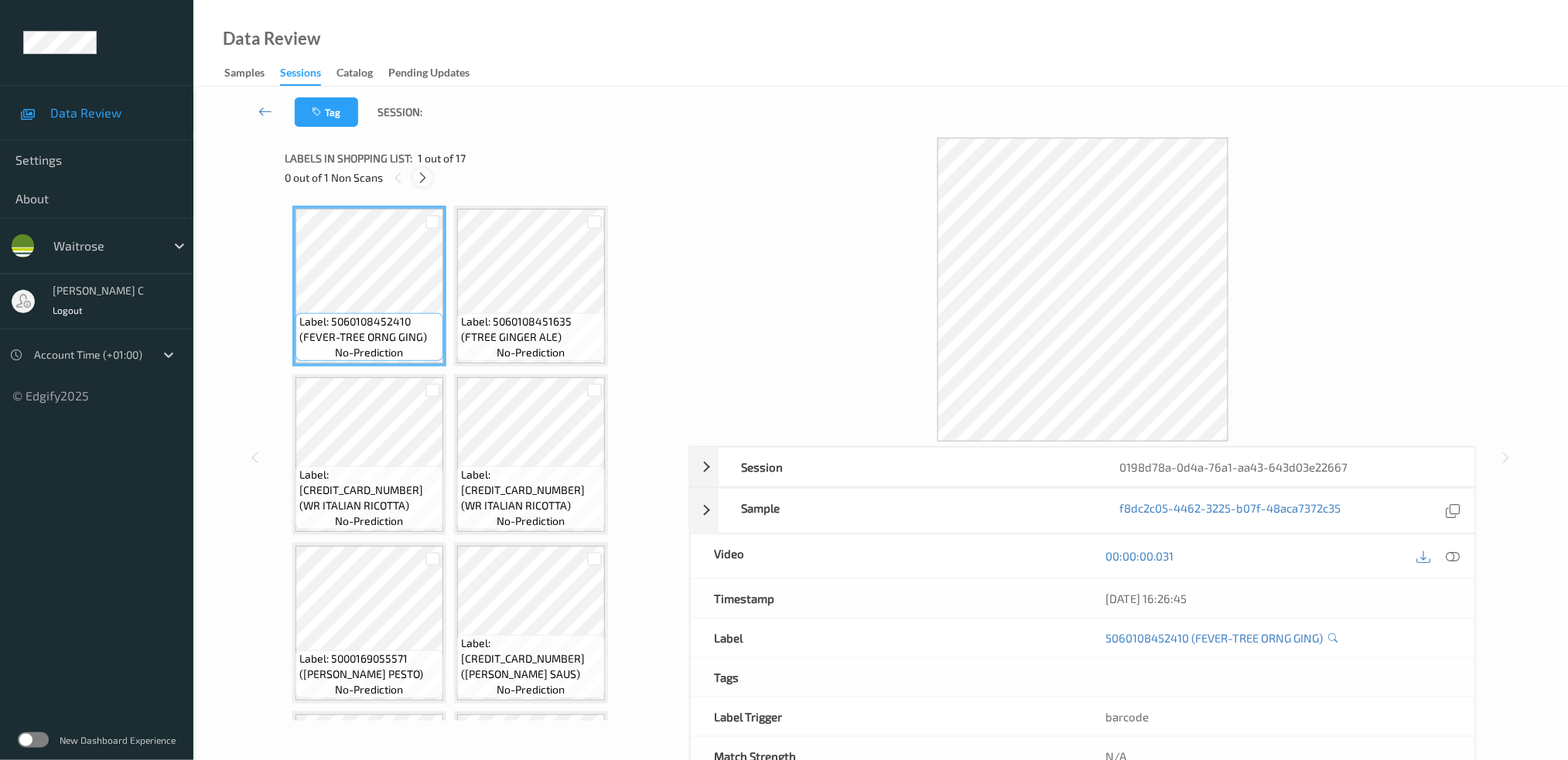
click at [428, 178] on icon at bounding box center [423, 177] width 13 height 14
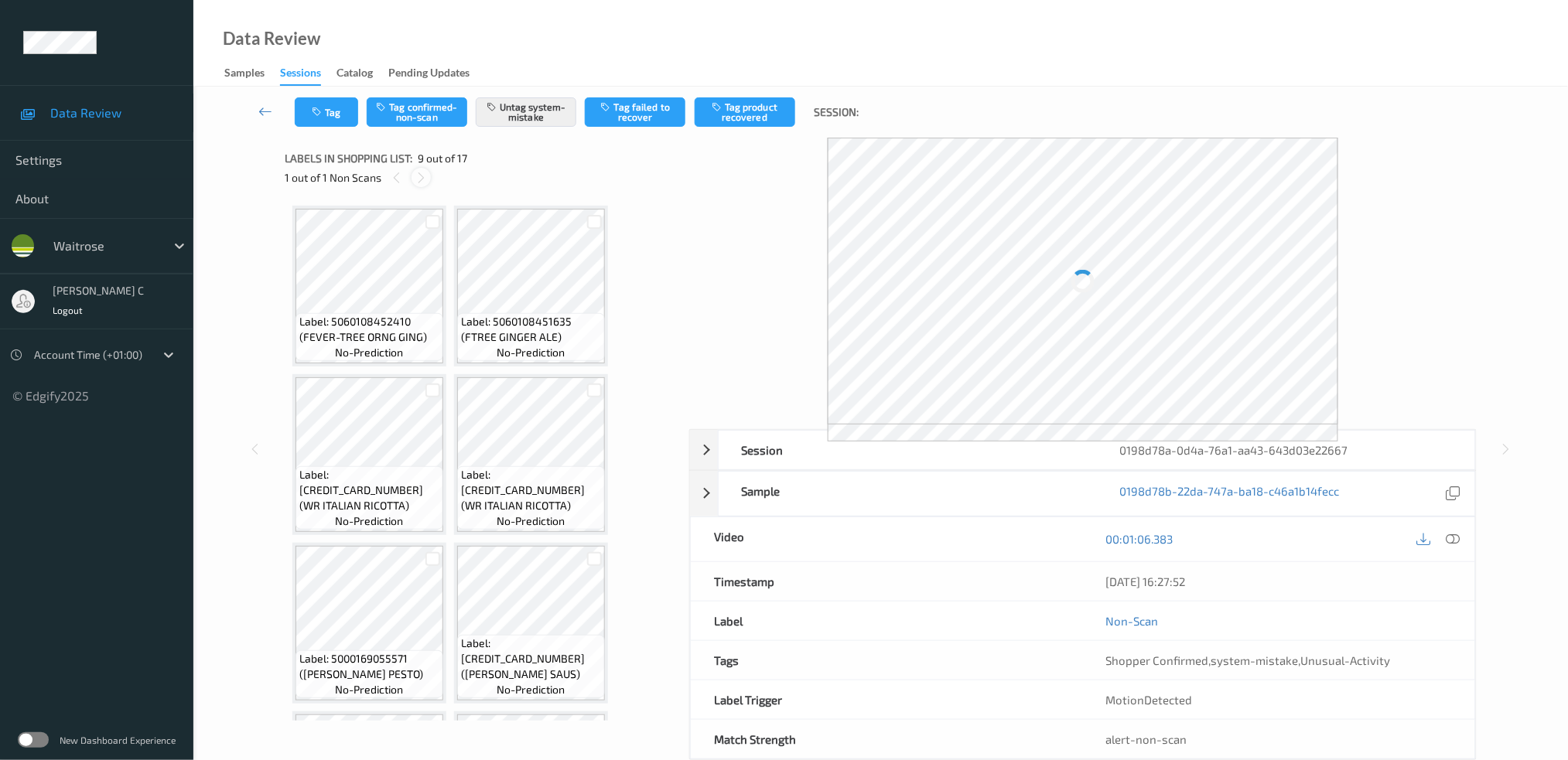
scroll to position [510, 0]
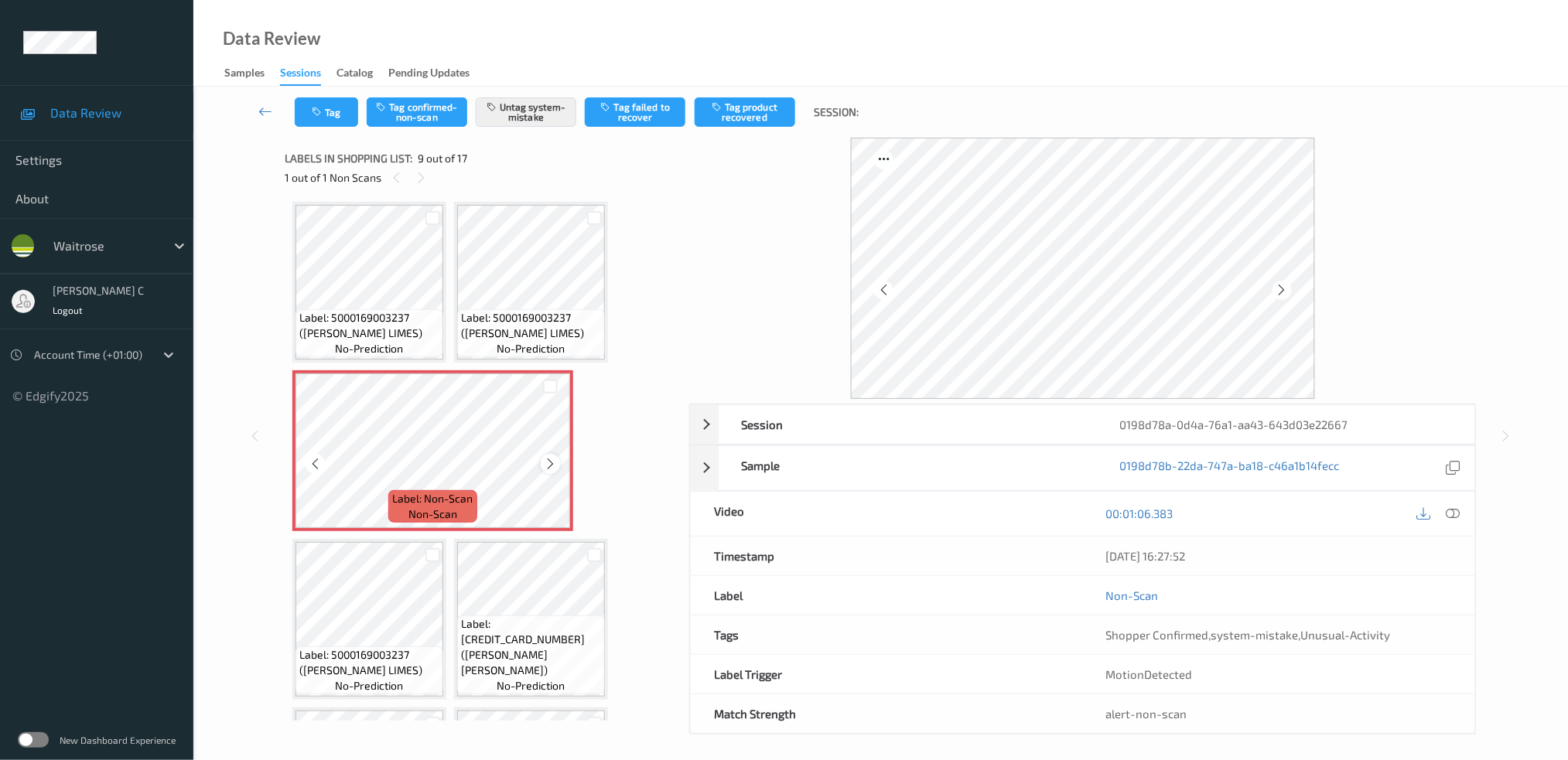
click at [550, 465] on div at bounding box center [550, 463] width 19 height 19
click at [528, 342] on span "no-prediction" at bounding box center [531, 348] width 68 height 15
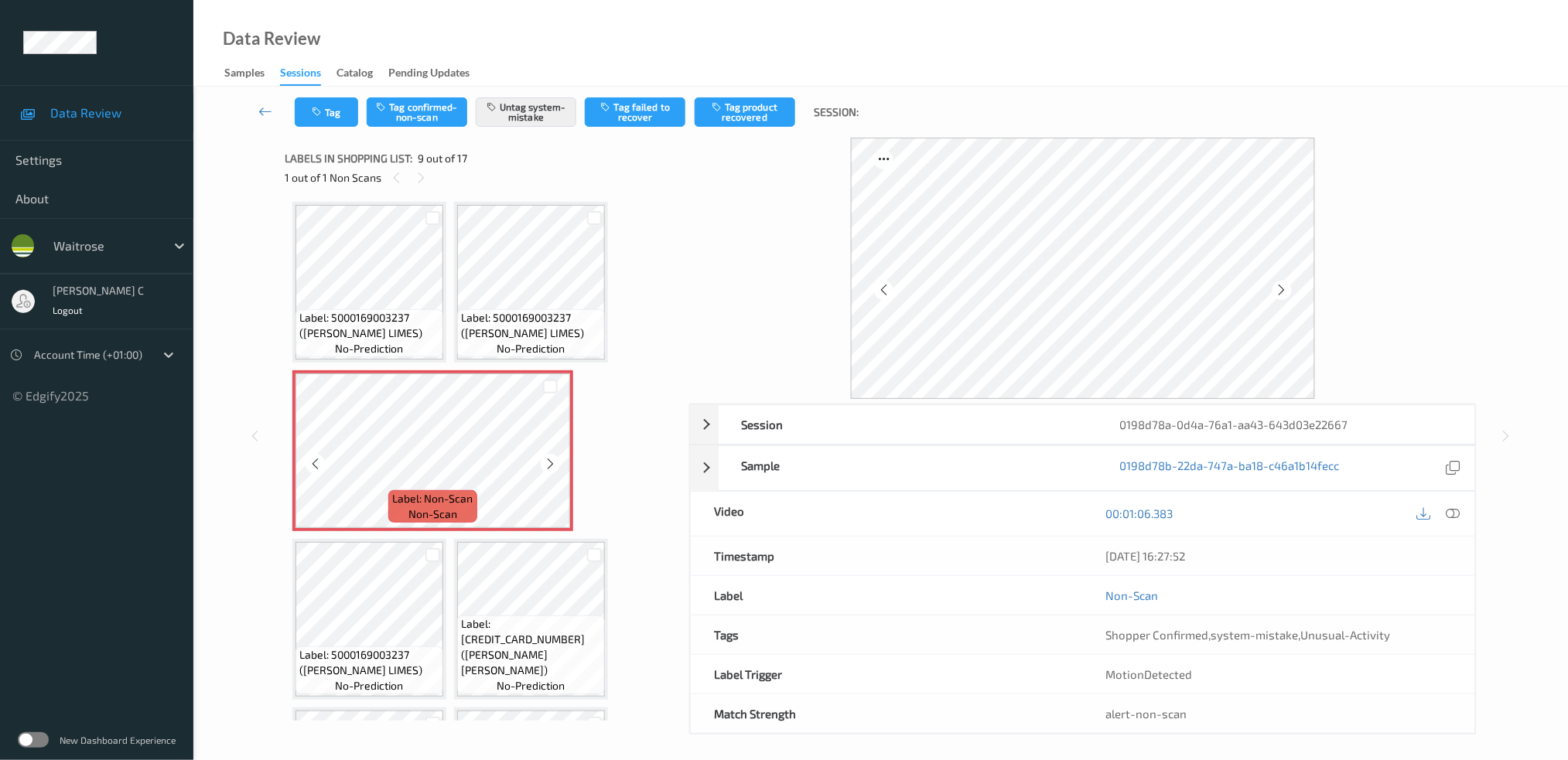
scroll to position [406, 0]
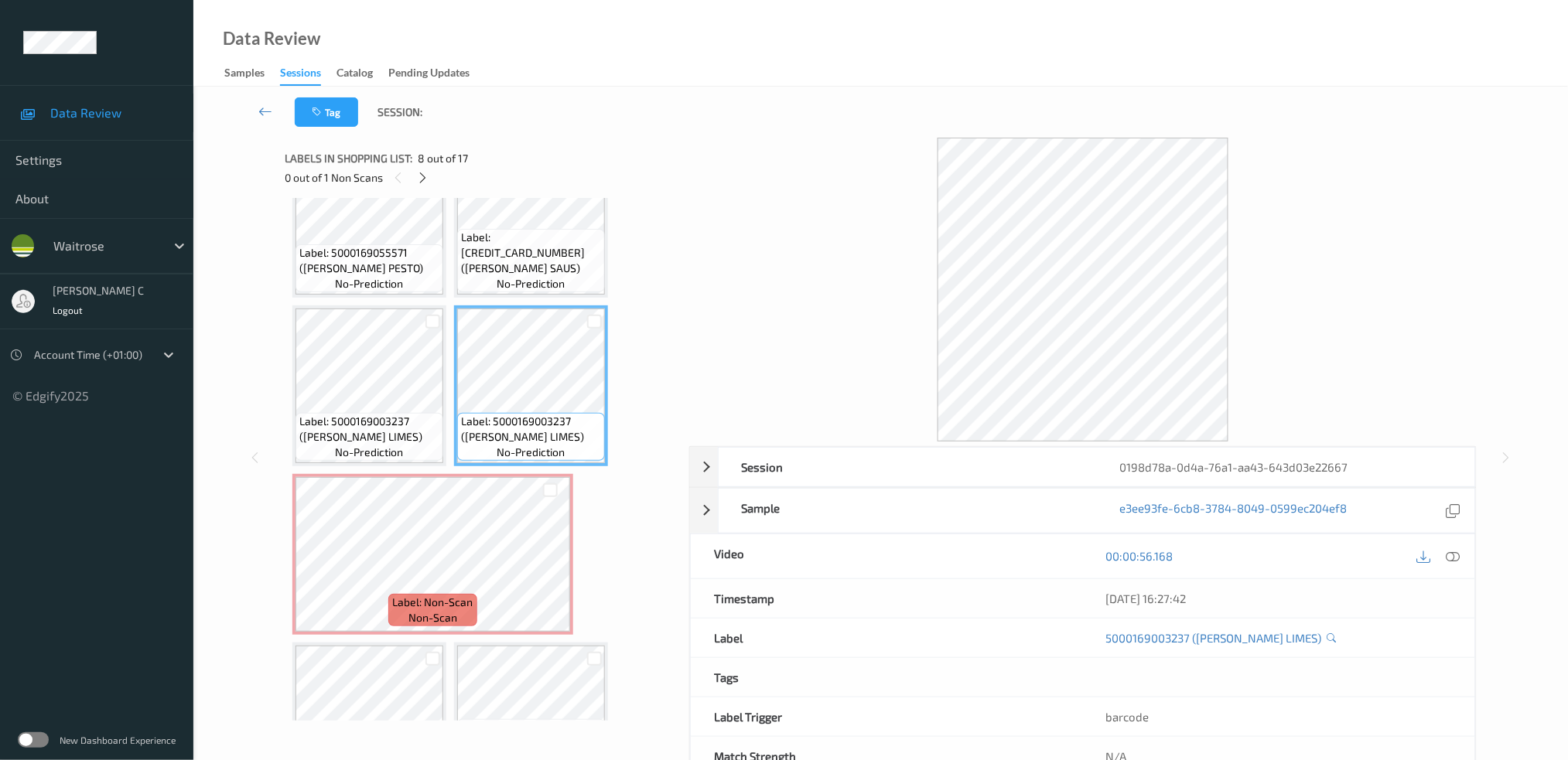
click at [511, 242] on span "Label: 5000169587065 (WR CUMBERLAND SAUS)" at bounding box center [531, 252] width 140 height 46
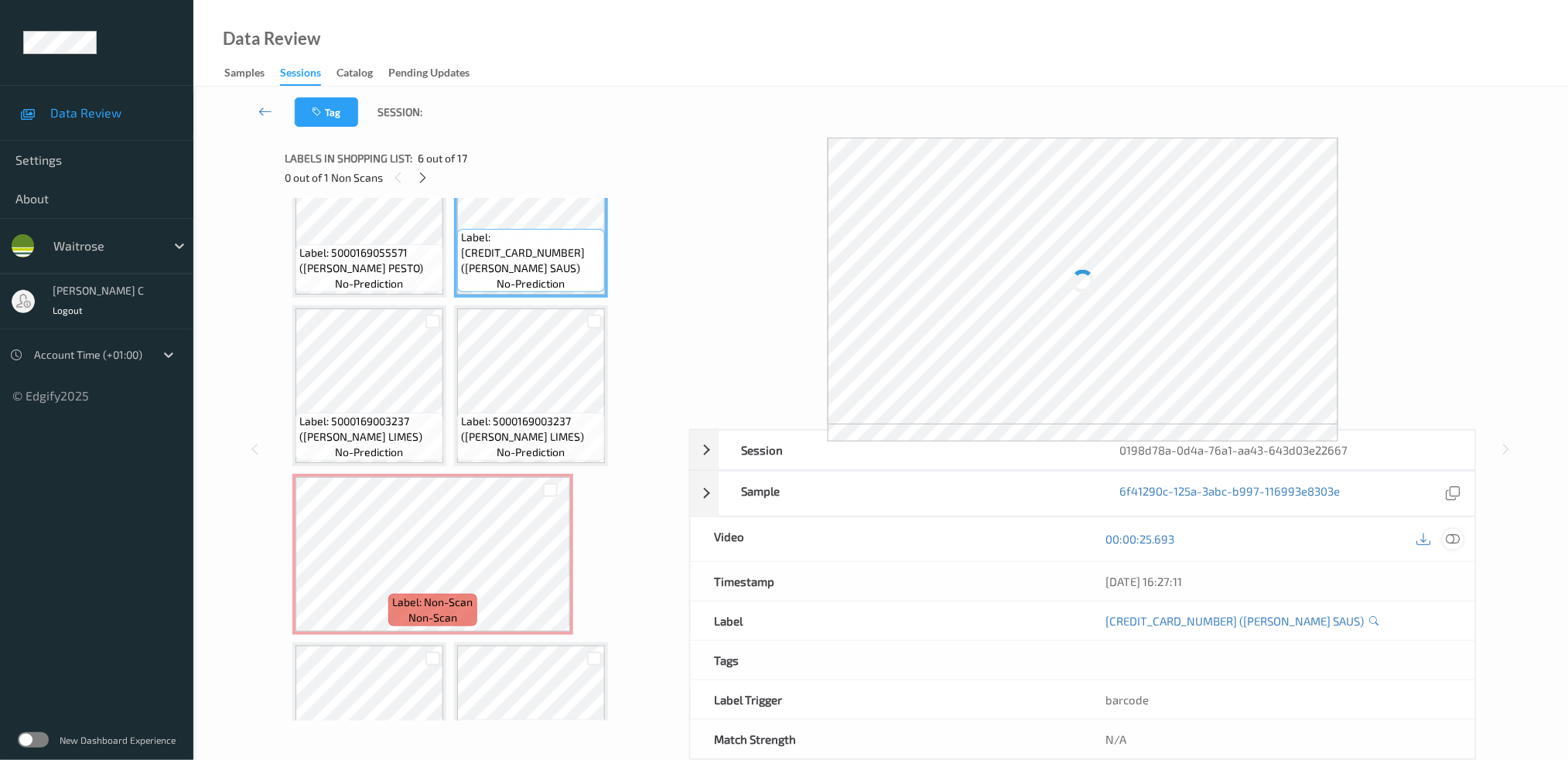
click at [1462, 539] on div at bounding box center [1453, 539] width 21 height 21
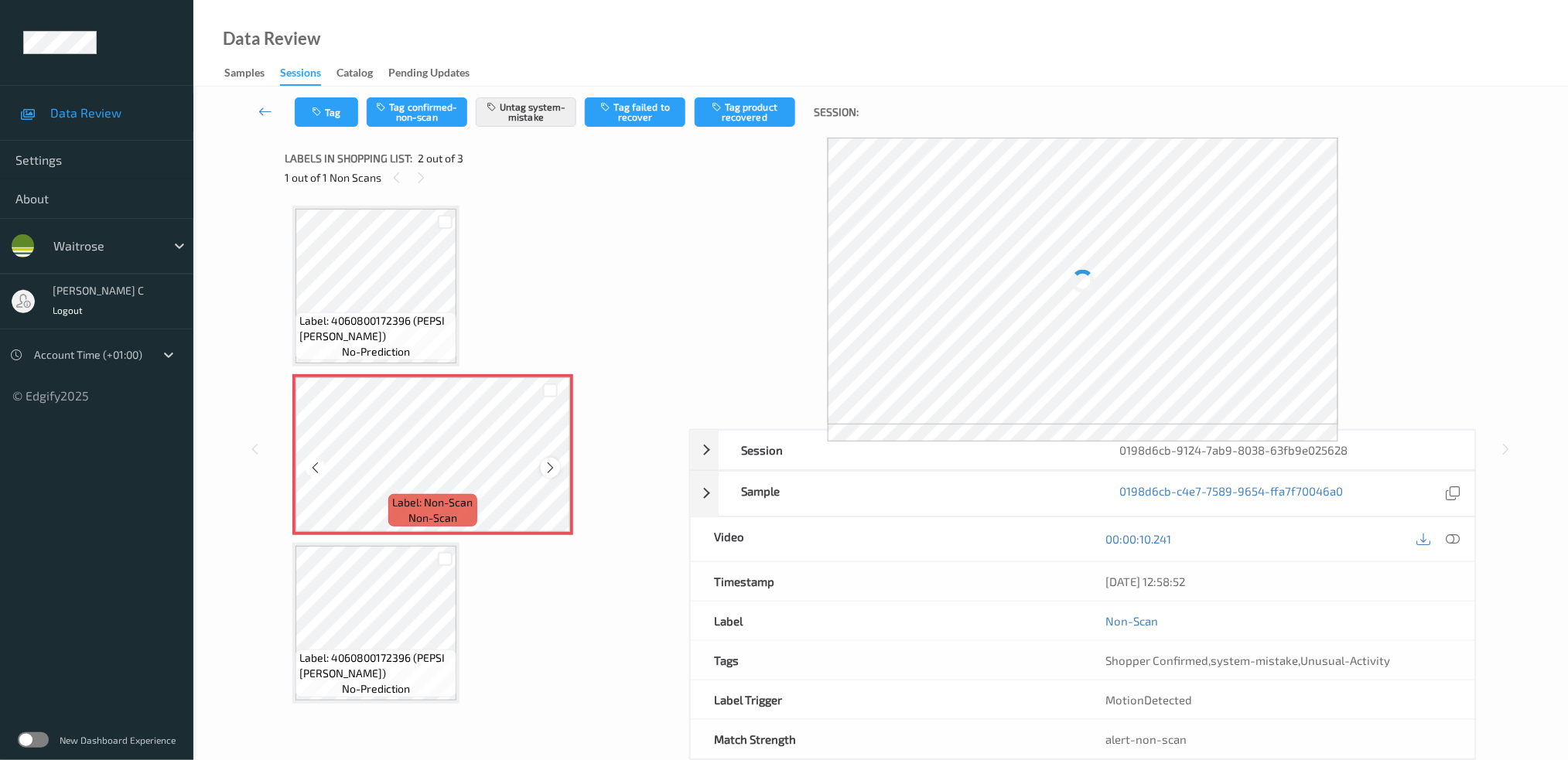
click at [551, 467] on icon at bounding box center [550, 467] width 13 height 14
click at [376, 317] on span "Label: 4060800172396 (PEPSI [PERSON_NAME])" at bounding box center [376, 328] width 153 height 31
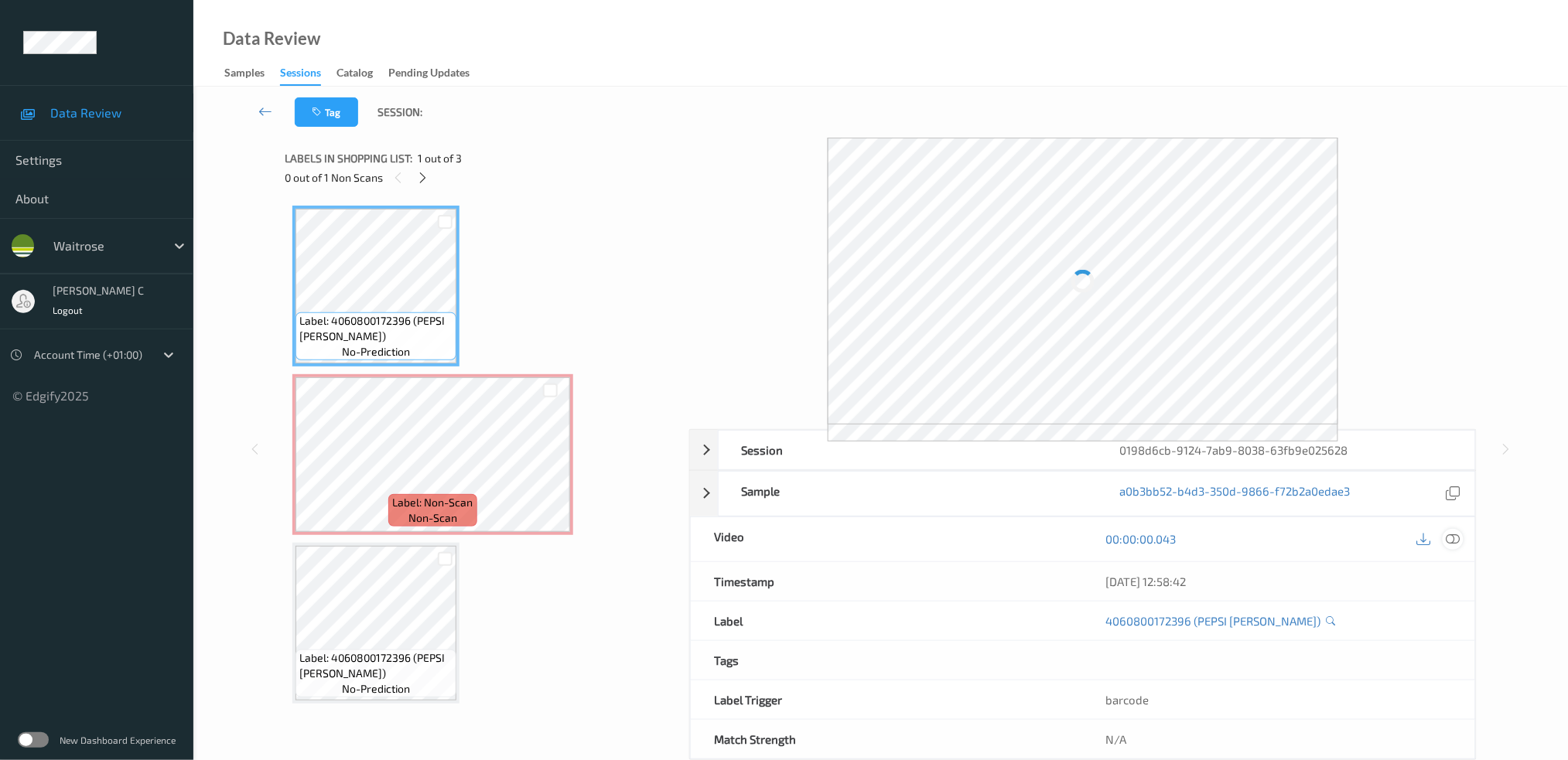
click at [1443, 540] on div at bounding box center [1453, 539] width 21 height 21
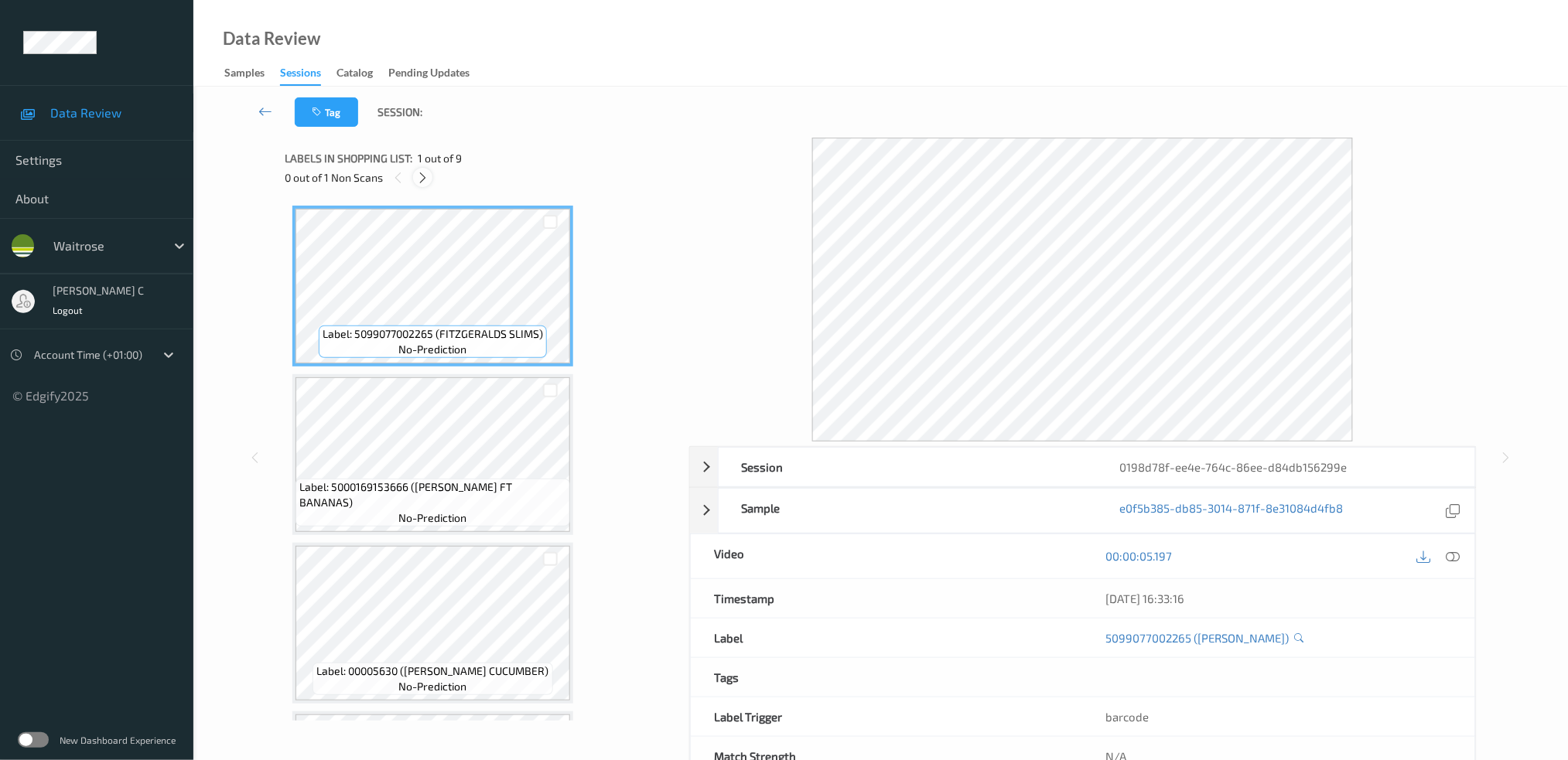
click at [423, 177] on icon at bounding box center [423, 177] width 13 height 14
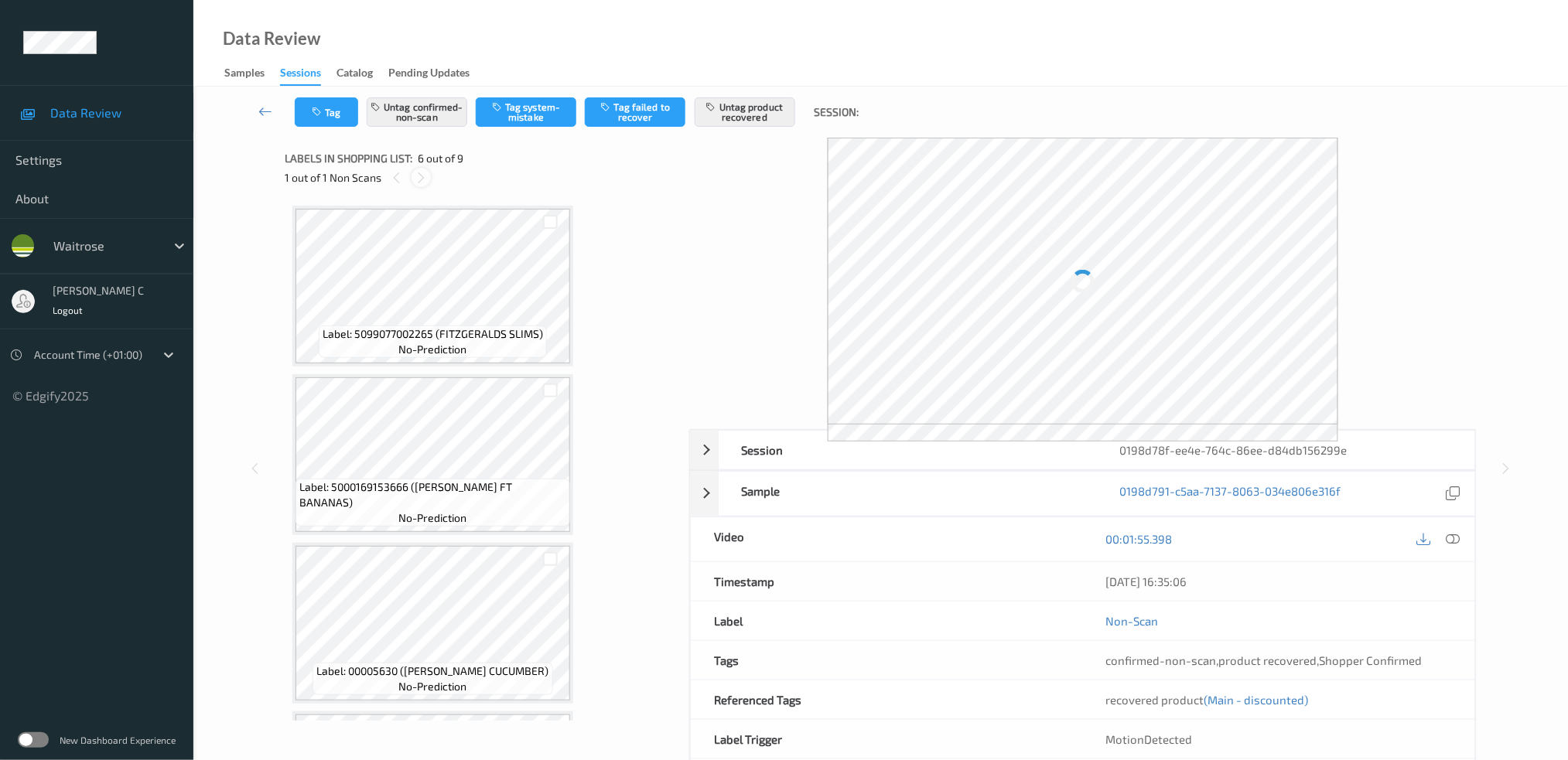
scroll to position [677, 0]
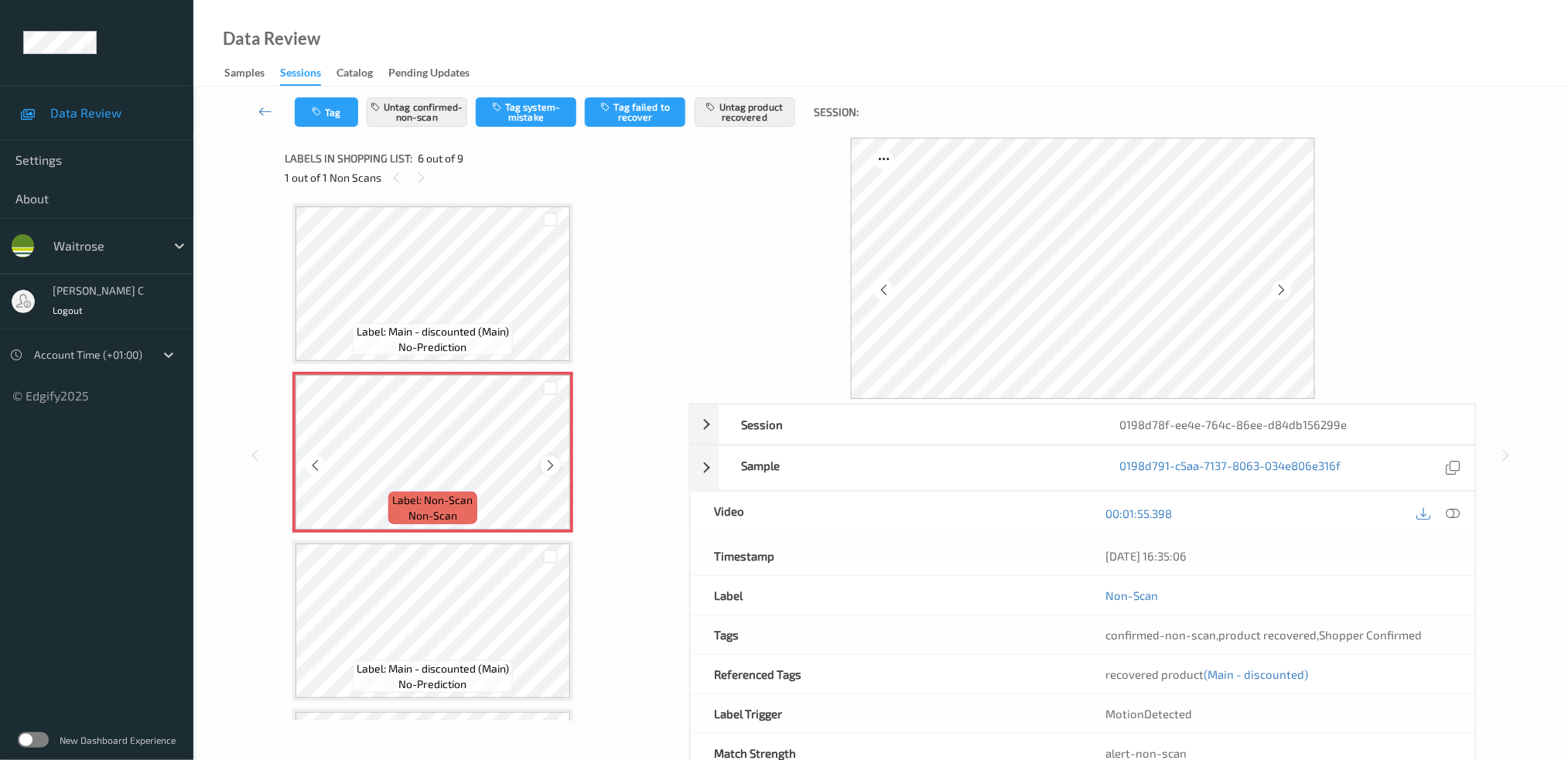
click at [551, 459] on icon at bounding box center [550, 465] width 13 height 14
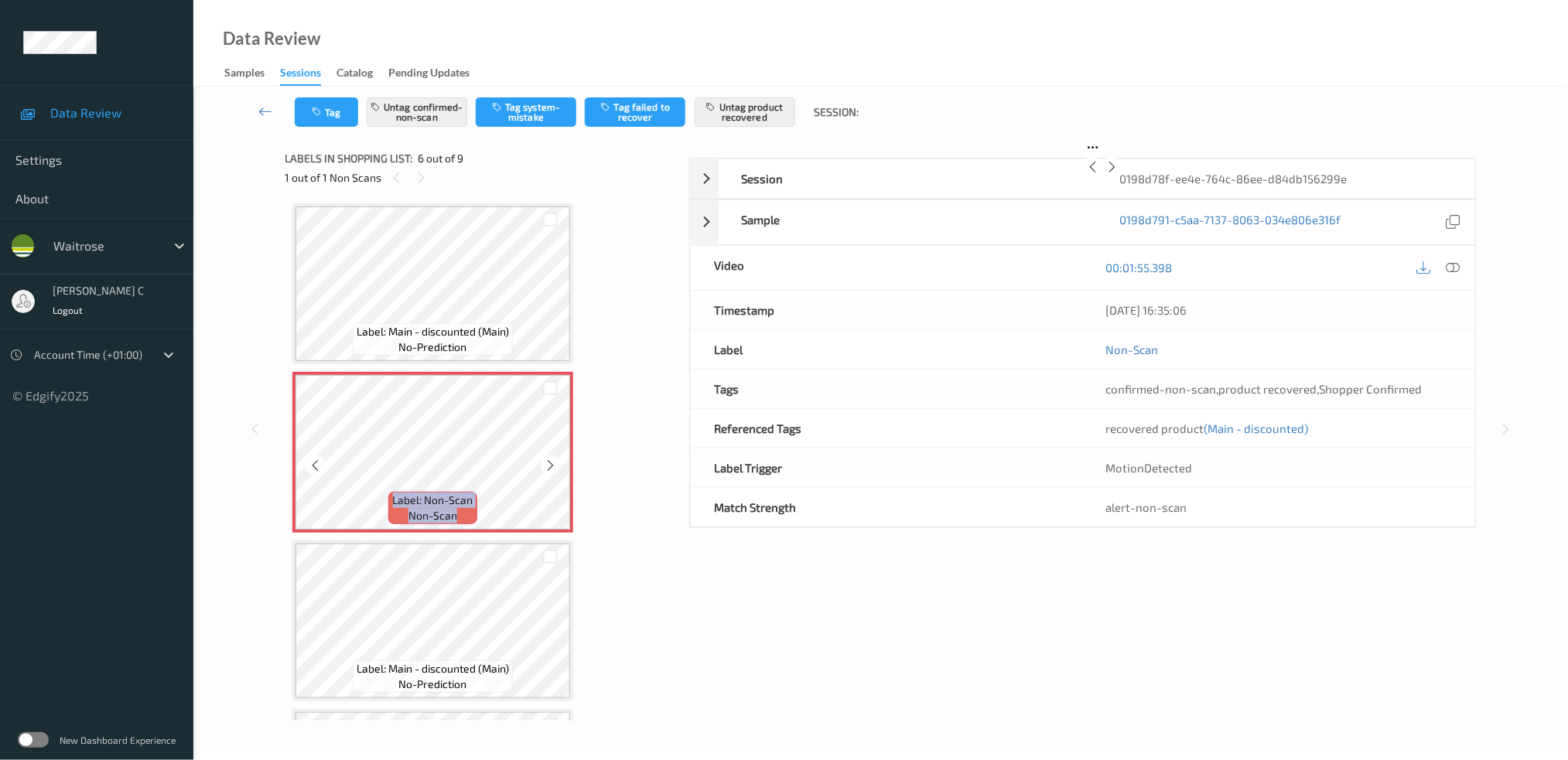
click at [552, 459] on icon at bounding box center [550, 465] width 13 height 14
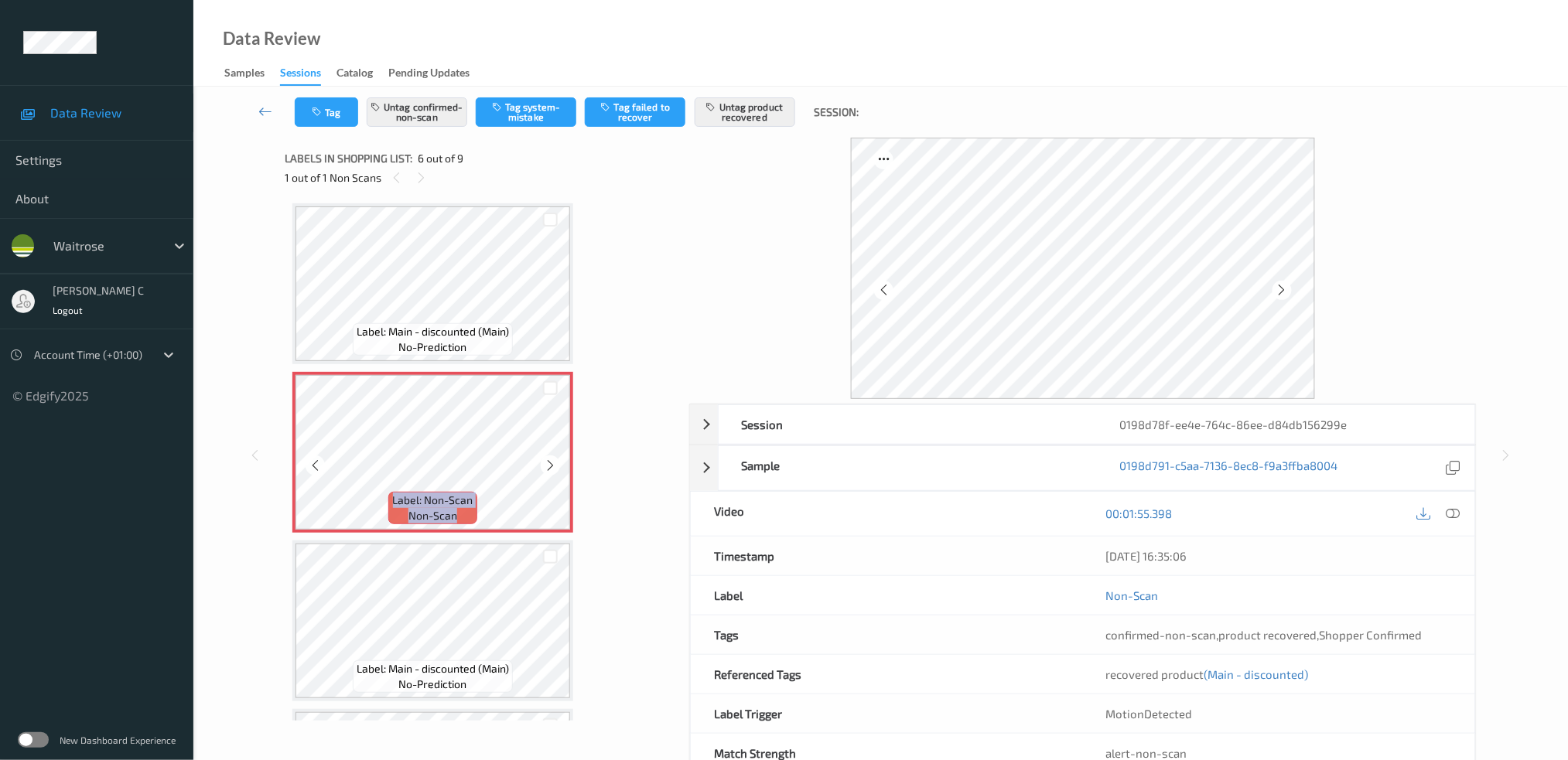
click at [552, 459] on icon at bounding box center [550, 465] width 13 height 14
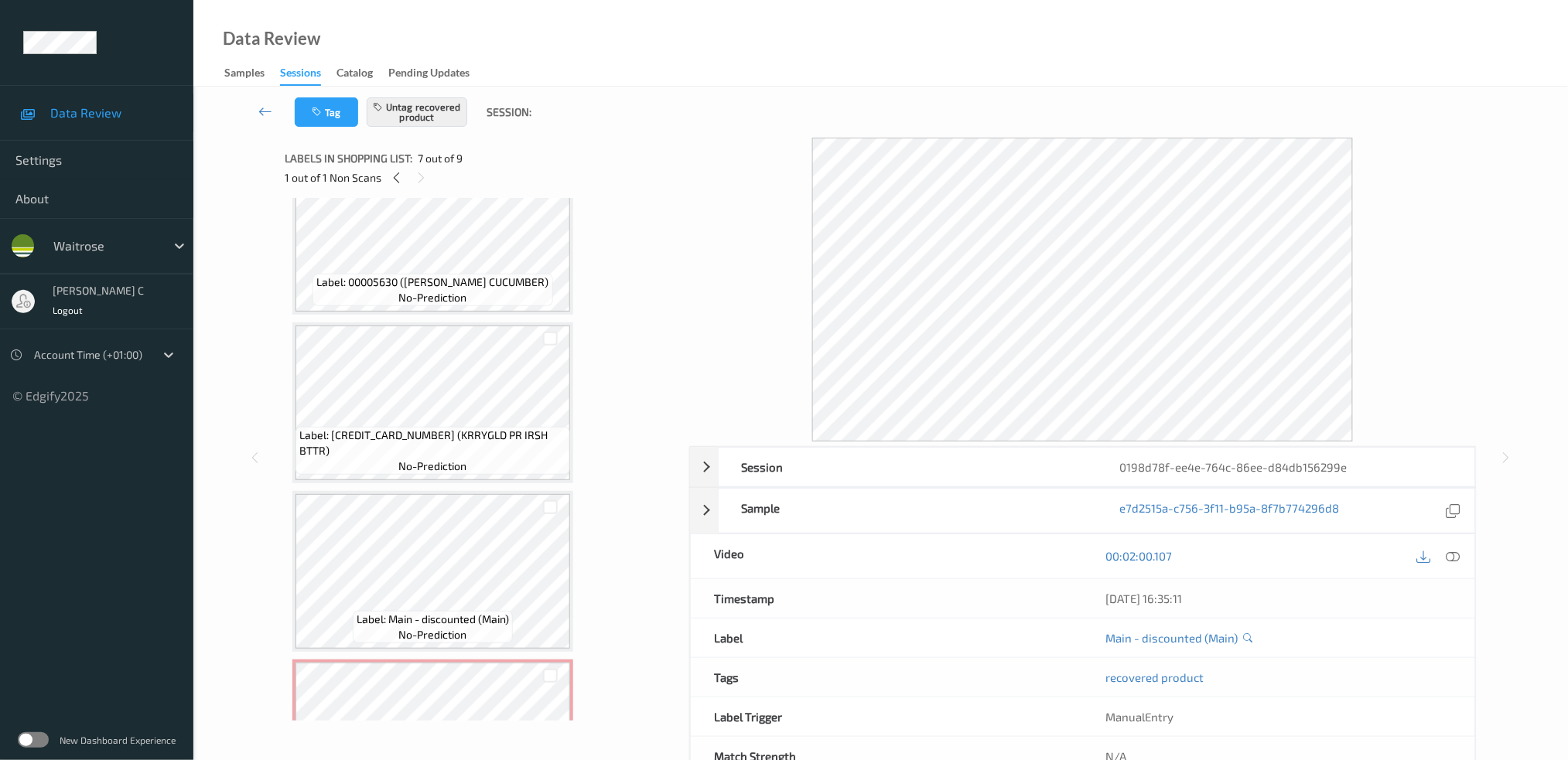
scroll to position [265, 0]
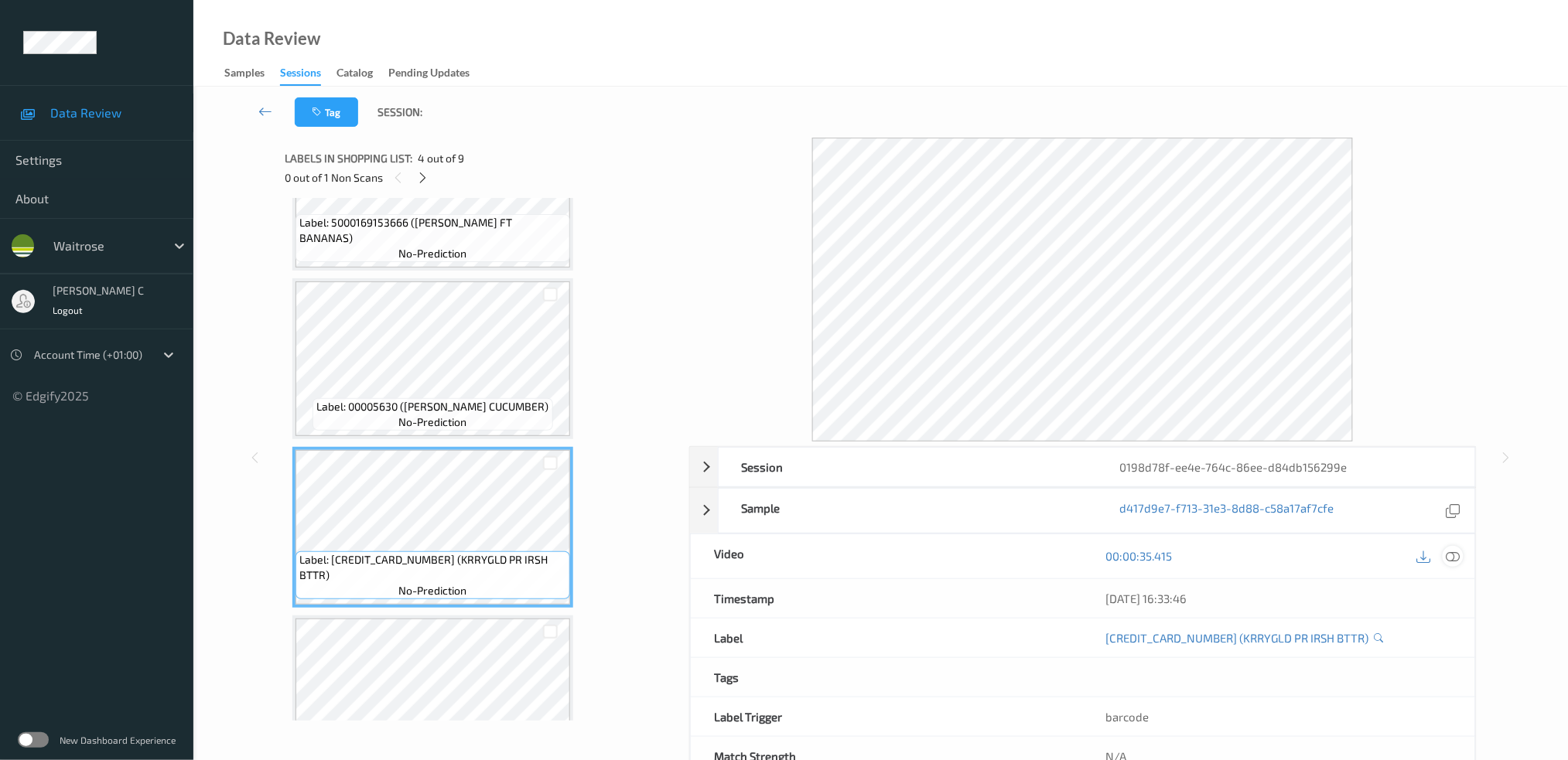
click at [1453, 557] on icon at bounding box center [1453, 555] width 14 height 14
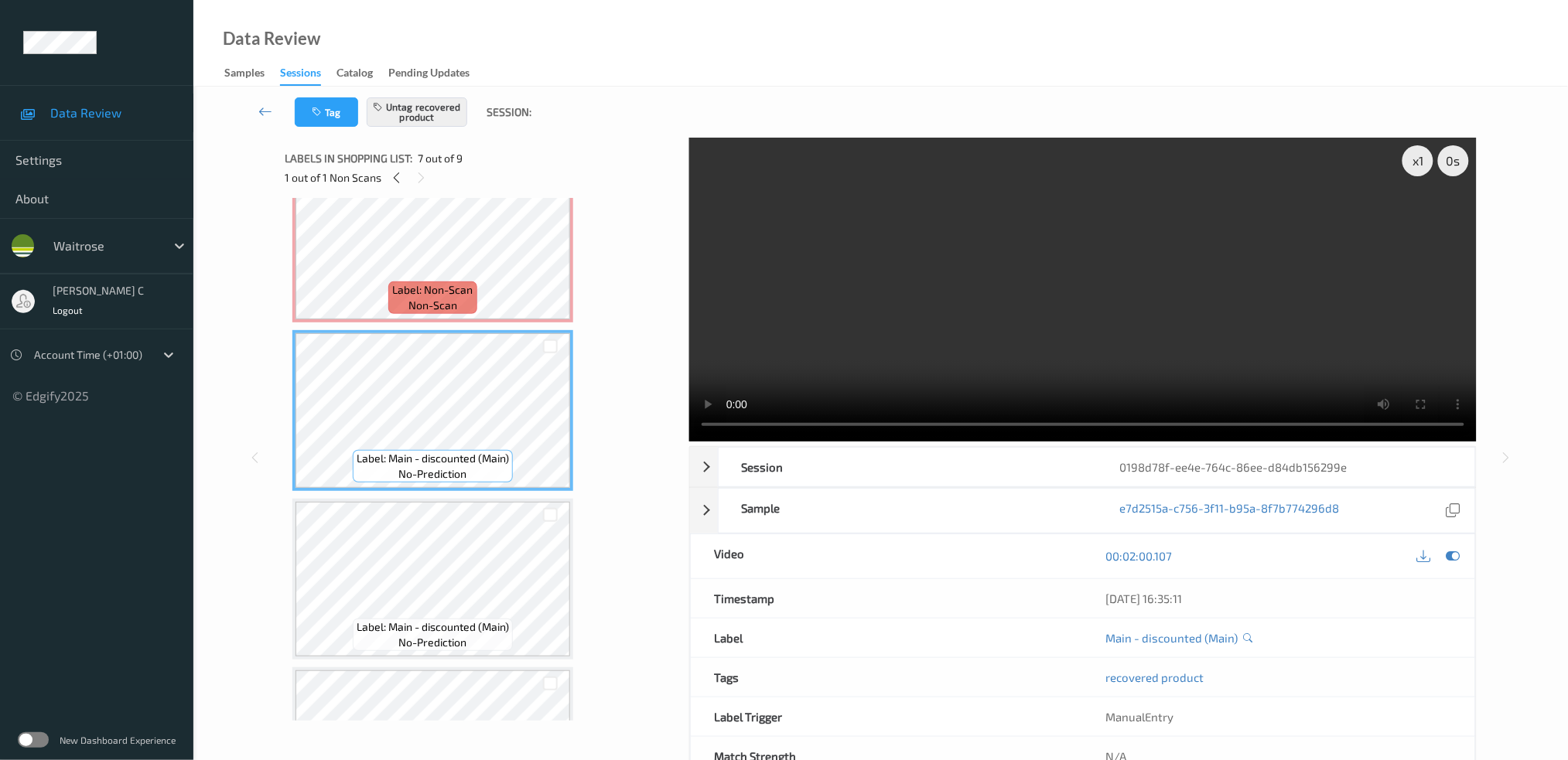
scroll to position [784, 0]
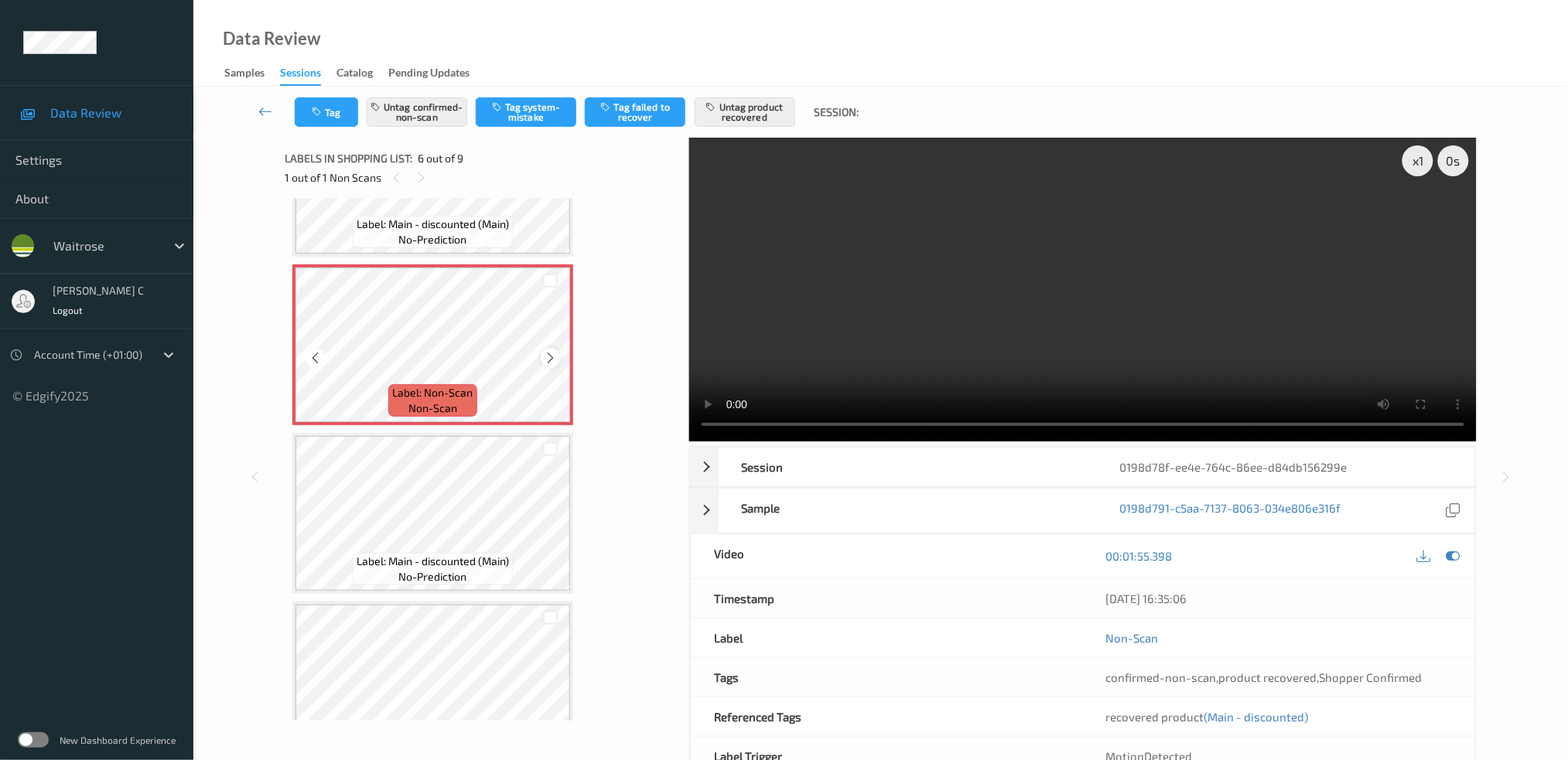
click at [547, 351] on icon at bounding box center [550, 357] width 13 height 14
click at [548, 351] on icon at bounding box center [550, 357] width 13 height 14
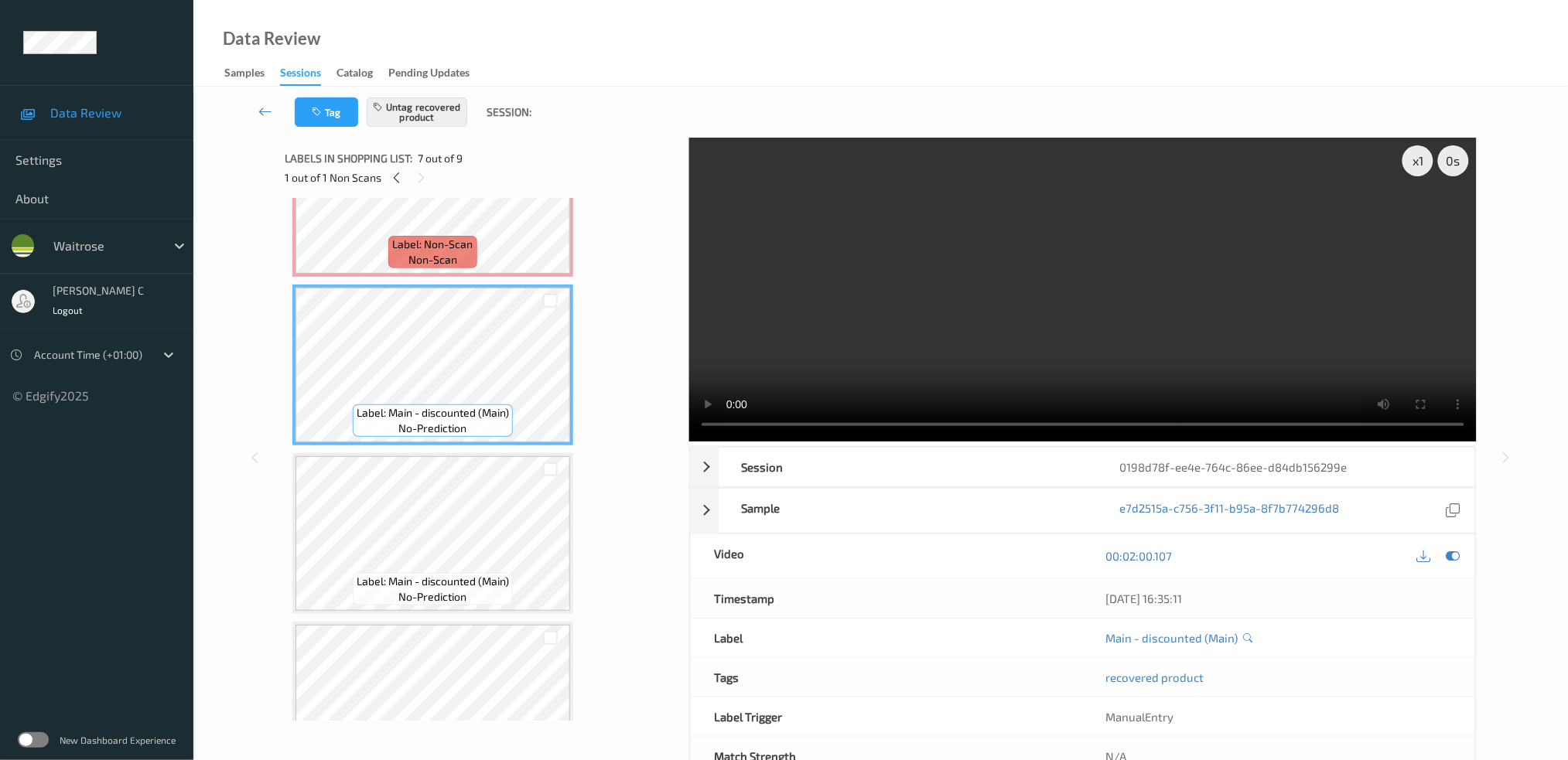
scroll to position [990, 0]
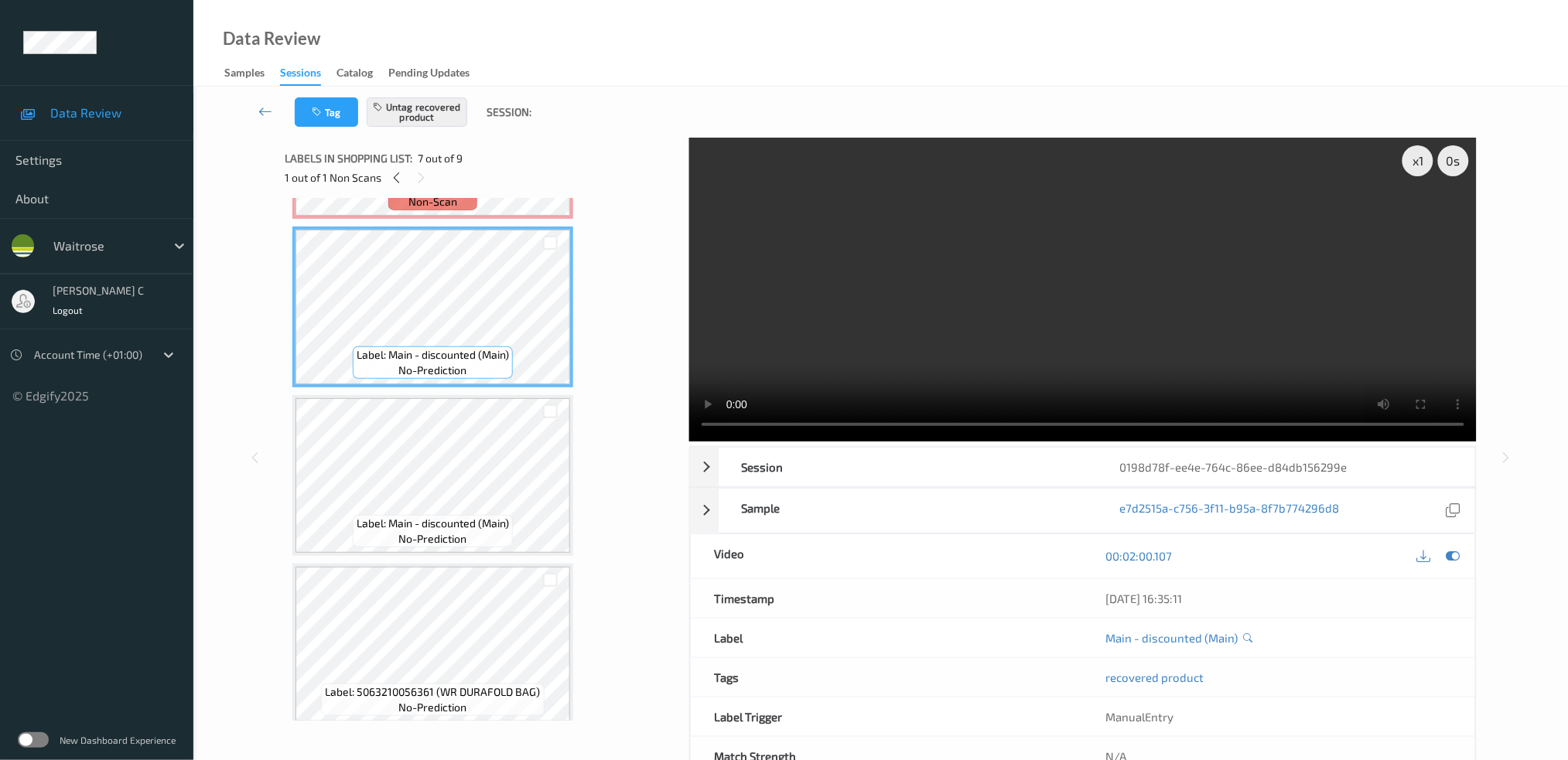
click at [459, 545] on div "Label: Main - discounted (Main) no-prediction" at bounding box center [433, 475] width 281 height 161
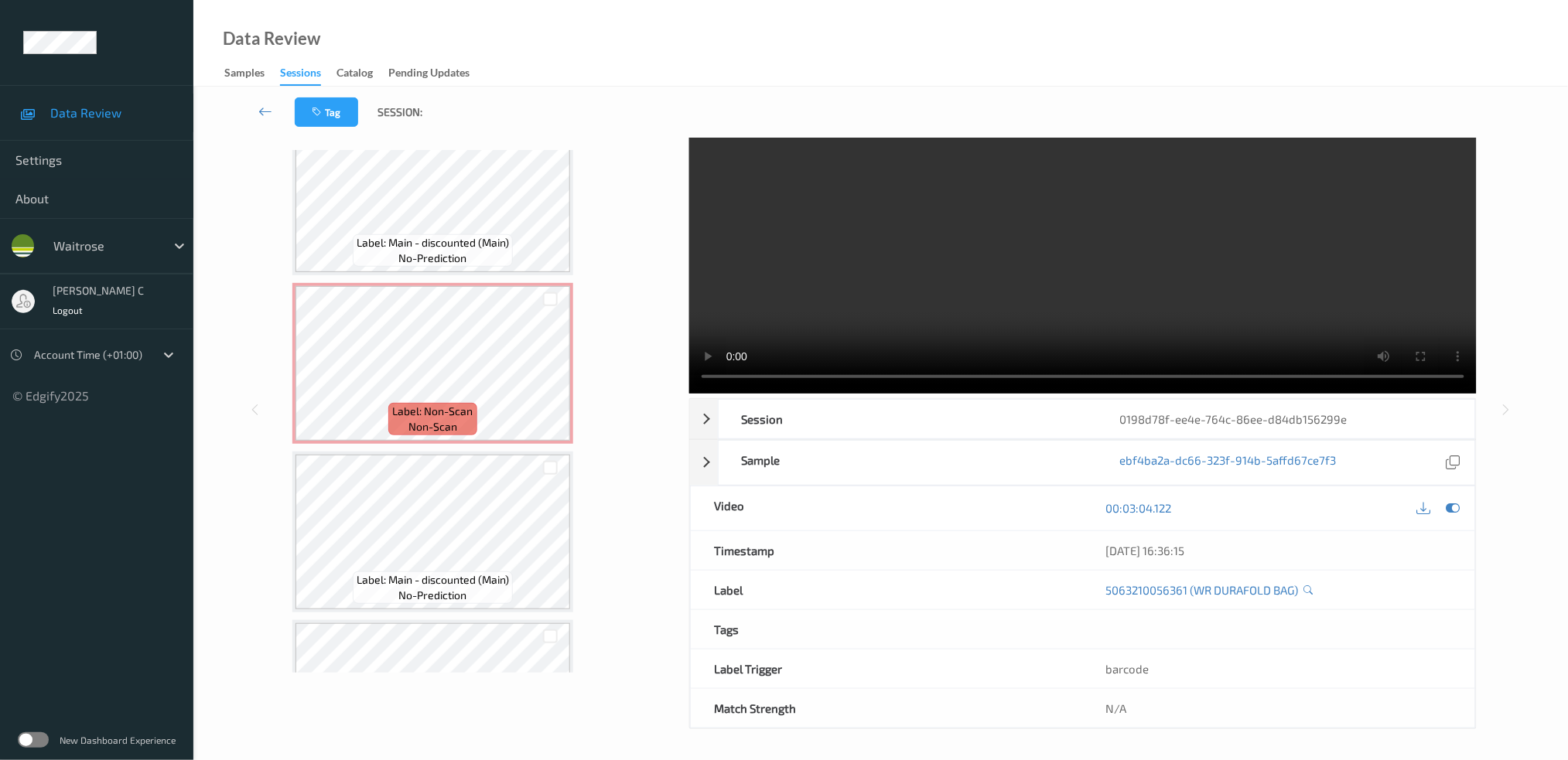
scroll to position [681, 0]
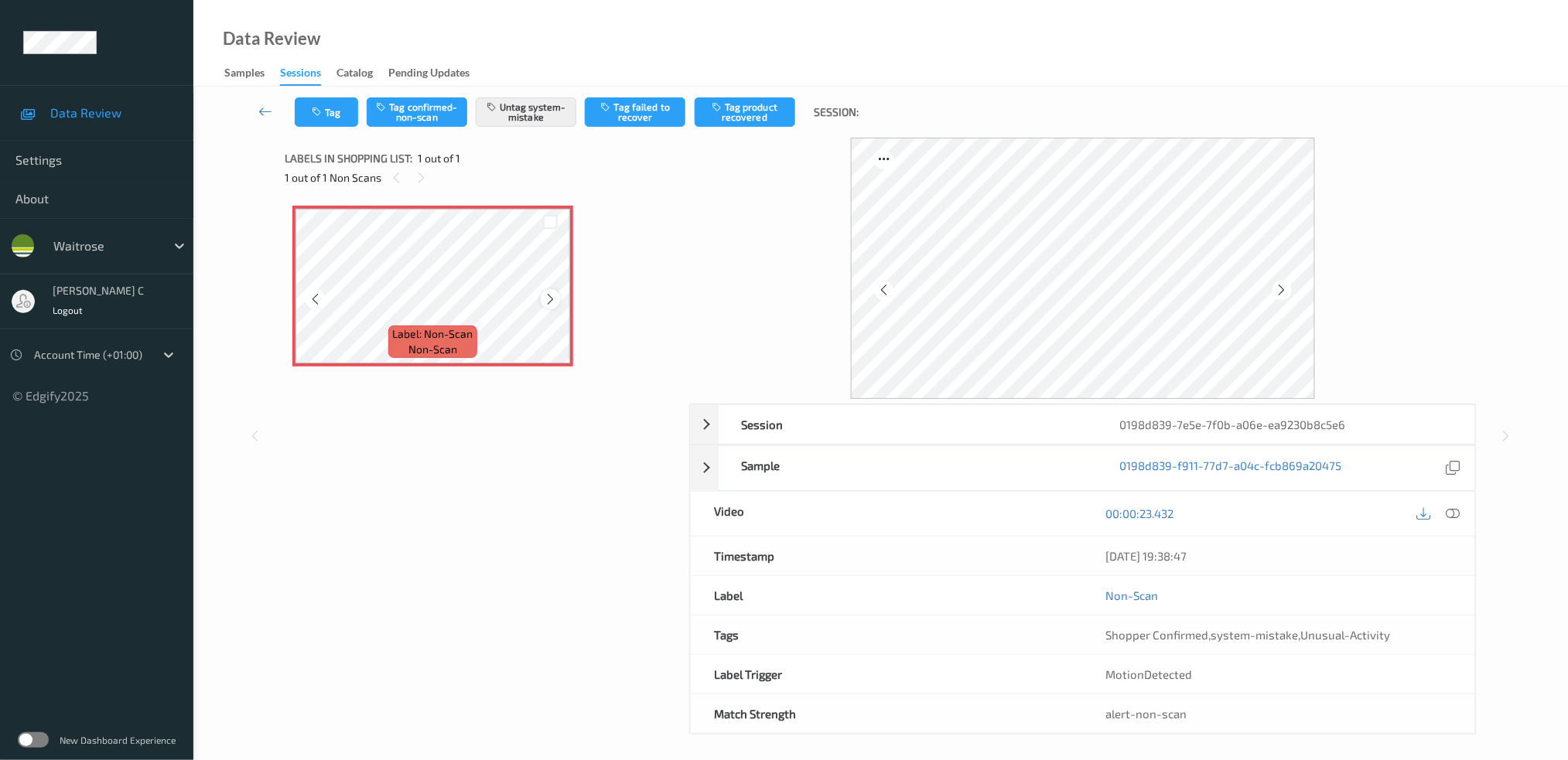
click at [554, 297] on icon at bounding box center [550, 298] width 13 height 14
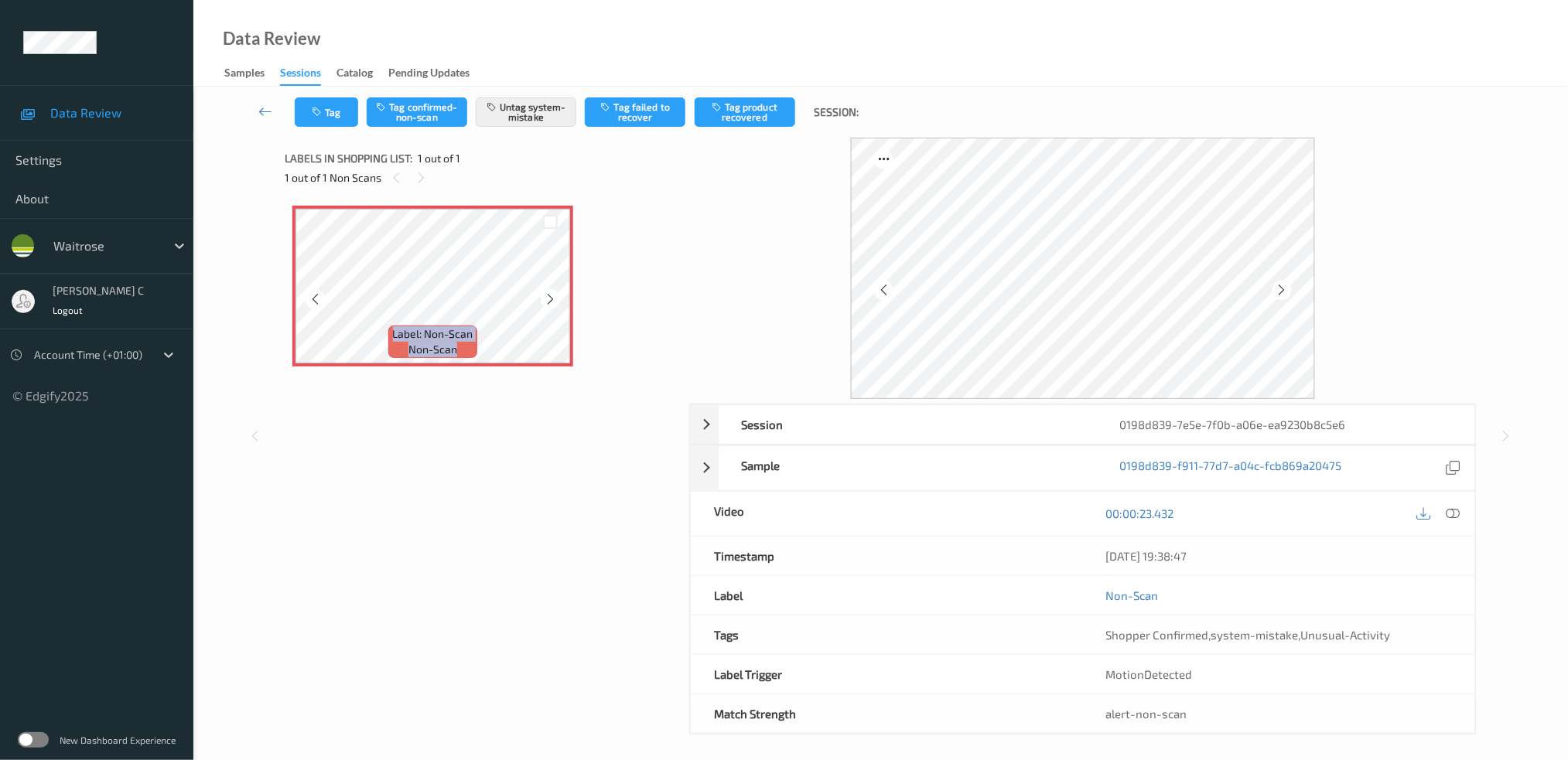
click at [554, 297] on icon at bounding box center [550, 298] width 13 height 14
click at [554, 118] on button "Untag system-mistake" at bounding box center [525, 112] width 101 height 29
click at [536, 113] on button "Untag system-mistake" at bounding box center [525, 112] width 101 height 29
click at [323, 129] on div "Tag Tag confirmed-non-scan Tag system-mistake Tag failed to recover Tag product…" at bounding box center [880, 112] width 1311 height 51
click at [322, 112] on icon "button" at bounding box center [318, 112] width 13 height 11
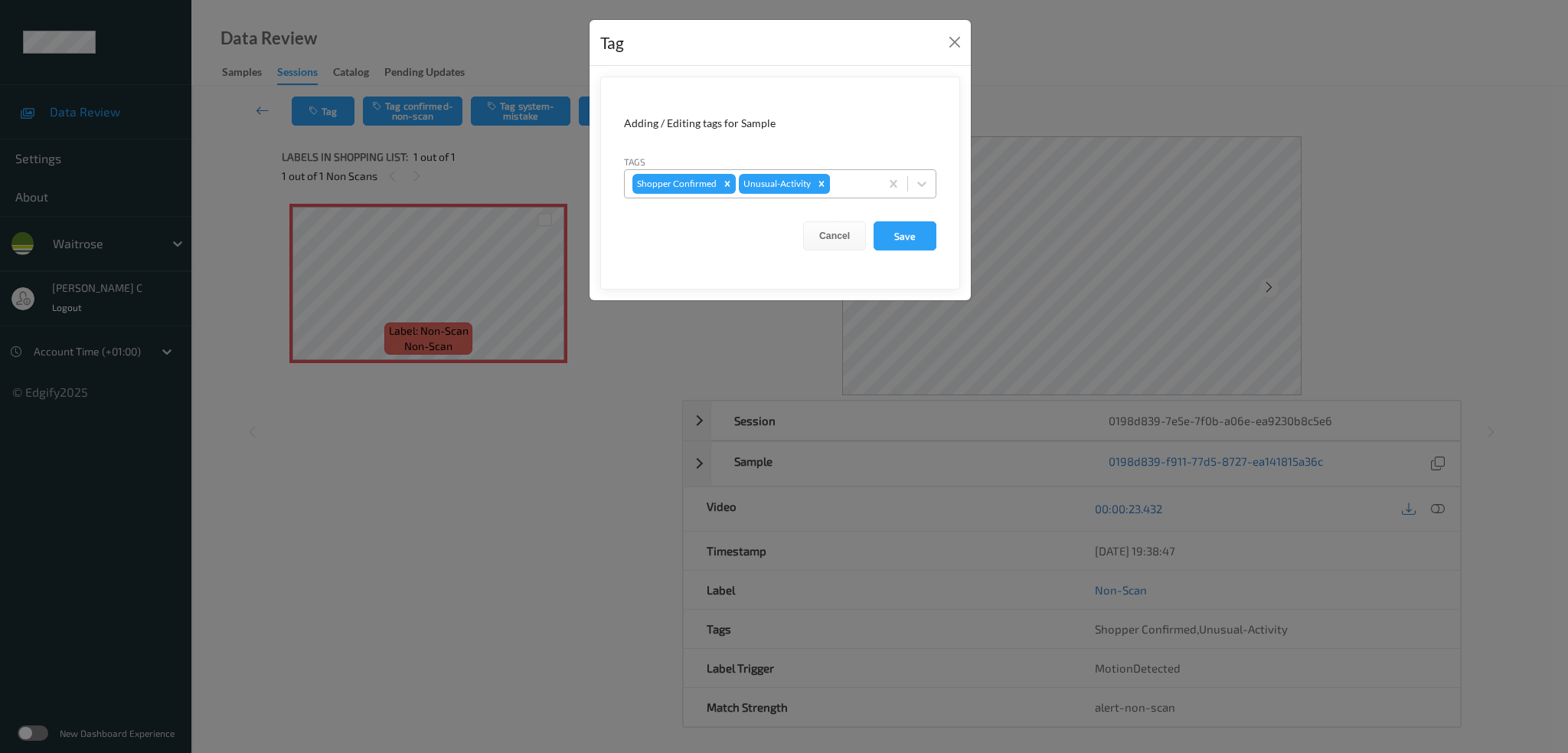
click at [823, 183] on icon "Remove Unusual-Activity" at bounding box center [822, 184] width 11 height 11
click at [907, 239] on button "Save" at bounding box center [905, 235] width 63 height 29
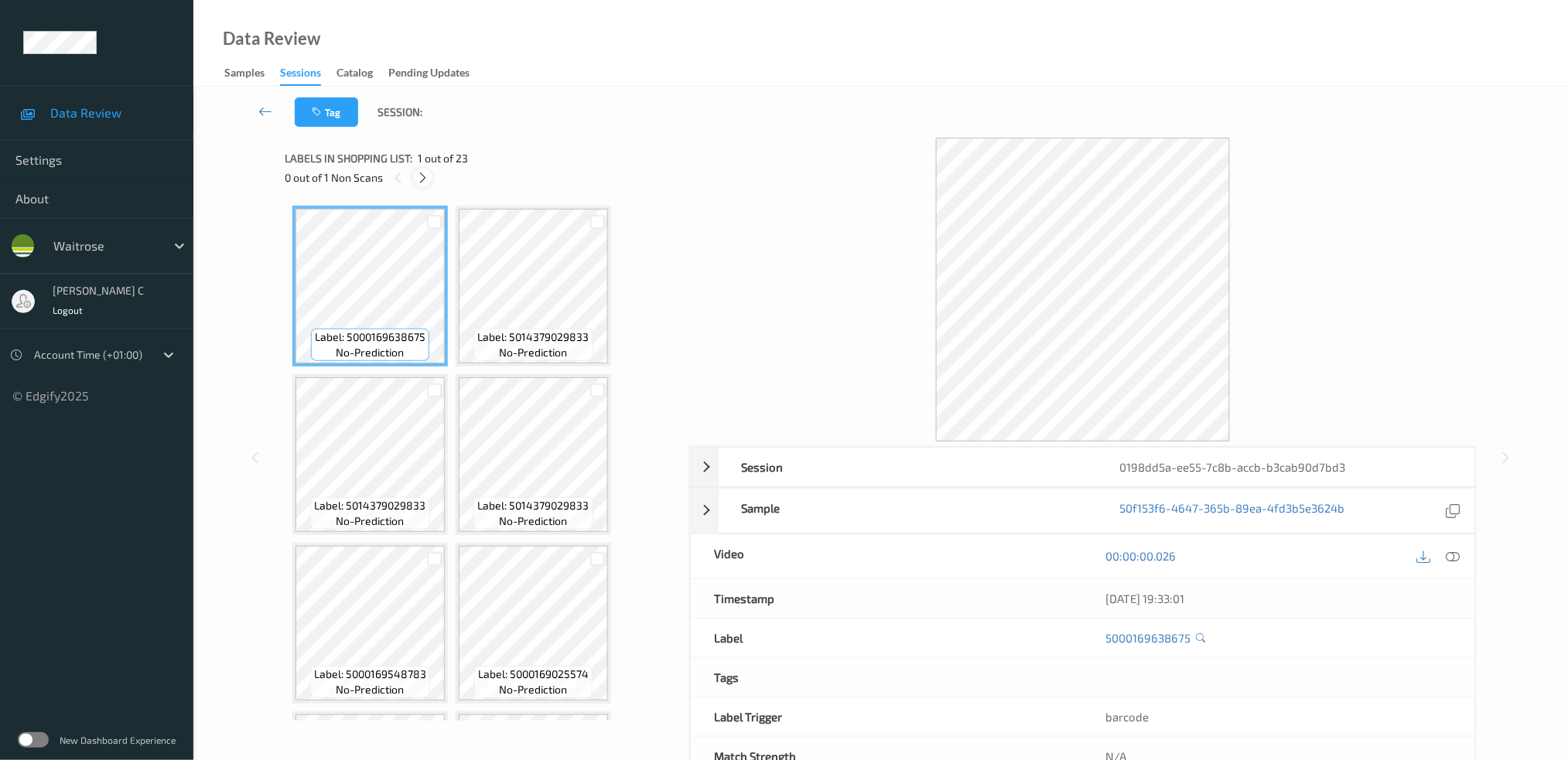
click at [424, 171] on icon at bounding box center [423, 177] width 13 height 14
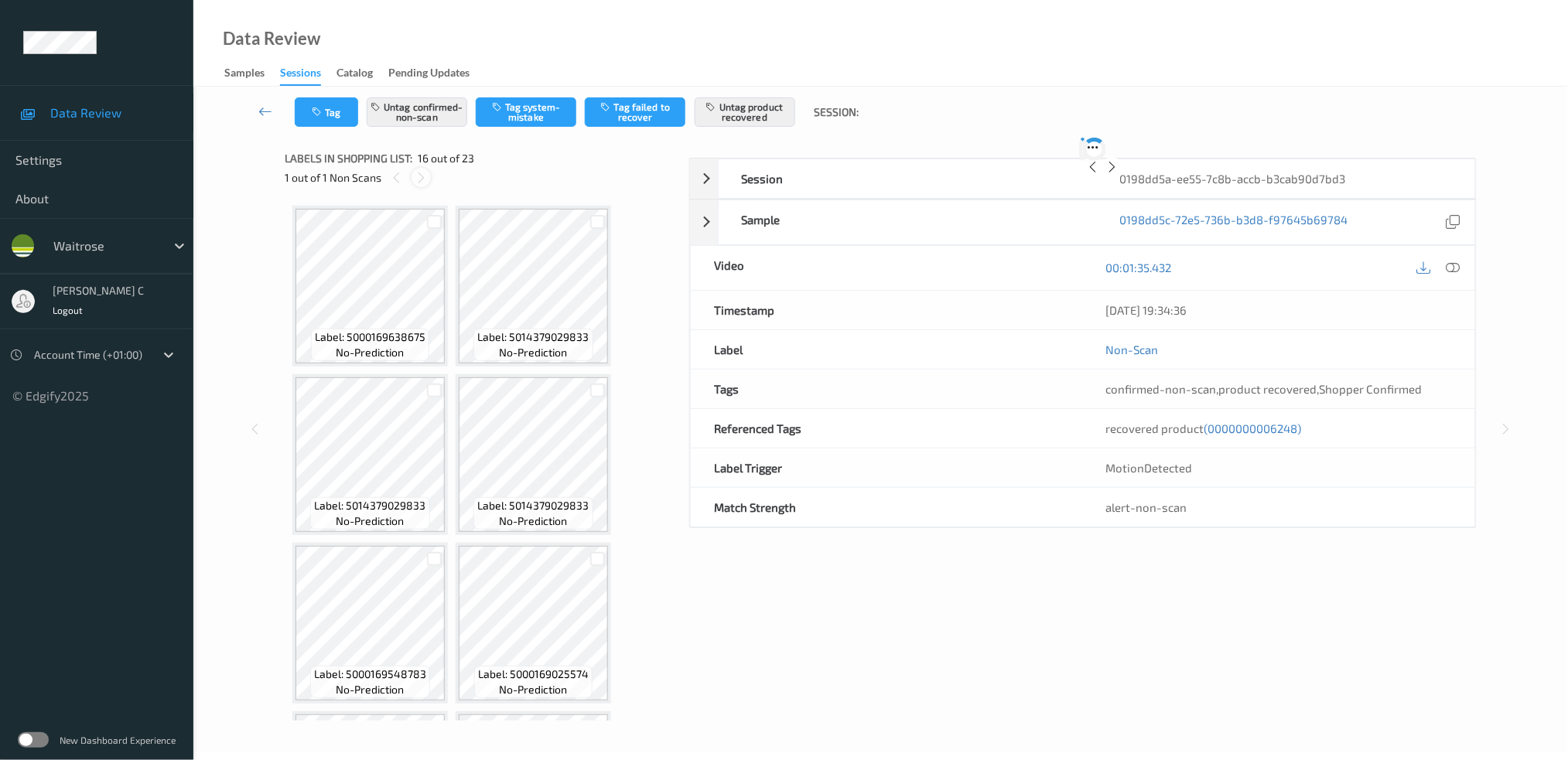
scroll to position [1515, 0]
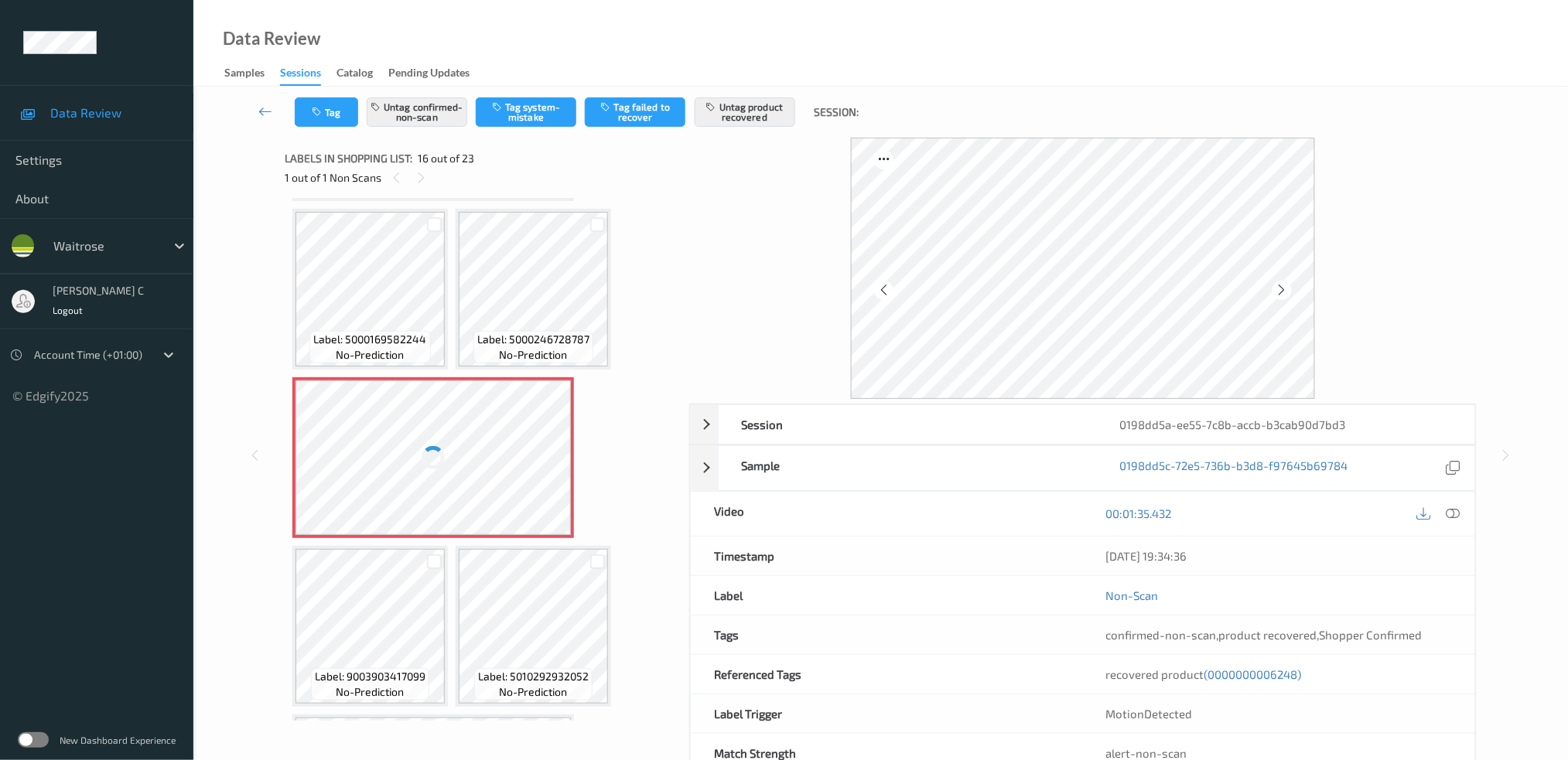
click at [505, 443] on div at bounding box center [434, 458] width 276 height 155
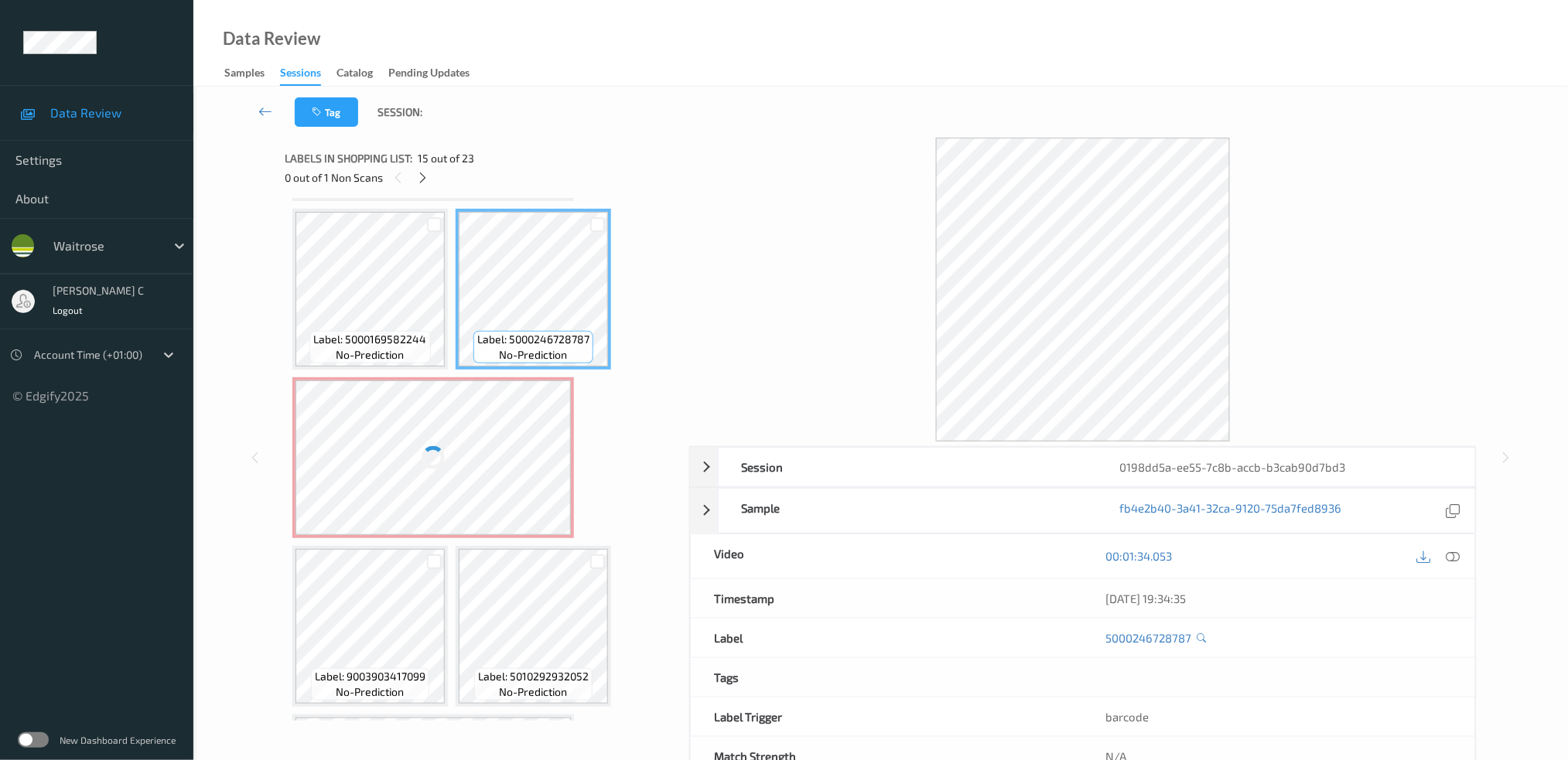
click at [518, 443] on div at bounding box center [434, 458] width 276 height 155
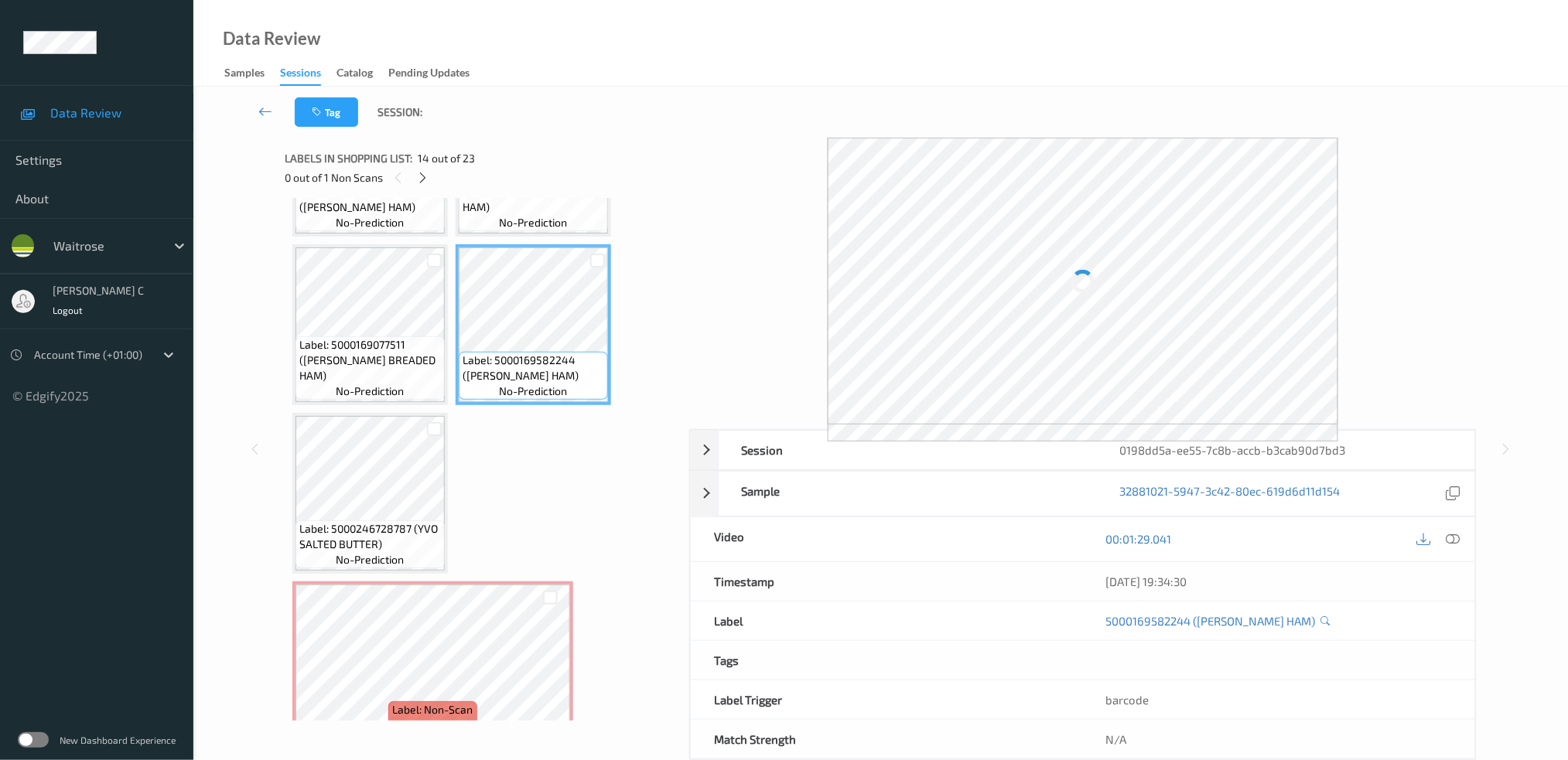
scroll to position [958, 0]
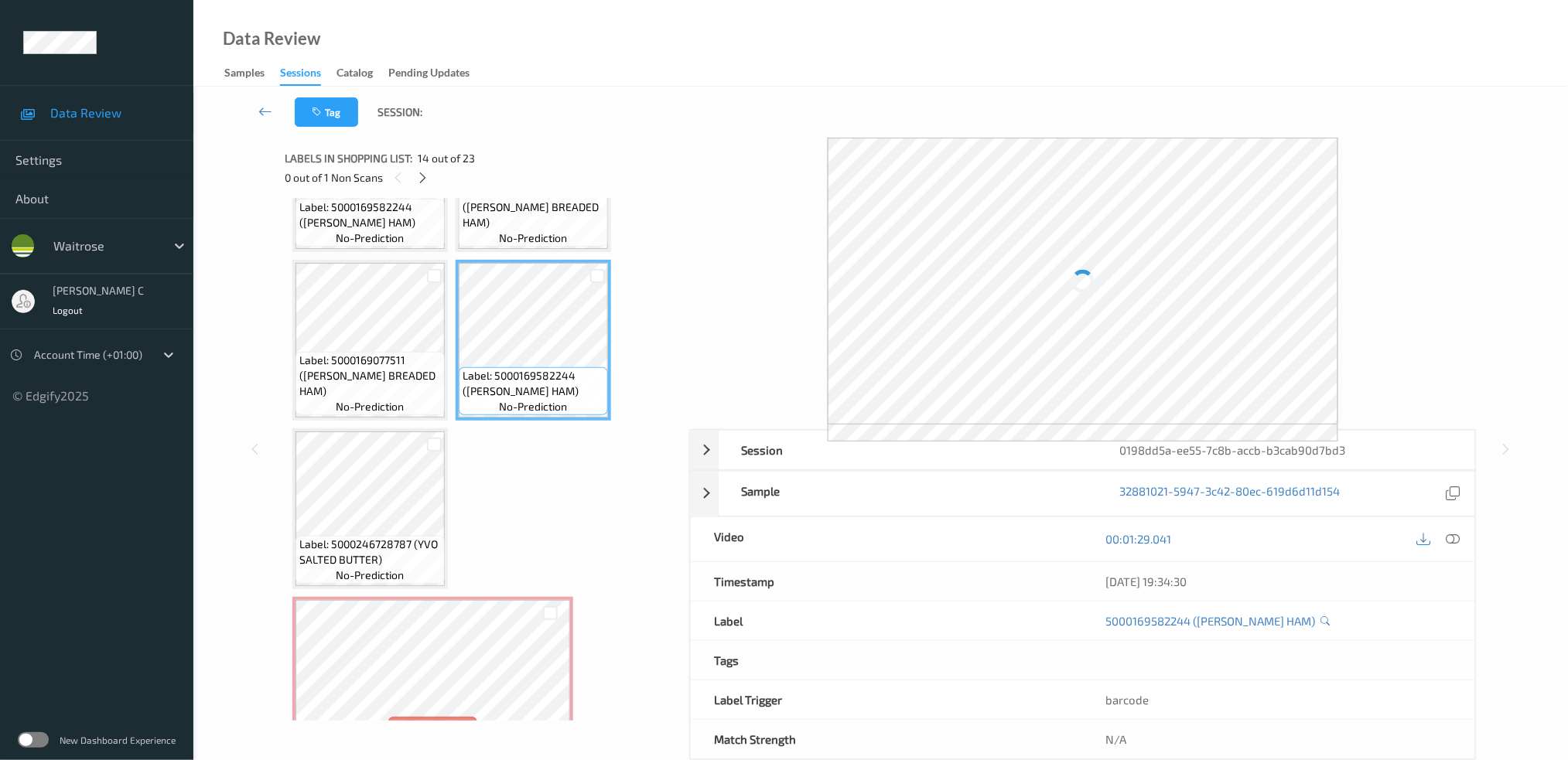
click at [1461, 530] on div at bounding box center [1438, 539] width 50 height 21
click at [1456, 528] on div "00:01:29.041" at bounding box center [1279, 539] width 392 height 44
click at [1454, 539] on icon at bounding box center [1453, 539] width 14 height 14
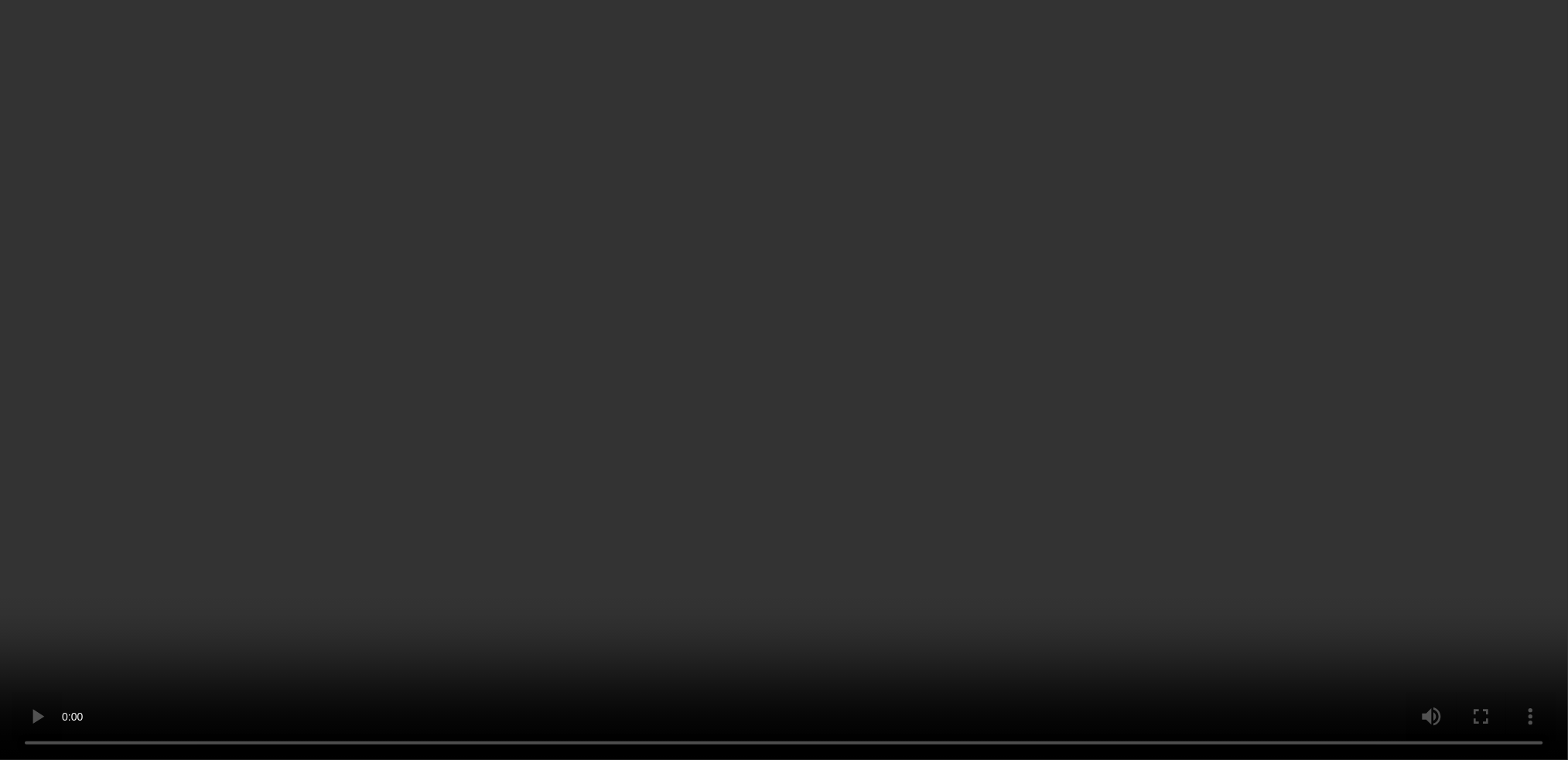
scroll to position [1164, 0]
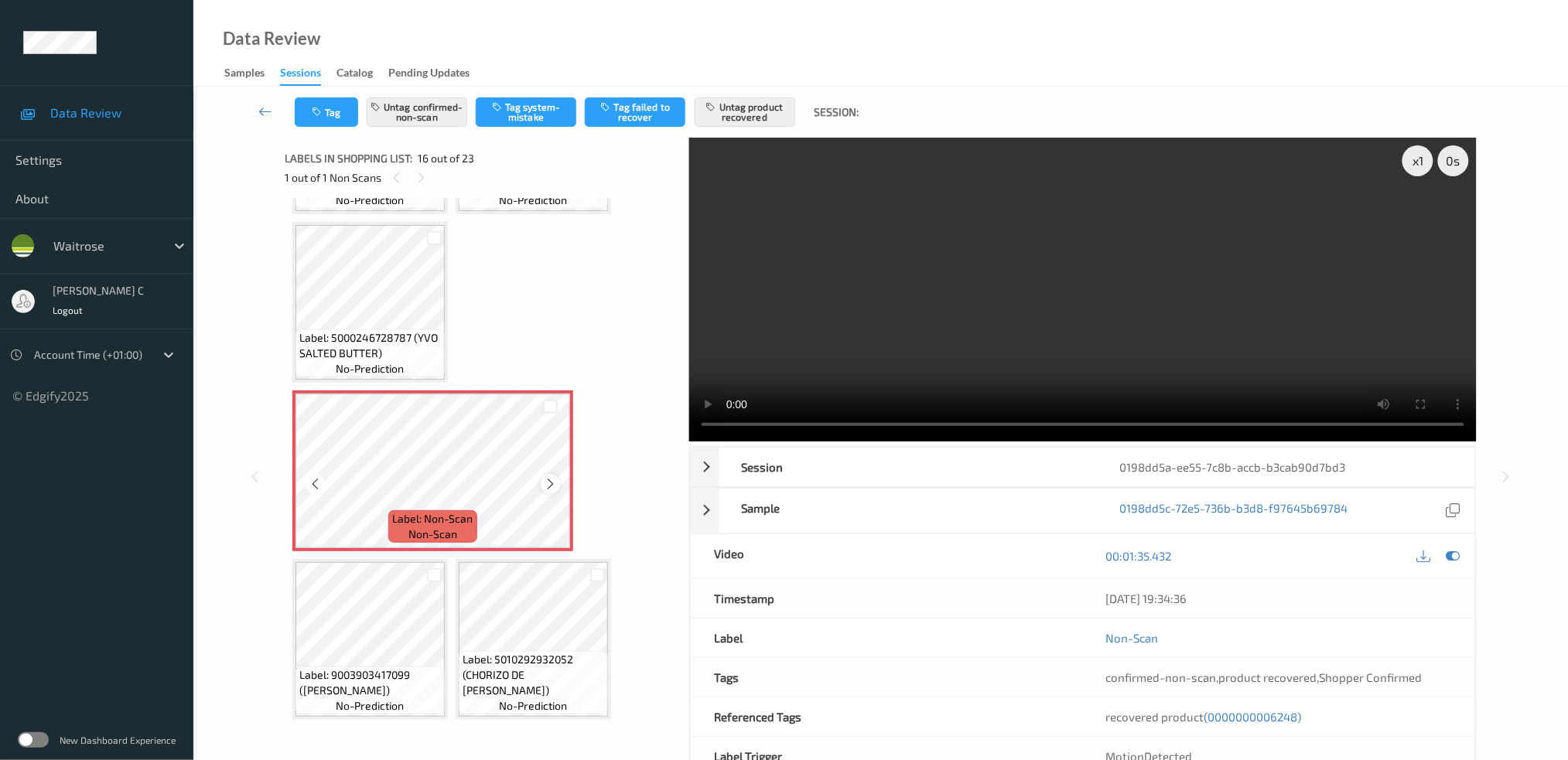
click at [551, 477] on icon at bounding box center [550, 483] width 13 height 14
click at [550, 477] on icon at bounding box center [550, 483] width 13 height 14
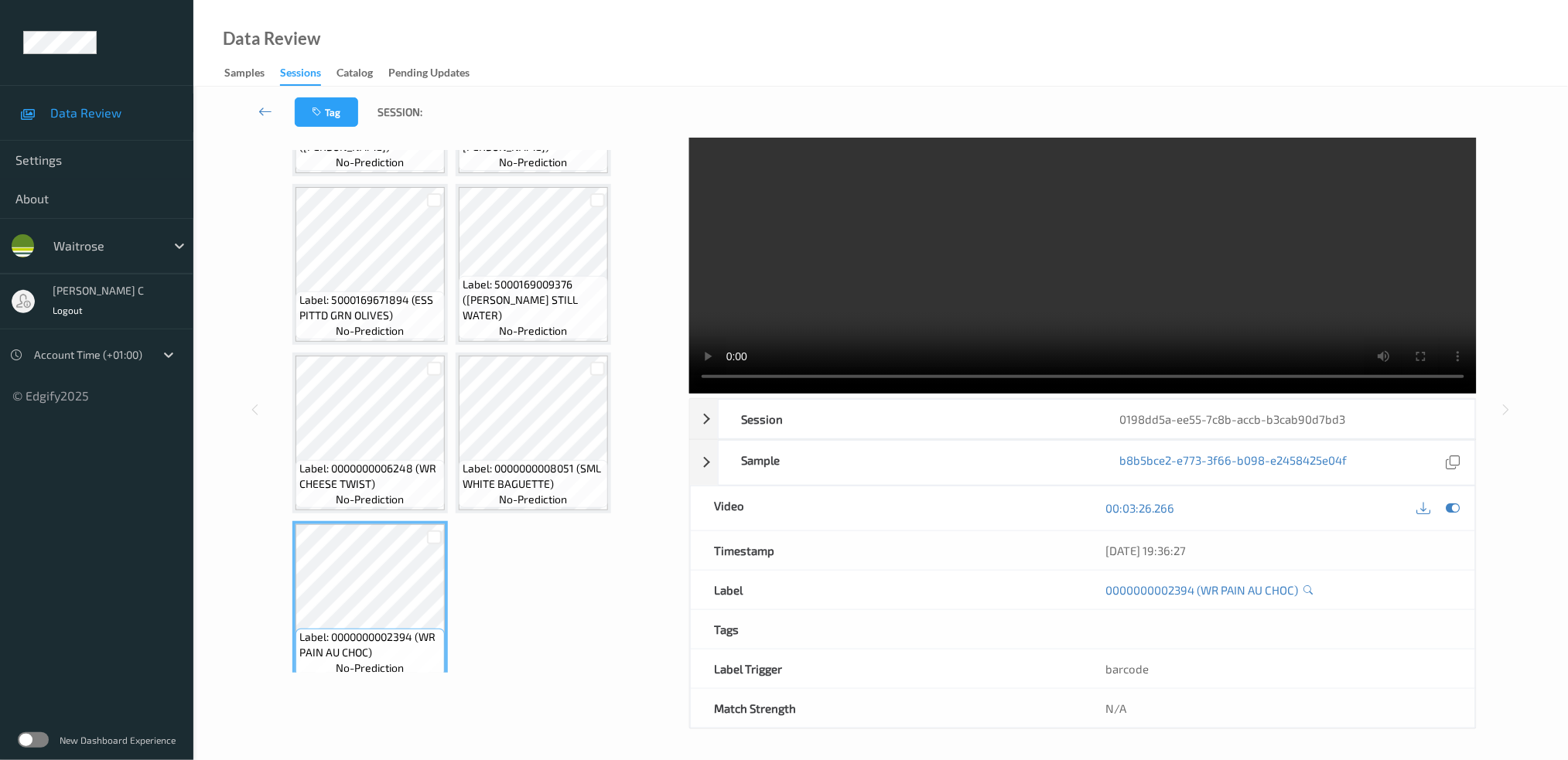
scroll to position [1556, 0]
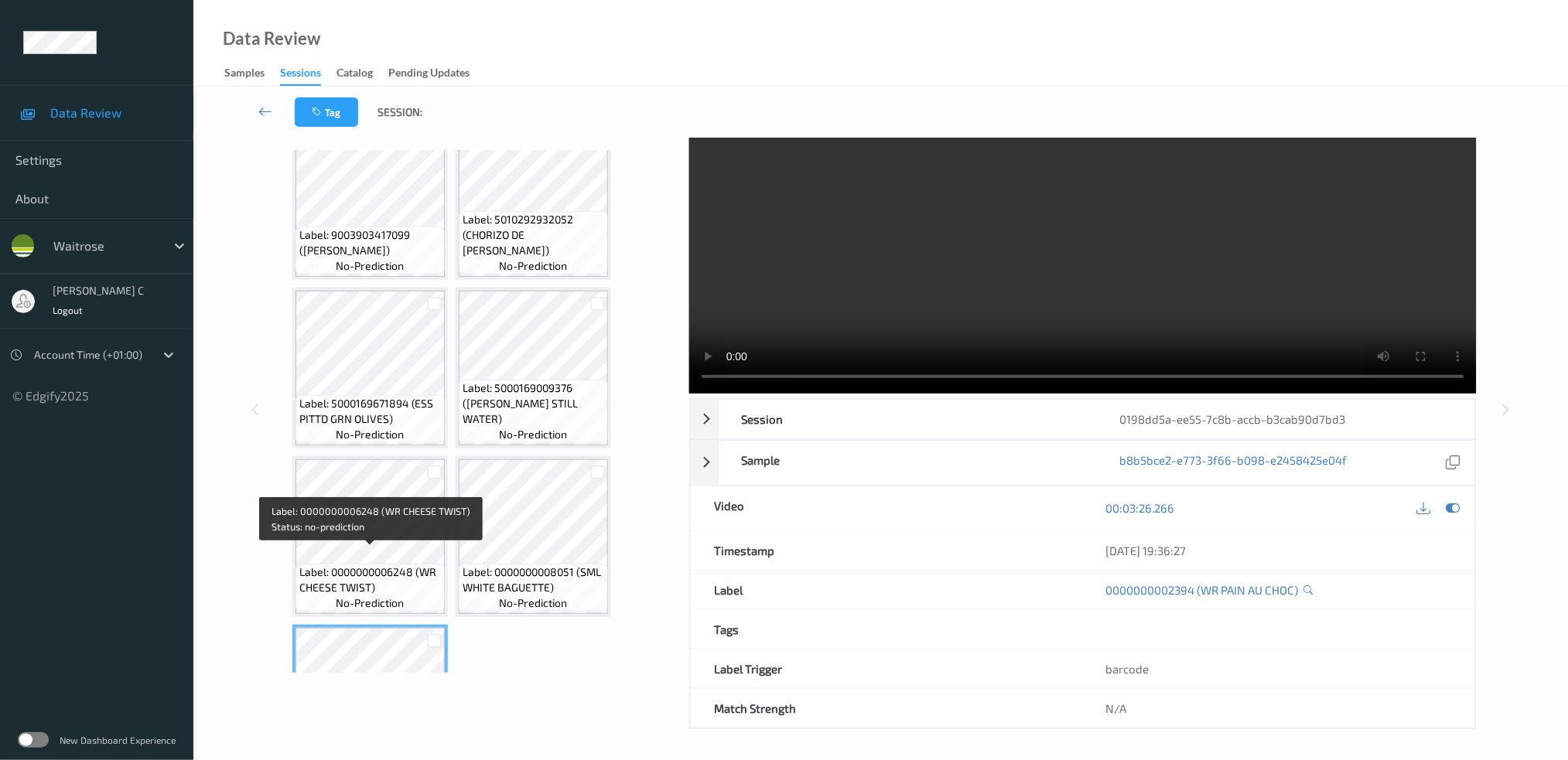
click at [376, 564] on span "Label: 0000000006248 (WR CHEESE TWIST)" at bounding box center [370, 580] width 142 height 31
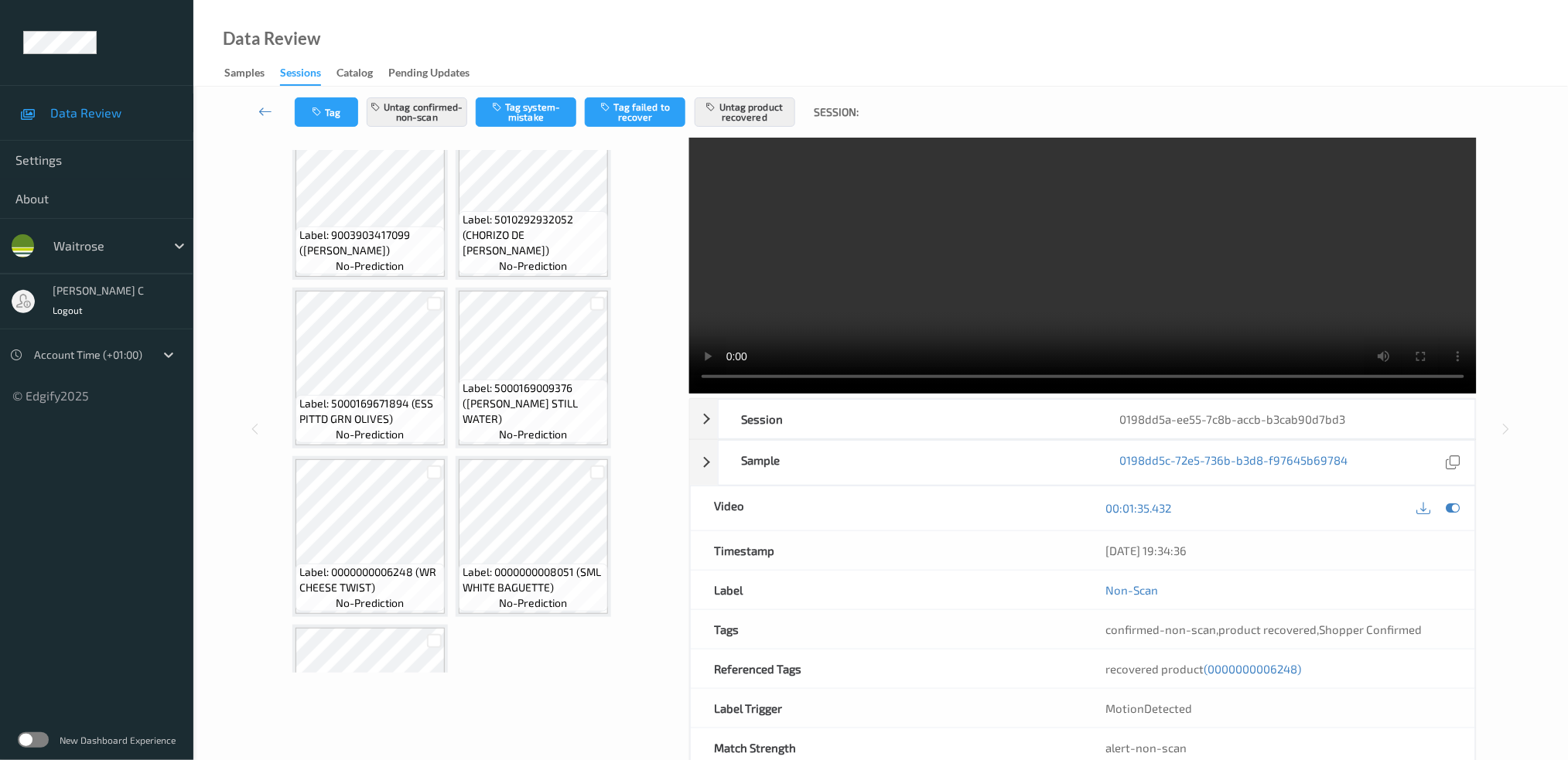
scroll to position [1247, 0]
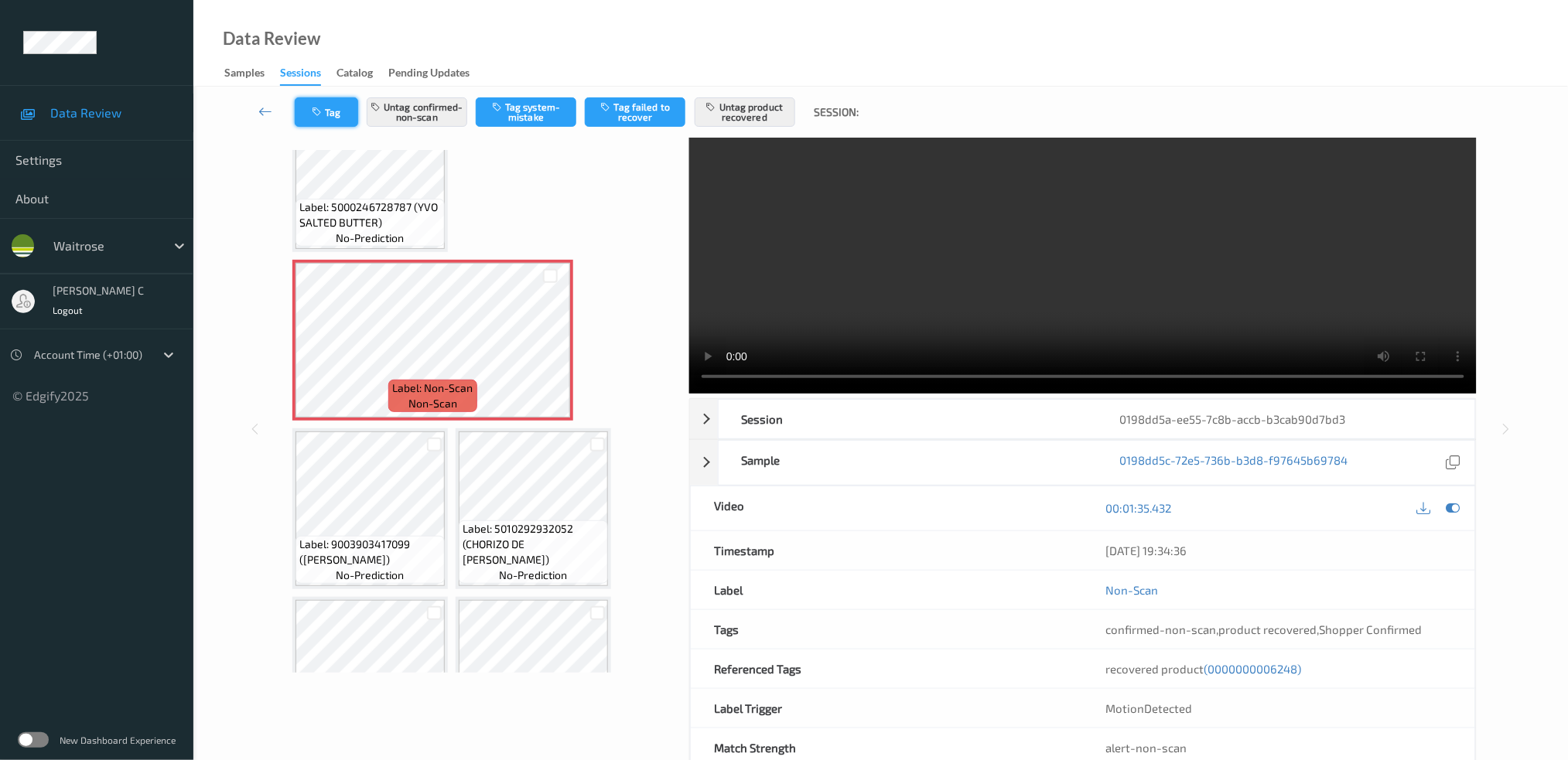
click at [317, 115] on icon "button" at bounding box center [318, 112] width 13 height 11
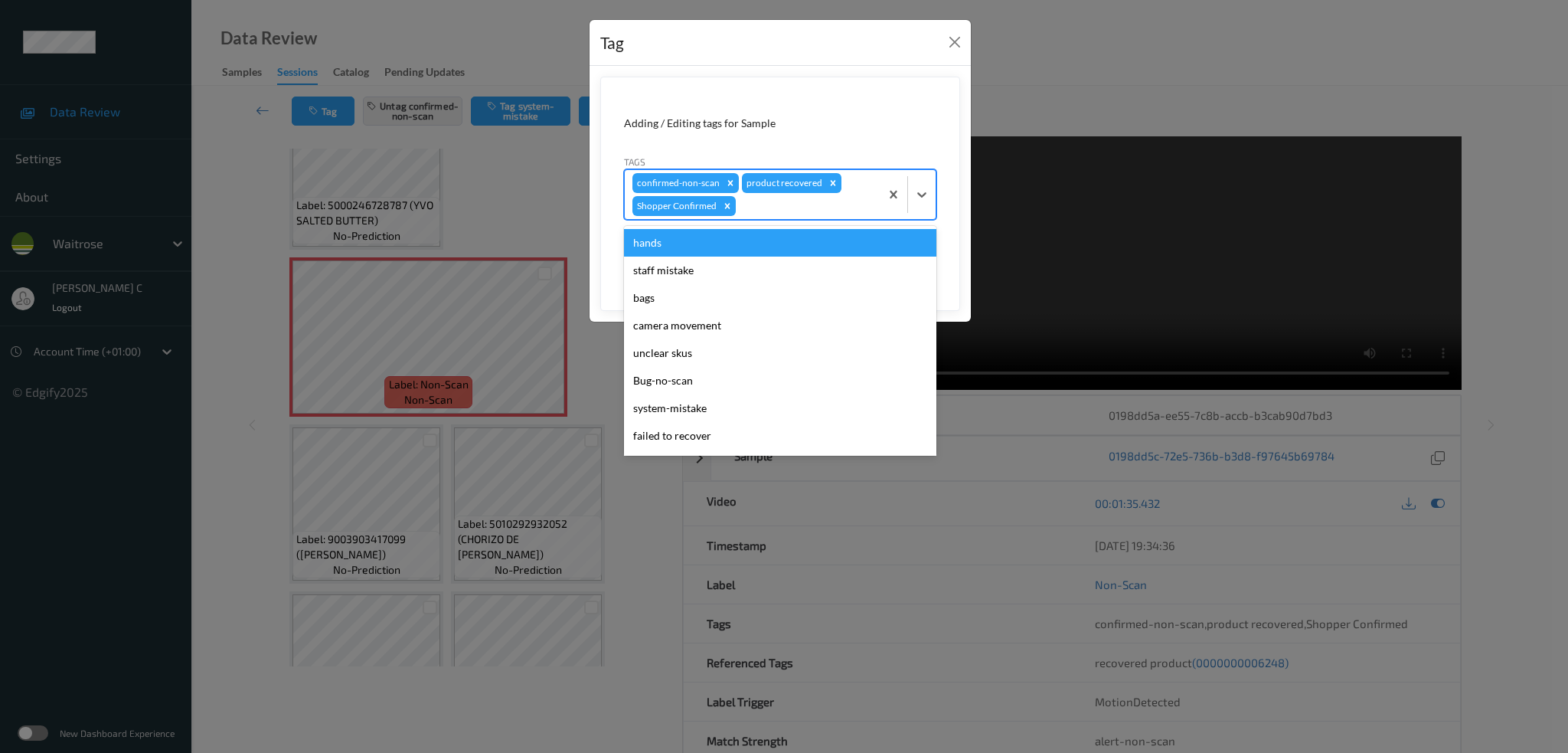
click at [770, 201] on div at bounding box center [806, 206] width 133 height 18
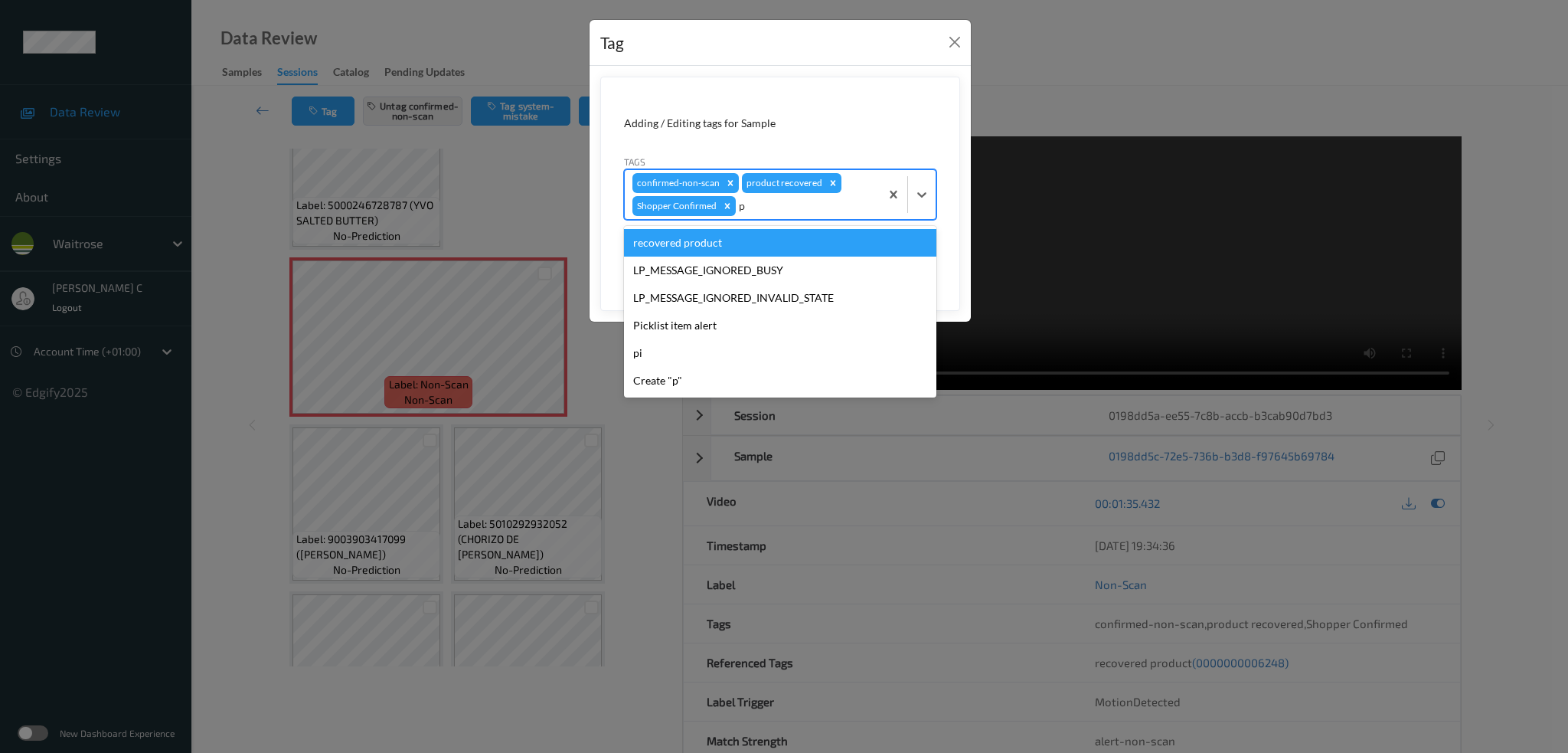
type input "pi"
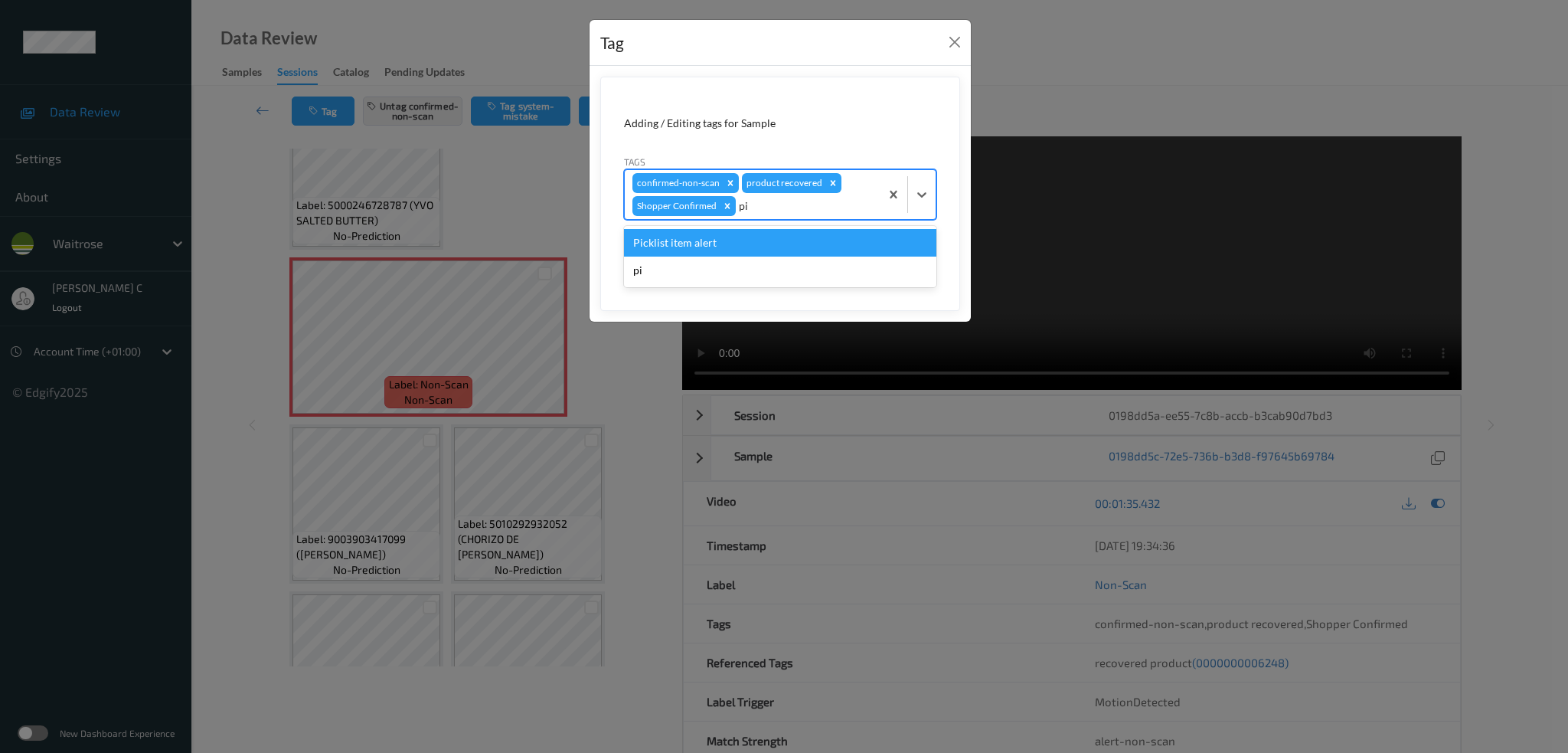
click at [756, 243] on div "Picklist item alert" at bounding box center [780, 243] width 313 height 28
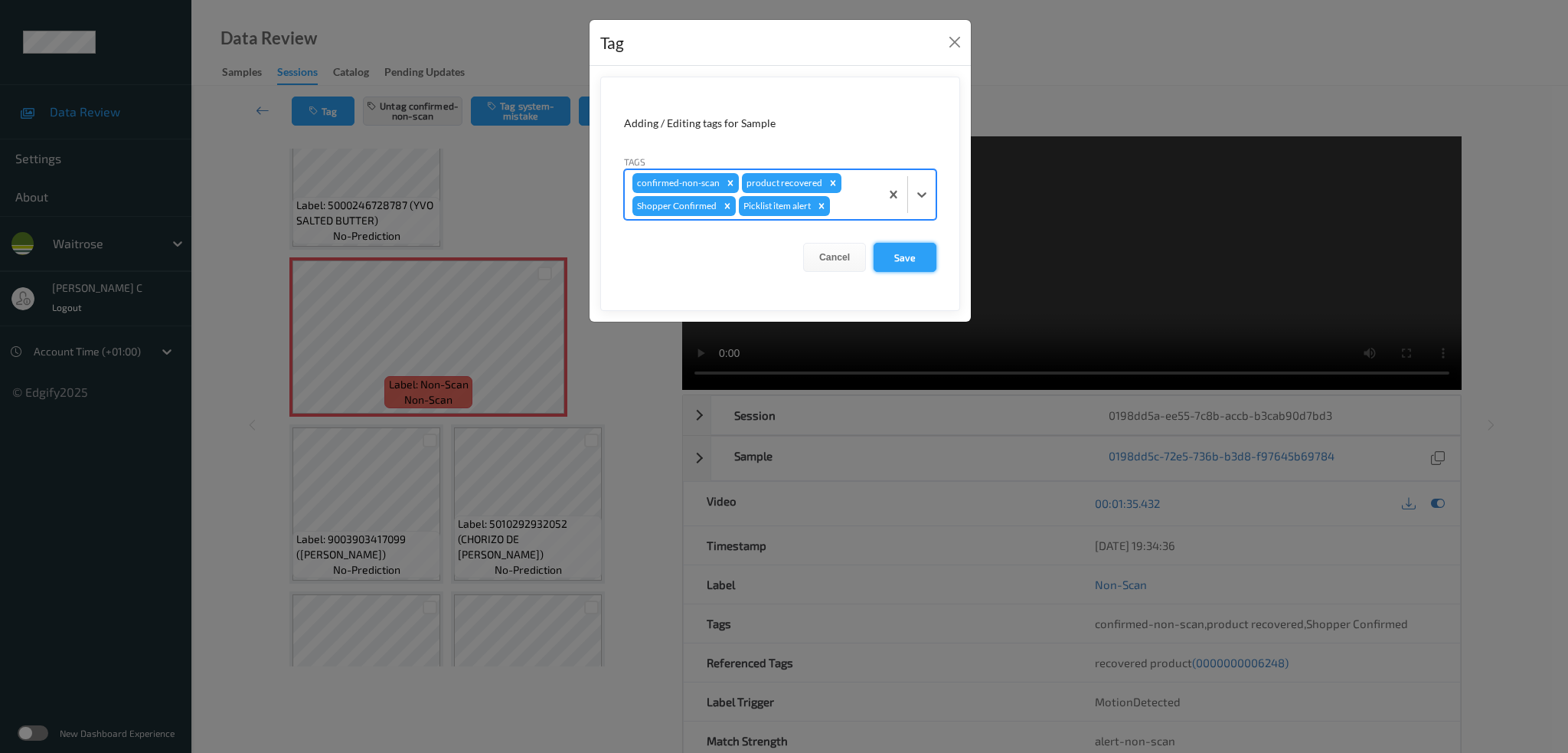
click at [928, 258] on button "Save" at bounding box center [905, 257] width 63 height 29
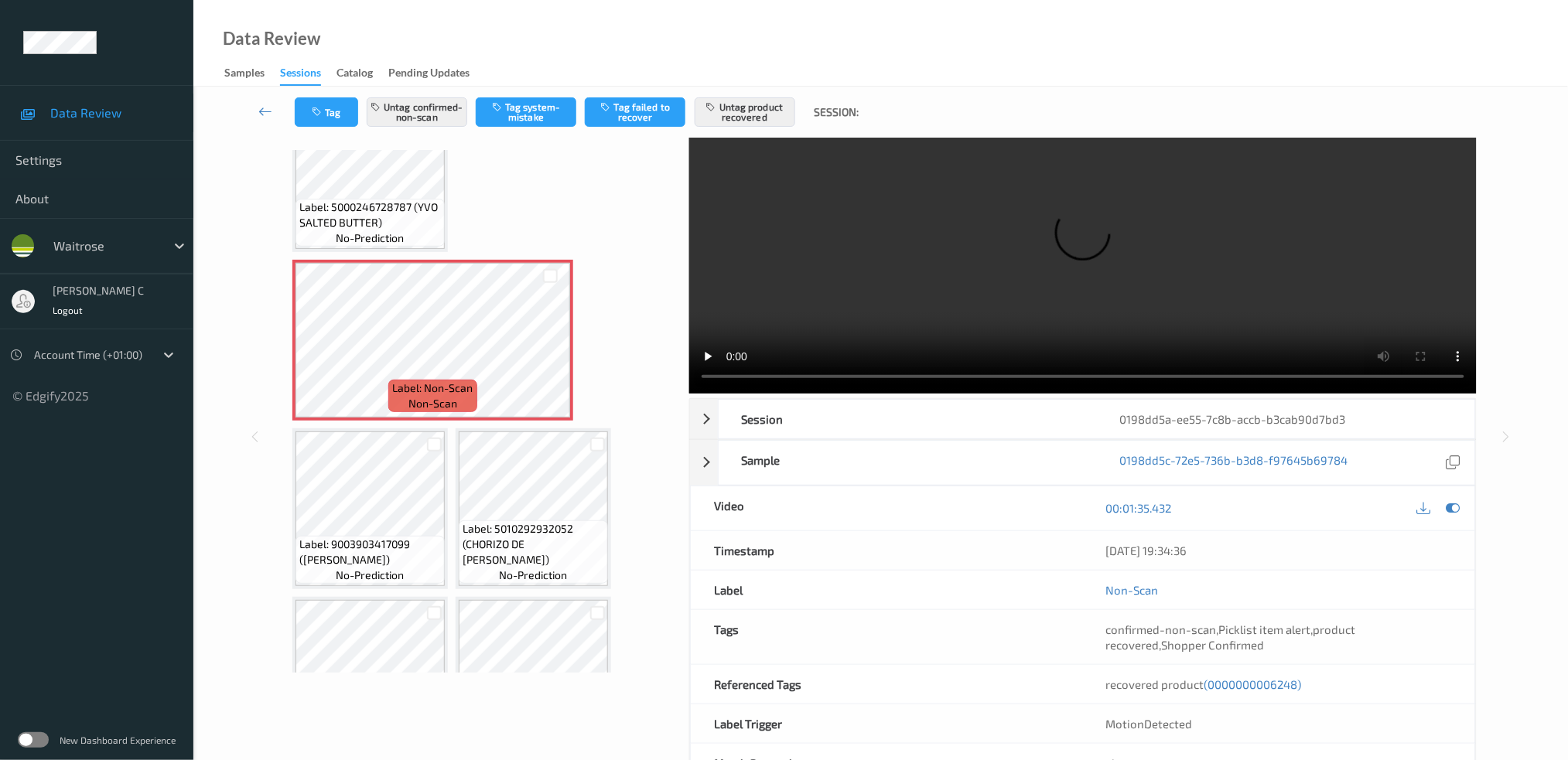
scroll to position [0, 0]
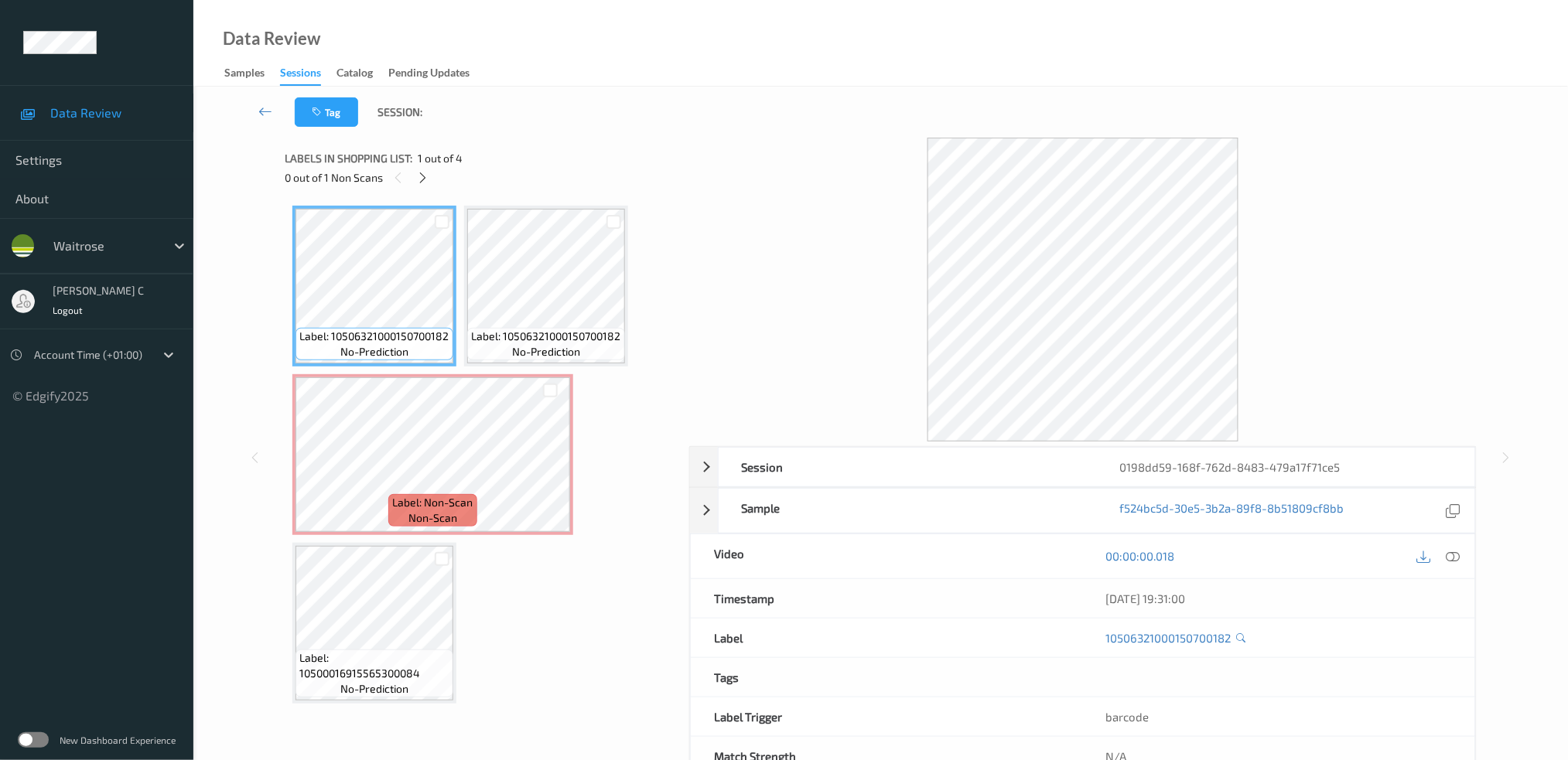
click at [426, 187] on div at bounding box center [422, 177] width 19 height 19
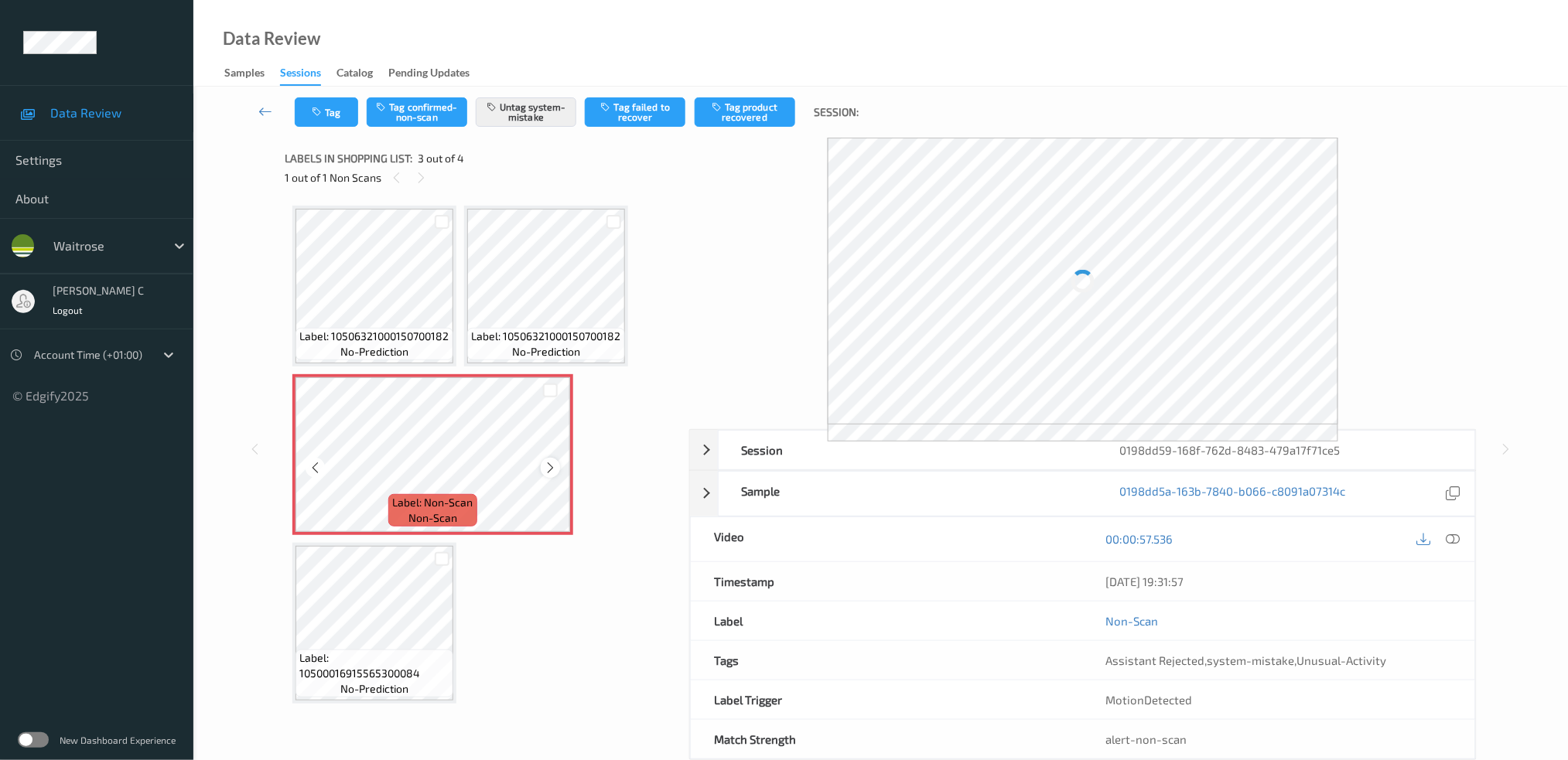
click at [551, 464] on icon at bounding box center [550, 467] width 13 height 14
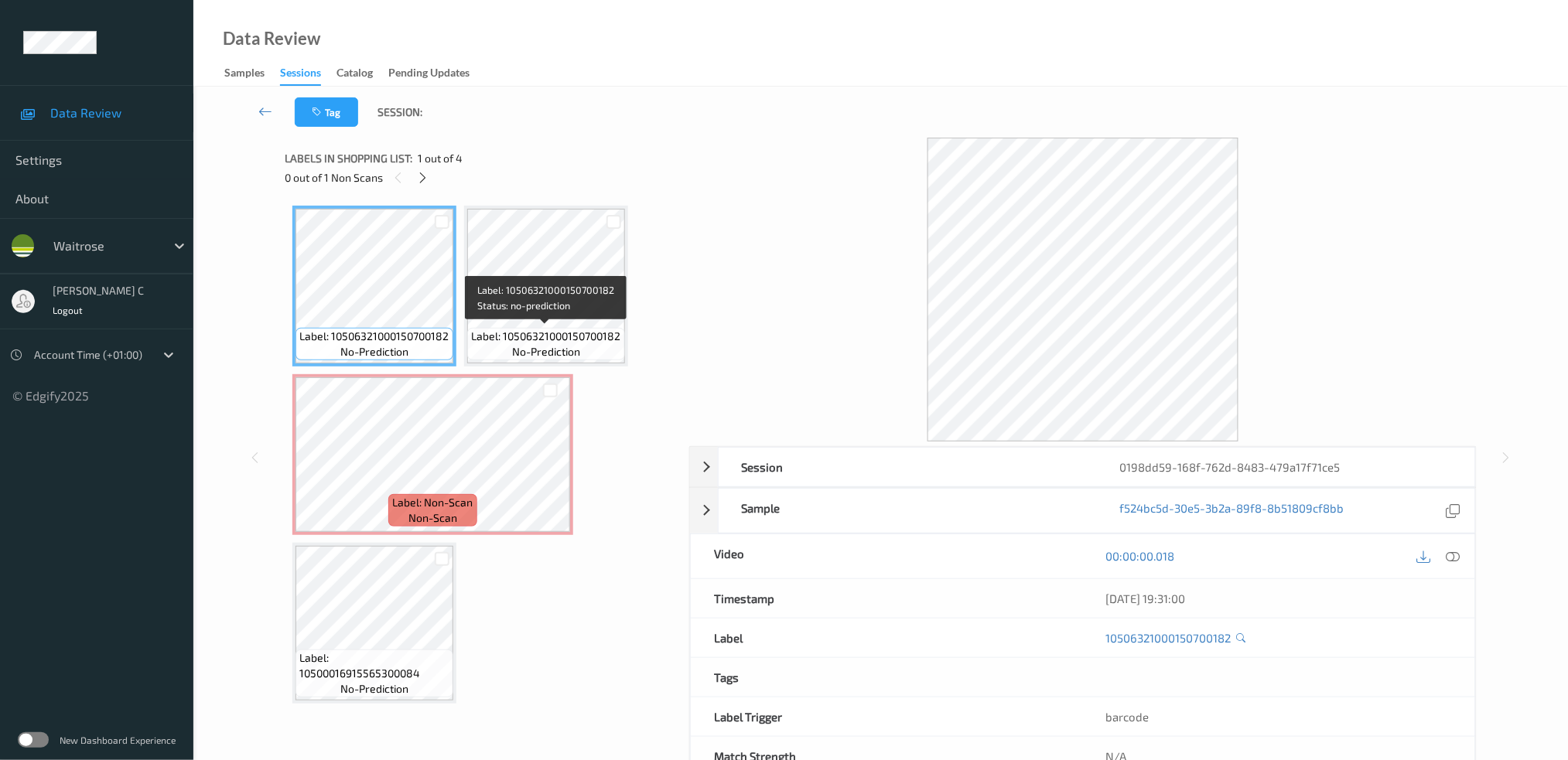
click at [627, 304] on div "Label: 10506321000150700182 no-prediction Label: 10506321000150700182 no-predic…" at bounding box center [481, 454] width 378 height 498
click at [1454, 560] on icon at bounding box center [1453, 555] width 14 height 14
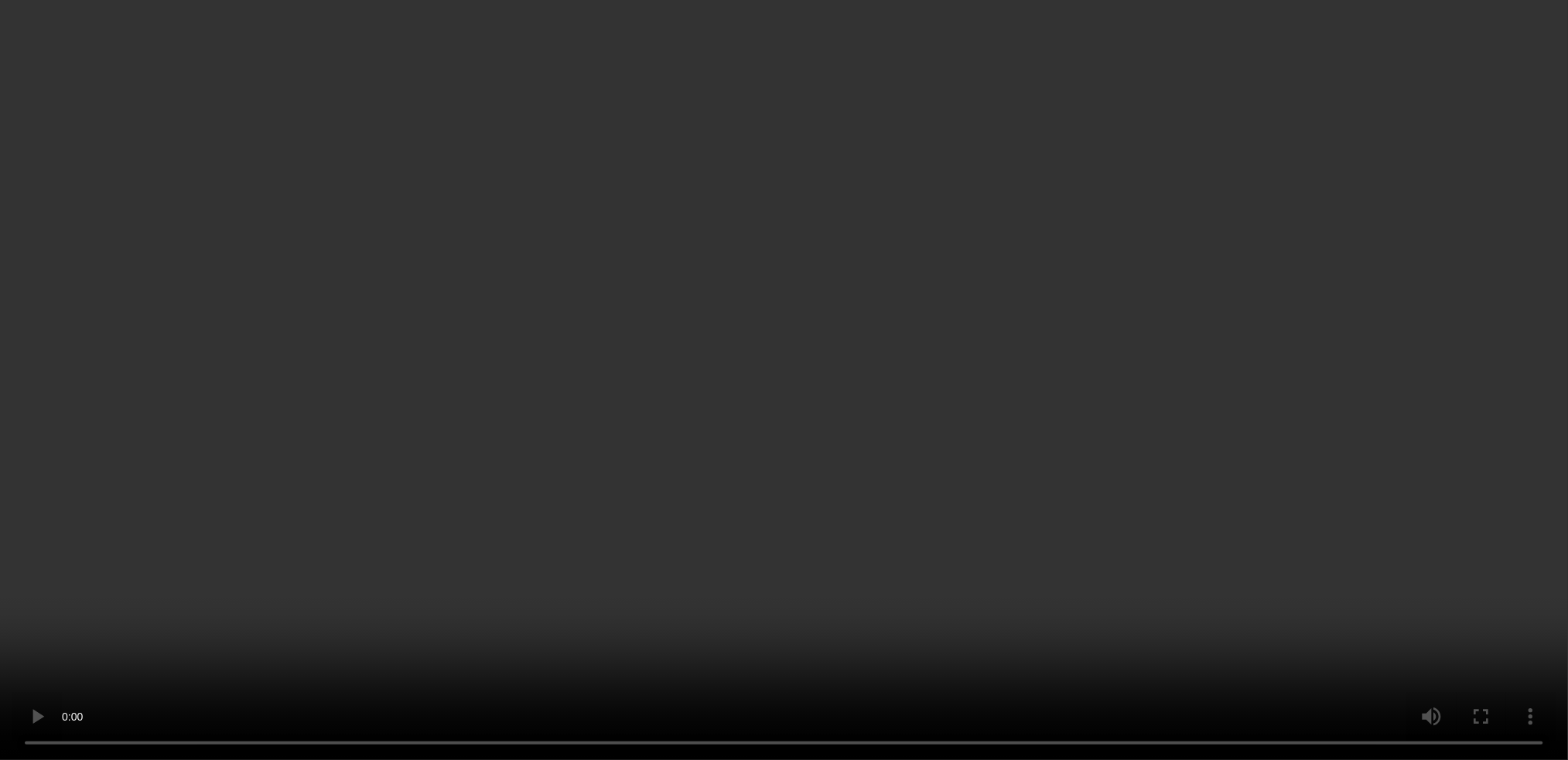
scroll to position [48, 0]
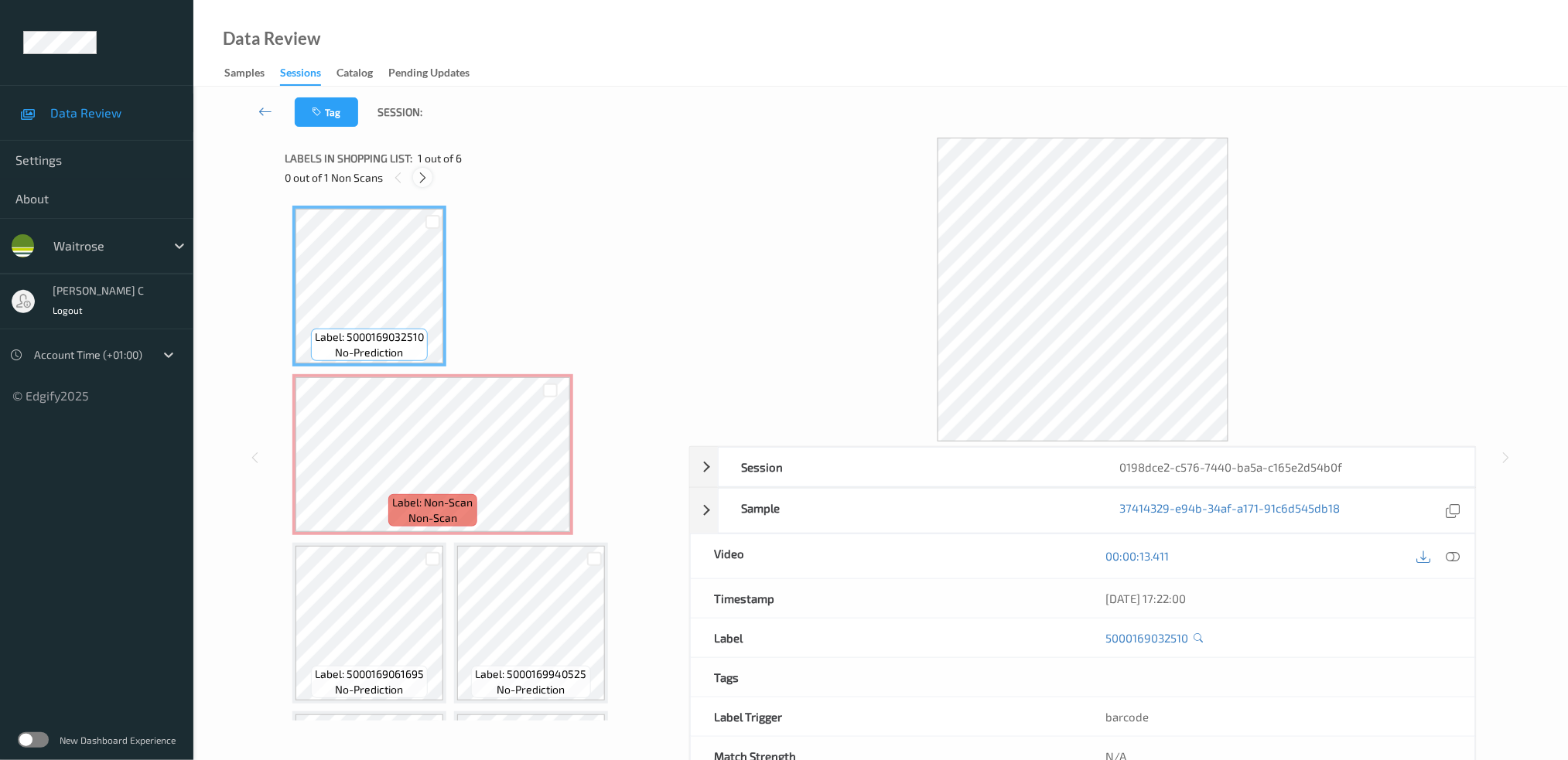
drag, startPoint x: 417, startPoint y: 179, endPoint x: 428, endPoint y: 181, distance: 11.2
click at [417, 178] on icon at bounding box center [423, 177] width 13 height 14
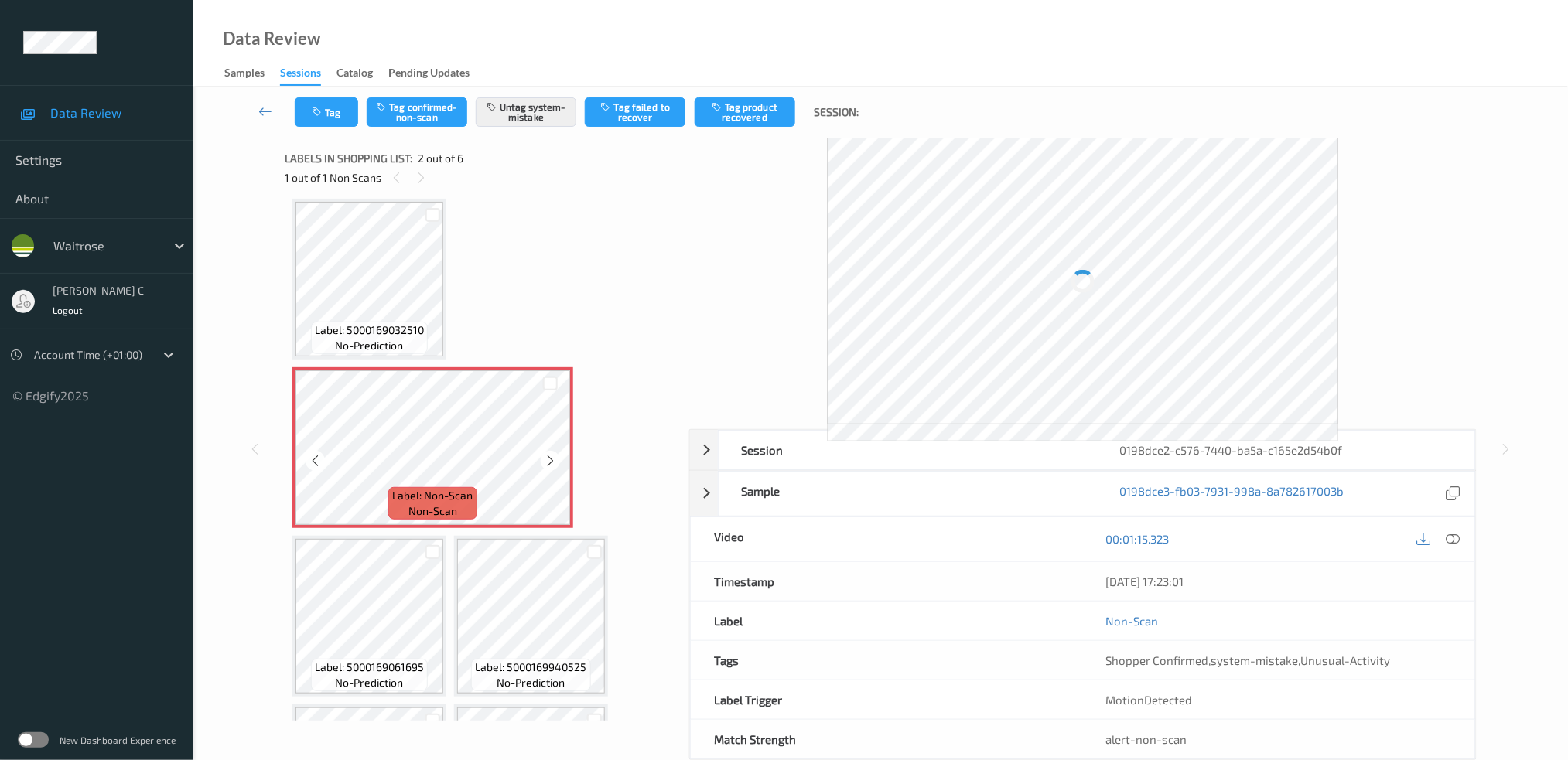
click at [541, 458] on div at bounding box center [550, 460] width 19 height 19
click at [548, 460] on icon at bounding box center [550, 461] width 13 height 14
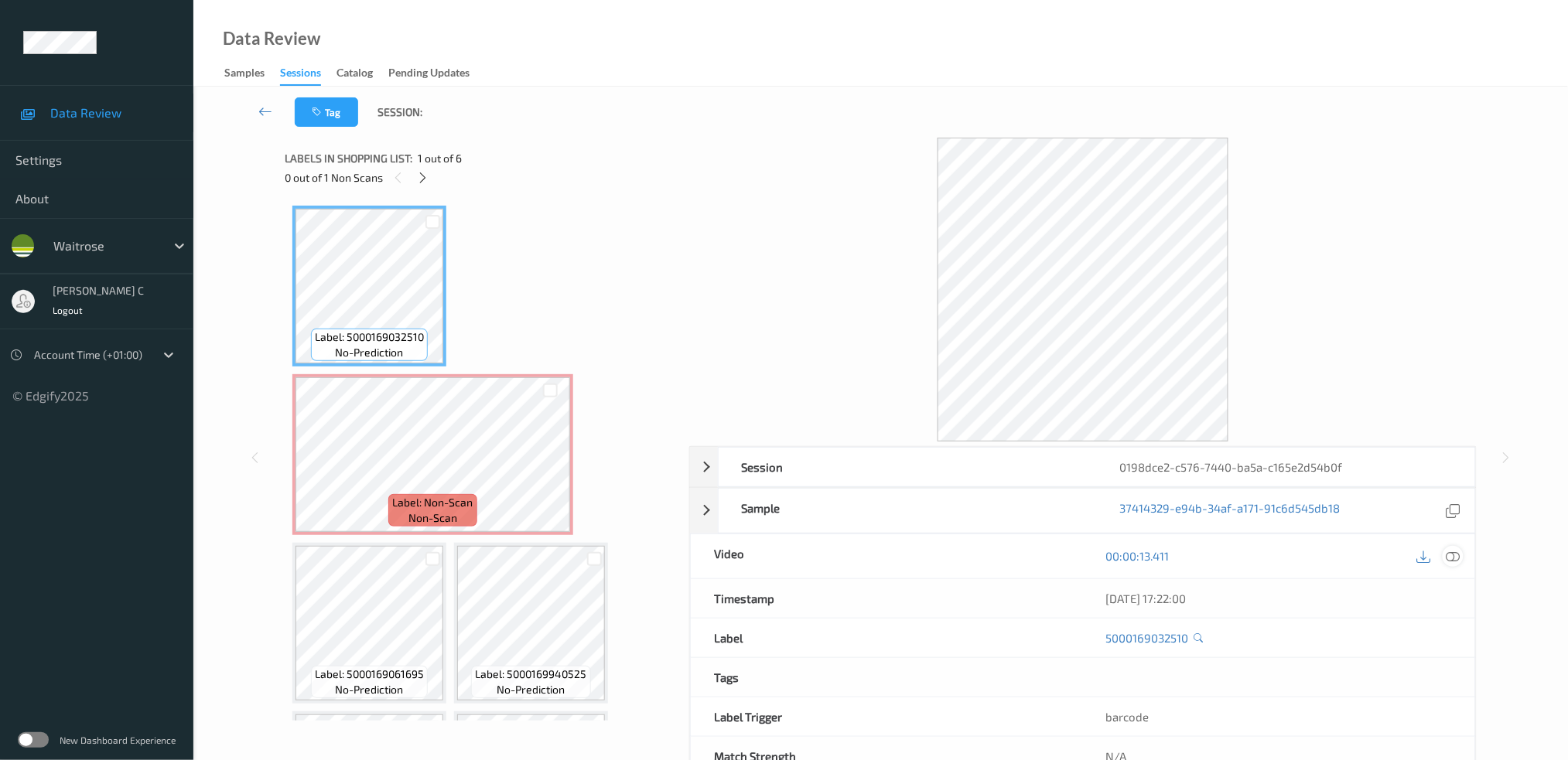
click at [1453, 560] on icon at bounding box center [1453, 555] width 14 height 14
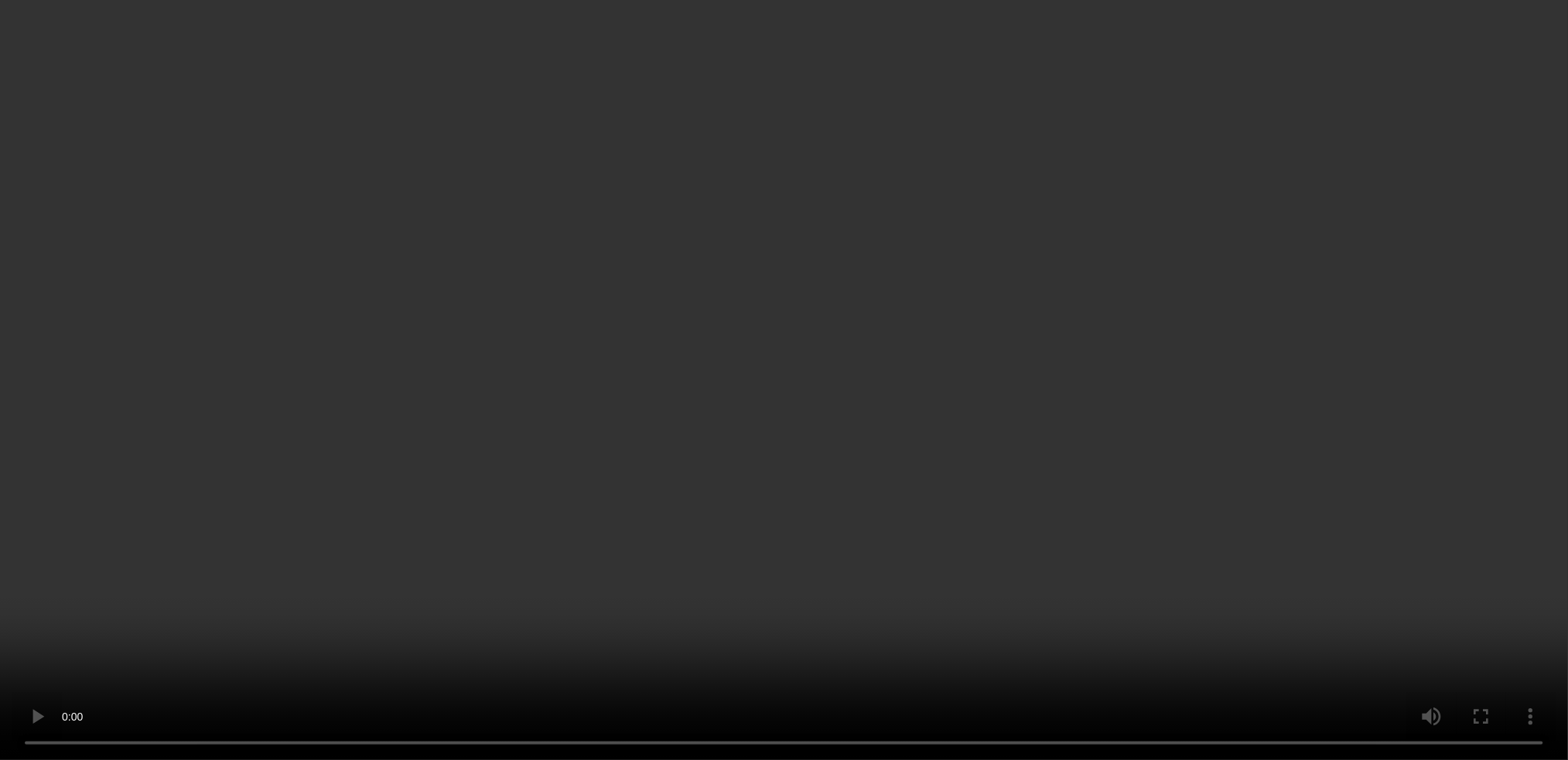
scroll to position [153, 0]
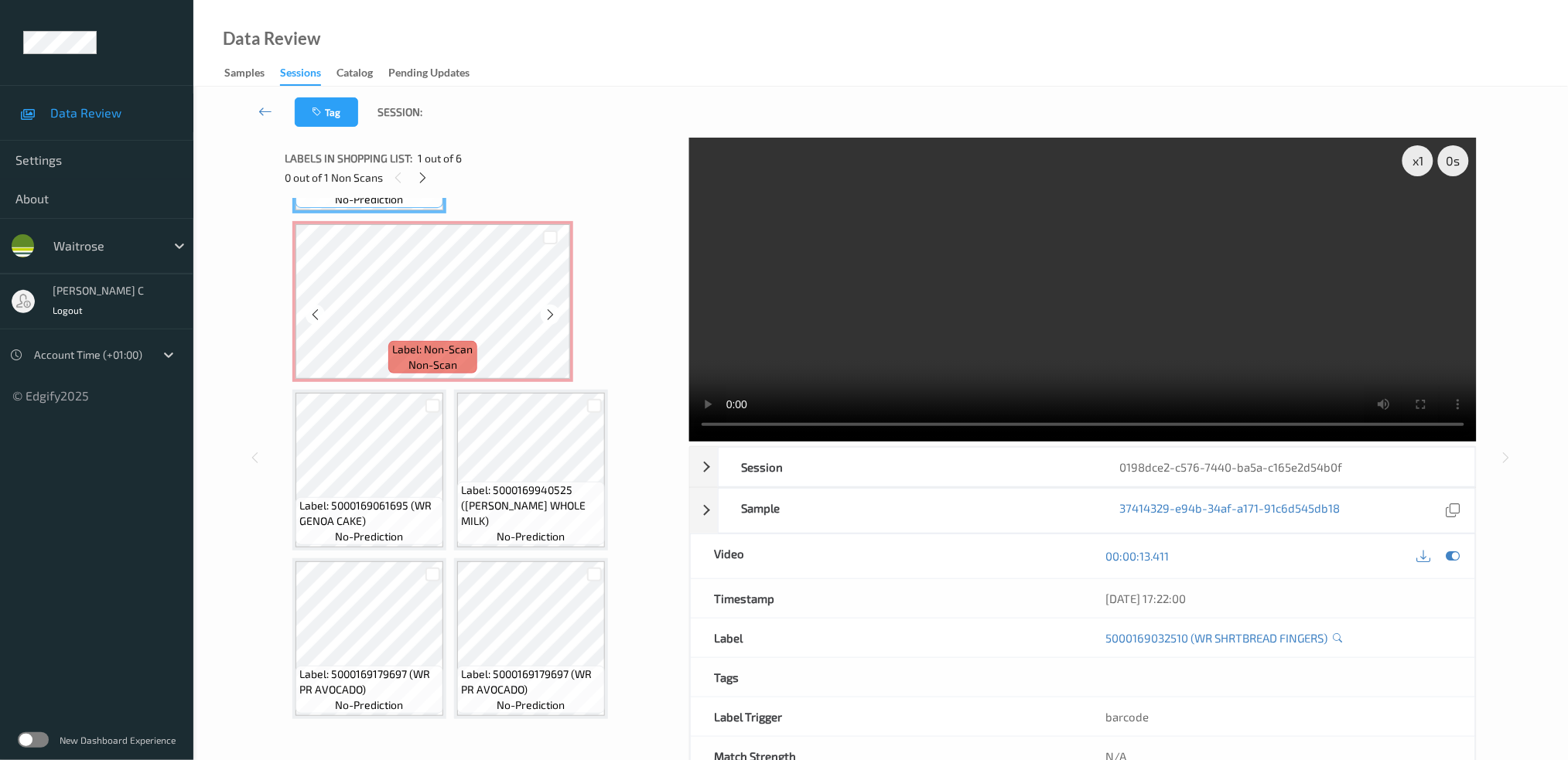
click at [430, 342] on span "Label: Non-Scan" at bounding box center [433, 349] width 81 height 15
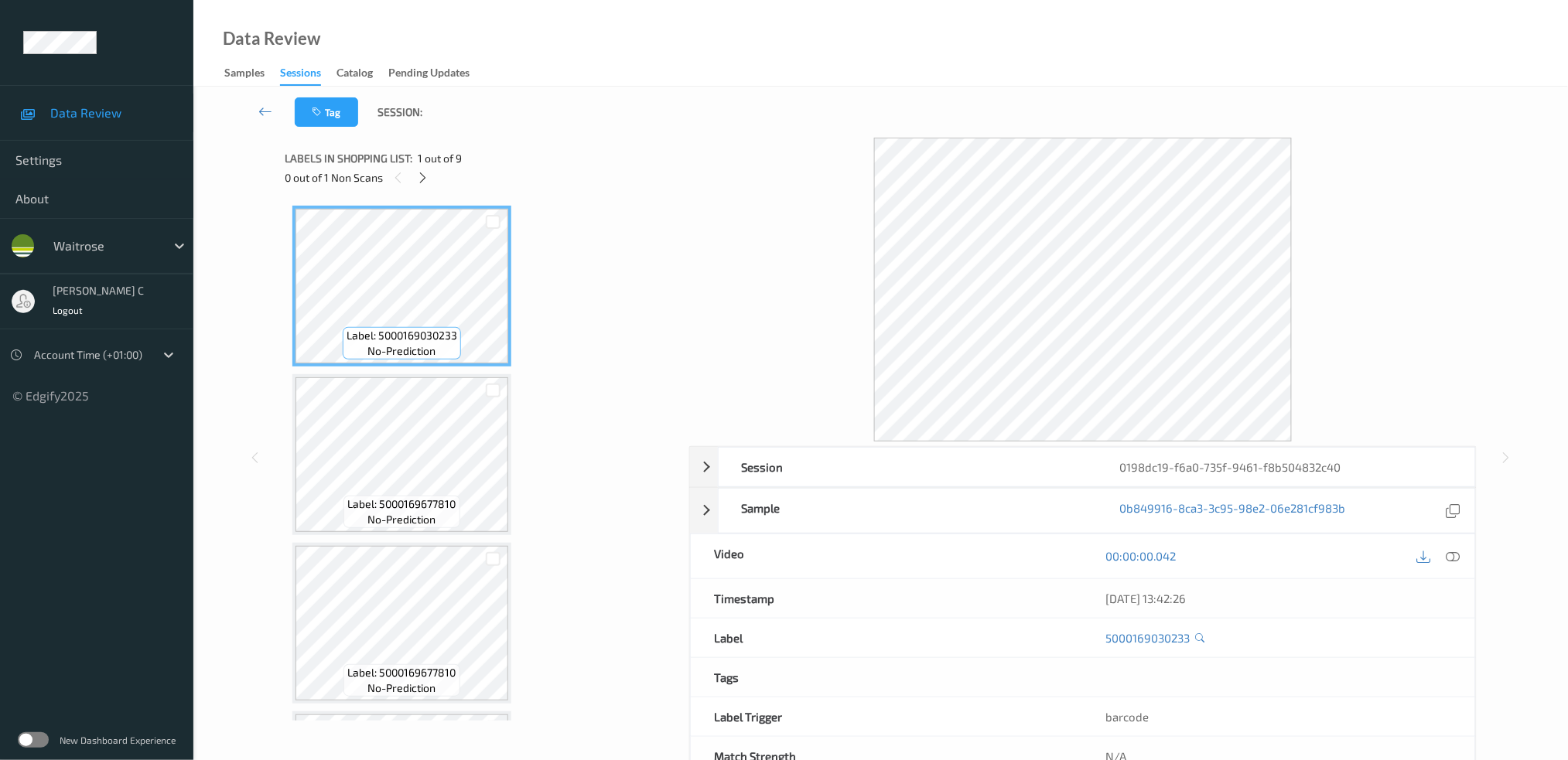
click at [426, 173] on icon at bounding box center [423, 177] width 13 height 14
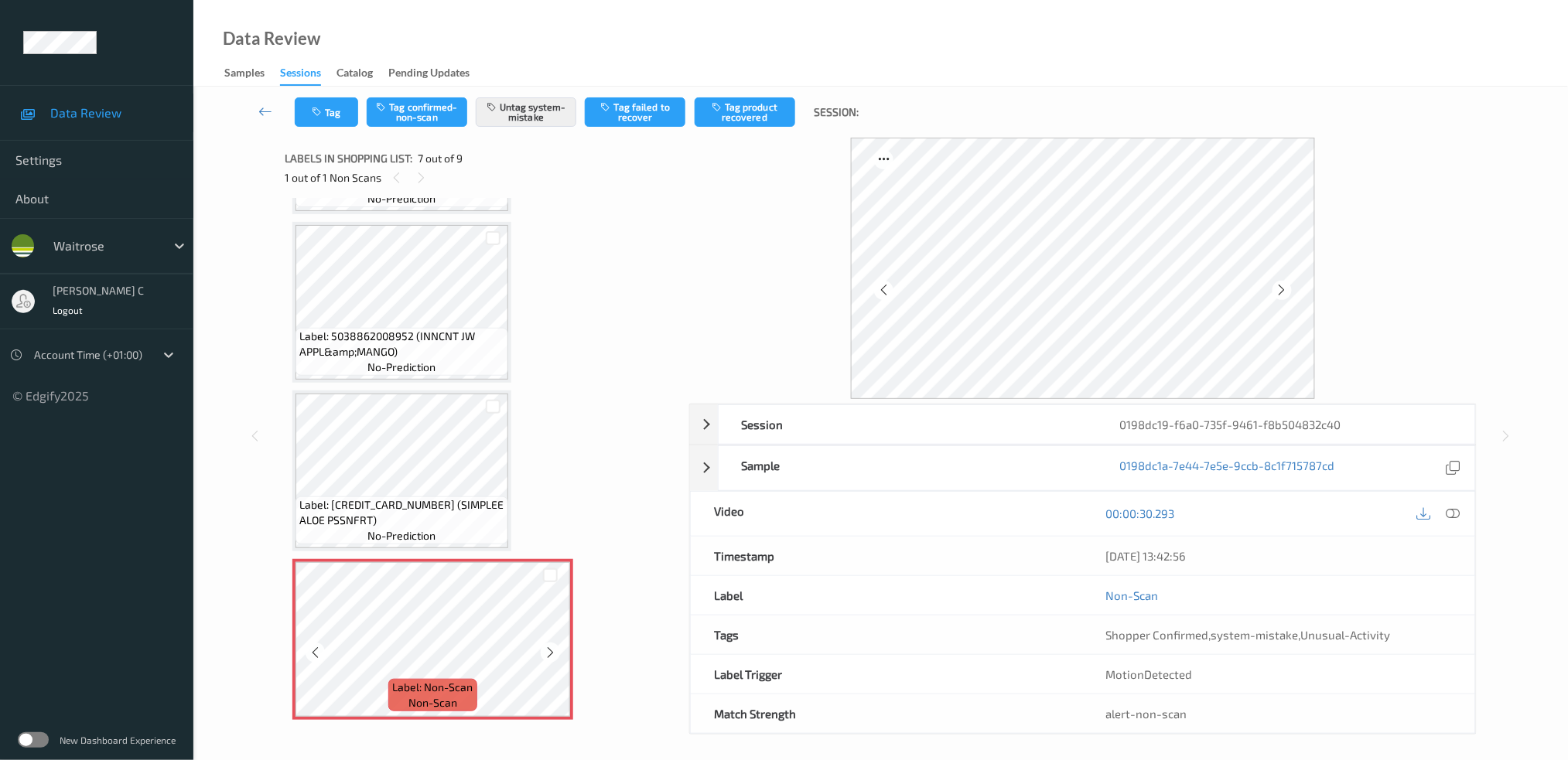
scroll to position [622, 0]
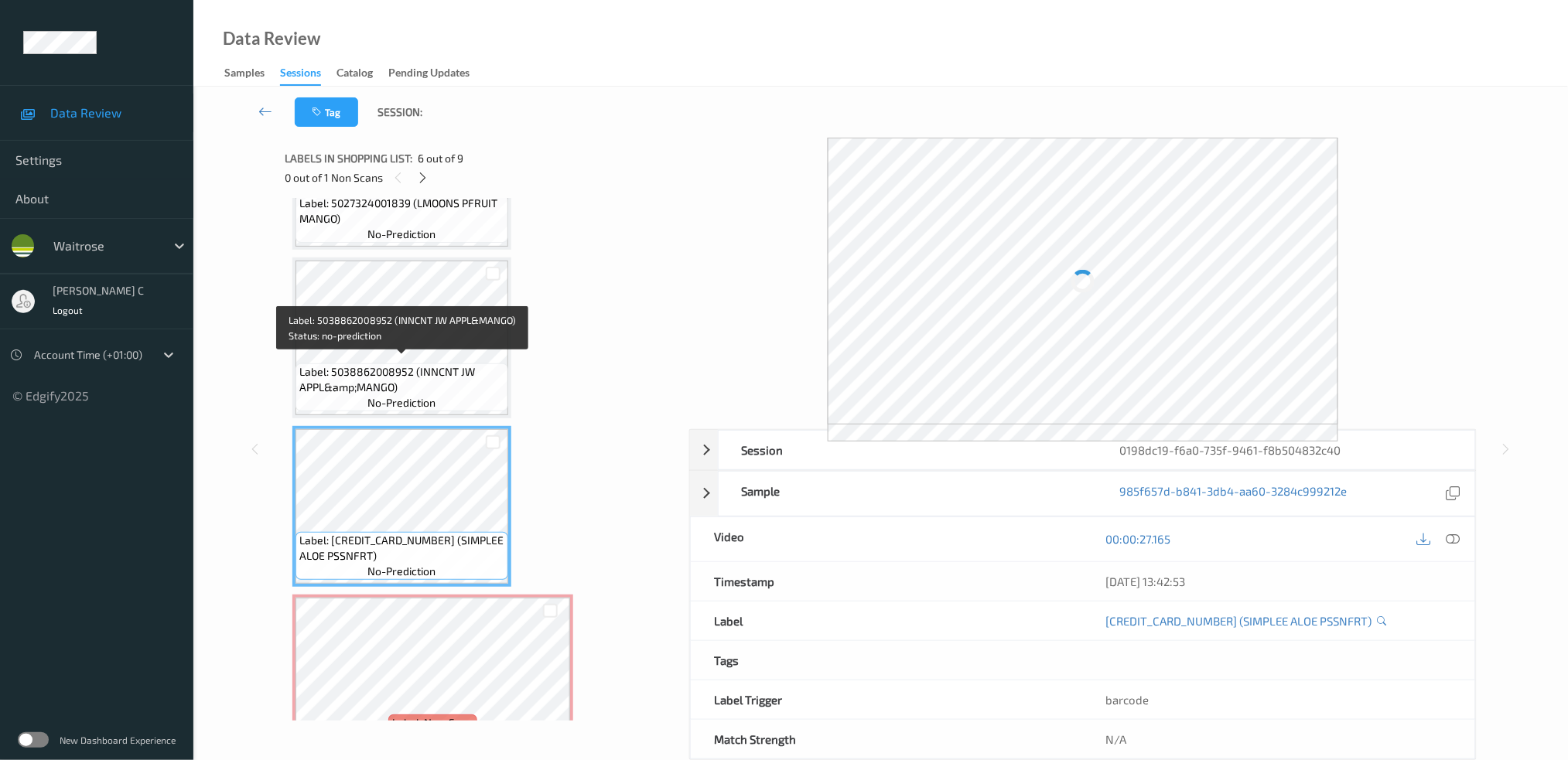
click at [387, 373] on span "Label: 5038862008952 (INNCNT JW APPL&amp;MANGO)" at bounding box center [402, 380] width 205 height 31
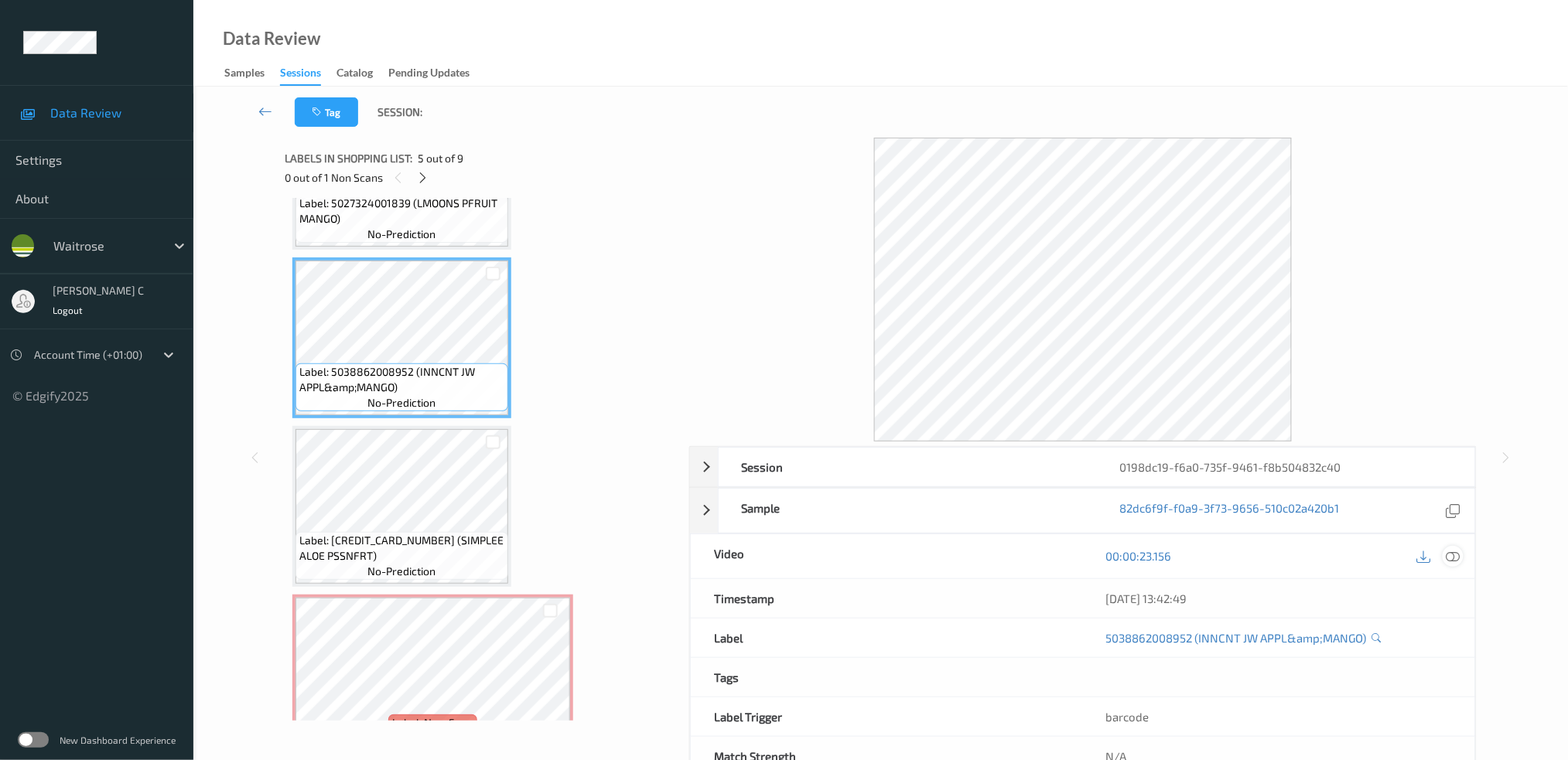
click at [1453, 556] on icon at bounding box center [1453, 555] width 14 height 14
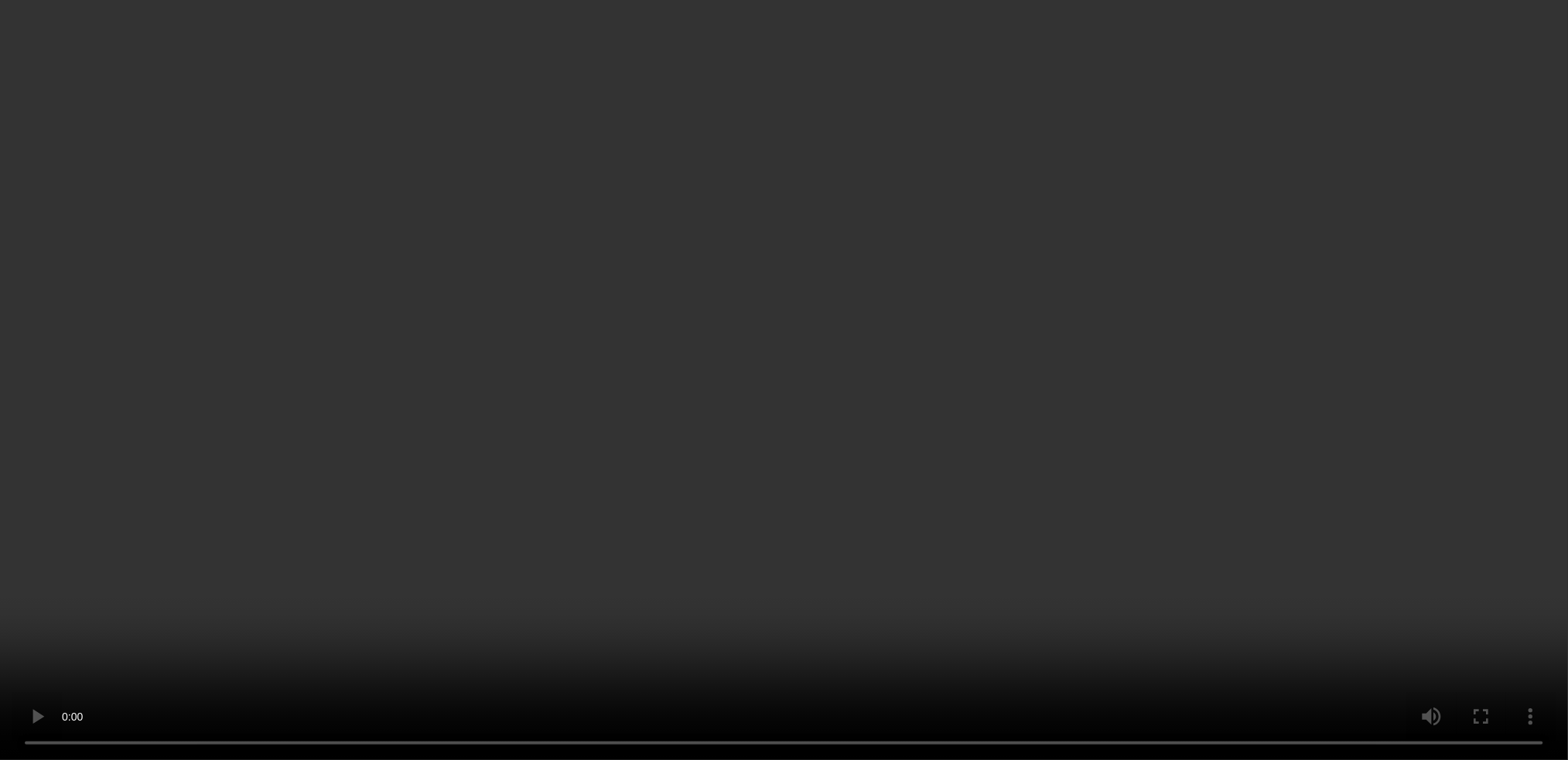
scroll to position [932, 0]
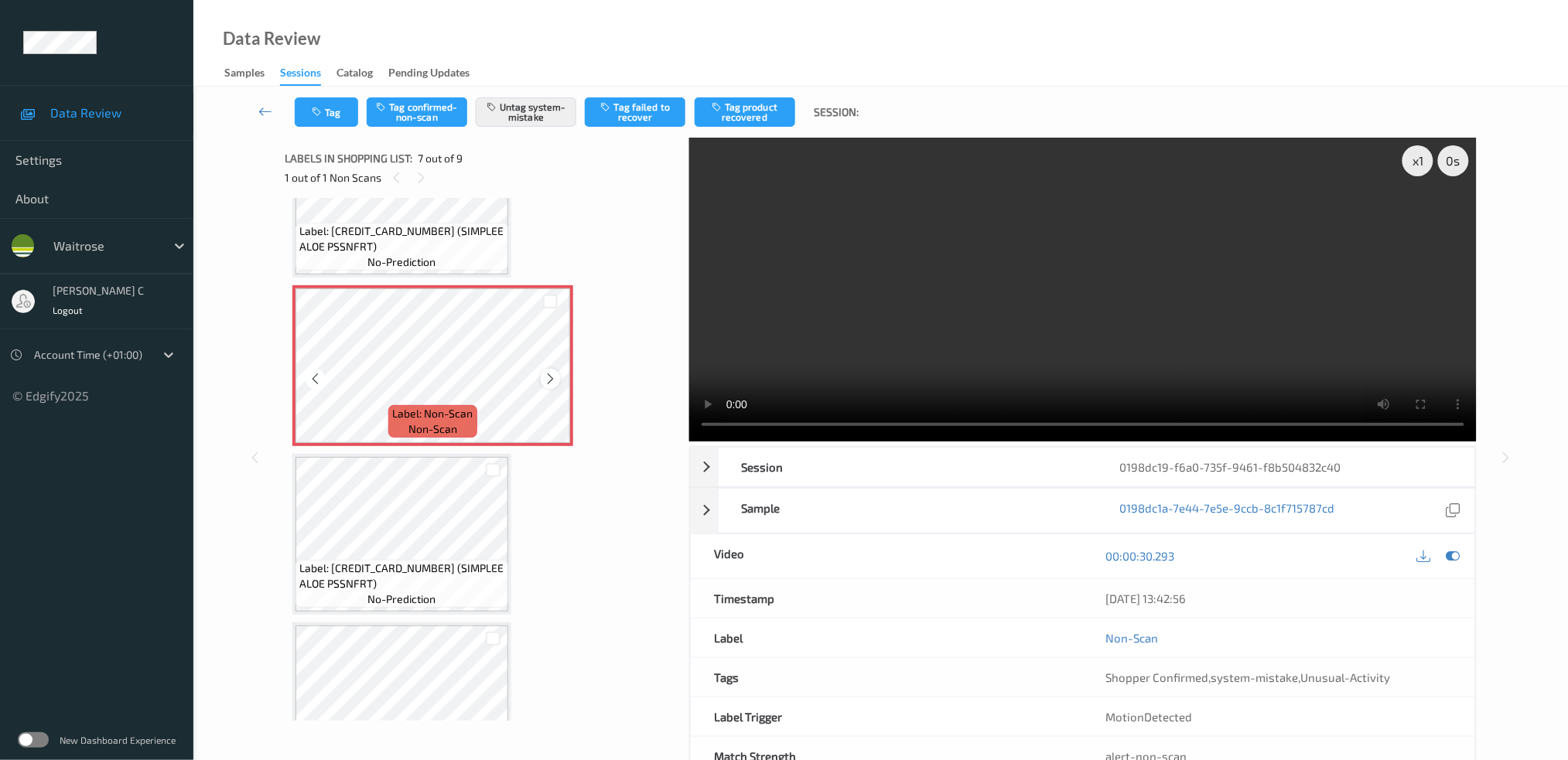
click at [547, 372] on icon at bounding box center [550, 378] width 13 height 14
click at [549, 372] on icon at bounding box center [550, 378] width 13 height 14
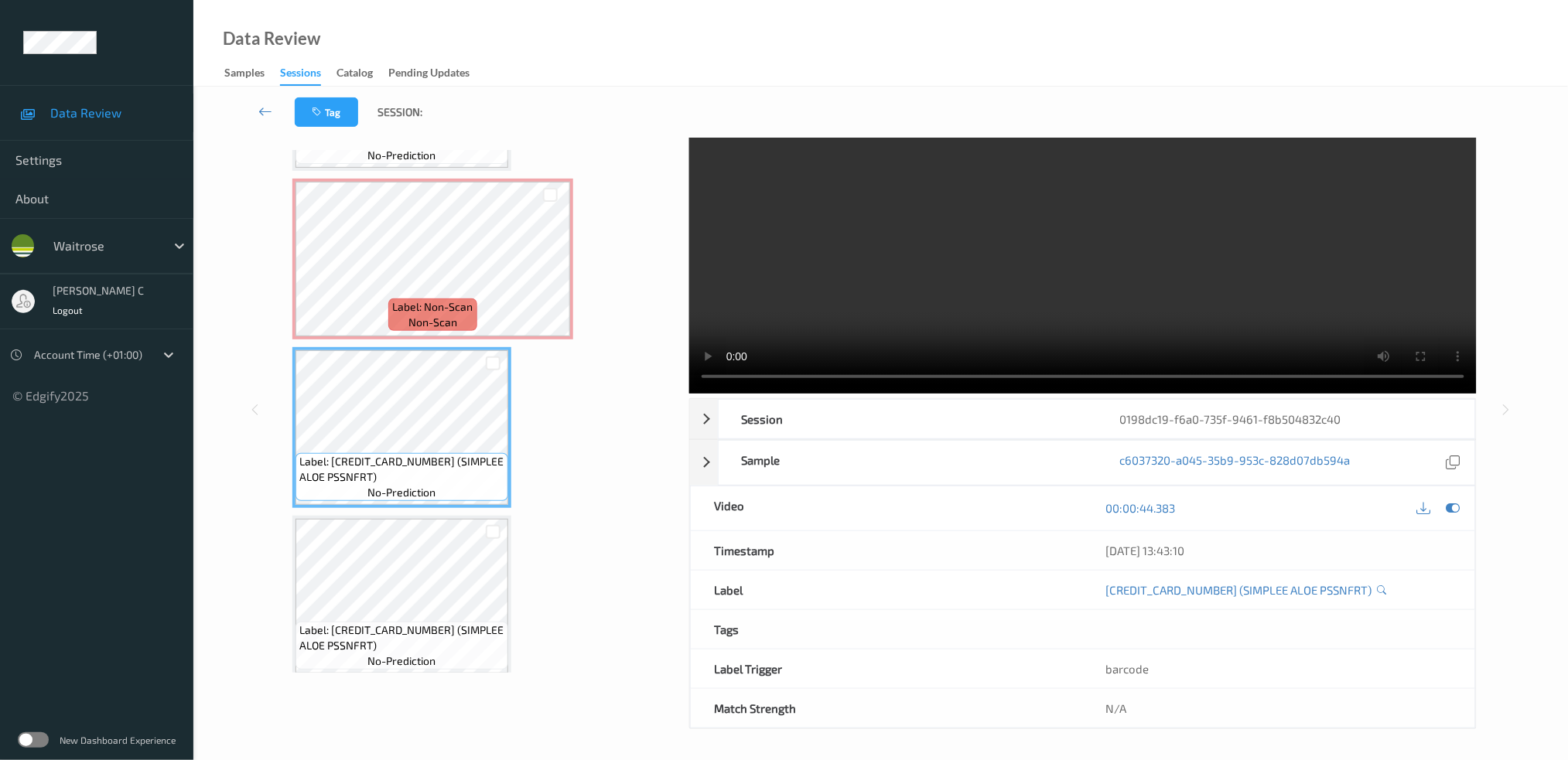
scroll to position [887, 0]
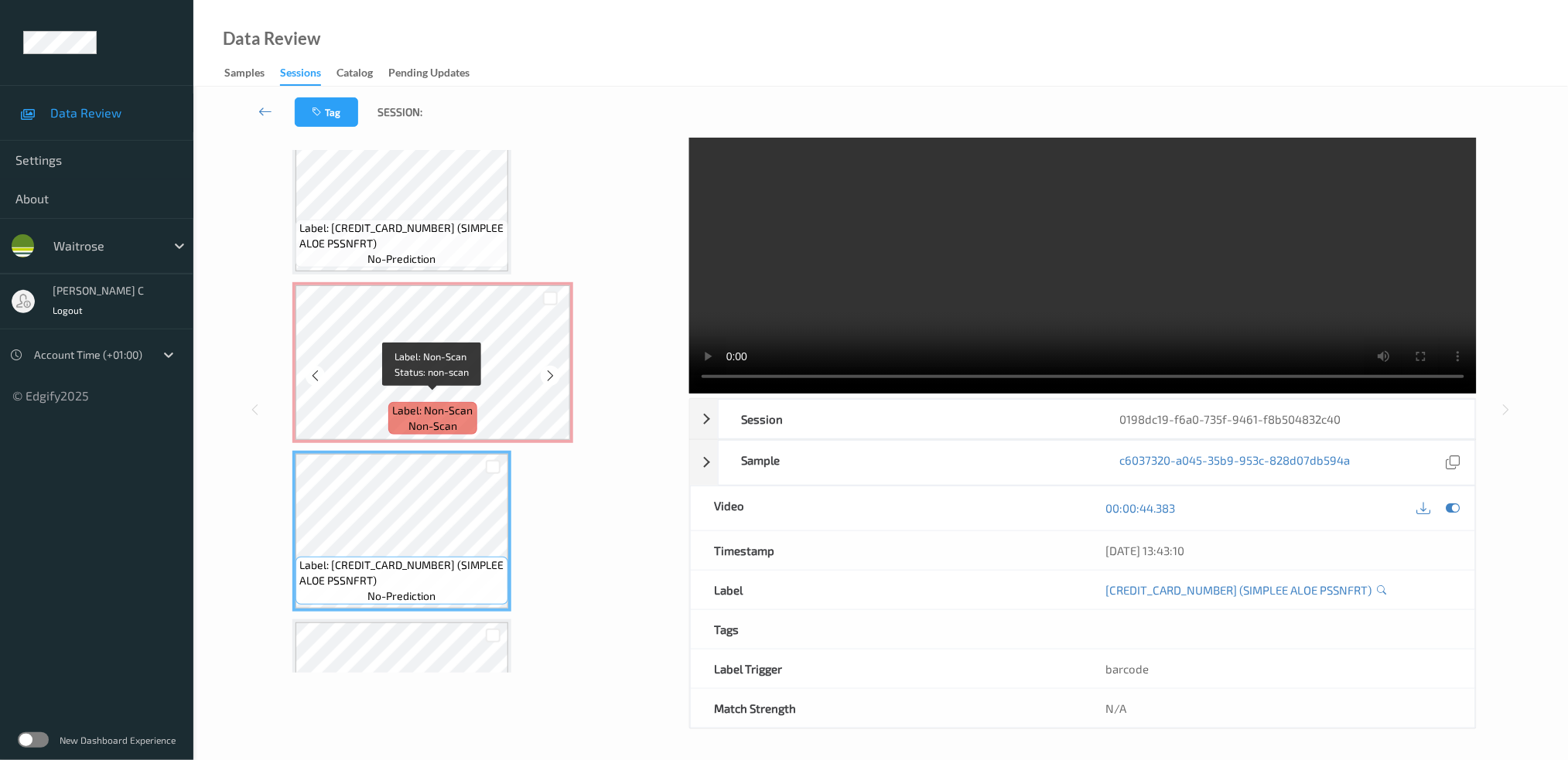
click at [423, 403] on span "Label: Non-Scan" at bounding box center [433, 410] width 81 height 15
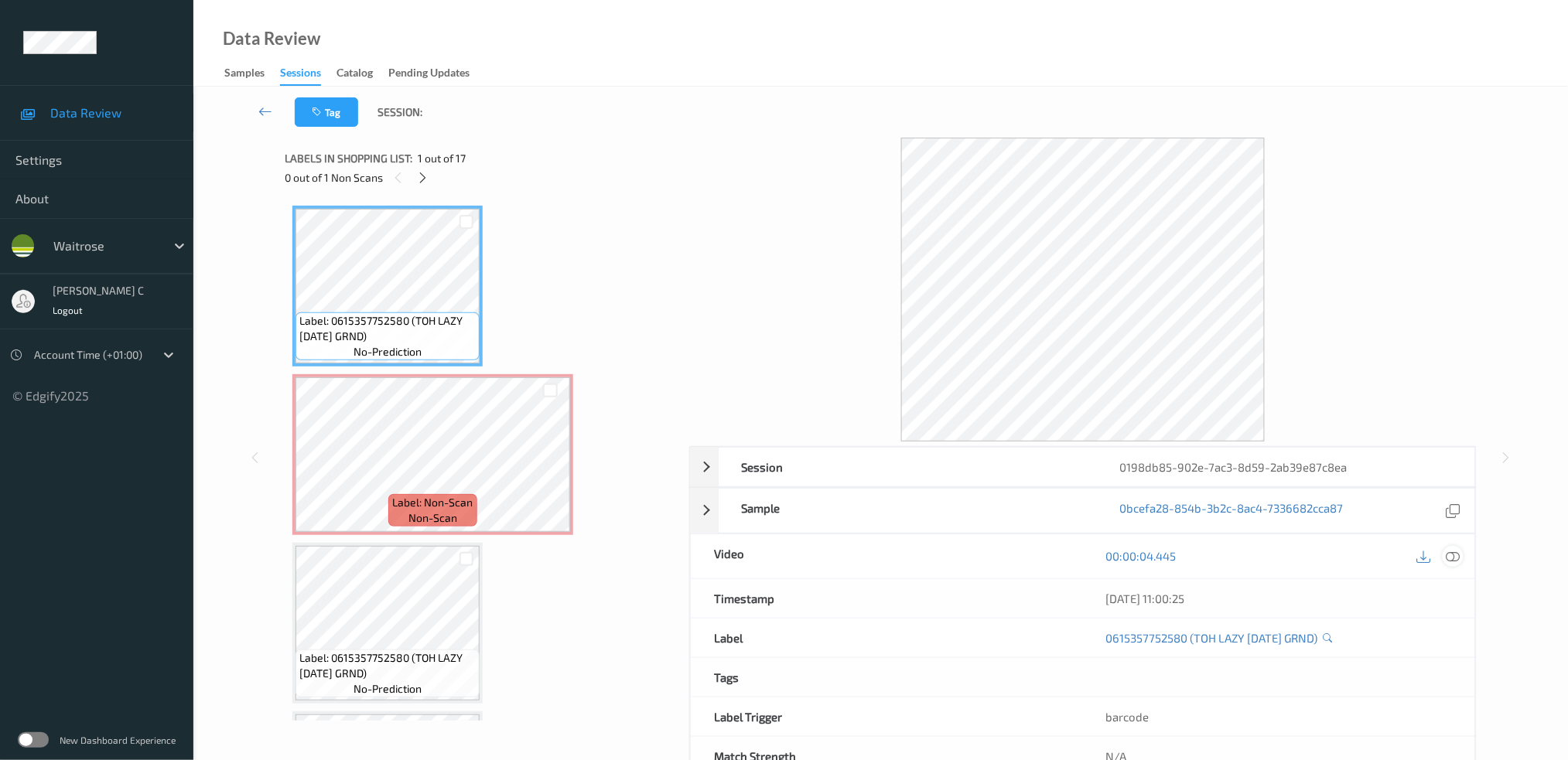
click at [1452, 557] on icon at bounding box center [1453, 555] width 14 height 14
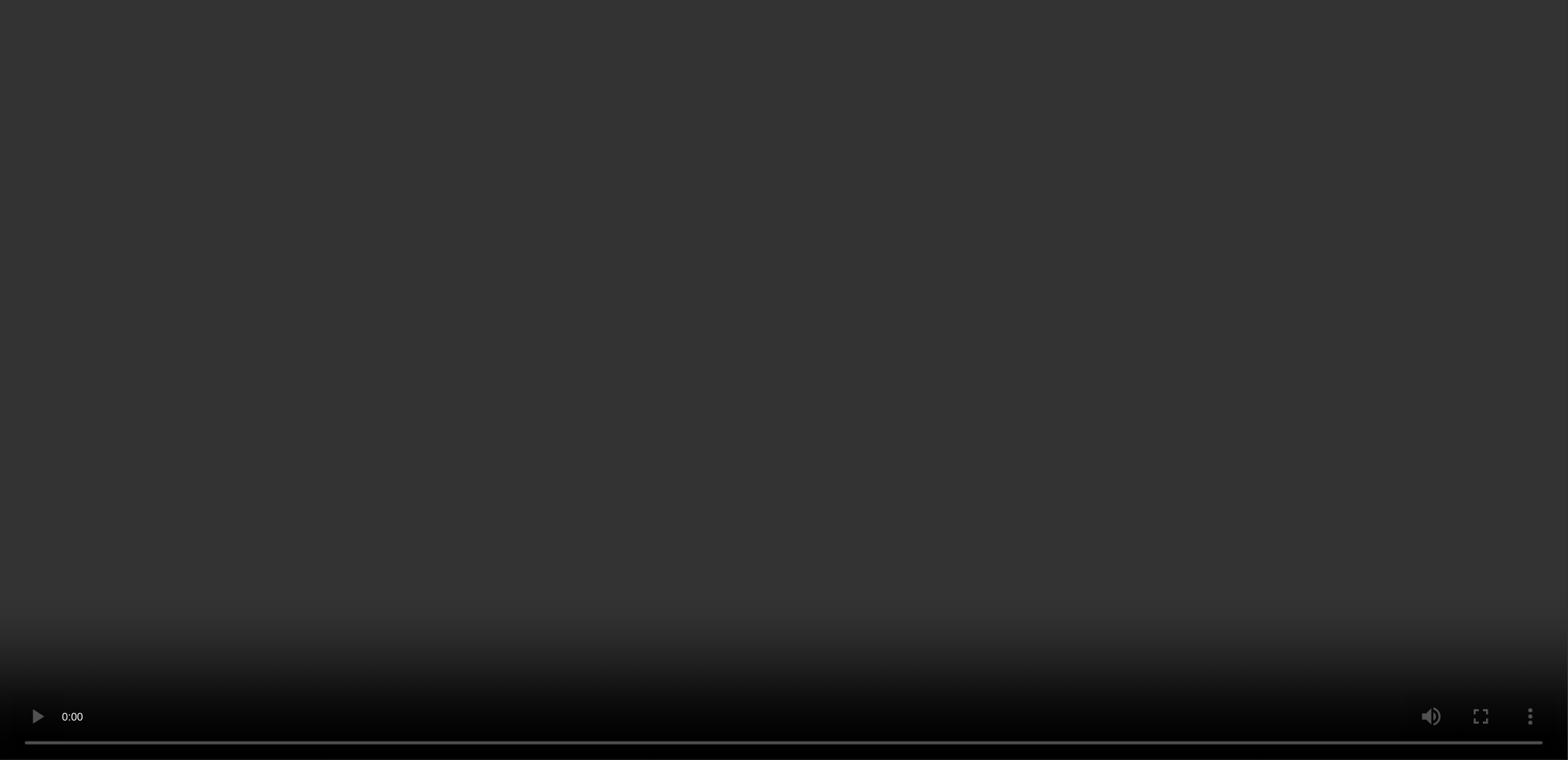
scroll to position [102, 0]
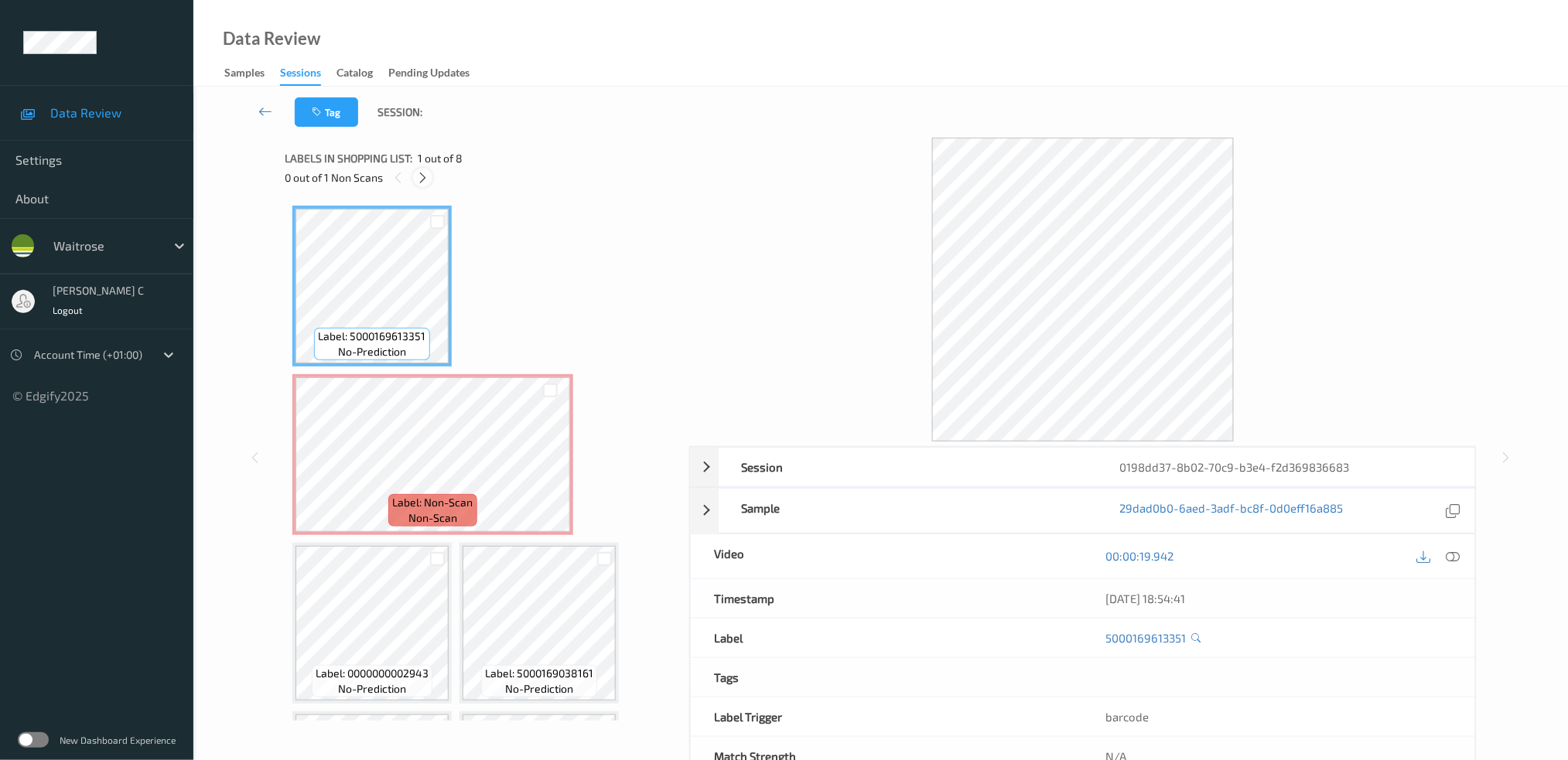
click at [425, 180] on icon at bounding box center [423, 177] width 13 height 14
click at [1449, 555] on icon at bounding box center [1453, 555] width 14 height 14
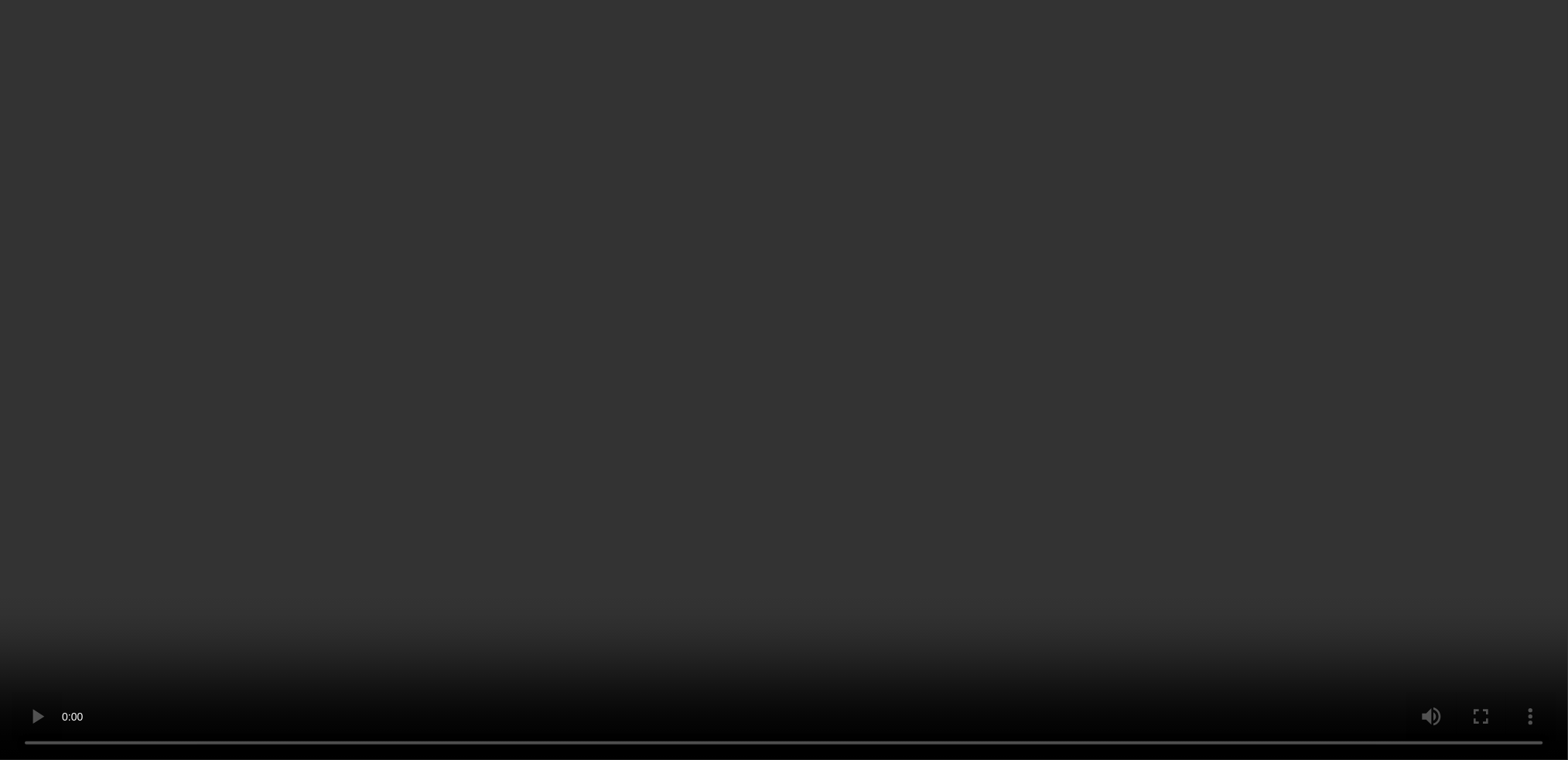
scroll to position [102, 0]
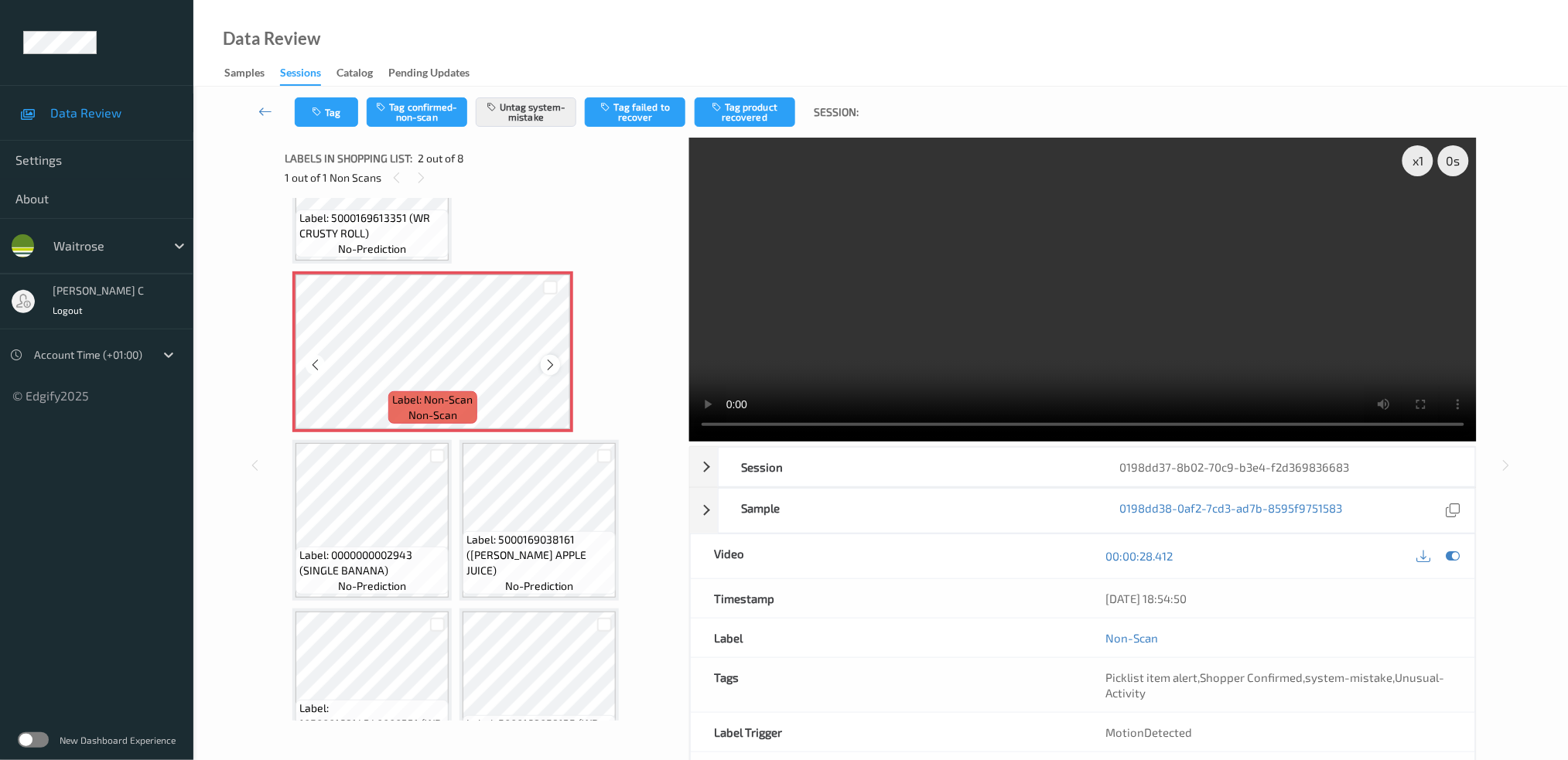
click at [551, 360] on icon at bounding box center [550, 365] width 13 height 14
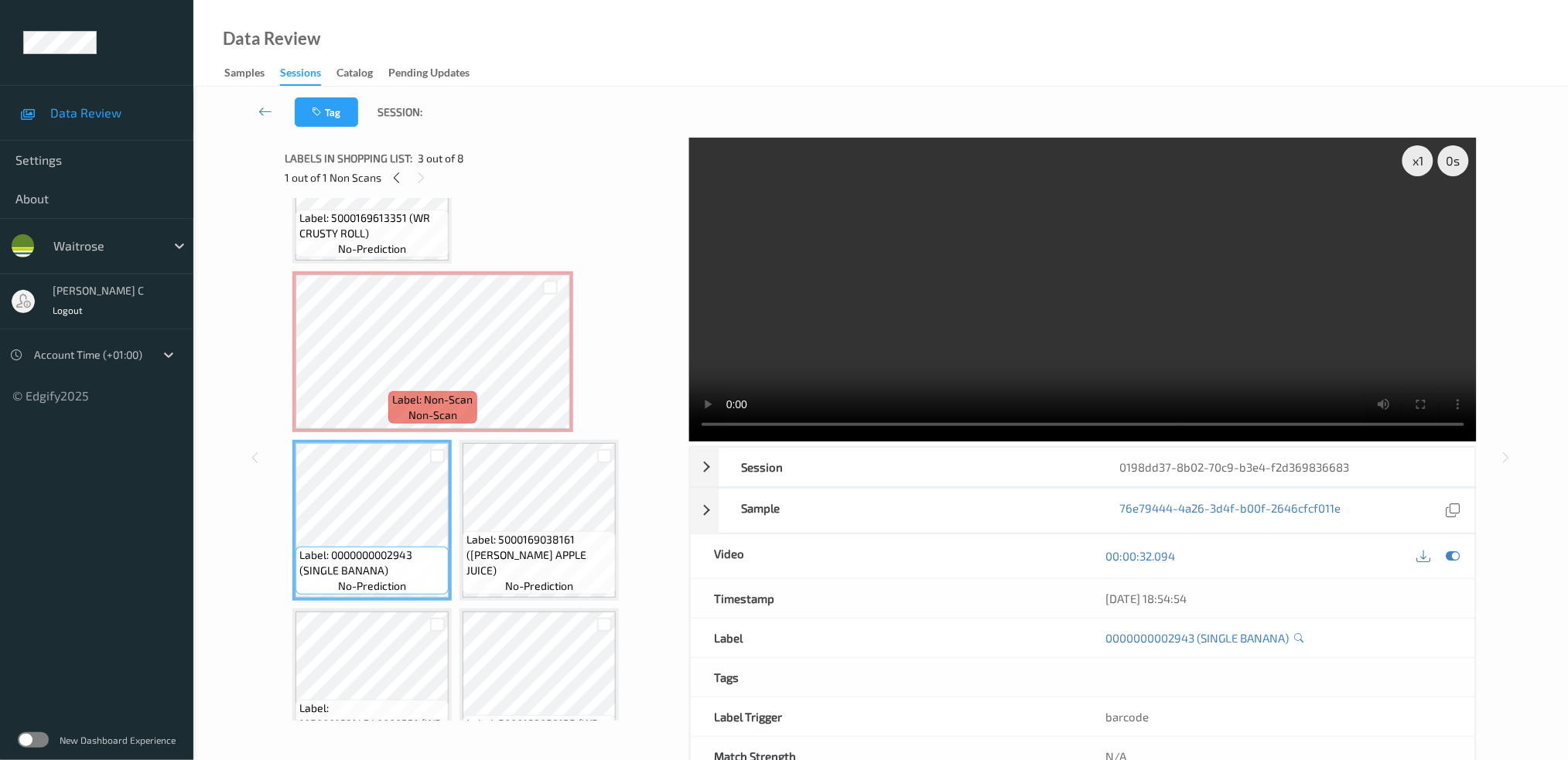
scroll to position [0, 0]
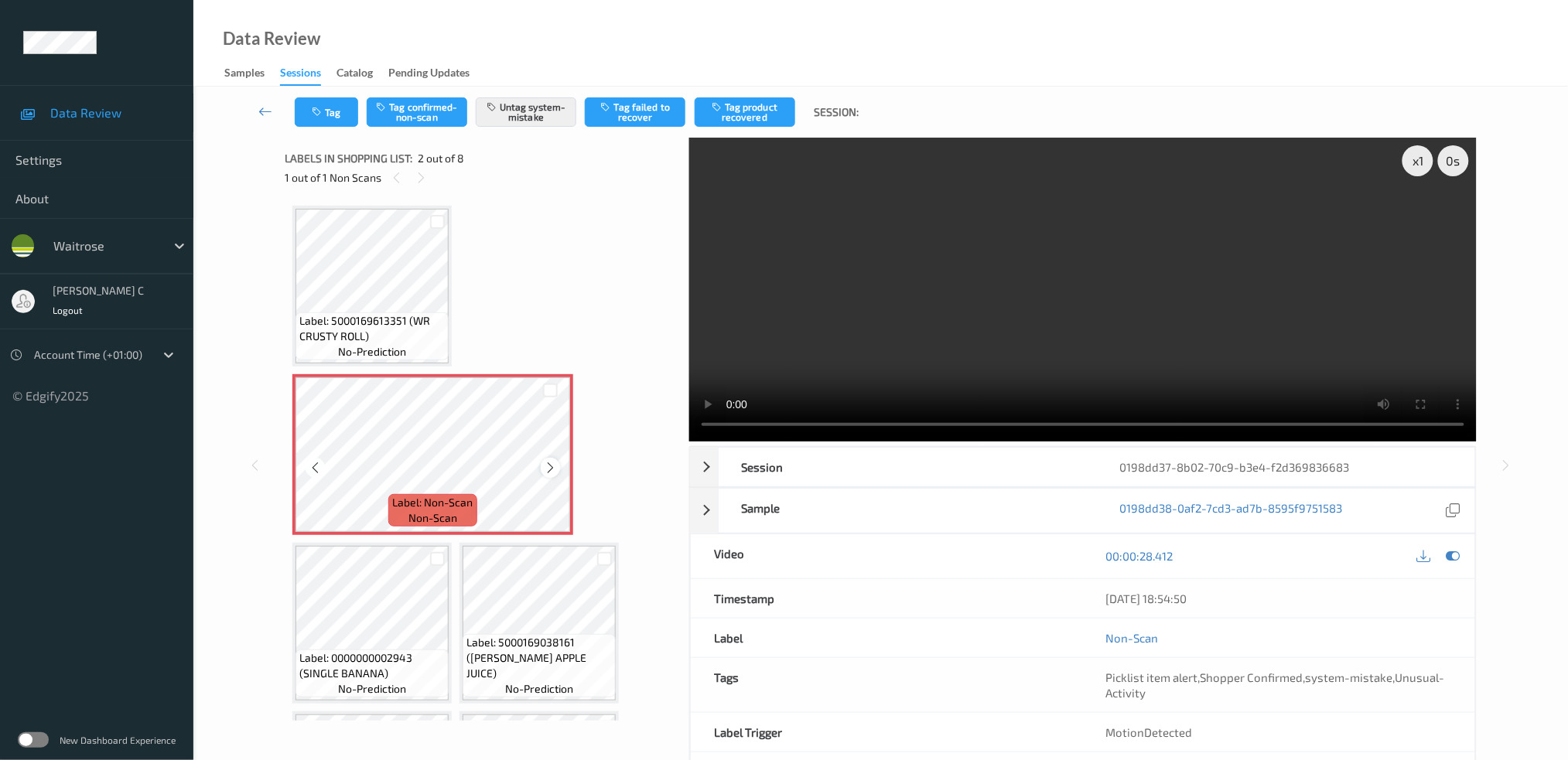
click at [549, 458] on div at bounding box center [550, 467] width 19 height 19
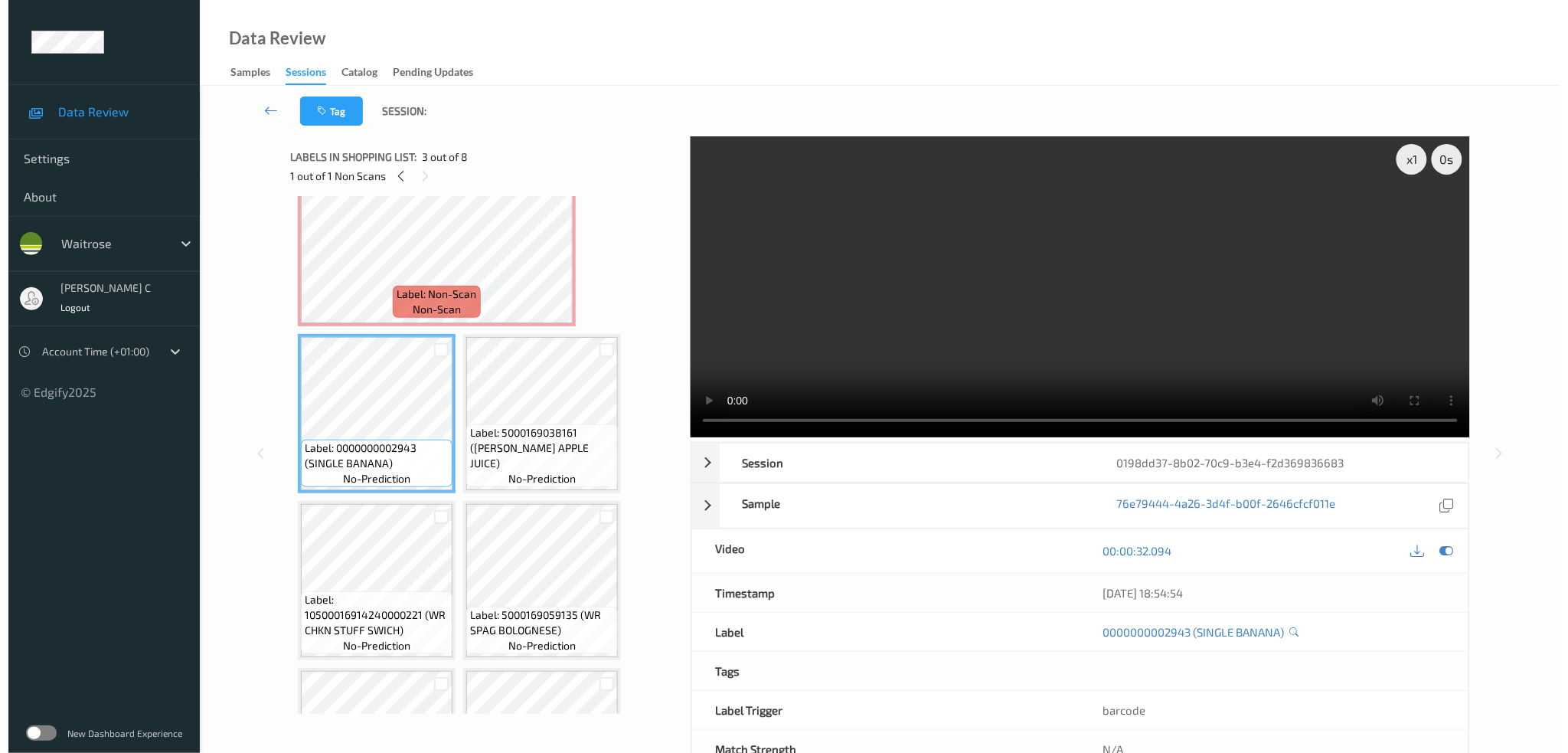
scroll to position [102, 0]
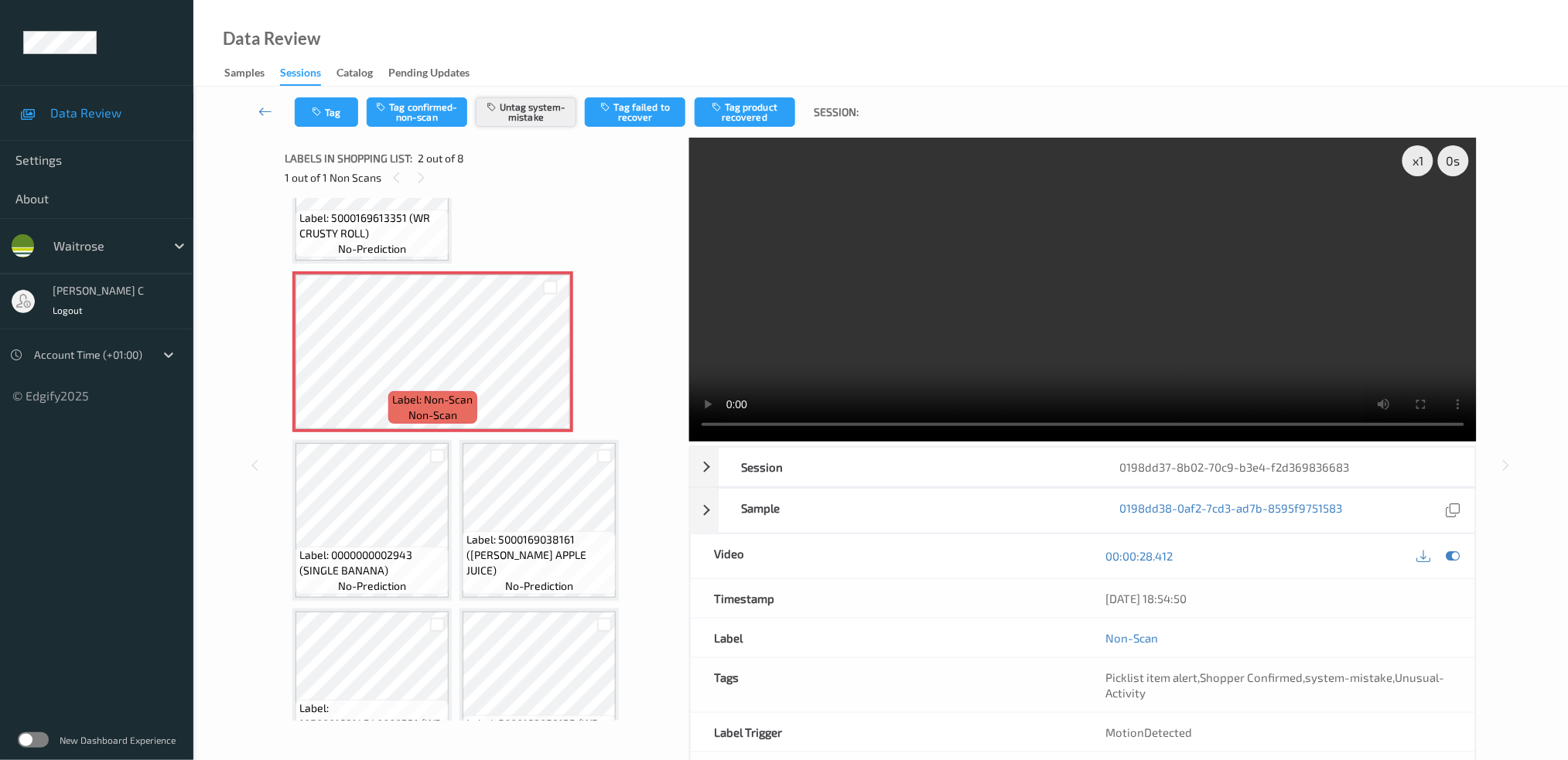
click at [523, 117] on button "Untag system-mistake" at bounding box center [525, 112] width 101 height 29
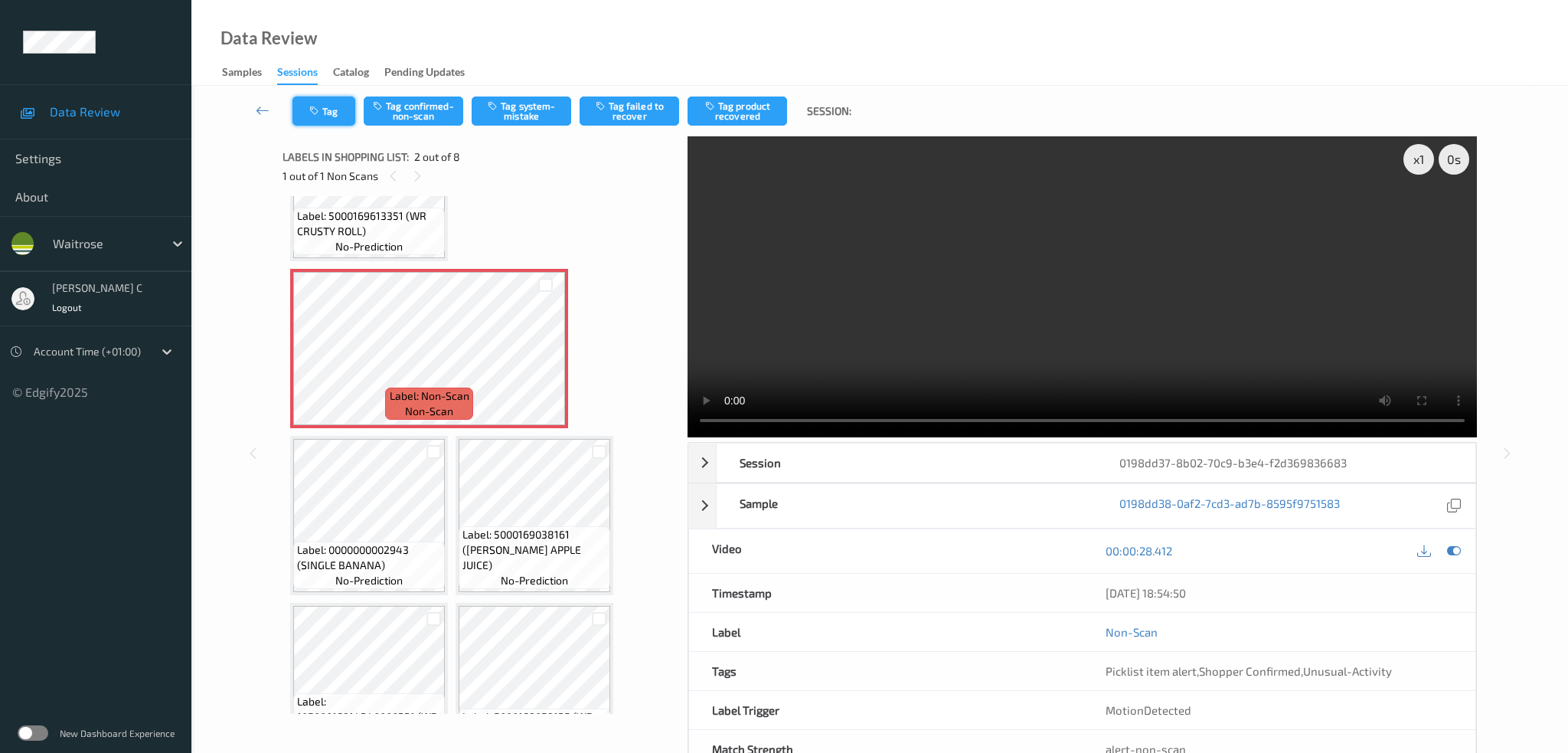
click at [317, 122] on button "Tag" at bounding box center [324, 111] width 63 height 29
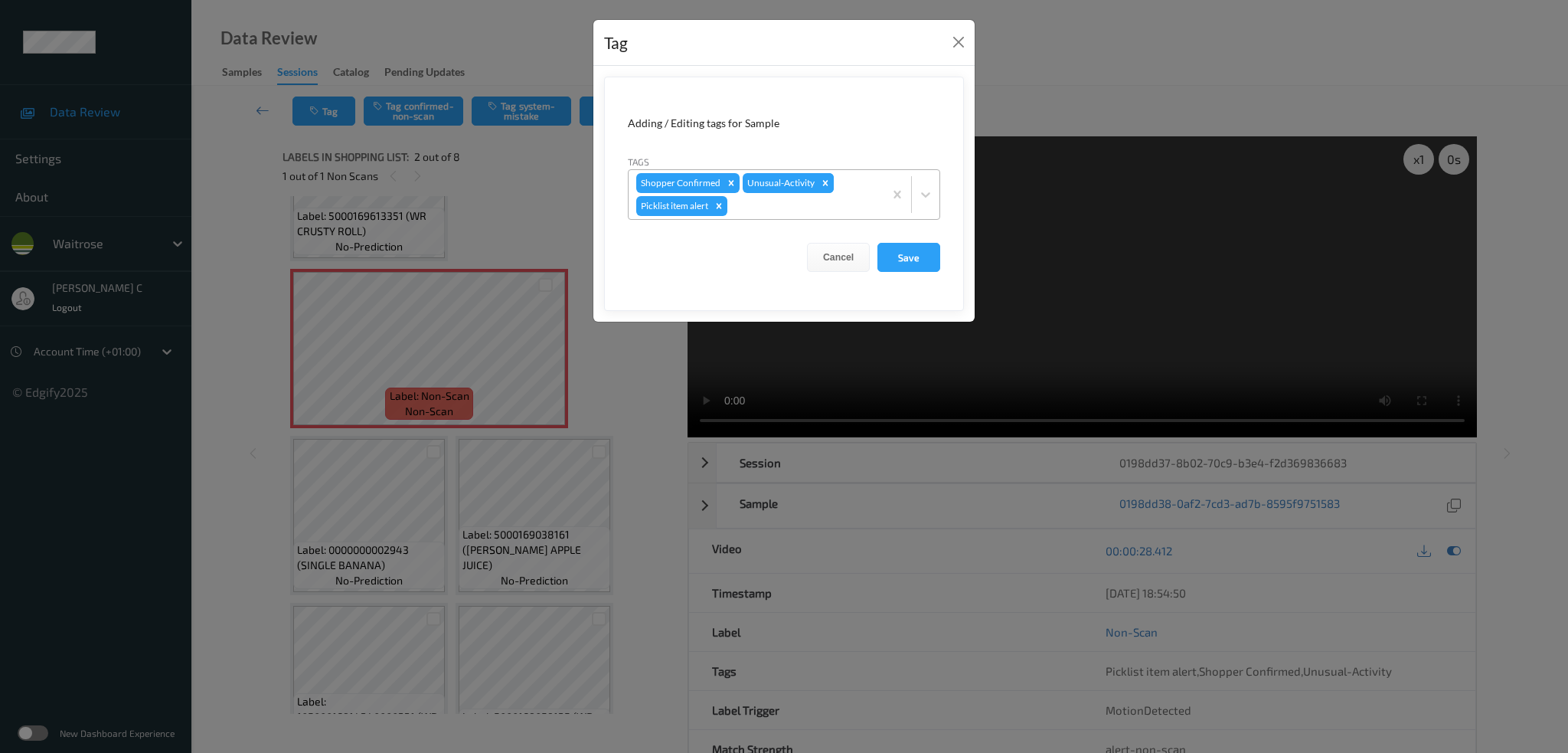
click at [824, 183] on icon "Remove Unusual-Activity" at bounding box center [826, 182] width 5 height 5
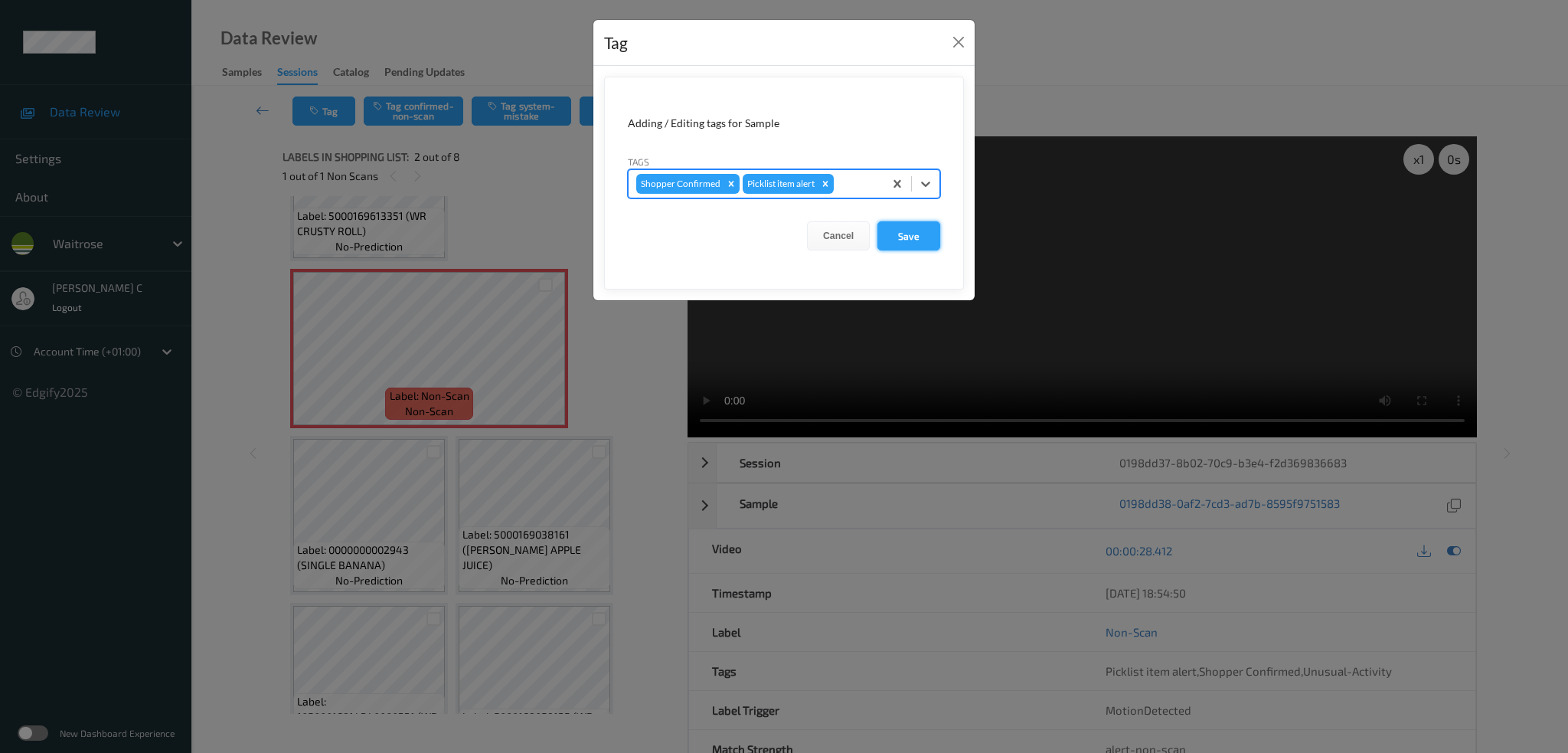
click at [925, 246] on button "Save" at bounding box center [909, 235] width 63 height 29
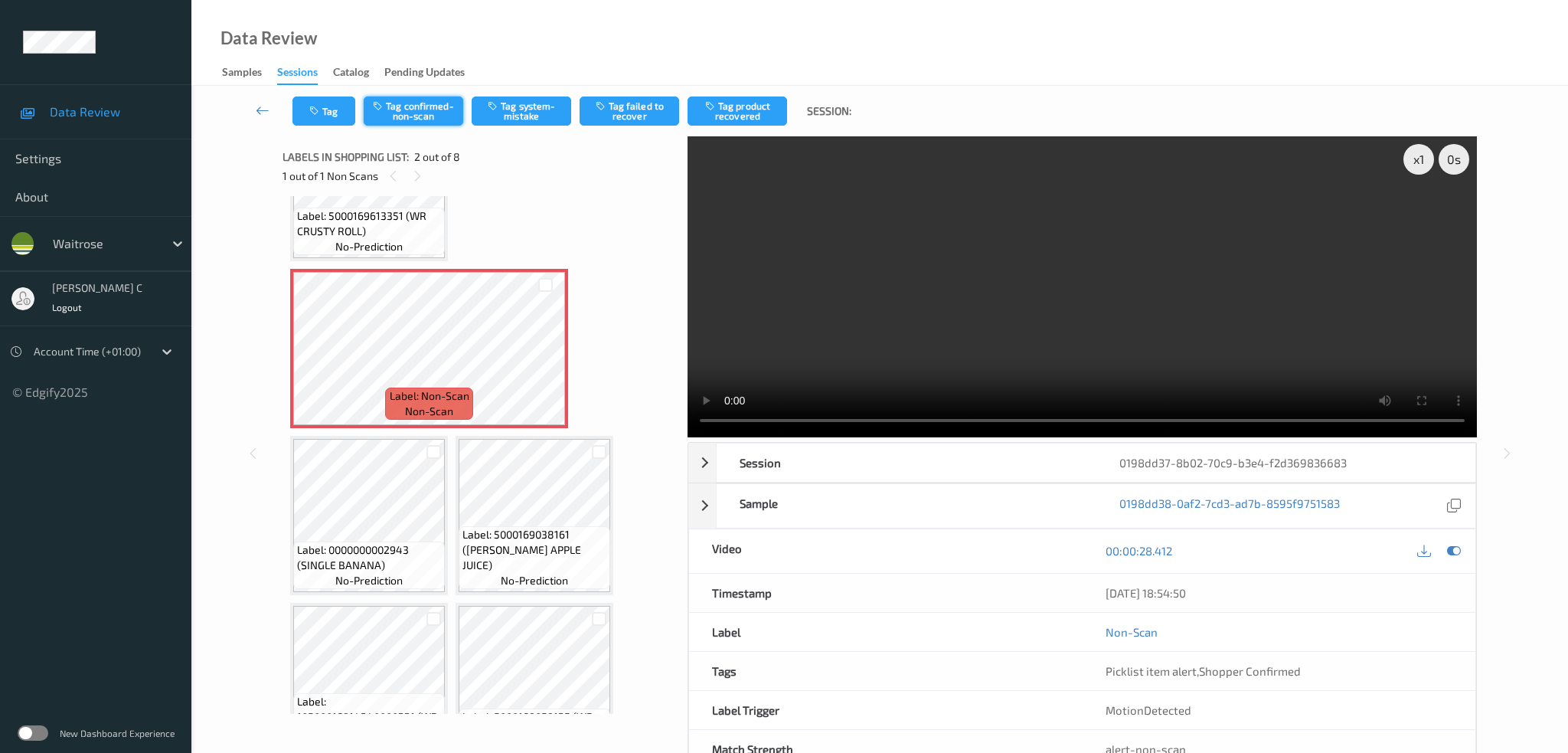
click at [419, 116] on button "Tag confirmed-non-scan" at bounding box center [413, 111] width 100 height 29
click at [752, 104] on button "Tag product recovered" at bounding box center [737, 111] width 100 height 29
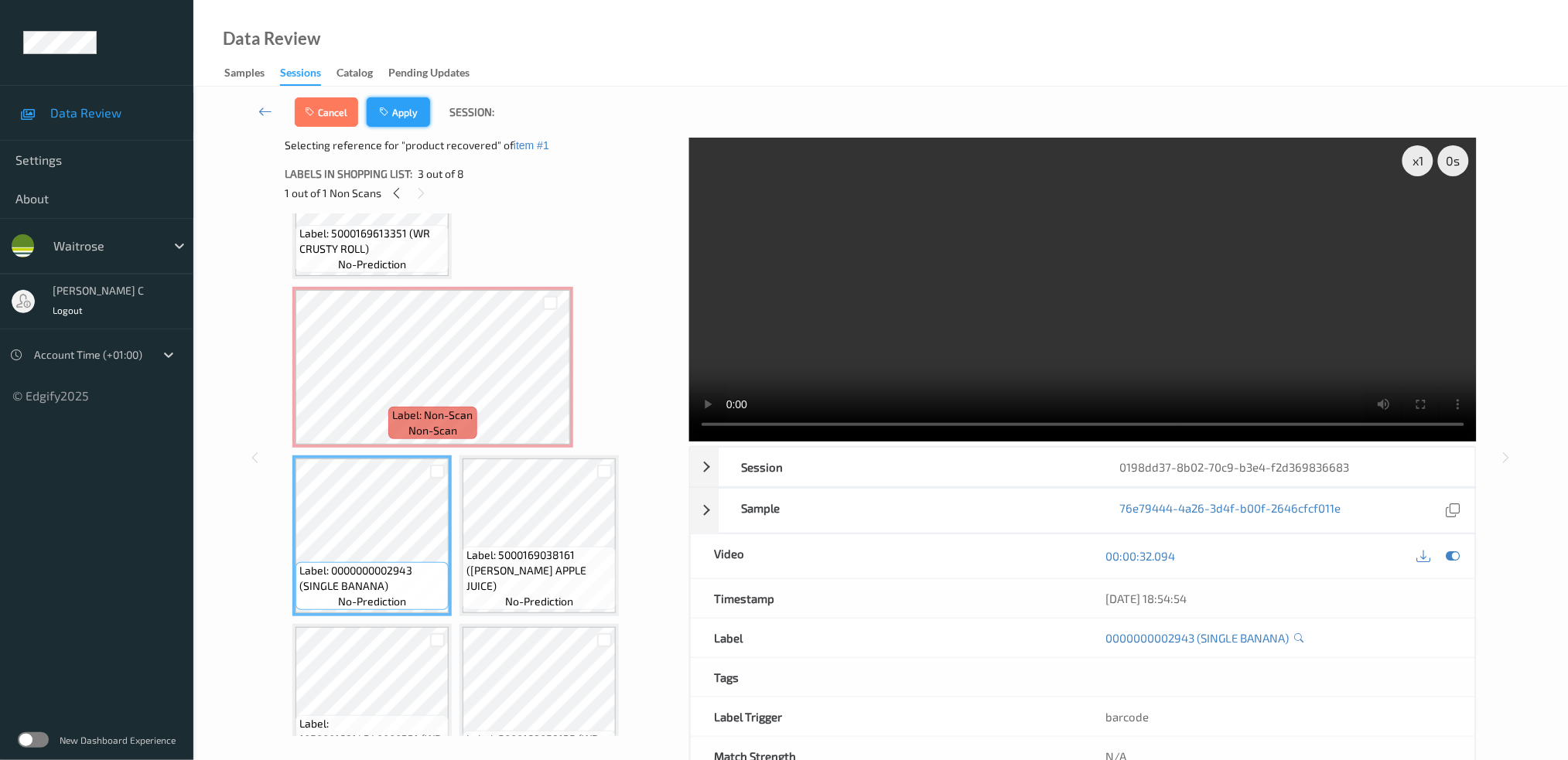
click at [417, 118] on button "Apply" at bounding box center [398, 112] width 64 height 29
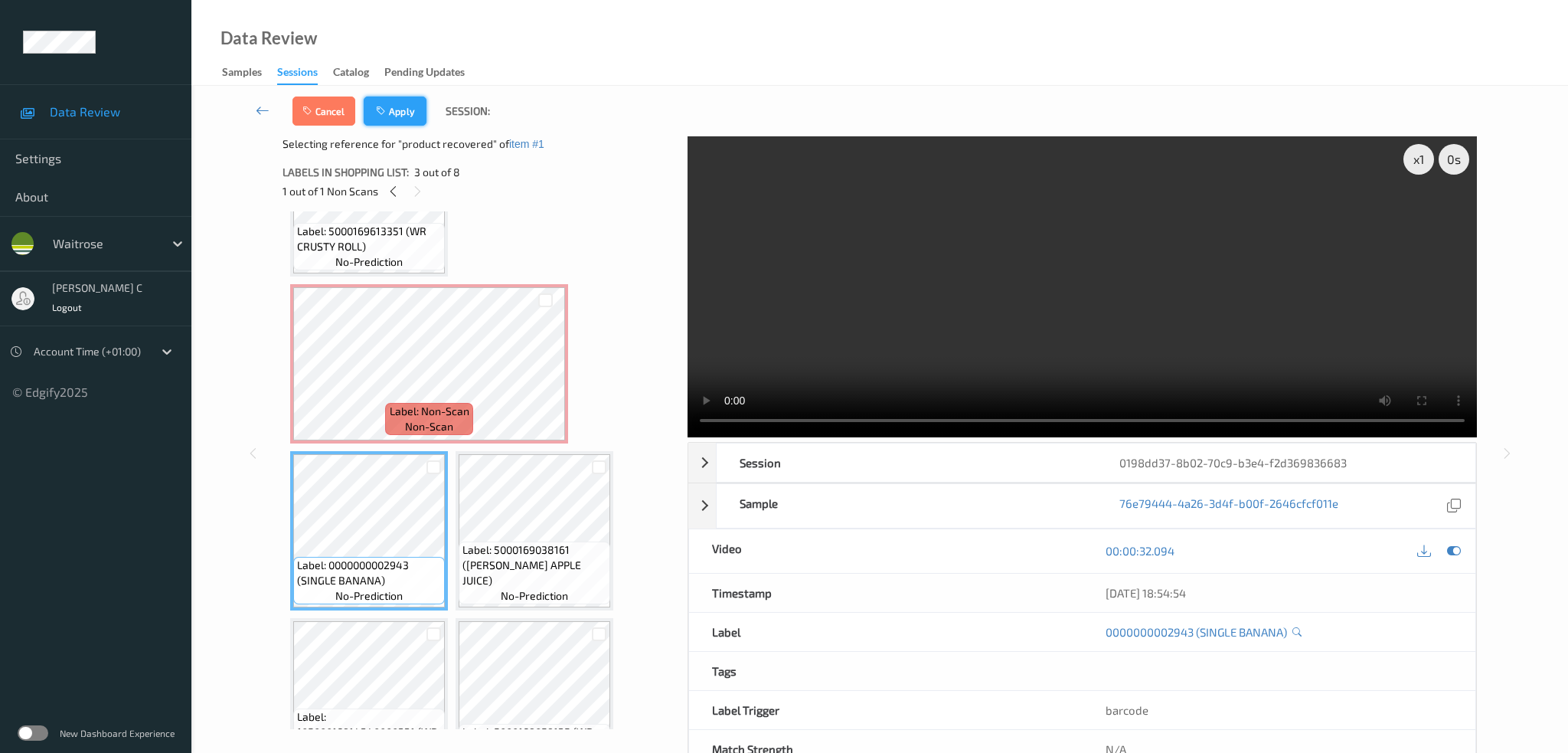
scroll to position [7, 0]
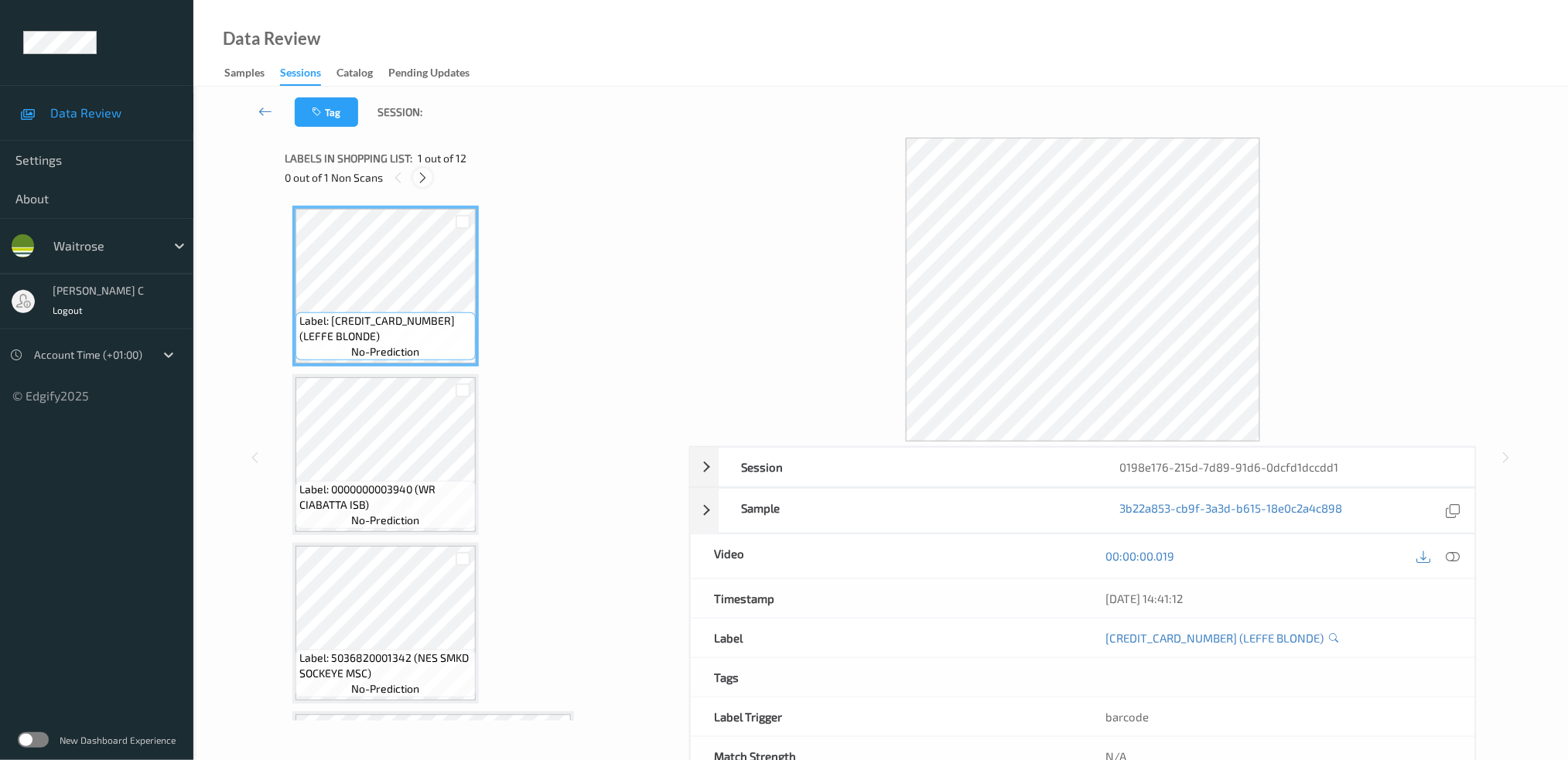
click at [418, 176] on icon at bounding box center [423, 177] width 13 height 14
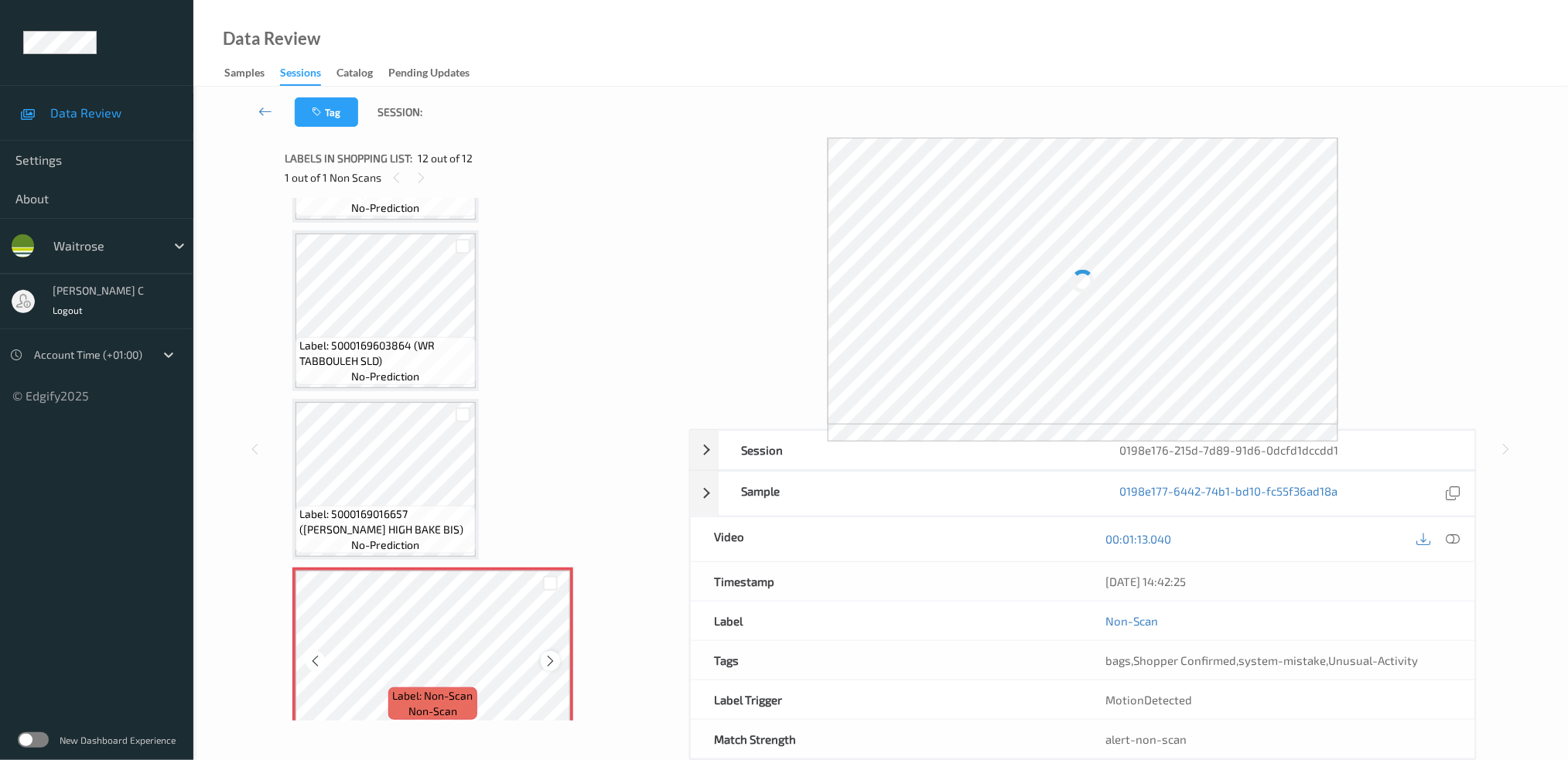
click at [547, 654] on icon at bounding box center [550, 660] width 13 height 14
click at [547, 645] on div at bounding box center [434, 648] width 276 height 155
click at [547, 654] on icon at bounding box center [550, 660] width 13 height 14
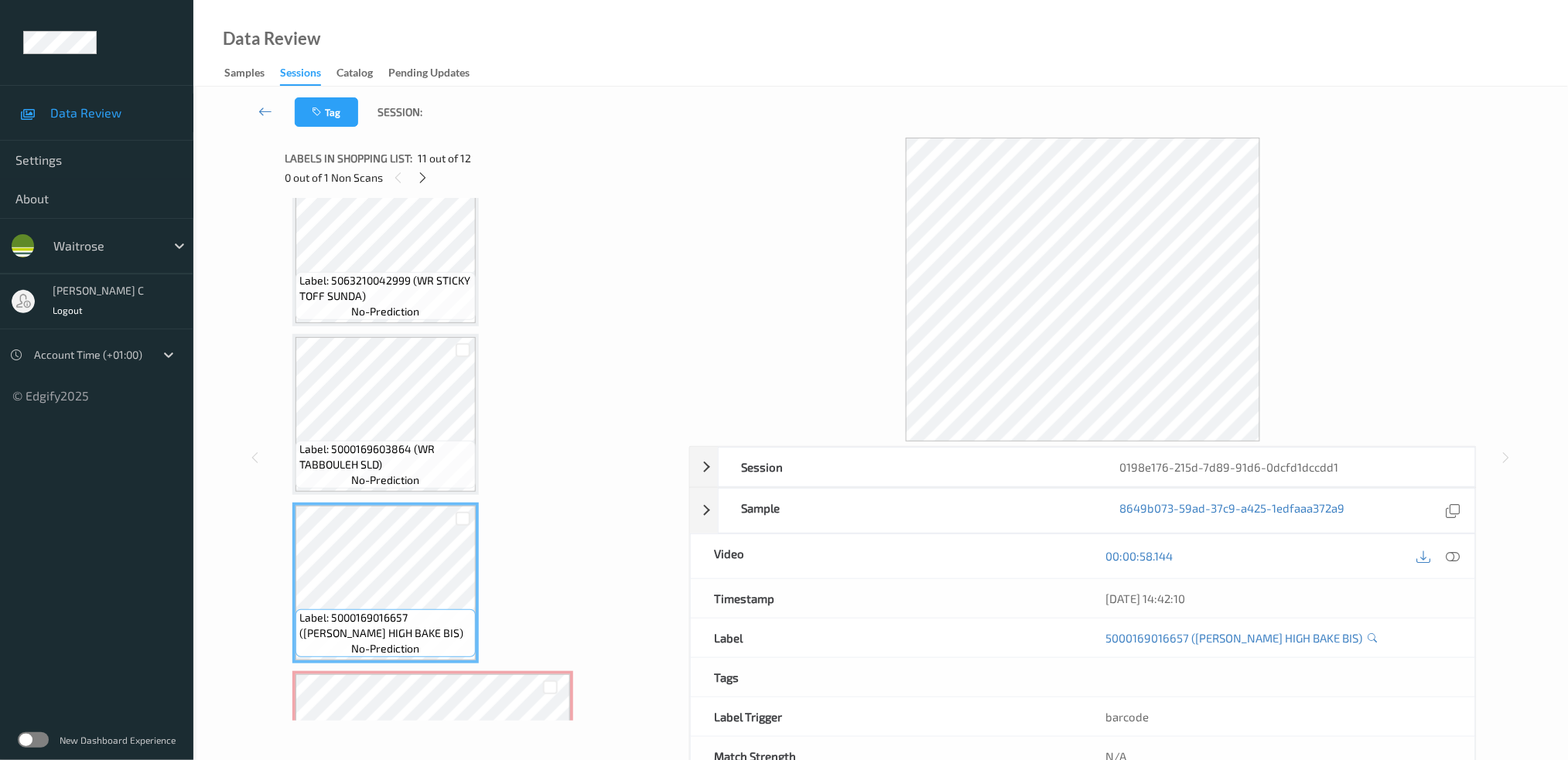
scroll to position [1492, 0]
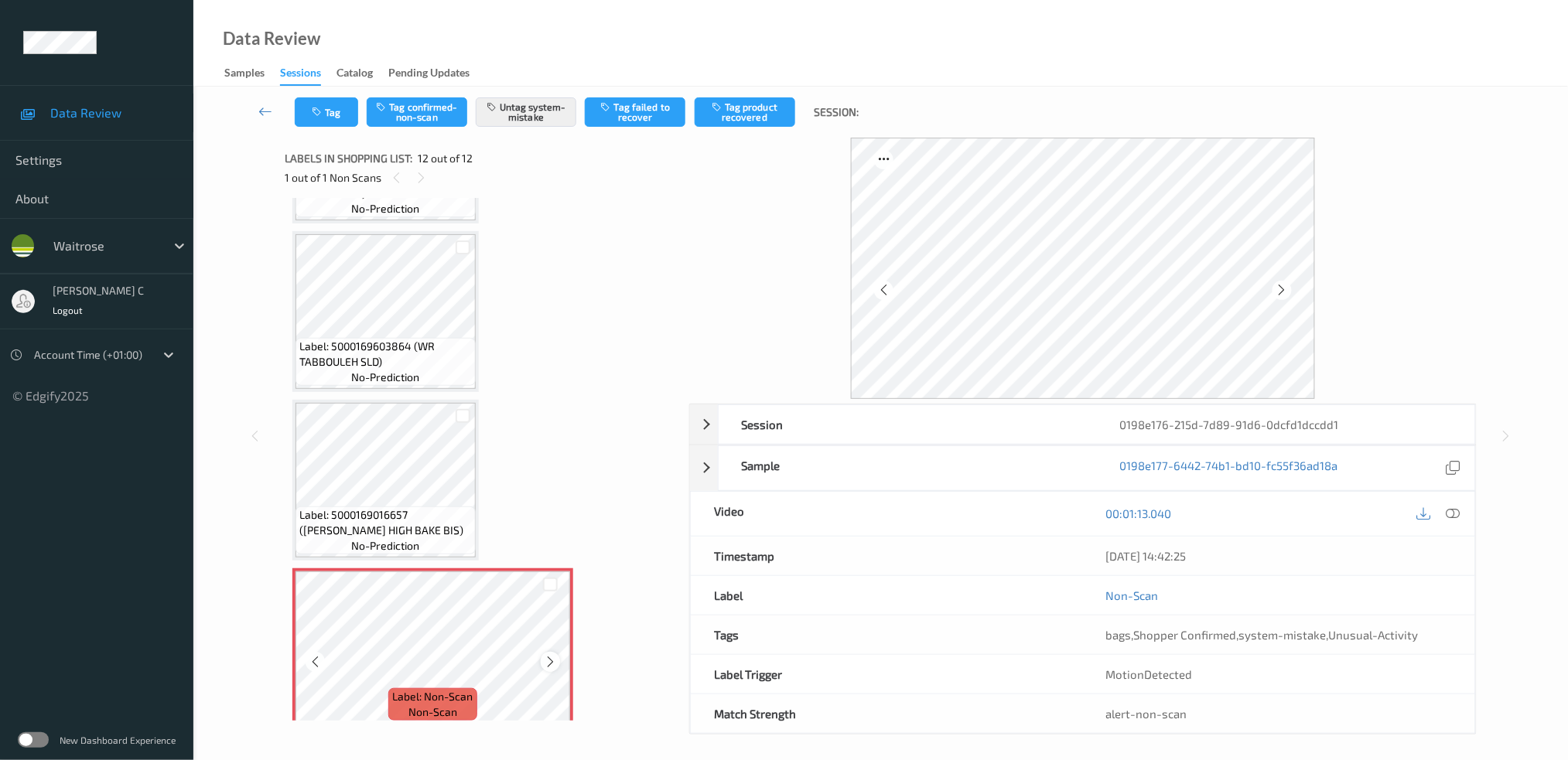
click at [546, 655] on icon at bounding box center [550, 661] width 13 height 14
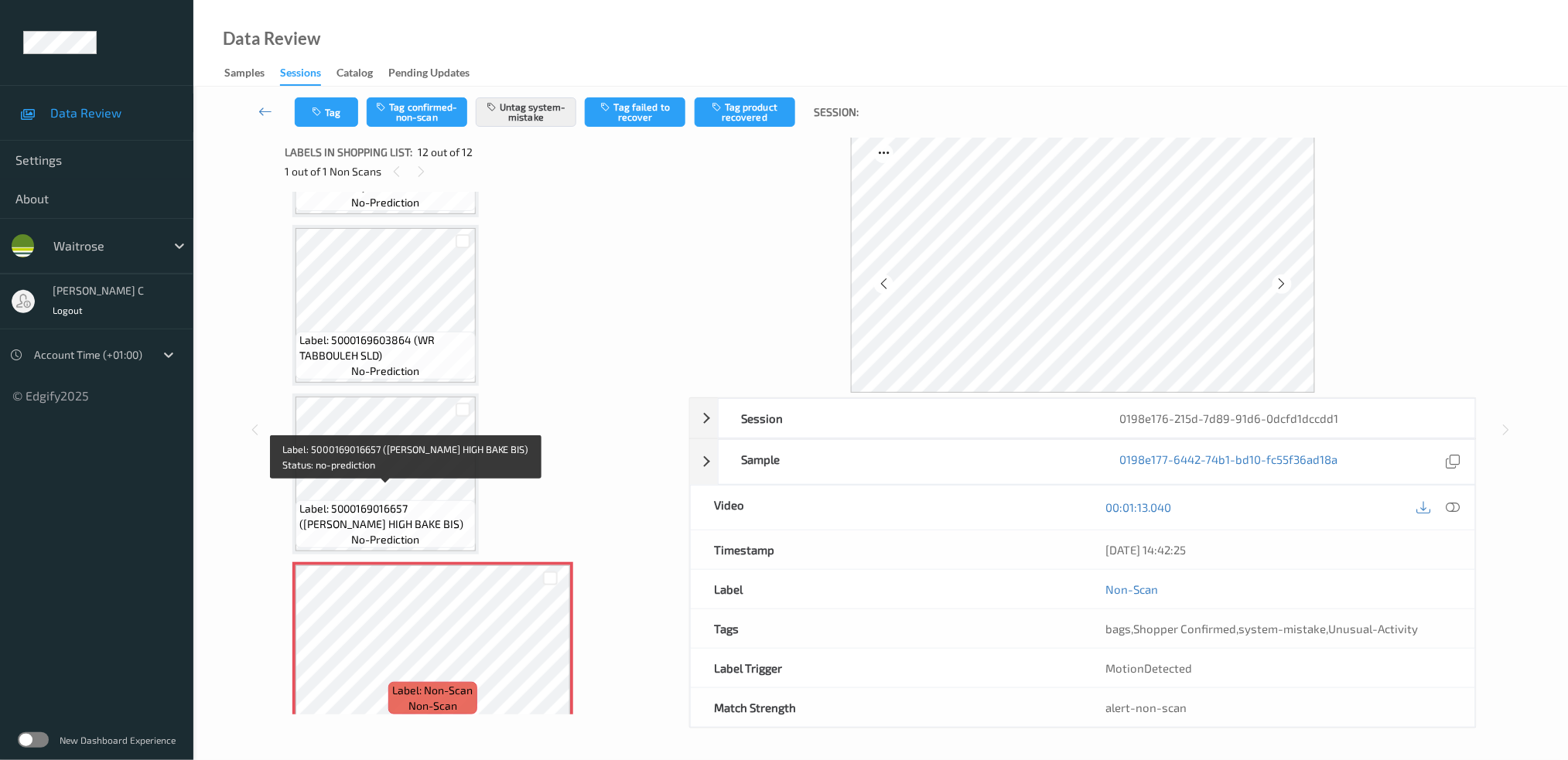
scroll to position [48, 0]
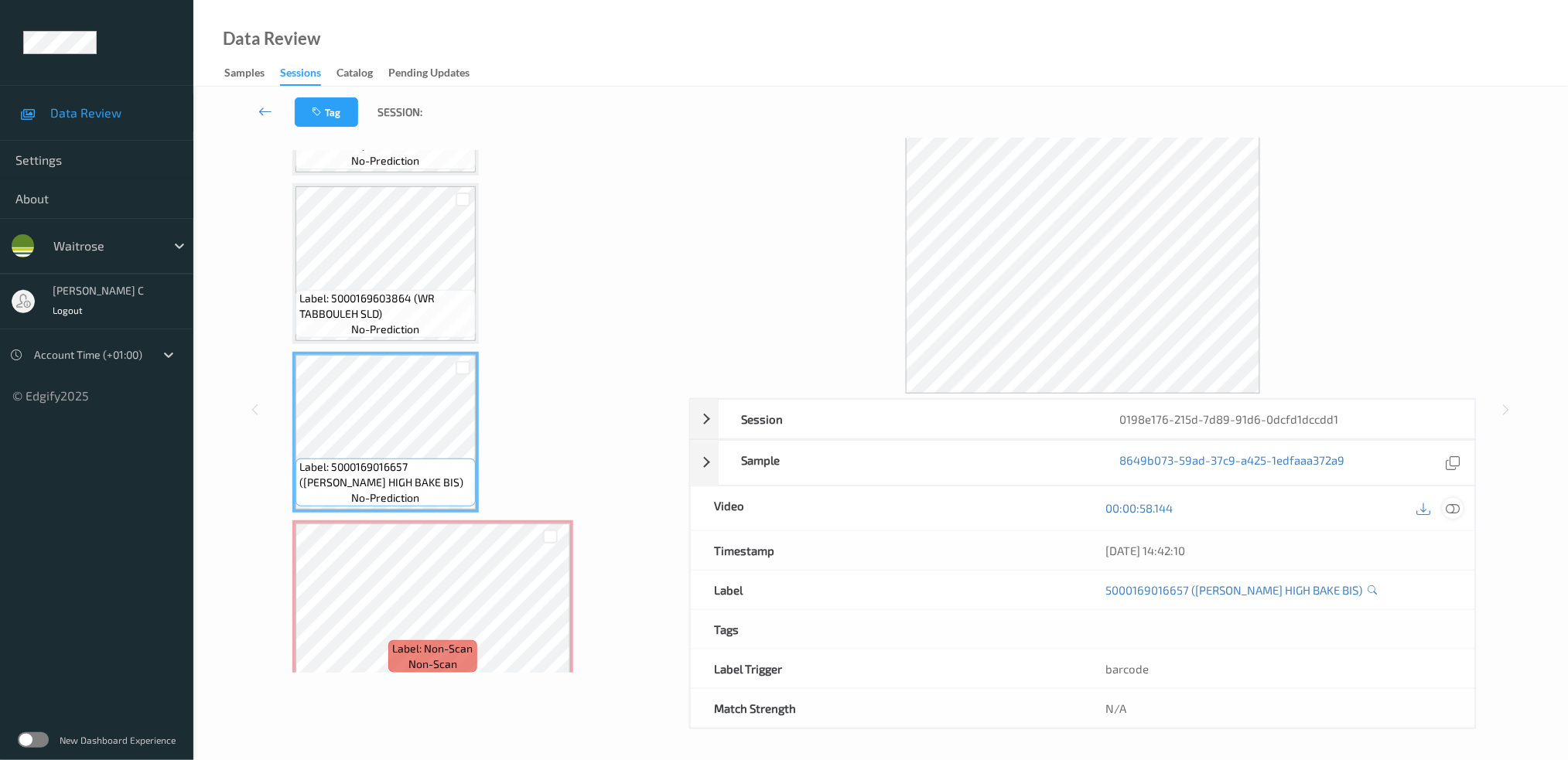
click at [1457, 507] on icon at bounding box center [1453, 508] width 14 height 14
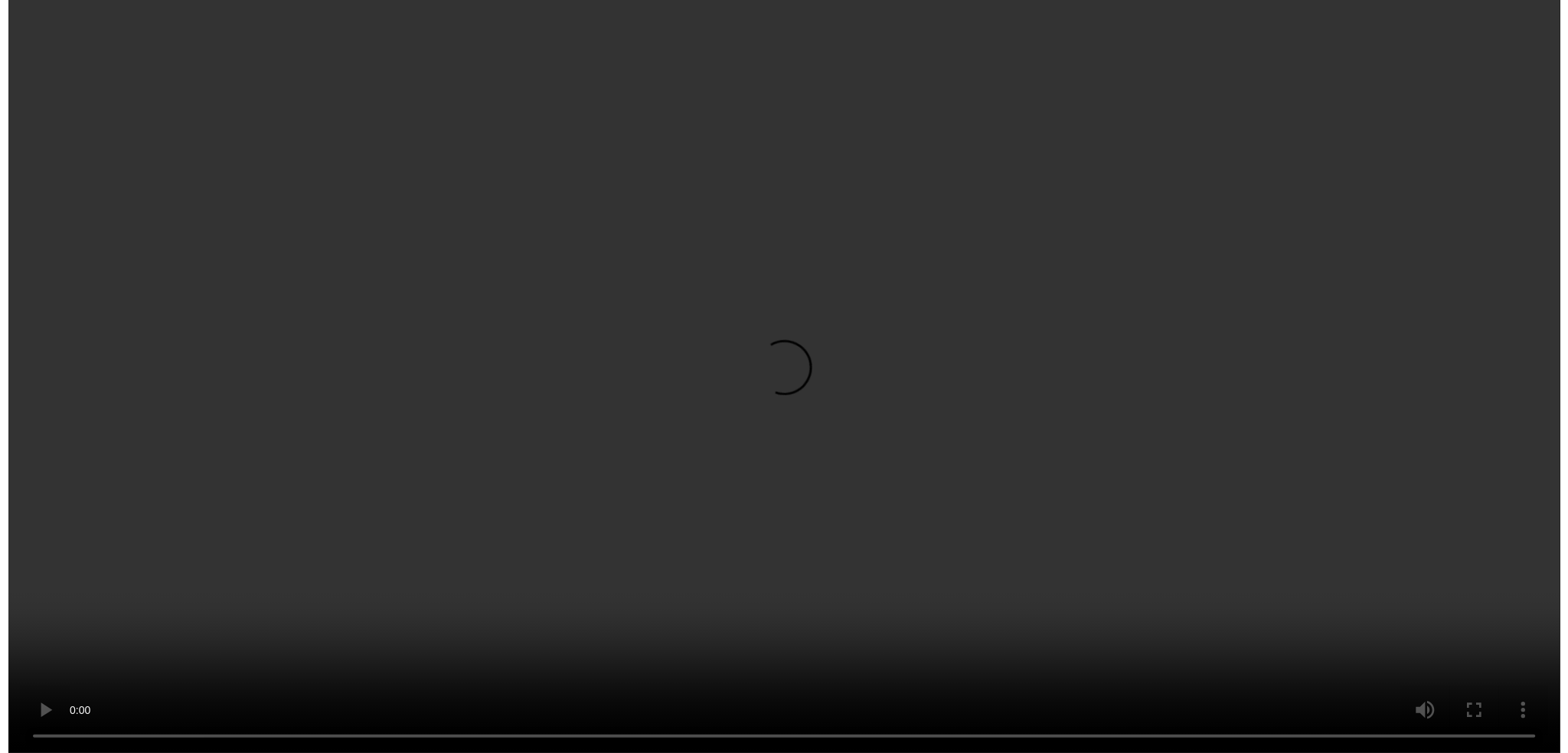
scroll to position [1478, 0]
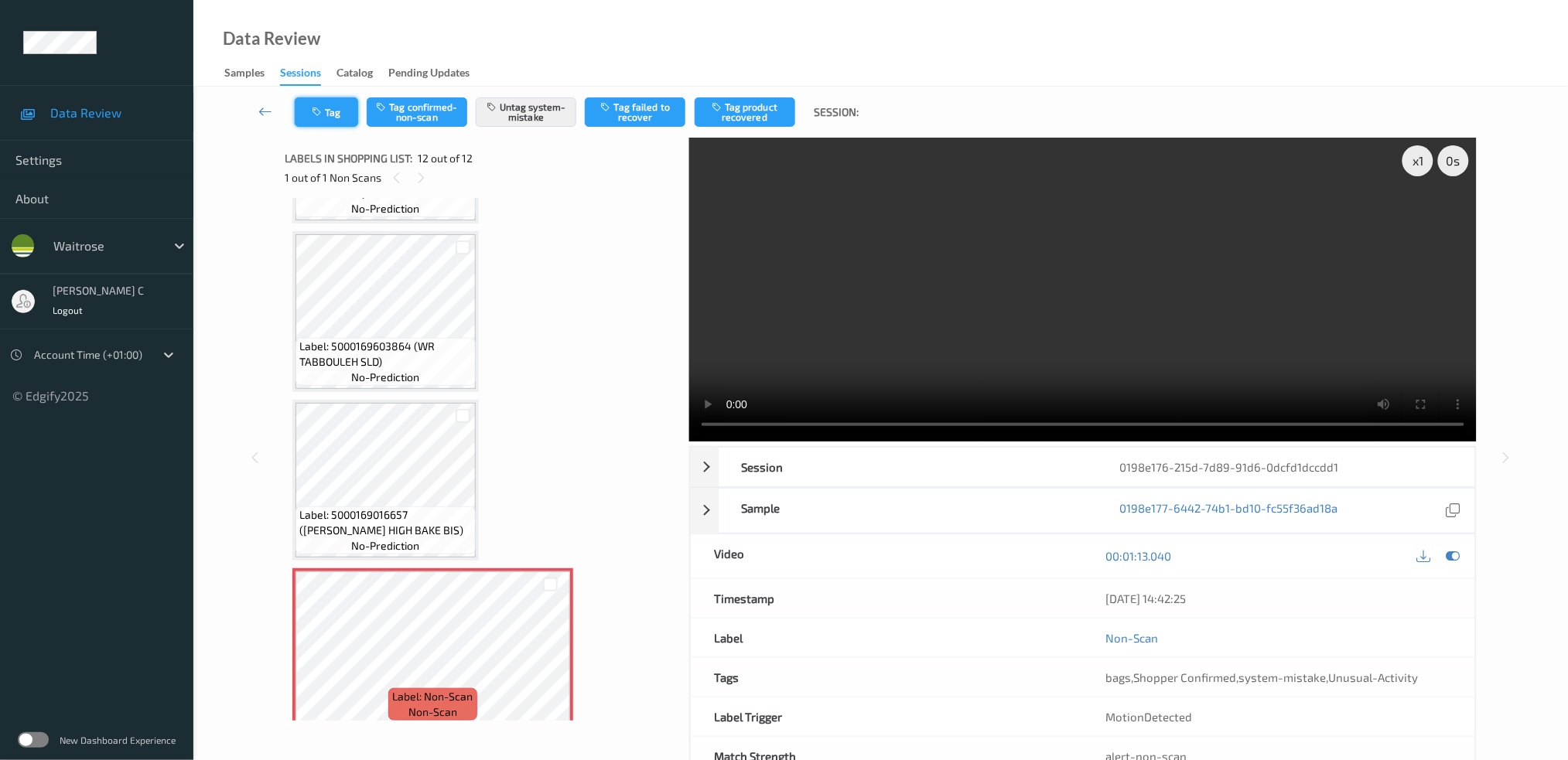
click at [340, 114] on button "Tag" at bounding box center [327, 112] width 64 height 29
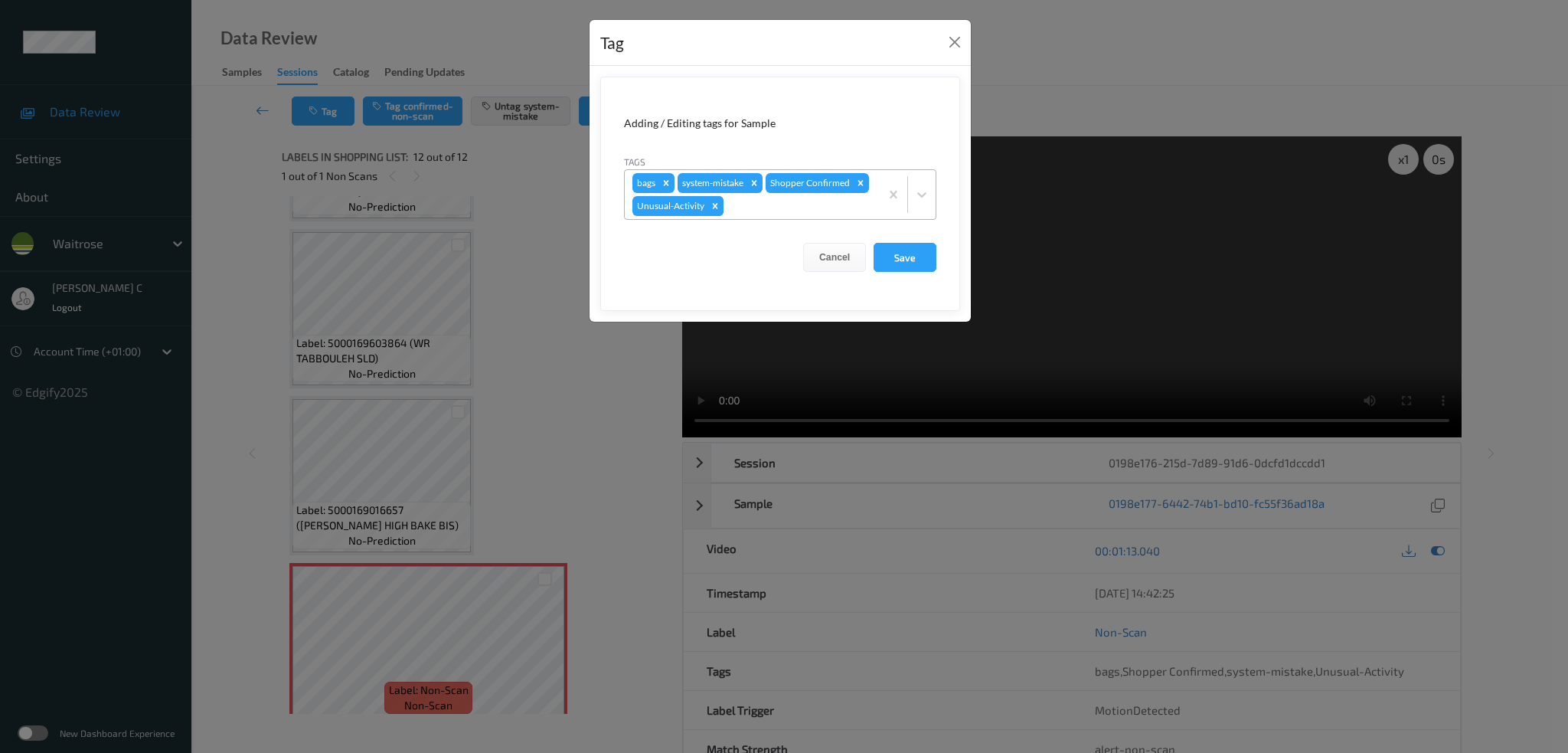
click at [713, 208] on icon "Remove Unusual-Activity" at bounding box center [716, 206] width 5 height 5
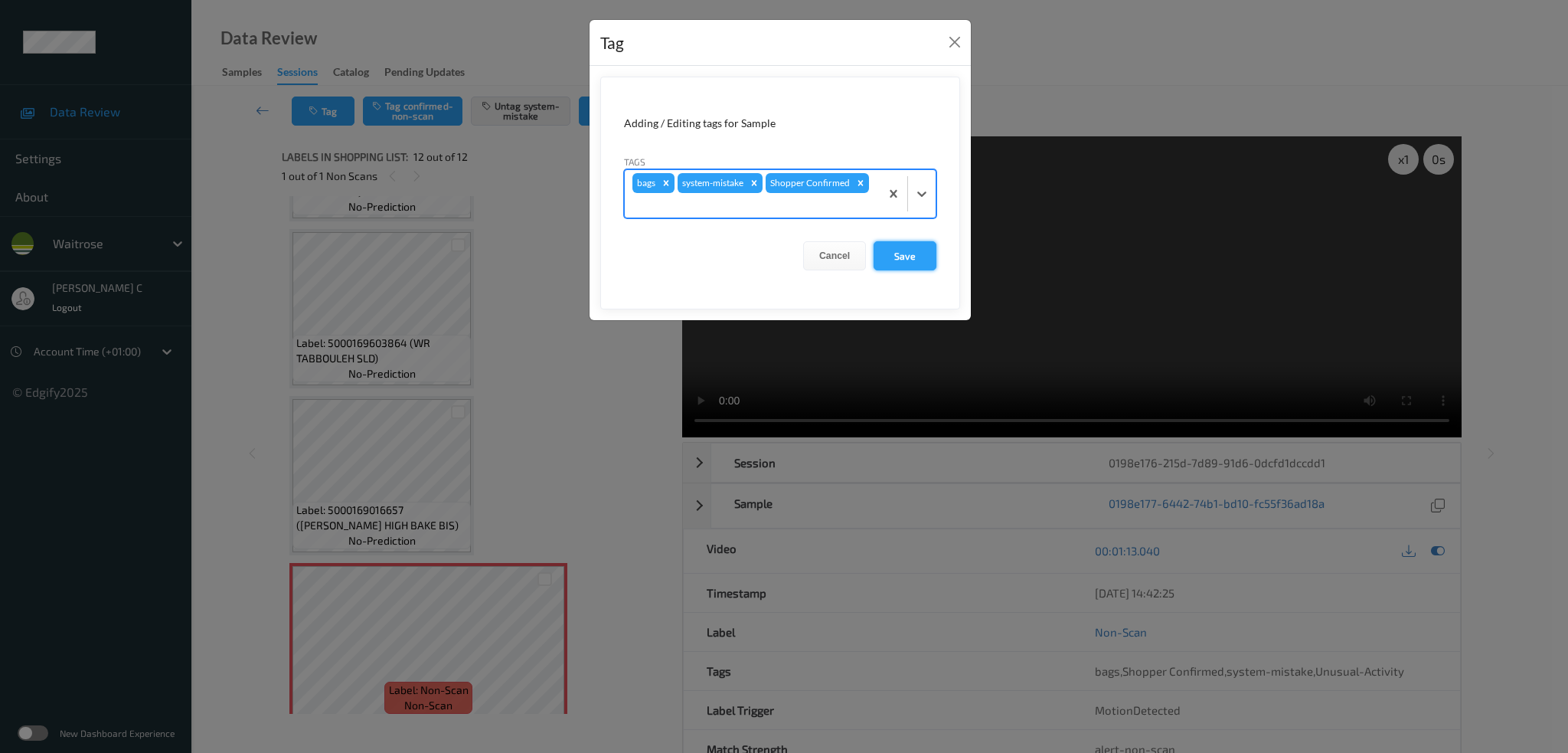
click at [927, 261] on button "Save" at bounding box center [905, 256] width 63 height 29
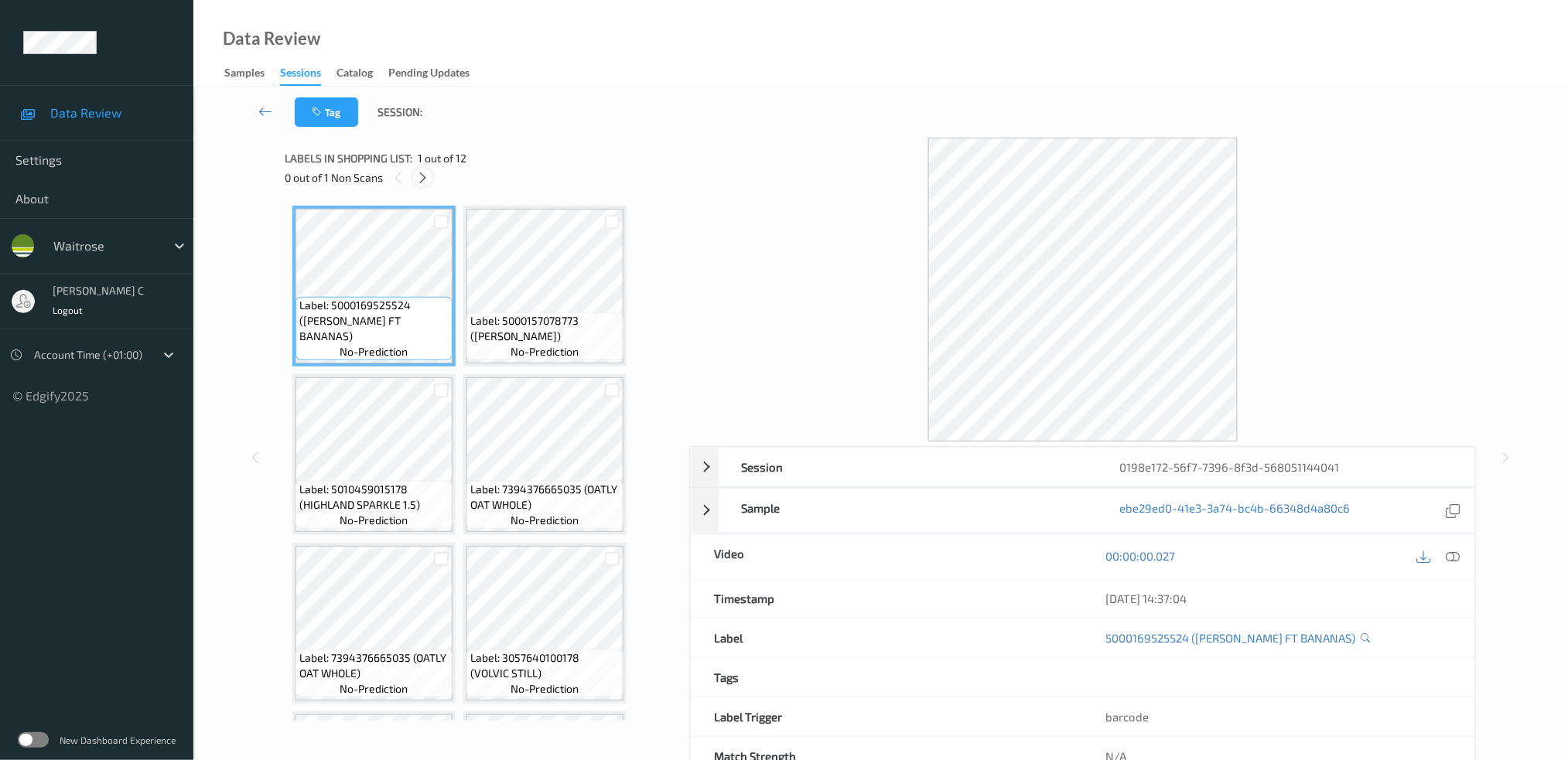
click at [423, 171] on icon at bounding box center [423, 177] width 13 height 14
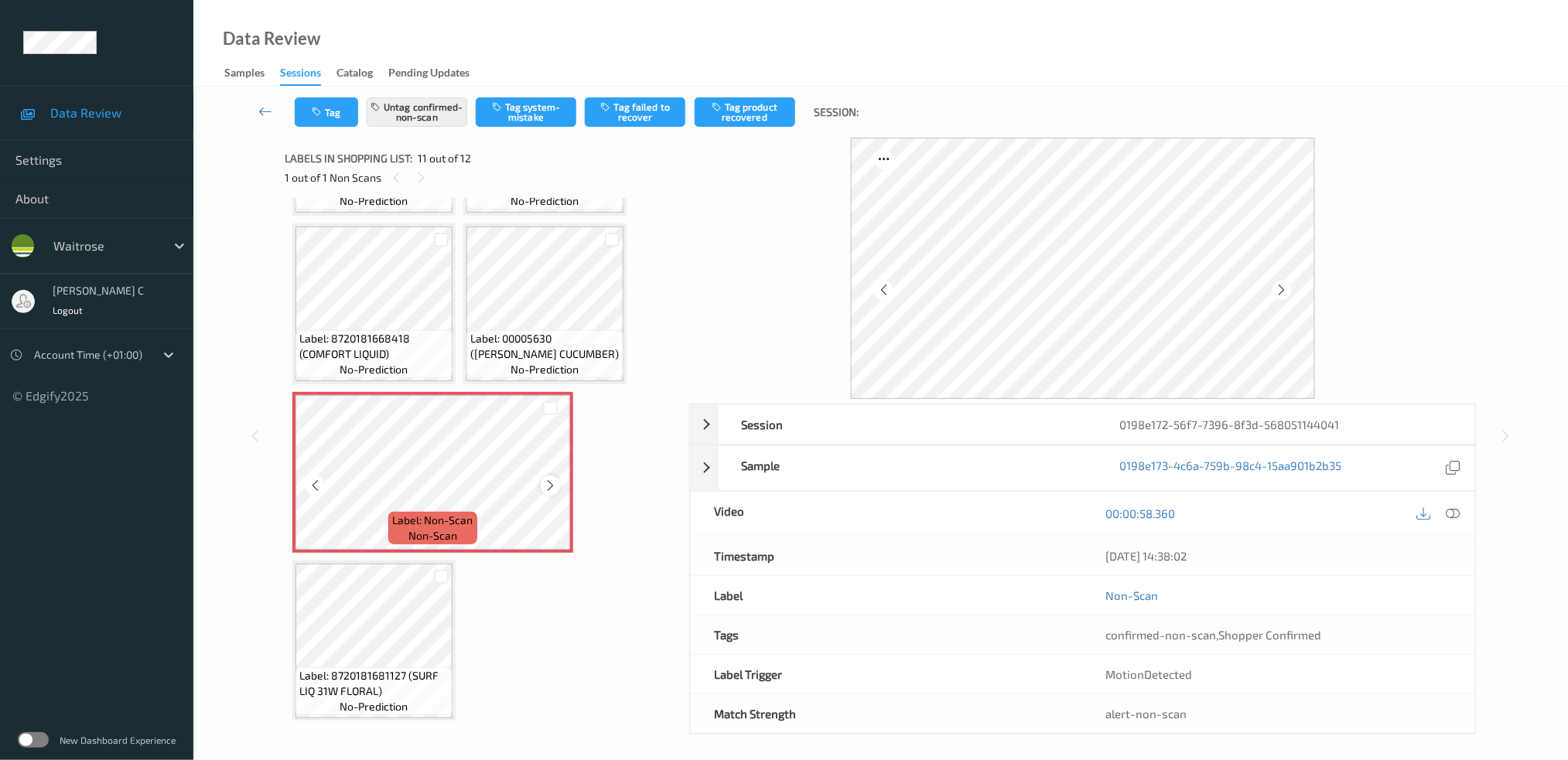
click at [554, 479] on icon at bounding box center [550, 485] width 13 height 14
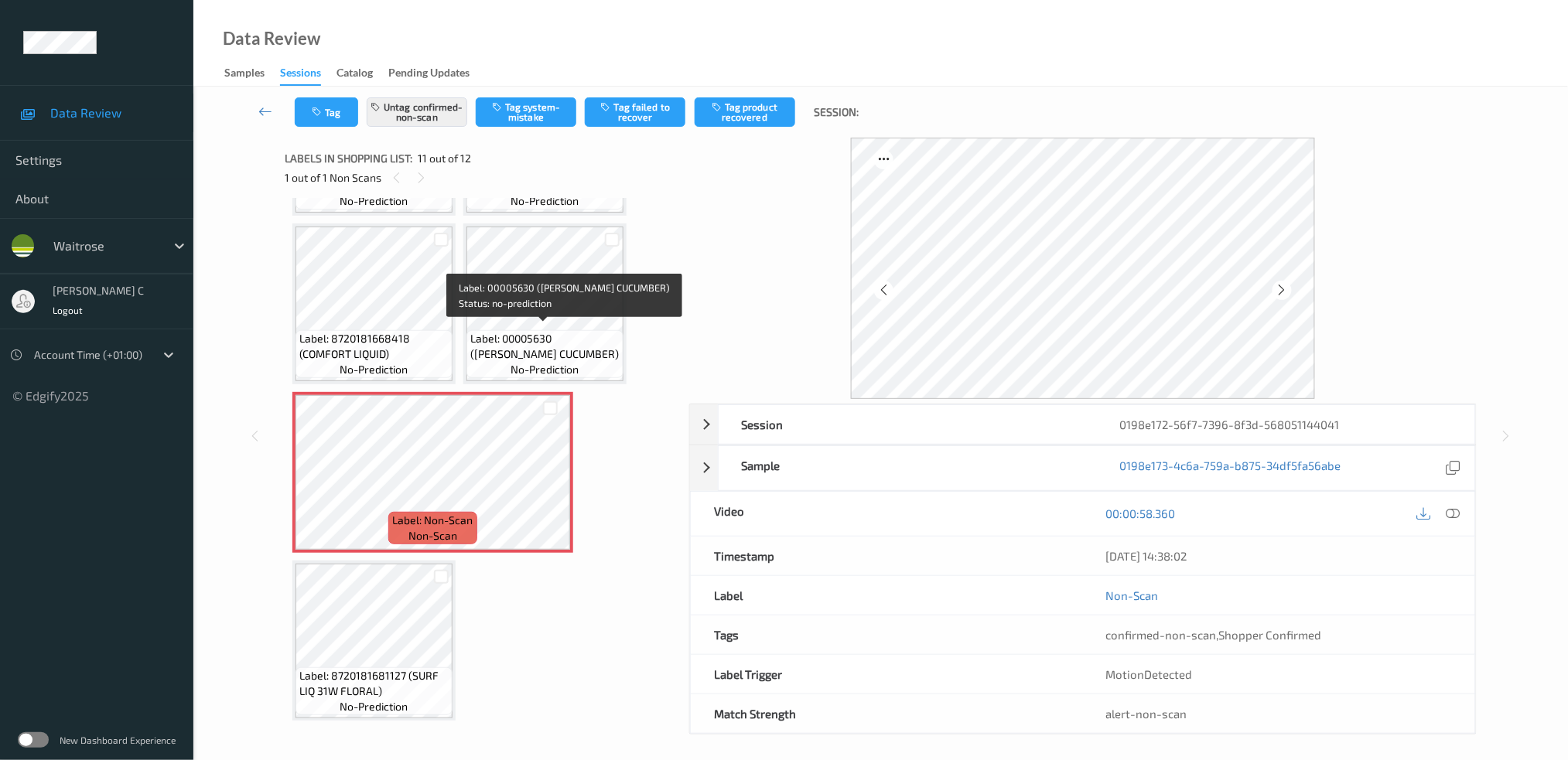
click at [539, 336] on span "Label: 00005630 (WR ESS CUCUMBER)" at bounding box center [544, 346] width 150 height 31
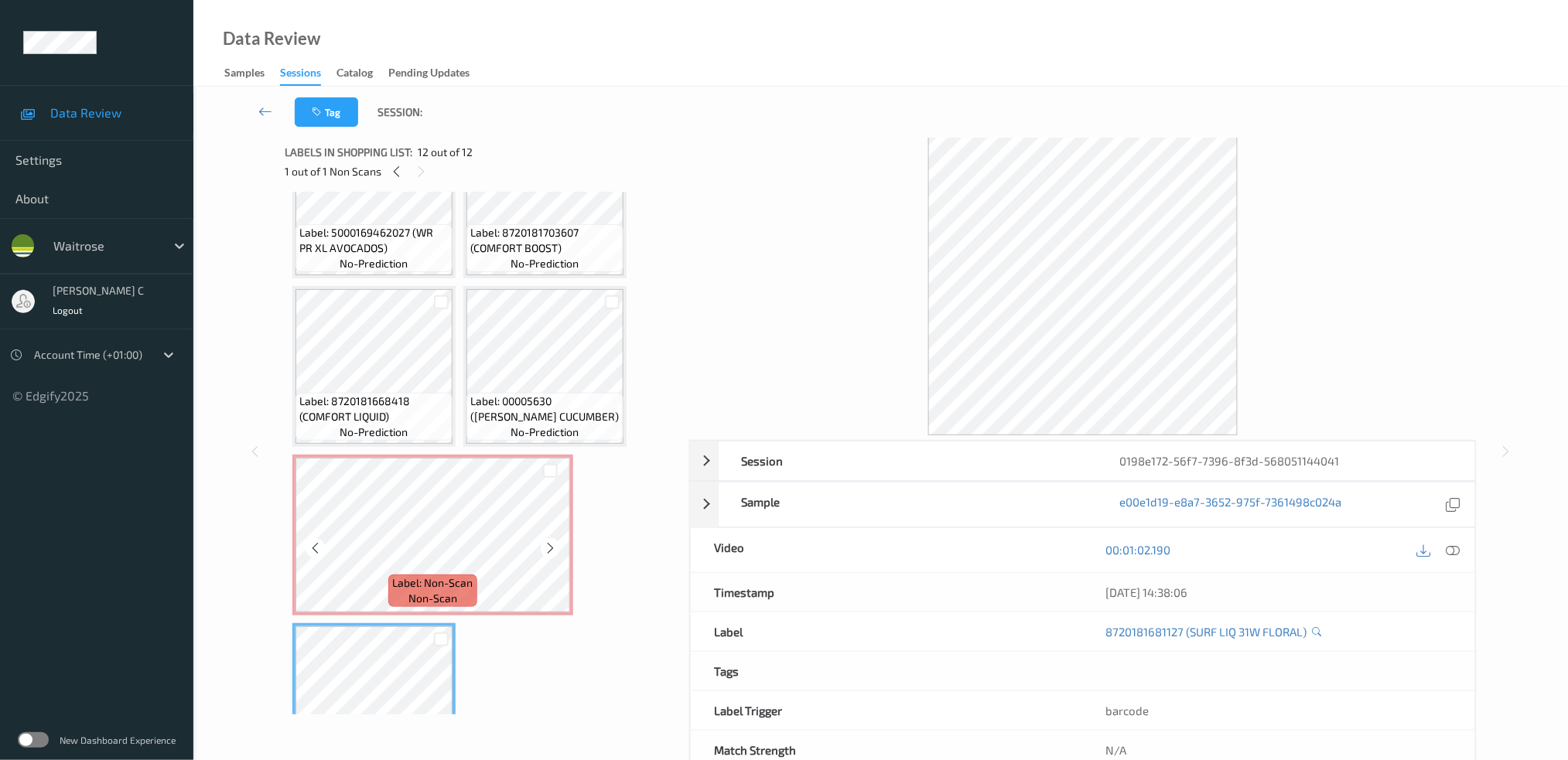
scroll to position [552, 0]
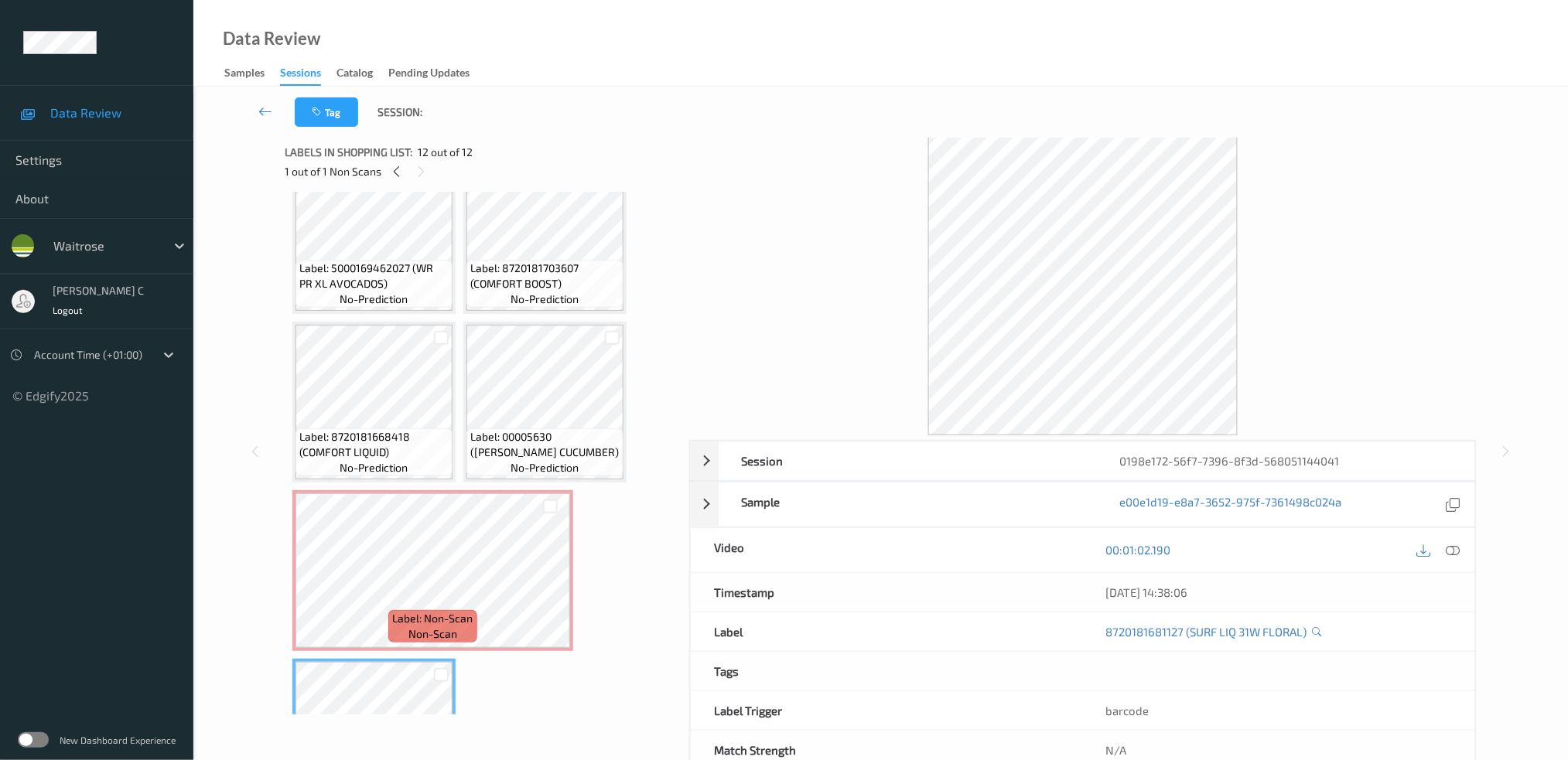
click at [387, 460] on span "no-prediction" at bounding box center [374, 467] width 68 height 15
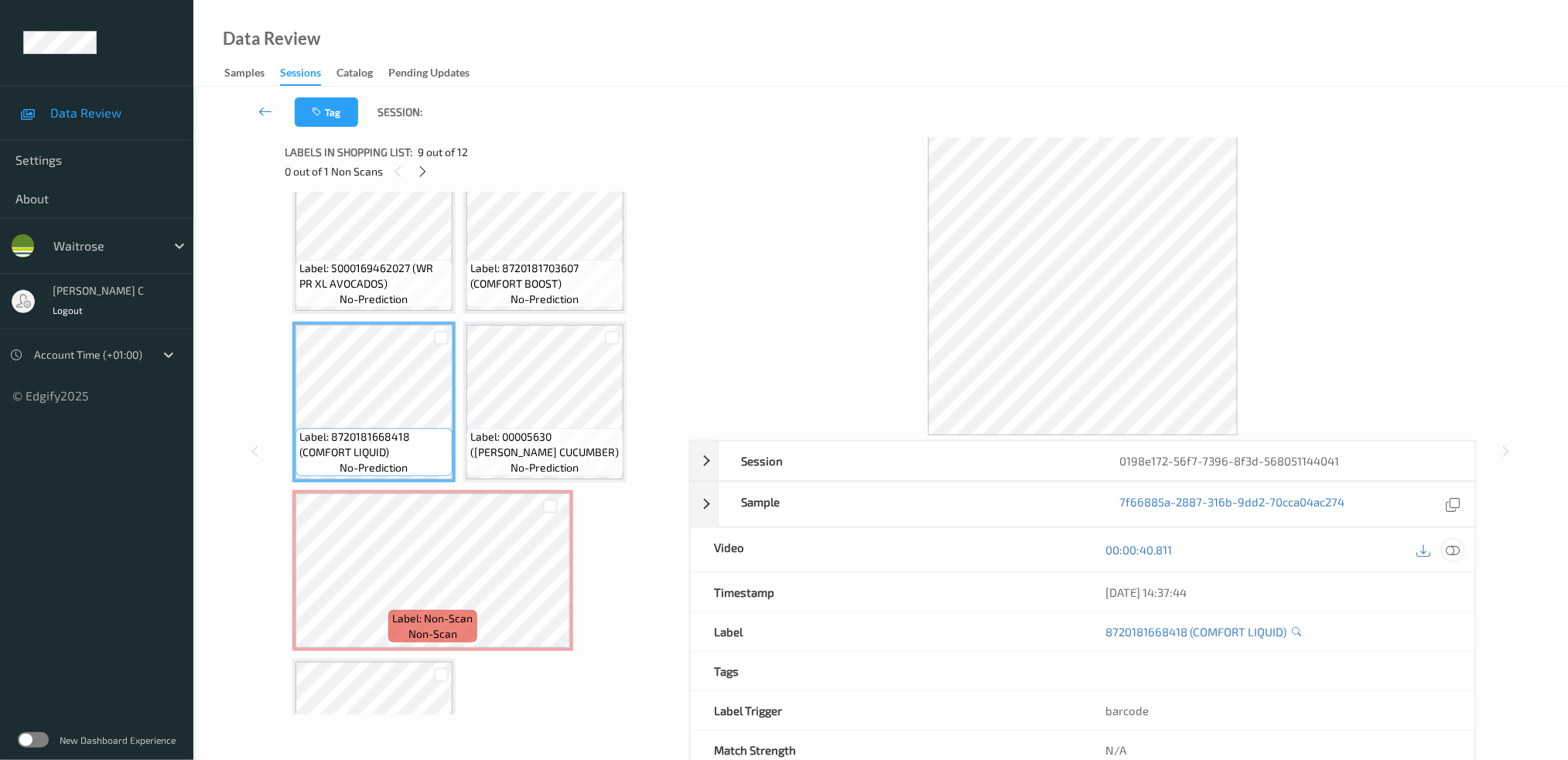
click at [1458, 551] on icon at bounding box center [1453, 550] width 14 height 14
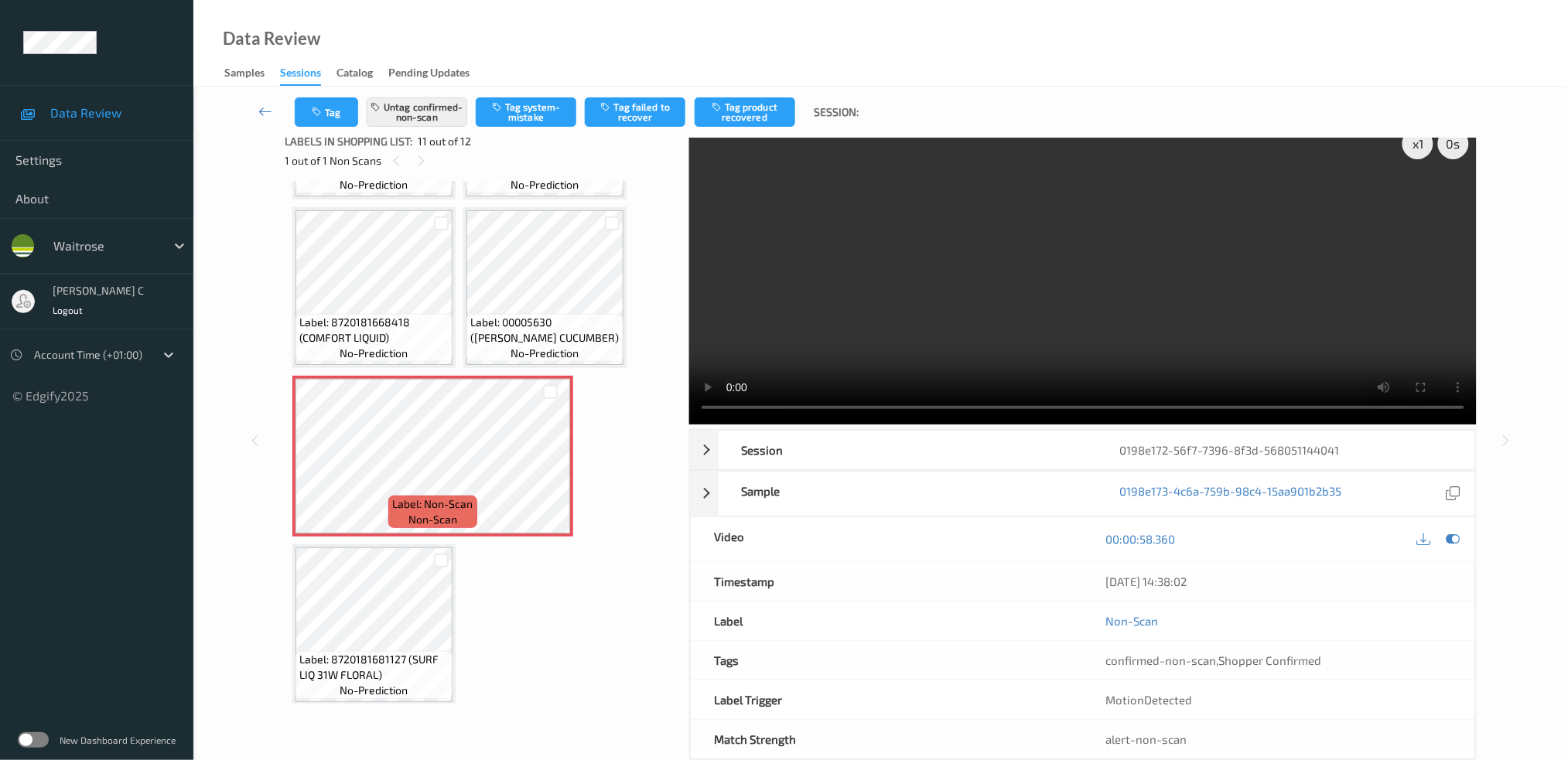
scroll to position [0, 0]
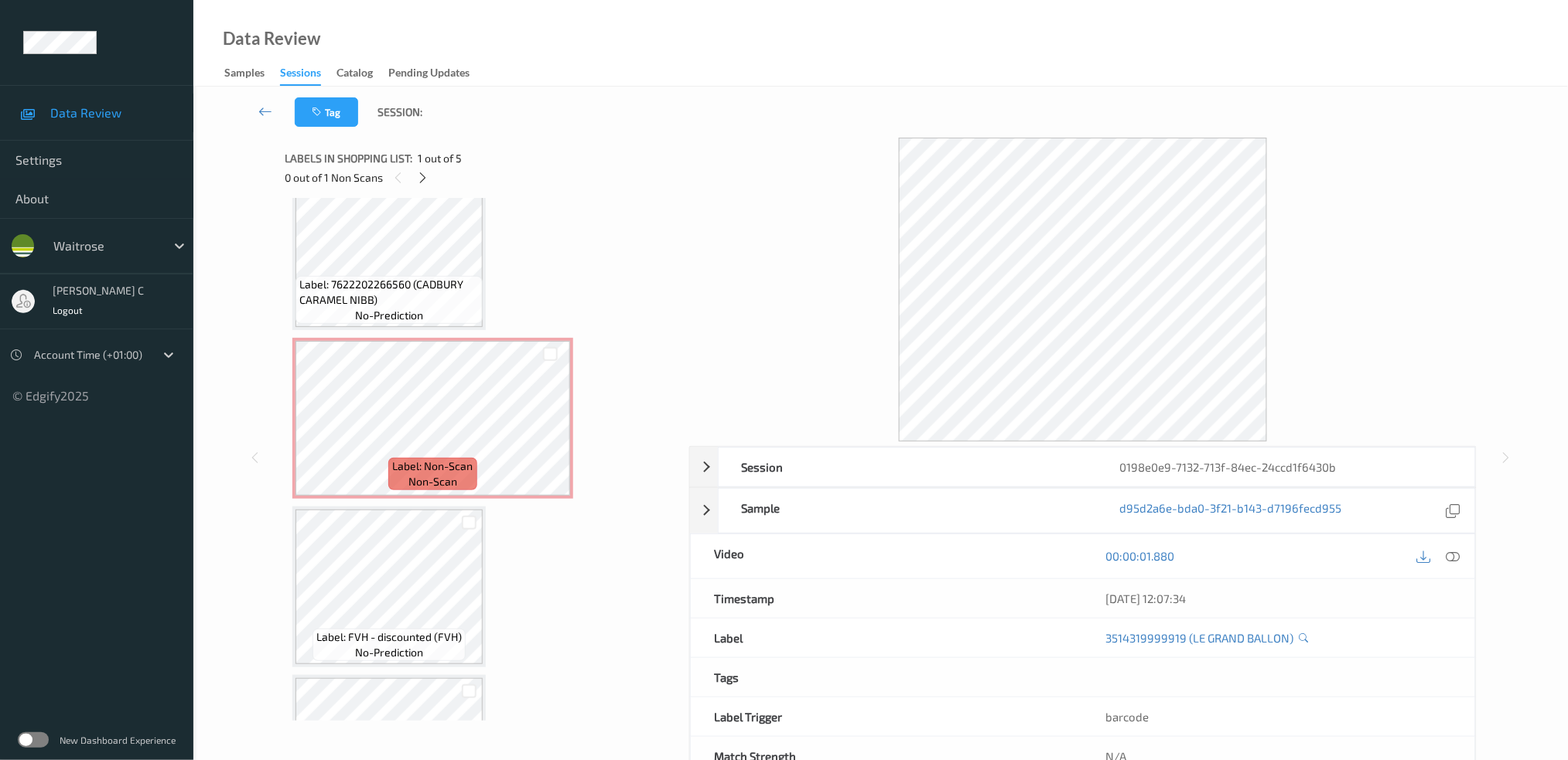
scroll to position [206, 0]
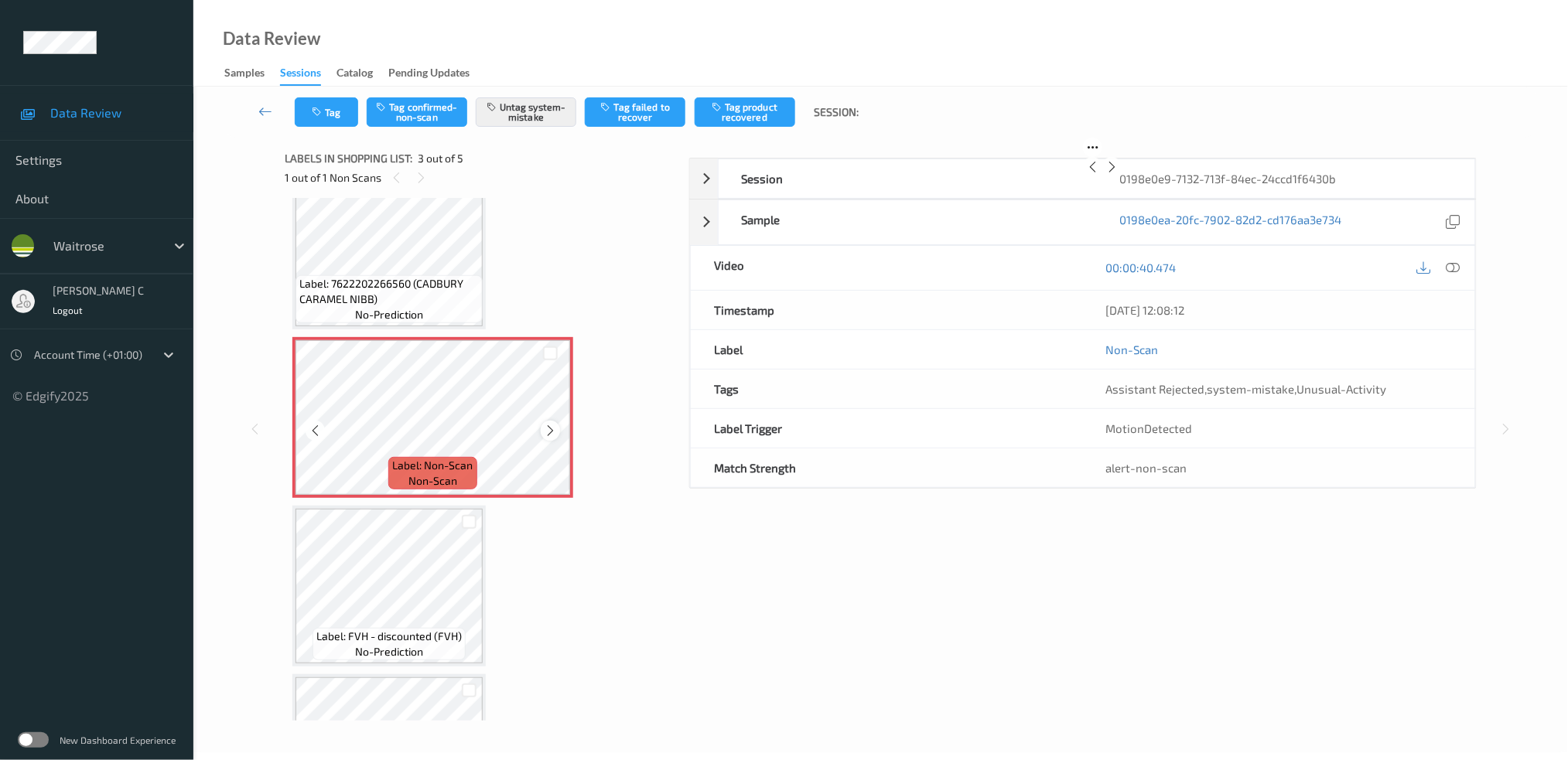
click at [549, 426] on icon at bounding box center [550, 430] width 13 height 14
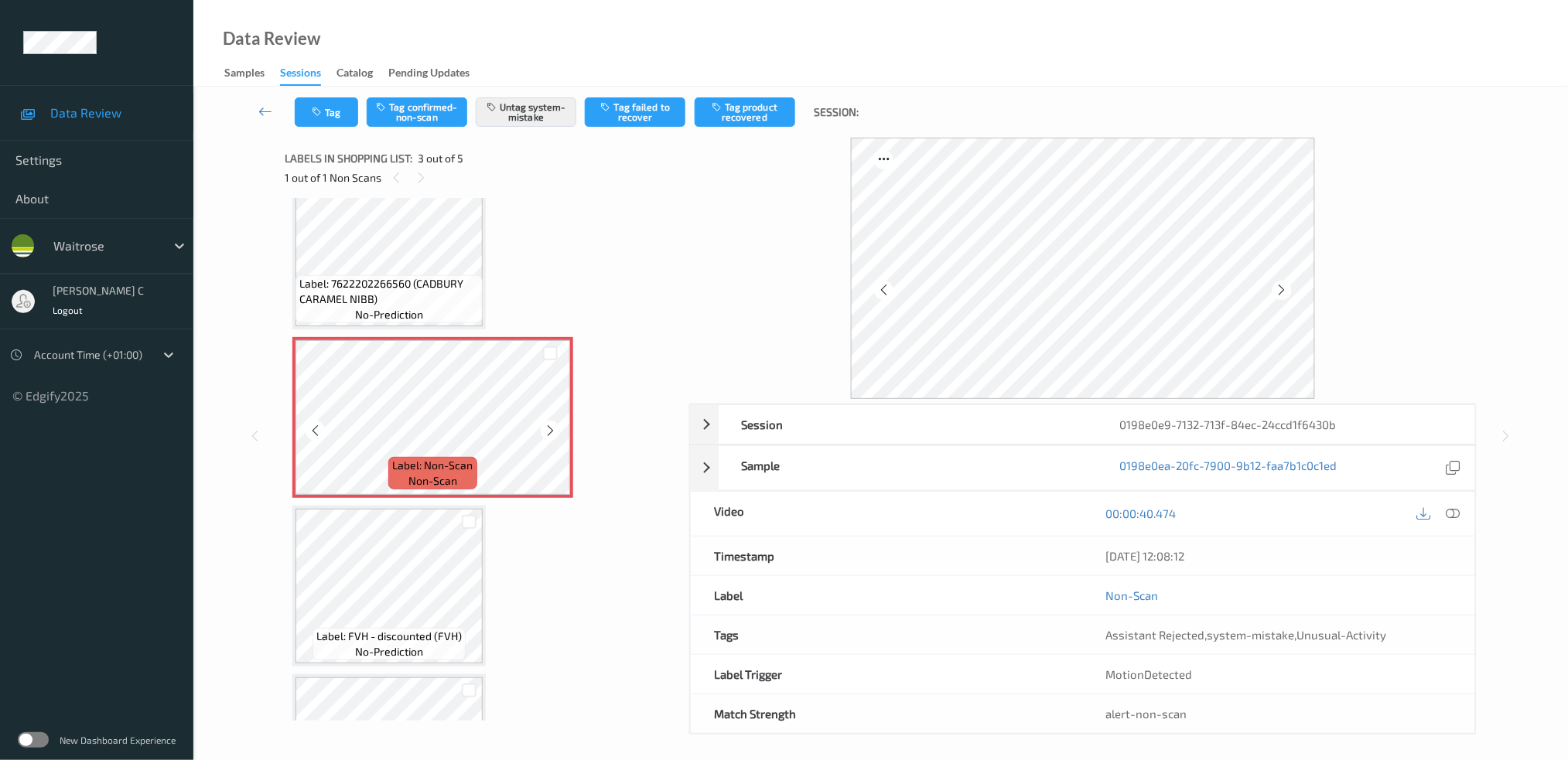
click at [549, 426] on icon at bounding box center [550, 430] width 13 height 14
click at [416, 307] on span "no-prediction" at bounding box center [388, 315] width 68 height 15
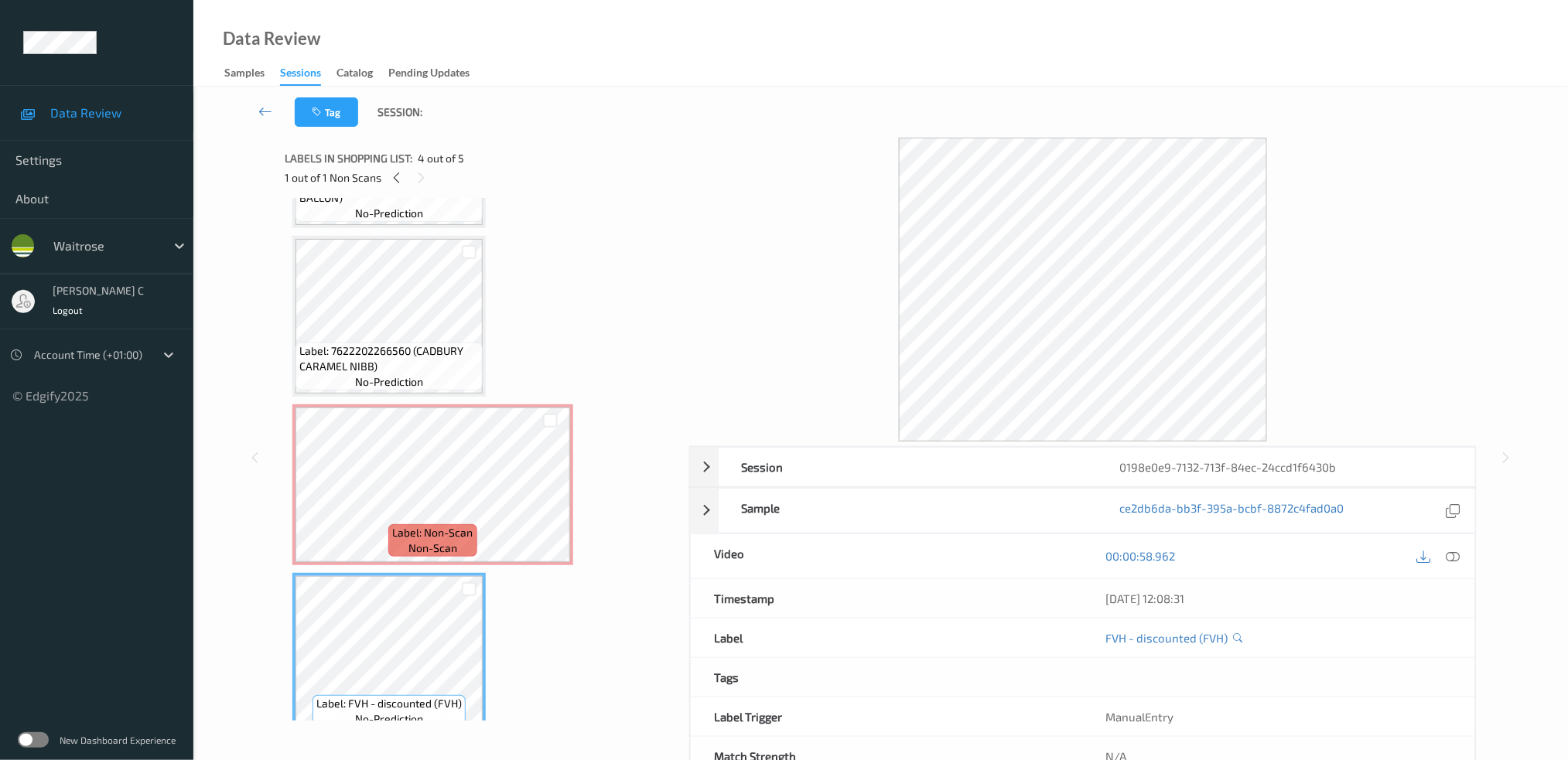
scroll to position [102, 0]
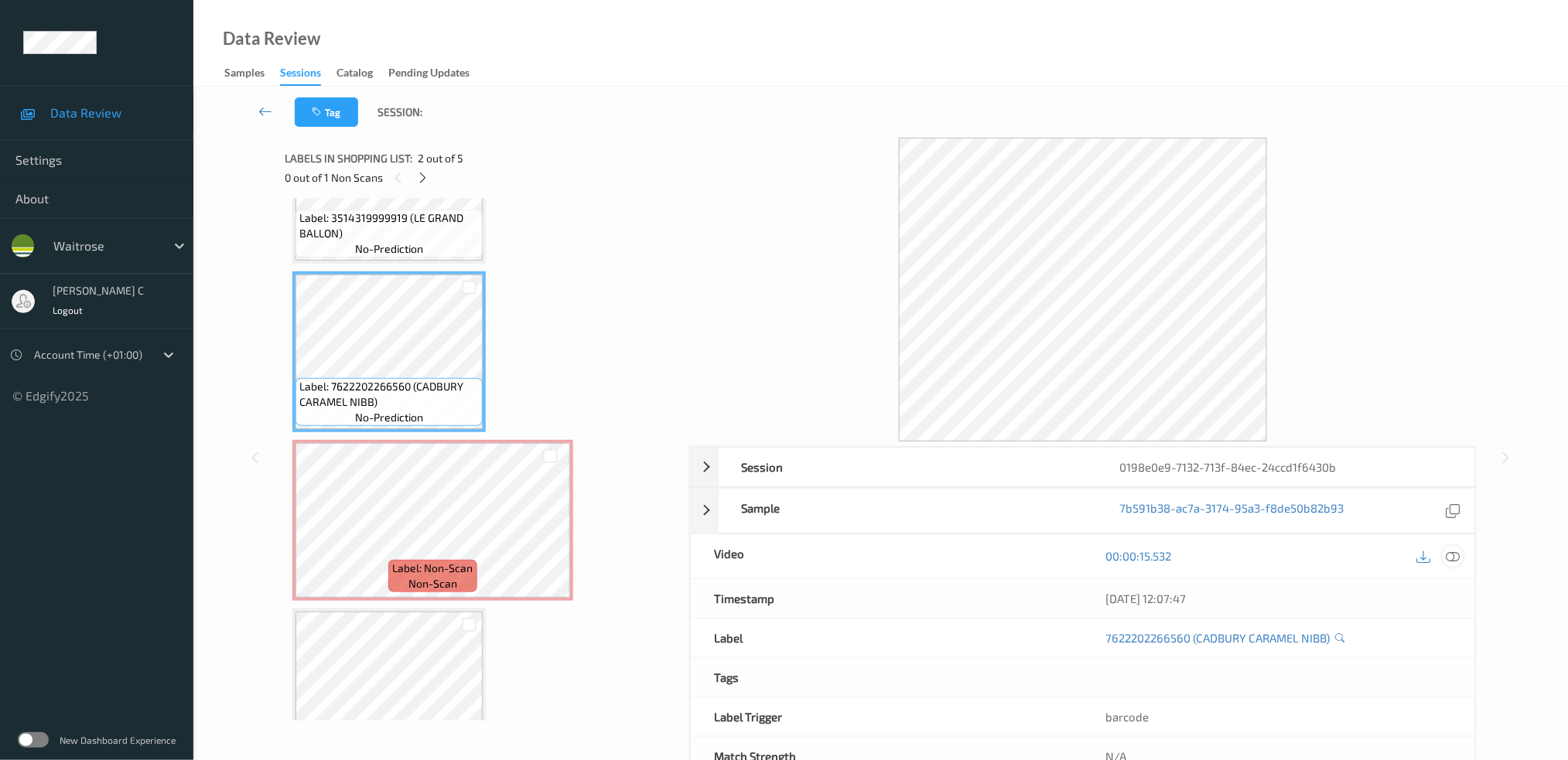
click at [1448, 552] on icon at bounding box center [1453, 555] width 14 height 14
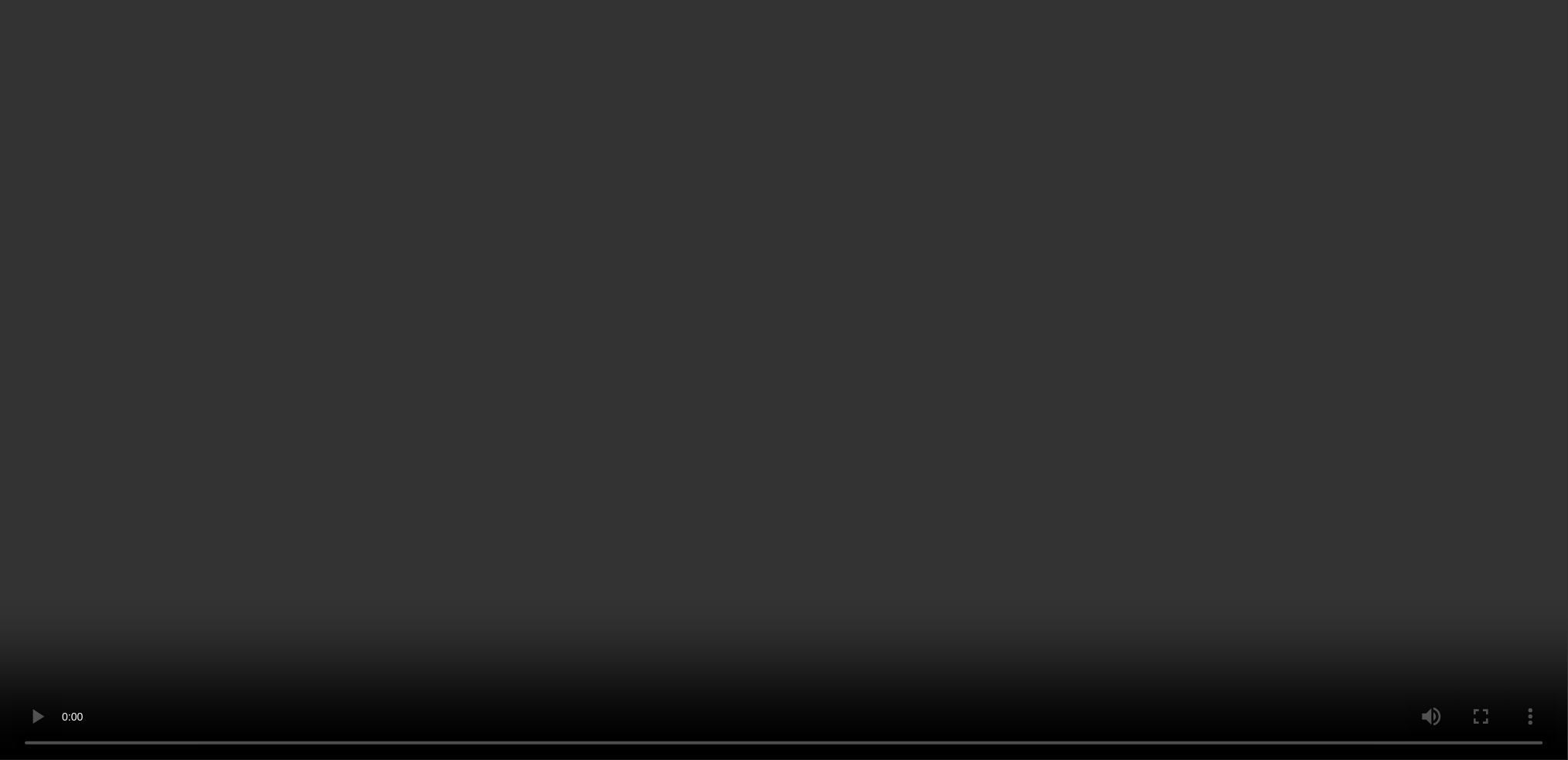
scroll to position [206, 0]
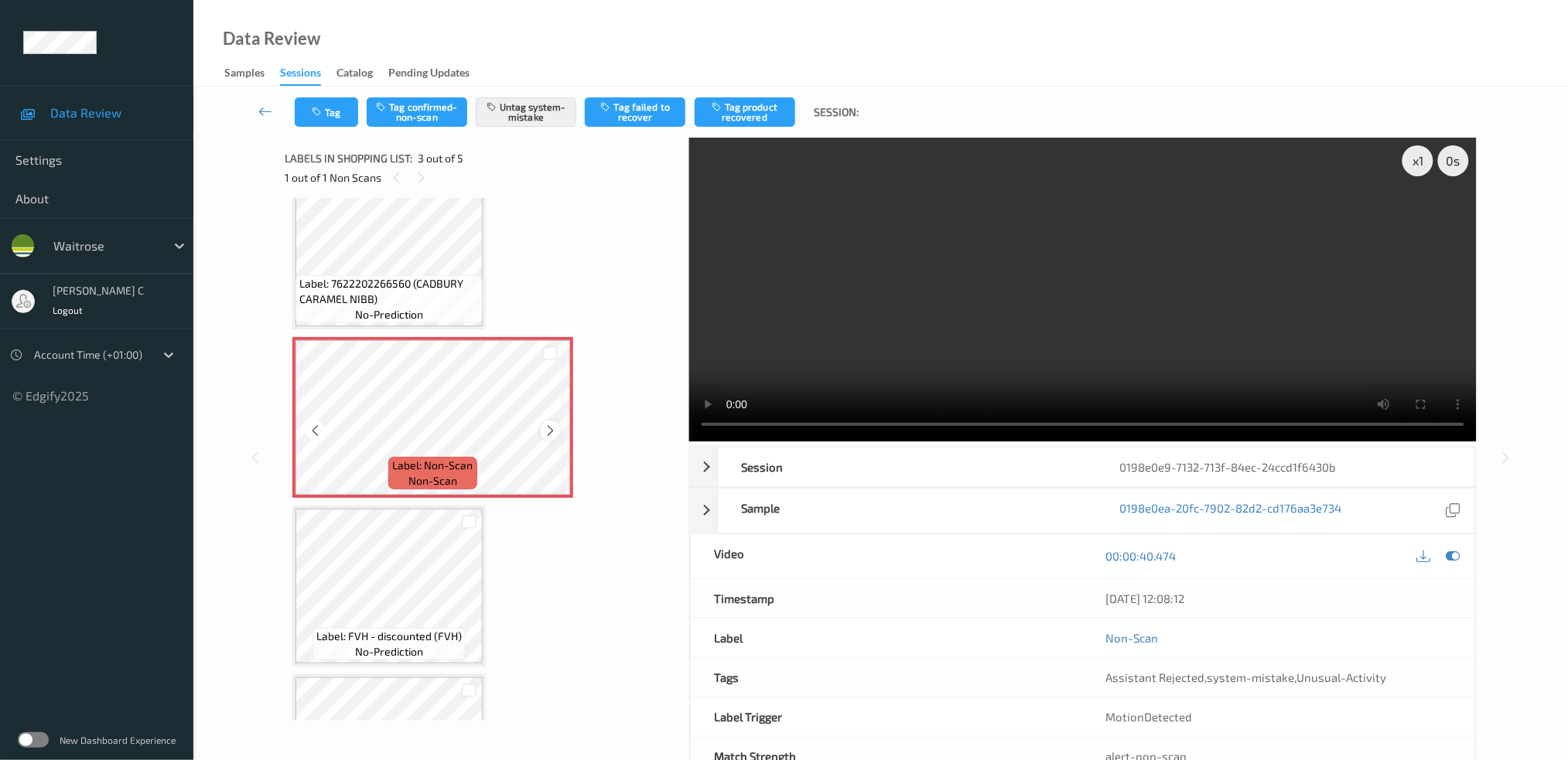
click at [550, 427] on icon at bounding box center [550, 430] width 13 height 14
click at [550, 428] on icon at bounding box center [550, 430] width 13 height 14
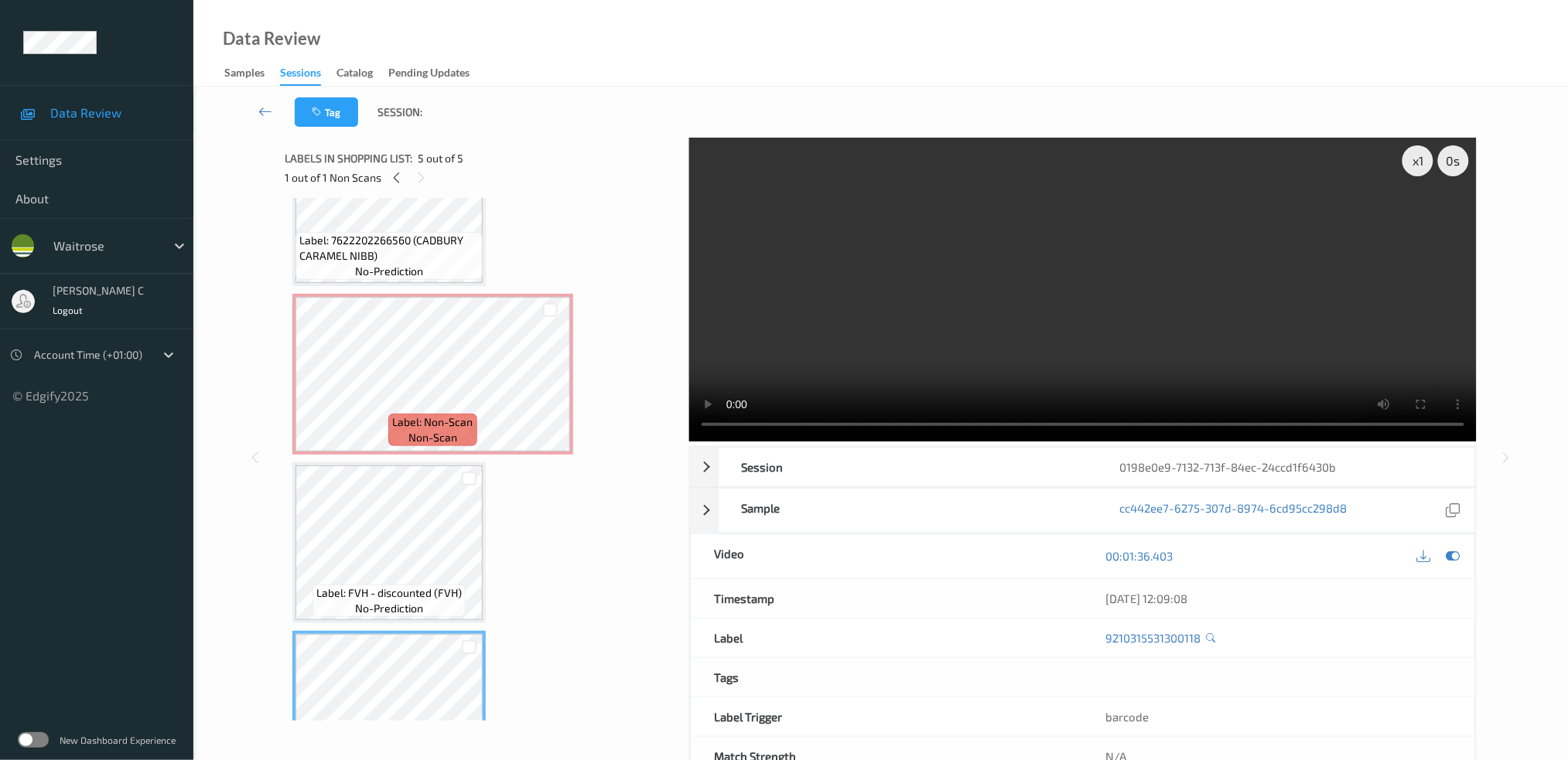
scroll to position [218, 0]
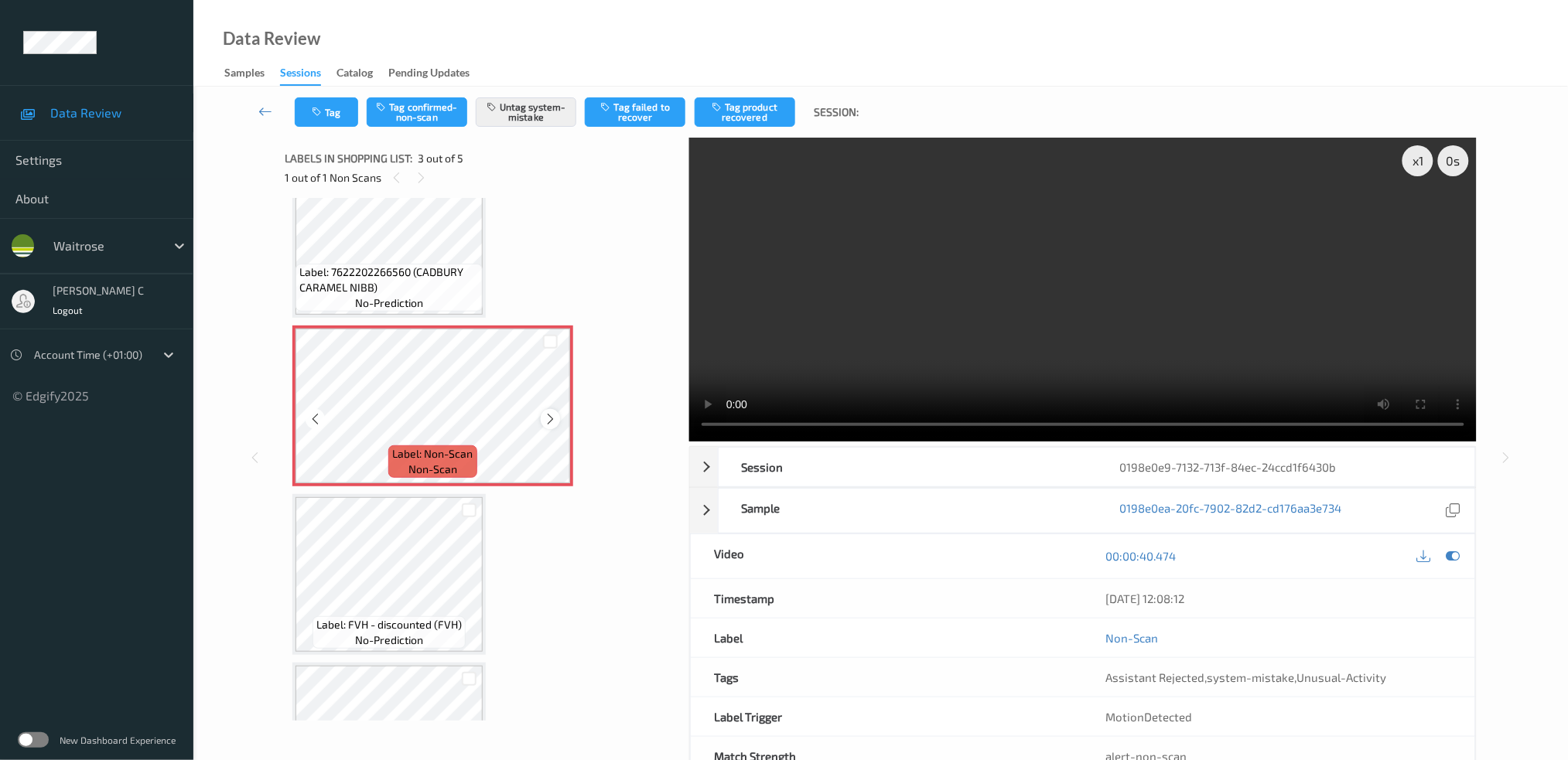
click at [547, 413] on icon at bounding box center [550, 419] width 13 height 14
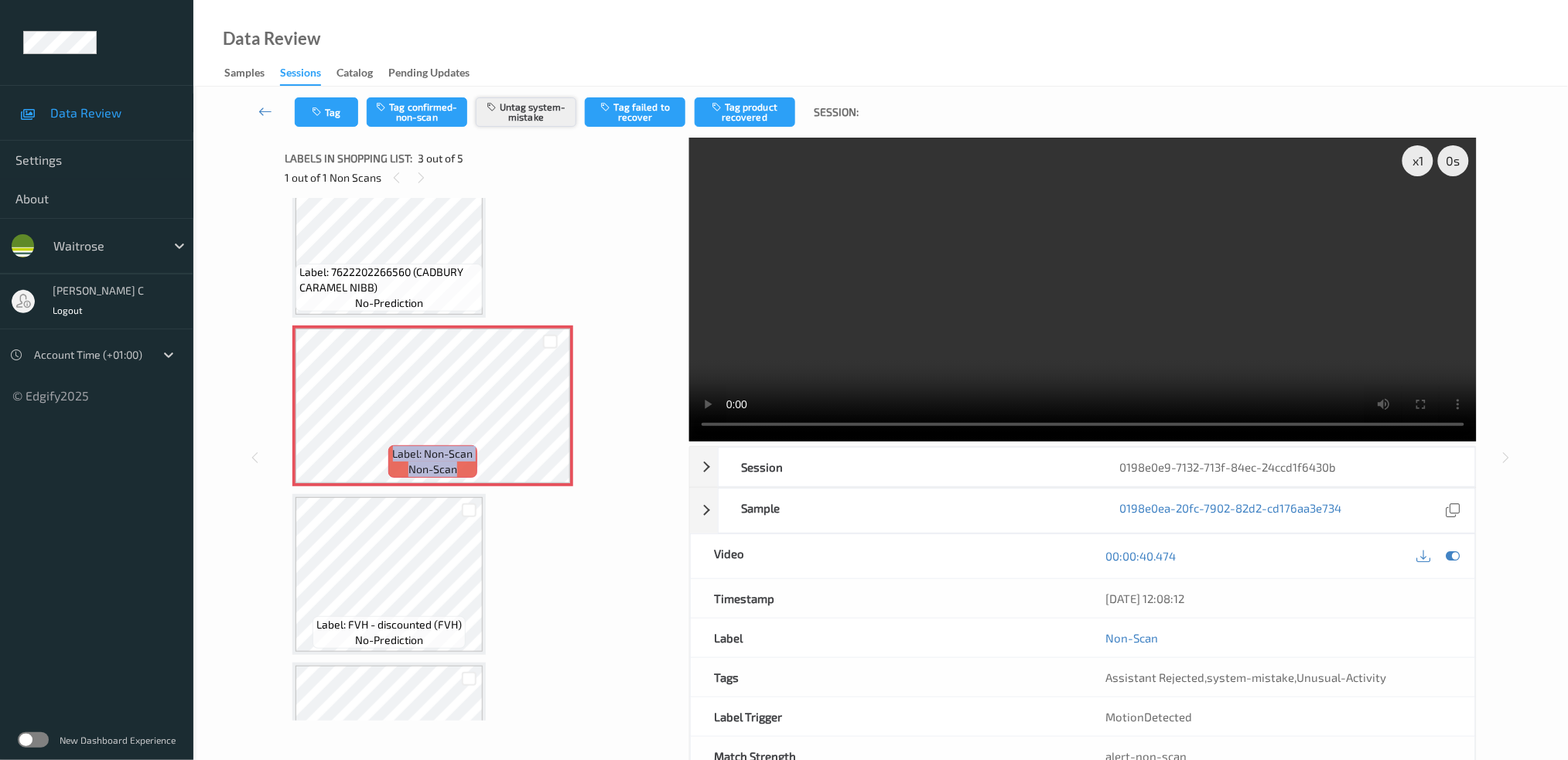
click at [553, 109] on button "Untag system-mistake" at bounding box center [525, 112] width 101 height 29
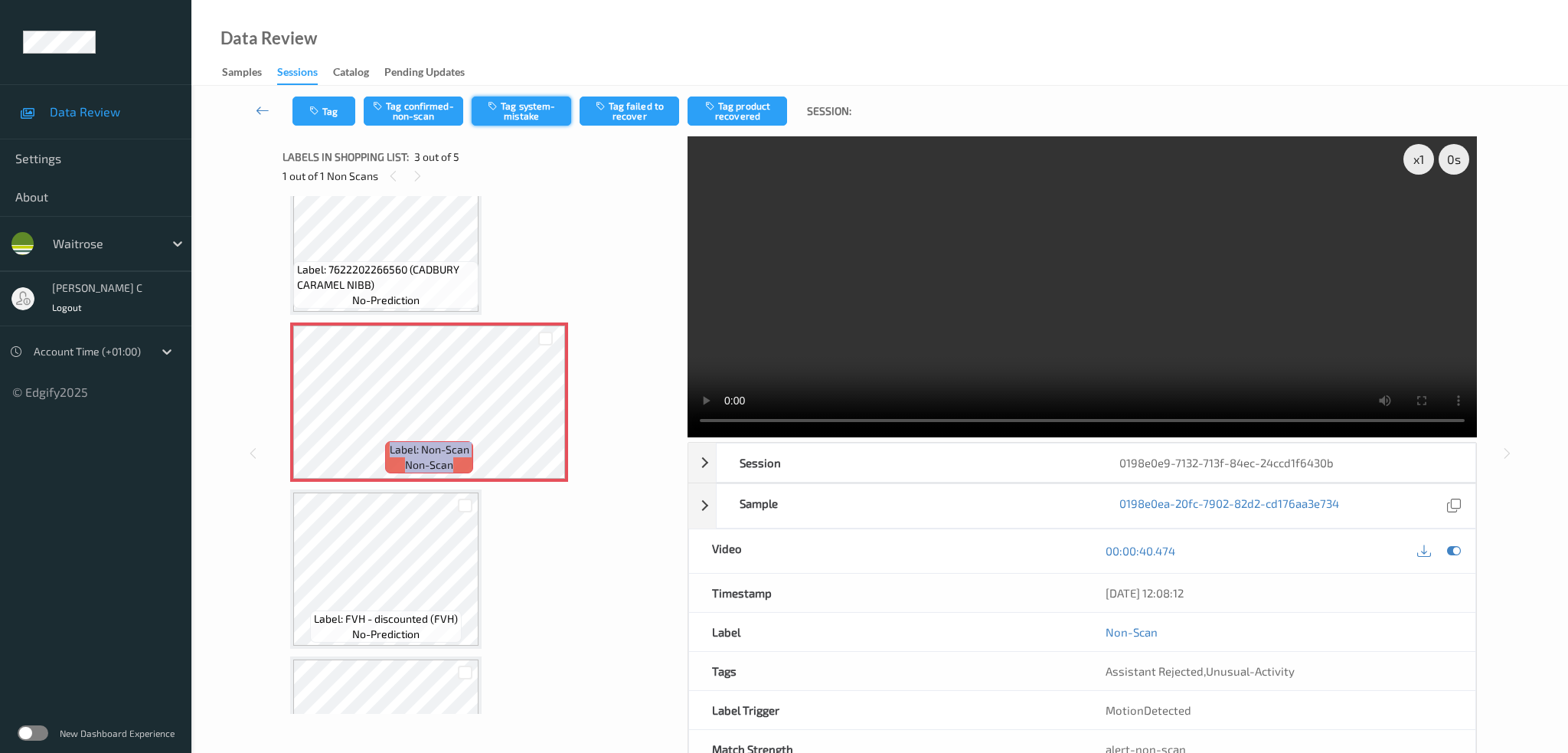
click at [535, 104] on button "Tag system-mistake" at bounding box center [521, 111] width 100 height 29
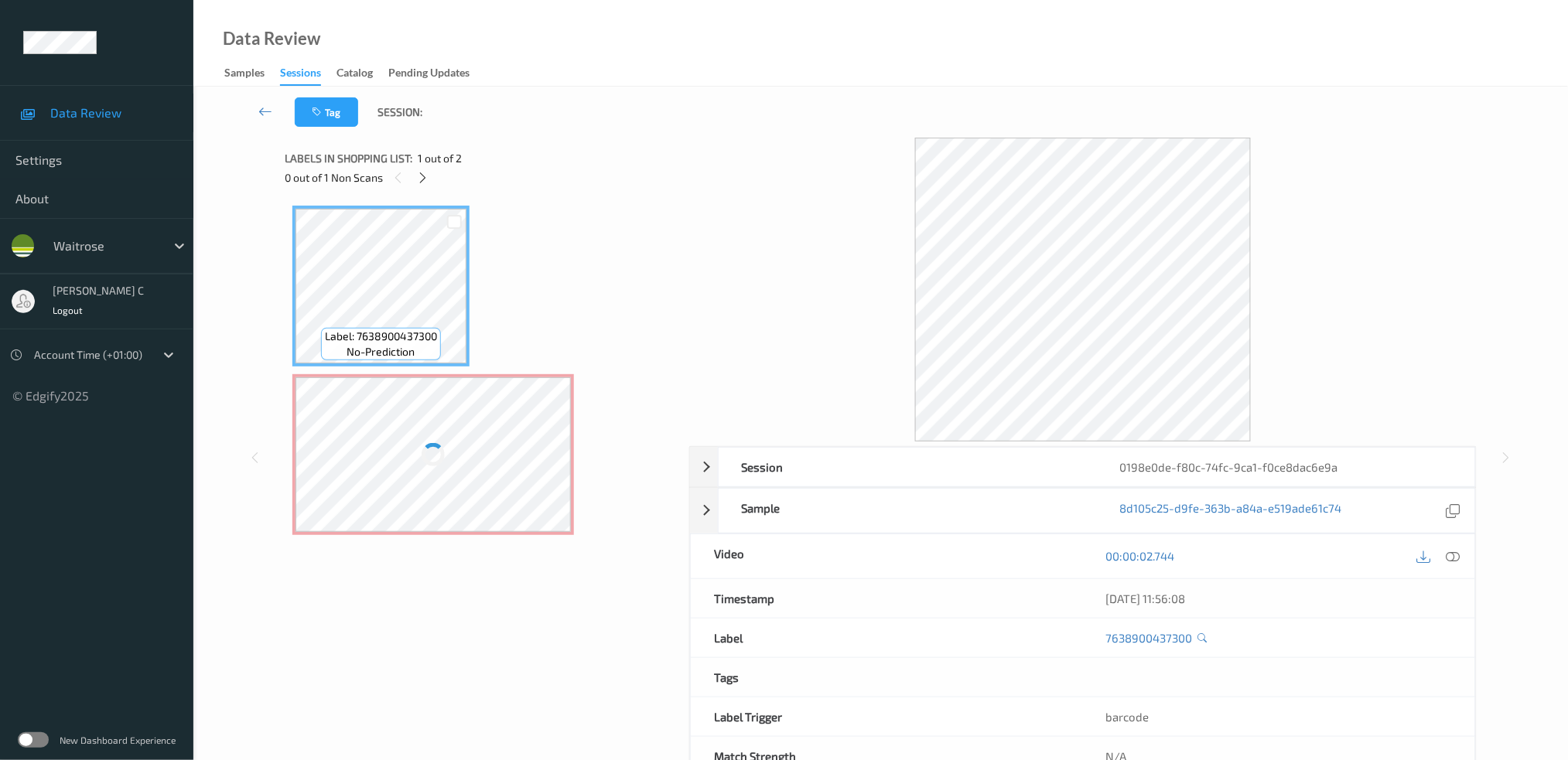
click at [428, 426] on div at bounding box center [434, 454] width 276 height 155
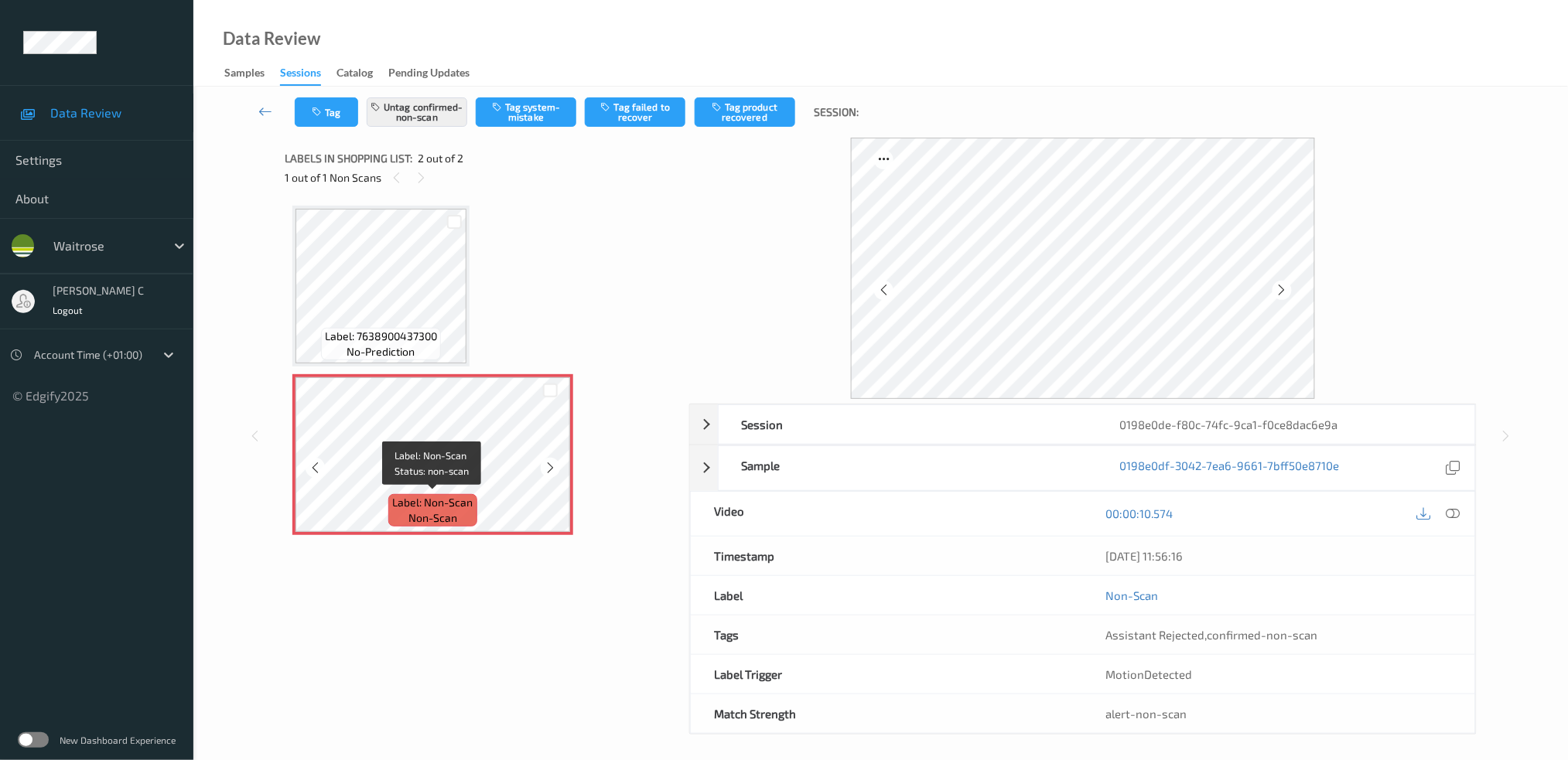
click at [414, 501] on span "Label: Non-Scan" at bounding box center [433, 502] width 81 height 15
click at [544, 467] on icon at bounding box center [550, 467] width 13 height 14
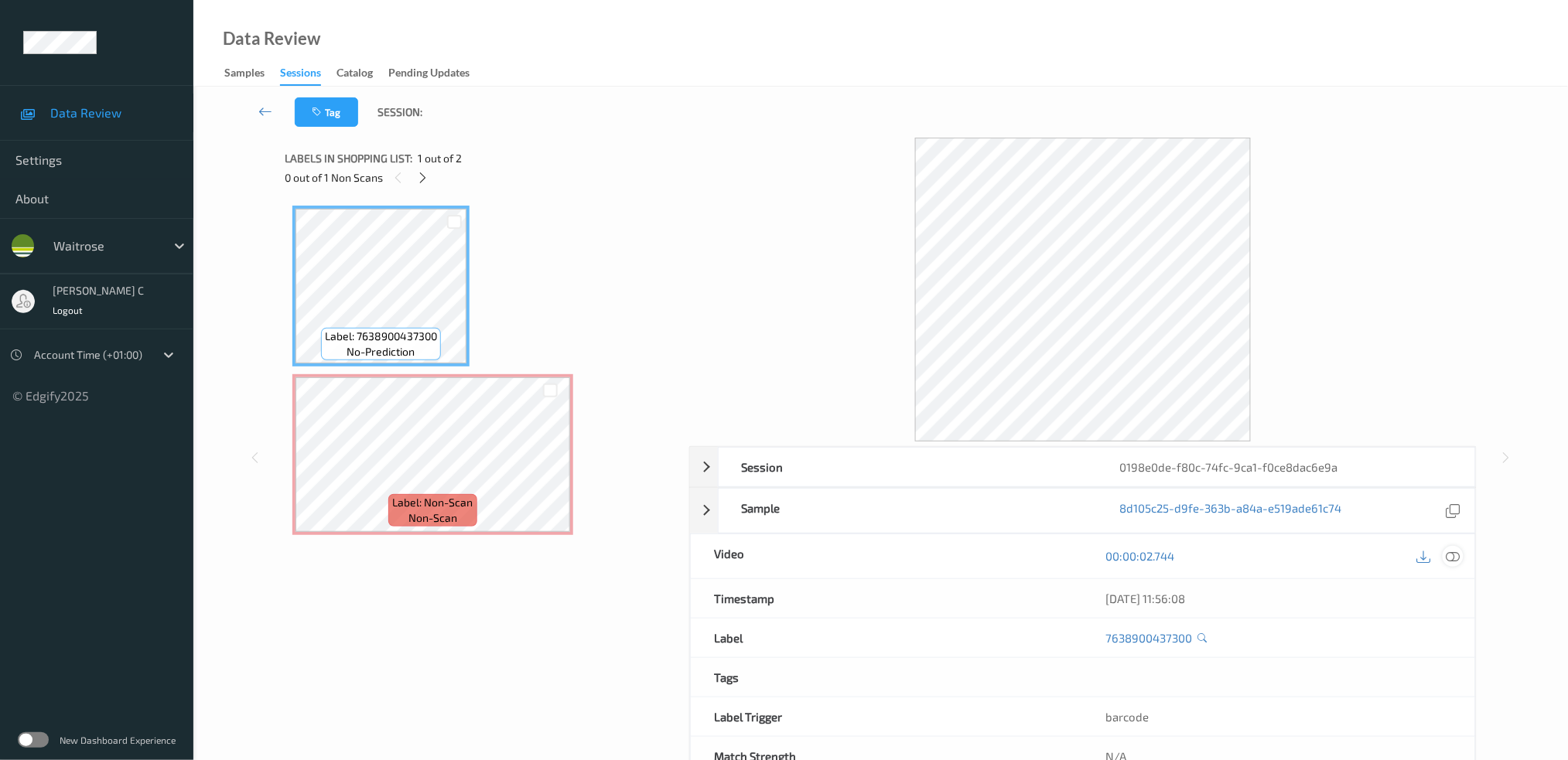
click at [1455, 562] on icon at bounding box center [1453, 555] width 14 height 14
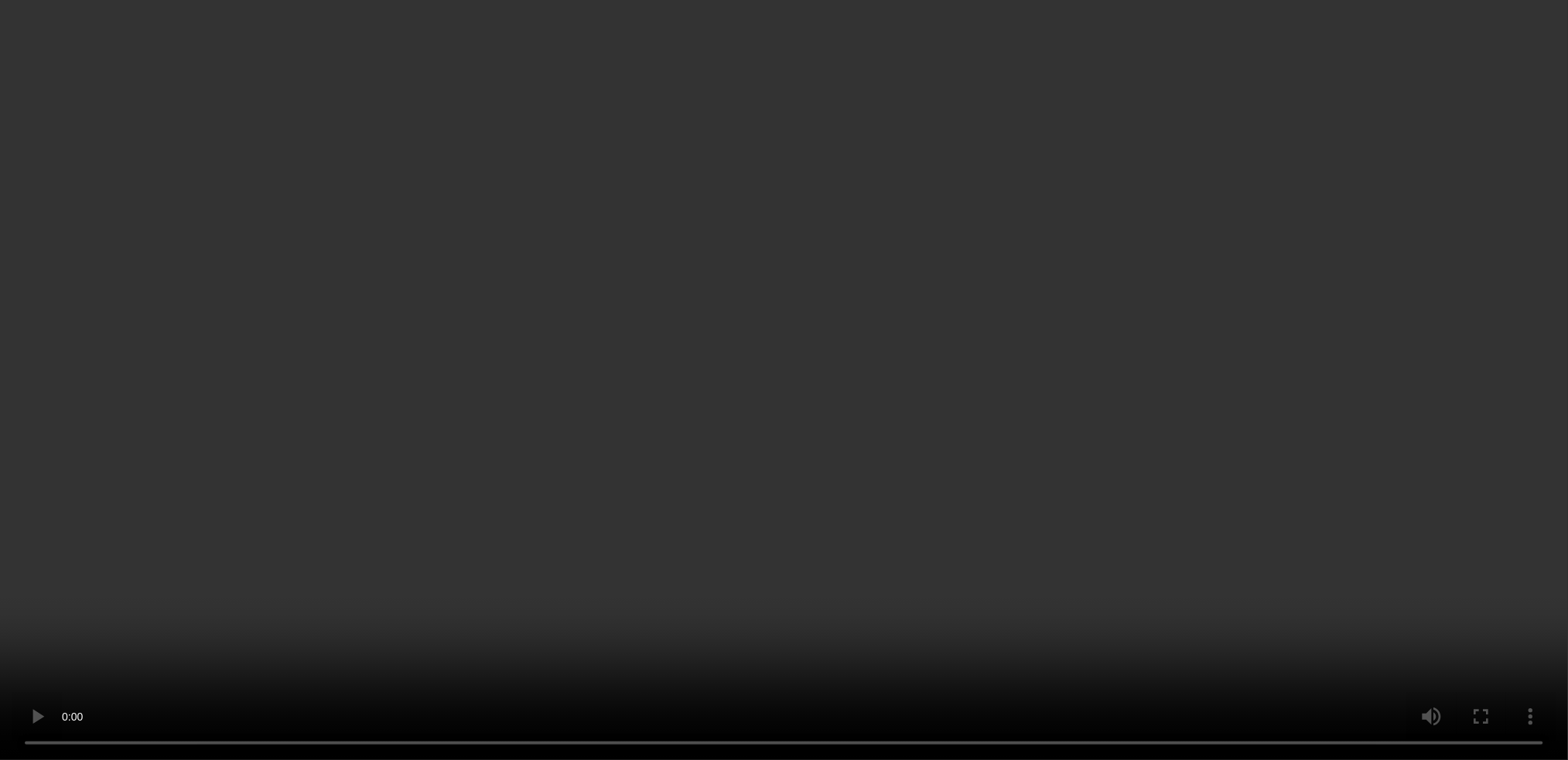
scroll to position [48, 0]
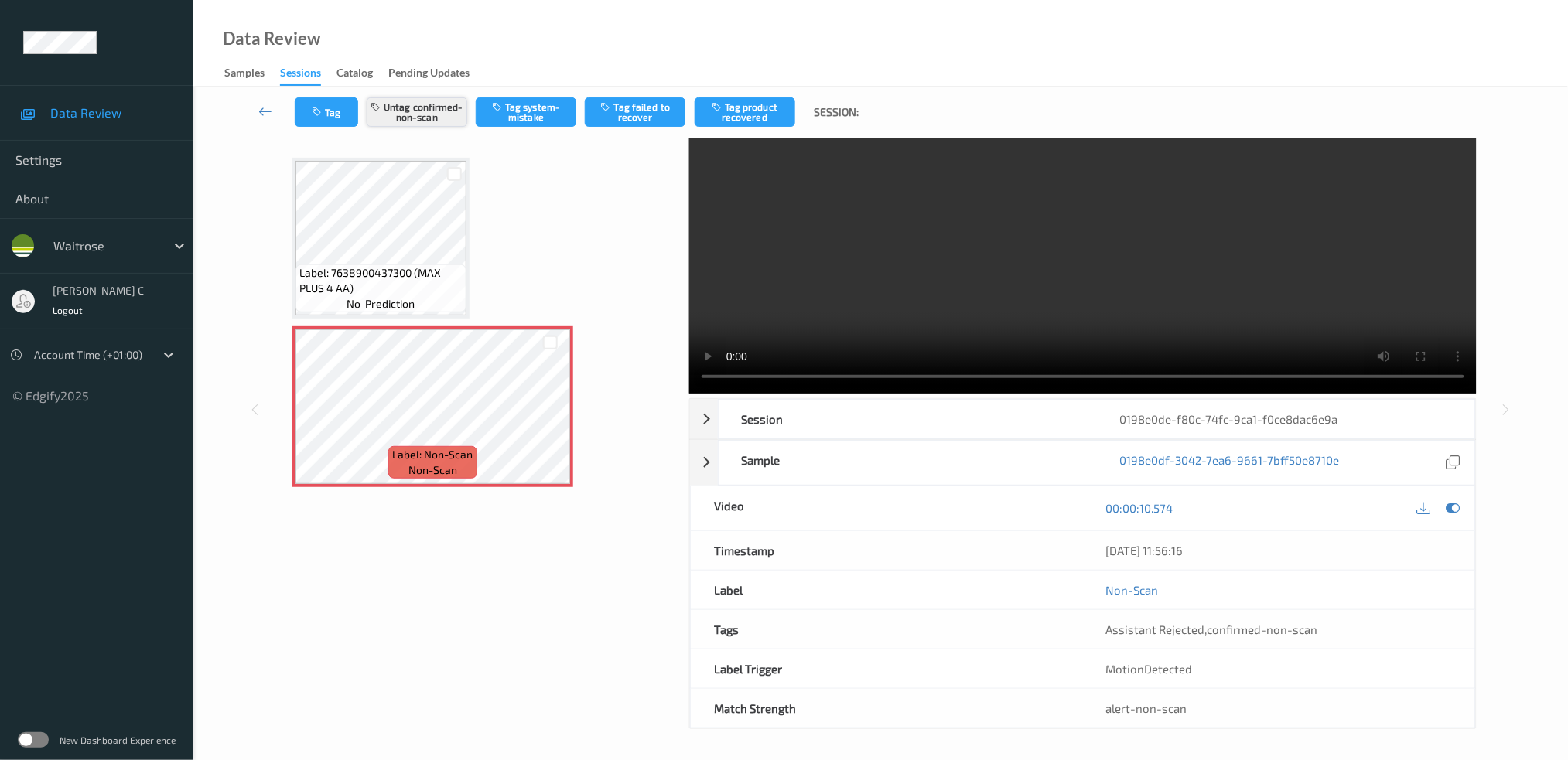
click at [417, 122] on button "Untag confirmed-non-scan" at bounding box center [416, 112] width 101 height 29
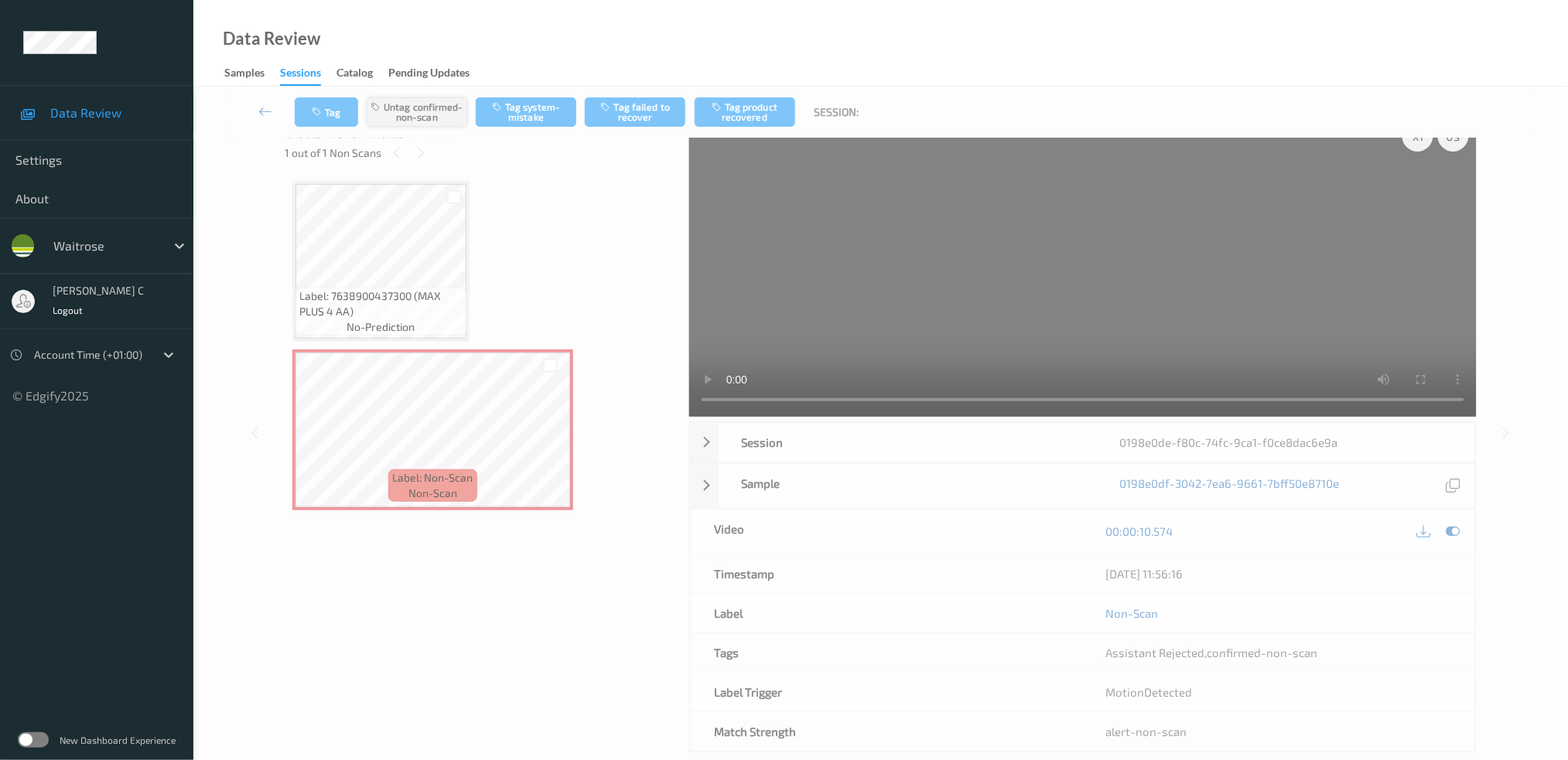
scroll to position [0, 0]
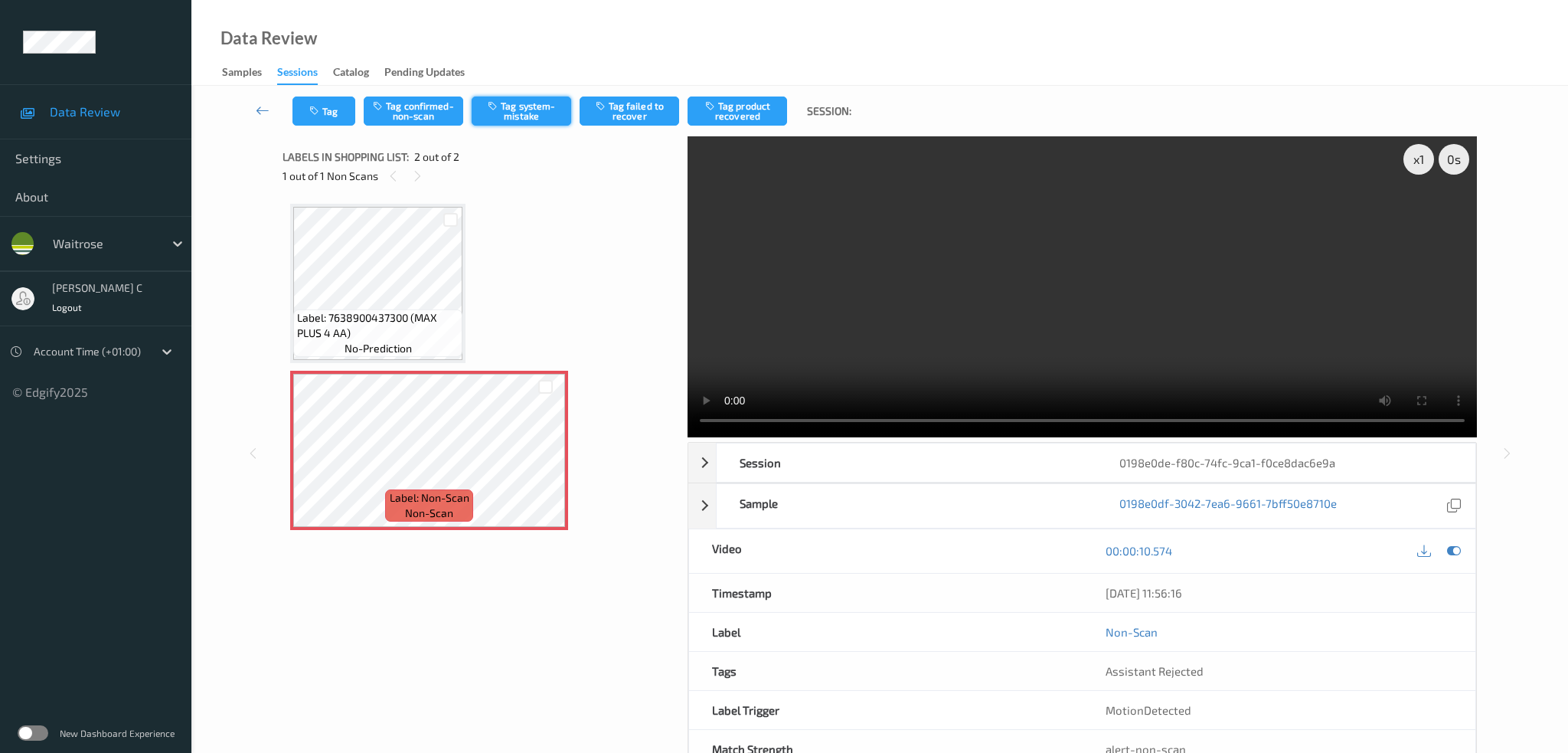
click at [516, 108] on button "Tag system-mistake" at bounding box center [521, 111] width 100 height 29
click at [322, 112] on icon "button" at bounding box center [316, 111] width 13 height 11
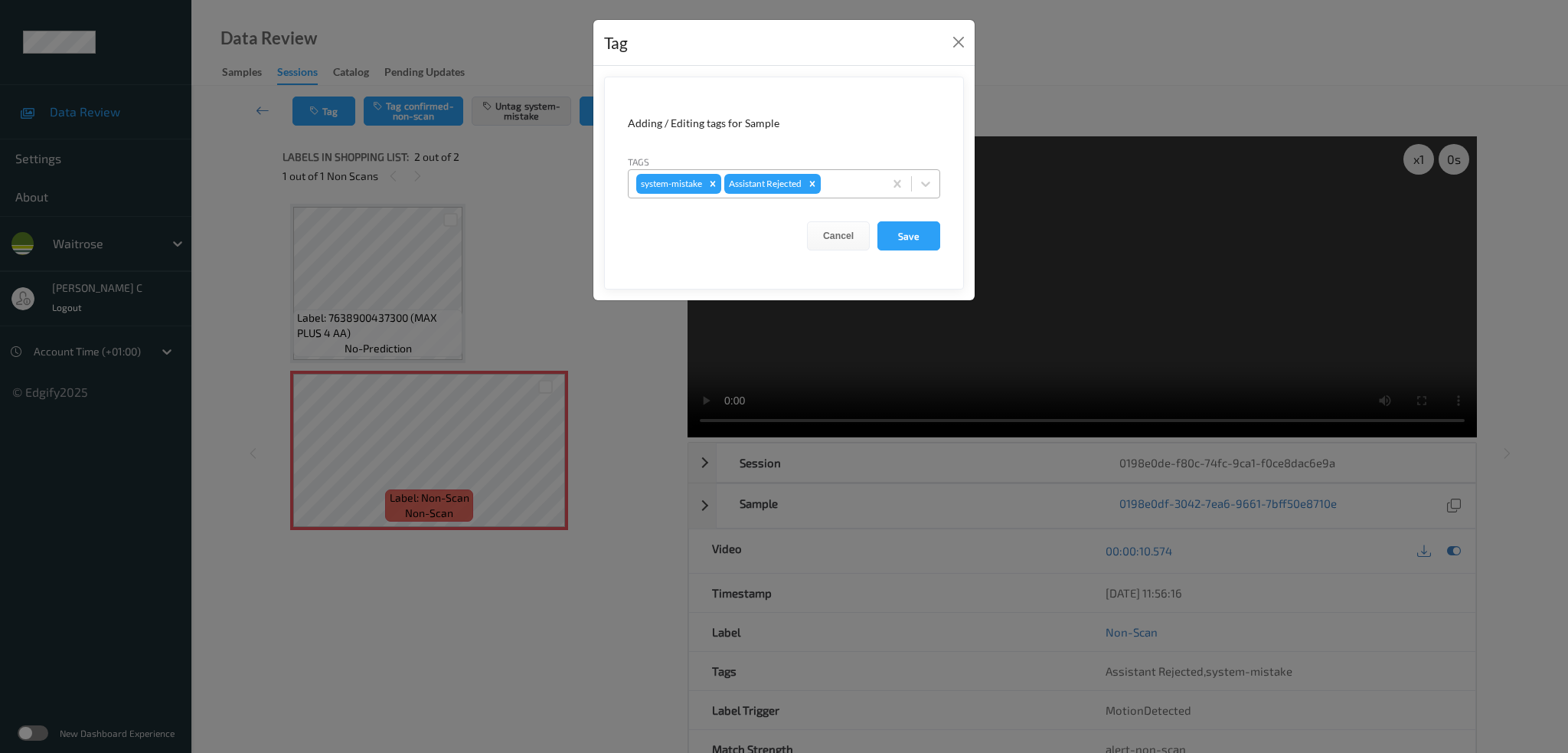
click at [850, 185] on div at bounding box center [850, 183] width 52 height 18
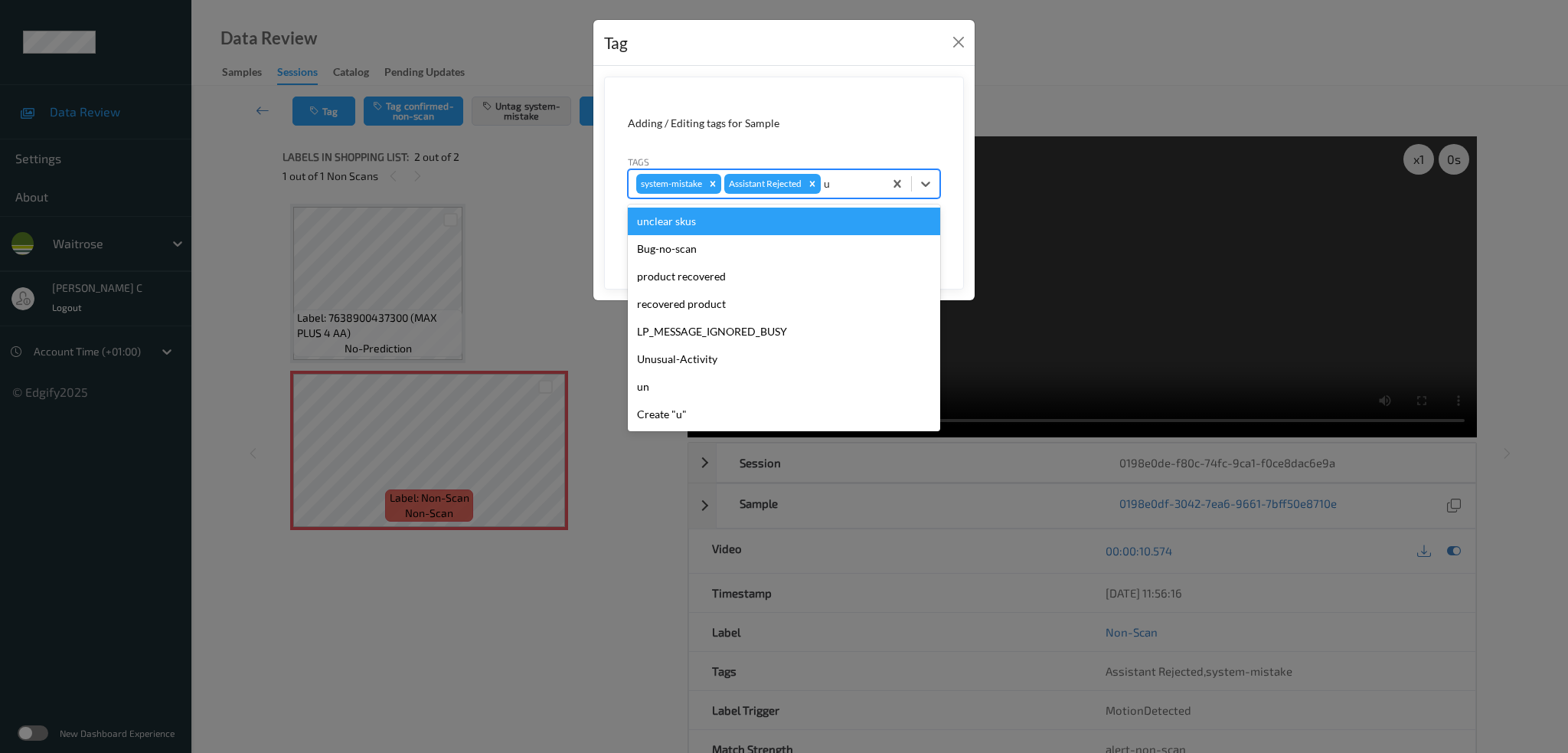
type input "un"
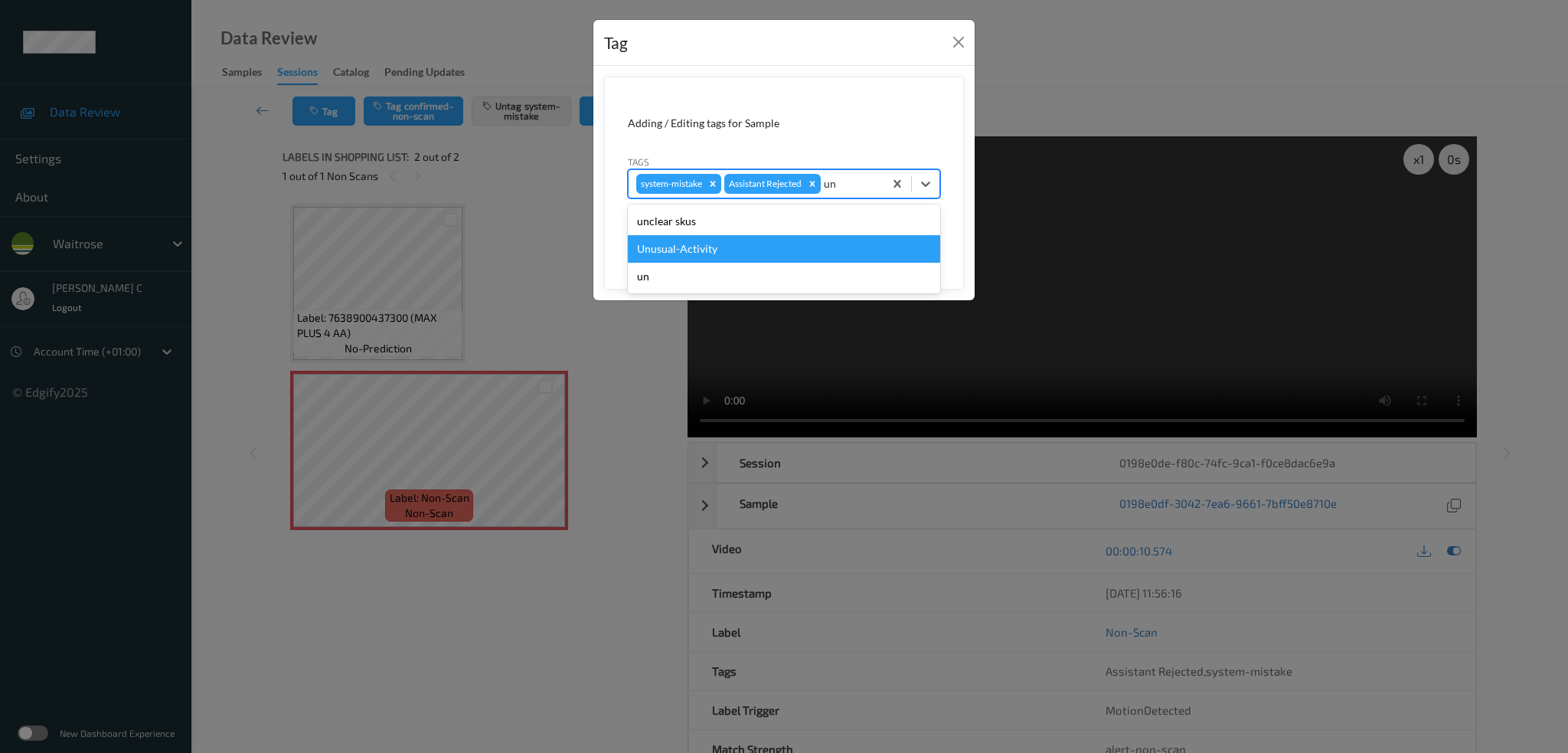
click at [754, 254] on div "Unusual-Activity" at bounding box center [784, 249] width 313 height 28
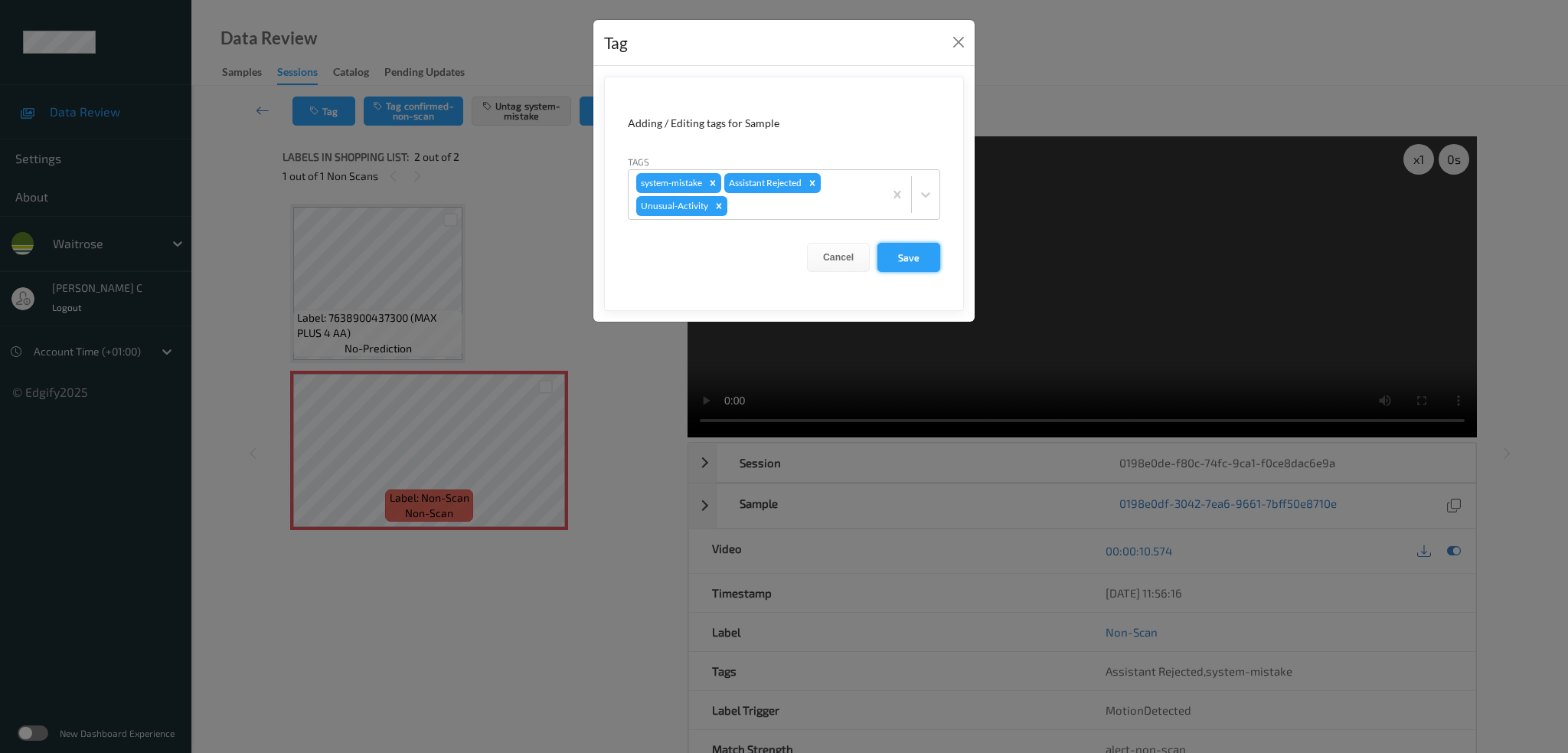
click at [917, 268] on button "Save" at bounding box center [909, 257] width 63 height 29
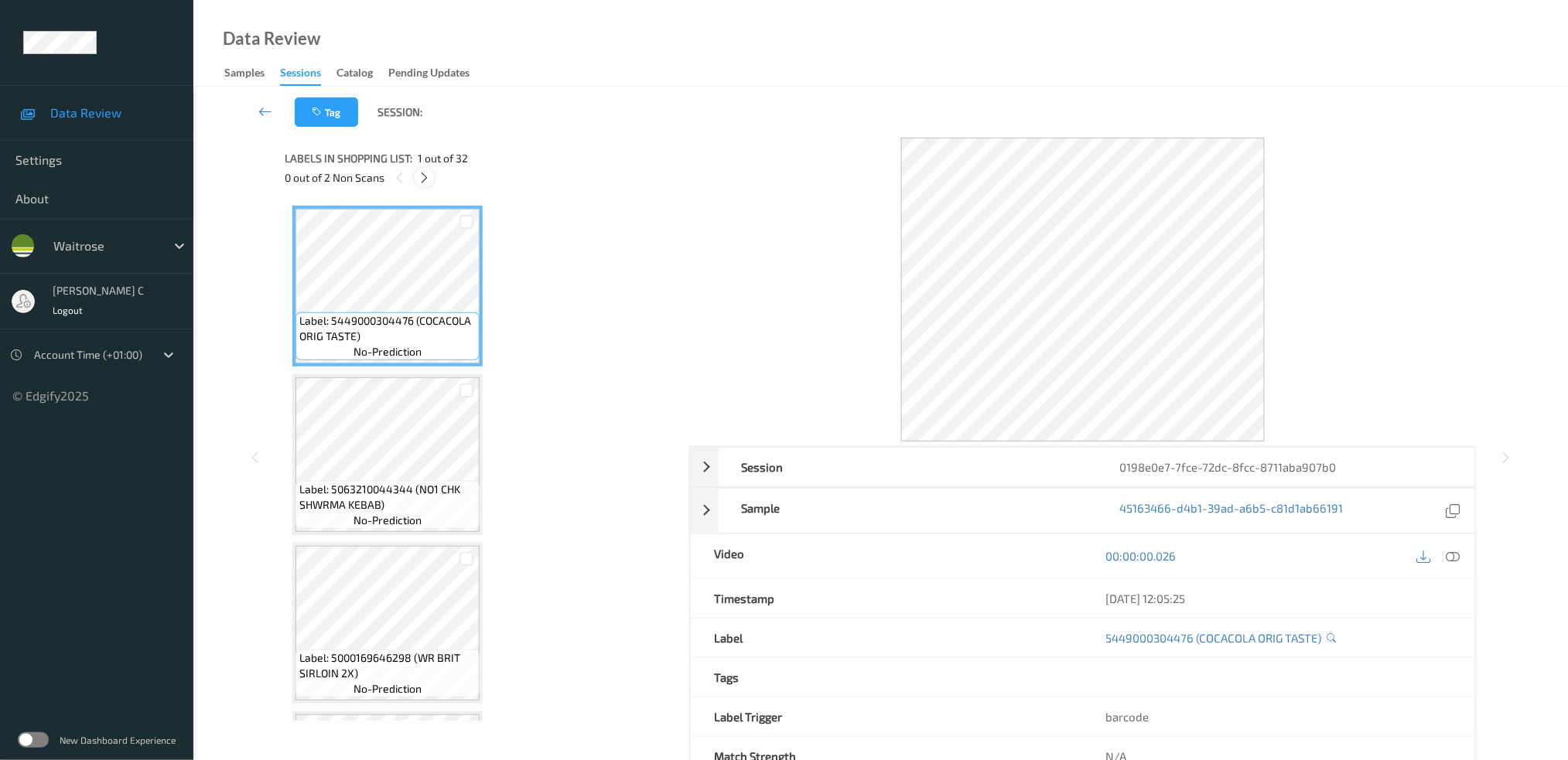
click at [429, 171] on icon at bounding box center [424, 177] width 13 height 14
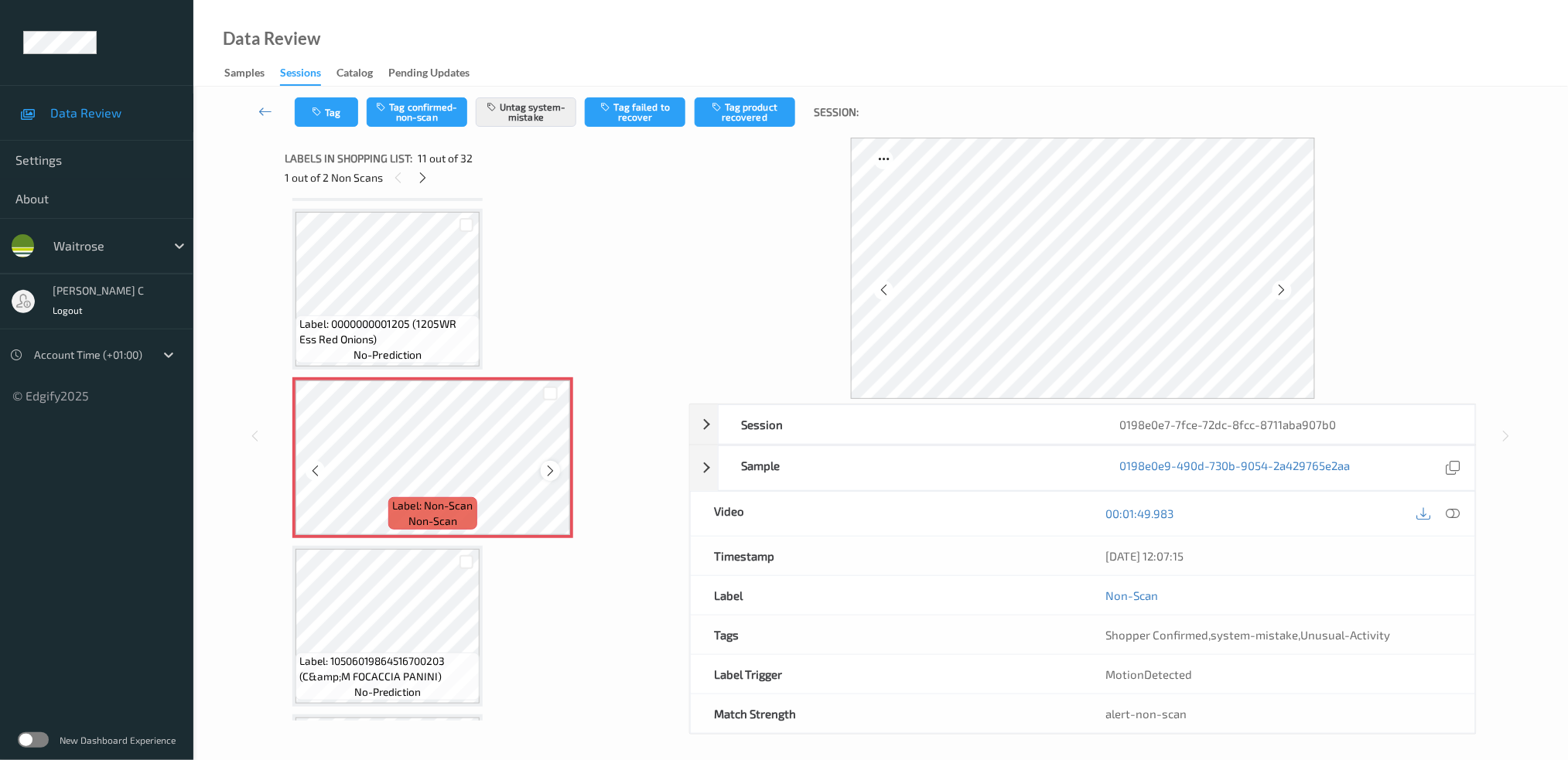
click at [550, 464] on icon at bounding box center [550, 471] width 13 height 14
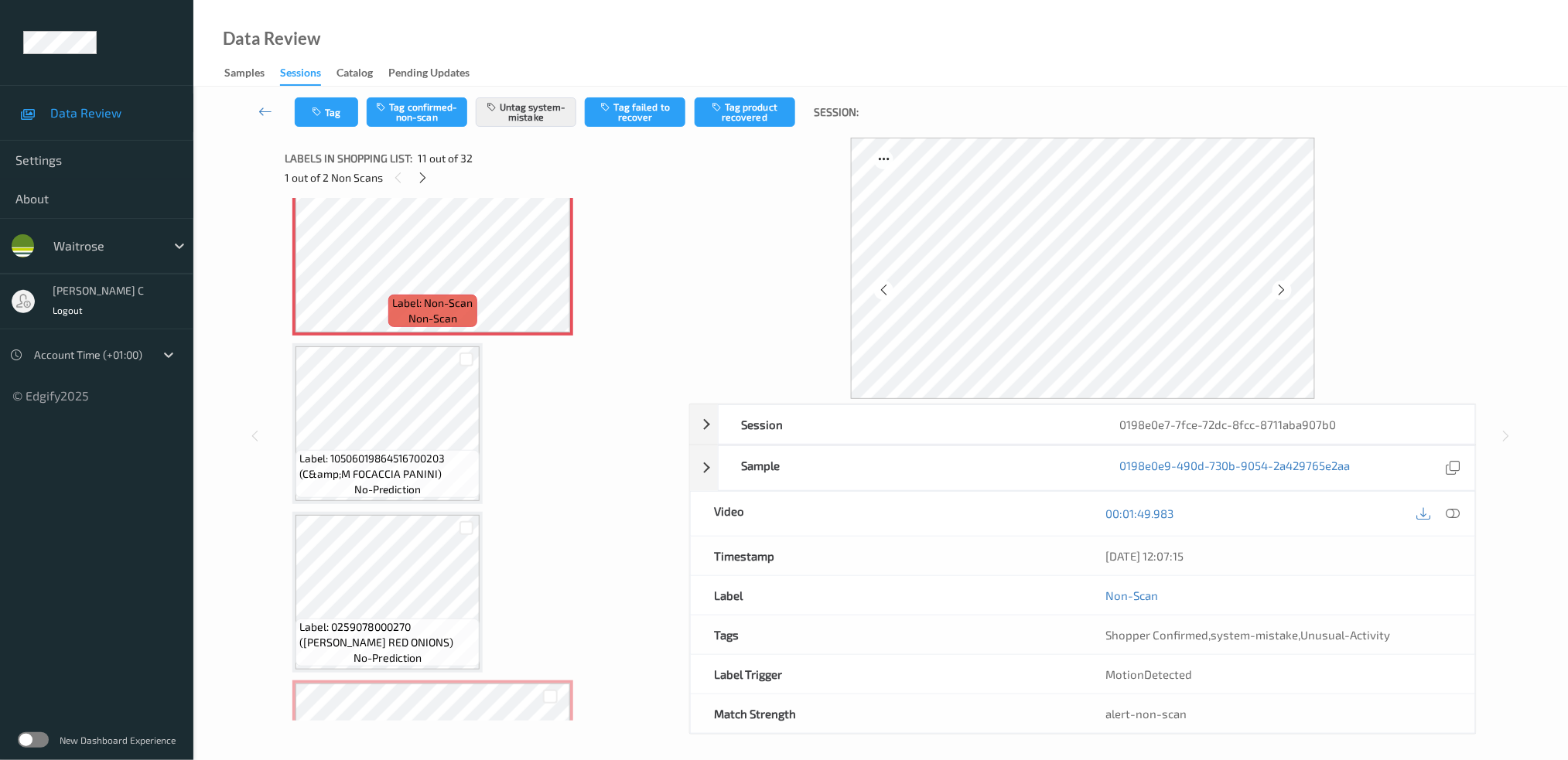
scroll to position [1720, 0]
click at [365, 478] on span "no-prediction" at bounding box center [387, 485] width 66 height 15
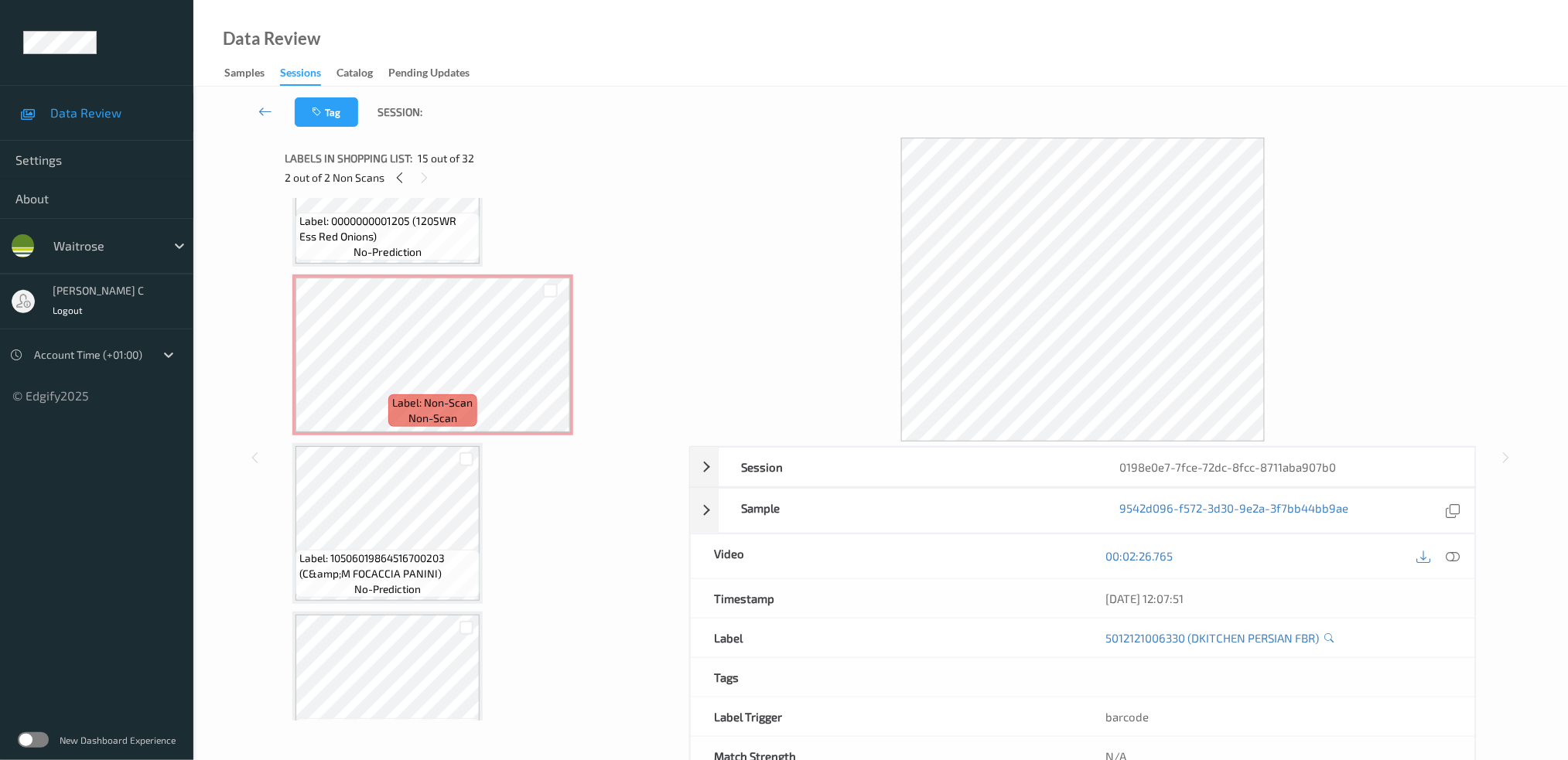
scroll to position [1515, 0]
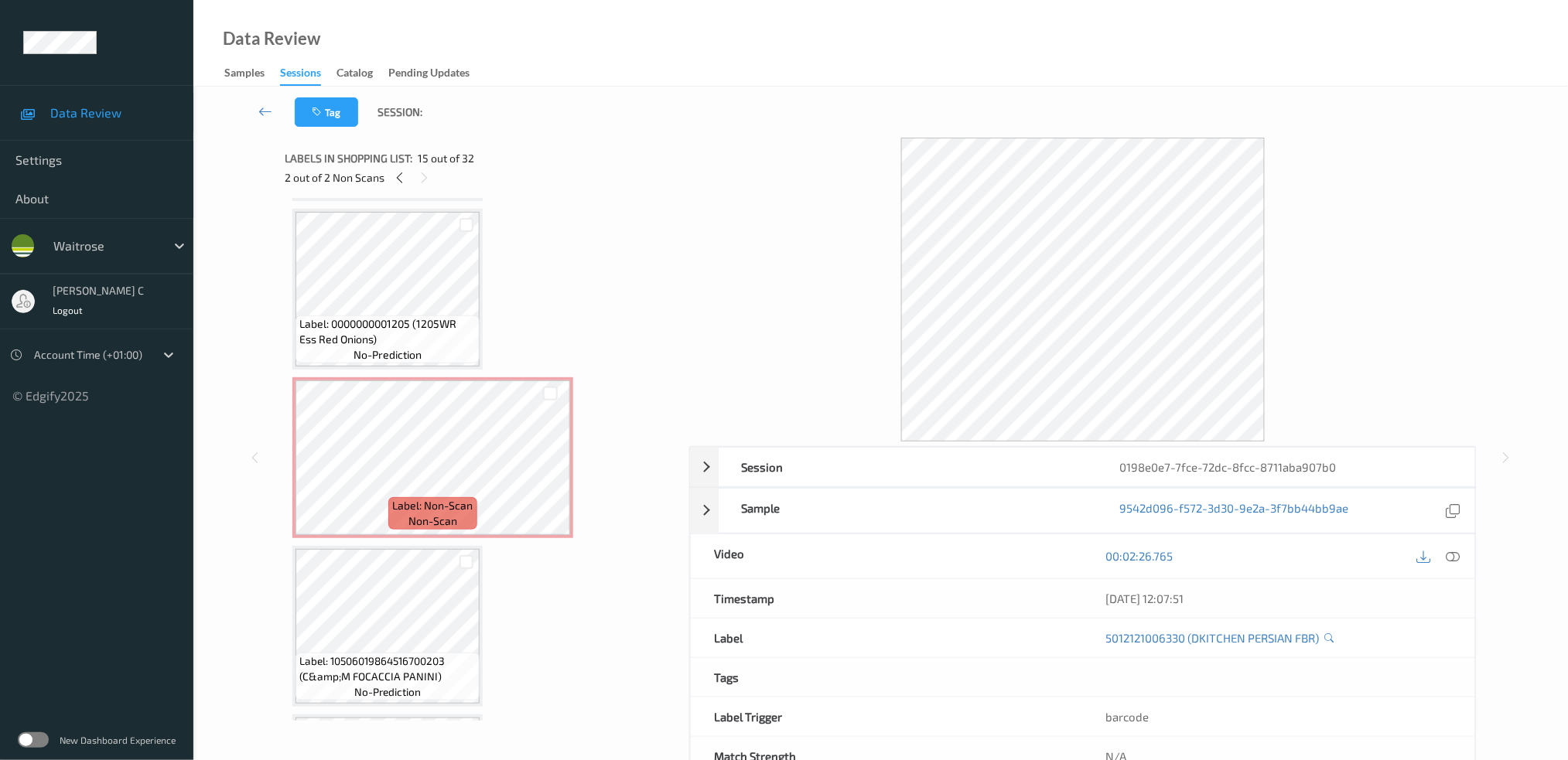
click at [382, 347] on span "no-prediction" at bounding box center [387, 355] width 68 height 15
click at [1463, 554] on div at bounding box center [1453, 556] width 21 height 21
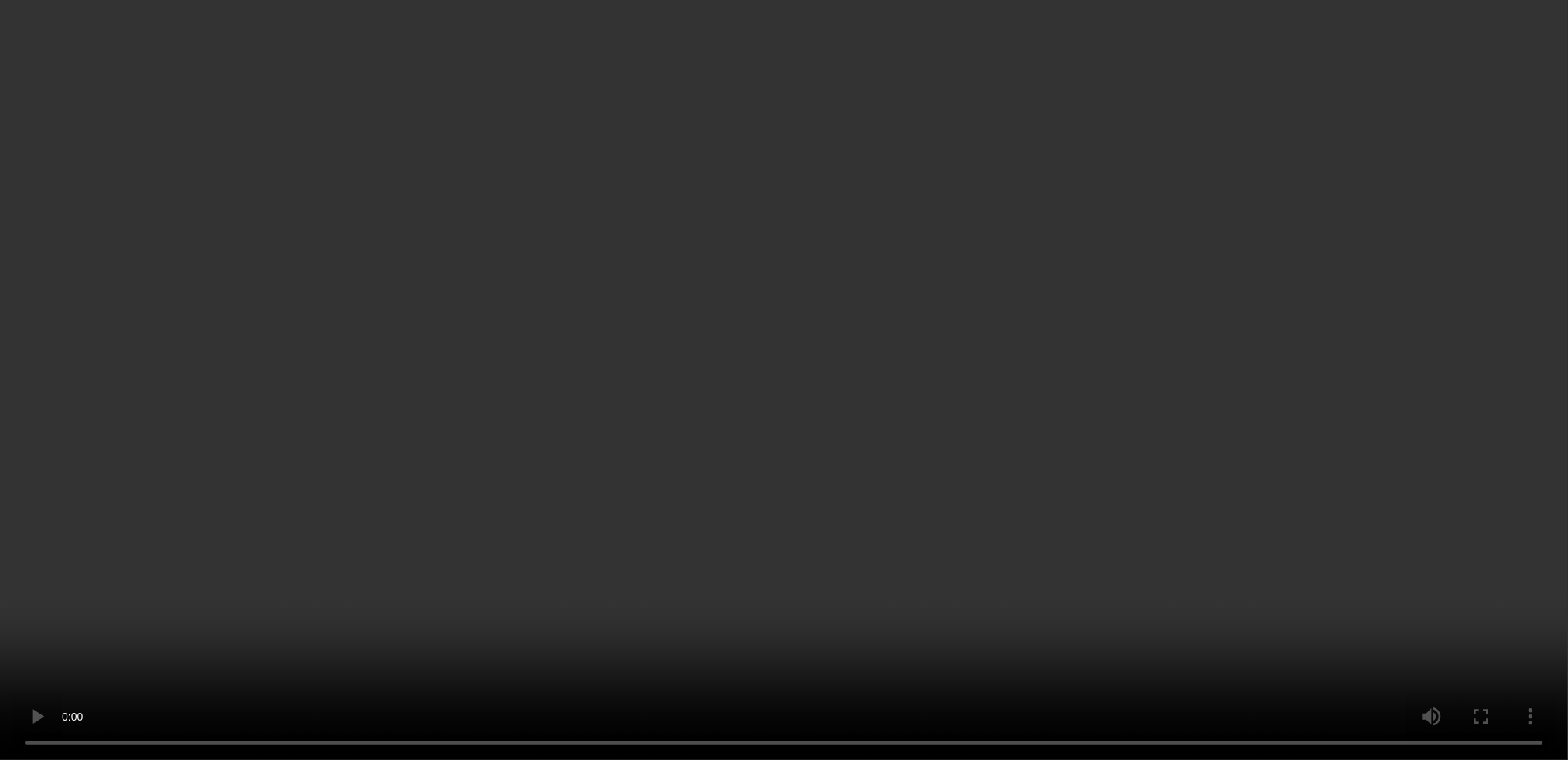
scroll to position [1617, 0]
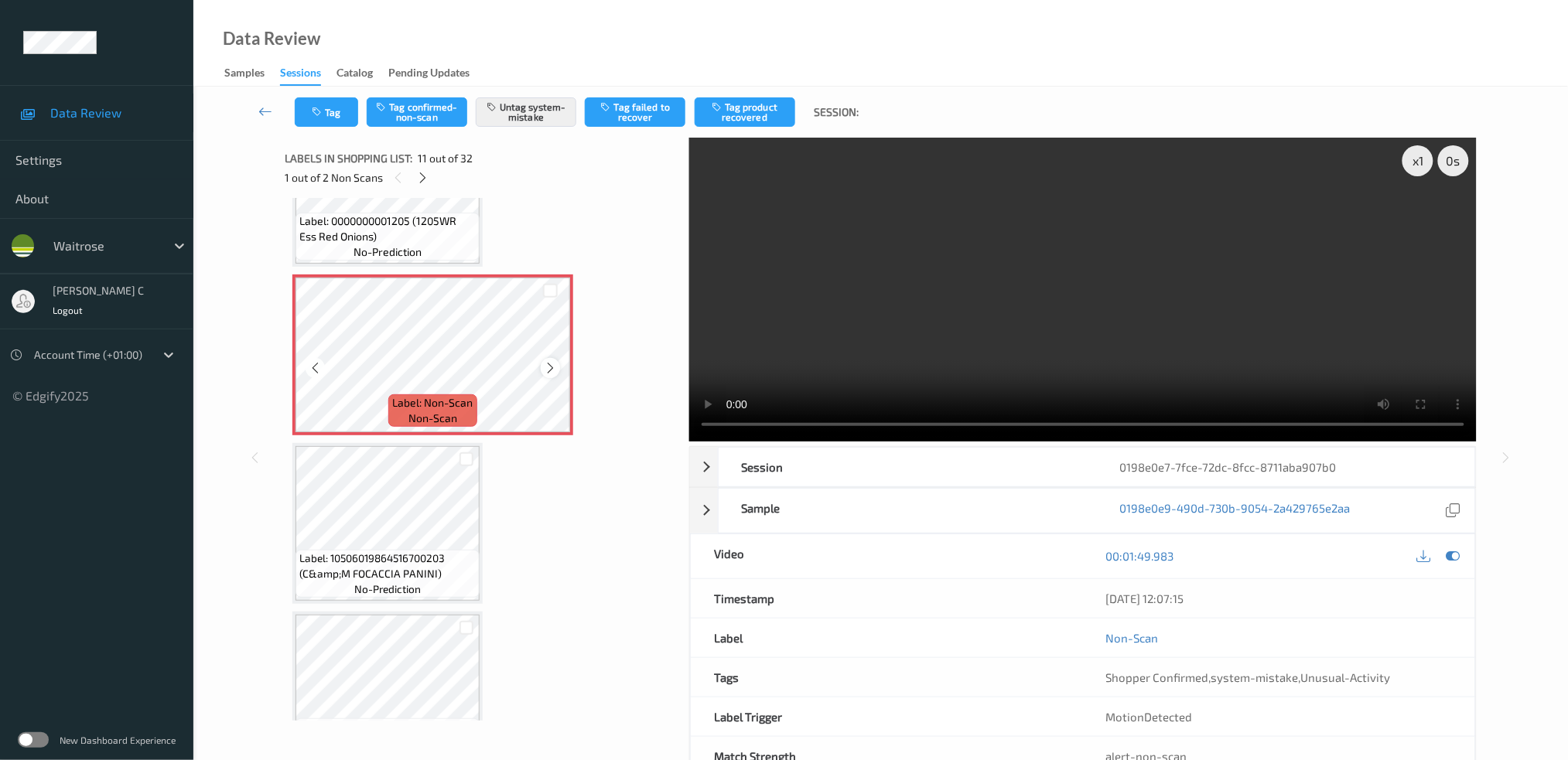
click at [545, 361] on icon at bounding box center [550, 367] width 13 height 14
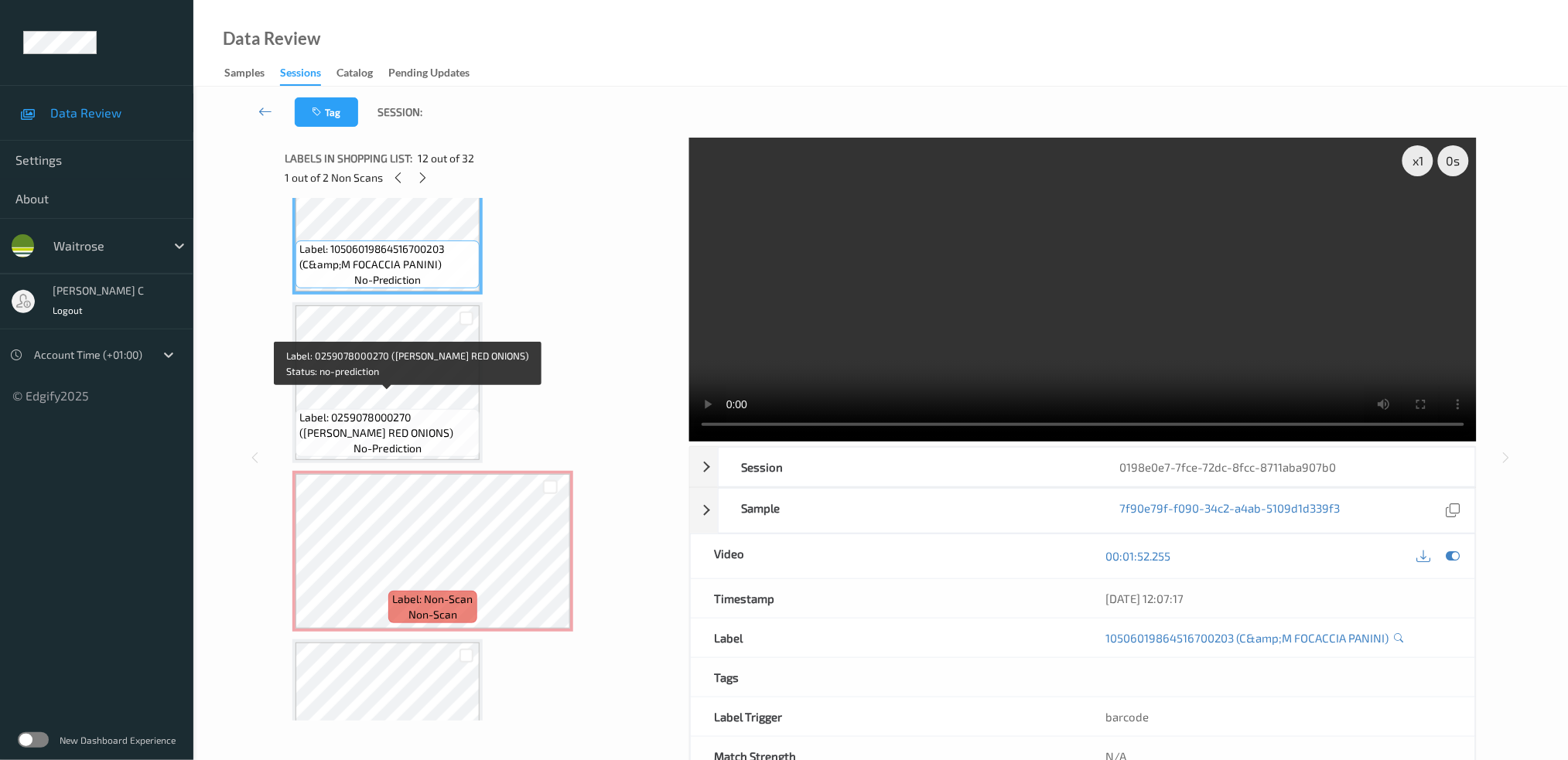
click at [417, 410] on span "Label: 0259078000270 (WR ESS RED ONIONS)" at bounding box center [387, 425] width 176 height 31
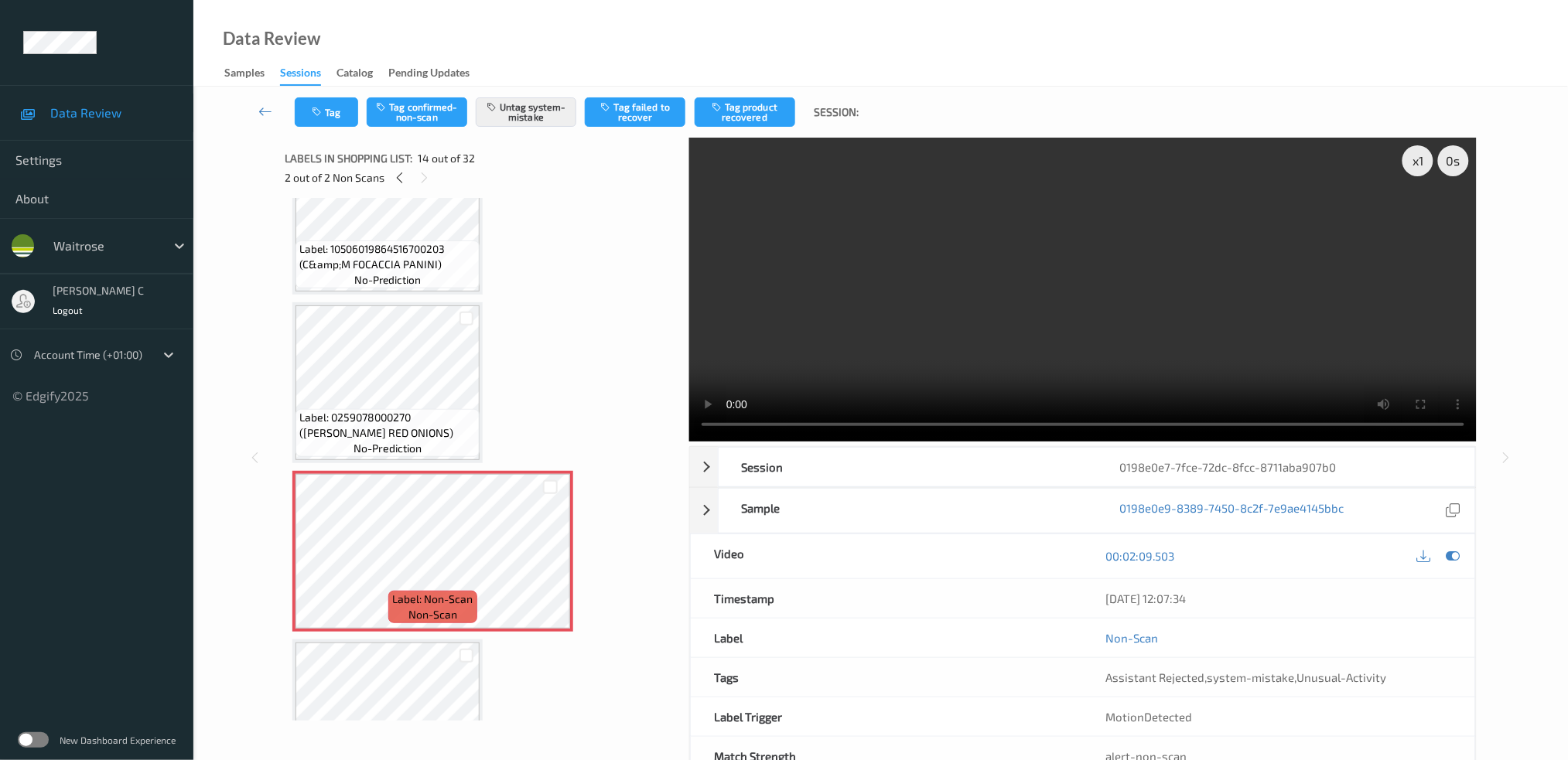
scroll to position [2030, 0]
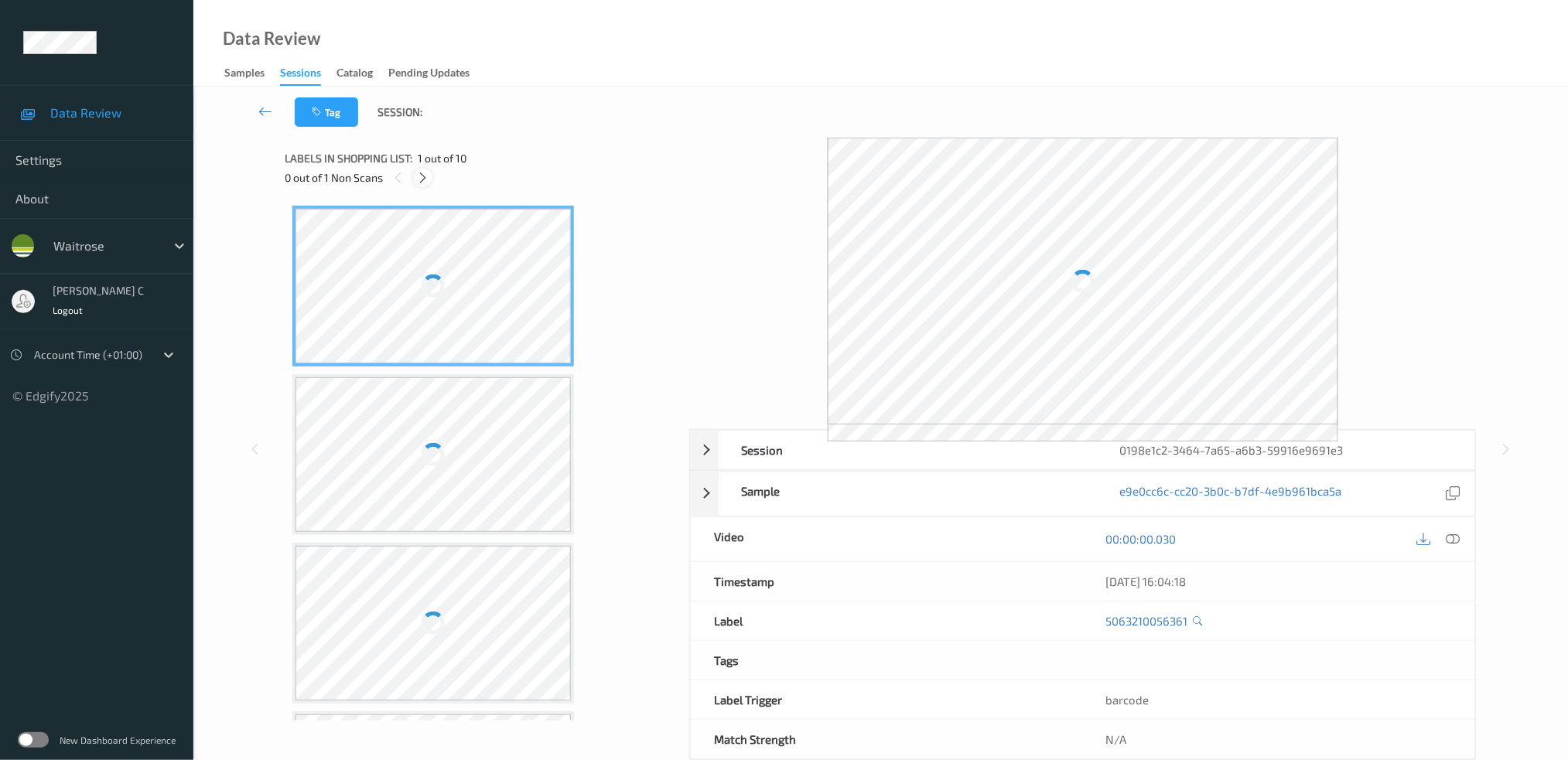
click at [426, 179] on icon at bounding box center [423, 177] width 13 height 14
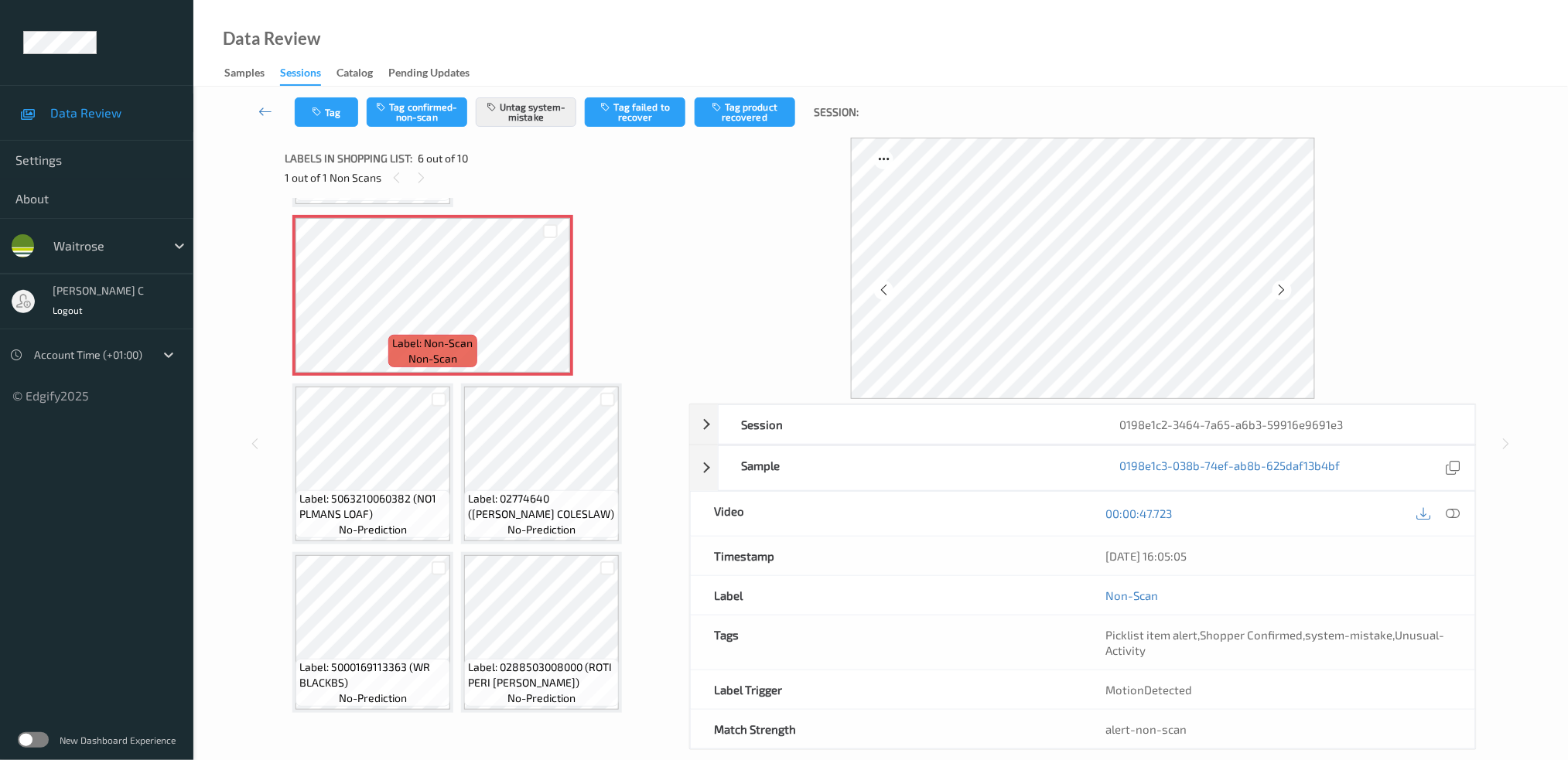
scroll to position [342, 0]
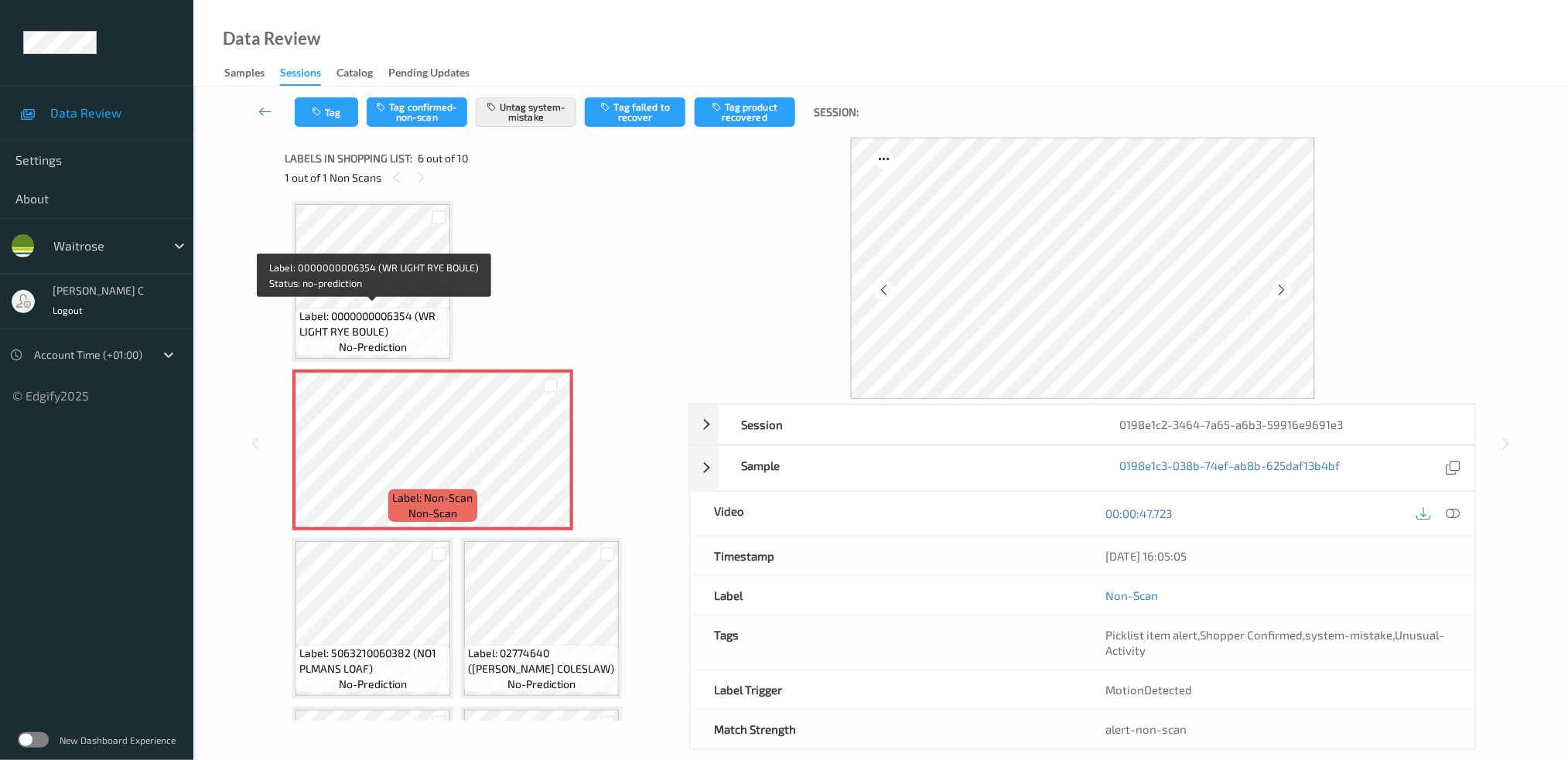
click at [386, 315] on span "Label: 0000000006354 (WR LIGHT RYE BOULE)" at bounding box center [373, 324] width 147 height 31
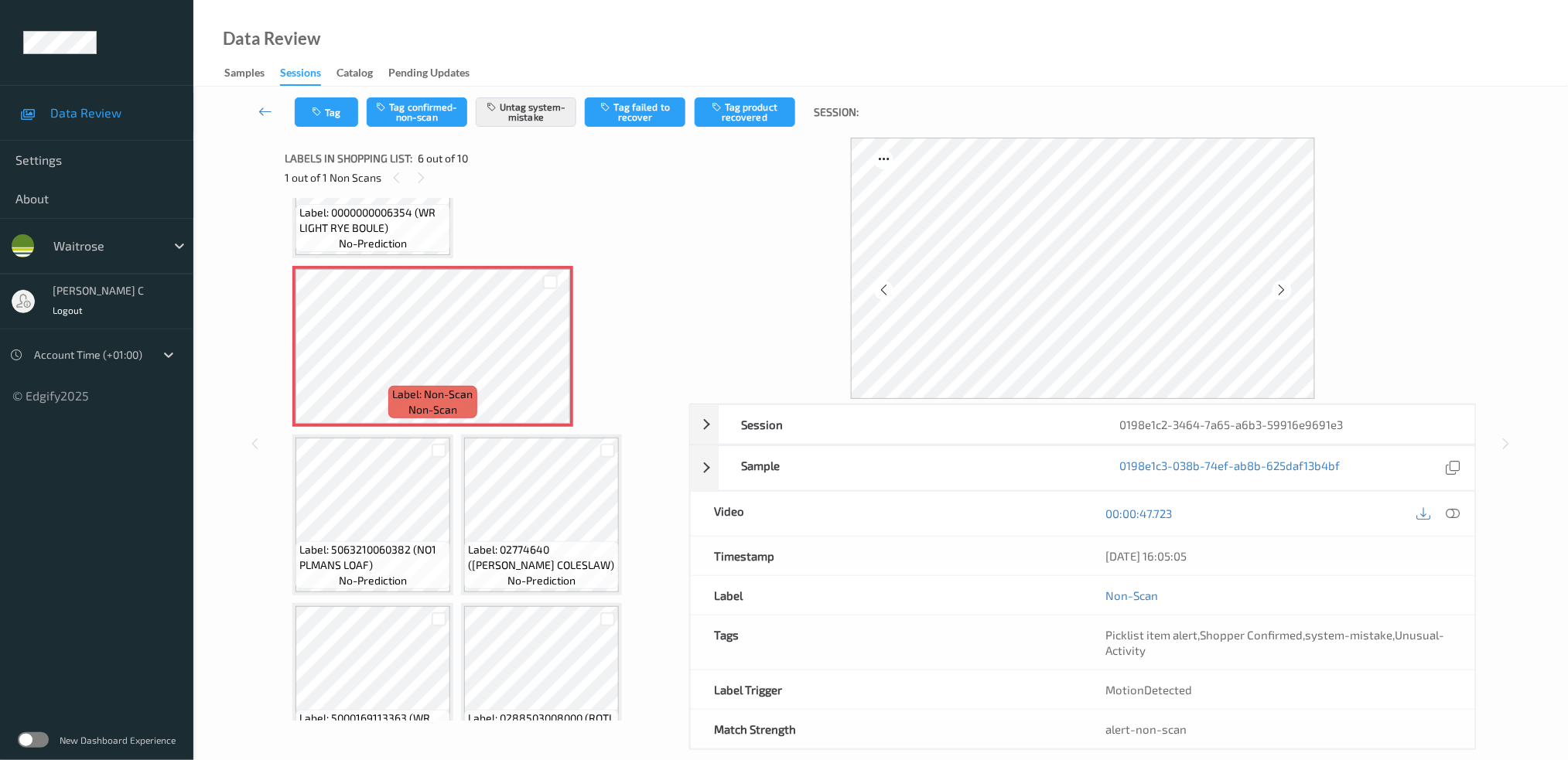
scroll to position [21, 0]
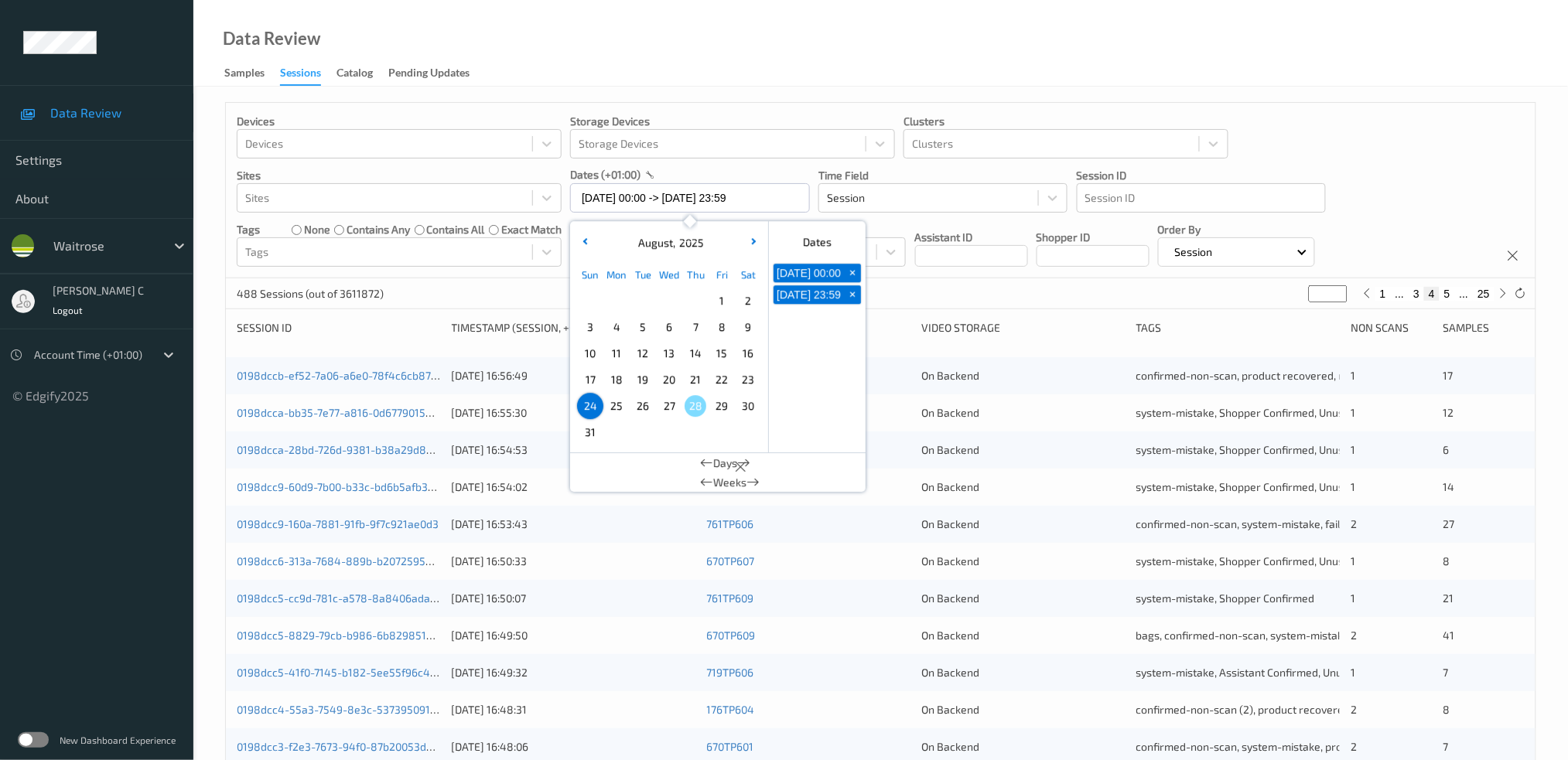
click at [645, 408] on span "26" at bounding box center [643, 406] width 22 height 22
type input "[DATE] 00:00"
type input "*"
click at [645, 408] on span "26" at bounding box center [643, 406] width 22 height 22
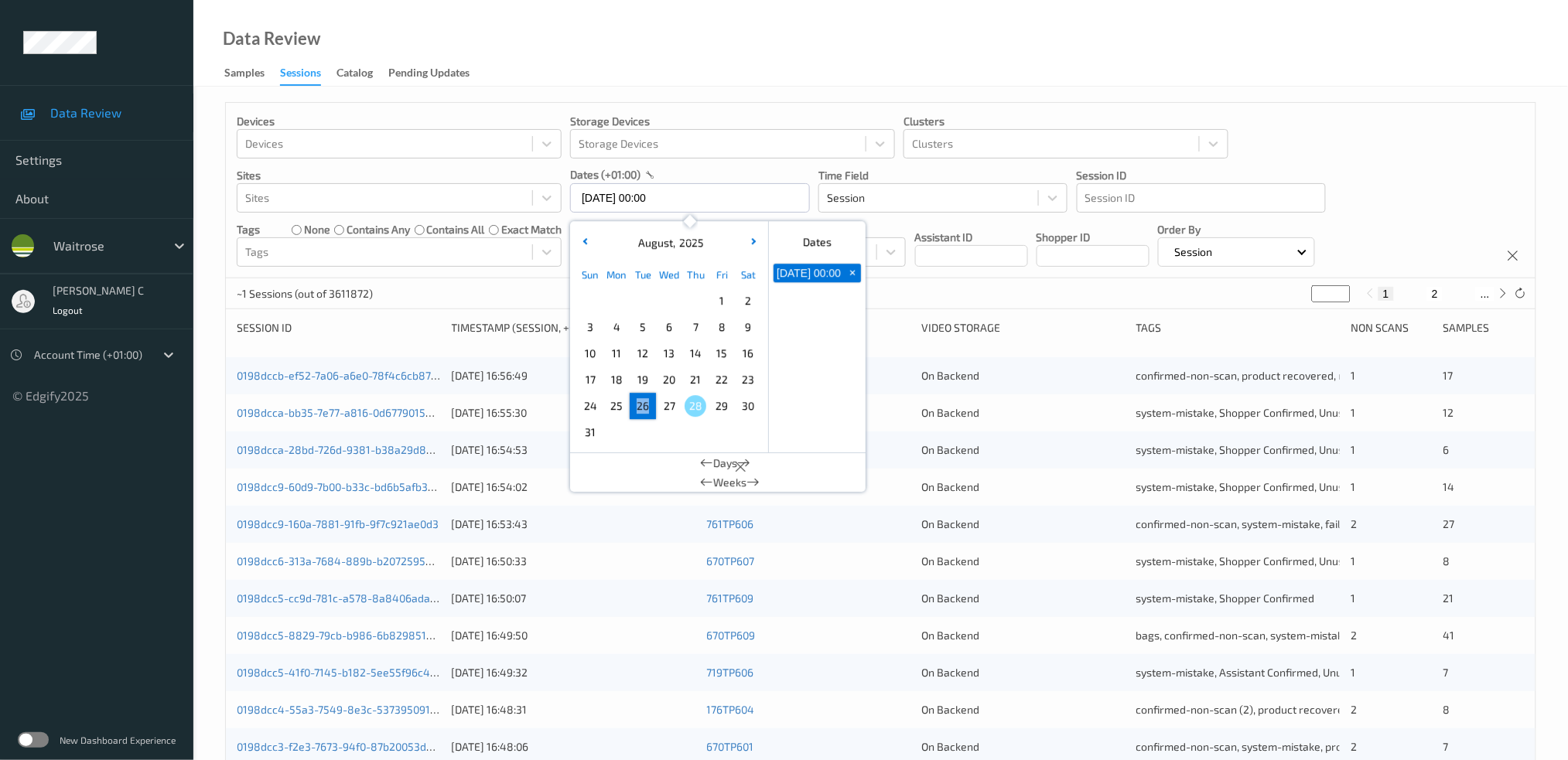
type input "[DATE] 00:00 -> [DATE] 23:59"
click at [1000, 24] on div "Data Review Samples Sessions Catalog Pending Updates" at bounding box center [880, 44] width 1375 height 87
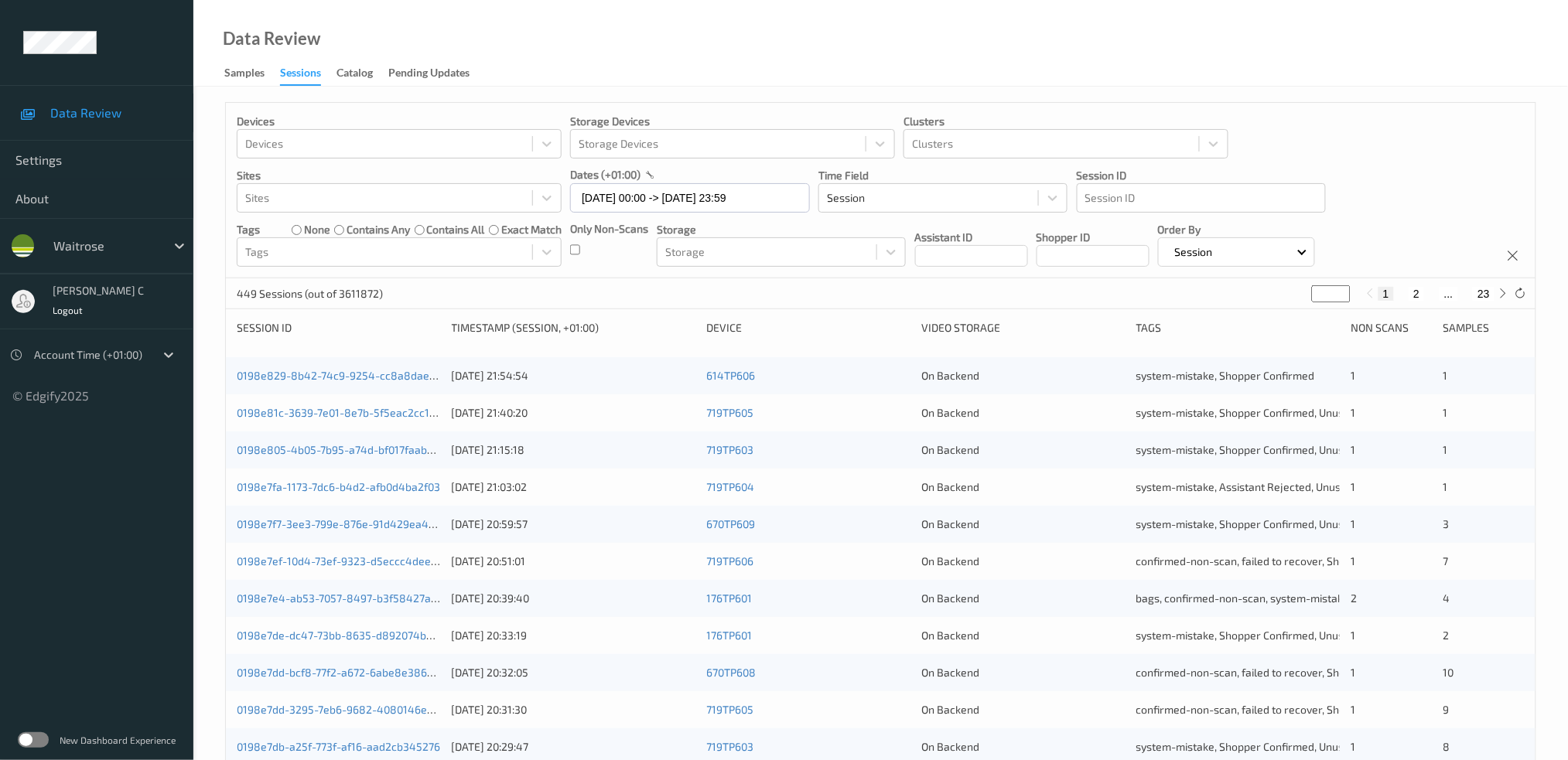
click at [1487, 297] on button "23" at bounding box center [1485, 293] width 22 height 14
type input "**"
